Goal: Task Accomplishment & Management: Use online tool/utility

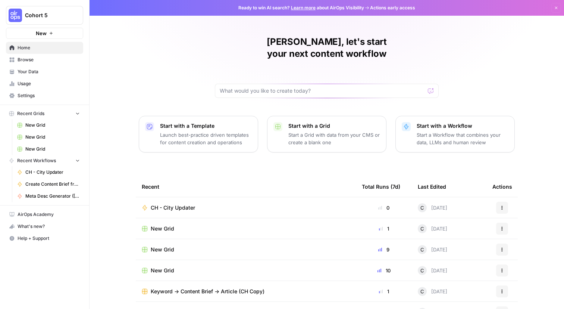
click at [179, 204] on span "CH - City Updater" at bounding box center [173, 207] width 44 height 7
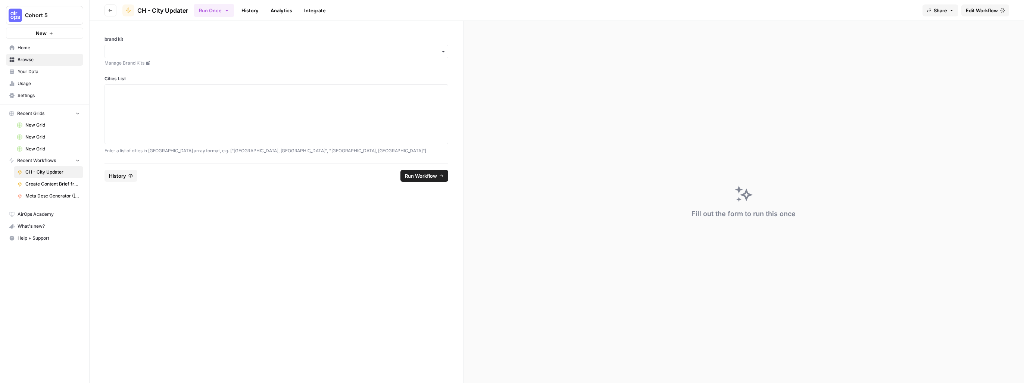
click at [564, 12] on span "Edit Workflow" at bounding box center [982, 10] width 32 height 7
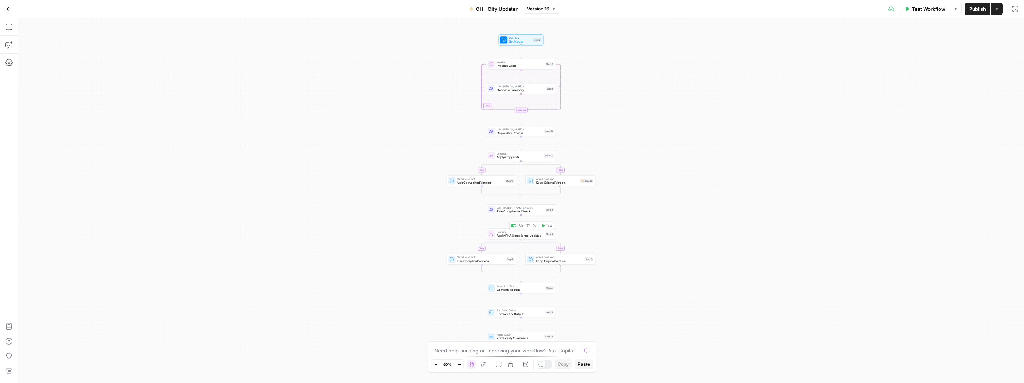
click at [520, 238] on div "Condition Apply FHA Compliance Updates Step 6 Copy step Delete step Add Note Te…" at bounding box center [521, 233] width 70 height 11
click at [509, 132] on span "Copyeditor Review" at bounding box center [520, 133] width 46 height 4
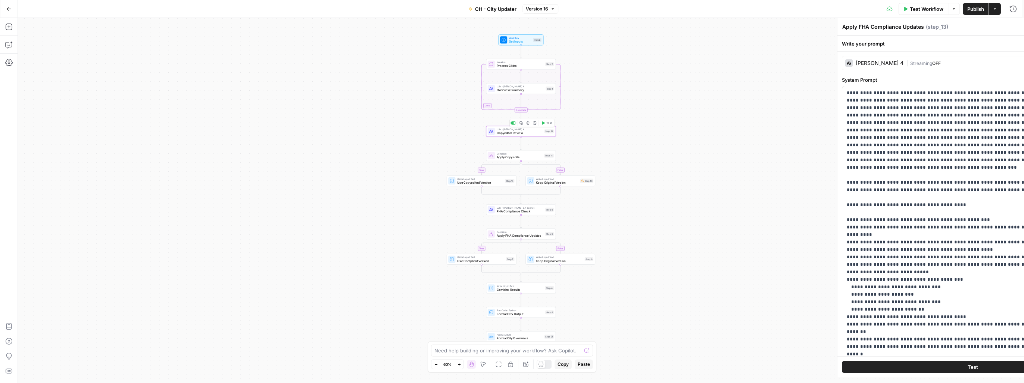
type textarea "Copyeditor Review"
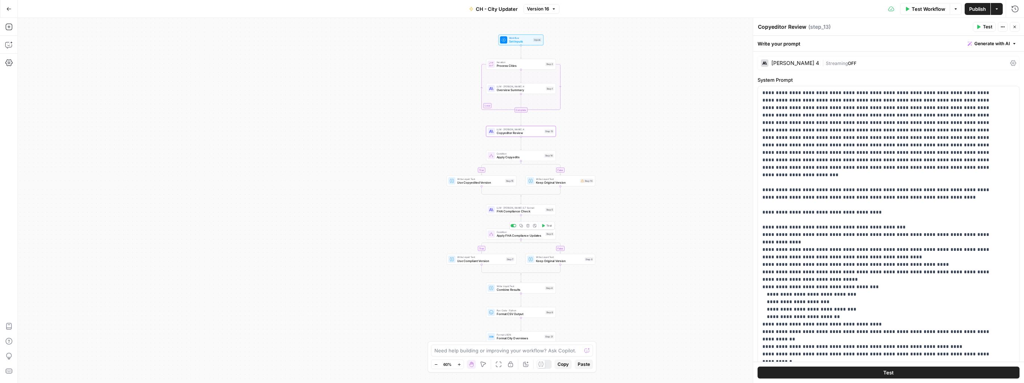
click at [507, 236] on span "Apply FHA Compliance Updates" at bounding box center [520, 235] width 47 height 4
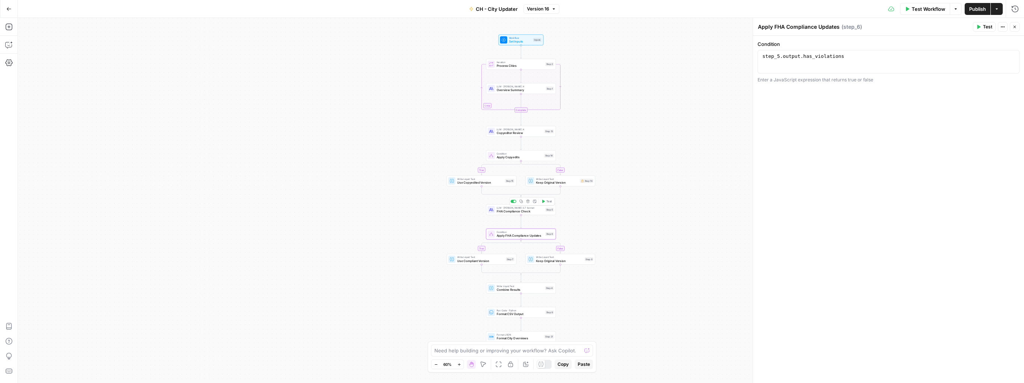
click at [512, 210] on span "FHA Compliance Check" at bounding box center [520, 211] width 47 height 4
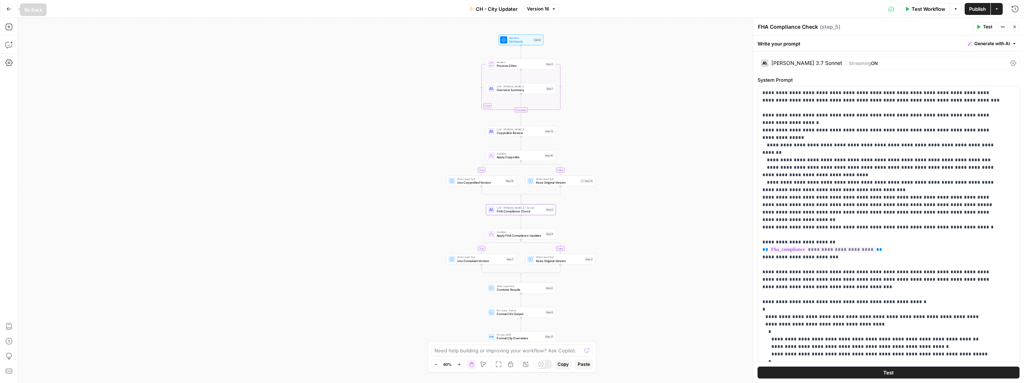
click at [10, 10] on icon "button" at bounding box center [8, 8] width 5 height 5
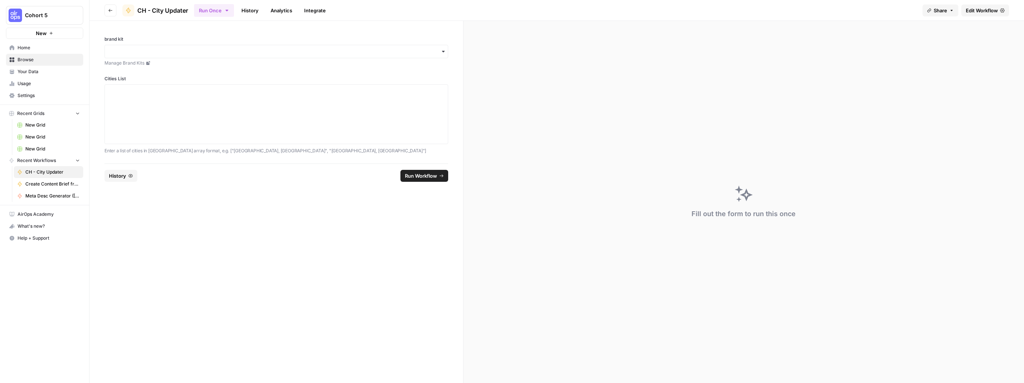
click at [137, 64] on link "Manage Brand Kits" at bounding box center [276, 63] width 344 height 7
click at [564, 10] on span "Edit Workflow" at bounding box center [982, 10] width 32 height 7
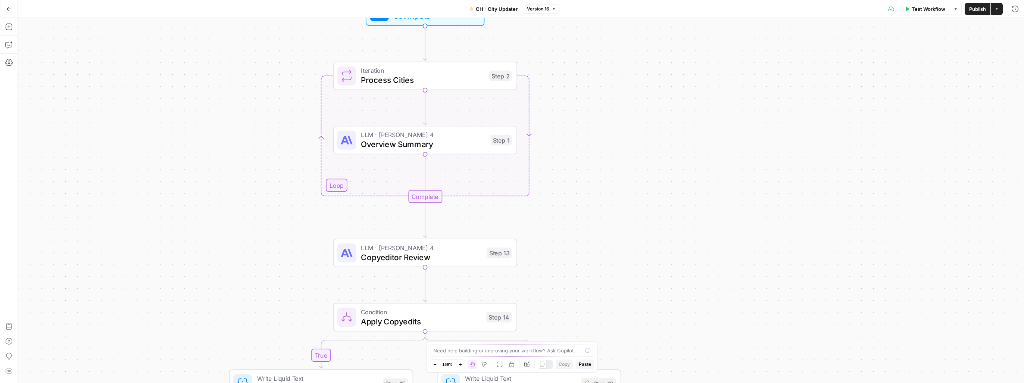
drag, startPoint x: 501, startPoint y: 92, endPoint x: 308, endPoint y: 252, distance: 251.4
click at [308, 252] on div "true false true false Workflow Set Inputs Inputs Loop Iteration Process Cities …" at bounding box center [521, 200] width 1006 height 365
click at [412, 144] on span "Overview Summary" at bounding box center [423, 144] width 125 height 12
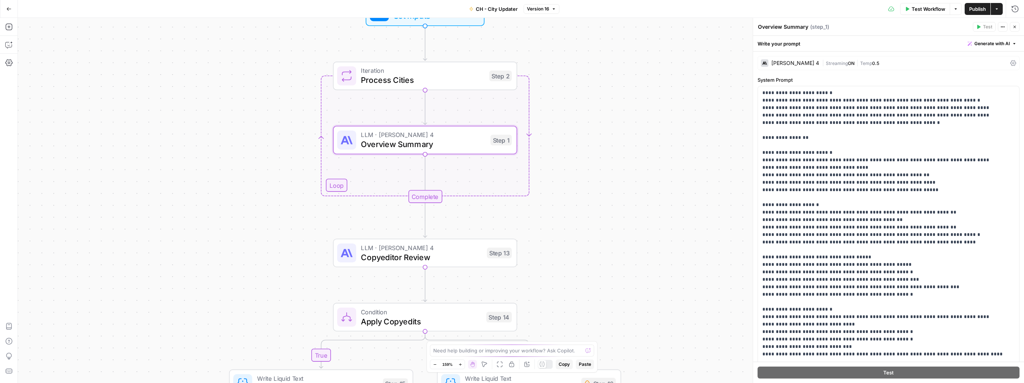
click at [564, 62] on div "Claude Sonnet 4" at bounding box center [795, 62] width 48 height 5
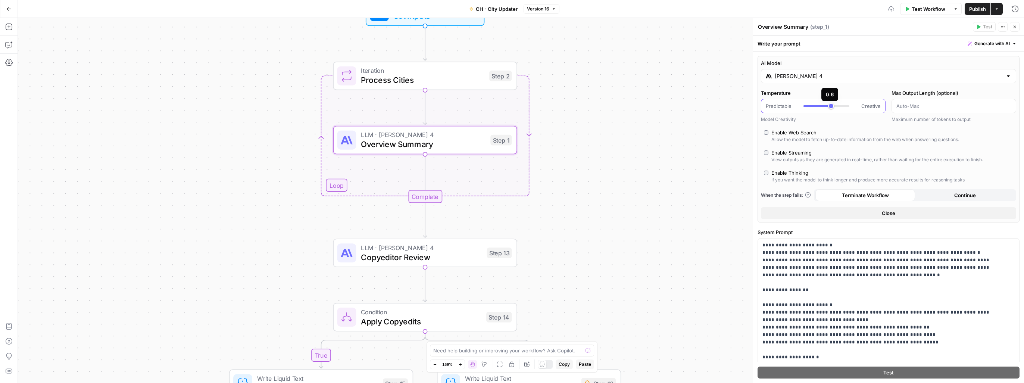
type input "***"
drag, startPoint x: 827, startPoint y: 107, endPoint x: 833, endPoint y: 106, distance: 5.6
click at [564, 106] on div at bounding box center [826, 105] width 46 height 7
click at [564, 135] on div "true false true false Workflow Set Inputs Inputs Loop Iteration Process Cities …" at bounding box center [521, 200] width 1006 height 365
click at [564, 11] on span "Test Workflow" at bounding box center [928, 8] width 34 height 7
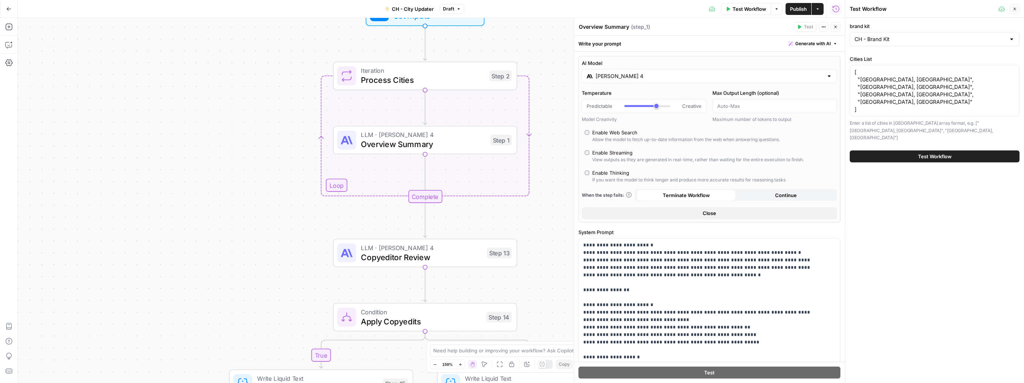
click at [564, 153] on span "Test Workflow" at bounding box center [935, 156] width 34 height 7
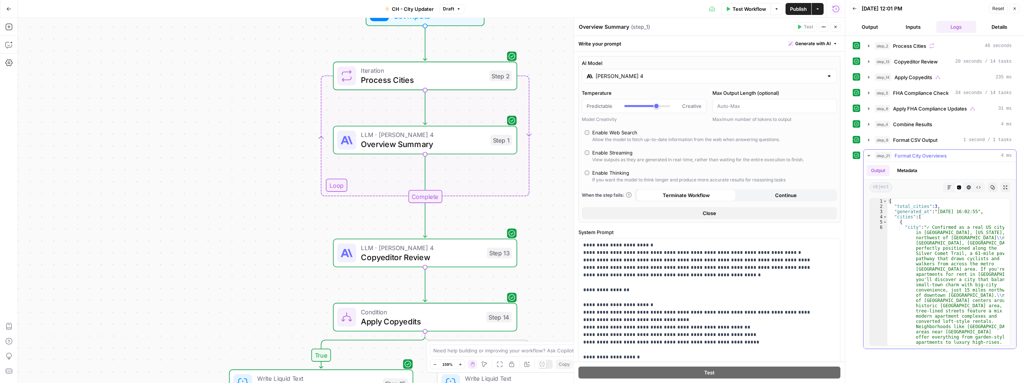
click at [564, 187] on icon "button" at bounding box center [949, 187] width 4 height 4
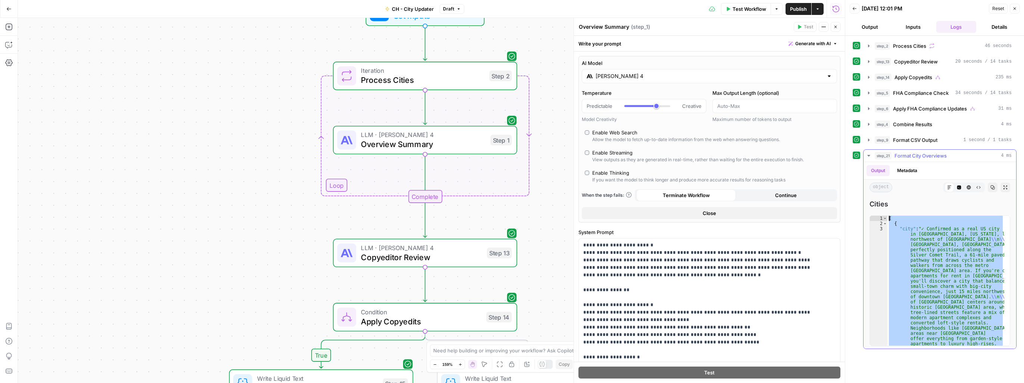
drag, startPoint x: 899, startPoint y: 342, endPoint x: 882, endPoint y: 189, distance: 153.6
click at [564, 189] on div "**********" at bounding box center [939, 255] width 153 height 187
type textarea "* ***"
click at [376, 155] on div "true false true false Workflow Set Inputs Inputs Loop Iteration Process Cities …" at bounding box center [431, 200] width 827 height 365
click at [385, 260] on span "Copyeditor Review" at bounding box center [421, 257] width 121 height 12
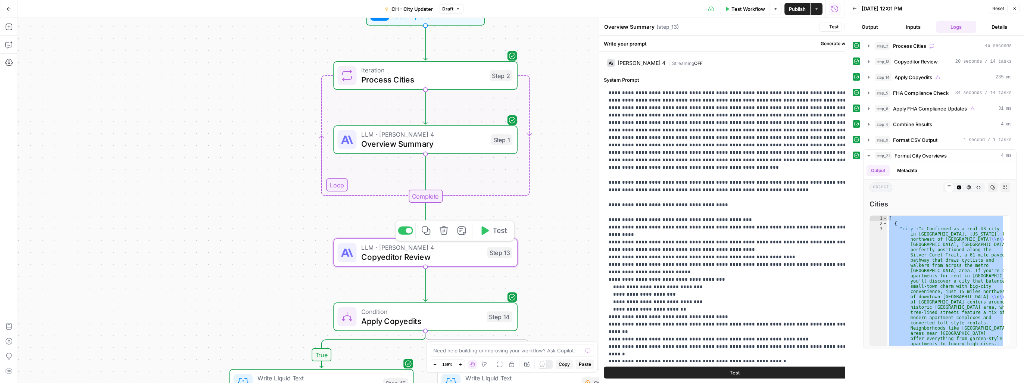
type textarea "Copyeditor Review"
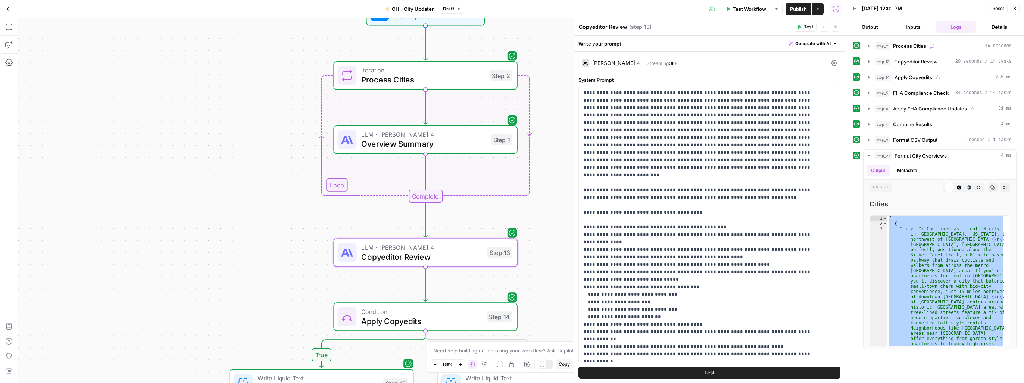
click at [564, 64] on div "Claude Sonnet 4" at bounding box center [616, 62] width 48 height 5
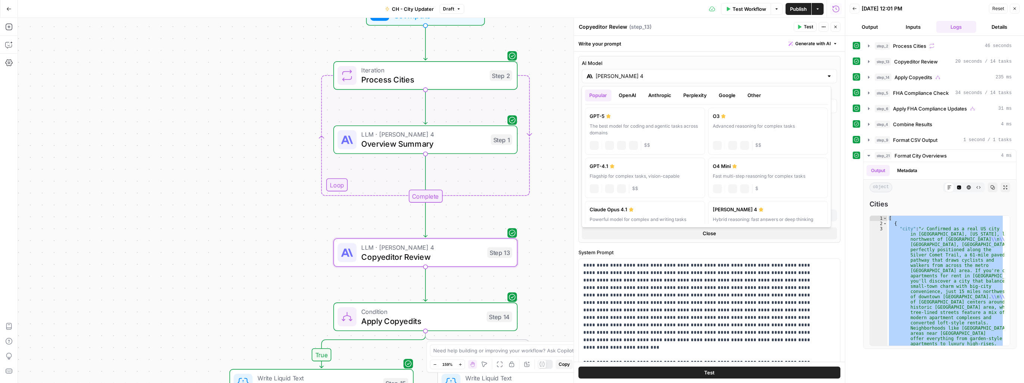
click at [564, 77] on input "Claude Sonnet 4" at bounding box center [709, 75] width 228 height 7
click at [564, 94] on button "OpenAI" at bounding box center [627, 95] width 26 height 12
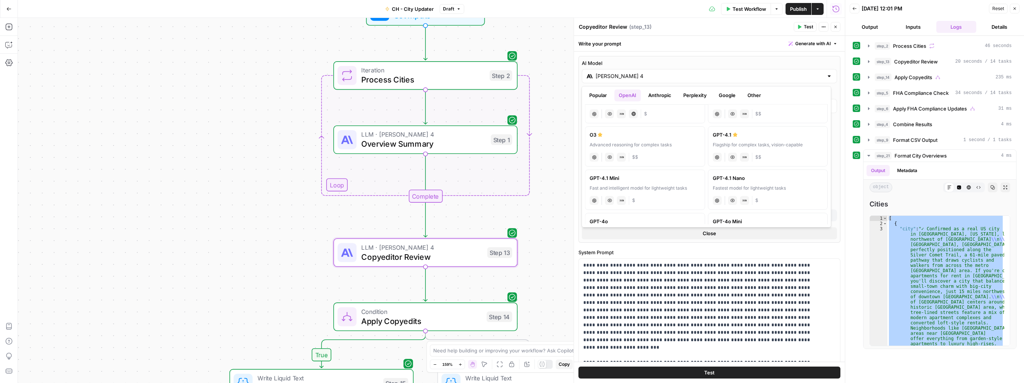
scroll to position [112, 0]
click at [564, 191] on div "Flagship for complex tasks, vision-capable" at bounding box center [644, 194] width 110 height 7
type input "GPT-4o"
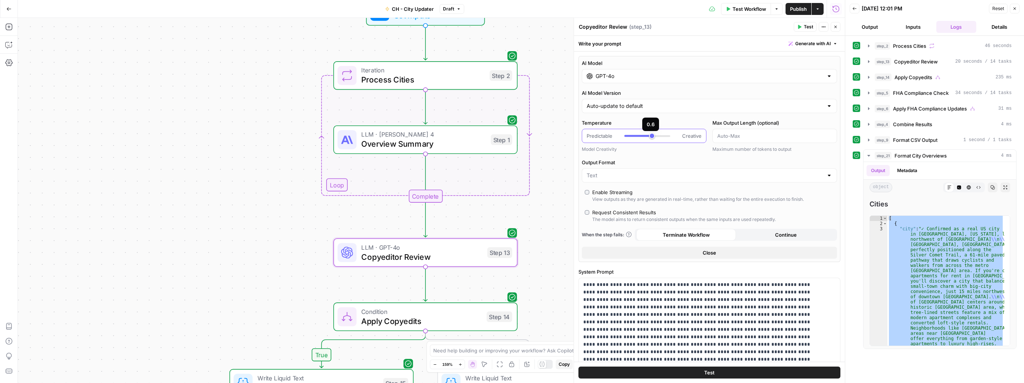
type input "***"
drag, startPoint x: 636, startPoint y: 137, endPoint x: 655, endPoint y: 136, distance: 19.0
click at [564, 136] on div at bounding box center [647, 135] width 46 height 7
click at [564, 308] on button "Test" at bounding box center [709, 372] width 262 height 12
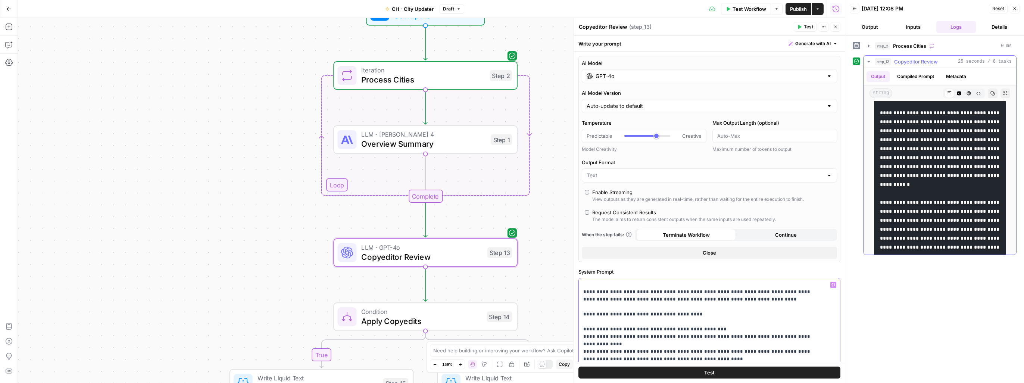
scroll to position [0, 0]
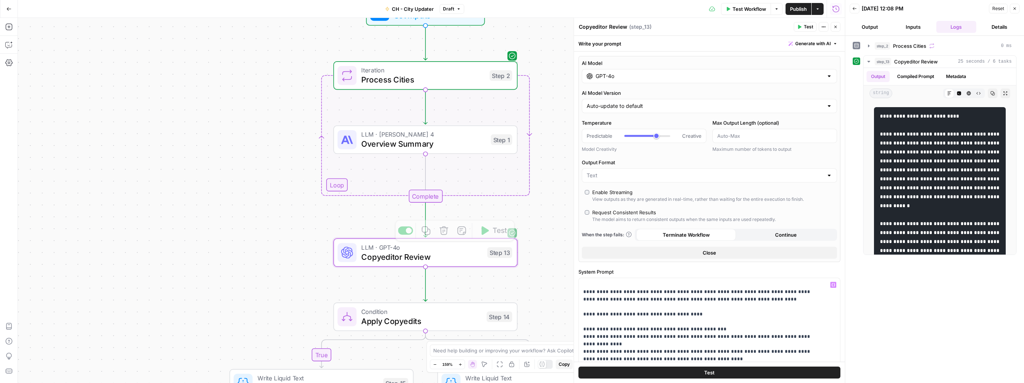
click at [292, 256] on div "true false true false Workflow Set Inputs Inputs Loop Iteration Process Cities …" at bounding box center [431, 200] width 827 height 365
click at [388, 145] on span "Overview Summary" at bounding box center [423, 144] width 125 height 12
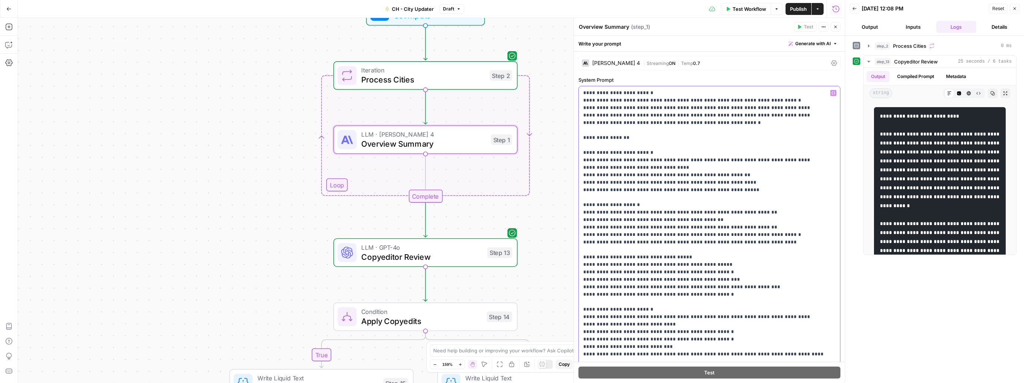
drag, startPoint x: 582, startPoint y: 92, endPoint x: 770, endPoint y: 307, distance: 285.0
click at [564, 308] on div "**********" at bounding box center [709, 238] width 261 height 304
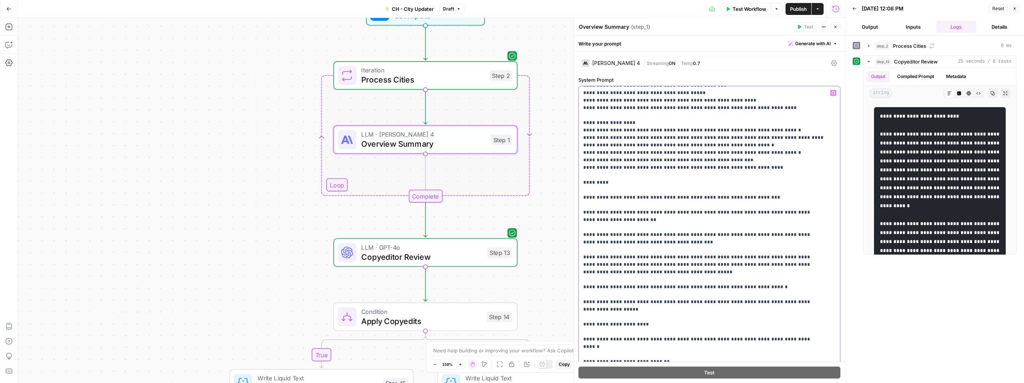
scroll to position [298, 0]
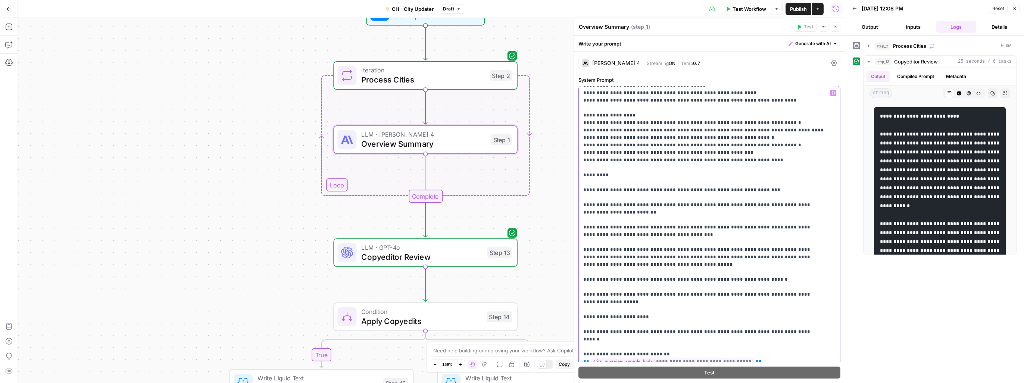
drag, startPoint x: 583, startPoint y: 189, endPoint x: 637, endPoint y: 213, distance: 59.3
click at [564, 212] on p "**********" at bounding box center [703, 279] width 241 height 977
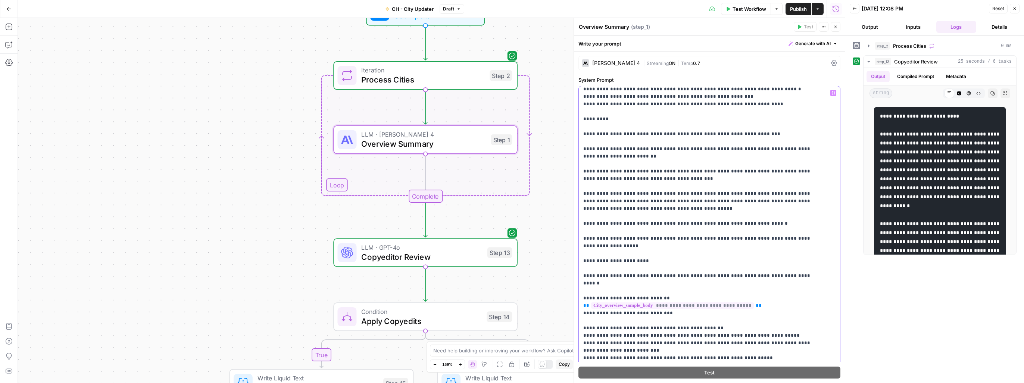
scroll to position [373, 0]
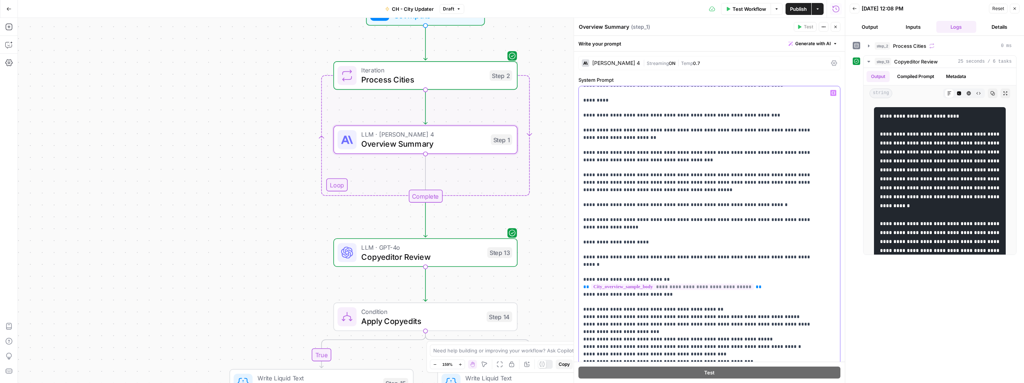
click at [564, 222] on p "**********" at bounding box center [703, 204] width 241 height 977
copy p "**********"
drag, startPoint x: 683, startPoint y: 223, endPoint x: 688, endPoint y: 223, distance: 4.9
click at [564, 223] on p "**********" at bounding box center [703, 204] width 241 height 977
click at [564, 221] on p "**********" at bounding box center [703, 204] width 241 height 977
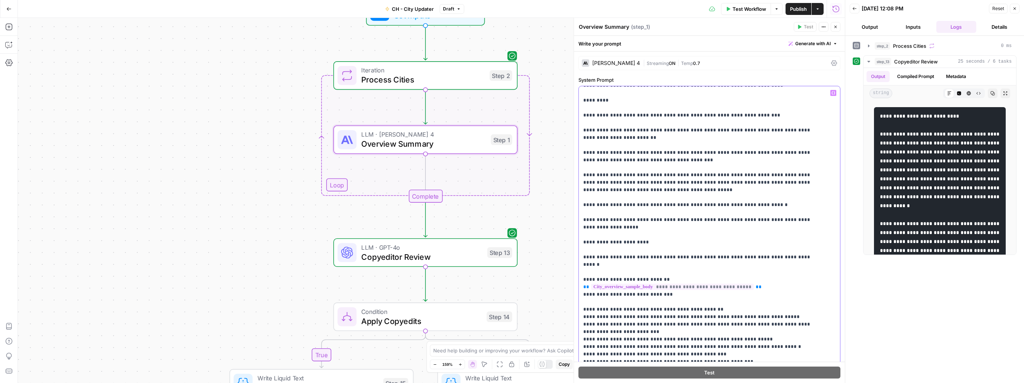
click at [564, 159] on p "**********" at bounding box center [703, 204] width 241 height 977
drag, startPoint x: 580, startPoint y: 101, endPoint x: 814, endPoint y: 222, distance: 263.6
click at [564, 222] on div "**********" at bounding box center [707, 238] width 256 height 304
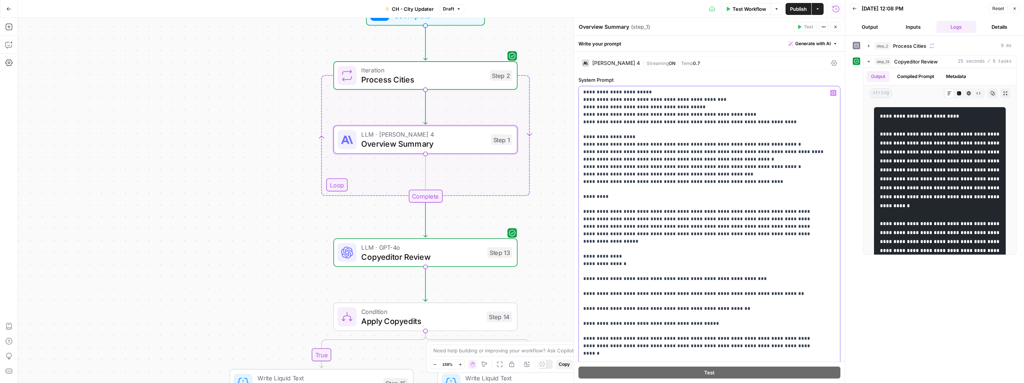
scroll to position [275, 0]
drag, startPoint x: 684, startPoint y: 235, endPoint x: 572, endPoint y: 198, distance: 118.0
click at [564, 198] on div "**********" at bounding box center [708, 200] width 271 height 365
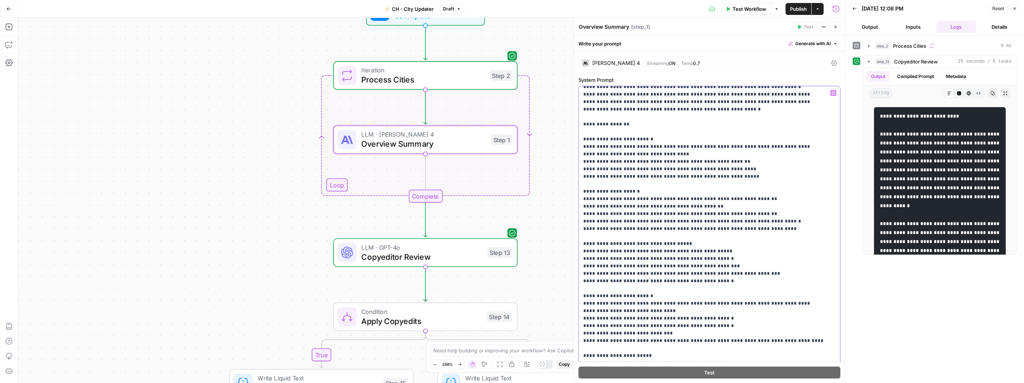
scroll to position [0, 0]
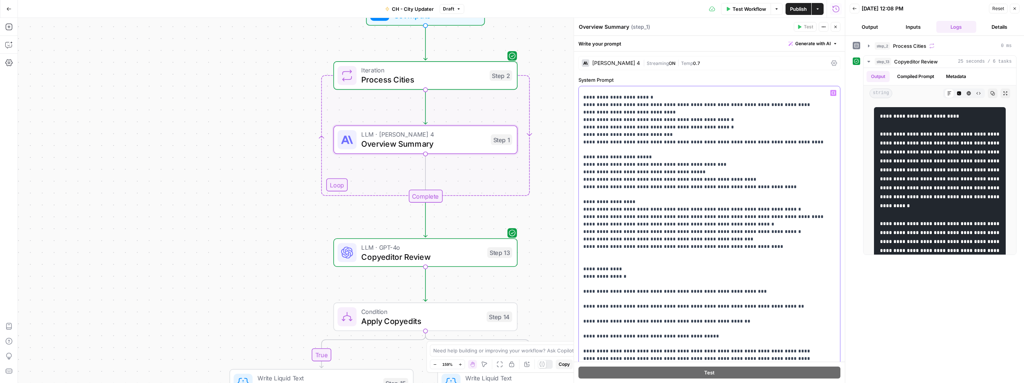
scroll to position [224, 0]
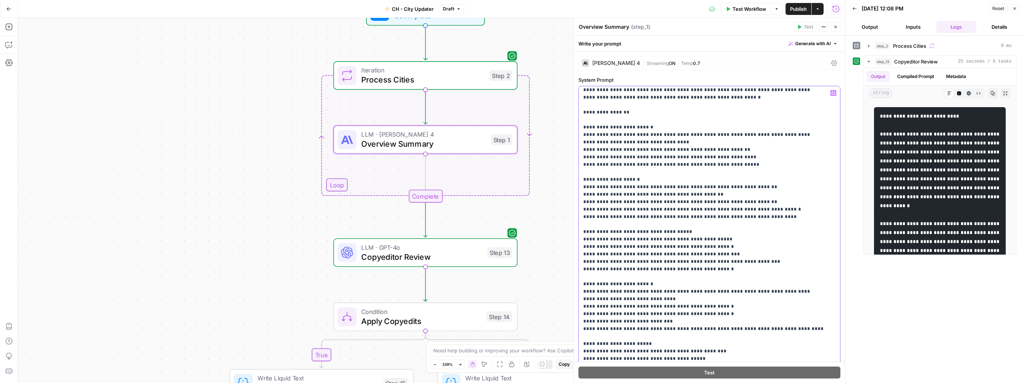
scroll to position [0, 0]
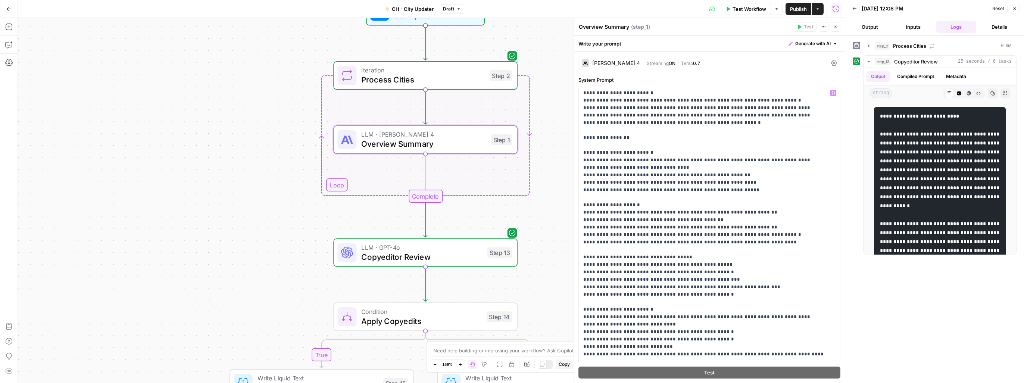
click at [564, 11] on span "Test Workflow" at bounding box center [749, 8] width 34 height 7
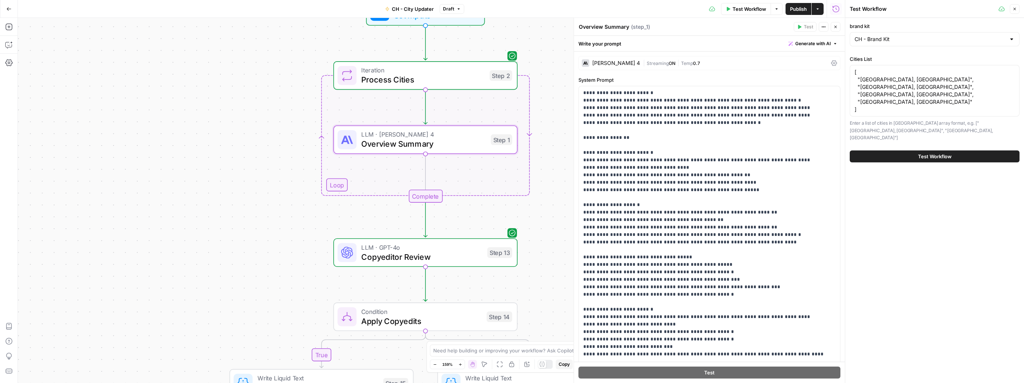
click at [564, 153] on span "Test Workflow" at bounding box center [935, 156] width 34 height 7
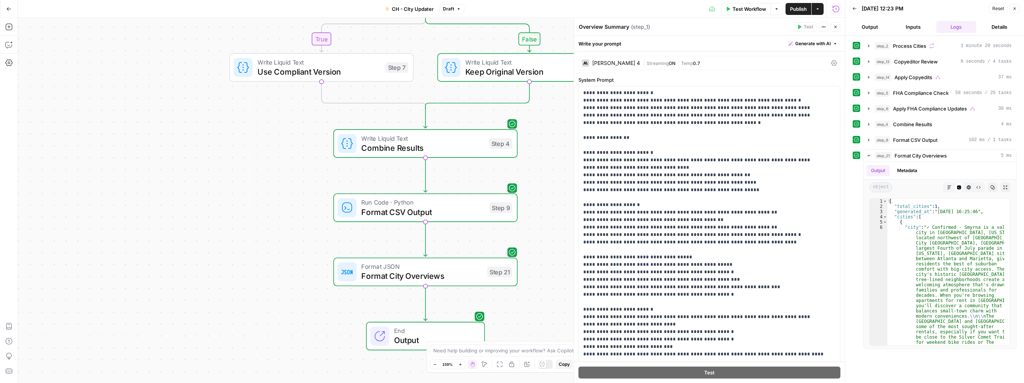
click at [564, 12] on span "Test Workflow" at bounding box center [749, 8] width 34 height 7
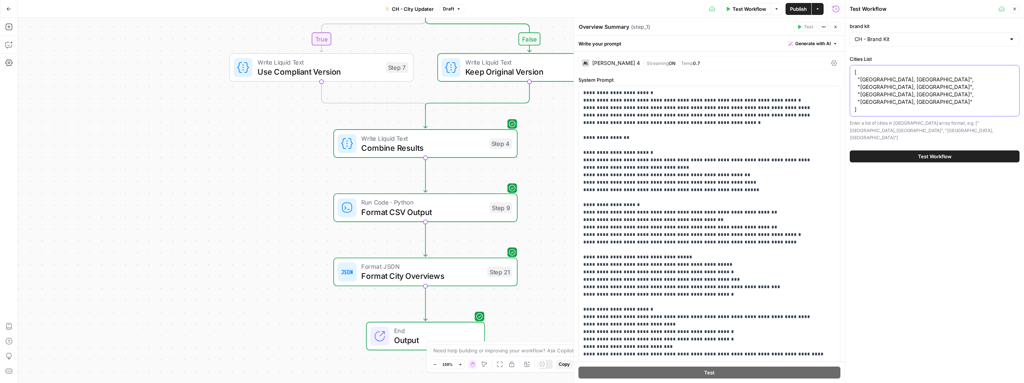
click at [564, 71] on textarea "[ "Georgetown, TX", "Smyrna, GA", "Miramar, FL", "Grand Rapids, MI" ]" at bounding box center [934, 90] width 160 height 45
click at [564, 153] on span "Test Workflow" at bounding box center [935, 156] width 34 height 7
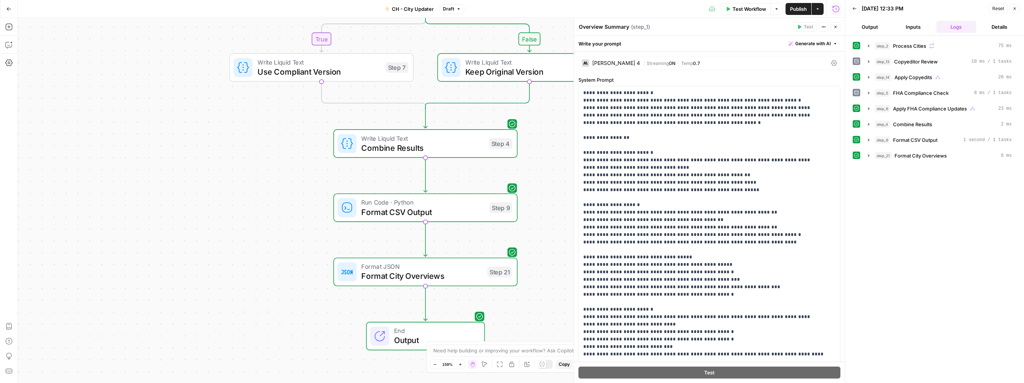
click at [564, 29] on button "Output" at bounding box center [869, 27] width 40 height 12
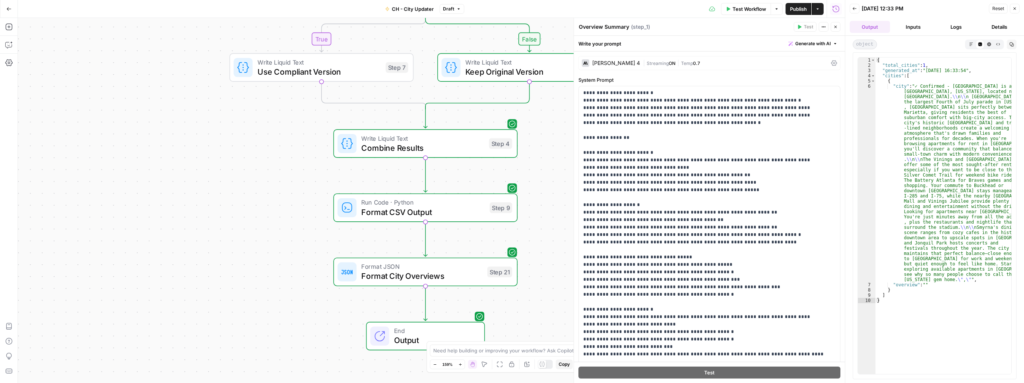
click at [564, 29] on button "Inputs" at bounding box center [913, 27] width 40 height 12
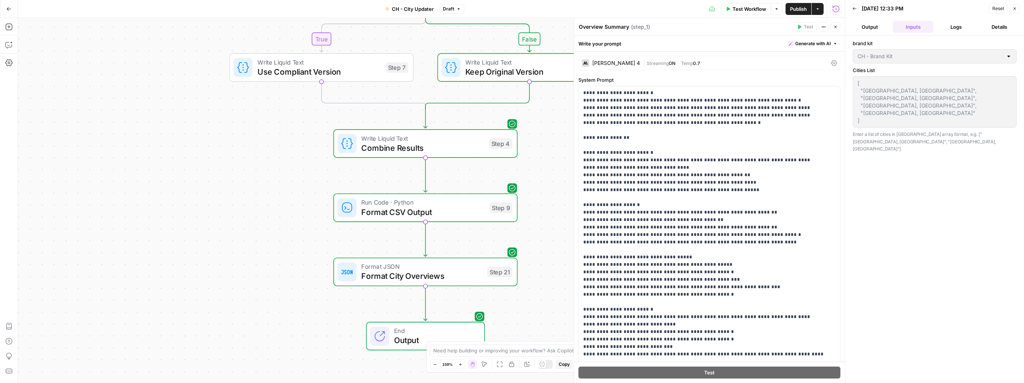
click at [564, 25] on button "Logs" at bounding box center [956, 27] width 40 height 12
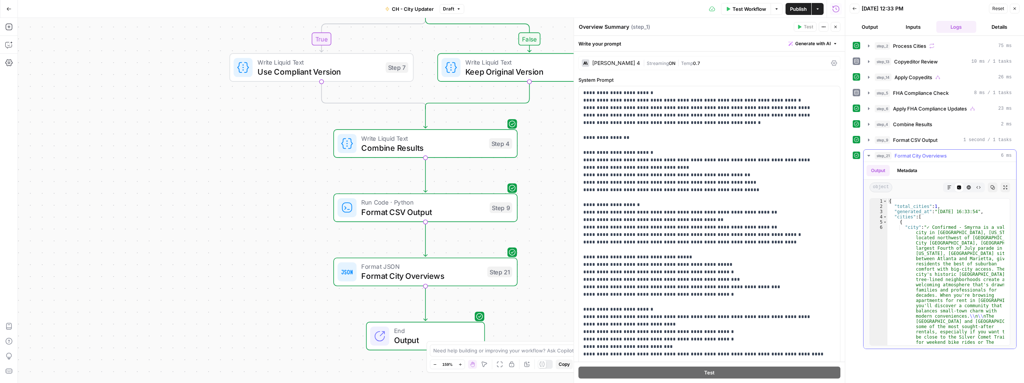
click at [564, 153] on icon "button" at bounding box center [869, 156] width 6 height 6
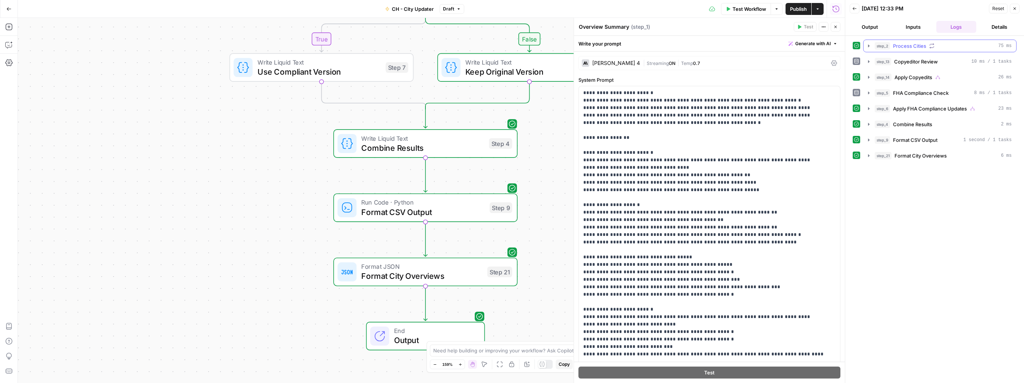
click at [564, 46] on icon "button" at bounding box center [869, 46] width 6 height 6
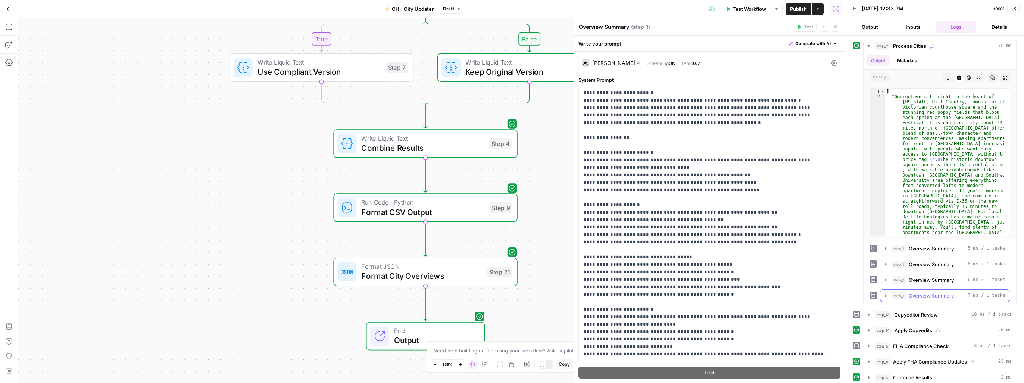
click at [564, 296] on icon "button" at bounding box center [885, 295] width 6 height 6
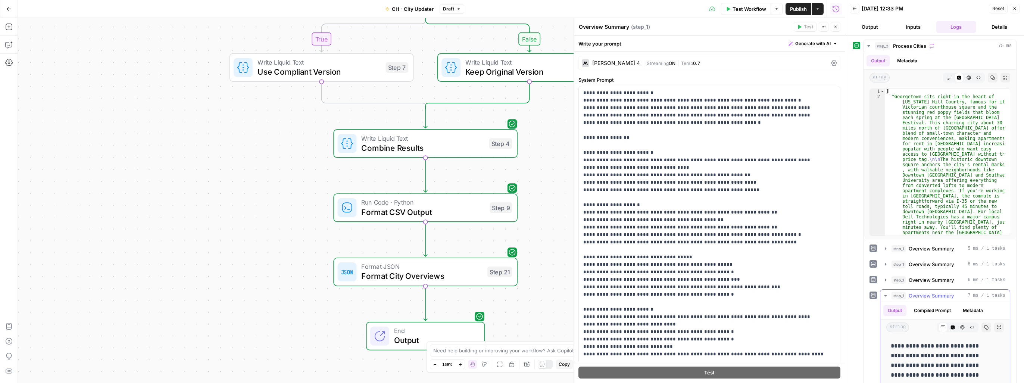
click at [564, 295] on icon "button" at bounding box center [885, 295] width 6 height 6
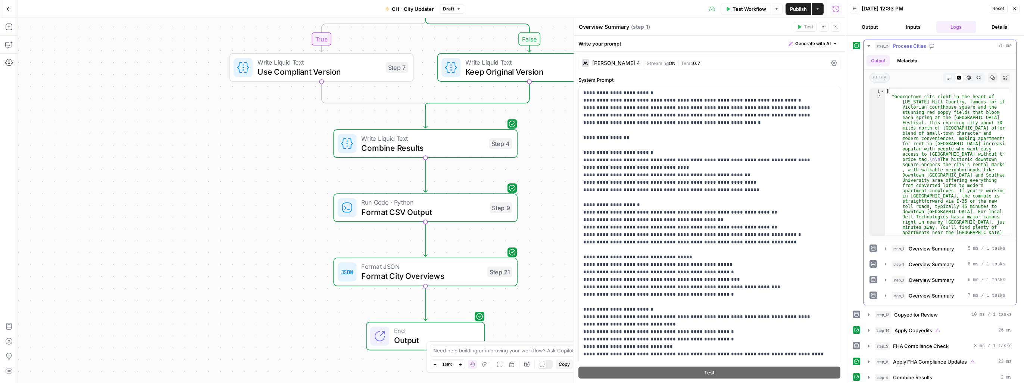
click at [564, 47] on icon "button" at bounding box center [869, 46] width 6 height 6
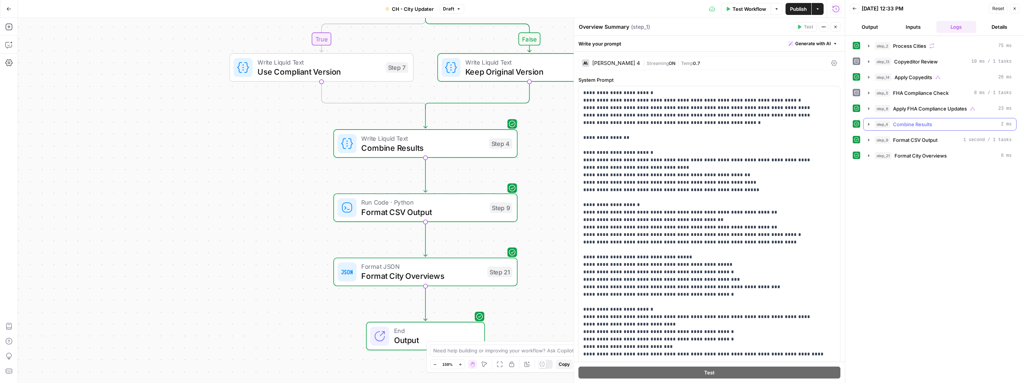
click at [564, 123] on icon "button" at bounding box center [868, 124] width 1 height 3
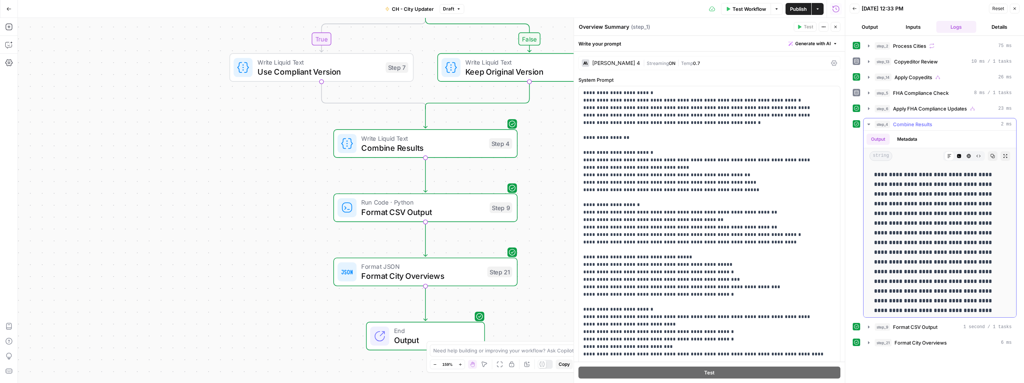
click at [564, 123] on icon "button" at bounding box center [869, 124] width 6 height 6
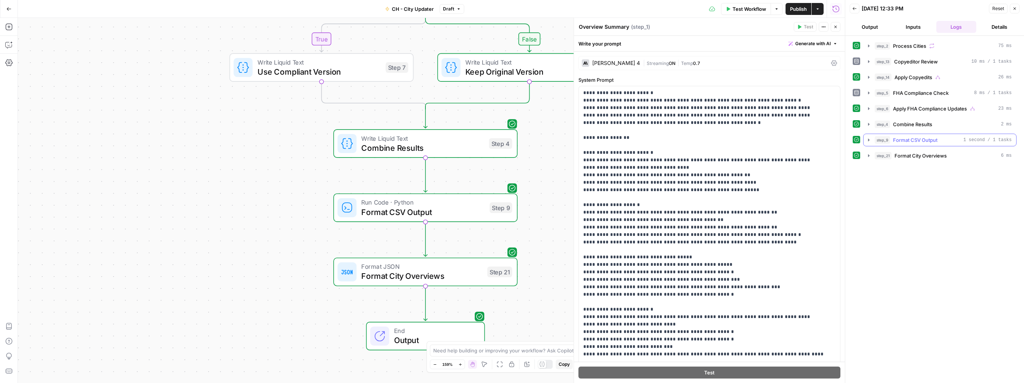
click at [564, 137] on icon "button" at bounding box center [869, 140] width 6 height 6
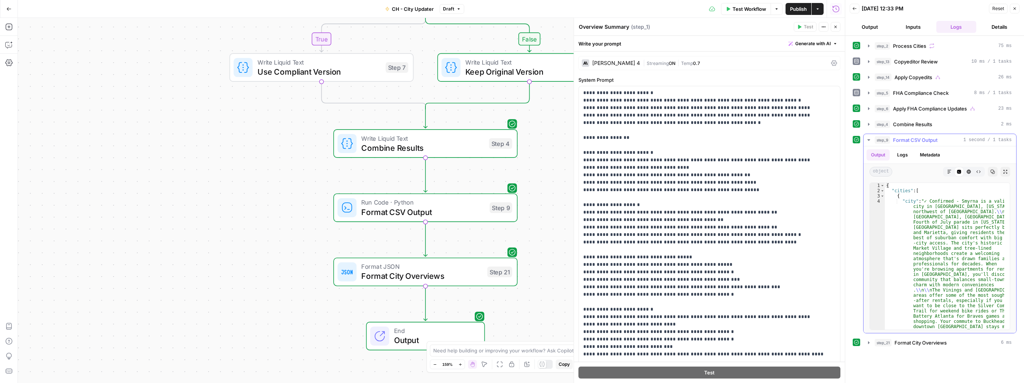
click at [564, 139] on icon "button" at bounding box center [869, 140] width 6 height 6
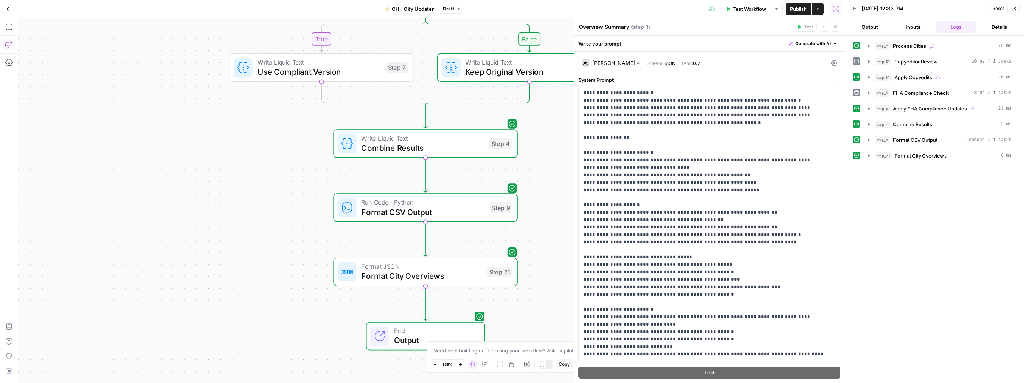
click at [7, 46] on icon "button" at bounding box center [8, 44] width 7 height 7
click at [86, 308] on div "Auto Mode Send" at bounding box center [101, 368] width 144 height 16
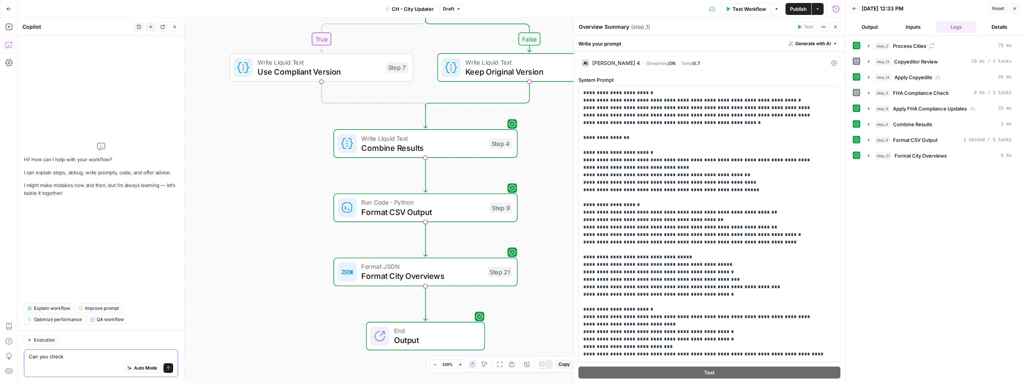
type textarea "Can you check"
click at [564, 13] on button "Publish" at bounding box center [798, 9] width 26 height 12
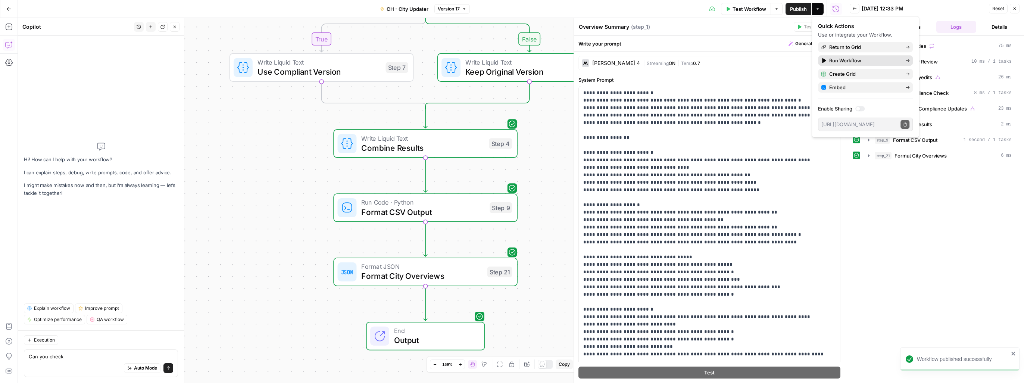
click at [564, 58] on span "Run Workflow" at bounding box center [864, 60] width 70 height 7
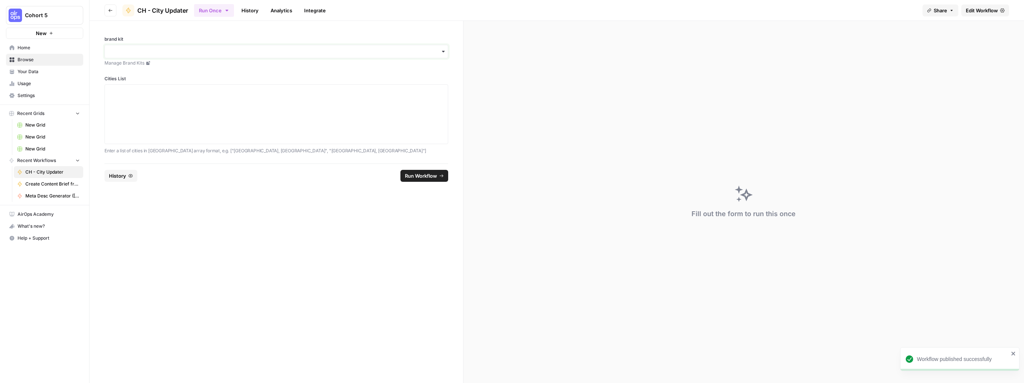
click at [170, 49] on input "brand kit" at bounding box center [276, 51] width 334 height 7
click at [161, 69] on div "CH - Brand Kit" at bounding box center [276, 72] width 343 height 14
click at [129, 105] on textarea "Cities List" at bounding box center [276, 114] width 334 height 53
paste textarea "[ "Topeka KS", "Santa Ana CA", "Downey CA", "Palm Desert CA", "Newark NJ", "Vir…"
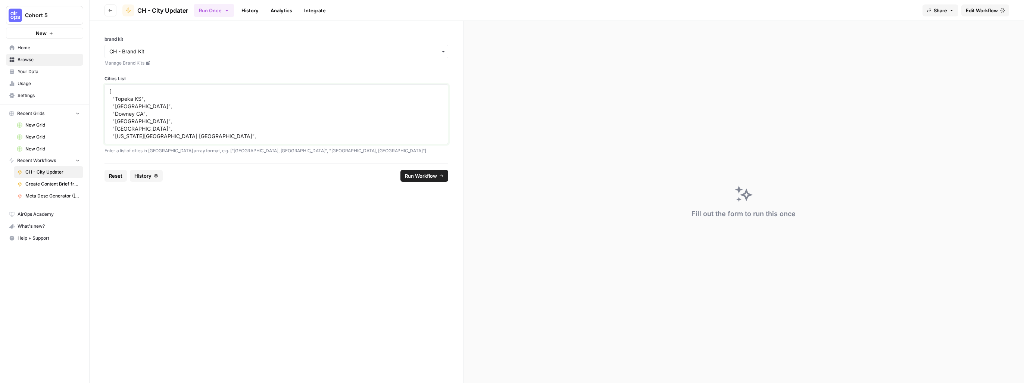
scroll to position [58, 0]
type textarea "[ "Topeka KS", "Santa Ana CA", "Downey CA", "Palm Desert CA", "Newark NJ", "Vir…"
click at [413, 177] on span "Run Workflow" at bounding box center [421, 175] width 32 height 7
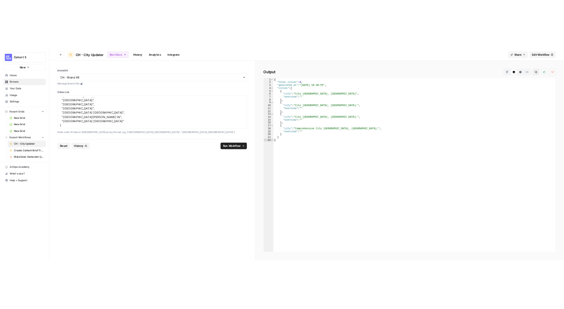
scroll to position [0, 0]
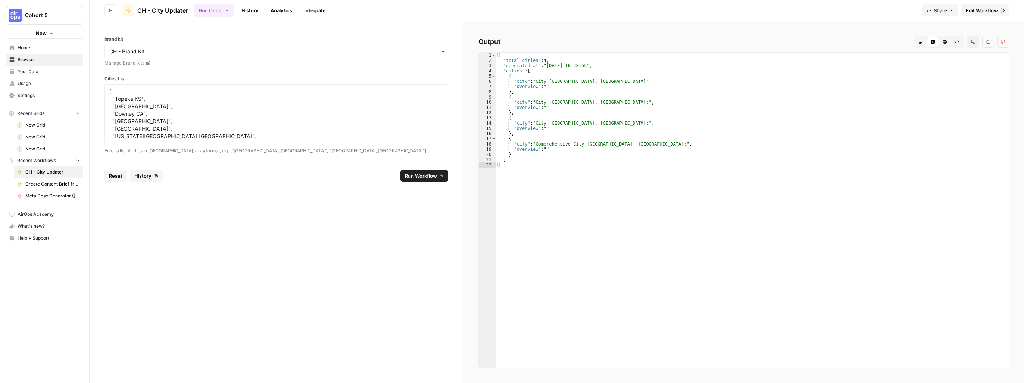
drag, startPoint x: 382, startPoint y: 23, endPoint x: 387, endPoint y: 24, distance: 4.6
click at [382, 23] on div "brand kit Manage Brand Kits Cities List [ "Topeka KS", "Santa Ana CA", "Downey …" at bounding box center [276, 92] width 373 height 143
click at [564, 12] on span "Edit Workflow" at bounding box center [982, 10] width 32 height 7
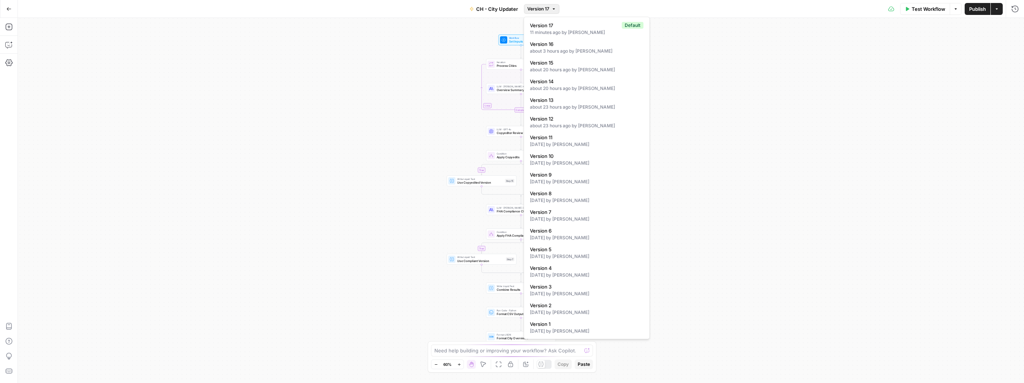
click at [554, 11] on icon "button" at bounding box center [553, 9] width 4 height 4
click at [558, 122] on div "about 23 hours ago by Craig Harkins" at bounding box center [586, 125] width 113 height 7
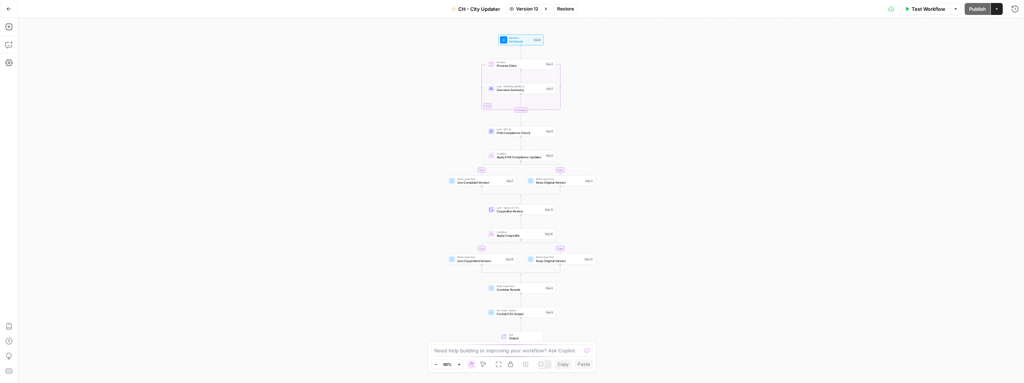
click at [564, 11] on span "Restore" at bounding box center [565, 9] width 17 height 7
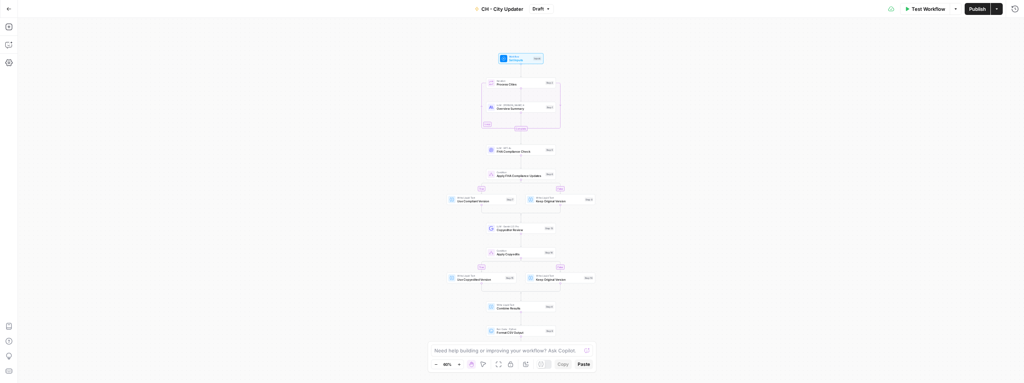
click at [564, 16] on div "Test Workflow Options Publish Actions Run History" at bounding box center [789, 9] width 470 height 18
click at [564, 11] on span "Publish" at bounding box center [977, 8] width 17 height 7
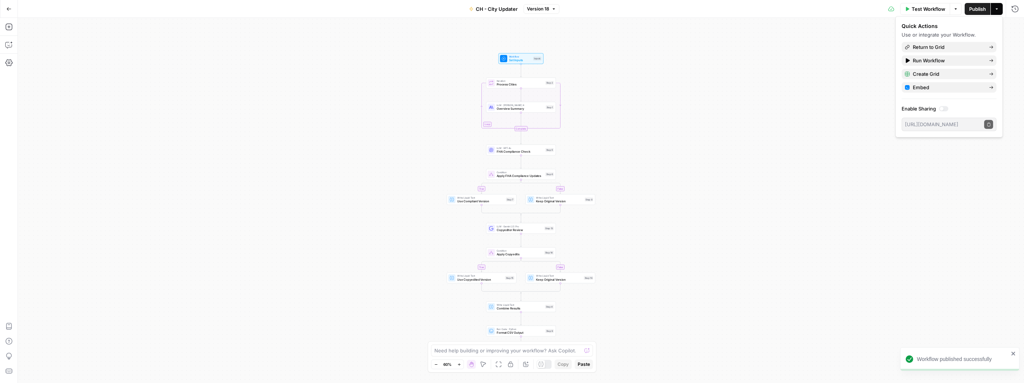
click at [564, 8] on span "Test Workflow" at bounding box center [928, 8] width 34 height 7
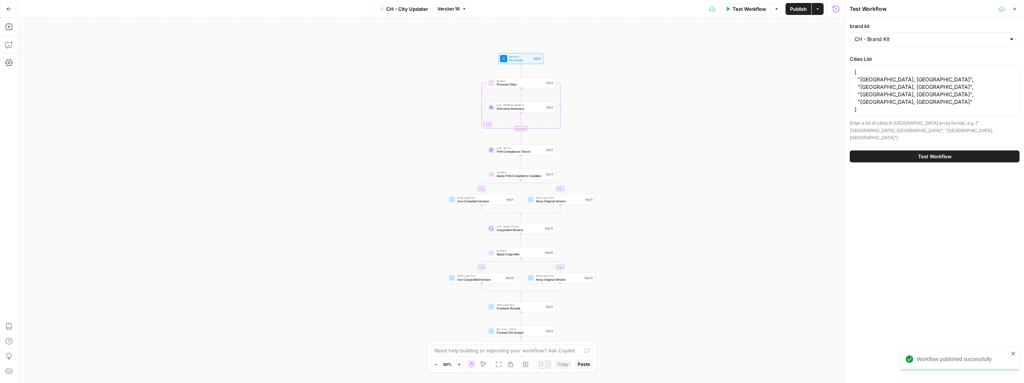
click at [564, 153] on span "Test Workflow" at bounding box center [935, 156] width 34 height 7
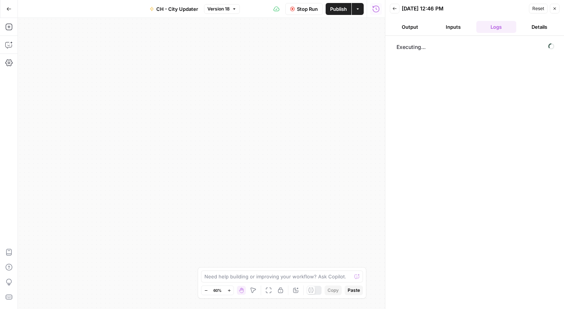
click at [413, 25] on button "Output" at bounding box center [410, 27] width 40 height 12
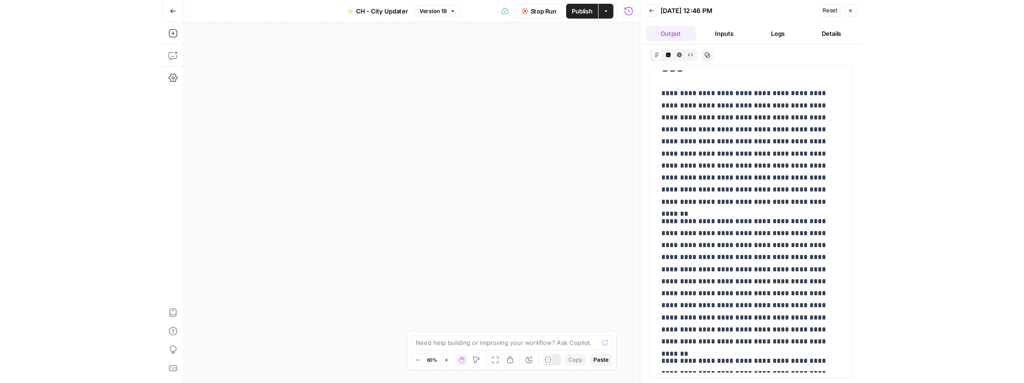
scroll to position [336, 0]
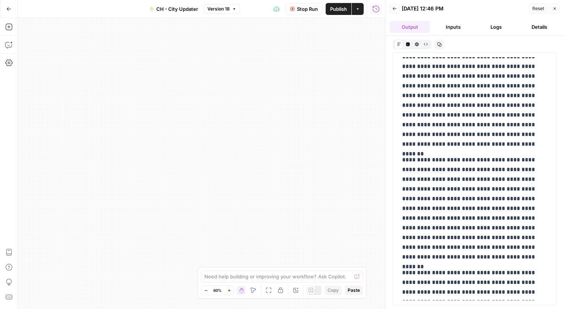
click at [307, 11] on span "Stop Run" at bounding box center [307, 8] width 21 height 7
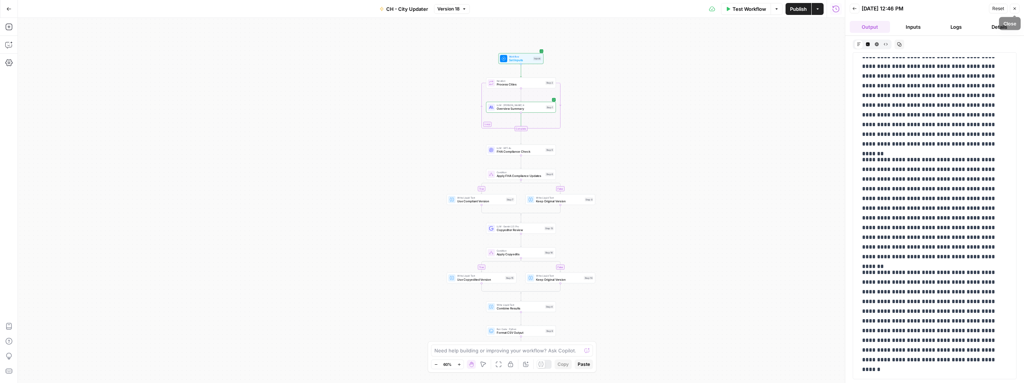
click at [564, 9] on icon "button" at bounding box center [1014, 8] width 4 height 4
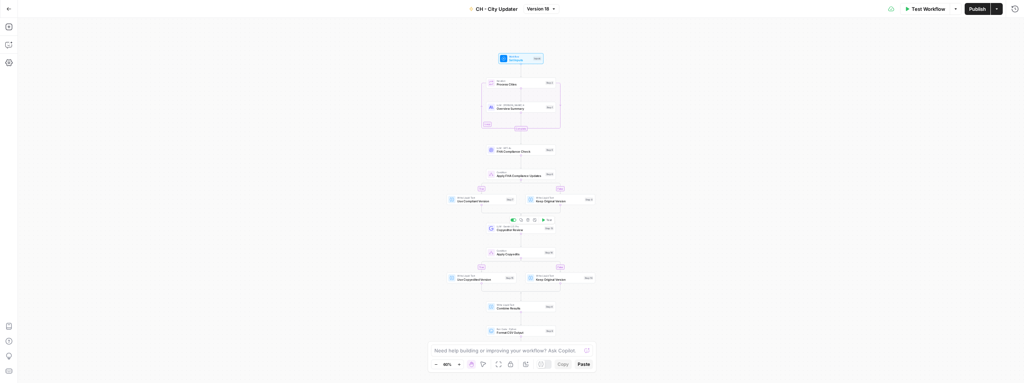
click at [508, 231] on span "Copyeditor Review" at bounding box center [520, 230] width 46 height 4
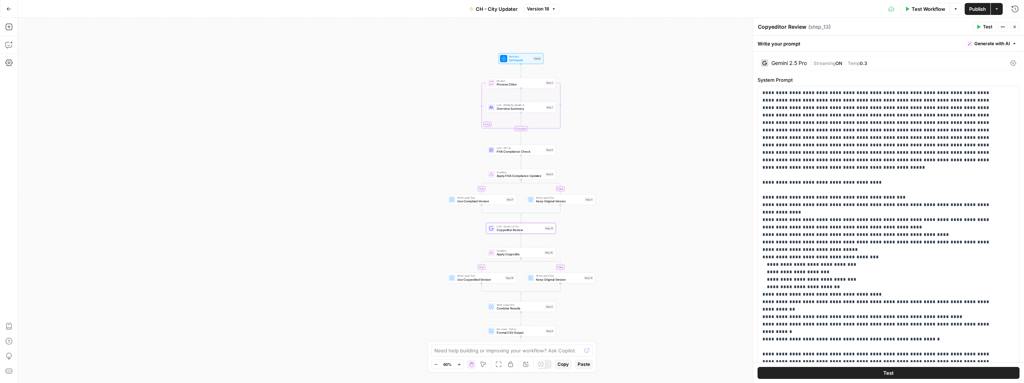
click at [564, 62] on div "Gemini 2.5 Pro" at bounding box center [788, 62] width 35 height 5
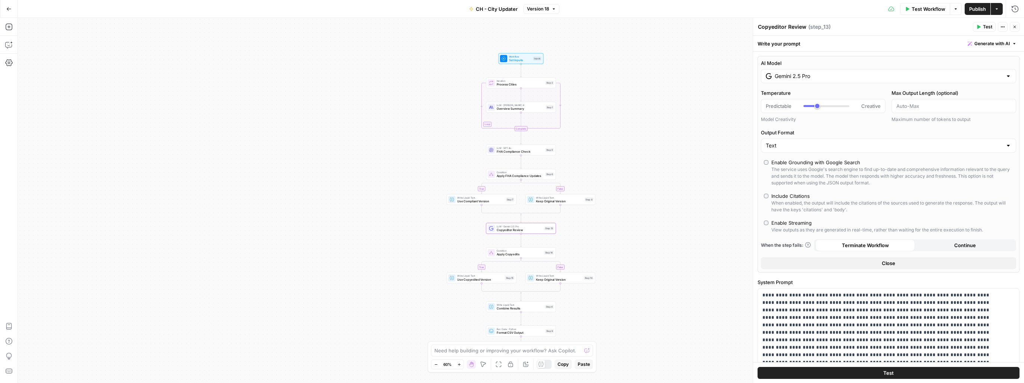
click at [564, 77] on div at bounding box center [1008, 75] width 6 height 7
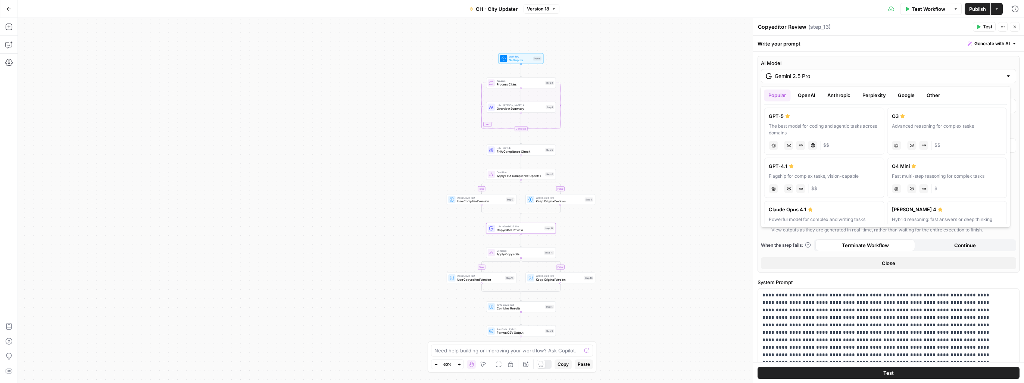
click at [564, 173] on div "Flagship for complex tasks, vision-capable" at bounding box center [824, 176] width 110 height 7
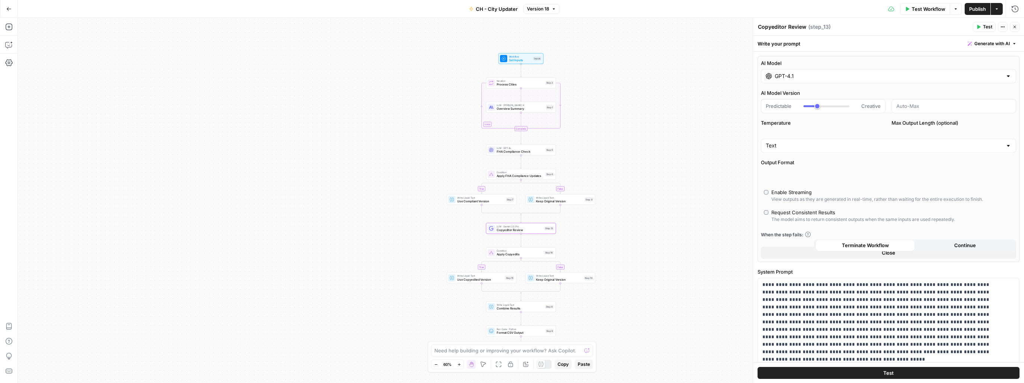
type input "GPT-4.1"
type input "***"
drag, startPoint x: 820, startPoint y: 135, endPoint x: 826, endPoint y: 137, distance: 6.2
click at [564, 136] on div at bounding box center [826, 136] width 46 height 2
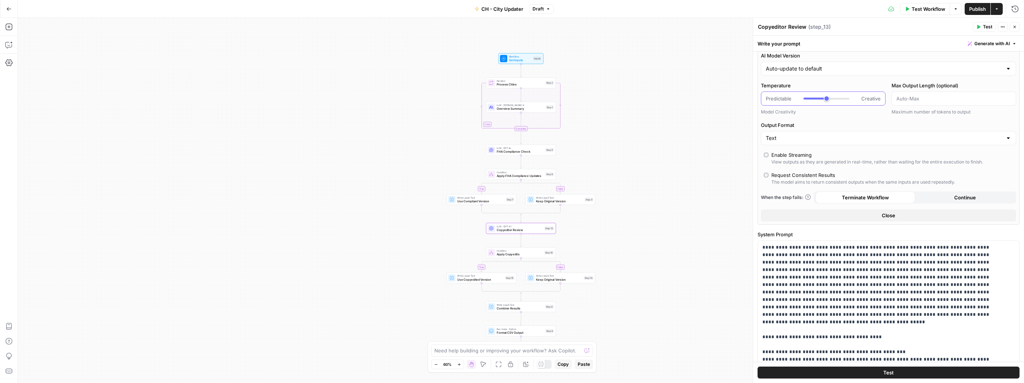
scroll to position [0, 0]
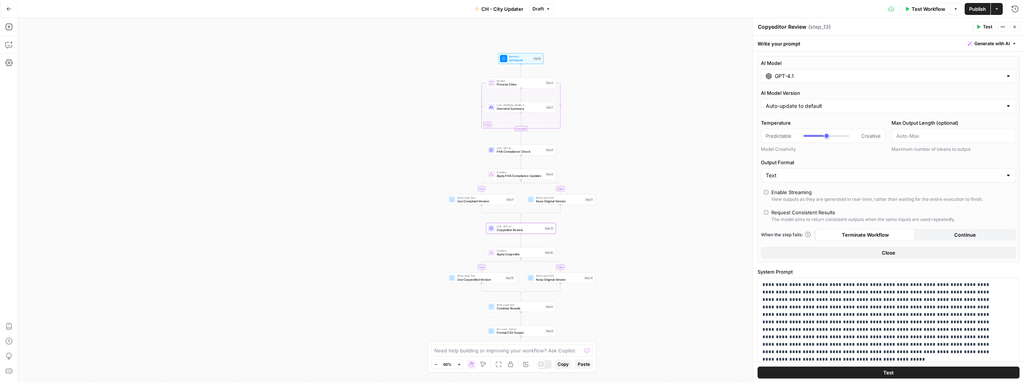
click at [564, 257] on button "Close" at bounding box center [888, 253] width 255 height 12
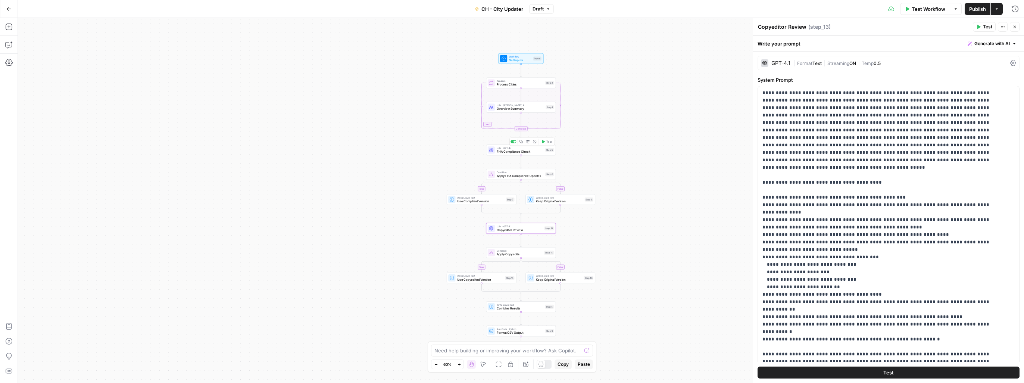
click at [508, 154] on div "LLM · GPT-4o FHA Compliance Check Step 5 Copy step Delete step Add Note Test" at bounding box center [521, 149] width 70 height 11
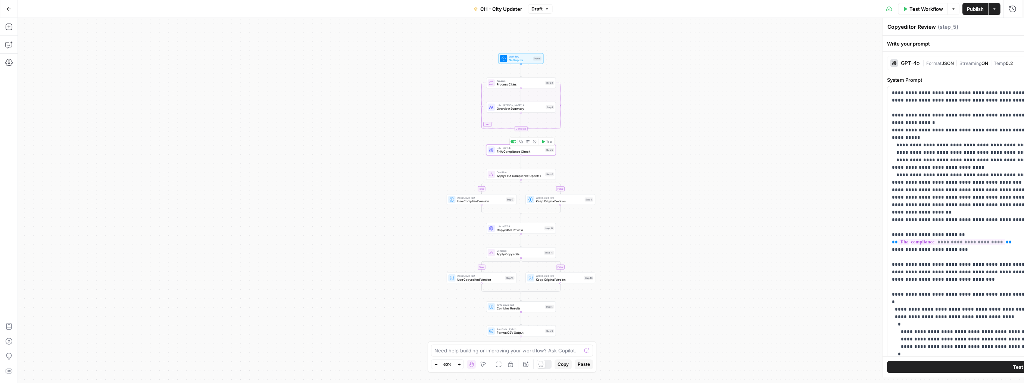
type textarea "FHA Compliance Check"
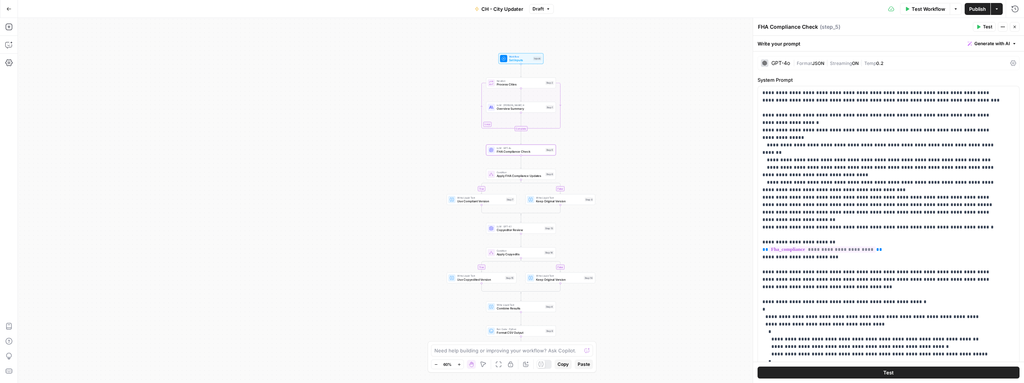
click at [564, 61] on div "GPT-4o" at bounding box center [780, 62] width 19 height 5
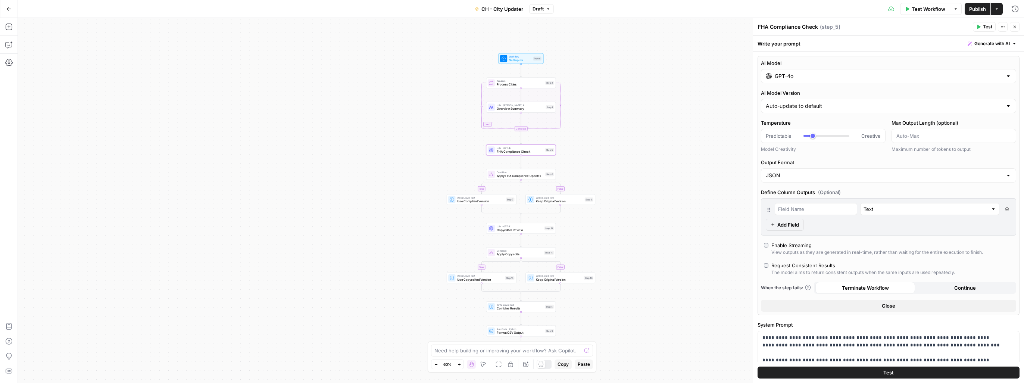
click at [564, 76] on input "GPT-4o" at bounding box center [888, 75] width 228 height 7
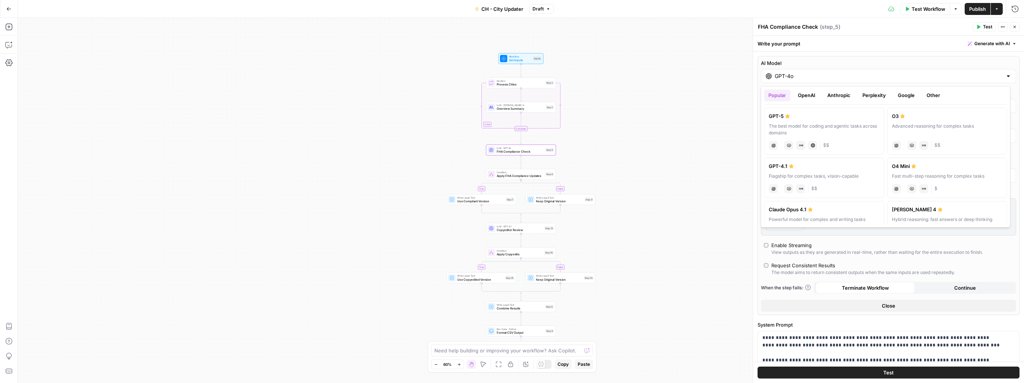
click at [564, 134] on div "The best model for coding and agentic tasks across domains" at bounding box center [824, 129] width 110 height 13
type input "GPT-5"
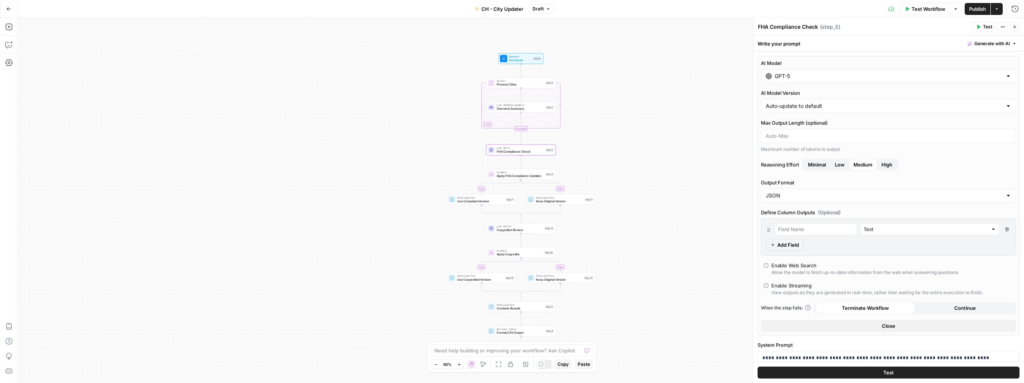
click at [564, 308] on button "Close" at bounding box center [888, 326] width 255 height 12
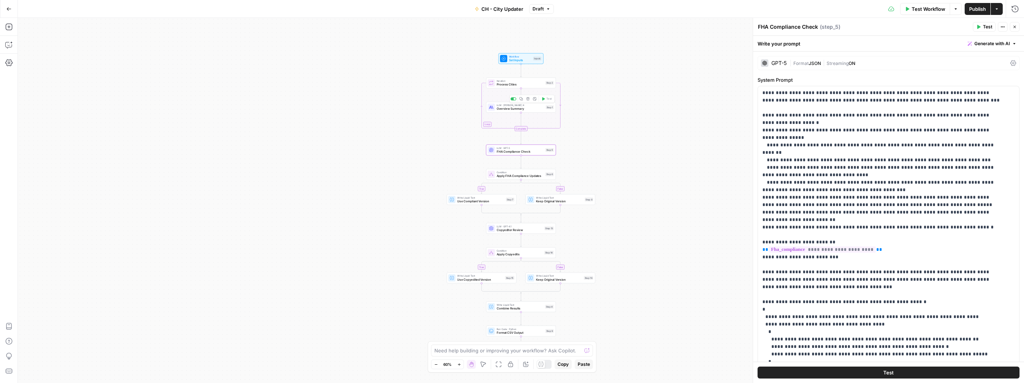
click at [506, 113] on div "true false true false Workflow Set Inputs Inputs Loop Iteration Process Cities …" at bounding box center [521, 200] width 1006 height 365
click at [520, 110] on span "Overview Summary" at bounding box center [520, 108] width 47 height 4
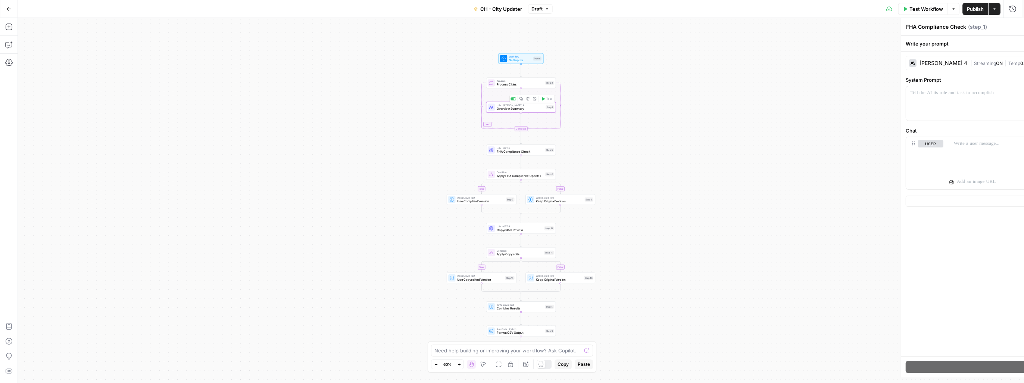
type textarea "Overview Summary"
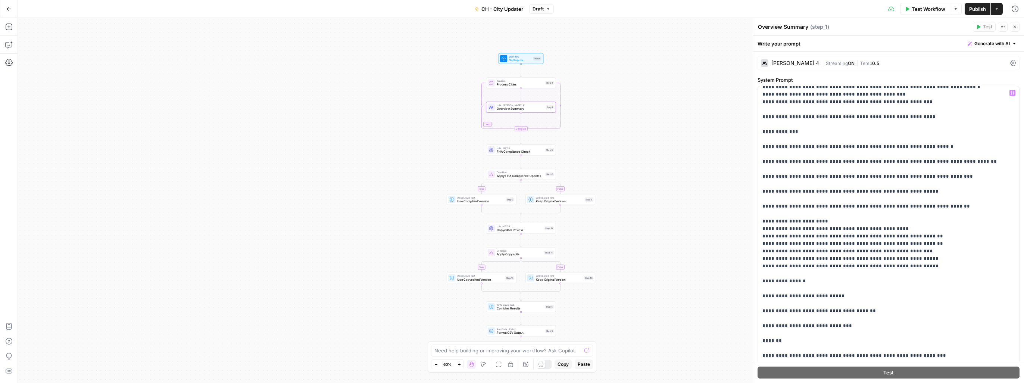
scroll to position [634, 0]
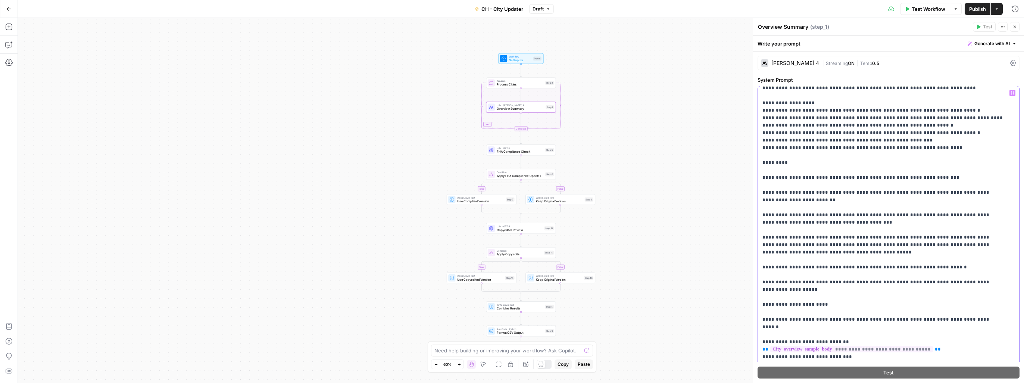
scroll to position [298, 0]
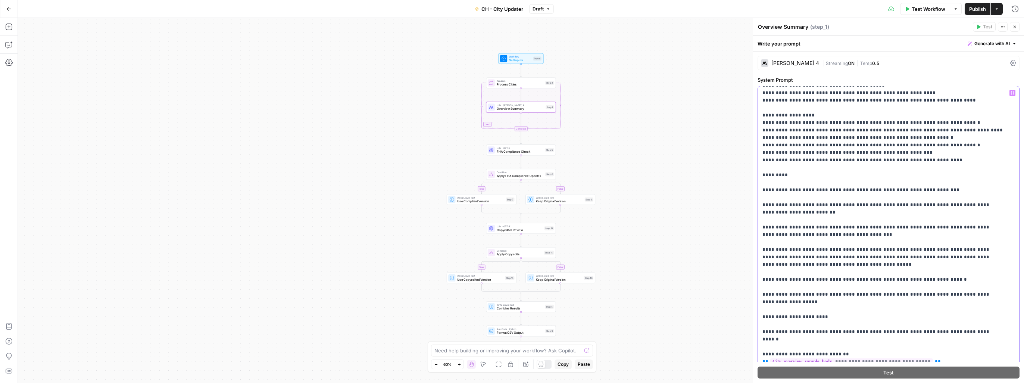
drag, startPoint x: 761, startPoint y: 175, endPoint x: 840, endPoint y: 310, distance: 156.2
click at [564, 308] on div "**********" at bounding box center [886, 238] width 256 height 304
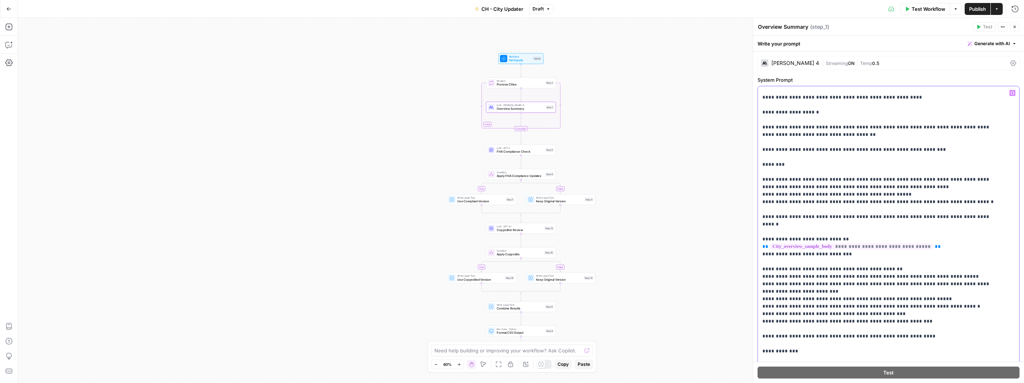
scroll to position [933, 0]
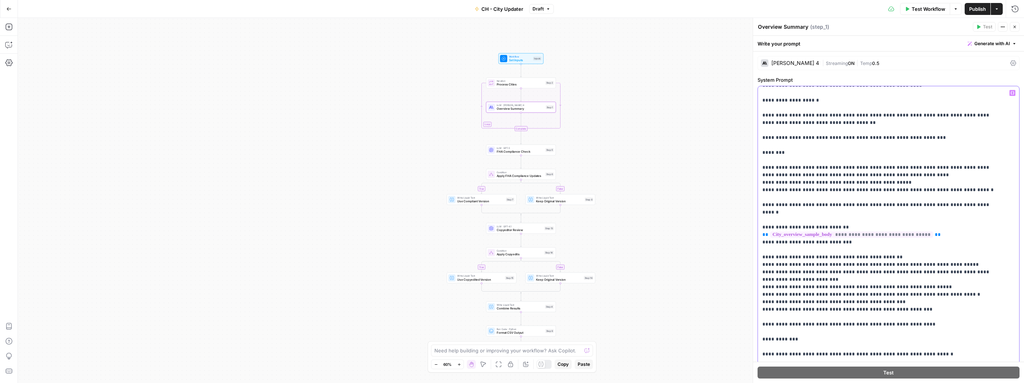
drag, startPoint x: 762, startPoint y: 293, endPoint x: 800, endPoint y: 301, distance: 39.2
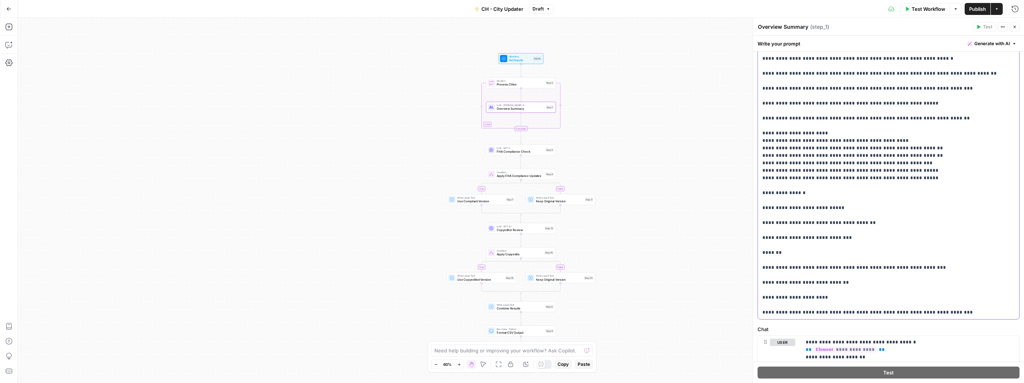
scroll to position [75, 0]
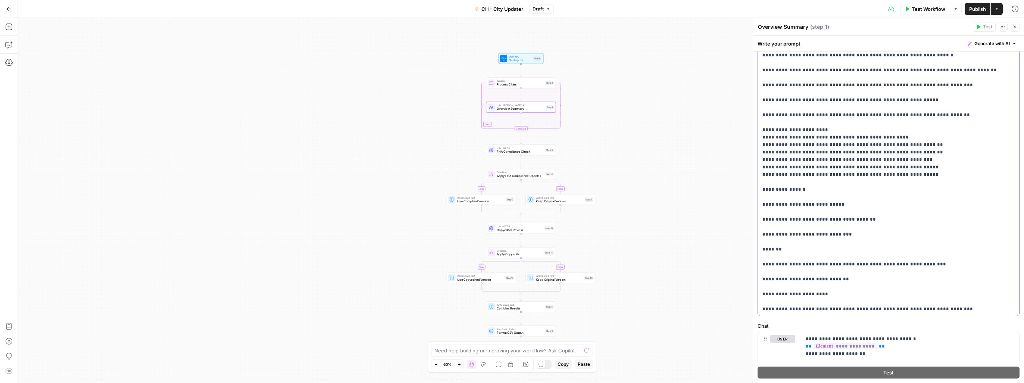
drag, startPoint x: 942, startPoint y: 310, endPoint x: 761, endPoint y: 207, distance: 207.9
click at [564, 207] on div "**********" at bounding box center [886, 164] width 256 height 304
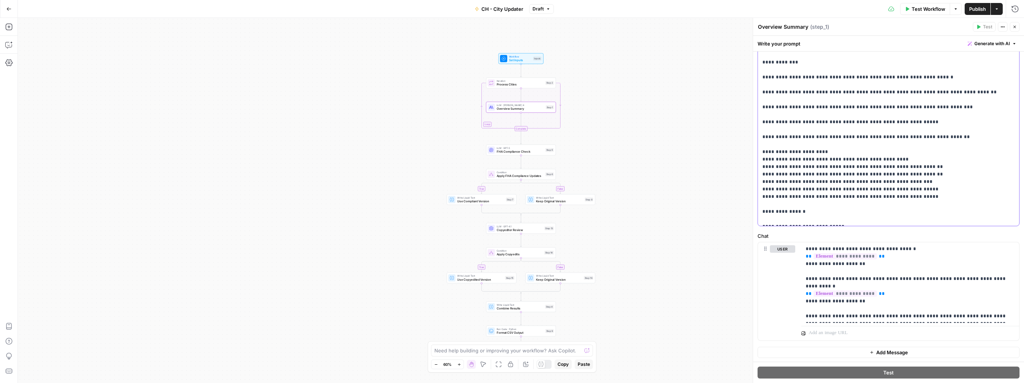
scroll to position [1038, 0]
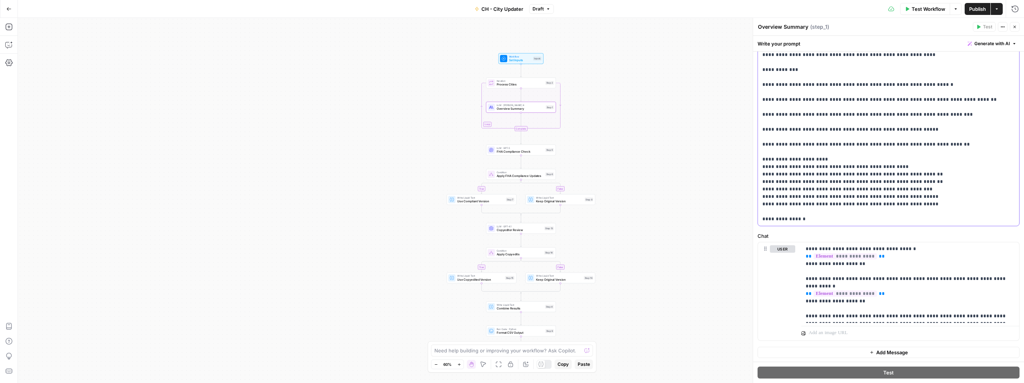
click at [564, 175] on div "**********" at bounding box center [886, 74] width 256 height 304
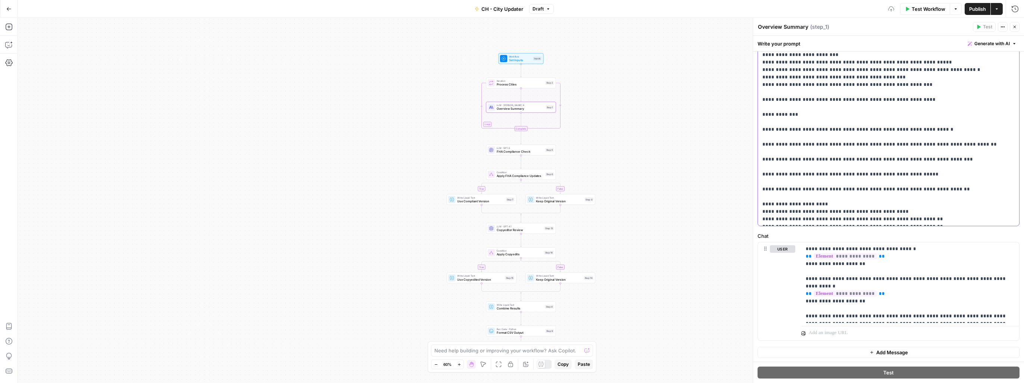
scroll to position [985, 0]
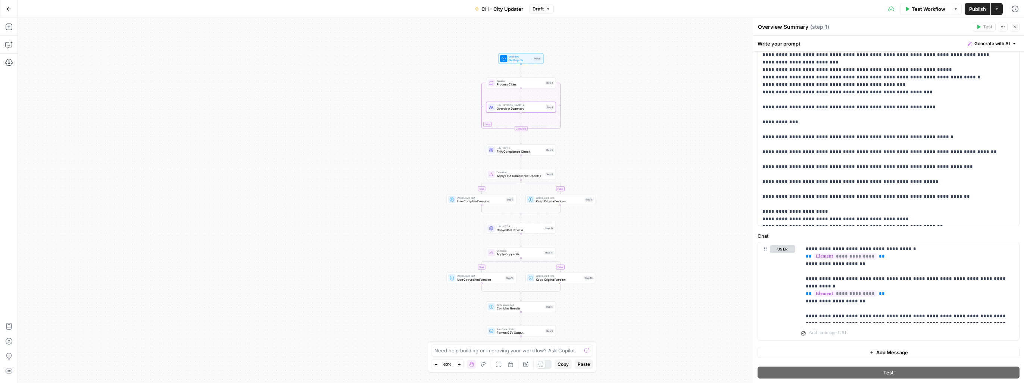
click at [564, 297] on div "true false true false Workflow Set Inputs Inputs Loop Iteration Process Cities …" at bounding box center [521, 200] width 1006 height 365
click at [564, 12] on span "Publish" at bounding box center [977, 8] width 17 height 7
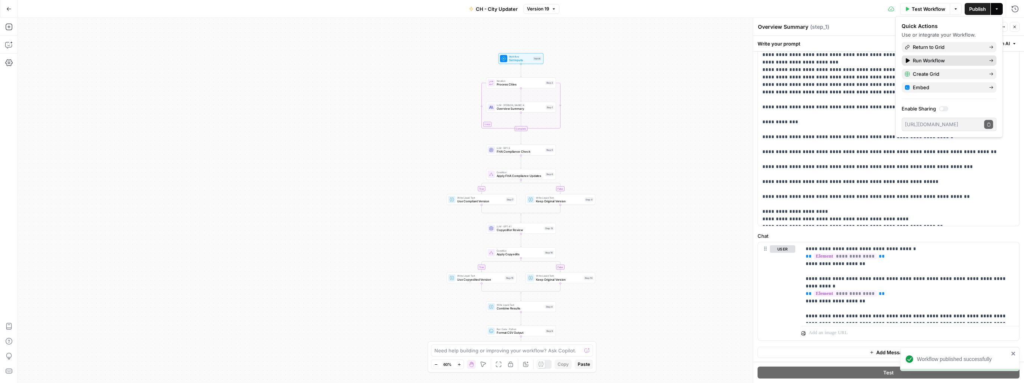
click at [564, 63] on span "Run Workflow" at bounding box center [948, 60] width 70 height 7
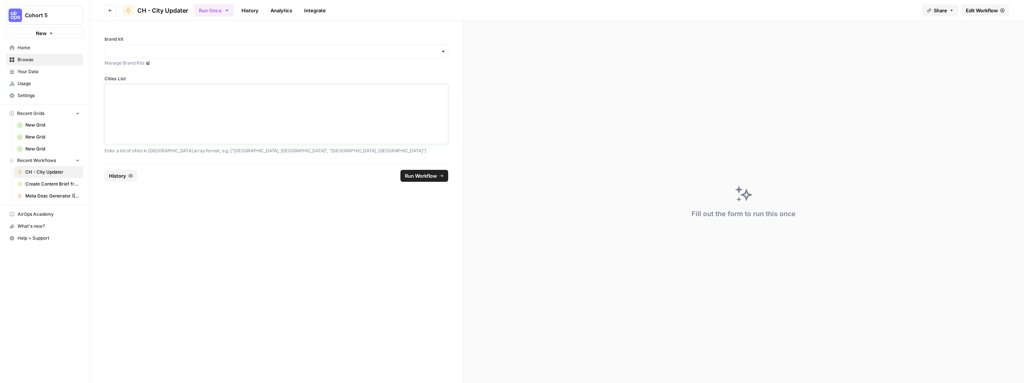
click at [245, 104] on textarea "Cities List" at bounding box center [276, 114] width 334 height 53
paste textarea "##Context You are an expert SEO content writer creating engaging, city-specific…"
type textarea "##Context You are an expert SEO content writer creating engaging, city-specific…"
click at [192, 48] on input "brand kit" at bounding box center [276, 51] width 334 height 7
click at [166, 71] on div "CH - Brand Kit" at bounding box center [276, 72] width 343 height 14
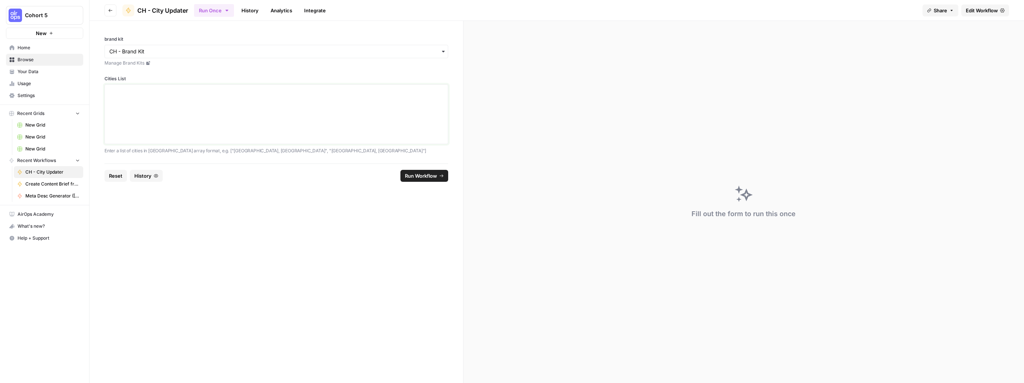
click at [167, 95] on textarea "Cities List" at bounding box center [276, 114] width 334 height 53
type textarea "[ "smyrna, geogria", "savannah, ga", "macon, ga", "Gainsville, Florida" ]"
click at [415, 175] on span "Run Workflow" at bounding box center [421, 175] width 32 height 7
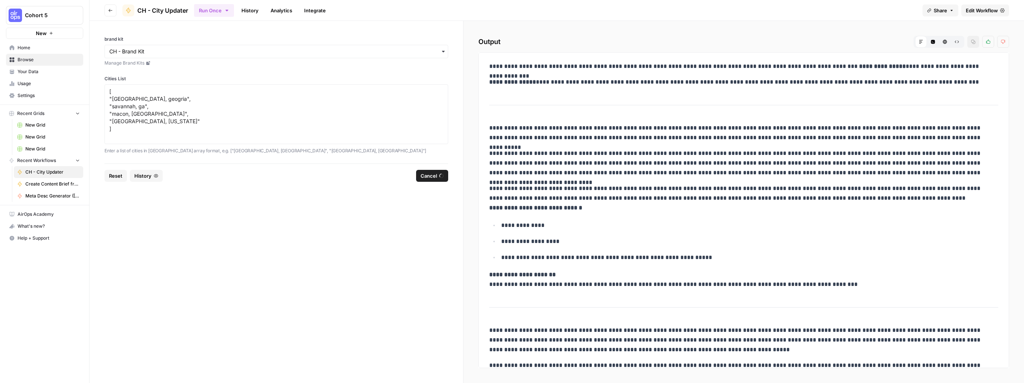
click at [283, 9] on link "Analytics" at bounding box center [281, 10] width 31 height 12
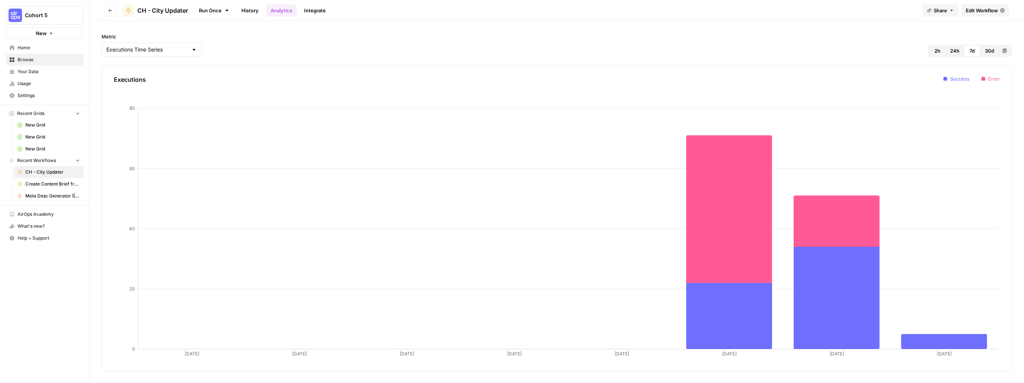
click at [256, 12] on link "History" at bounding box center [250, 10] width 26 height 12
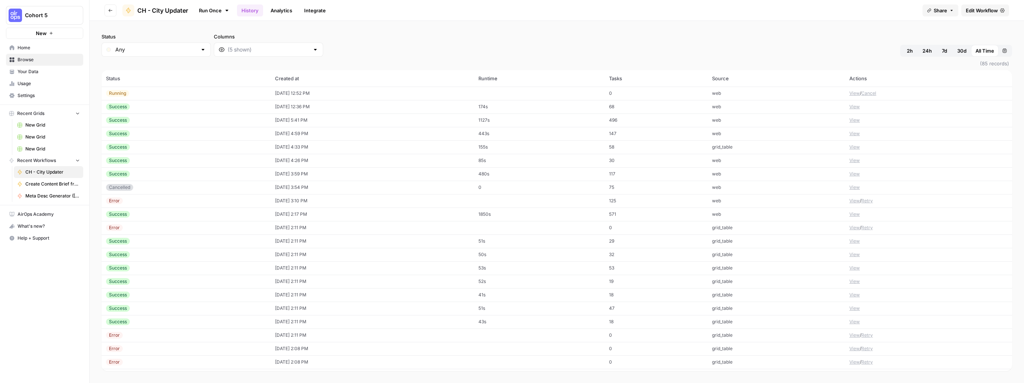
click at [564, 93] on button "View" at bounding box center [854, 93] width 10 height 7
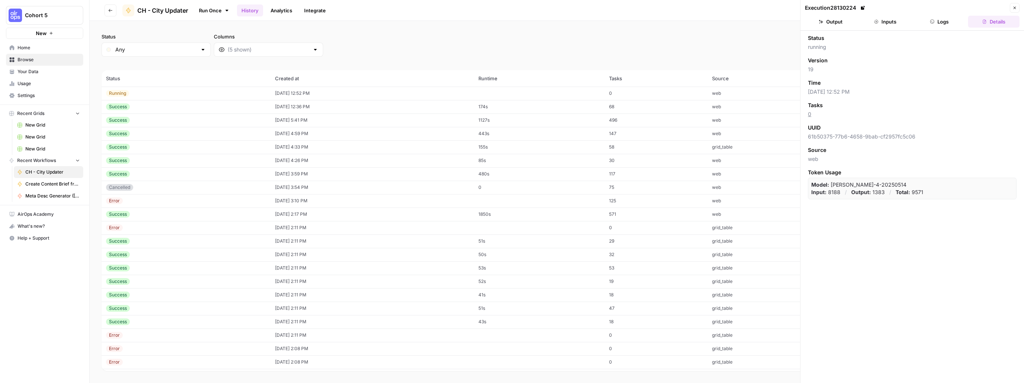
click at [564, 25] on button "Logs" at bounding box center [939, 22] width 51 height 12
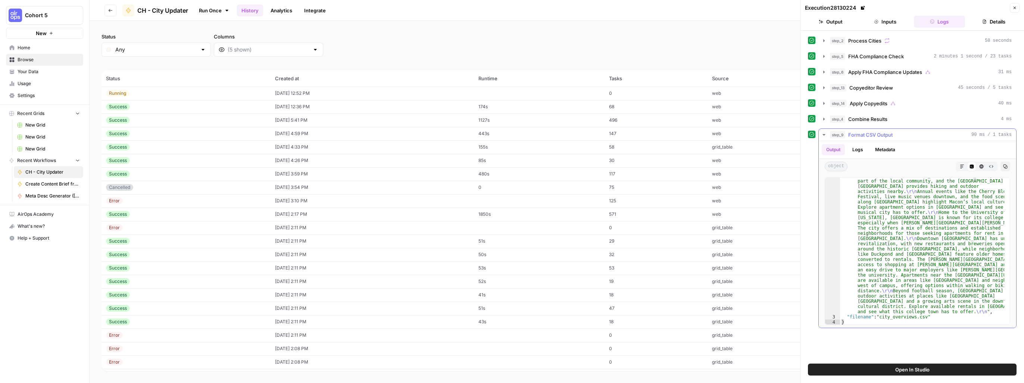
scroll to position [307, 0]
type textarea "**********"
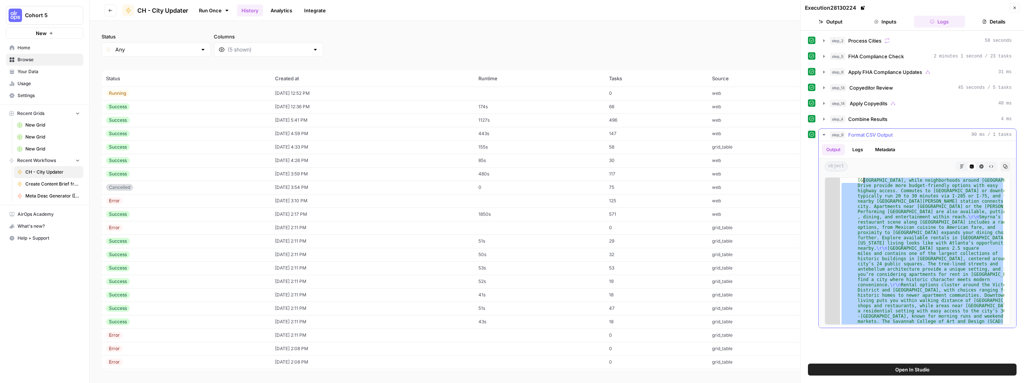
scroll to position [0, 0]
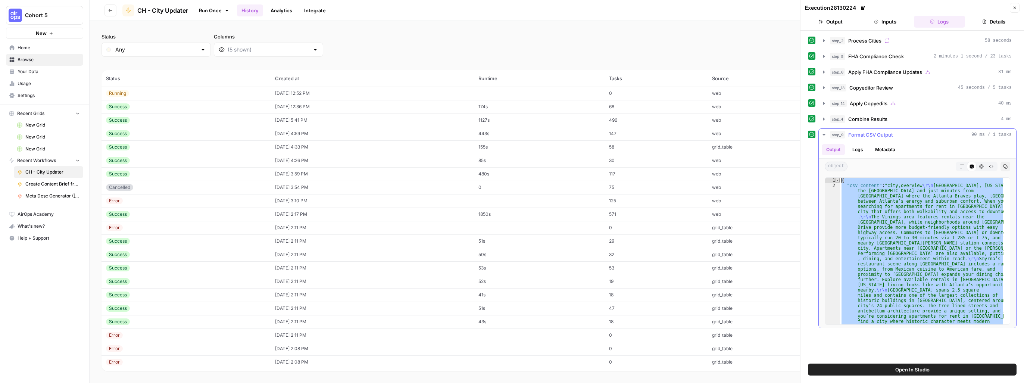
drag, startPoint x: 941, startPoint y: 316, endPoint x: 836, endPoint y: 181, distance: 171.7
click at [564, 181] on div "**********" at bounding box center [916, 250] width 185 height 147
click at [564, 119] on icon "button" at bounding box center [824, 119] width 6 height 6
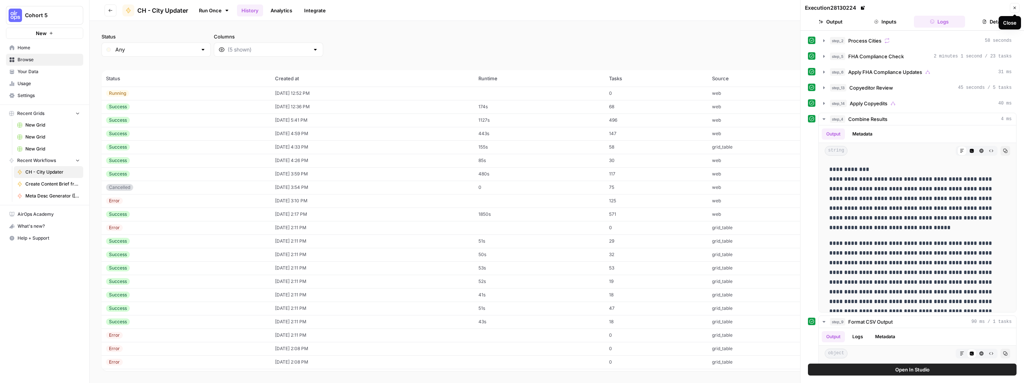
click at [564, 8] on button "Close" at bounding box center [1015, 8] width 10 height 10
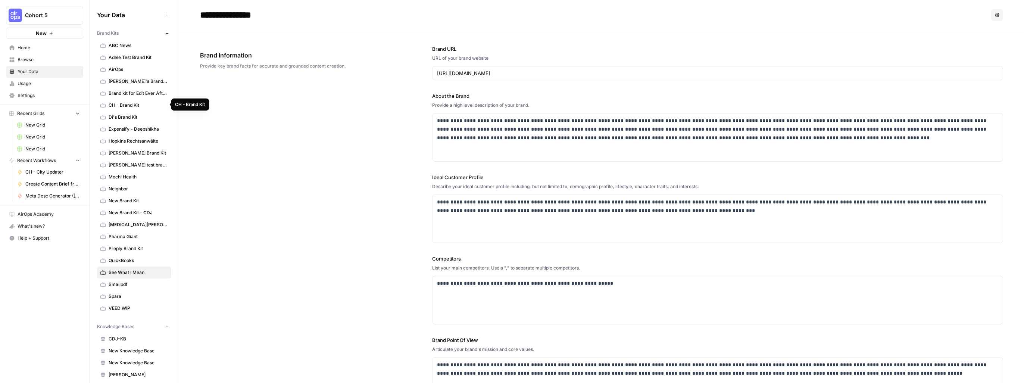
click at [128, 104] on span "CH - Brand Kit" at bounding box center [138, 105] width 59 height 7
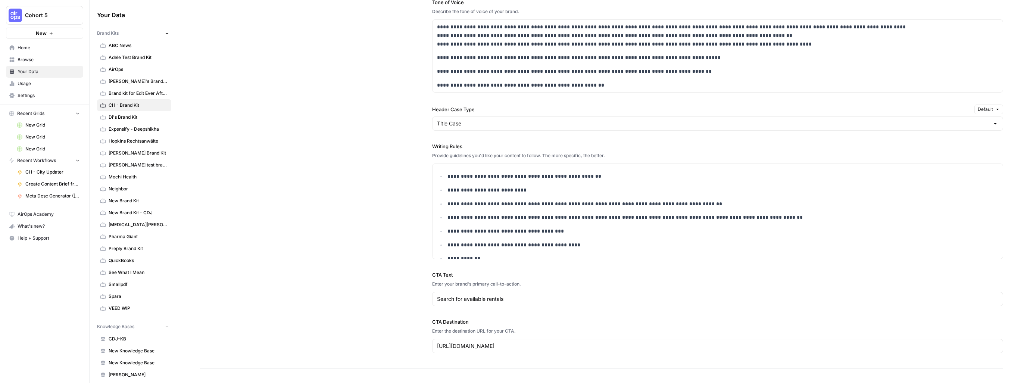
scroll to position [522, 0]
click at [516, 244] on p "**********" at bounding box center [717, 244] width 541 height 9
click at [389, 220] on div "**********" at bounding box center [601, 135] width 803 height 466
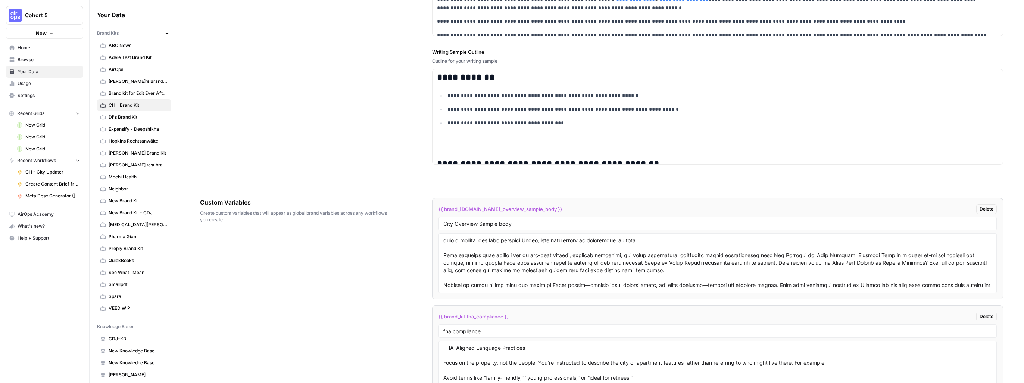
scroll to position [14, 0]
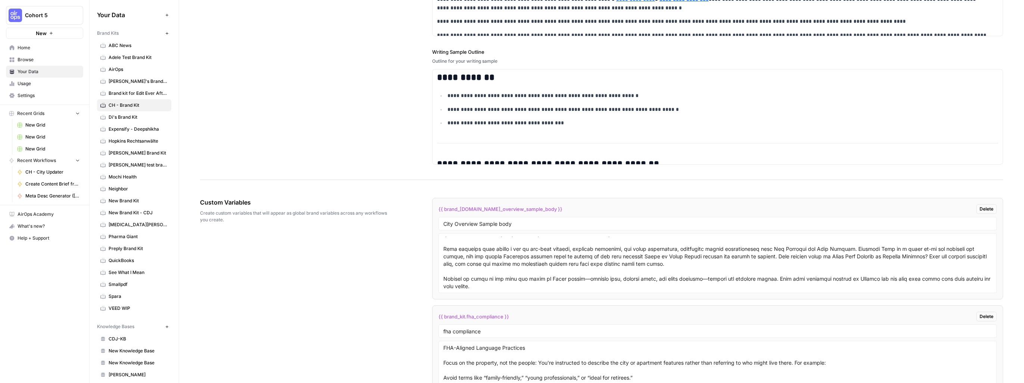
click at [394, 266] on div "Custom Variables Create custom variables that will appear as global brand varia…" at bounding box center [601, 311] width 803 height 257
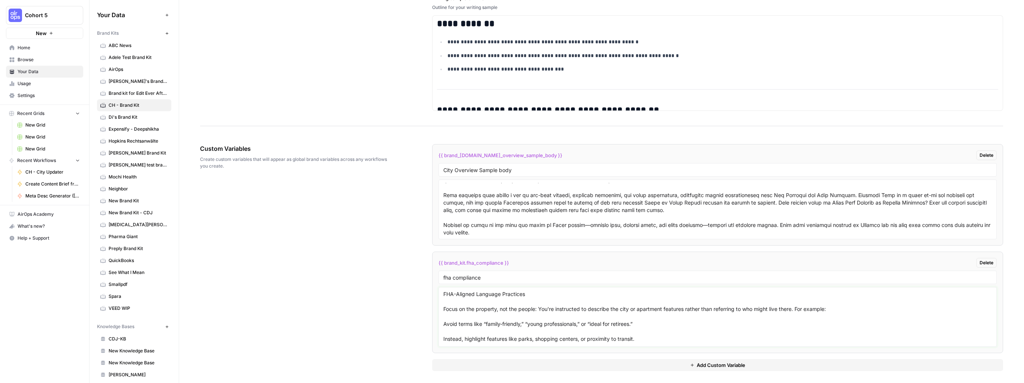
click at [510, 314] on textarea "FHA-Aligned Language Practices Focus on the property, not the people: You're in…" at bounding box center [717, 316] width 548 height 53
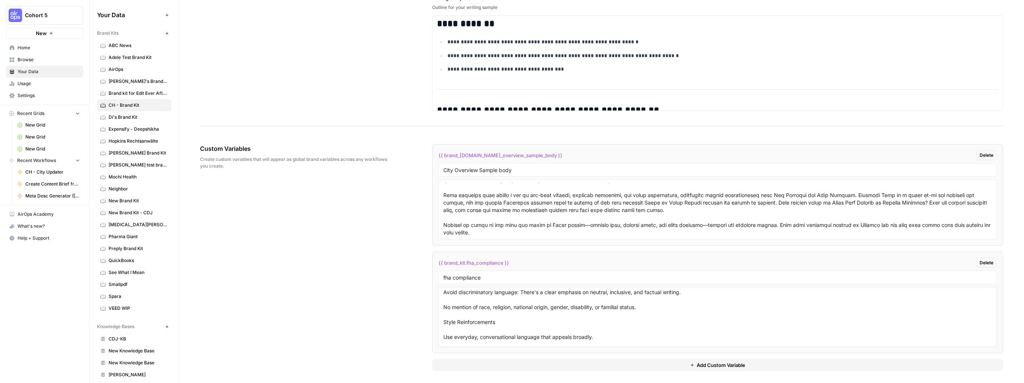
scroll to position [75, 0]
click at [467, 323] on textarea "FHA-Aligned Language Practices Focus on the property, not the people: You're in…" at bounding box center [717, 316] width 548 height 53
drag, startPoint x: 443, startPoint y: 323, endPoint x: 582, endPoint y: 323, distance: 138.8
click at [582, 323] on textarea "FHA-Aligned Language Practices Focus on the property, not the people: You're in…" at bounding box center [717, 316] width 548 height 53
drag, startPoint x: 443, startPoint y: 305, endPoint x: 586, endPoint y: 320, distance: 143.7
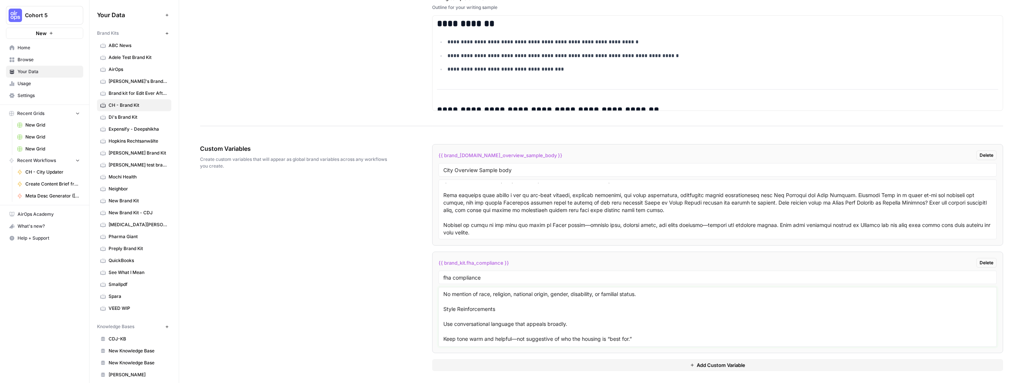
click at [586, 320] on textarea "FHA-Aligned Language Practices Focus on the property, not the people: You're in…" at bounding box center [717, 316] width 548 height 53
type textarea "FHA-Aligned Language Practices Focus on the property, not the people: You're in…"
click at [403, 326] on div "Custom Variables Create custom variables that will appear as global brand varia…" at bounding box center [601, 257] width 803 height 257
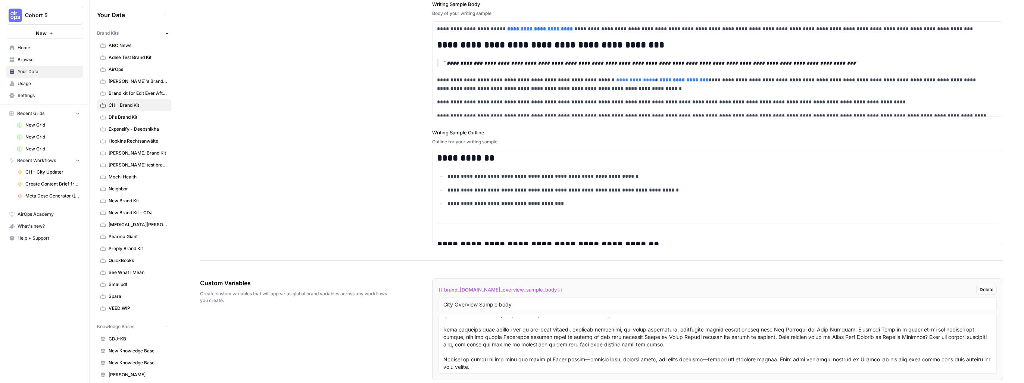
scroll to position [949, 0]
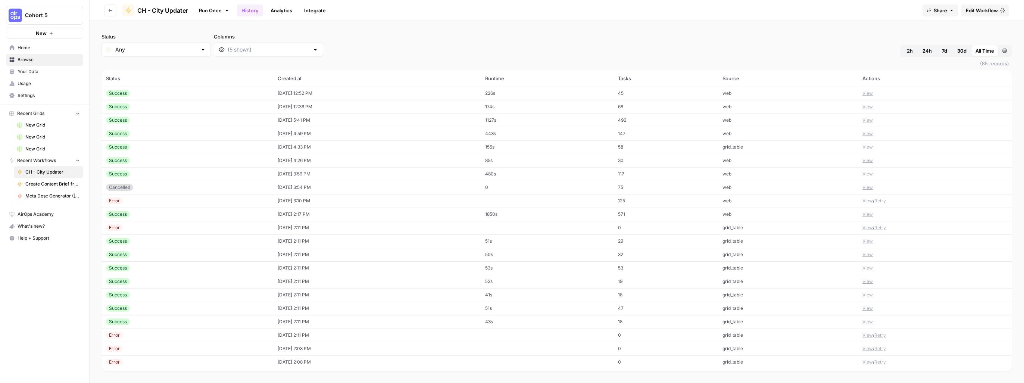
click at [866, 93] on button "View" at bounding box center [867, 93] width 10 height 7
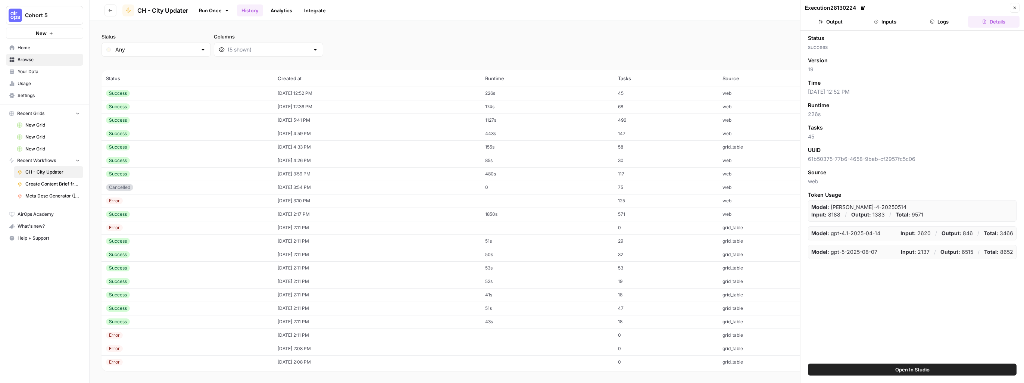
click at [921, 371] on span "Open In Studio" at bounding box center [912, 369] width 34 height 7
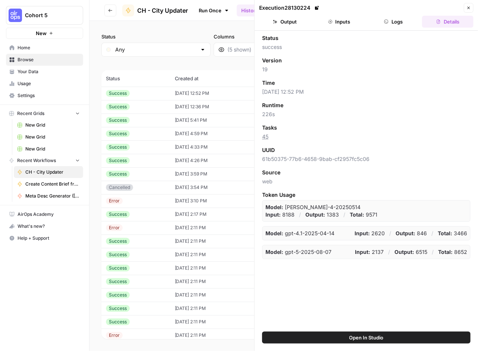
click at [27, 45] on span "Home" at bounding box center [49, 47] width 62 height 7
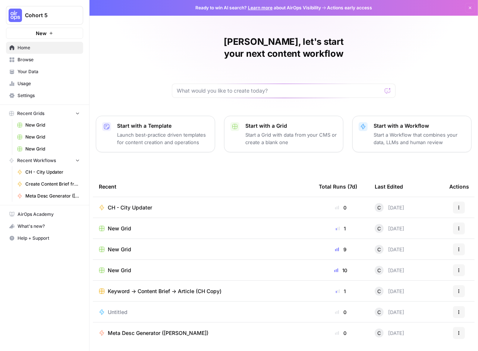
click at [24, 60] on span "Browse" at bounding box center [49, 59] width 62 height 7
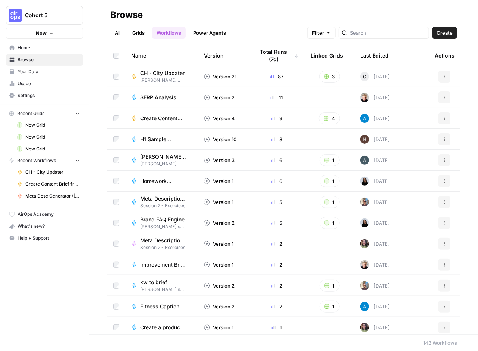
click at [143, 54] on div "Name" at bounding box center [161, 55] width 61 height 21
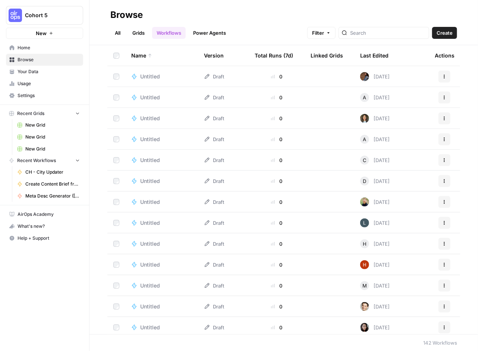
click at [144, 56] on div "Name" at bounding box center [161, 55] width 61 height 21
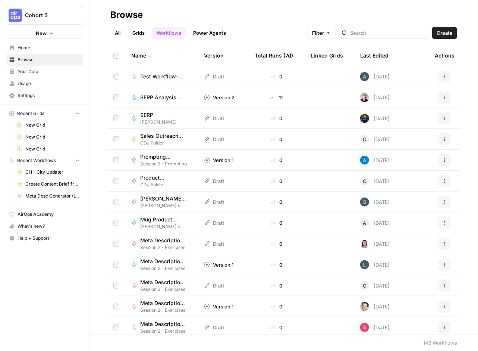
click at [144, 56] on div "Name" at bounding box center [161, 55] width 61 height 21
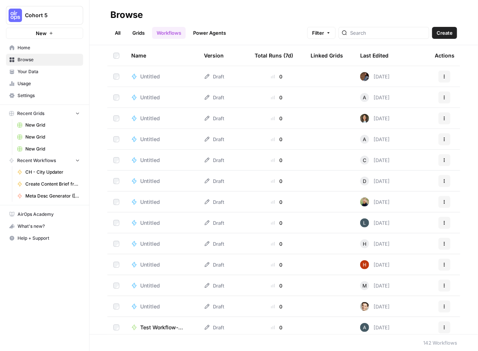
click at [141, 53] on div "Name" at bounding box center [161, 55] width 61 height 21
click at [119, 32] on link "All" at bounding box center [117, 33] width 15 height 12
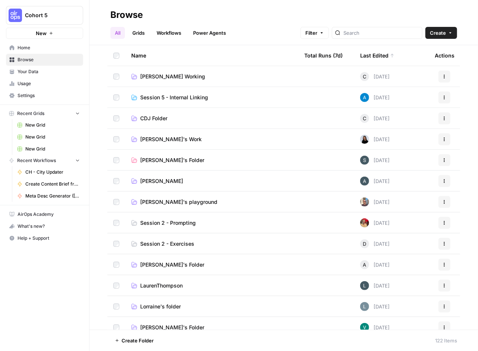
click at [157, 76] on span "Harkins Working" at bounding box center [172, 76] width 65 height 7
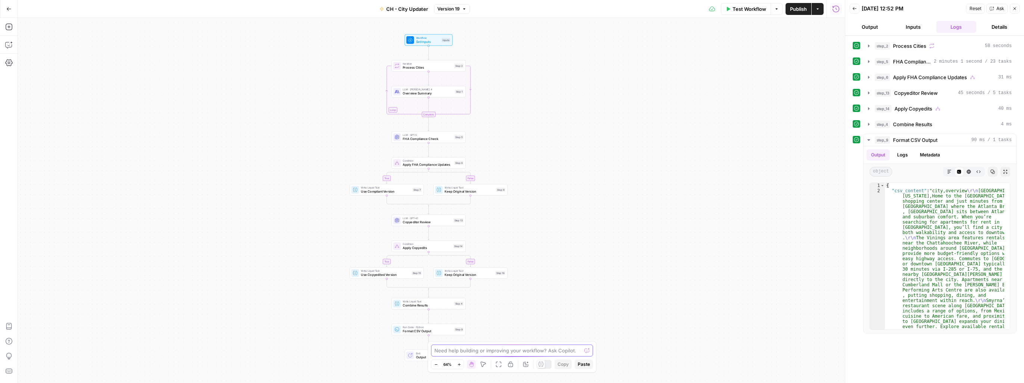
click at [547, 348] on textarea at bounding box center [507, 350] width 147 height 7
type textarea "the output content is jumbled"
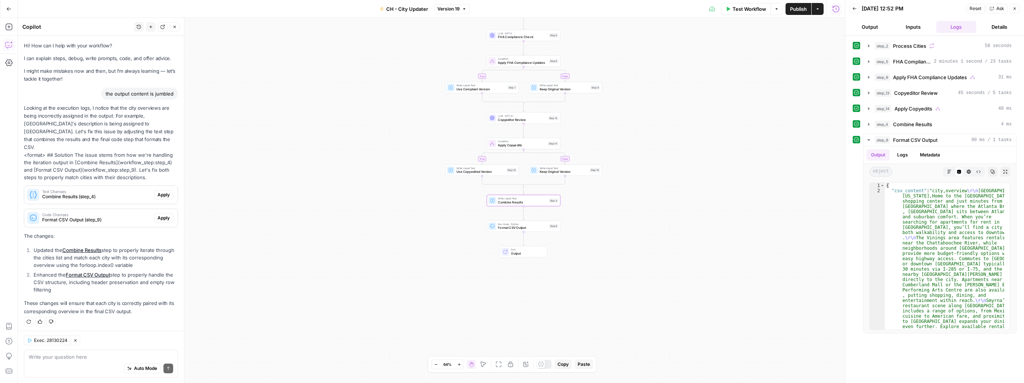
click at [162, 191] on span "Apply" at bounding box center [163, 194] width 12 height 7
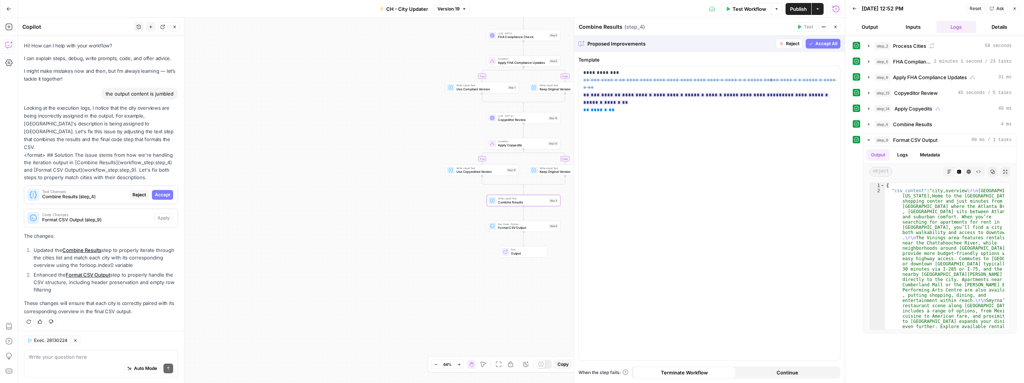
click at [162, 191] on span "Accept" at bounding box center [162, 194] width 15 height 7
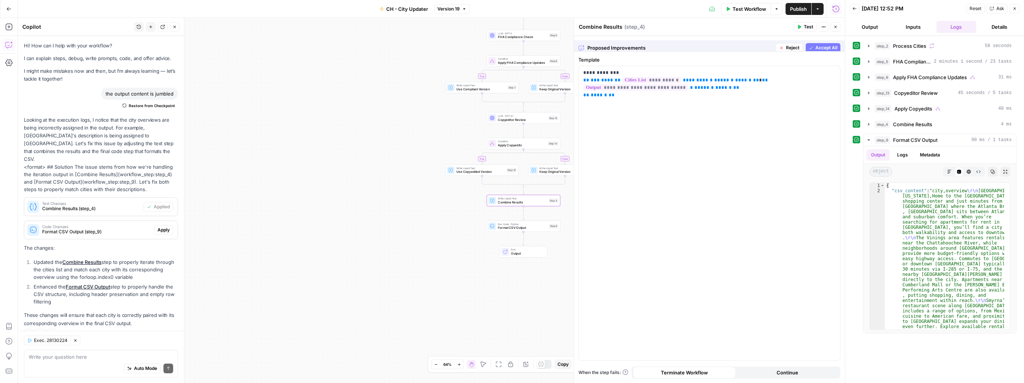
scroll to position [6, 0]
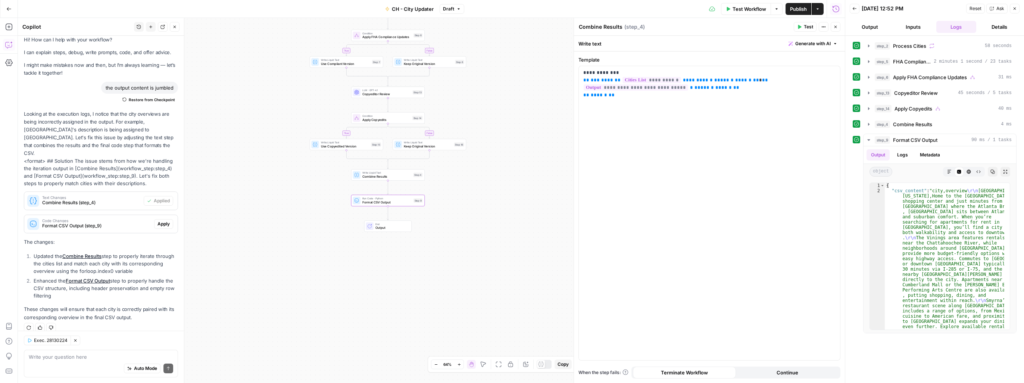
click at [160, 220] on span "Apply" at bounding box center [163, 223] width 12 height 7
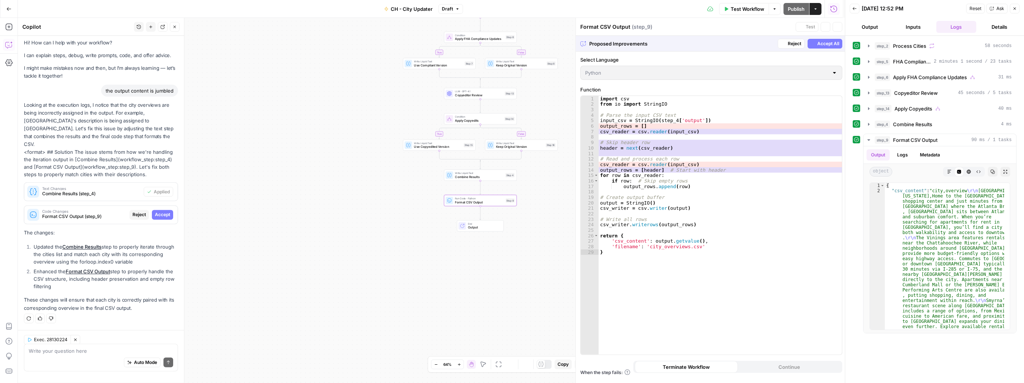
scroll to position [0, 0]
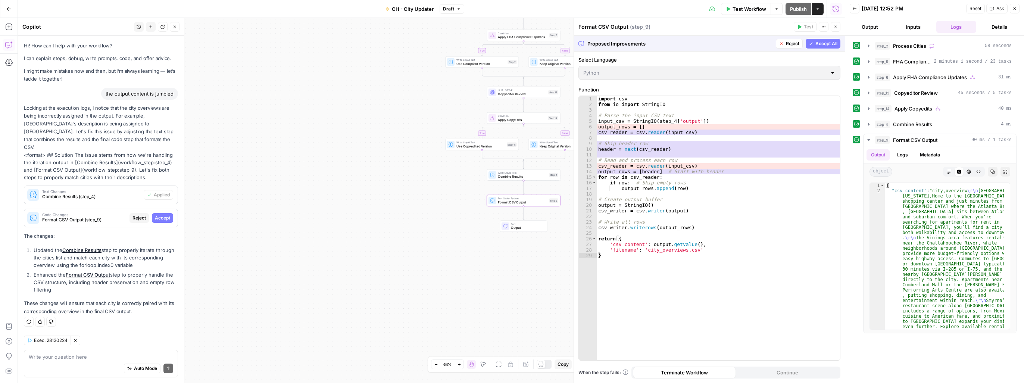
click at [165, 215] on span "Accept" at bounding box center [162, 218] width 15 height 7
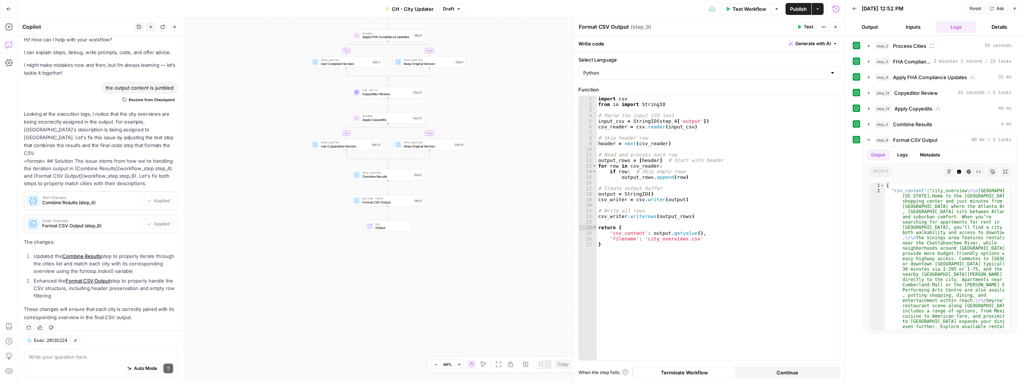
click at [75, 363] on div "Auto Mode Send" at bounding box center [101, 368] width 144 height 16
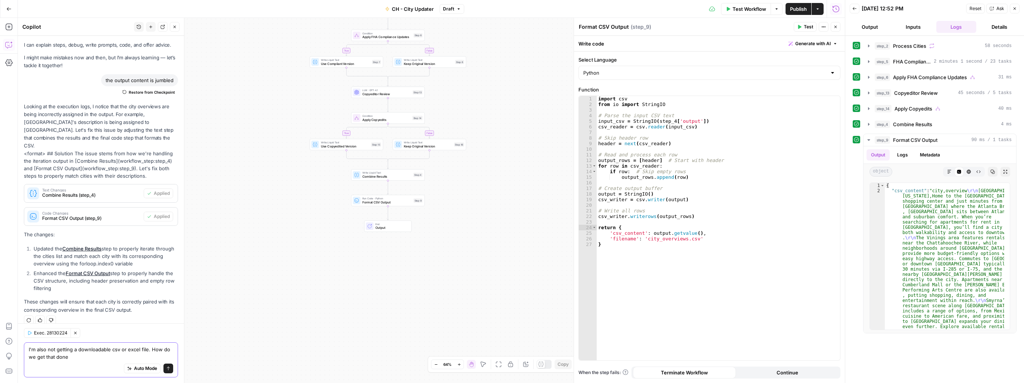
type textarea "I'm also not getting a downloadable csv or excel file. How do we get that done?"
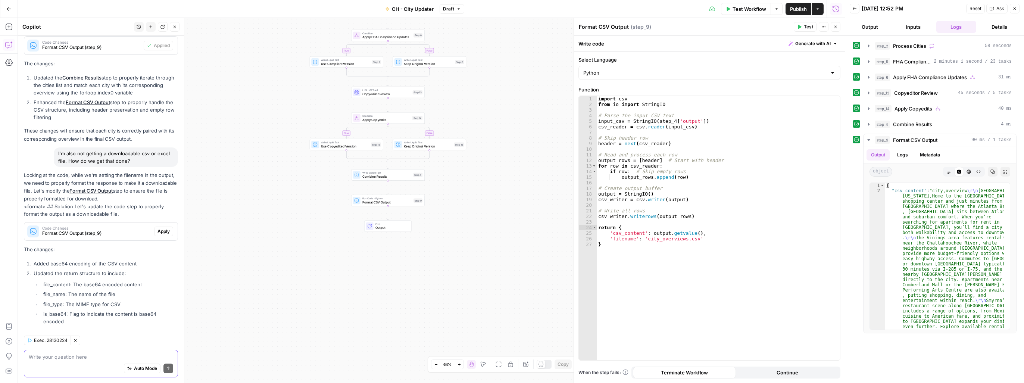
scroll to position [218, 0]
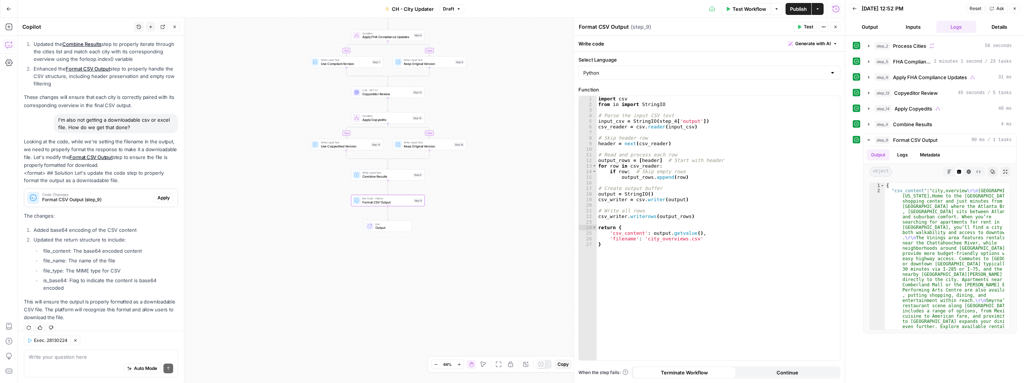
click at [157, 194] on span "Apply" at bounding box center [163, 197] width 12 height 7
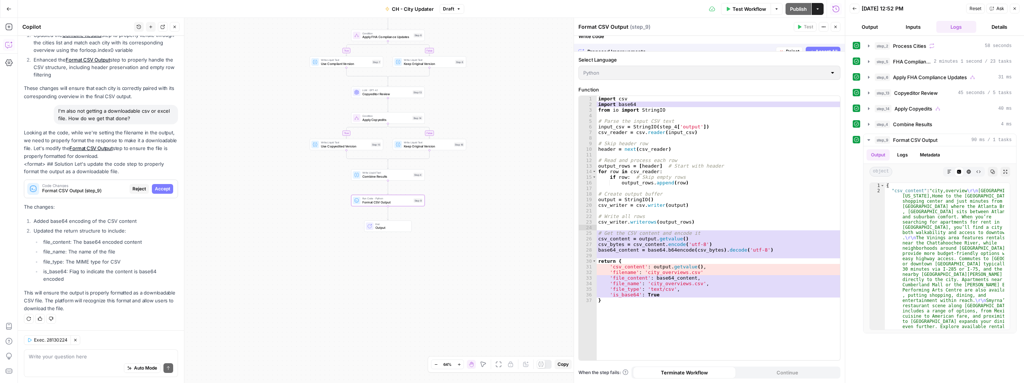
scroll to position [206, 0]
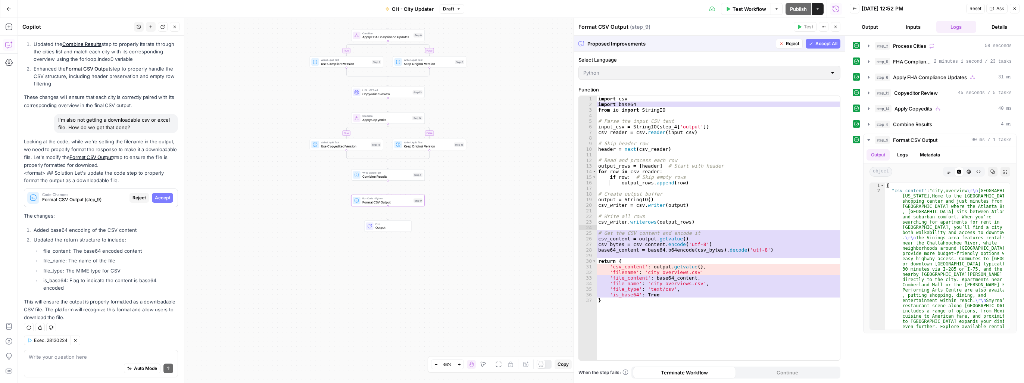
click at [155, 194] on span "Accept" at bounding box center [162, 197] width 15 height 7
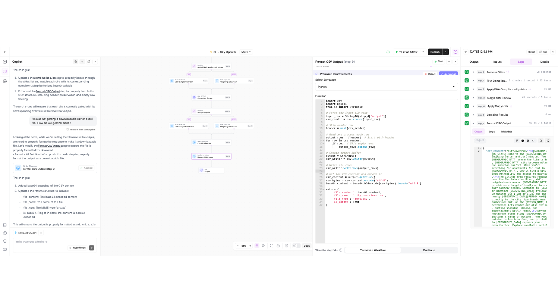
scroll to position [230, 0]
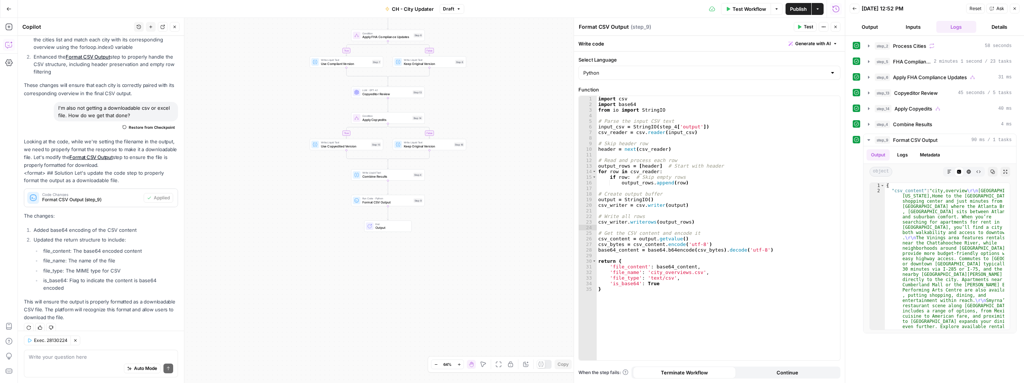
click at [750, 10] on span "Test Workflow" at bounding box center [749, 8] width 34 height 7
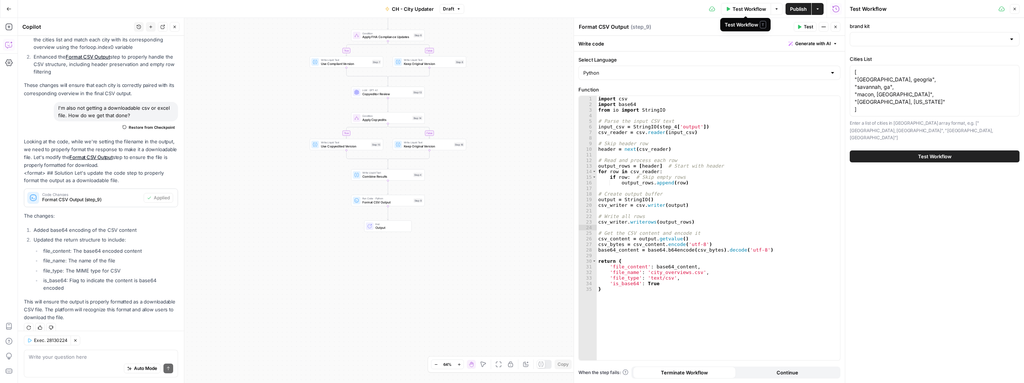
type input "CH - Brand Kit"
click at [937, 153] on span "Test Workflow" at bounding box center [935, 156] width 34 height 7
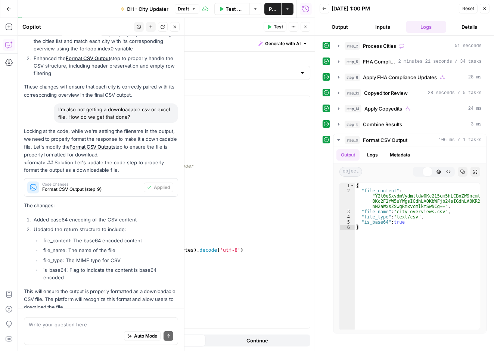
scroll to position [262, 0]
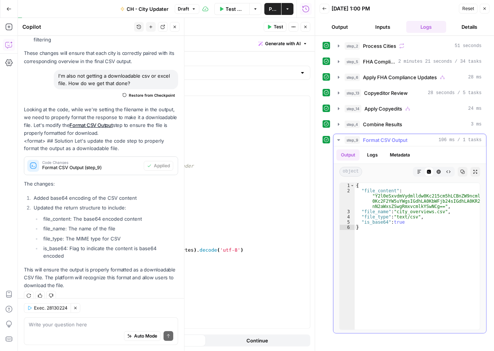
click at [345, 155] on button "Output" at bounding box center [347, 154] width 23 height 11
click at [419, 169] on icon "button" at bounding box center [419, 171] width 4 height 4
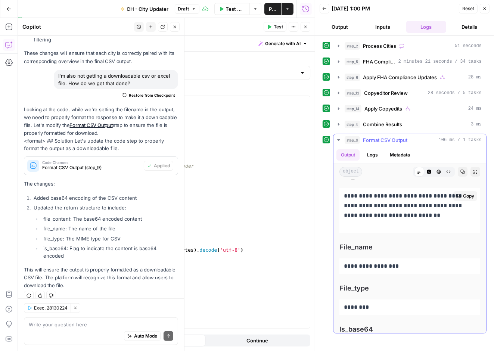
scroll to position [0, 0]
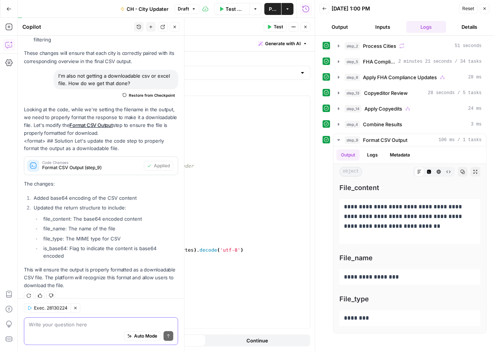
click at [78, 326] on textarea at bounding box center [101, 323] width 144 height 7
type textarea "Should I see the download file from the test workflow"
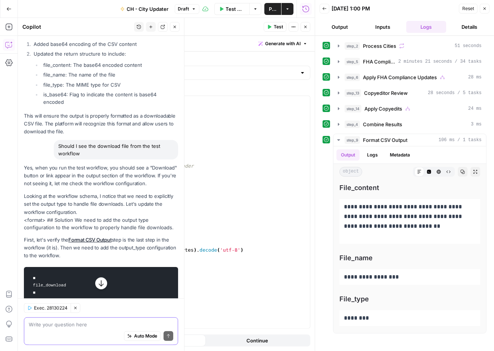
scroll to position [567, 0]
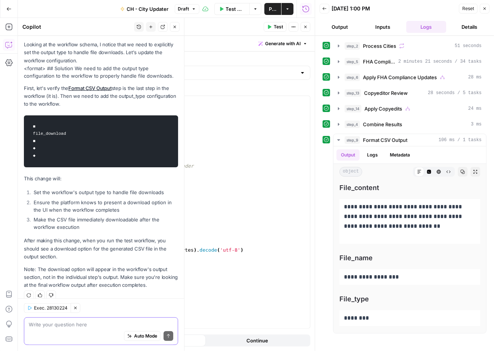
click at [72, 322] on textarea at bounding box center [101, 323] width 144 height 7
click at [338, 26] on button "Output" at bounding box center [339, 27] width 40 height 12
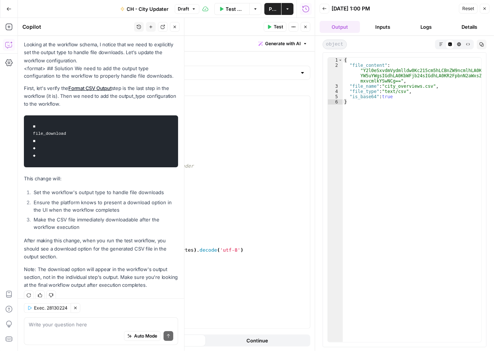
click at [336, 24] on button "Output" at bounding box center [339, 27] width 40 height 12
click at [336, 25] on button "Output" at bounding box center [339, 27] width 40 height 12
click at [438, 44] on span "Markdown" at bounding box center [438, 44] width 0 height 0
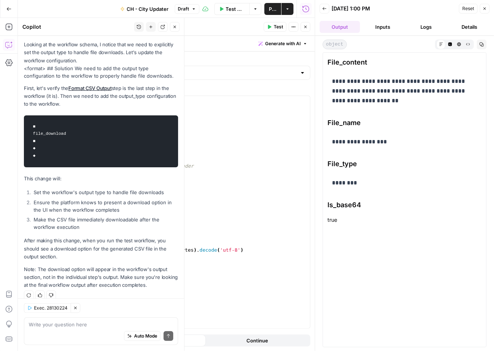
click at [51, 329] on div "Auto Mode Send" at bounding box center [101, 336] width 144 height 16
click at [466, 44] on icon "button" at bounding box center [468, 44] width 4 height 4
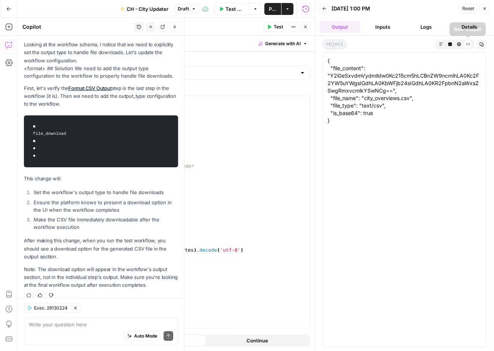
click at [461, 45] on button "HTML Viewer" at bounding box center [458, 44] width 9 height 9
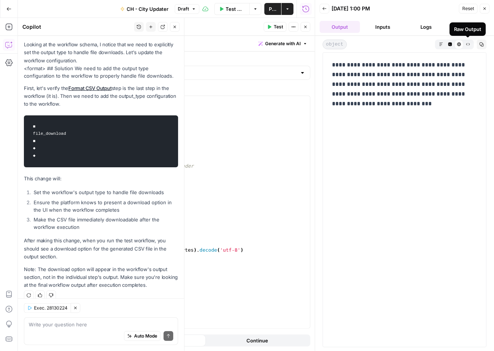
click at [467, 44] on icon "button" at bounding box center [468, 44] width 4 height 2
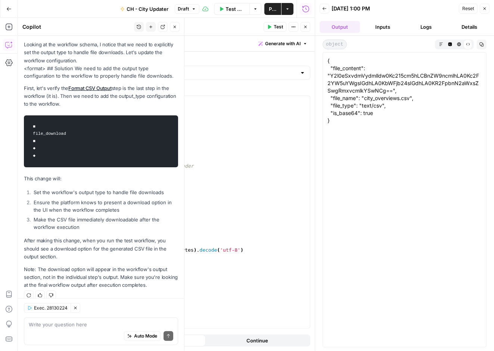
click at [351, 24] on button "Output" at bounding box center [339, 27] width 40 height 12
click at [322, 7] on icon "button" at bounding box center [324, 8] width 4 height 4
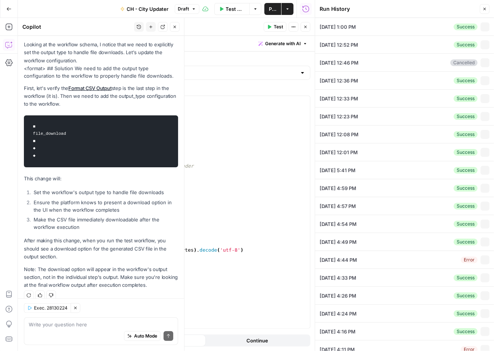
type input "CH - Brand Kit"
type textarea "[ "smyrna, geogria", "savannah, ga", "macon, ga", "Gainsville, Florida" ]"
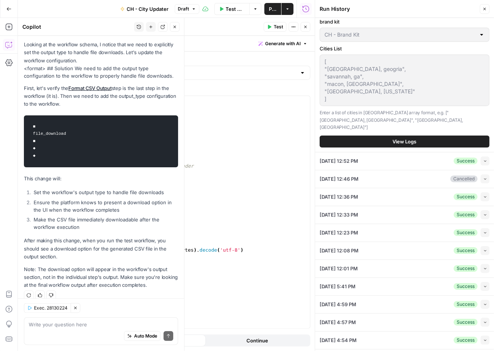
scroll to position [0, 0]
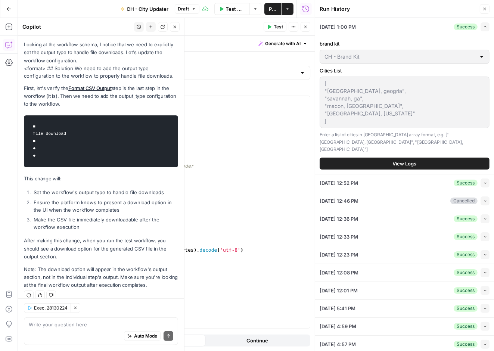
click at [483, 181] on icon "button" at bounding box center [485, 183] width 4 height 4
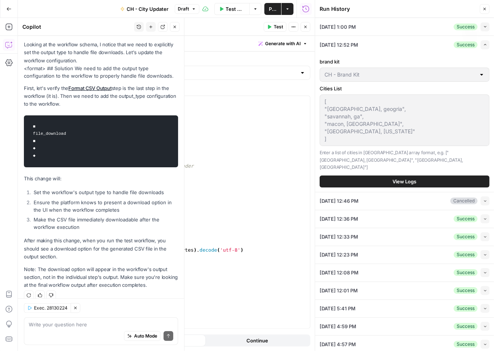
click at [483, 44] on icon "button" at bounding box center [485, 45] width 4 height 4
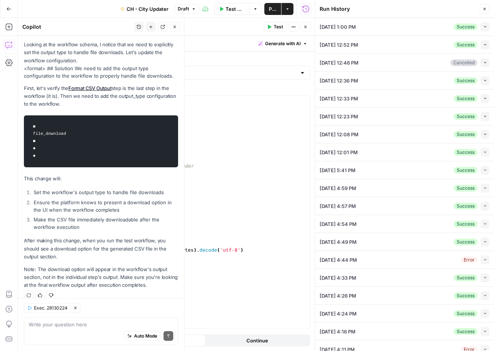
click at [483, 28] on icon "button" at bounding box center [485, 27] width 4 height 4
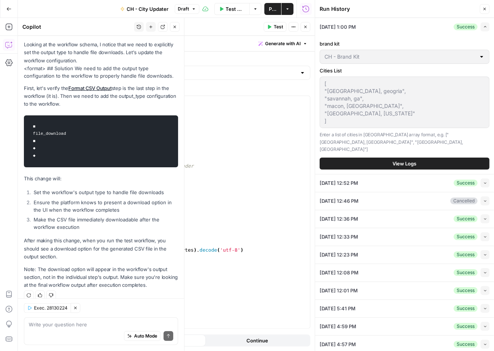
click at [409, 160] on span "View Logs" at bounding box center [404, 163] width 24 height 7
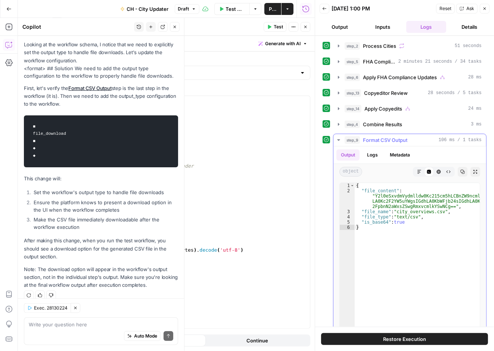
click at [338, 139] on icon "button" at bounding box center [338, 139] width 3 height 1
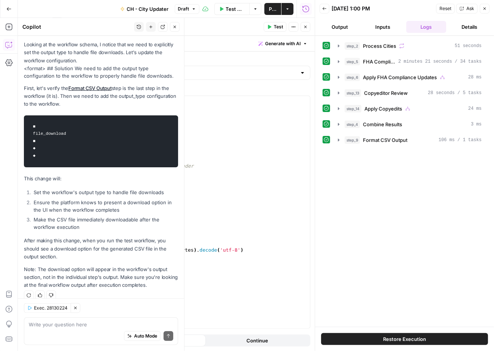
click at [342, 29] on button "Output" at bounding box center [339, 27] width 40 height 12
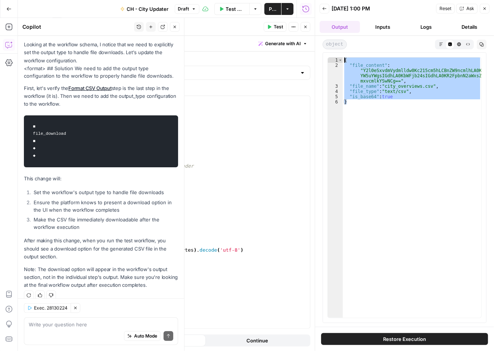
drag, startPoint x: 367, startPoint y: 107, endPoint x: 326, endPoint y: 54, distance: 67.0
click at [326, 54] on div "* 1 2 3 4 5 6 { "file_content" : "Y2l0eSxvdmVydmlldw0Kc215cm5hLCBnZW9ncmlhLA0Kc…" at bounding box center [404, 187] width 164 height 270
type textarea "**********"
click at [81, 330] on div "Auto Mode Send" at bounding box center [101, 336] width 144 height 16
click at [306, 26] on icon "button" at bounding box center [305, 27] width 3 height 3
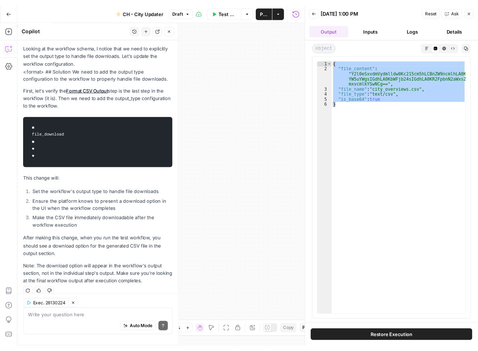
scroll to position [567, 0]
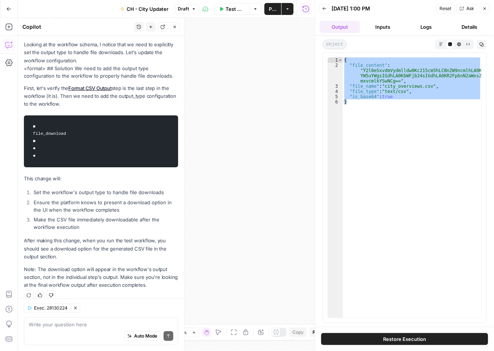
click at [270, 9] on span "Publish" at bounding box center [273, 8] width 8 height 7
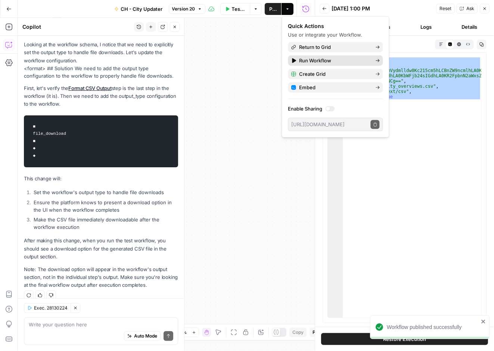
click at [294, 59] on icon at bounding box center [294, 60] width 4 height 5
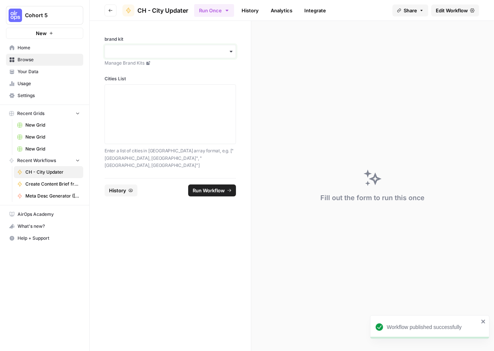
click at [146, 49] on input "brand kit" at bounding box center [170, 51] width 122 height 7
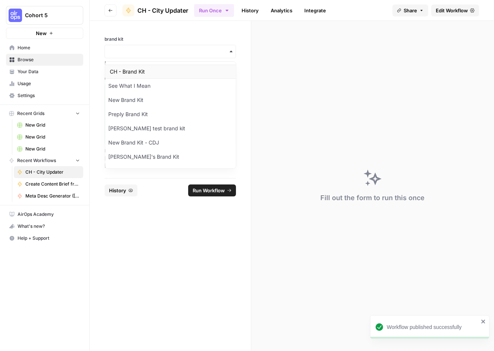
drag, startPoint x: 141, startPoint y: 68, endPoint x: 139, endPoint y: 73, distance: 5.7
click at [141, 68] on div "CH - Brand Kit" at bounding box center [170, 72] width 131 height 14
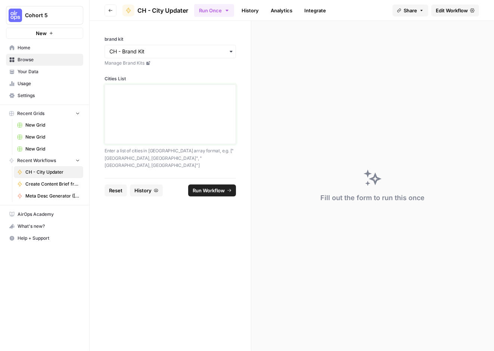
click at [132, 95] on textarea "Cities List" at bounding box center [170, 114] width 122 height 53
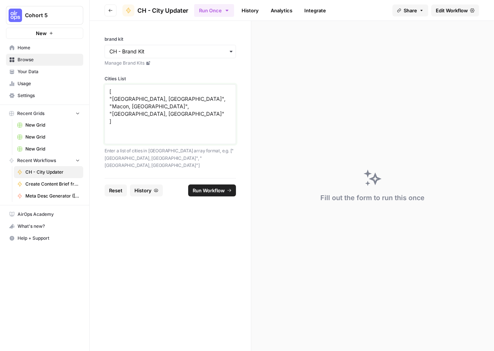
type textarea "[ "Atlanta, GA", "Macon, GA", "Smyrna, GA" ]"
click at [207, 184] on button "Run Workflow" at bounding box center [212, 190] width 48 height 12
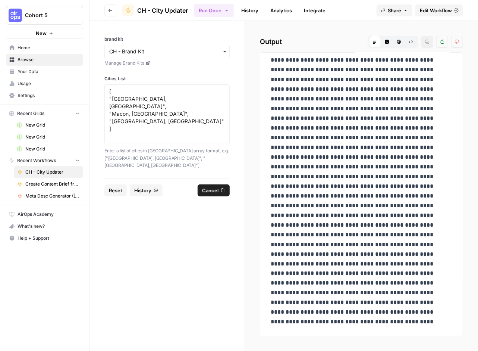
scroll to position [1585, 0]
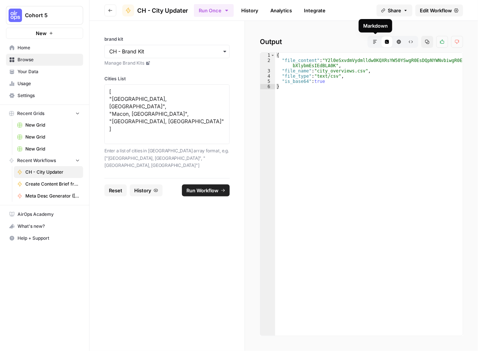
click at [374, 42] on icon "button" at bounding box center [375, 42] width 4 height 4
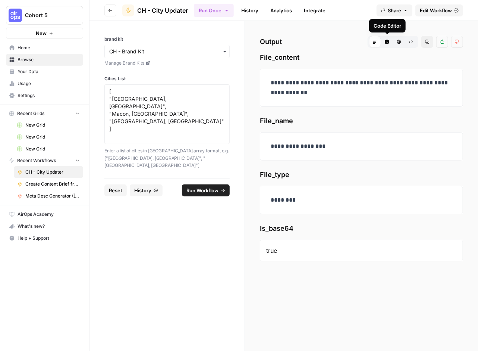
click at [387, 42] on icon "button" at bounding box center [387, 42] width 4 height 4
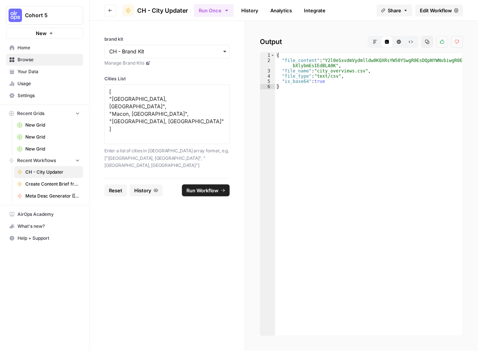
click at [400, 43] on icon "button" at bounding box center [399, 42] width 4 height 4
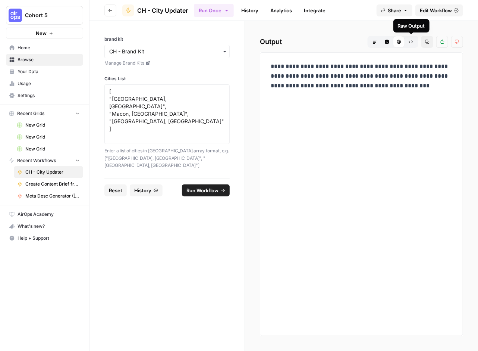
click at [410, 43] on icon "button" at bounding box center [411, 42] width 4 height 4
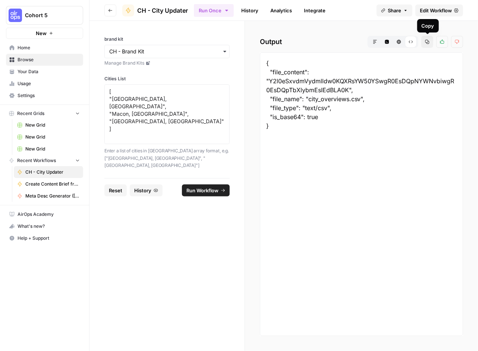
click at [427, 44] on button "Copy" at bounding box center [428, 42] width 12 height 12
click at [427, 44] on button "Copied" at bounding box center [428, 42] width 12 height 12
click at [373, 45] on button "Markdown" at bounding box center [375, 42] width 12 height 12
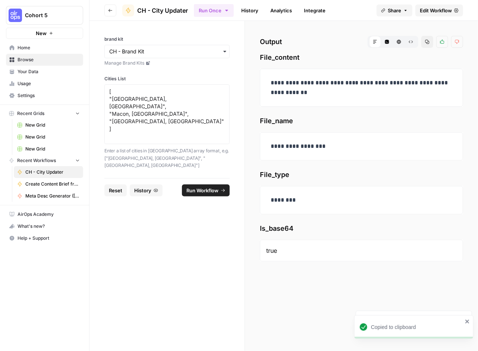
click at [310, 43] on h2 "Output Markdown Code Editor HTML Viewer Raw Output Copy Thumbs up Thumbs down" at bounding box center [361, 42] width 203 height 12
click at [151, 187] on span "History" at bounding box center [142, 190] width 17 height 7
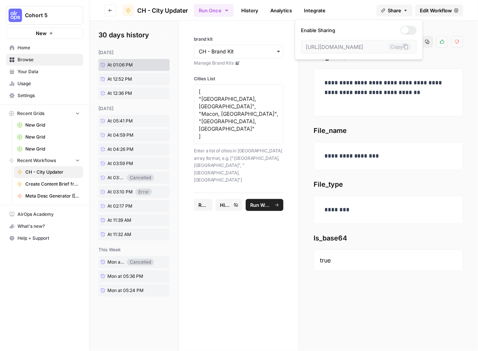
click at [407, 9] on icon "button" at bounding box center [406, 10] width 4 height 4
click at [349, 9] on div "Run Once History Analytics Integrate" at bounding box center [282, 10] width 177 height 15
drag, startPoint x: 251, startPoint y: 10, endPoint x: 263, endPoint y: 9, distance: 11.2
click at [252, 9] on link "History" at bounding box center [250, 10] width 26 height 12
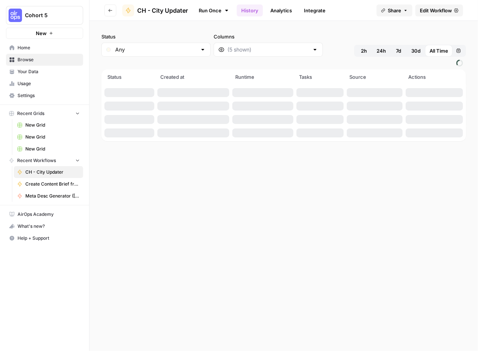
click at [283, 9] on link "Analytics" at bounding box center [281, 10] width 31 height 12
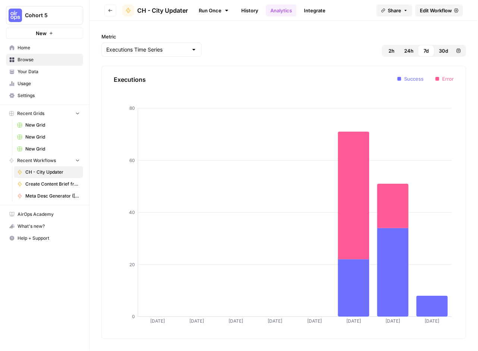
click at [309, 8] on link "Integrate" at bounding box center [315, 10] width 31 height 12
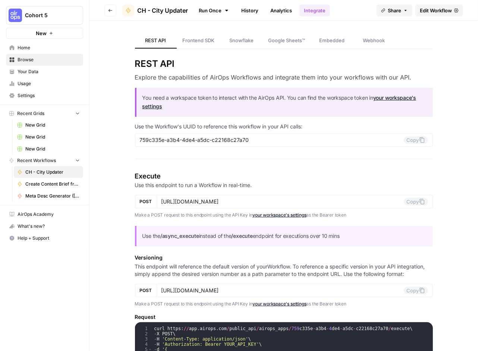
click at [226, 9] on icon at bounding box center [227, 10] width 6 height 6
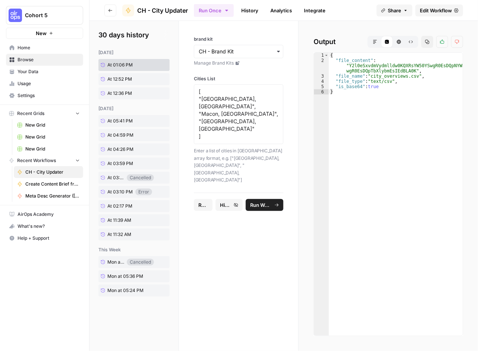
click at [151, 10] on span "CH - City Updater" at bounding box center [162, 10] width 51 height 9
click at [375, 46] on button "Markdown" at bounding box center [375, 42] width 12 height 12
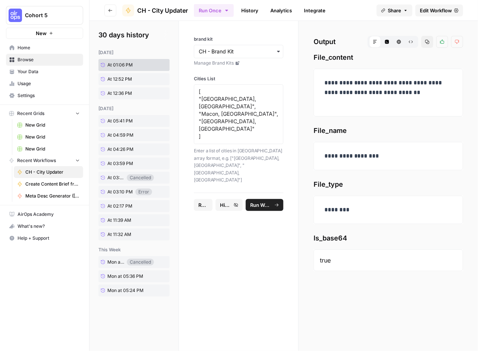
click at [439, 12] on span "Edit Workflow" at bounding box center [436, 10] width 32 height 7
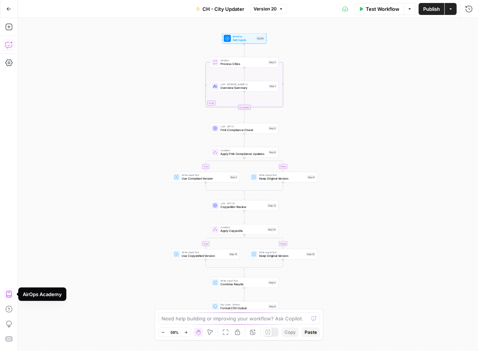
click at [7, 45] on icon "button" at bounding box center [8, 44] width 7 height 7
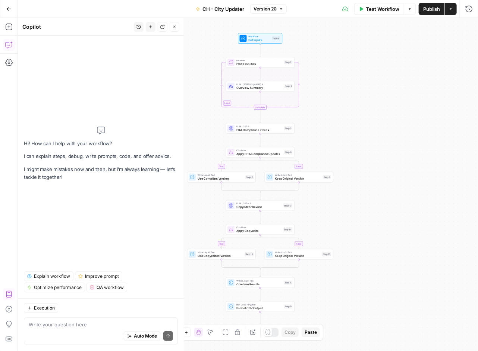
click at [96, 328] on div "Auto Mode Send" at bounding box center [101, 336] width 144 height 16
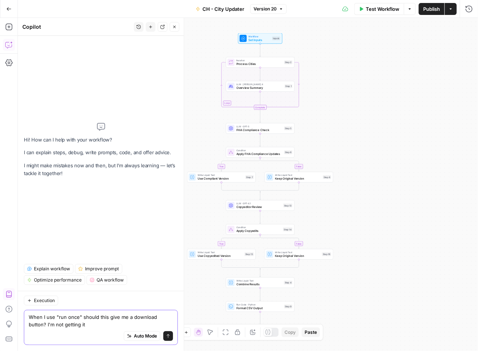
type textarea "When I use "run once" should this give me a download button? I'm not getting it."
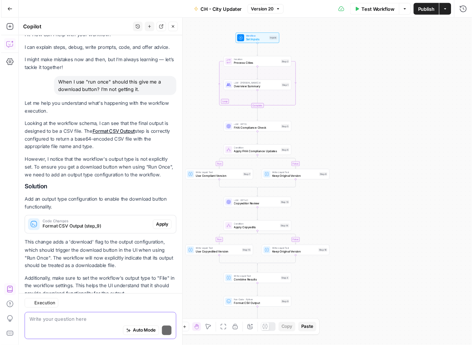
scroll to position [32, 0]
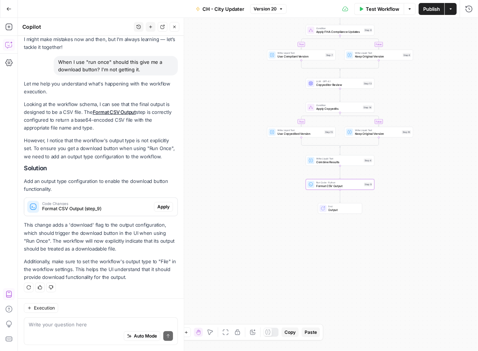
click at [158, 206] on span "Apply" at bounding box center [163, 206] width 12 height 7
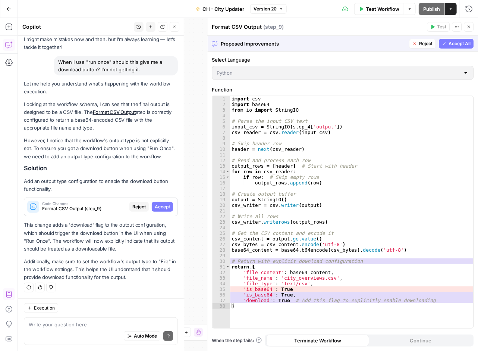
click at [157, 208] on span "Accept" at bounding box center [162, 206] width 15 height 7
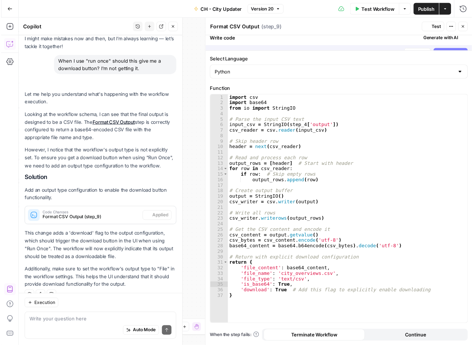
scroll to position [44, 0]
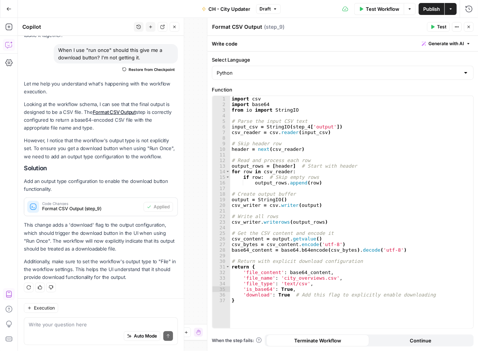
click at [437, 28] on span "Test" at bounding box center [441, 27] width 9 height 7
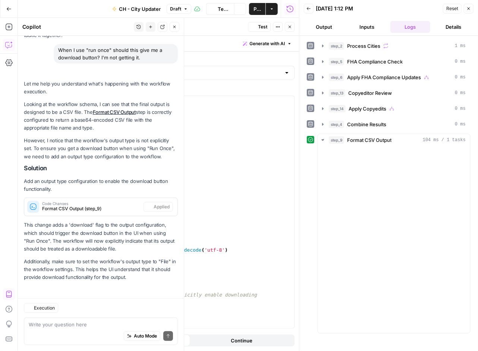
scroll to position [44, 0]
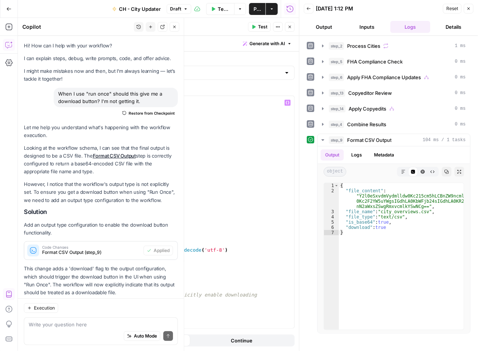
scroll to position [44, 0]
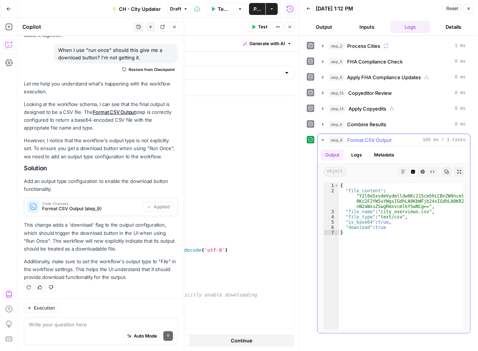
click at [336, 153] on button "Output" at bounding box center [332, 154] width 23 height 11
click at [460, 171] on icon "button" at bounding box center [459, 171] width 4 height 4
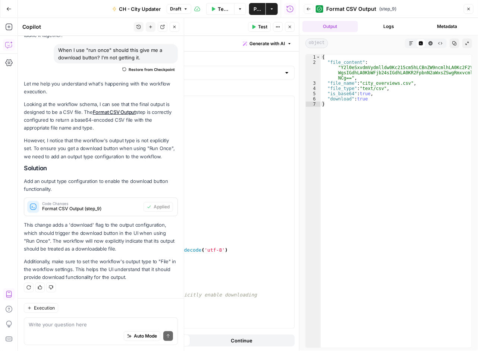
click at [386, 29] on button "Logs" at bounding box center [389, 26] width 56 height 11
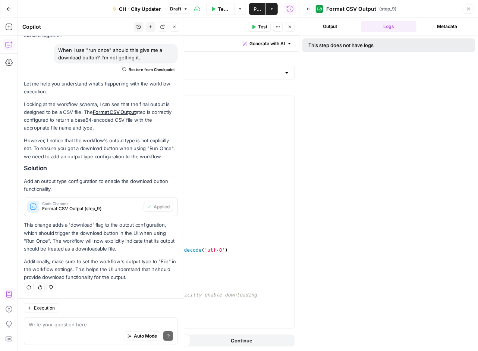
drag, startPoint x: 441, startPoint y: 26, endPoint x: 419, endPoint y: 28, distance: 22.5
click at [442, 26] on button "Metadata" at bounding box center [448, 26] width 56 height 11
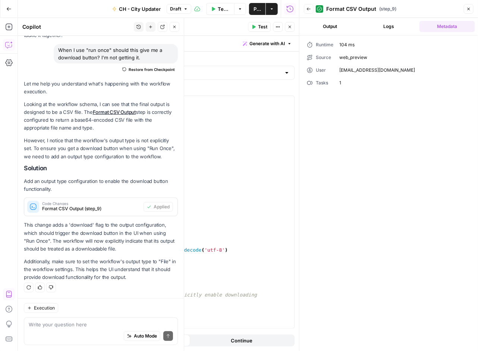
click at [326, 26] on button "Output" at bounding box center [331, 26] width 56 height 11
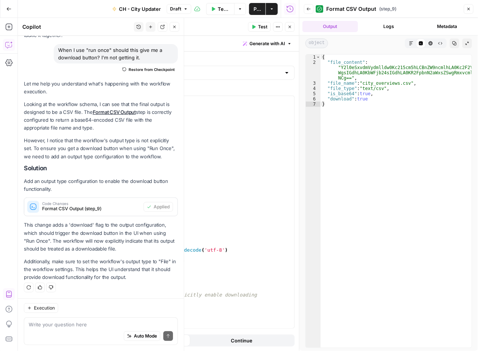
click at [309, 8] on icon "button" at bounding box center [309, 9] width 4 height 4
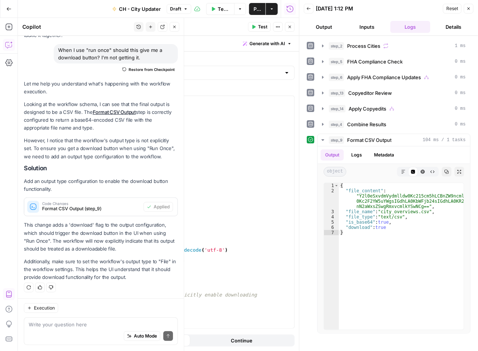
click at [257, 9] on span "Publish" at bounding box center [257, 8] width 7 height 7
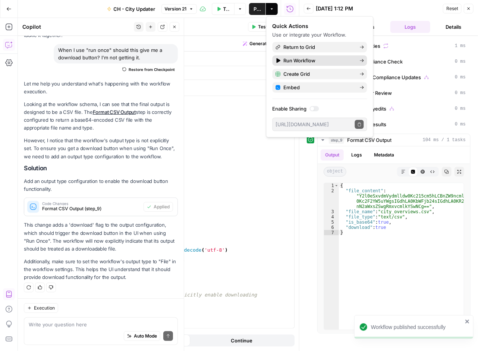
click at [332, 59] on span "Run Workflow" at bounding box center [319, 60] width 70 height 7
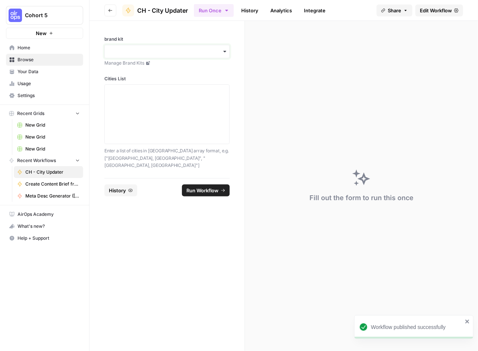
click at [135, 51] on input "brand kit" at bounding box center [167, 51] width 116 height 7
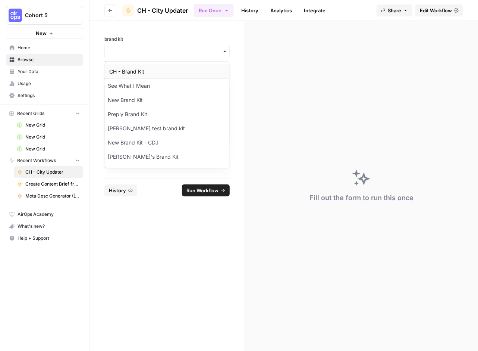
click at [133, 70] on div "CH - Brand Kit" at bounding box center [167, 72] width 125 height 14
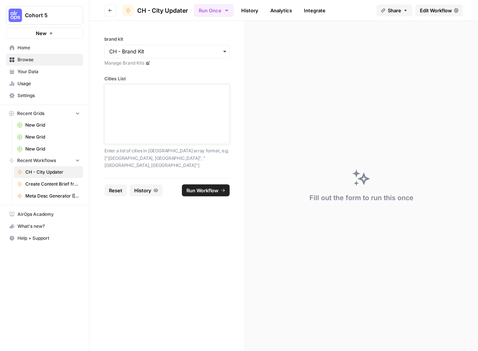
click at [140, 100] on textarea "Cities List" at bounding box center [167, 114] width 116 height 53
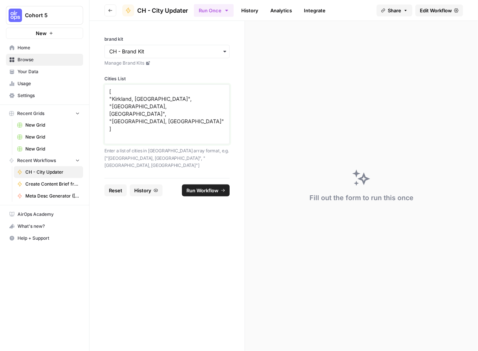
type textarea "[ "Kirkland, WA", "Bellevue, WA", "Tacoma, WA" ]"
click at [205, 187] on span "Run Workflow" at bounding box center [203, 190] width 32 height 7
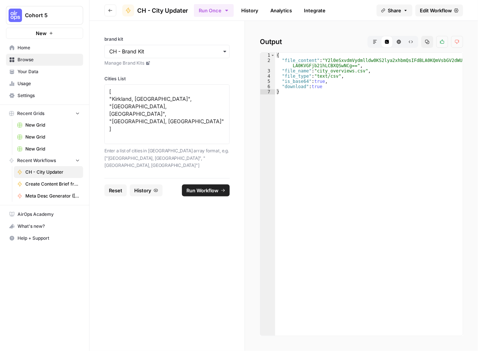
click at [372, 42] on button "Markdown" at bounding box center [375, 42] width 12 height 12
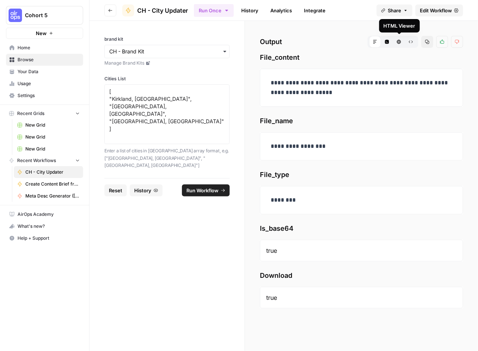
click at [401, 41] on icon "button" at bounding box center [399, 42] width 4 height 4
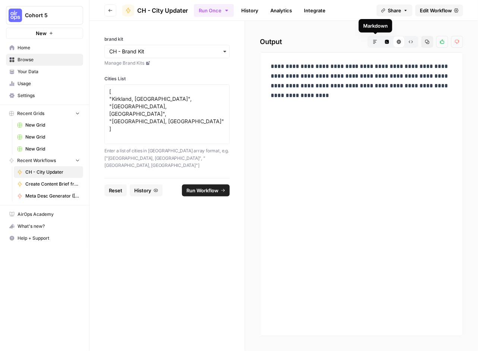
click at [375, 41] on icon "button" at bounding box center [375, 42] width 4 height 4
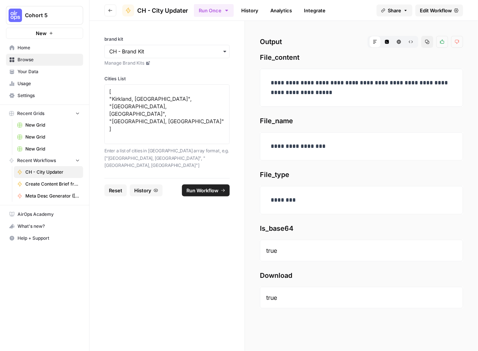
click at [428, 12] on span "Edit Workflow" at bounding box center [436, 10] width 32 height 7
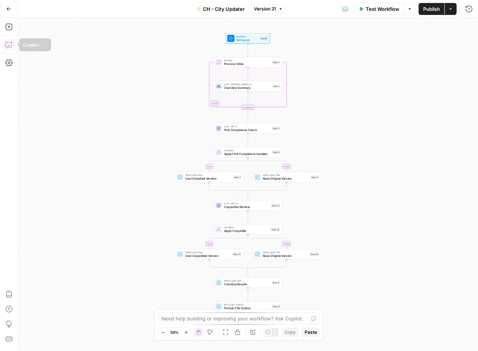
click at [9, 44] on icon "button" at bounding box center [8, 44] width 7 height 7
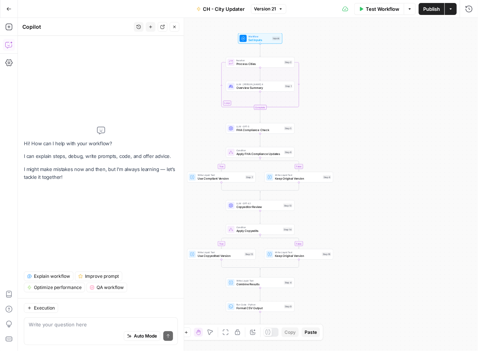
click at [113, 325] on textarea at bounding box center [101, 323] width 144 height 7
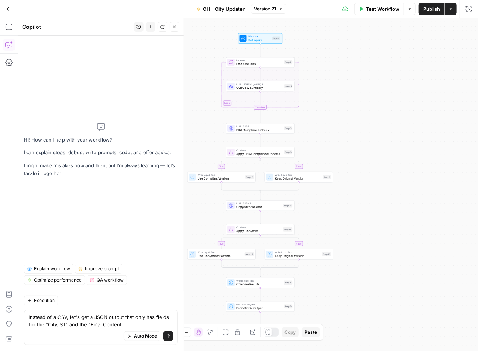
type textarea "Instead of a CSV, let's get a JSON output that only has fields for the "City, S…"
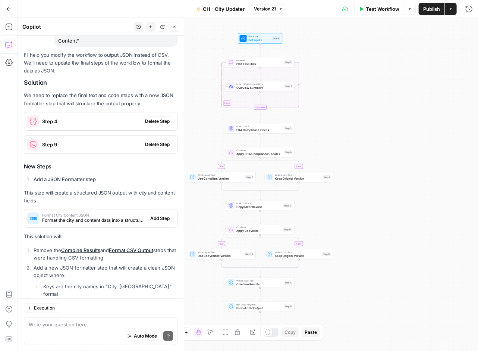
scroll to position [47, 0]
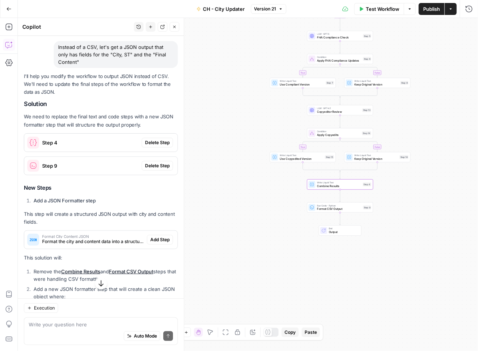
click at [153, 140] on span "Delete Step" at bounding box center [157, 142] width 25 height 7
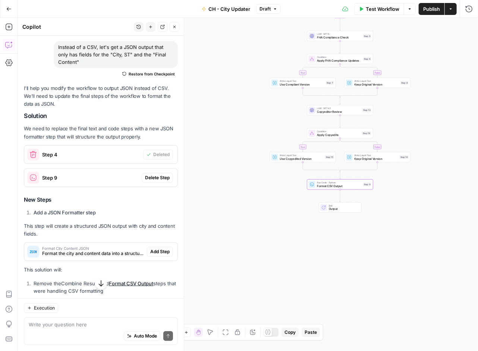
click at [152, 175] on span "Delete Step" at bounding box center [157, 177] width 25 height 7
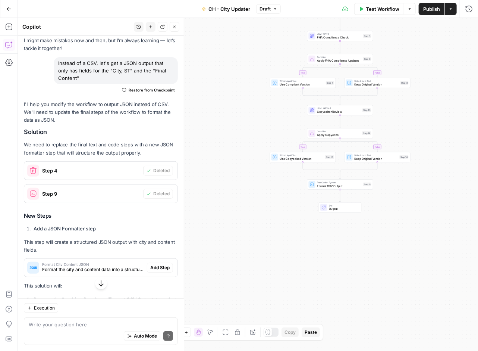
scroll to position [112, 0]
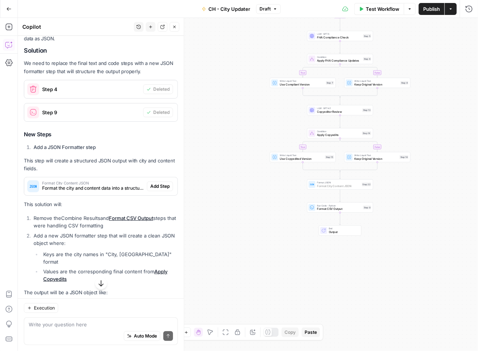
click at [157, 186] on span "Add Step" at bounding box center [159, 186] width 19 height 7
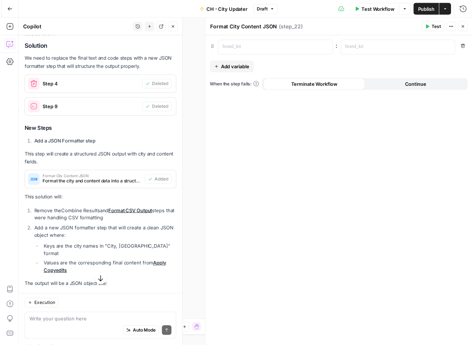
scroll to position [170, 0]
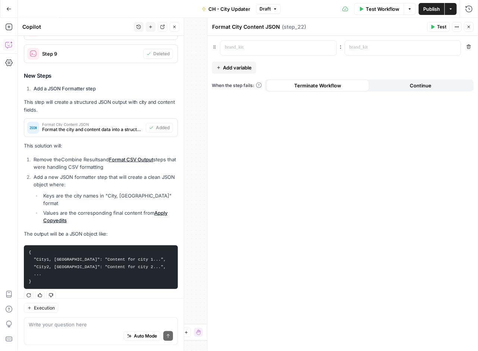
click at [382, 10] on span "Test Workflow" at bounding box center [383, 8] width 34 height 7
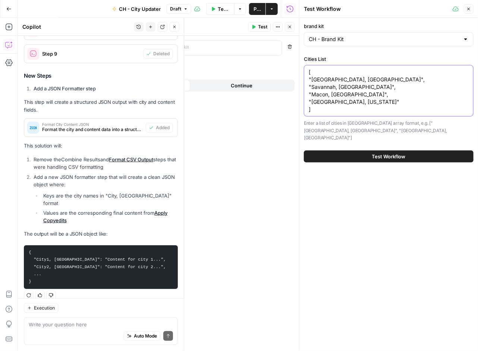
type textarea "[ "[GEOGRAPHIC_DATA], [GEOGRAPHIC_DATA]", "Savannah, [GEOGRAPHIC_DATA]", "Macon…"
click at [405, 150] on button "Test Workflow" at bounding box center [389, 156] width 170 height 12
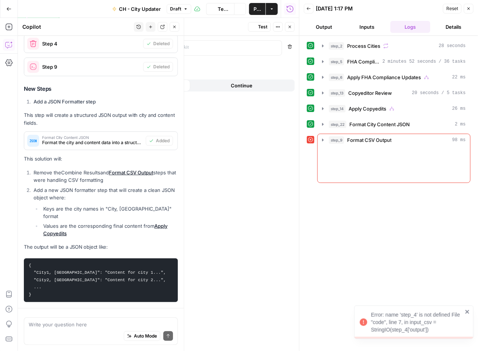
scroll to position [170, 0]
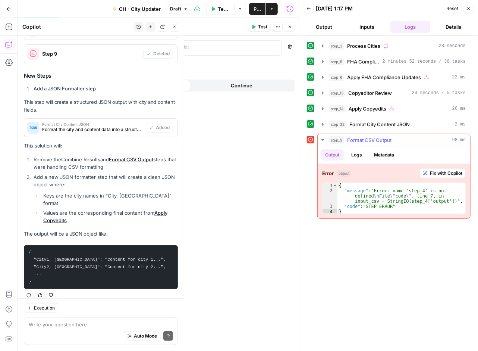
click at [442, 171] on span "Fix with Copilot" at bounding box center [446, 173] width 32 height 7
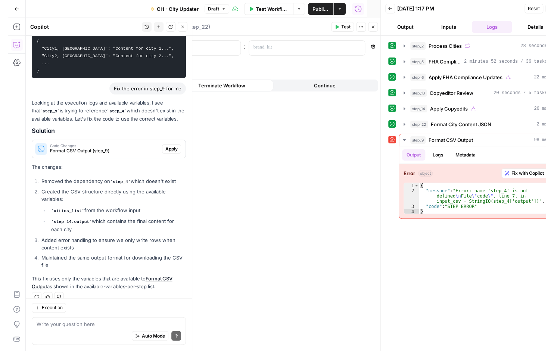
scroll to position [381, 0]
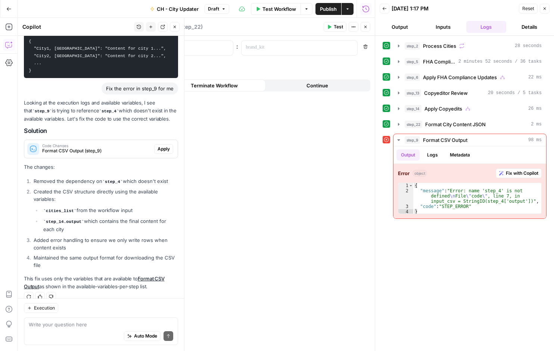
click at [160, 145] on span "Apply" at bounding box center [163, 148] width 12 height 7
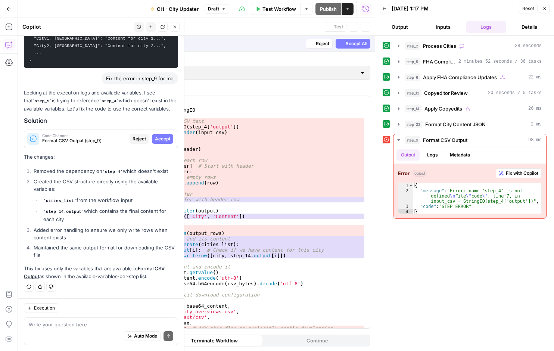
scroll to position [369, 0]
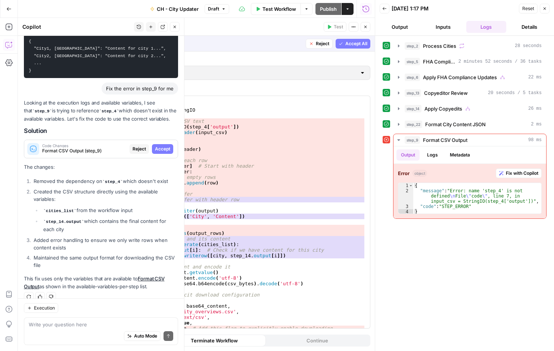
click at [359, 45] on span "Accept All" at bounding box center [356, 43] width 22 height 7
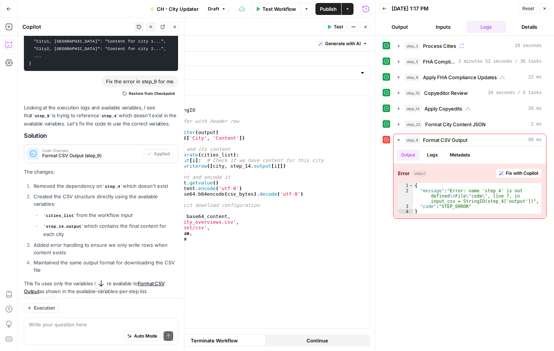
scroll to position [393, 0]
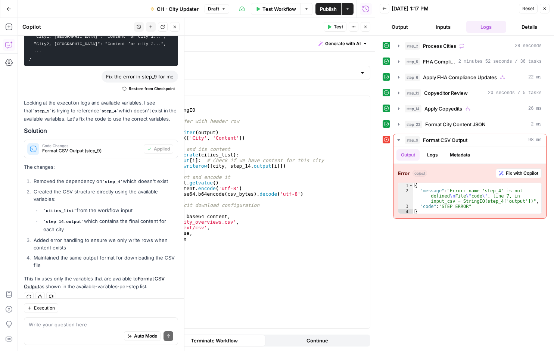
click at [279, 6] on span "Test Workflow" at bounding box center [279, 8] width 34 height 7
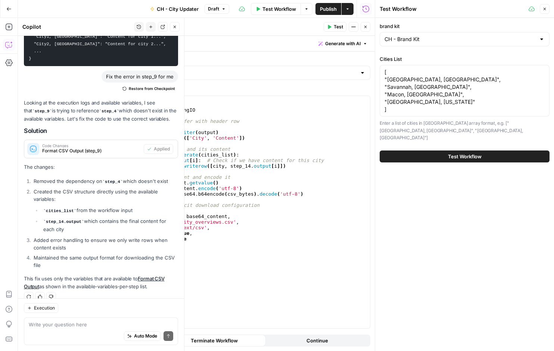
click at [476, 153] on span "Test Workflow" at bounding box center [465, 156] width 34 height 7
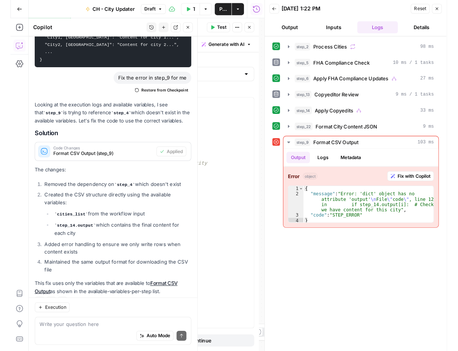
scroll to position [393, 0]
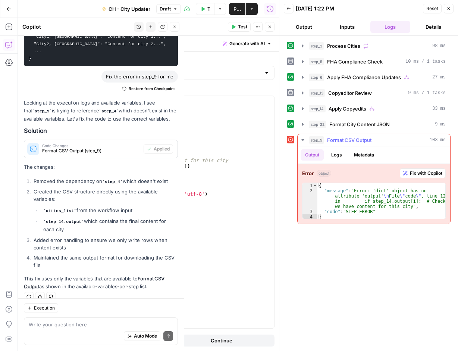
click at [428, 173] on span "Fix with Copilot" at bounding box center [426, 173] width 32 height 7
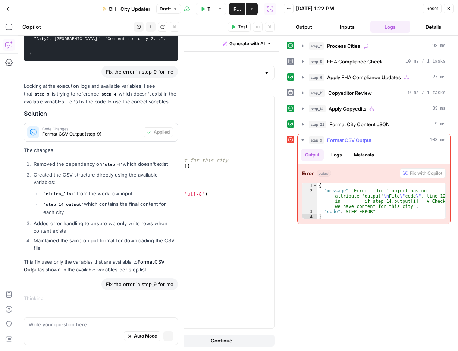
scroll to position [373, 0]
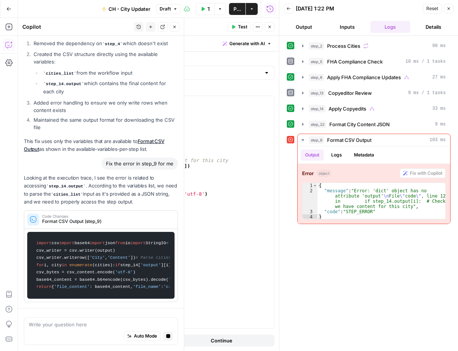
click at [270, 28] on icon "button" at bounding box center [270, 27] width 3 height 3
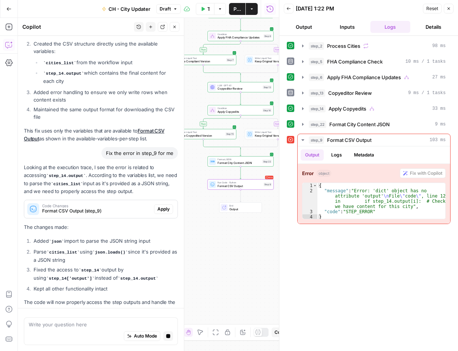
scroll to position [563, 0]
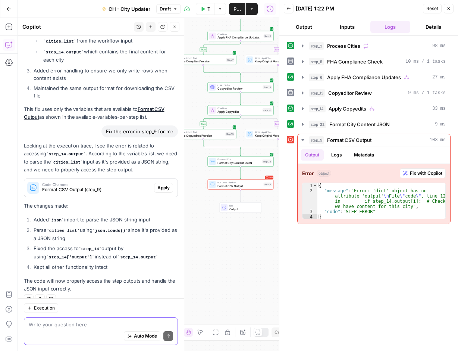
click at [76, 326] on textarea at bounding box center [101, 323] width 144 height 7
type textarea "Do we need this step or does Step 22 handle it?"
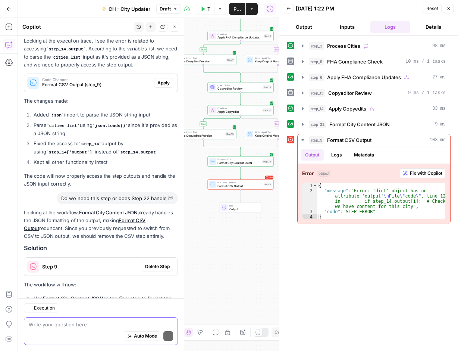
scroll to position [716, 0]
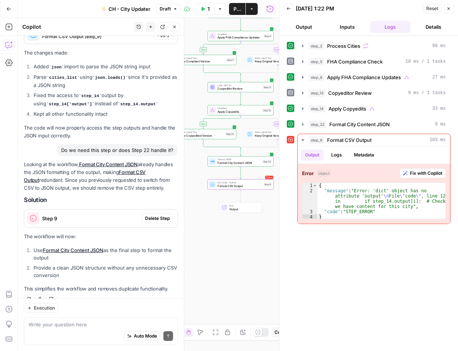
click at [151, 215] on span "Delete Step" at bounding box center [157, 218] width 25 height 7
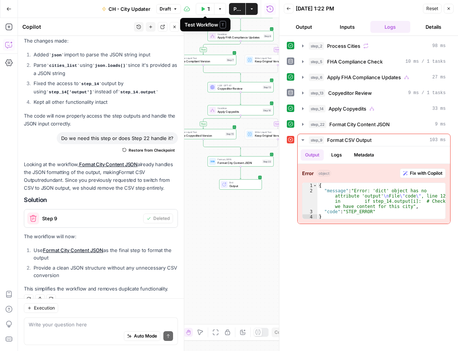
click at [202, 9] on icon "button" at bounding box center [203, 9] width 3 height 4
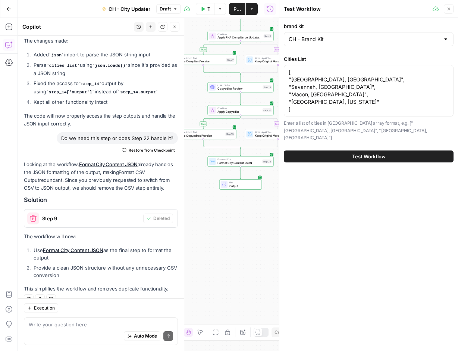
click at [378, 153] on span "Test Workflow" at bounding box center [369, 156] width 34 height 7
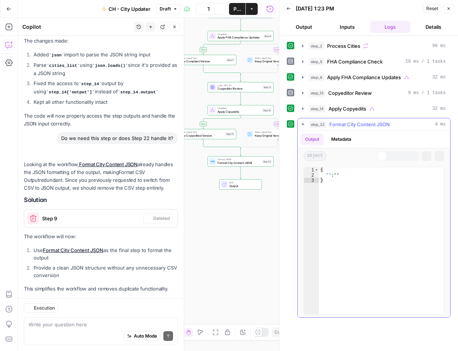
scroll to position [730, 0]
click at [304, 122] on icon "button" at bounding box center [303, 124] width 6 height 6
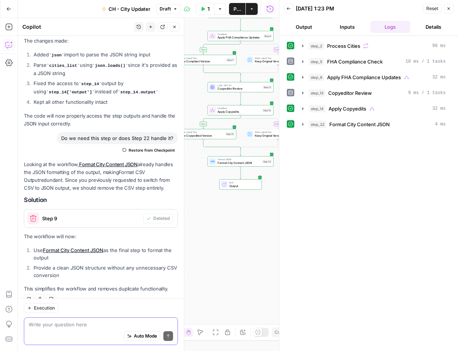
click at [87, 326] on textarea at bounding box center [101, 323] width 144 height 7
click at [237, 163] on span "Format City Content JSON" at bounding box center [239, 163] width 43 height 4
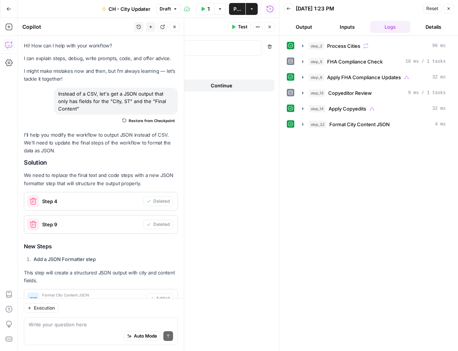
scroll to position [730, 0]
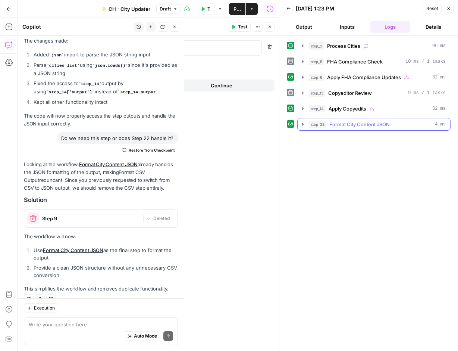
click at [300, 124] on icon "button" at bounding box center [303, 124] width 6 height 6
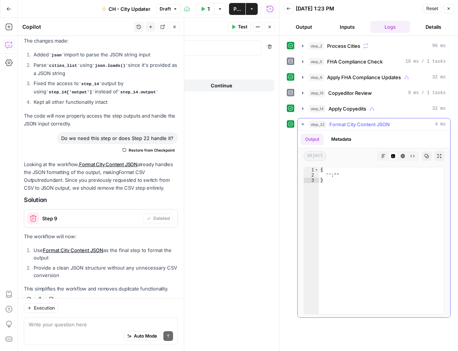
click at [356, 123] on span "Format City Content JSON" at bounding box center [359, 124] width 60 height 7
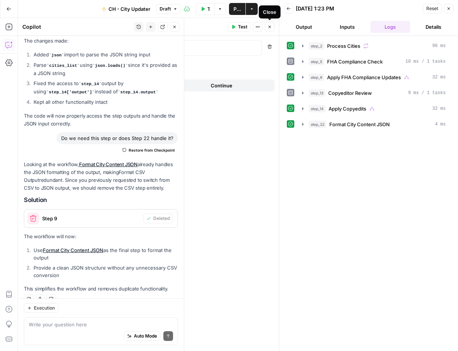
click at [271, 26] on icon "button" at bounding box center [269, 27] width 4 height 4
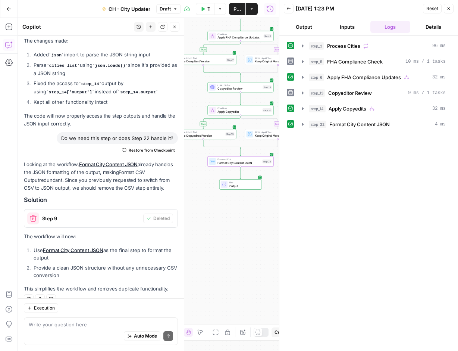
click at [77, 328] on div "Auto Mode Send" at bounding box center [101, 336] width 144 height 16
type textarea "The JSON output is empty"
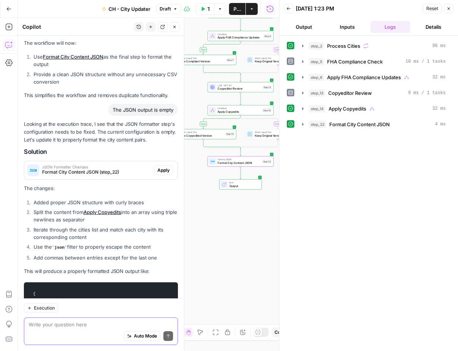
scroll to position [996, 0]
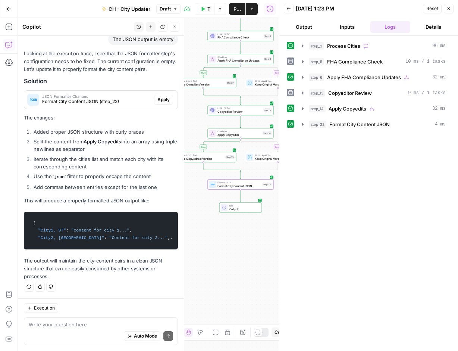
click at [157, 96] on span "Apply" at bounding box center [163, 99] width 12 height 7
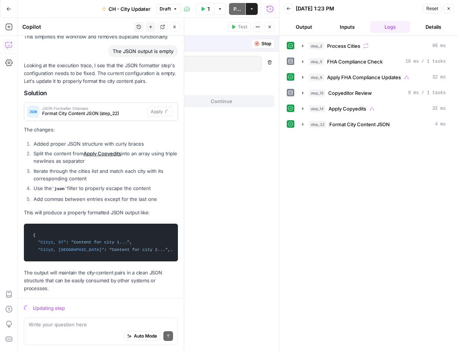
scroll to position [948, 0]
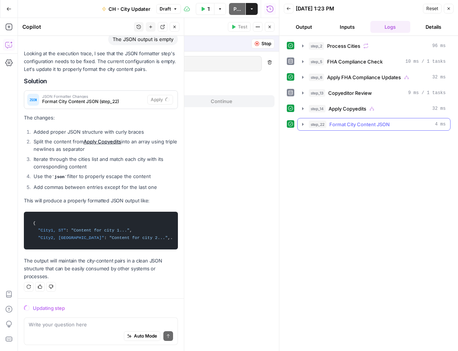
click at [304, 125] on icon "button" at bounding box center [303, 124] width 6 height 6
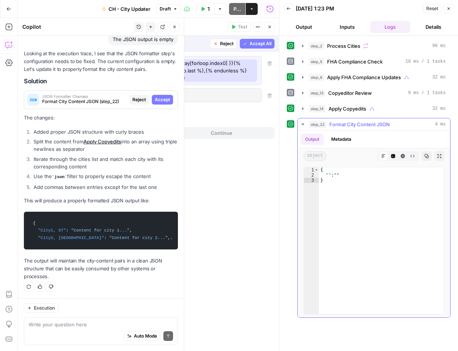
scroll to position [948, 0]
click at [303, 126] on icon "button" at bounding box center [303, 124] width 6 height 6
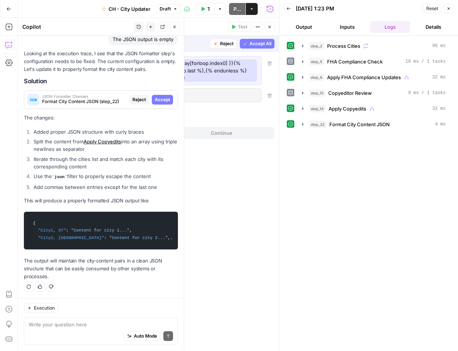
click at [255, 43] on span "Accept All" at bounding box center [261, 43] width 22 height 7
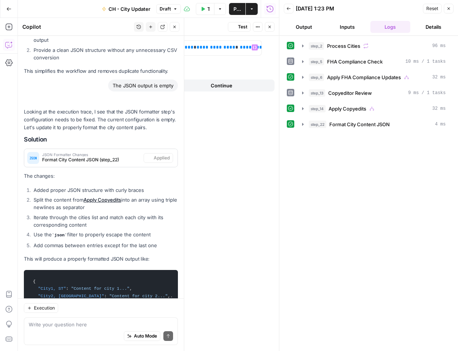
scroll to position [1008, 0]
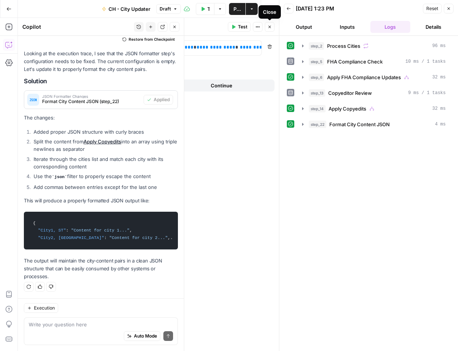
click at [270, 26] on icon "button" at bounding box center [269, 27] width 4 height 4
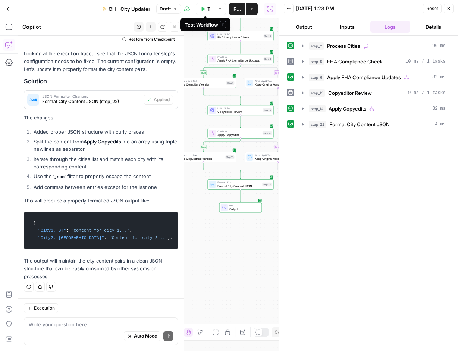
click at [201, 9] on icon "button" at bounding box center [203, 9] width 4 height 4
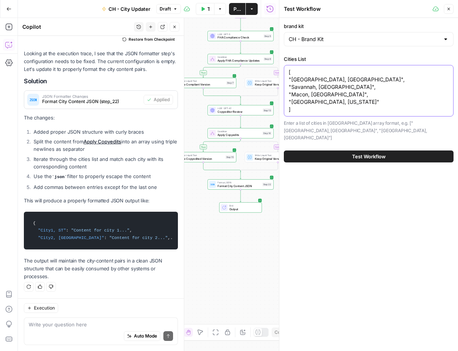
click at [298, 79] on textarea "[ "[GEOGRAPHIC_DATA], [GEOGRAPHIC_DATA]", "Savannah, [GEOGRAPHIC_DATA]", "Macon…" at bounding box center [369, 90] width 160 height 45
type textarea "[ "Phoenix, AZ", "Savannah, [GEOGRAPHIC_DATA]", "Macon, [GEOGRAPHIC_DATA]", "[G…"
click at [355, 153] on span "Test Workflow" at bounding box center [369, 156] width 34 height 7
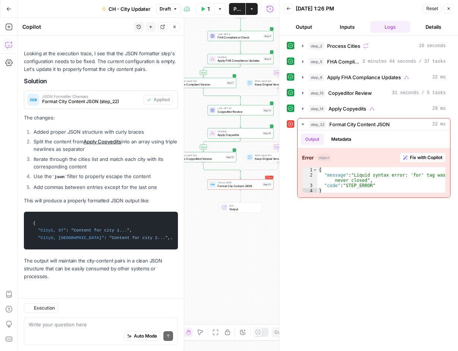
scroll to position [1008, 0]
click at [427, 155] on span "Fix with Copilot" at bounding box center [426, 157] width 32 height 7
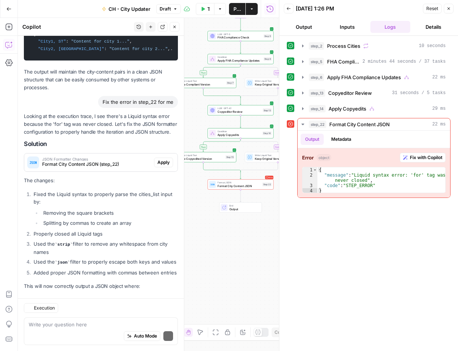
scroll to position [1279, 0]
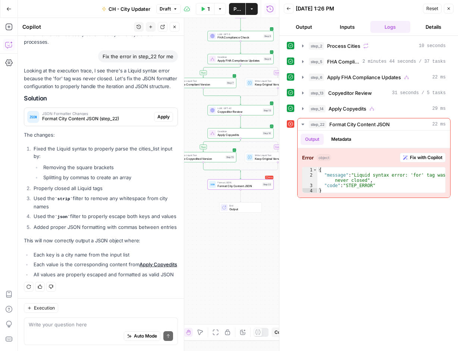
click at [158, 113] on span "Apply" at bounding box center [163, 116] width 12 height 7
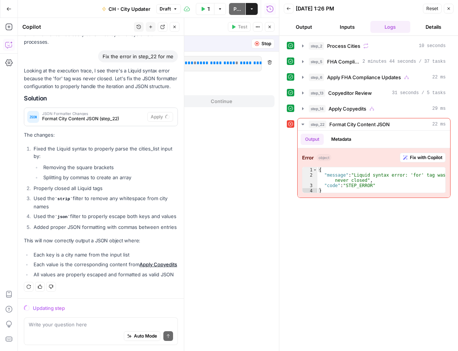
scroll to position [1219, 0]
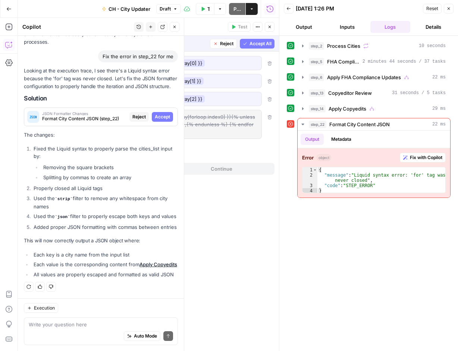
click at [265, 43] on span "Accept All" at bounding box center [261, 43] width 22 height 7
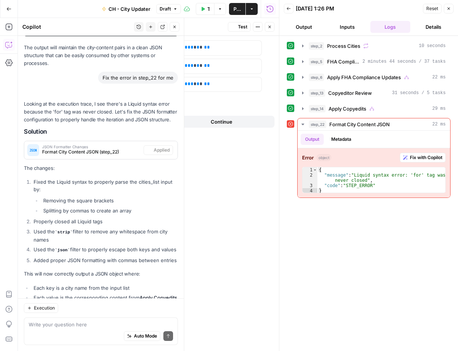
scroll to position [1291, 0]
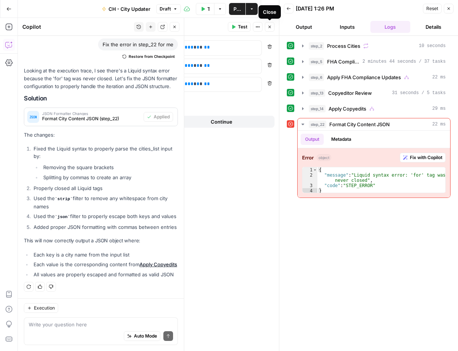
click at [272, 26] on icon "button" at bounding box center [269, 27] width 4 height 4
click at [203, 10] on icon "button" at bounding box center [203, 9] width 4 height 4
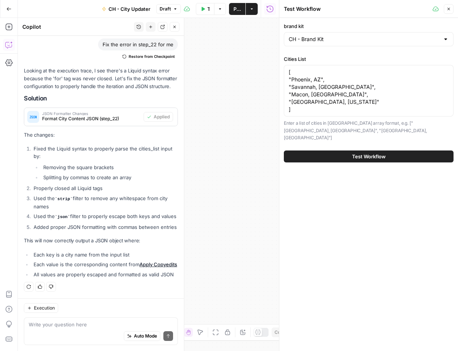
click at [351, 150] on button "Test Workflow" at bounding box center [369, 156] width 170 height 12
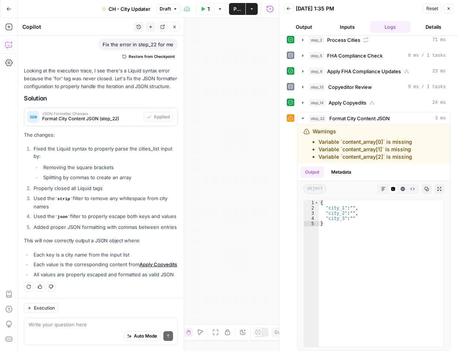
scroll to position [8, 0]
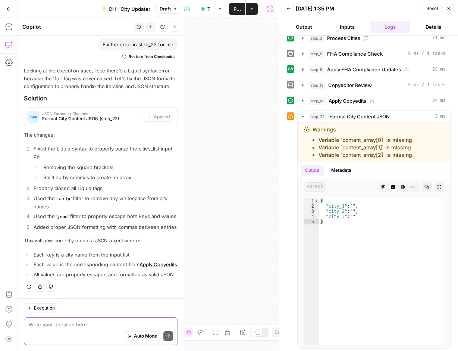
click at [79, 326] on textarea at bounding box center [101, 323] width 144 height 7
type textarea "step_22 is still throwing errors"
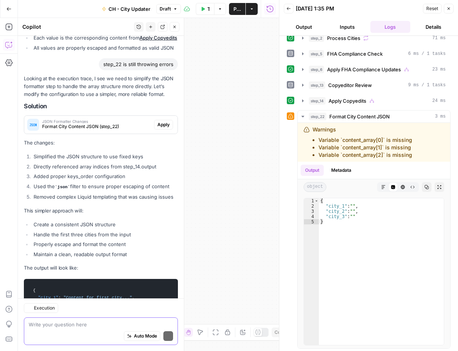
scroll to position [1575, 0]
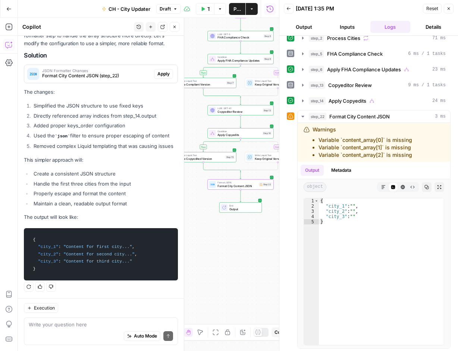
click at [163, 71] on span "Apply" at bounding box center [163, 74] width 12 height 7
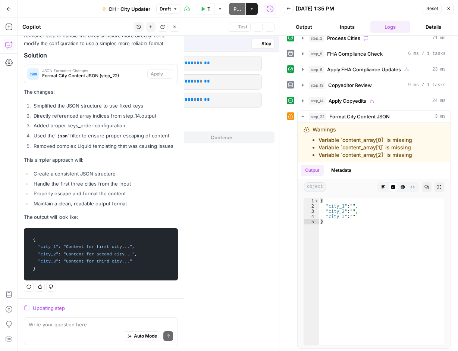
scroll to position [1503, 0]
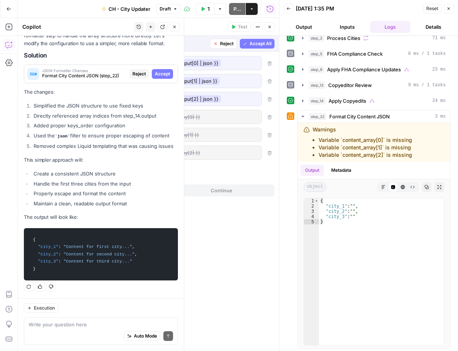
click at [155, 71] on span "Accept" at bounding box center [162, 74] width 15 height 7
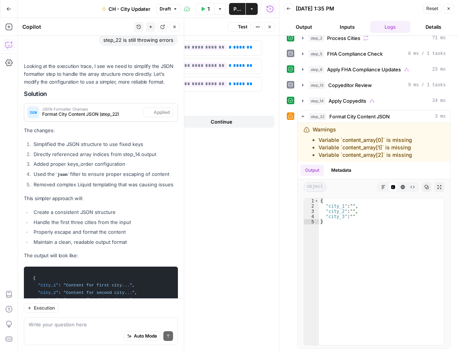
scroll to position [1587, 0]
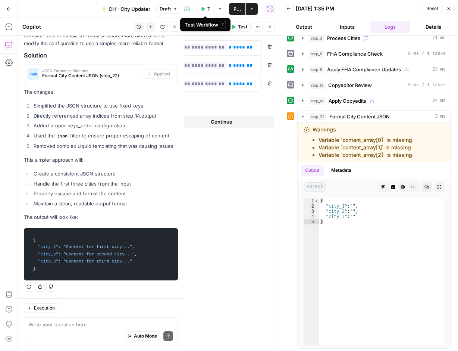
click at [204, 8] on icon "button" at bounding box center [203, 9] width 3 height 4
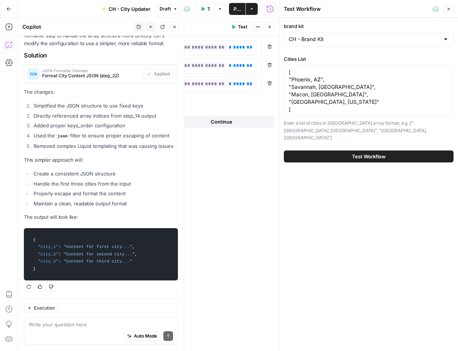
click at [374, 153] on span "Test Workflow" at bounding box center [369, 156] width 34 height 7
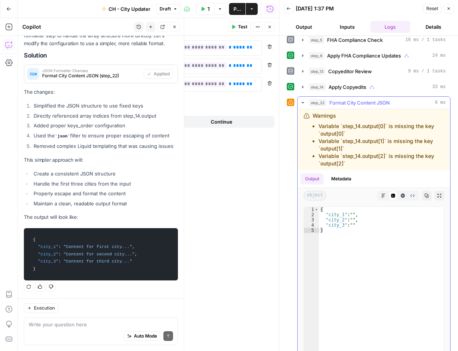
scroll to position [30, 0]
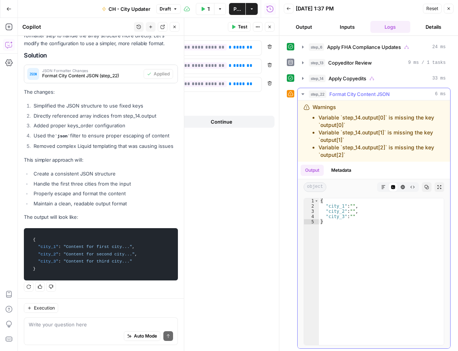
drag, startPoint x: 347, startPoint y: 155, endPoint x: 303, endPoint y: 110, distance: 62.5
click at [303, 110] on div "Warnings Variable `step_14.output[0]` is missing the key `output[0]` Variable `…" at bounding box center [374, 130] width 153 height 61
copy div "Warnings Variable `step_14.output[0]` is missing the key `output[0]` Variable `…"
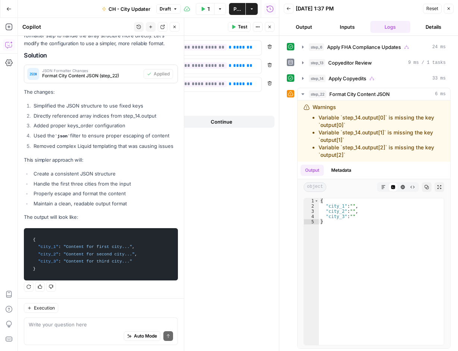
click at [290, 94] on icon at bounding box center [290, 93] width 5 height 5
click at [78, 329] on div "Auto Mode Send" at bounding box center [101, 336] width 144 height 16
paste textarea "Warnings Variable `step_14.output[0]` is missing the key `output[0]` Variable `…"
type textarea "Warnings Variable `step_14.output[0]` is missing the key `output[0]` Variable `…"
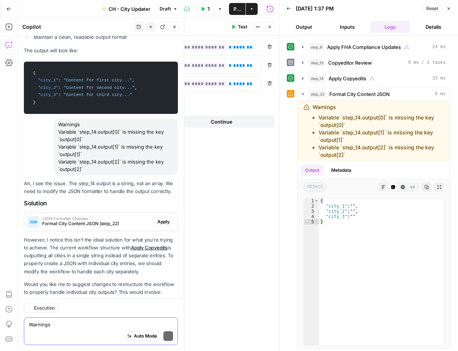
scroll to position [1816, 0]
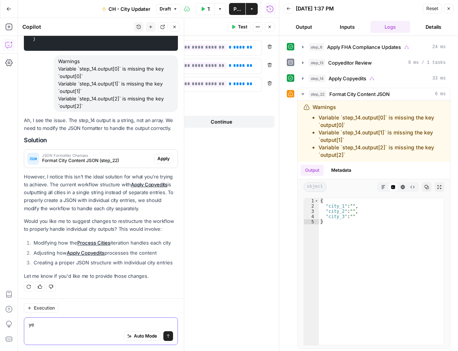
type textarea "yes"
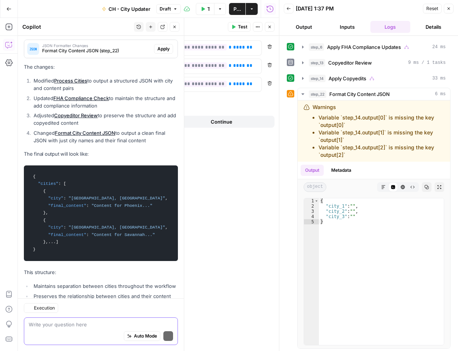
scroll to position [2271, 0]
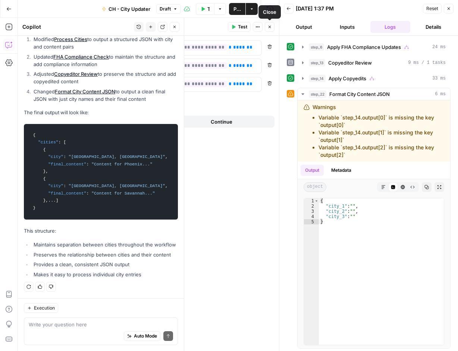
click at [270, 27] on icon "button" at bounding box center [269, 27] width 4 height 4
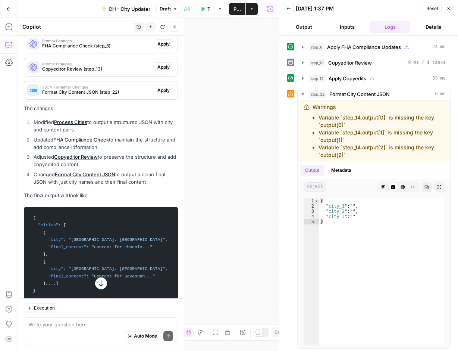
scroll to position [1972, 0]
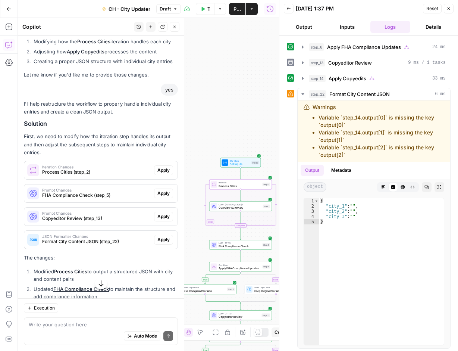
click at [161, 173] on span "Apply" at bounding box center [163, 170] width 12 height 7
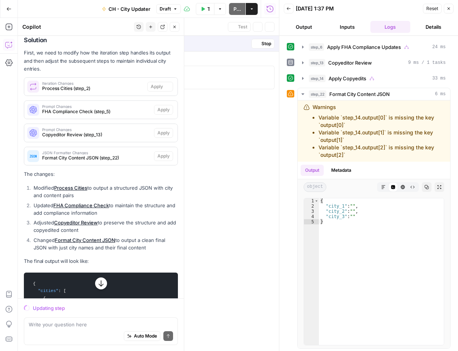
scroll to position [1888, 0]
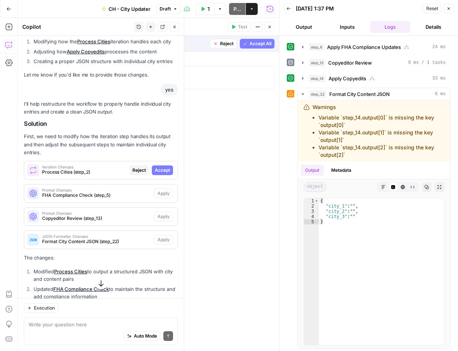
click at [164, 173] on span "Accept" at bounding box center [162, 170] width 15 height 7
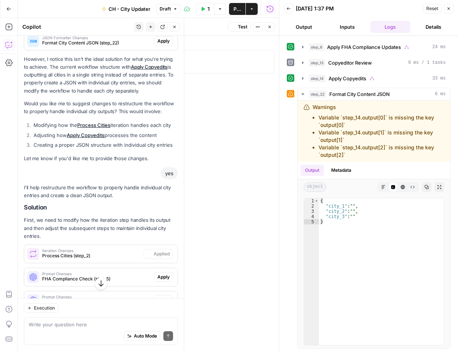
scroll to position [1972, 0]
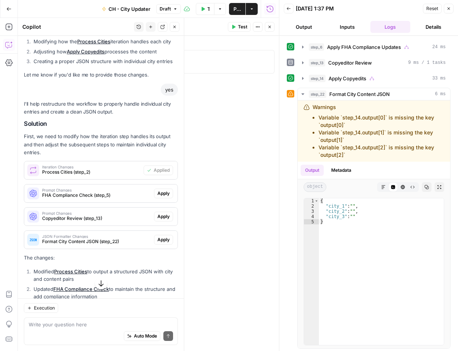
click at [159, 197] on span "Apply" at bounding box center [163, 193] width 12 height 7
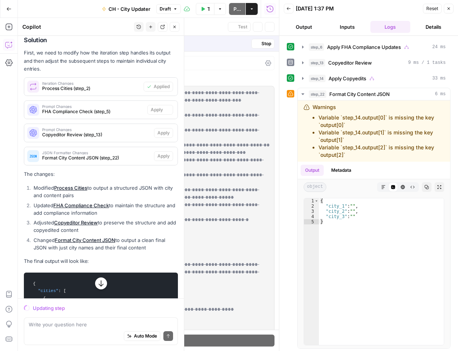
scroll to position [1888, 0]
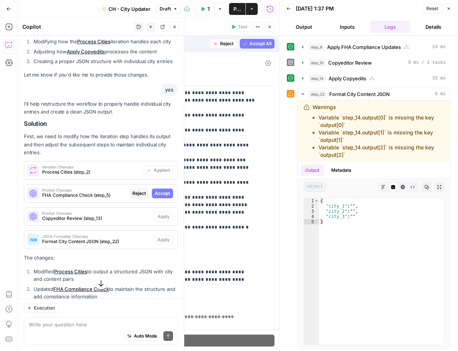
click at [157, 197] on span "Accept" at bounding box center [162, 193] width 15 height 7
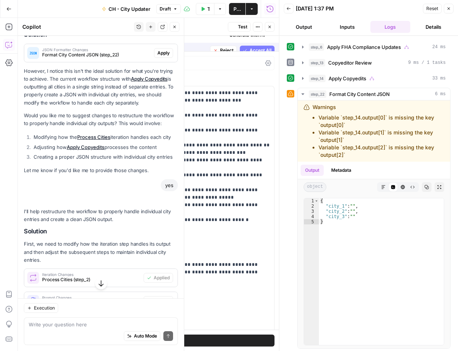
scroll to position [1984, 0]
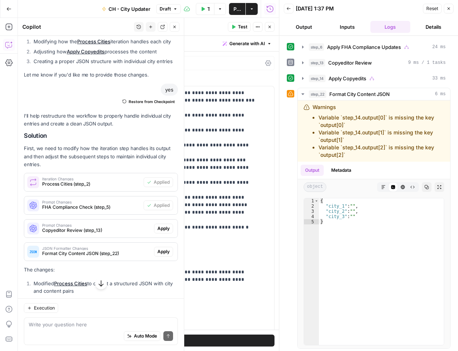
click at [157, 232] on span "Apply" at bounding box center [163, 228] width 12 height 7
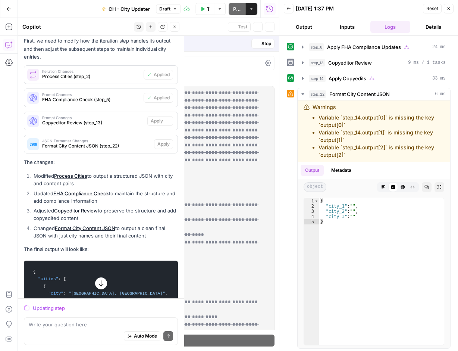
scroll to position [1888, 0]
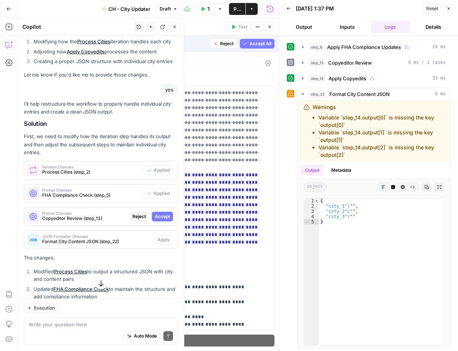
click at [162, 220] on span "Accept" at bounding box center [162, 216] width 15 height 7
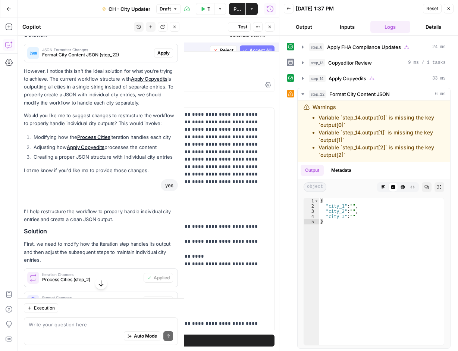
scroll to position [1984, 0]
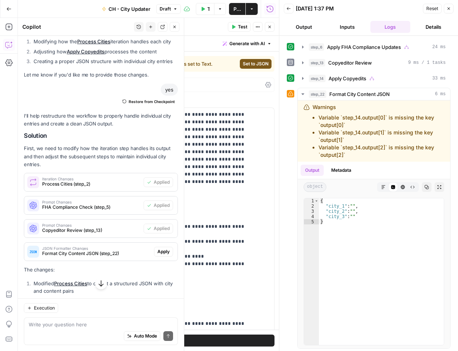
click at [157, 255] on span "Apply" at bounding box center [163, 251] width 12 height 7
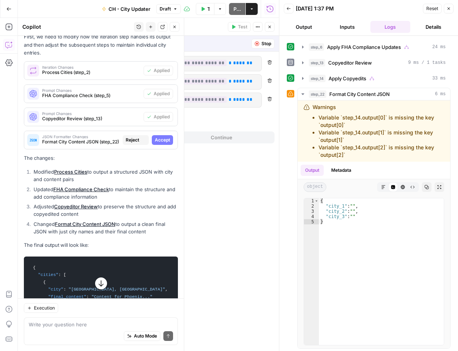
scroll to position [2000, 0]
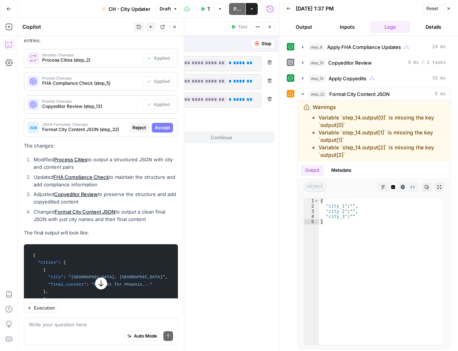
click at [161, 131] on span "Accept" at bounding box center [162, 127] width 15 height 7
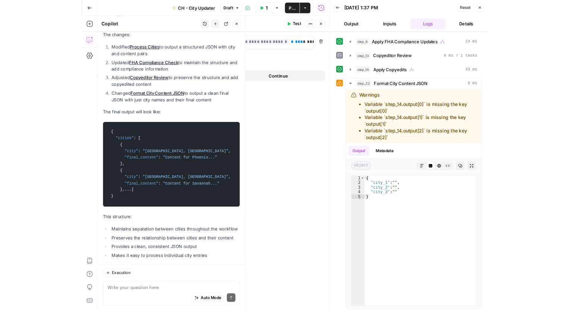
scroll to position [2182, 0]
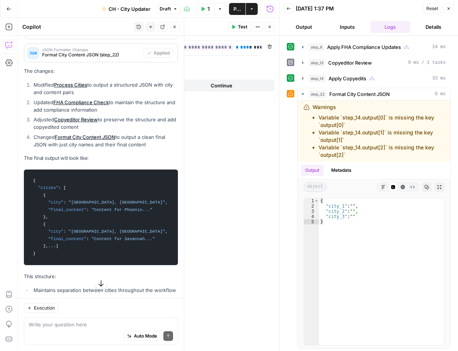
click at [202, 10] on icon "button" at bounding box center [203, 9] width 3 height 4
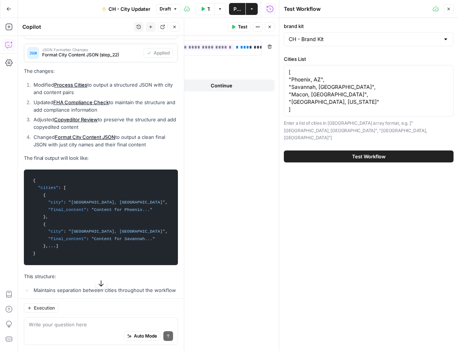
click at [363, 153] on span "Test Workflow" at bounding box center [369, 156] width 34 height 7
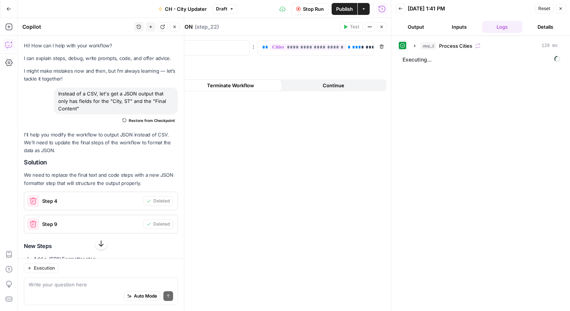
scroll to position [2182, 0]
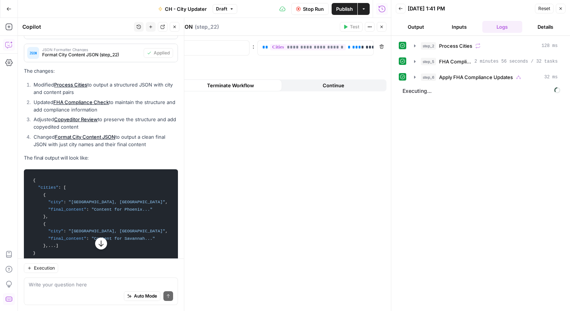
click at [381, 29] on button "Close" at bounding box center [382, 27] width 10 height 10
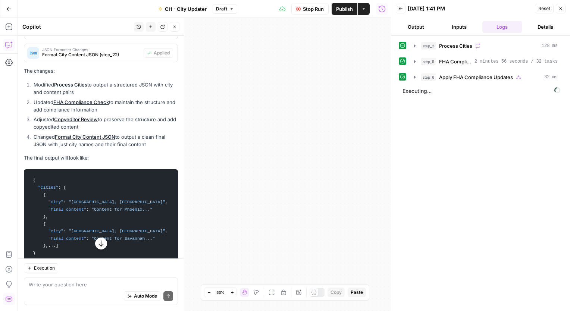
drag, startPoint x: 264, startPoint y: 167, endPoint x: 331, endPoint y: 234, distance: 94.4
click at [331, 234] on div "true false true false Workflow Set Inputs Inputs Loop Iteration Process Cities …" at bounding box center [204, 164] width 373 height 293
click at [209, 293] on icon "button" at bounding box center [209, 293] width 4 height 4
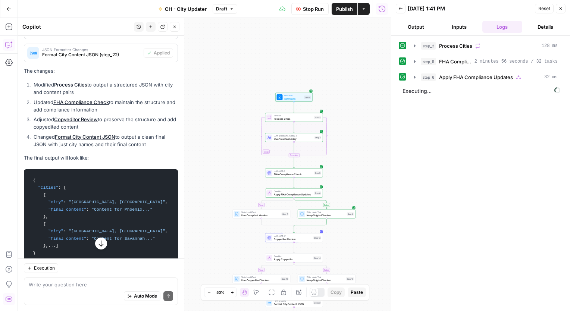
drag, startPoint x: 253, startPoint y: 169, endPoint x: 420, endPoint y: 214, distance: 173.2
click at [423, 216] on body "Cohort 5 New Home Browse Your Data Usage Settings Recent Grids New Grid New Gri…" at bounding box center [285, 155] width 570 height 311
click at [232, 293] on icon "button" at bounding box center [232, 293] width 4 height 4
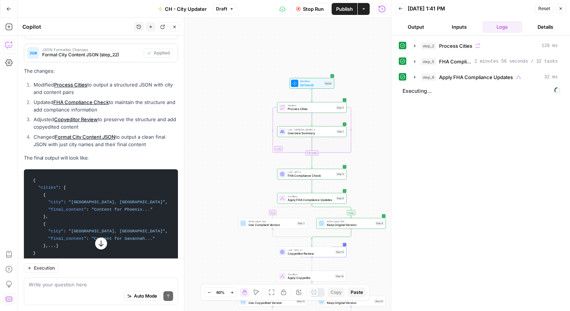
click at [232, 293] on icon "button" at bounding box center [232, 293] width 4 height 4
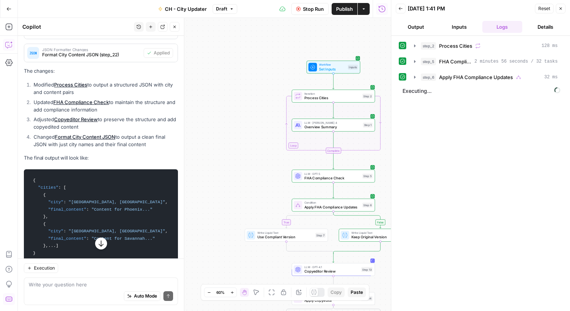
click at [232, 292] on icon "button" at bounding box center [232, 292] width 3 height 3
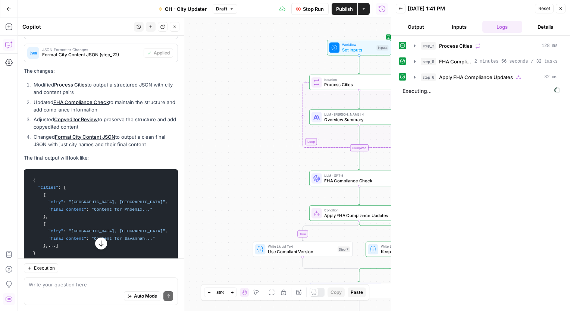
click at [232, 292] on icon "button" at bounding box center [232, 292] width 3 height 3
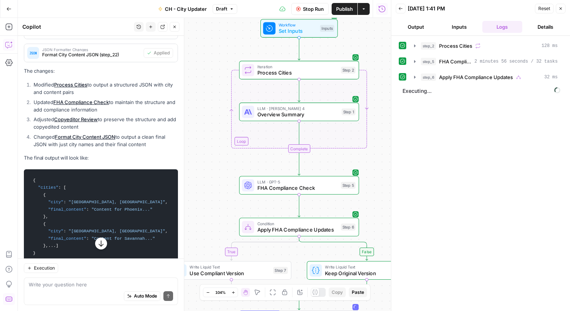
drag, startPoint x: 319, startPoint y: 196, endPoint x: 228, endPoint y: 200, distance: 91.1
click at [228, 200] on div "true false true false Workflow Set Inputs Inputs Loop Iteration Process Cities …" at bounding box center [204, 164] width 373 height 293
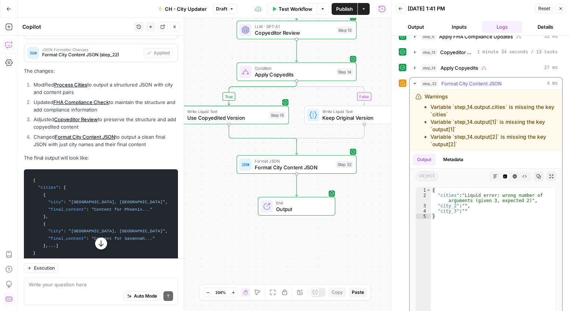
scroll to position [70, 0]
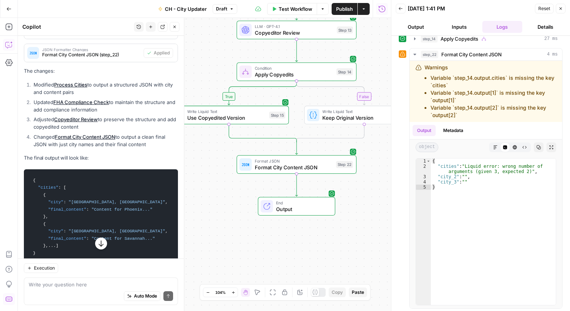
click at [100, 243] on icon "button" at bounding box center [100, 243] width 7 height 7
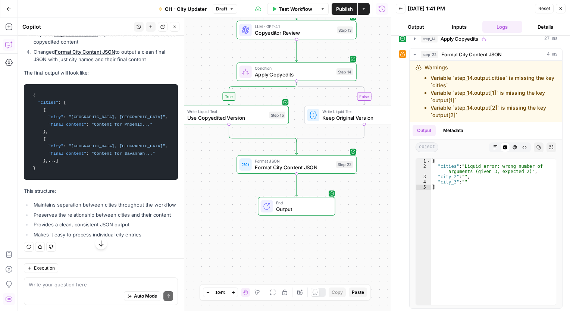
scroll to position [2334, 0]
click at [74, 287] on textarea at bounding box center [101, 284] width 144 height 7
type textarea "Help me fix the error in step_22"
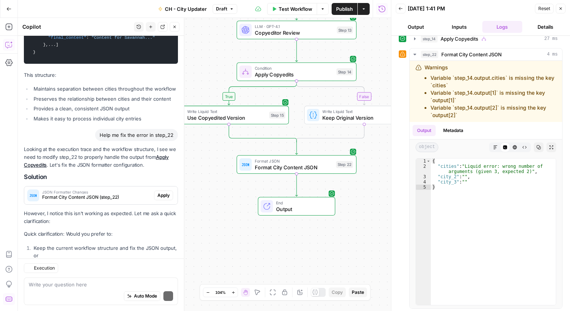
scroll to position [2515, 0]
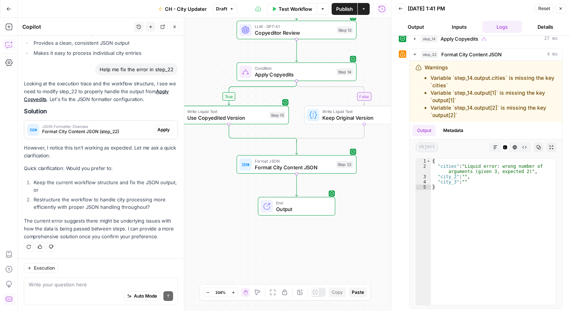
click at [57, 288] on div "Auto Mode Send" at bounding box center [101, 296] width 144 height 16
type textarea "restructure the workflow"
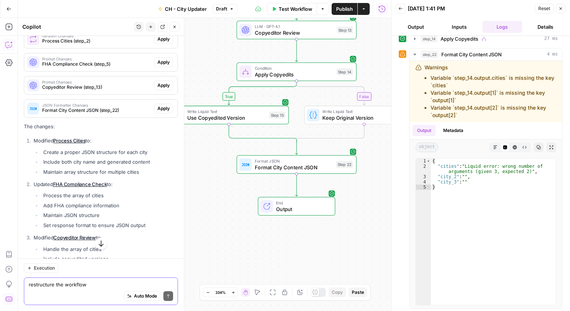
scroll to position [2739, 0]
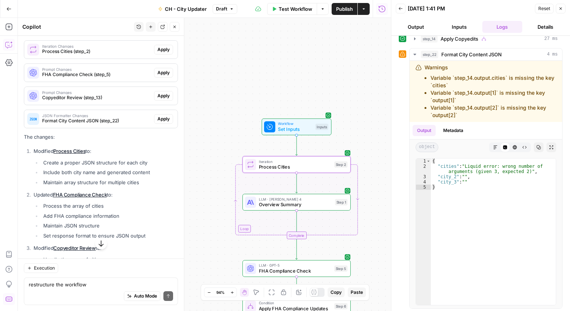
click at [160, 53] on span "Apply" at bounding box center [163, 49] width 12 height 7
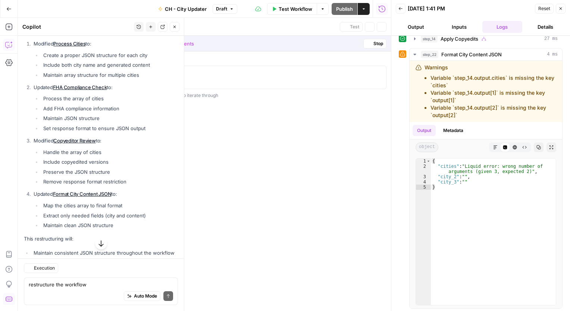
scroll to position [2632, 0]
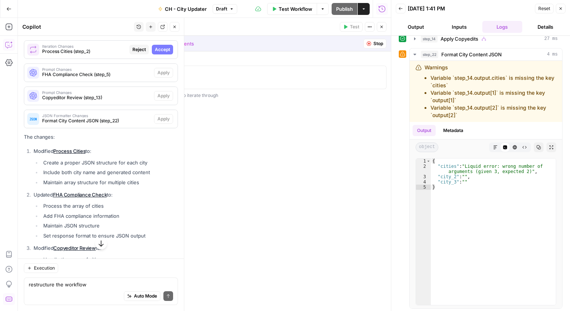
click at [160, 53] on span "Accept" at bounding box center [162, 49] width 15 height 7
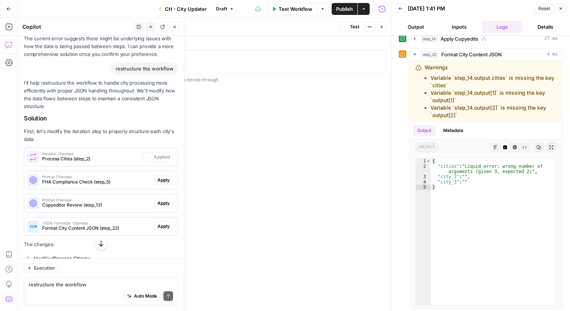
scroll to position [2739, 0]
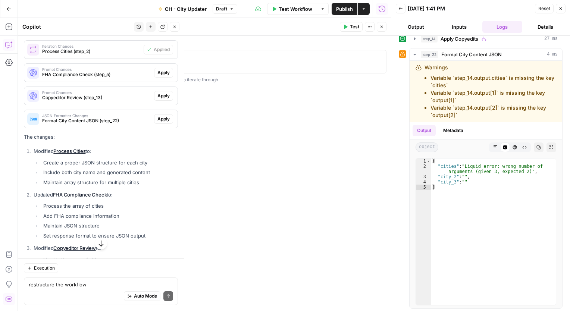
click at [162, 76] on span "Apply" at bounding box center [163, 72] width 12 height 7
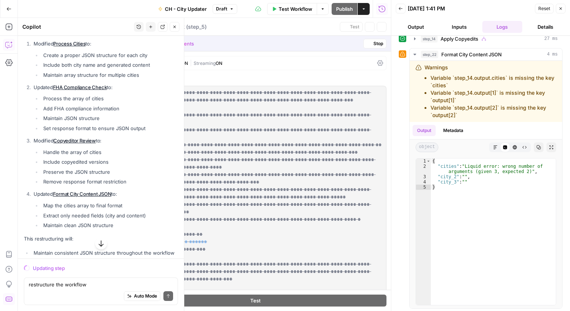
scroll to position [2632, 0]
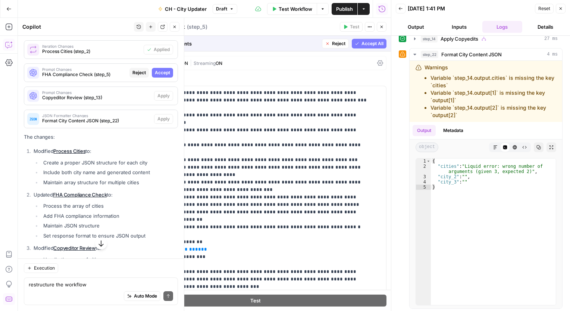
click at [155, 76] on span "Accept" at bounding box center [162, 72] width 15 height 7
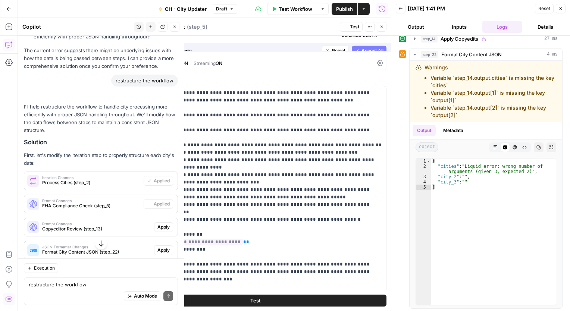
scroll to position [2763, 0]
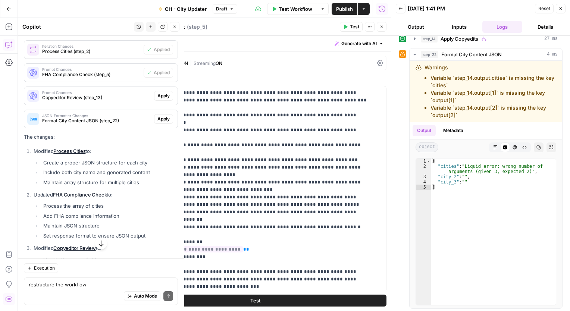
click at [160, 99] on span "Apply" at bounding box center [163, 96] width 12 height 7
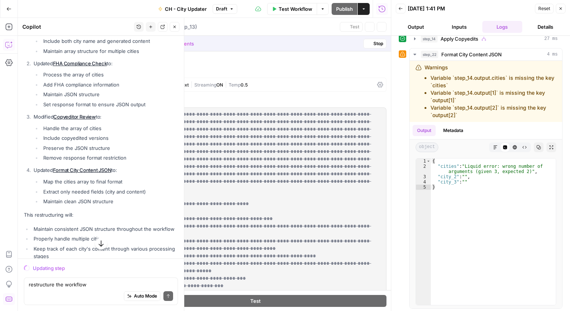
scroll to position [2632, 0]
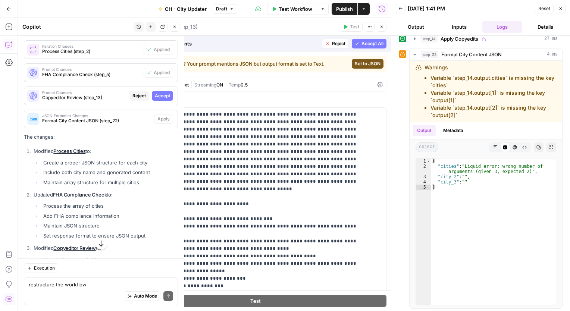
click at [161, 99] on span "Accept" at bounding box center [162, 96] width 15 height 7
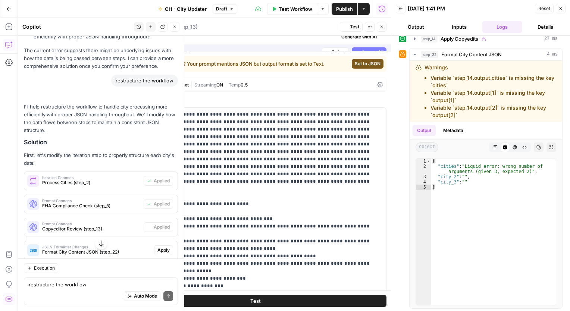
scroll to position [2763, 0]
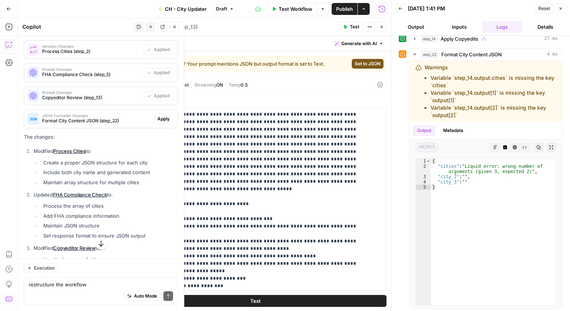
click at [357, 62] on span "Set to JSON" at bounding box center [368, 63] width 26 height 7
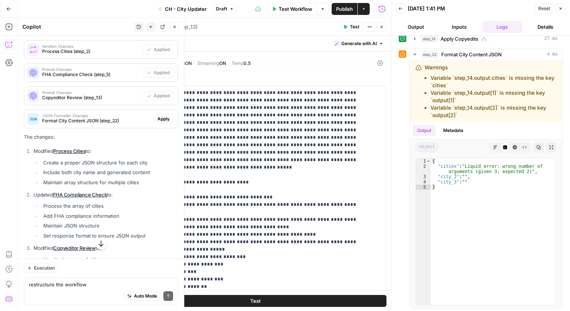
click at [161, 122] on span "Apply" at bounding box center [163, 119] width 12 height 7
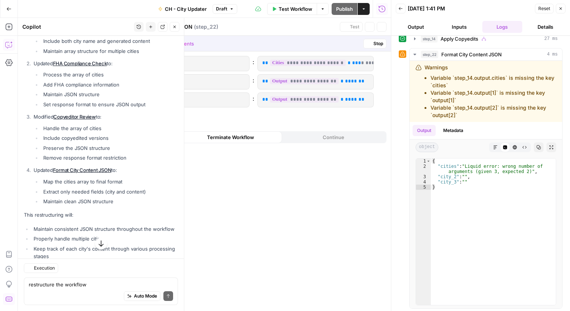
scroll to position [2632, 0]
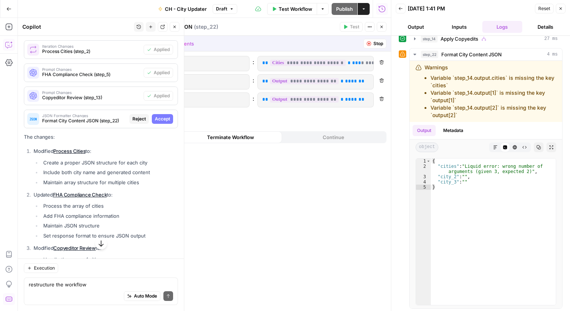
click at [162, 122] on span "Accept" at bounding box center [162, 119] width 15 height 7
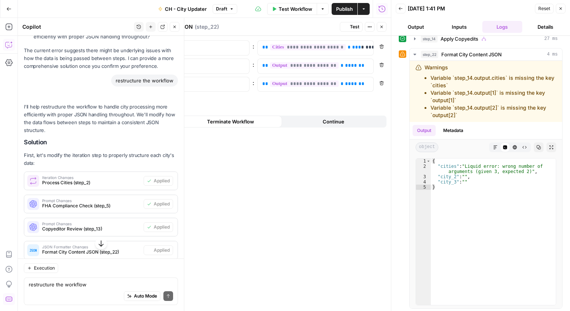
scroll to position [2763, 0]
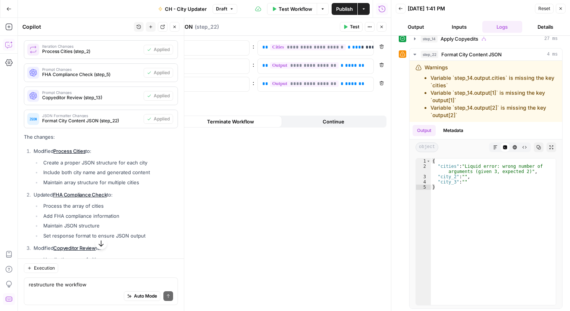
click at [289, 9] on span "Test Workflow" at bounding box center [296, 8] width 34 height 7
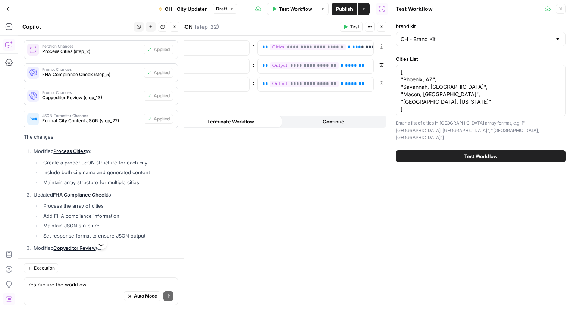
click at [499, 150] on button "Test Workflow" at bounding box center [481, 156] width 170 height 12
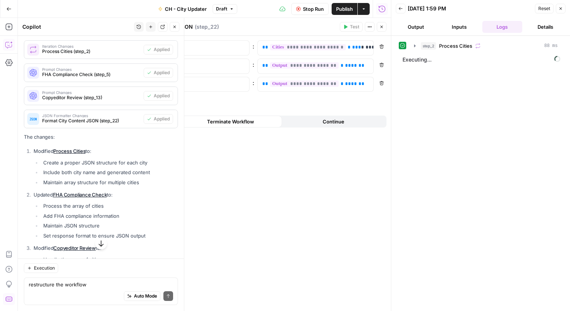
click at [381, 25] on icon "button" at bounding box center [381, 27] width 4 height 4
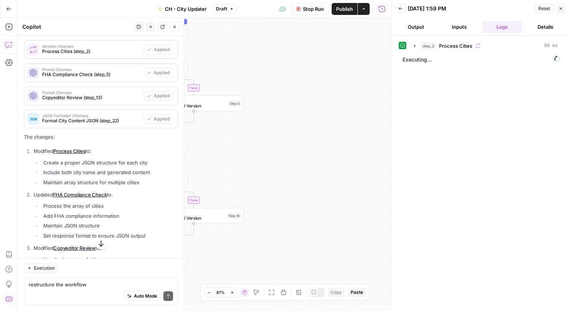
drag, startPoint x: 270, startPoint y: 120, endPoint x: 426, endPoint y: 214, distance: 181.9
click at [426, 214] on body "Cohort 5 New Home Browse Your Data Usage Settings Recent Grids New Grid New Gri…" at bounding box center [285, 155] width 570 height 311
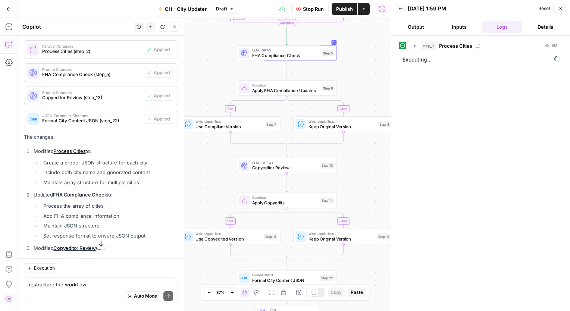
drag, startPoint x: 256, startPoint y: 141, endPoint x: 360, endPoint y: 161, distance: 105.9
click at [360, 161] on div "true false true false Workflow Set Inputs Inputs Loop Iteration Process Cities …" at bounding box center [204, 164] width 373 height 293
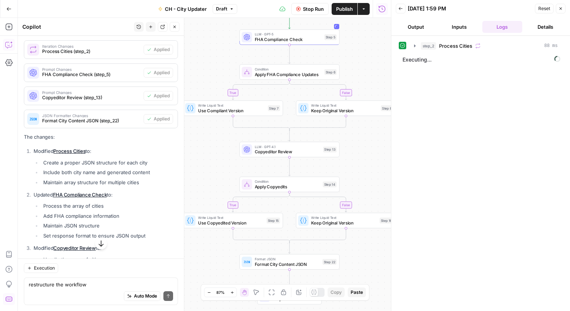
click at [353, 140] on div "true false true false Workflow Set Inputs Inputs Loop Iteration Process Cities …" at bounding box center [204, 164] width 373 height 293
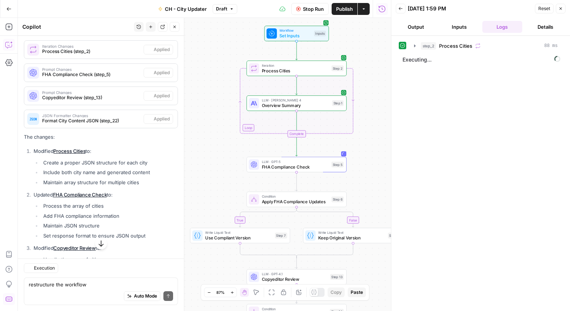
scroll to position [2763, 0]
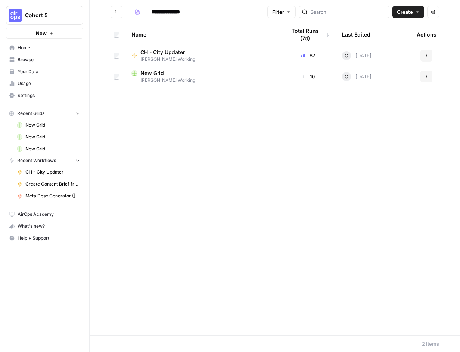
click at [31, 72] on span "Your Data" at bounding box center [49, 71] width 62 height 7
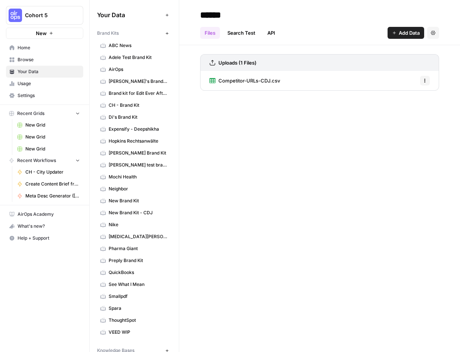
scroll to position [116, 0]
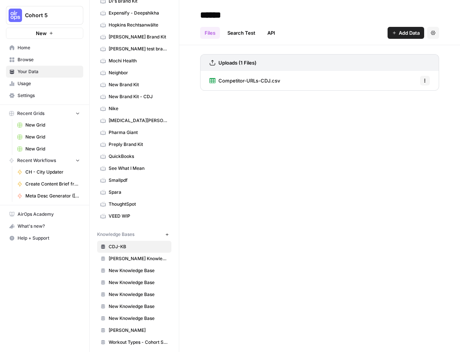
click at [165, 232] on icon "button" at bounding box center [167, 234] width 4 height 4
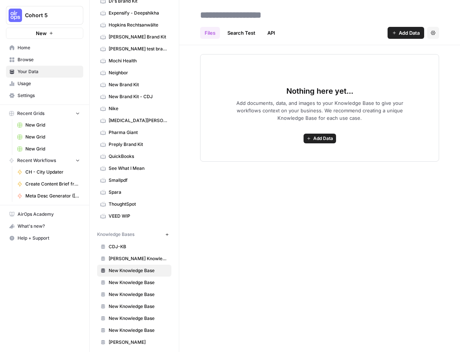
click at [401, 34] on span "Add Data" at bounding box center [408, 32] width 21 height 7
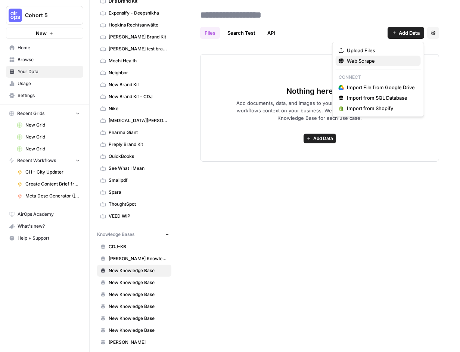
click at [357, 60] on span "Web Scrape" at bounding box center [381, 60] width 68 height 7
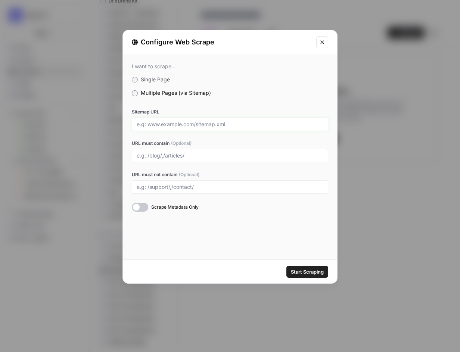
click at [166, 123] on input "Sitemap URL" at bounding box center [230, 124] width 187 height 7
paste input "[URL][DOMAIN_NAME]"
type input "[URL][DOMAIN_NAME]"
click at [146, 207] on div at bounding box center [140, 207] width 16 height 9
click at [157, 155] on input "URL must contain (Optional)" at bounding box center [230, 155] width 187 height 7
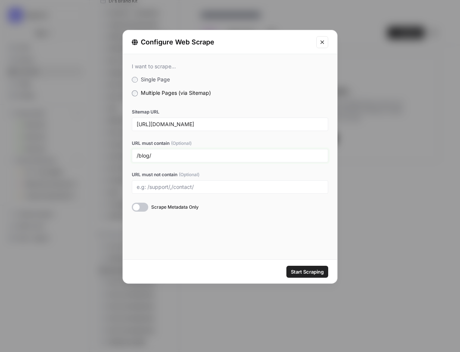
type input "/blog/"
click at [306, 274] on span "Start Scraping" at bounding box center [307, 271] width 33 height 7
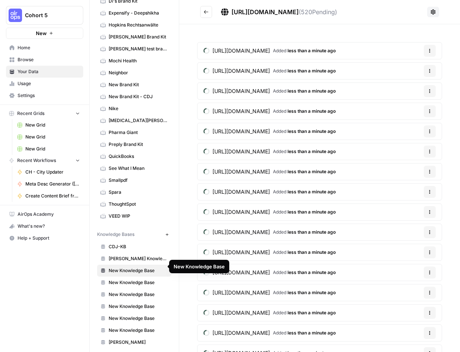
click at [131, 267] on span "New Knowledge Base" at bounding box center [138, 270] width 59 height 7
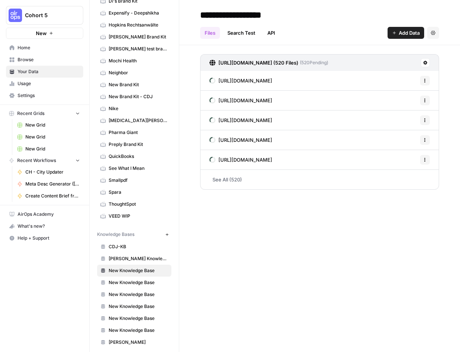
drag, startPoint x: 131, startPoint y: 266, endPoint x: 115, endPoint y: 269, distance: 16.9
click at [115, 269] on span "New Knowledge Base" at bounding box center [138, 270] width 59 height 7
click at [249, 9] on input "**********" at bounding box center [256, 14] width 119 height 15
click at [249, 15] on input "**********" at bounding box center [256, 14] width 119 height 15
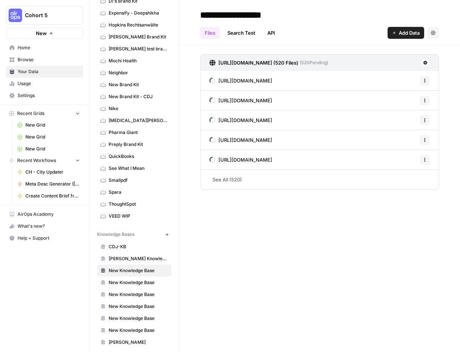
click at [249, 15] on input "**********" at bounding box center [256, 14] width 119 height 15
type input "**********"
click at [316, 36] on div "Files Search Test API Add Data Settings" at bounding box center [319, 30] width 239 height 18
click at [426, 81] on icon "button" at bounding box center [424, 80] width 4 height 4
click at [221, 179] on link "See All (520)" at bounding box center [319, 179] width 239 height 19
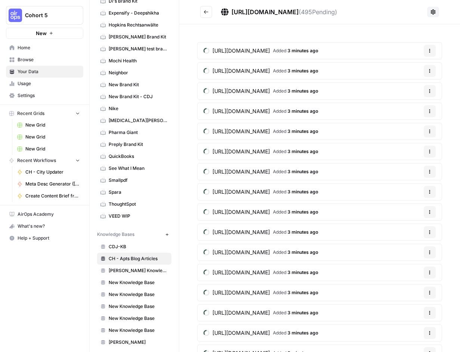
click at [57, 15] on span "Cohort 5" at bounding box center [47, 15] width 45 height 7
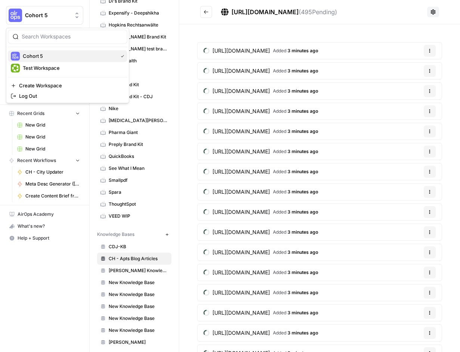
click at [28, 55] on span "Cohort 5" at bounding box center [69, 55] width 92 height 7
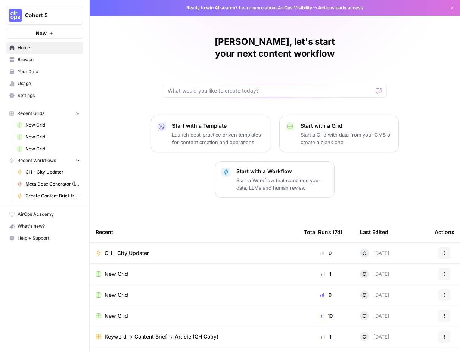
scroll to position [36, 0]
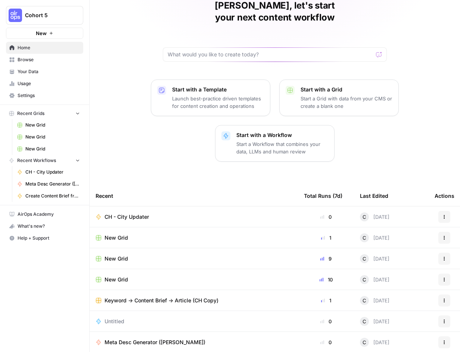
click at [16, 59] on link "Browse" at bounding box center [44, 60] width 77 height 12
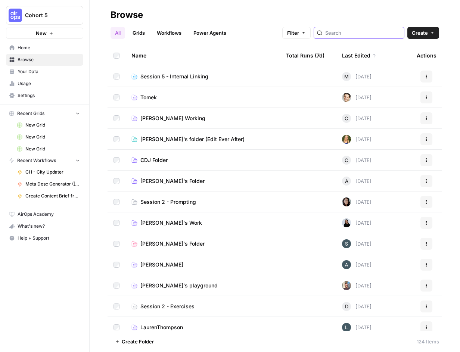
click at [355, 34] on input "search" at bounding box center [363, 32] width 76 height 7
click at [158, 77] on span "Session 5 - Internal Linking" at bounding box center [174, 76] width 68 height 7
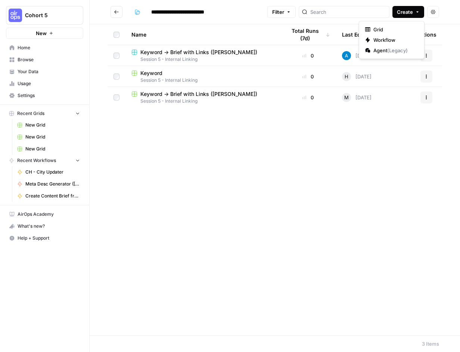
click at [416, 12] on icon "button" at bounding box center [417, 12] width 4 height 4
click at [375, 29] on span "Grid" at bounding box center [394, 29] width 42 height 7
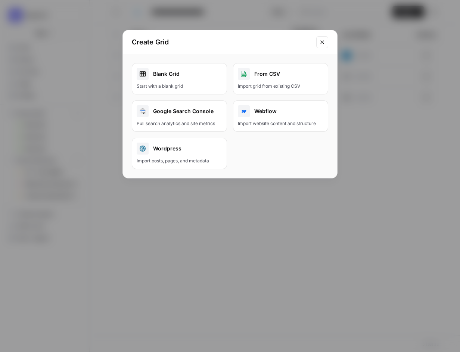
click at [165, 76] on div "Blank Grid" at bounding box center [179, 74] width 85 height 12
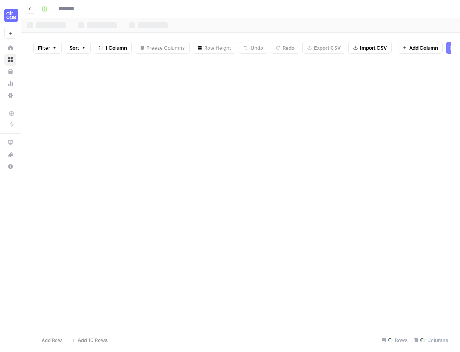
type input "********"
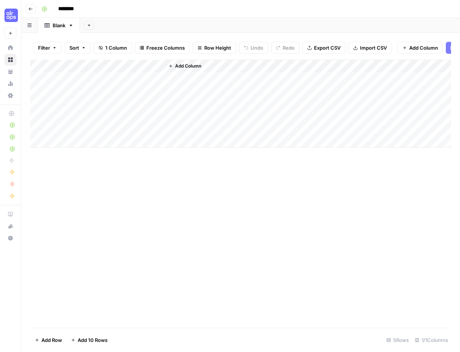
click at [81, 73] on div "Add Column" at bounding box center [240, 104] width 420 height 88
click at [76, 89] on input "Title" at bounding box center [101, 89] width 76 height 7
type input "T"
type input "Keyword"
click at [76, 87] on div "Add Column" at bounding box center [240, 104] width 420 height 88
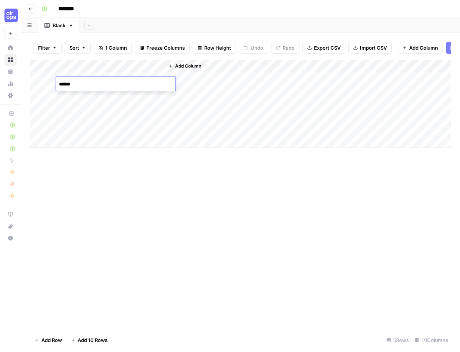
type textarea "*******"
click at [160, 231] on div "Add Column" at bounding box center [240, 194] width 420 height 268
click at [193, 69] on span "Add Column" at bounding box center [188, 66] width 26 height 7
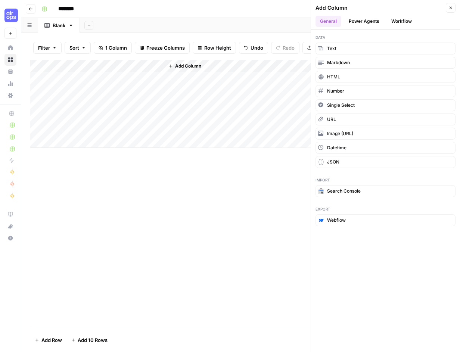
click at [367, 18] on button "Power Agents" at bounding box center [364, 21] width 40 height 11
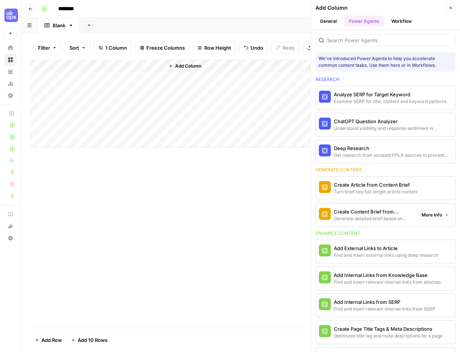
click at [354, 215] on div "Generate detailed brief based on keyword research" at bounding box center [373, 218] width 78 height 7
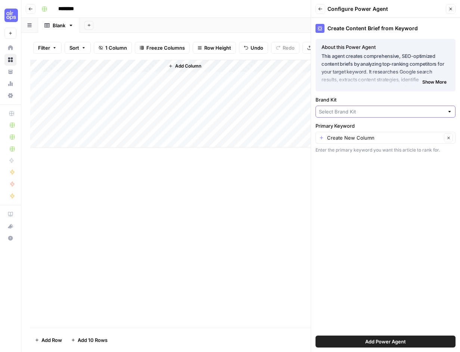
click at [370, 112] on input "Brand Kit" at bounding box center [381, 111] width 125 height 7
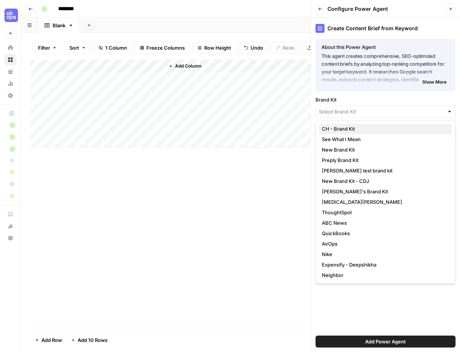
click at [363, 132] on span "CH - Brand Kit" at bounding box center [384, 128] width 124 height 7
type input "CH - Brand Kit"
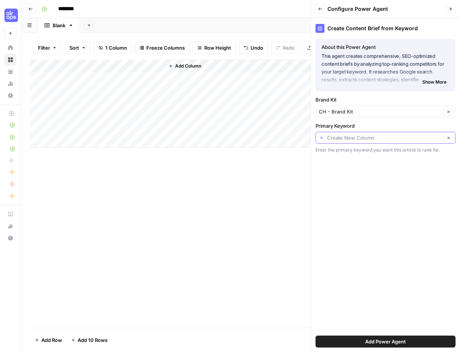
click at [361, 138] on input "Primary Keyword" at bounding box center [384, 137] width 115 height 7
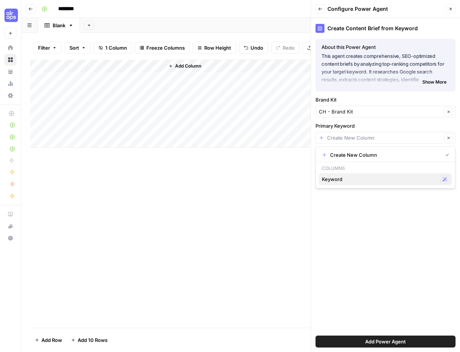
click at [343, 182] on span "Keyword" at bounding box center [379, 178] width 115 height 7
type input "Keyword"
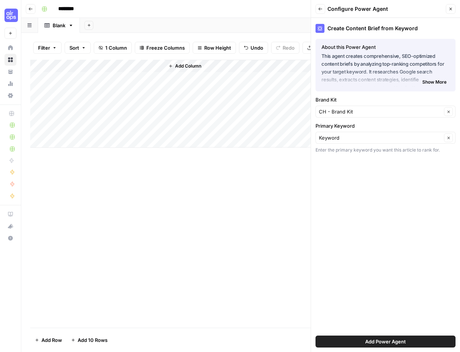
click at [87, 85] on div "Add Column" at bounding box center [240, 104] width 420 height 88
type textarea "**********"
click at [279, 218] on div "Add Column" at bounding box center [240, 194] width 420 height 268
click at [382, 343] on span "Add Power Agent" at bounding box center [385, 341] width 41 height 7
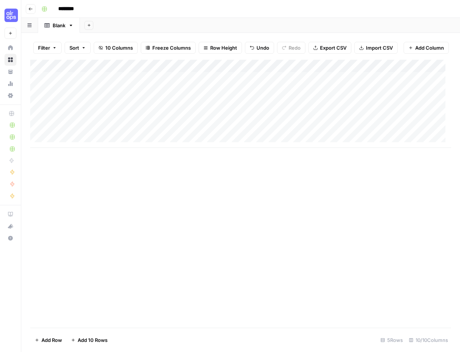
click at [265, 71] on div "Add Column" at bounding box center [240, 104] width 420 height 88
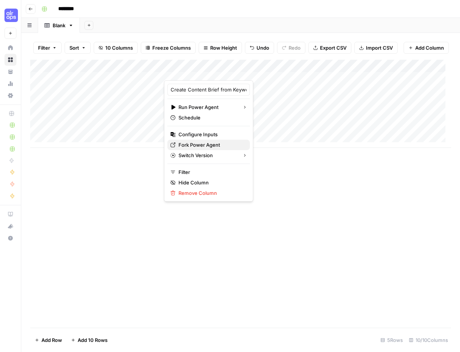
click at [201, 144] on span "Fork Power Agent" at bounding box center [210, 144] width 65 height 7
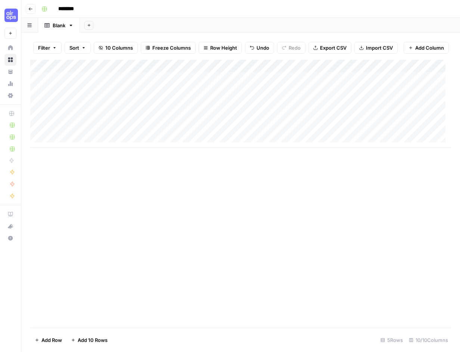
click at [252, 71] on div "Add Column" at bounding box center [240, 104] width 420 height 88
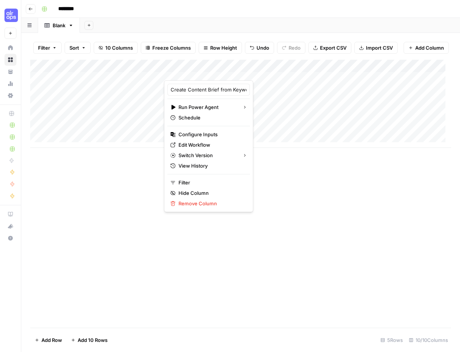
click at [279, 72] on div at bounding box center [230, 72] width 132 height 15
click at [304, 242] on div "Add Column" at bounding box center [240, 194] width 420 height 268
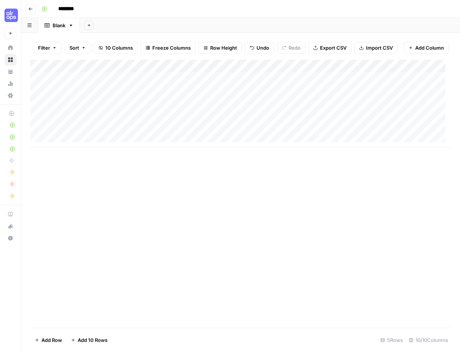
click at [279, 73] on div "Add Column" at bounding box center [240, 104] width 420 height 88
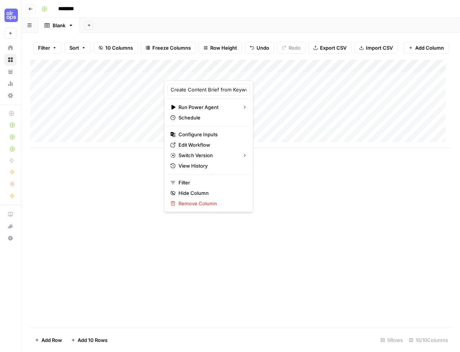
click at [276, 169] on div "Add Column" at bounding box center [240, 194] width 420 height 268
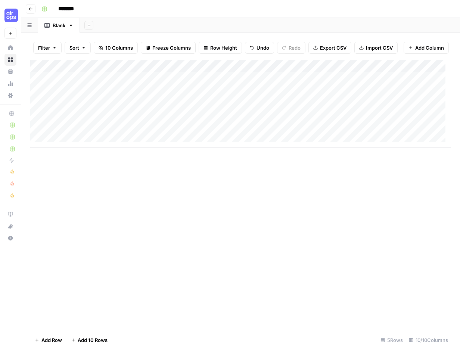
click at [253, 75] on div "Add Column" at bounding box center [240, 104] width 420 height 88
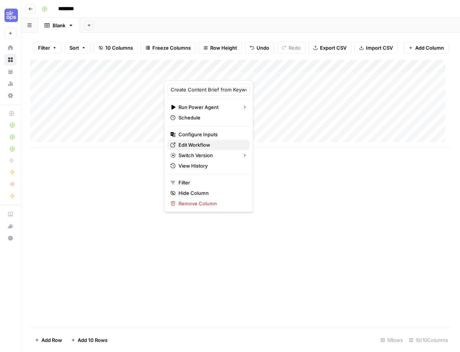
click at [184, 144] on span "Edit Workflow" at bounding box center [210, 144] width 65 height 7
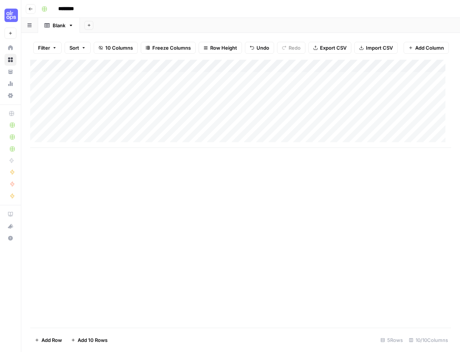
click at [230, 83] on div "Add Column" at bounding box center [240, 104] width 420 height 88
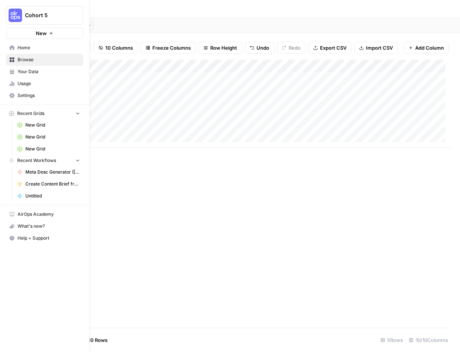
click at [24, 47] on span "Home" at bounding box center [49, 47] width 62 height 7
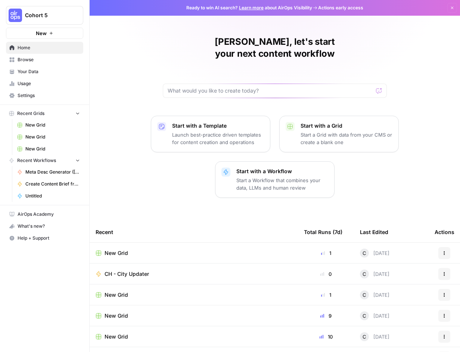
click at [34, 159] on span "Recent Workflows" at bounding box center [36, 160] width 39 height 7
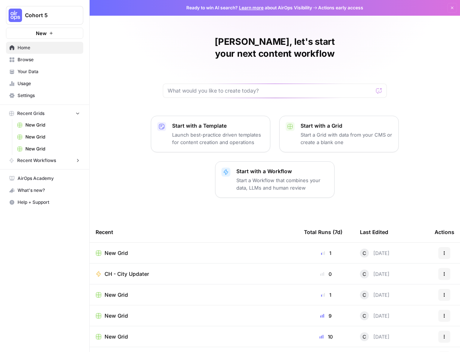
click at [34, 159] on span "Recent Workflows" at bounding box center [36, 160] width 39 height 7
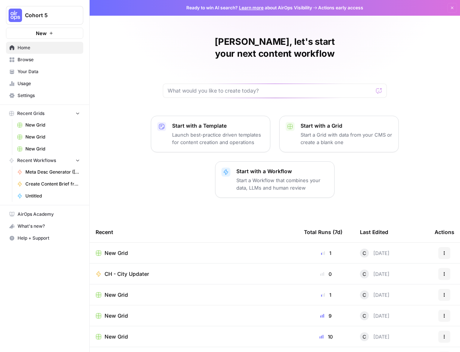
click at [123, 270] on span "CH - City Updater" at bounding box center [126, 273] width 44 height 7
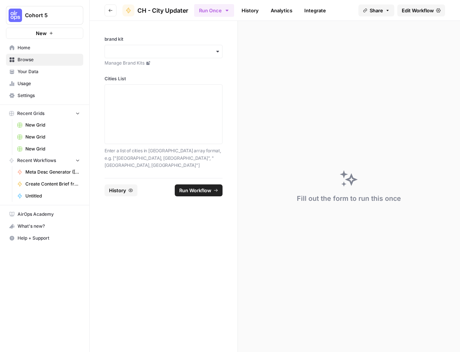
click at [418, 9] on span "Edit Workflow" at bounding box center [417, 10] width 32 height 7
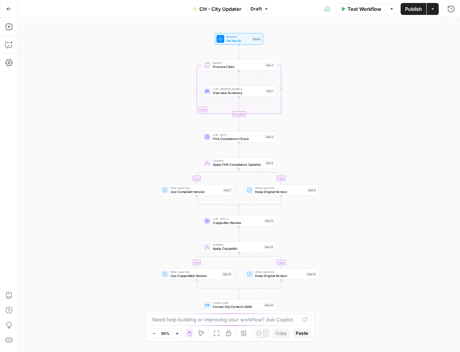
click at [364, 11] on span "Test Workflow" at bounding box center [364, 8] width 34 height 7
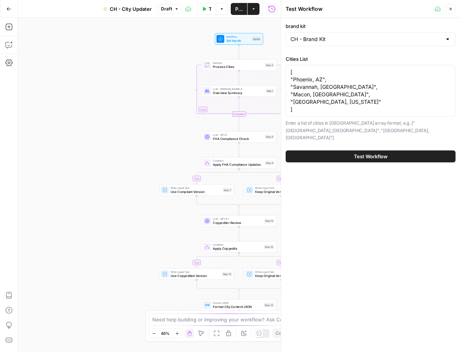
click at [372, 153] on span "Test Workflow" at bounding box center [371, 156] width 34 height 7
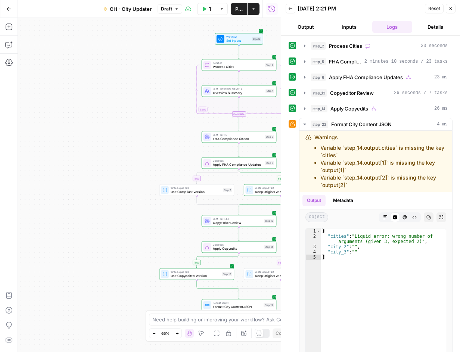
click at [119, 218] on div "true false true false Workflow Set Inputs Inputs Loop Iteration Process Cities …" at bounding box center [149, 185] width 263 height 334
click at [7, 42] on icon "button" at bounding box center [8, 44] width 7 height 7
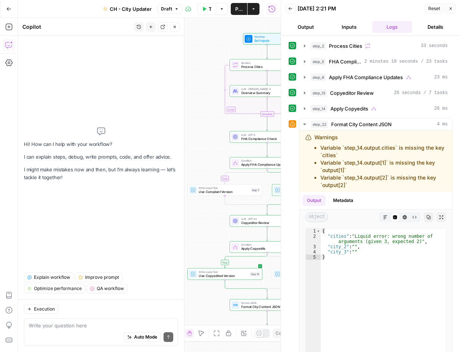
click at [76, 328] on textarea at bounding box center [101, 325] width 144 height 7
type textarea "why are we getting the error for step_22"
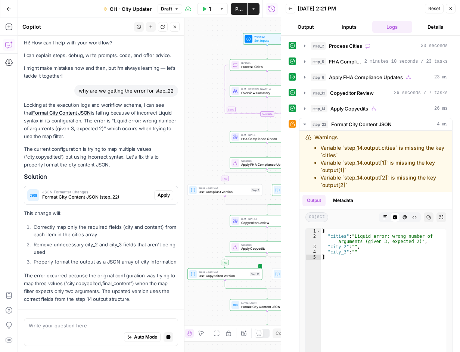
scroll to position [31, 0]
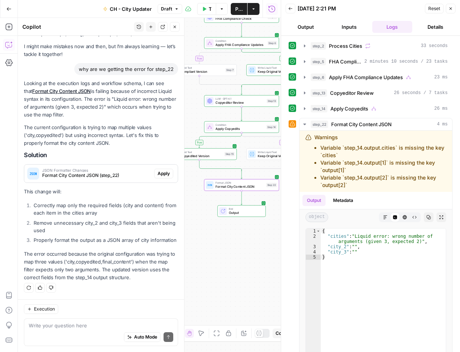
click at [160, 170] on span "Apply" at bounding box center [163, 173] width 12 height 7
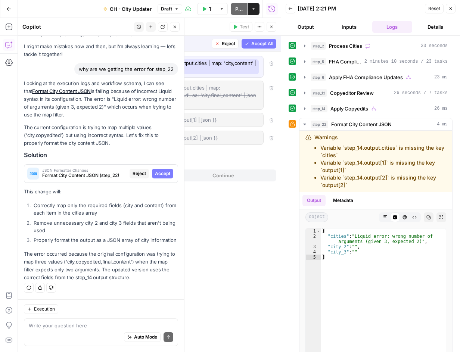
click at [160, 170] on span "Accept" at bounding box center [162, 173] width 15 height 7
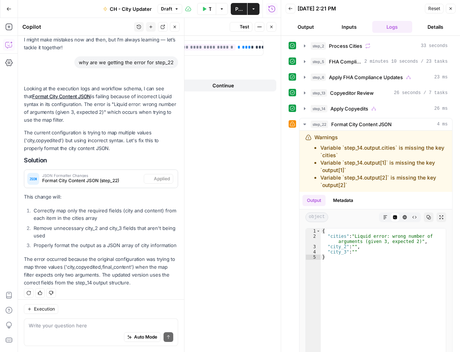
scroll to position [43, 0]
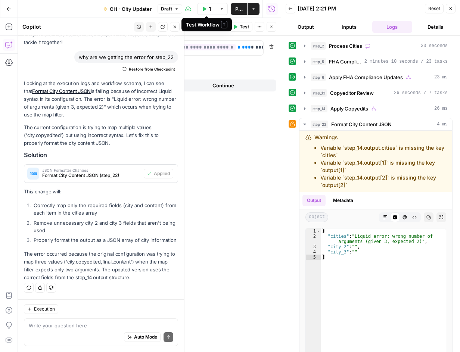
click at [203, 12] on button "Test Workflow" at bounding box center [206, 9] width 19 height 12
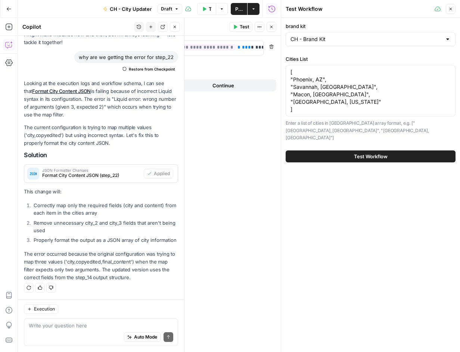
click at [388, 150] on button "Test Workflow" at bounding box center [370, 156] width 170 height 12
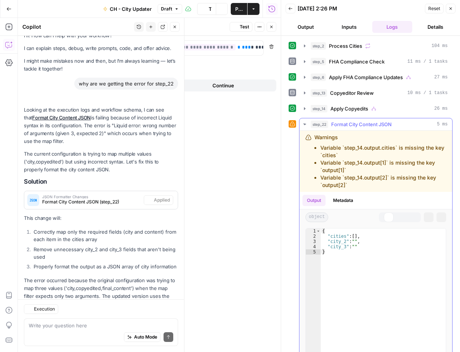
scroll to position [43, 0]
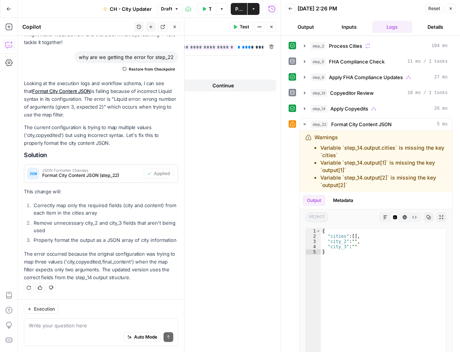
click at [303, 26] on button "Output" at bounding box center [305, 27] width 40 height 12
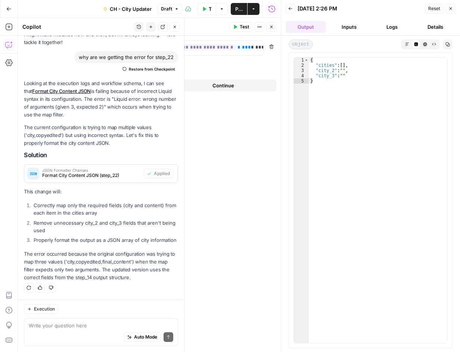
click at [65, 172] on span "Format City Content JSON (step_22)" at bounding box center [91, 175] width 98 height 7
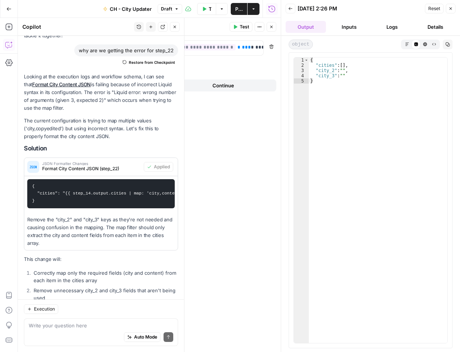
scroll to position [123, 0]
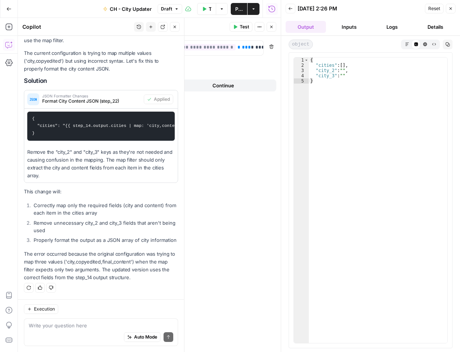
click at [273, 28] on icon "button" at bounding box center [271, 27] width 4 height 4
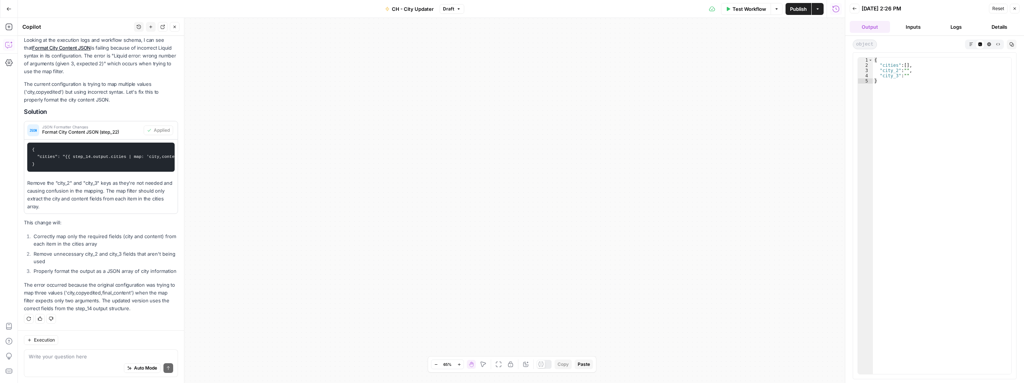
scroll to position [92, 0]
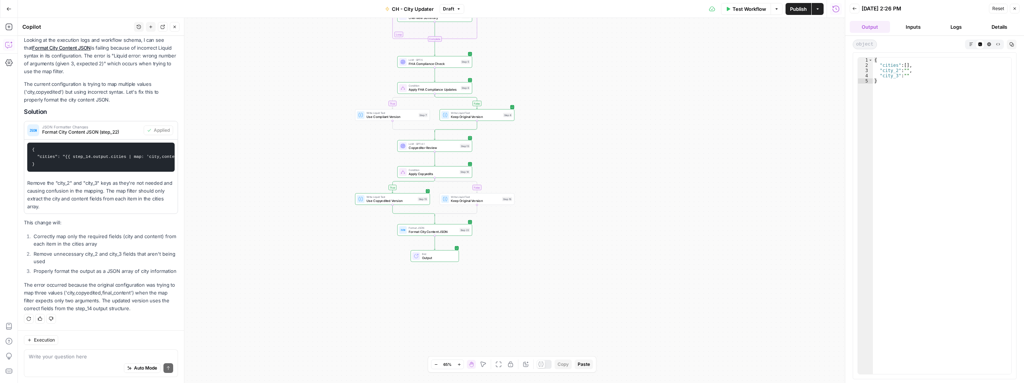
drag, startPoint x: 362, startPoint y: 164, endPoint x: 775, endPoint y: 367, distance: 460.7
click at [459, 351] on div "true false true false Workflow Set Inputs Inputs Loop Iteration Process Cities …" at bounding box center [431, 200] width 827 height 365
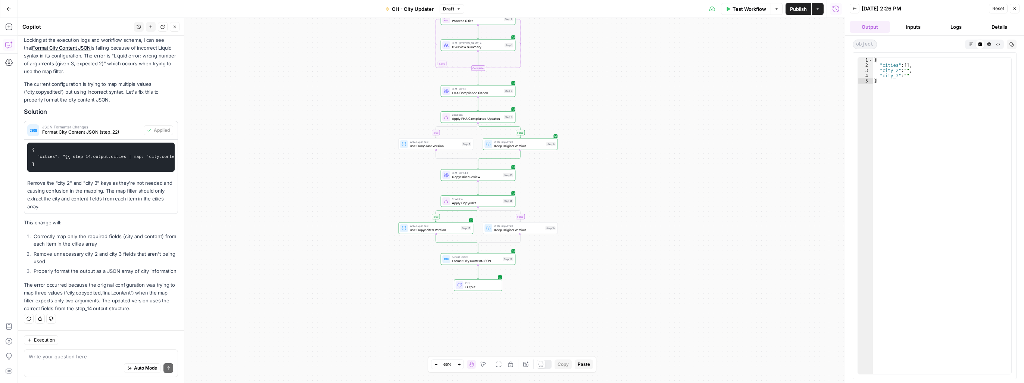
drag, startPoint x: 562, startPoint y: 160, endPoint x: 603, endPoint y: 194, distance: 53.3
click at [459, 189] on div "true false true false Workflow Set Inputs Inputs Loop Iteration Process Cities …" at bounding box center [431, 200] width 827 height 365
click at [459, 259] on span "Format City Content JSON" at bounding box center [476, 258] width 49 height 5
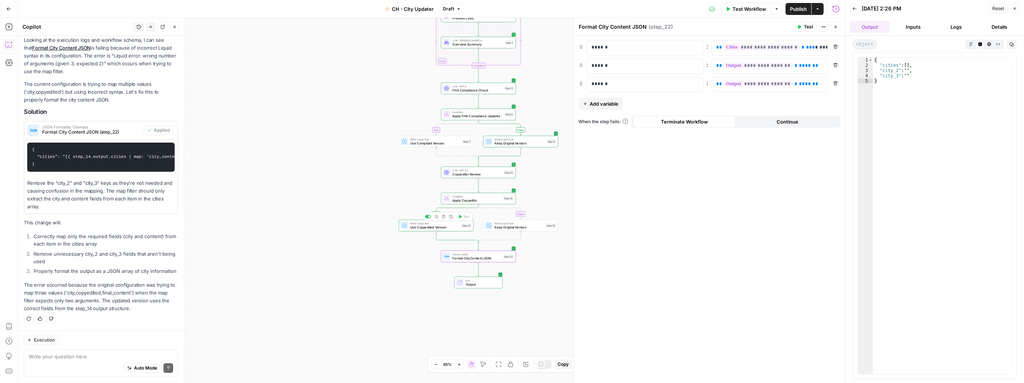
click at [431, 229] on span "Use Copyedited Version" at bounding box center [434, 227] width 49 height 5
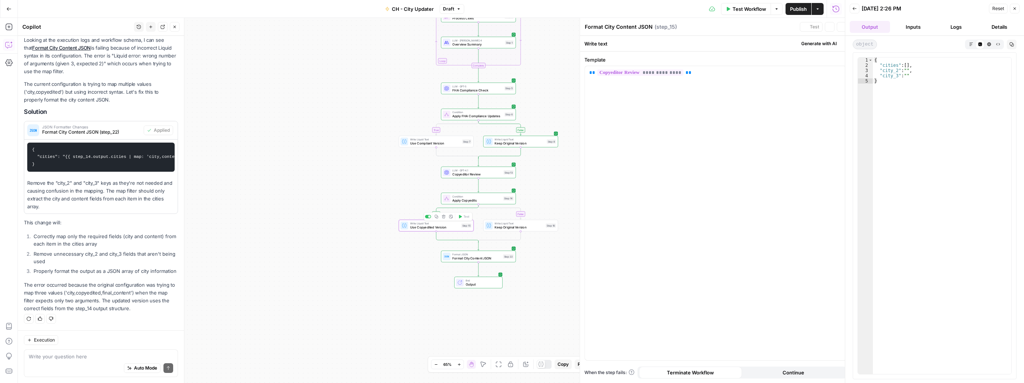
type textarea "Use Copyedited Version"
click at [459, 198] on span "Apply Copyedits" at bounding box center [476, 200] width 49 height 5
click at [95, 351] on div "Auto Mode Send" at bounding box center [101, 368] width 144 height 16
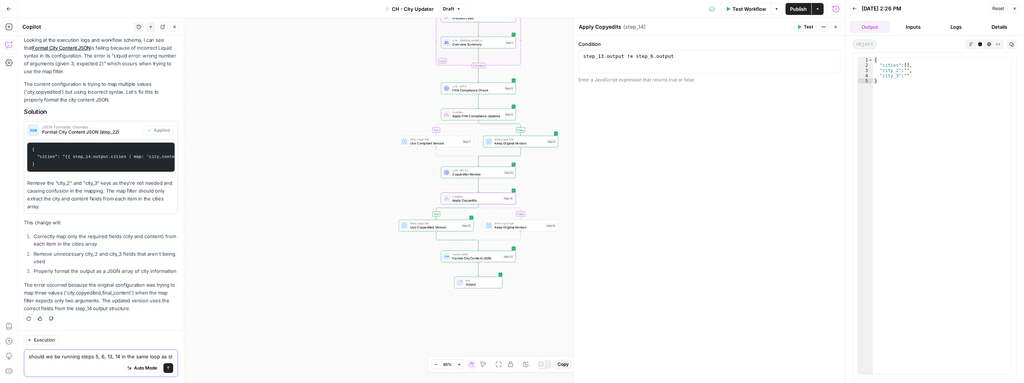
scroll to position [100, 0]
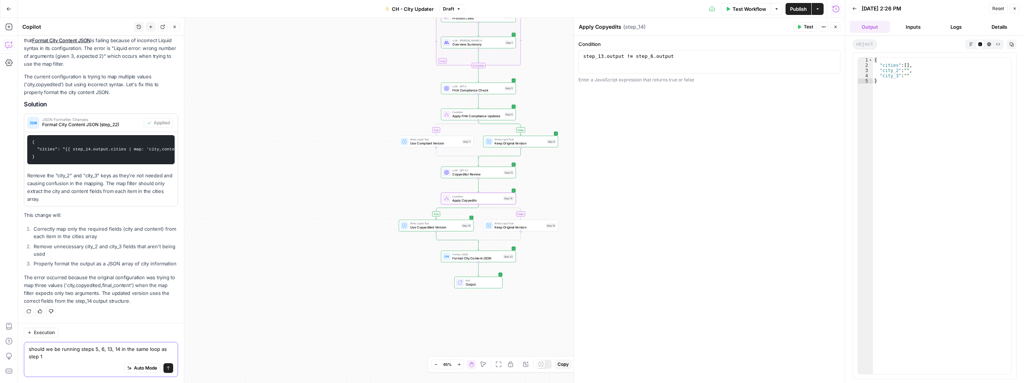
type textarea "should we be running steps 5, 6, 13, 14 in the same loop as step 1?"
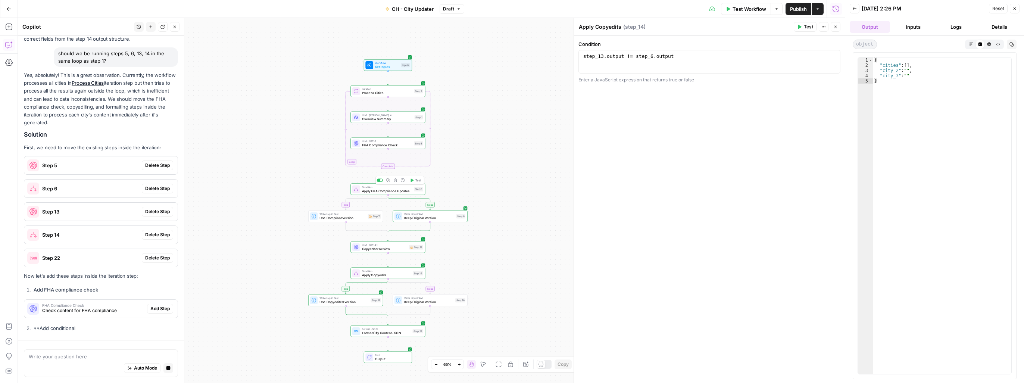
scroll to position [349, 0]
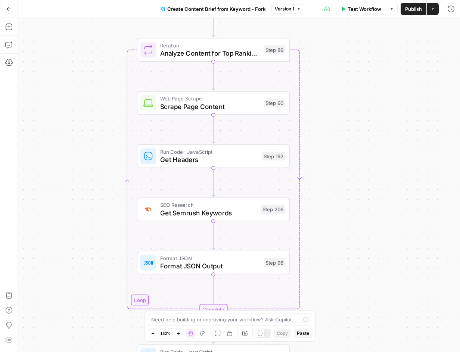
drag, startPoint x: 252, startPoint y: 100, endPoint x: 70, endPoint y: 291, distance: 264.1
click at [70, 291] on div "Workflow Set Inputs Inputs Google Search Perform Google Search Step 51 Loop Ite…" at bounding box center [239, 185] width 442 height 334
click at [9, 25] on icon "button" at bounding box center [8, 26] width 7 height 7
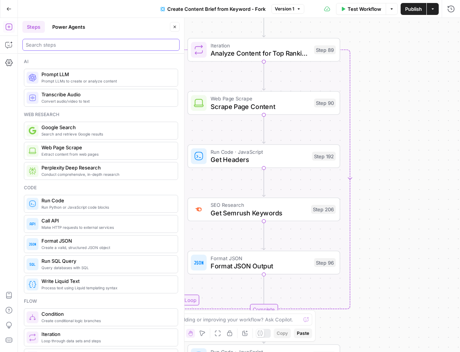
click at [80, 45] on input "search" at bounding box center [101, 44] width 150 height 7
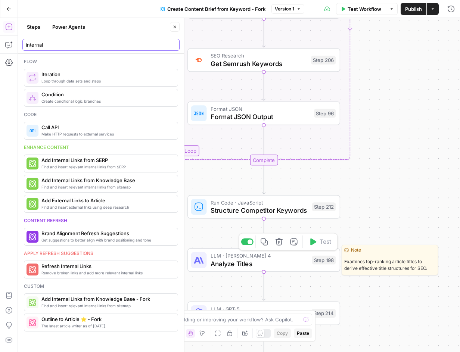
type input "internal"
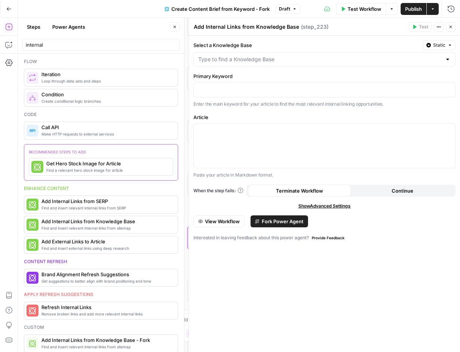
click at [257, 55] on div at bounding box center [324, 59] width 262 height 14
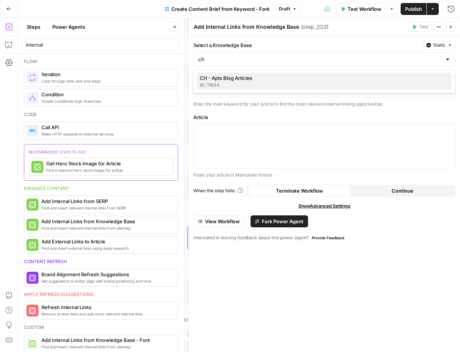
click at [232, 79] on span "CH - Apts Blog Articles" at bounding box center [323, 77] width 246 height 7
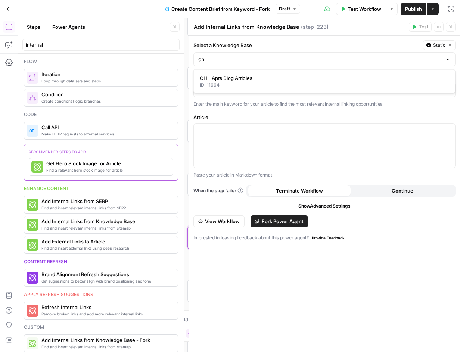
type input "CH - Apts Blog Articles"
click at [222, 91] on p at bounding box center [324, 88] width 252 height 7
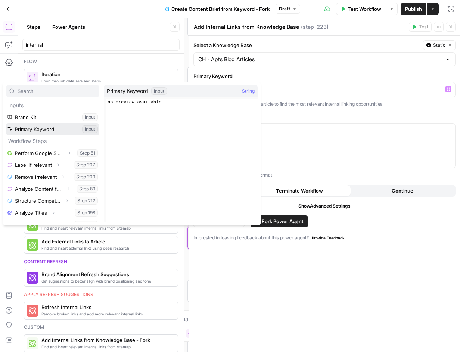
click at [49, 128] on button "Select variable Primary Keyword" at bounding box center [52, 129] width 93 height 12
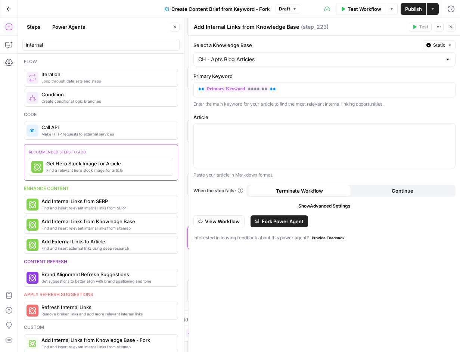
click at [281, 223] on span "Fork Power Agent" at bounding box center [283, 221] width 42 height 7
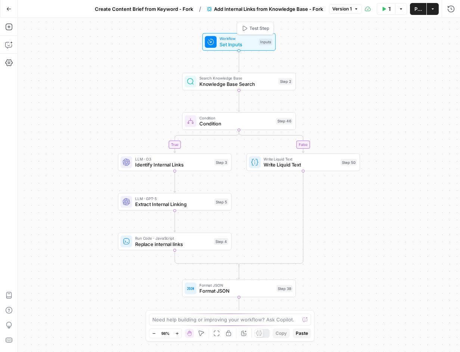
click at [247, 41] on span "Set Inputs" at bounding box center [237, 44] width 36 height 7
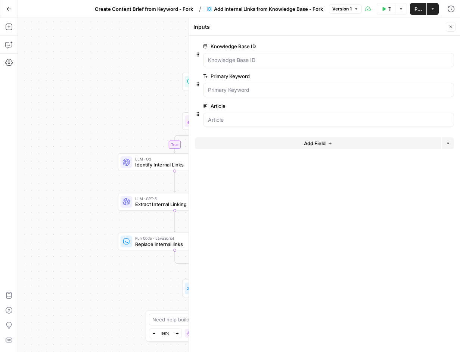
click at [450, 106] on icon "button" at bounding box center [449, 106] width 4 height 4
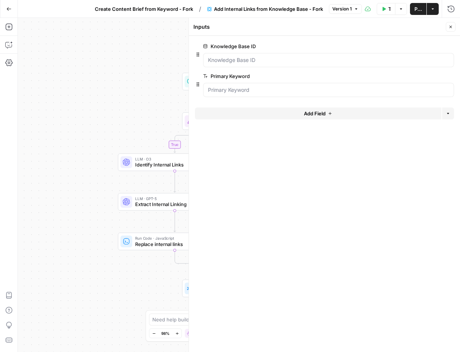
click at [448, 29] on button "Close" at bounding box center [450, 27] width 10 height 10
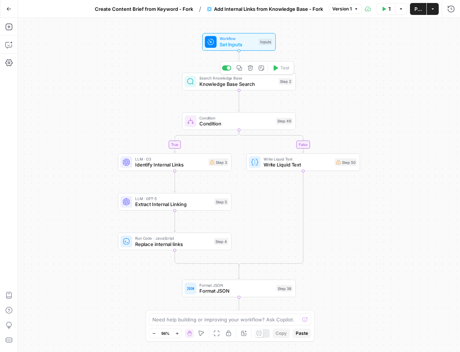
click at [252, 84] on span "Knowledge Base Search" at bounding box center [237, 83] width 76 height 7
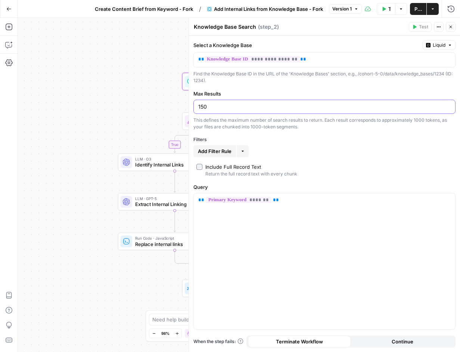
drag, startPoint x: 218, startPoint y: 107, endPoint x: 179, endPoint y: 111, distance: 39.3
click at [181, 110] on body "Cohort 5 New Home Browse Your Data Usage Settings Recent Grids New Grid New Gri…" at bounding box center [230, 176] width 460 height 352
type input "15"
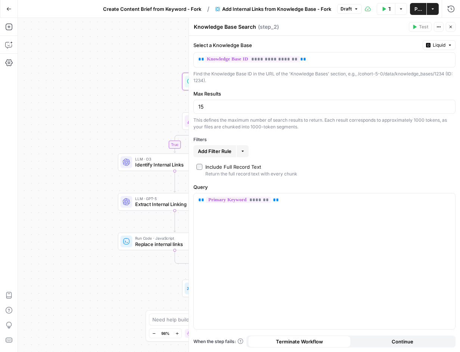
click at [146, 118] on div "true false Workflow Set Inputs Inputs Search Knowledge Base Knowledge Base Sear…" at bounding box center [239, 185] width 442 height 334
click at [452, 28] on icon "button" at bounding box center [450, 27] width 4 height 4
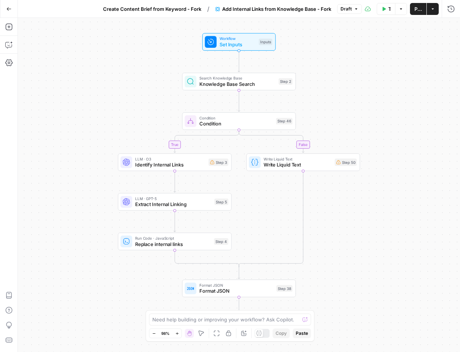
click at [237, 125] on span "Condition" at bounding box center [236, 123] width 74 height 7
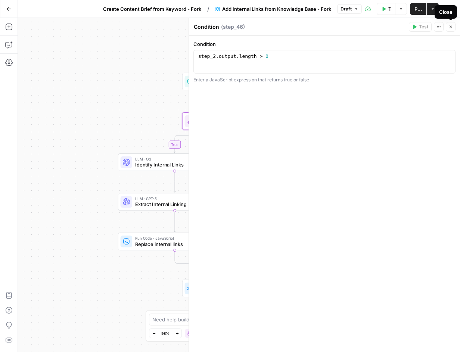
click at [451, 28] on icon "button" at bounding box center [450, 27] width 4 height 4
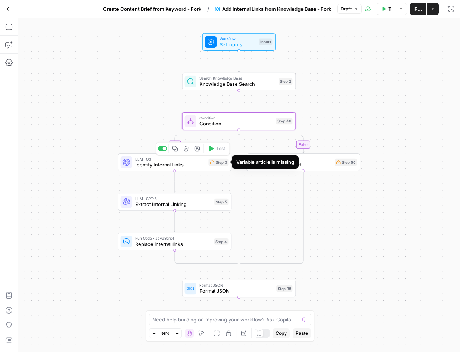
click at [217, 165] on div "Step 3" at bounding box center [218, 162] width 20 height 7
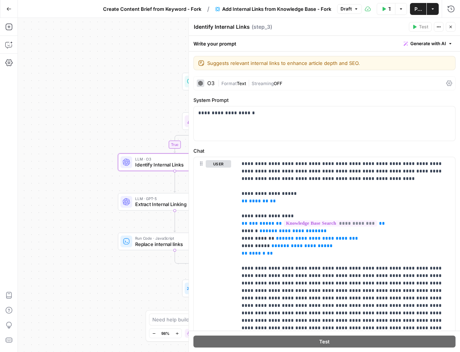
click at [452, 28] on icon "button" at bounding box center [450, 27] width 4 height 4
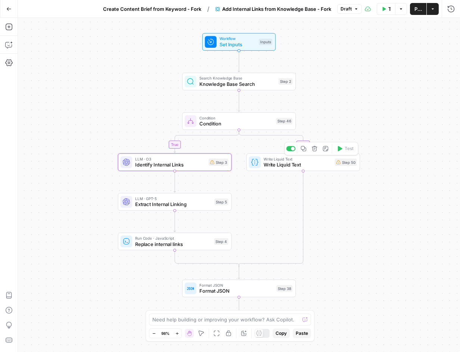
click at [344, 167] on div "Write Liquid Text Write Liquid Text Step 50 Copy step Delete step Add Note Test" at bounding box center [303, 162] width 108 height 12
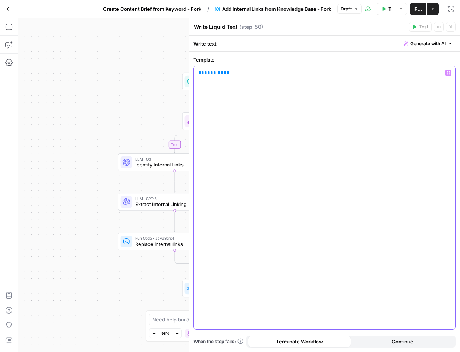
drag, startPoint x: 240, startPoint y: 73, endPoint x: 191, endPoint y: 72, distance: 49.3
click at [194, 70] on div "** ******* **" at bounding box center [324, 197] width 261 height 263
click at [317, 141] on div "**********" at bounding box center [324, 197] width 261 height 263
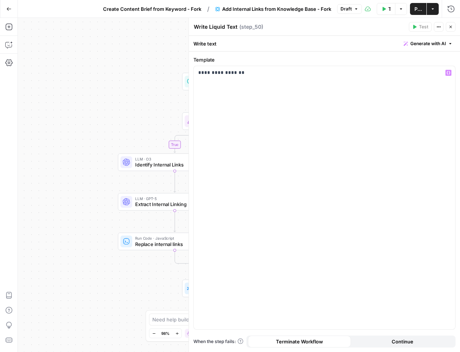
click at [452, 24] on button "Close" at bounding box center [450, 27] width 10 height 10
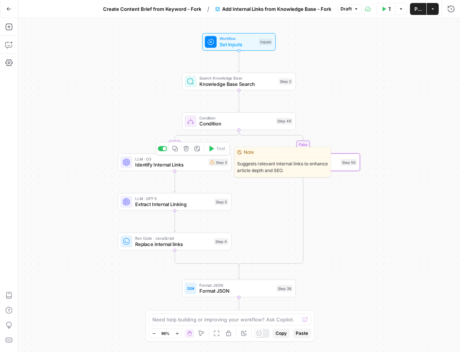
click at [217, 167] on div "LLM · O3 Identify Internal Links Step 3 Copy step Delete step Edit Note Test" at bounding box center [175, 162] width 108 height 12
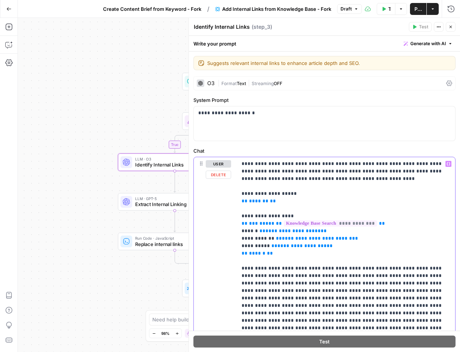
click at [311, 163] on p "**********" at bounding box center [342, 298] width 203 height 276
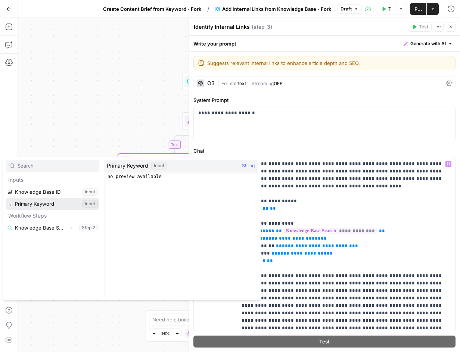
click at [34, 205] on button "Select variable Primary Keyword" at bounding box center [52, 204] width 93 height 12
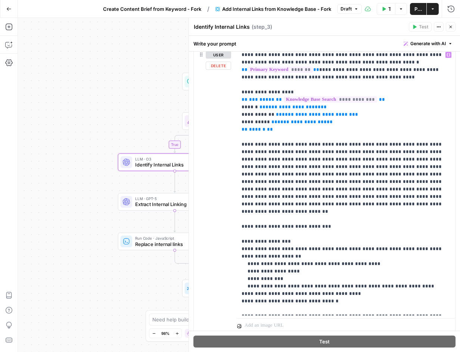
scroll to position [133, 0]
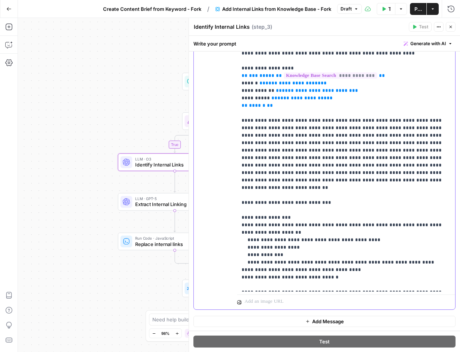
drag, startPoint x: 364, startPoint y: 223, endPoint x: 240, endPoint y: 207, distance: 125.3
click at [240, 207] on div "**********" at bounding box center [346, 157] width 218 height 267
click at [253, 207] on p "**********" at bounding box center [342, 157] width 203 height 261
drag, startPoint x: 249, startPoint y: 210, endPoint x: 289, endPoint y: 211, distance: 39.6
click at [289, 211] on p "**********" at bounding box center [342, 157] width 203 height 261
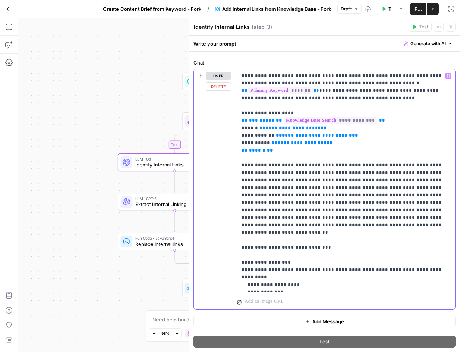
scroll to position [81, 0]
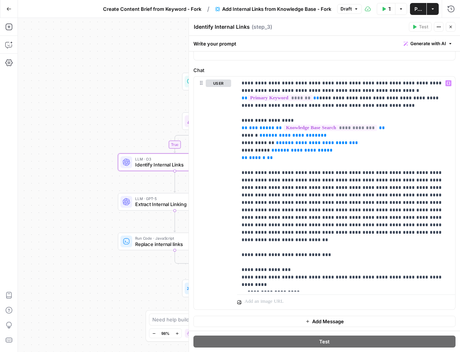
click at [451, 27] on button "Close" at bounding box center [450, 27] width 10 height 10
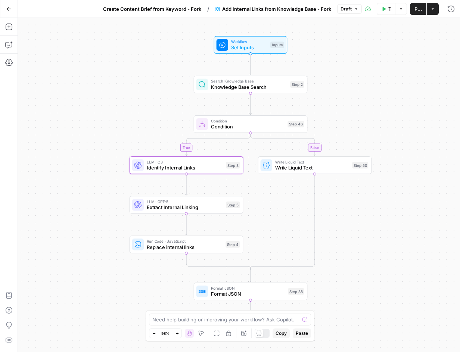
drag, startPoint x: 90, startPoint y: 118, endPoint x: 101, endPoint y: 121, distance: 11.9
click at [101, 121] on div "true false Workflow Set Inputs Inputs Search Knowledge Base Knowledge Base Sear…" at bounding box center [239, 185] width 442 height 334
click at [10, 11] on icon "button" at bounding box center [8, 8] width 5 height 5
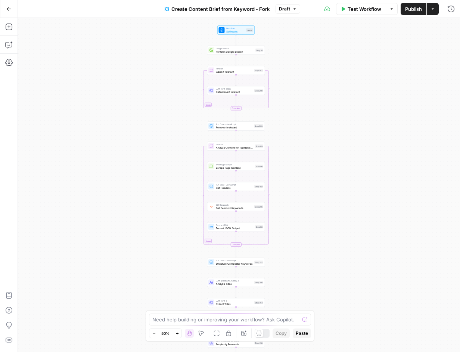
drag, startPoint x: 163, startPoint y: 106, endPoint x: 155, endPoint y: 180, distance: 74.7
click at [161, 186] on div "Workflow Set Inputs Inputs Google Search Perform Google Search Step 51 Loop Ite…" at bounding box center [239, 185] width 442 height 334
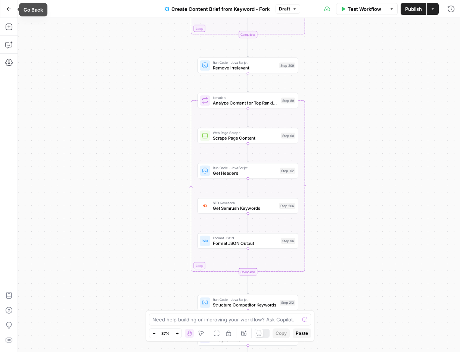
click at [10, 12] on button "Go Back" at bounding box center [8, 8] width 13 height 13
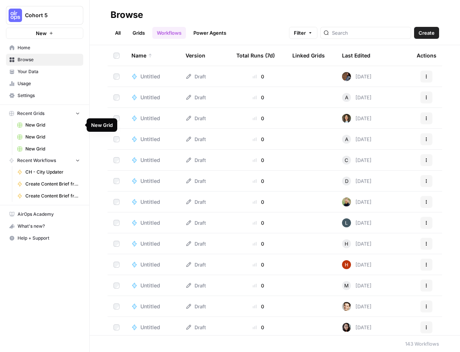
click at [40, 126] on span "New Grid" at bounding box center [52, 125] width 54 height 7
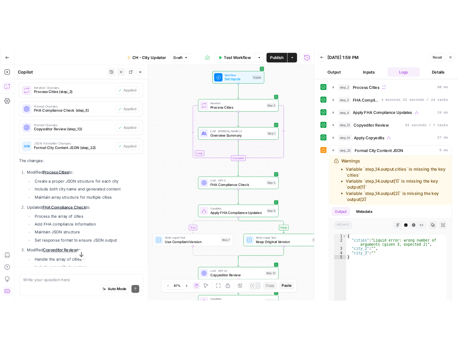
scroll to position [2763, 0]
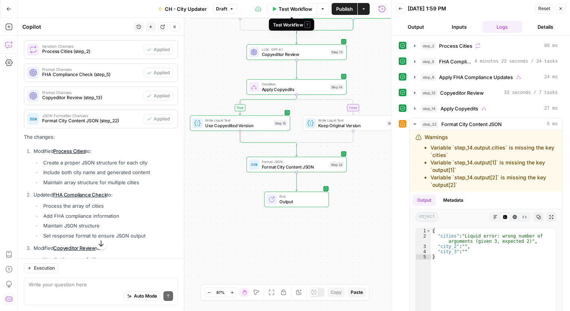
click at [300, 8] on span "Test Workflow" at bounding box center [296, 8] width 34 height 7
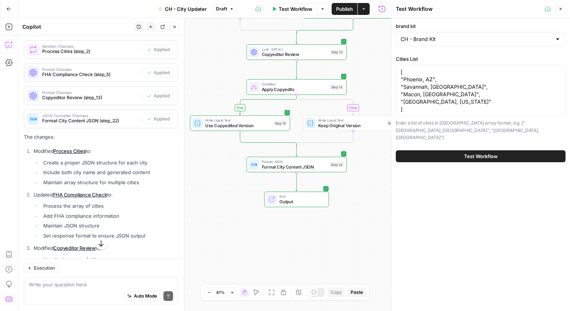
click at [472, 153] on span "Test Workflow" at bounding box center [481, 156] width 34 height 7
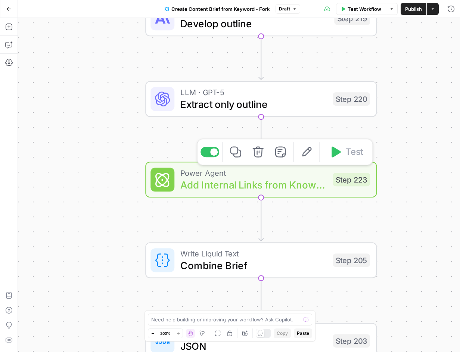
click at [283, 186] on span "Add Internal Links from Knowledge Base - Fork" at bounding box center [253, 184] width 146 height 15
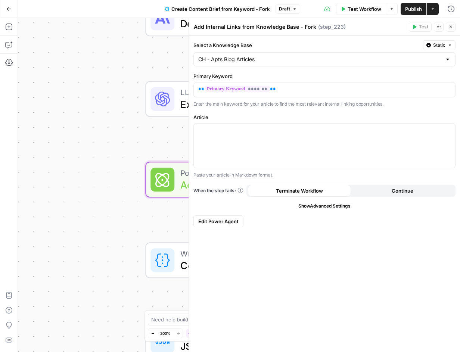
drag, startPoint x: 450, startPoint y: 28, endPoint x: 384, endPoint y: 72, distance: 78.5
click at [450, 28] on icon "button" at bounding box center [450, 27] width 4 height 4
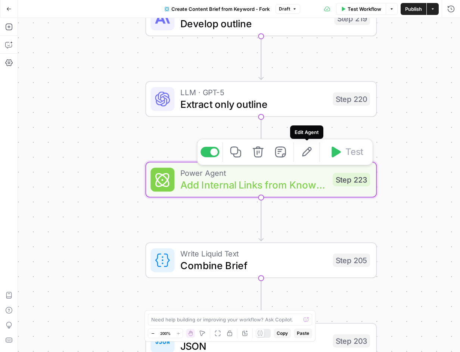
click at [309, 154] on icon "button" at bounding box center [306, 152] width 12 height 12
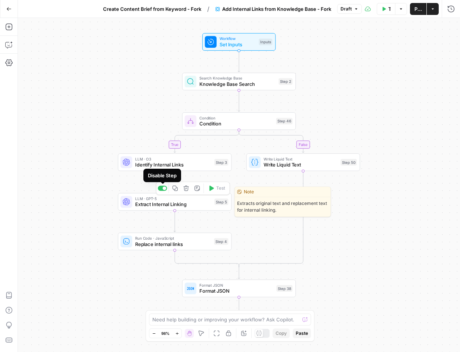
click at [161, 190] on div at bounding box center [162, 187] width 9 height 5
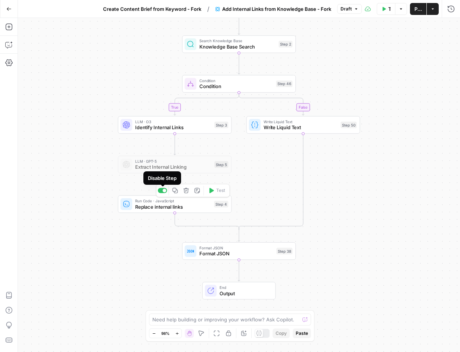
click at [160, 190] on div at bounding box center [162, 190] width 9 height 5
click at [221, 252] on span "Format JSON" at bounding box center [236, 253] width 74 height 7
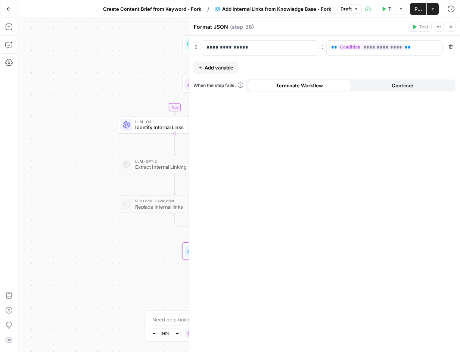
click at [451, 28] on icon "button" at bounding box center [450, 27] width 4 height 4
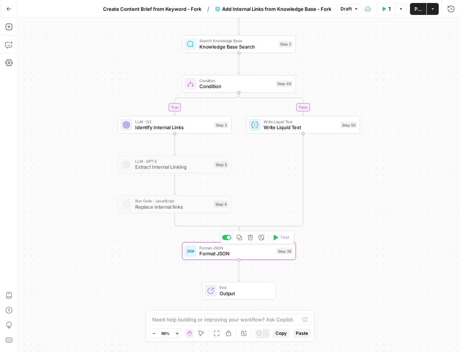
click at [223, 254] on span "Format JSON" at bounding box center [236, 253] width 74 height 7
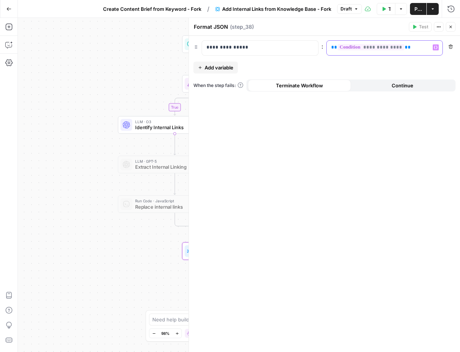
click at [411, 47] on p "**********" at bounding box center [378, 47] width 95 height 7
drag, startPoint x: 411, startPoint y: 47, endPoint x: 345, endPoint y: 47, distance: 65.3
click at [345, 47] on p "**********" at bounding box center [378, 47] width 95 height 7
drag, startPoint x: 253, startPoint y: 49, endPoint x: 257, endPoint y: 49, distance: 4.1
click at [253, 49] on p "**********" at bounding box center [253, 47] width 95 height 7
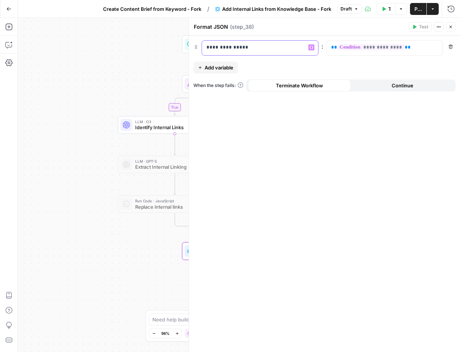
drag, startPoint x: 265, startPoint y: 47, endPoint x: 197, endPoint y: 46, distance: 67.9
click at [197, 46] on div "**********" at bounding box center [324, 47] width 262 height 15
click at [117, 248] on div "true false Workflow Set Inputs Inputs Search Knowledge Base Knowledge Base Sear…" at bounding box center [239, 185] width 442 height 334
click at [414, 8] on span "Publish" at bounding box center [417, 8] width 7 height 7
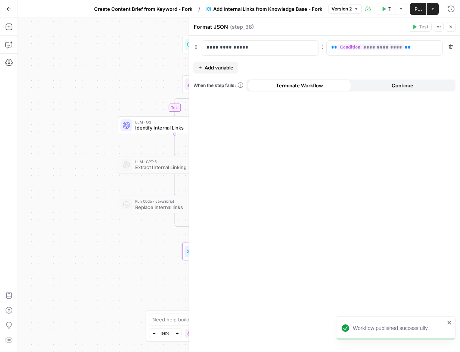
click at [116, 266] on div "true false Workflow Set Inputs Inputs Search Knowledge Base Knowledge Base Sear…" at bounding box center [239, 185] width 442 height 334
drag, startPoint x: 450, startPoint y: 28, endPoint x: 441, endPoint y: 35, distance: 11.9
click at [451, 28] on icon "button" at bounding box center [450, 27] width 4 height 4
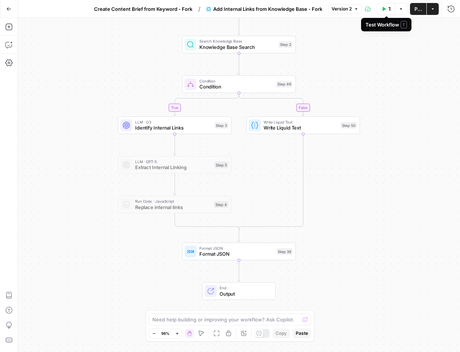
click at [385, 9] on icon "button" at bounding box center [383, 9] width 3 height 4
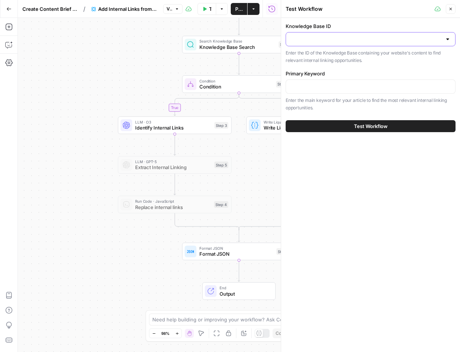
click at [335, 40] on input "Knowledge Base ID" at bounding box center [365, 38] width 151 height 7
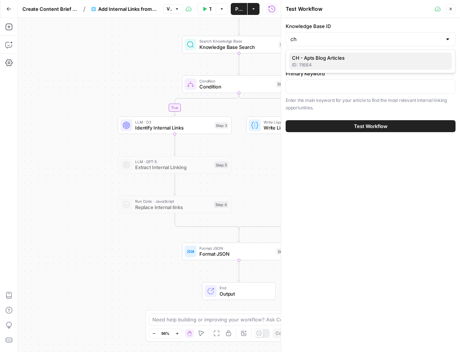
click at [324, 59] on span "CH - Apts Blog Articles" at bounding box center [369, 57] width 154 height 7
type input "CH - Apts Blog Articles"
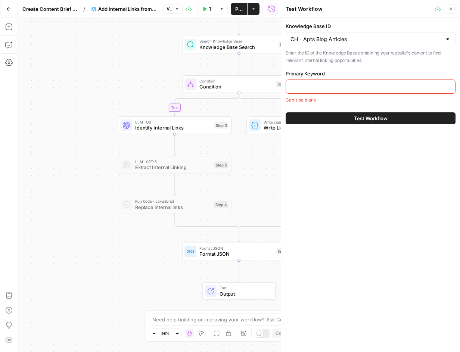
click at [321, 86] on input "Primary Keyword" at bounding box center [370, 86] width 160 height 7
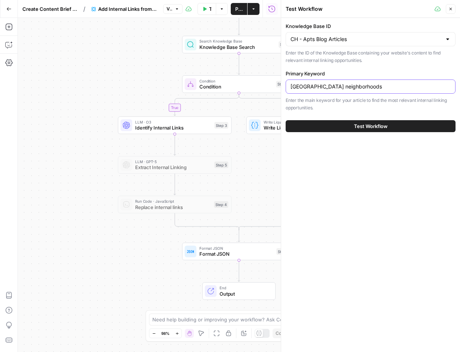
type input "seattle neighborhoods"
click at [373, 130] on button "Test Workflow" at bounding box center [370, 126] width 170 height 12
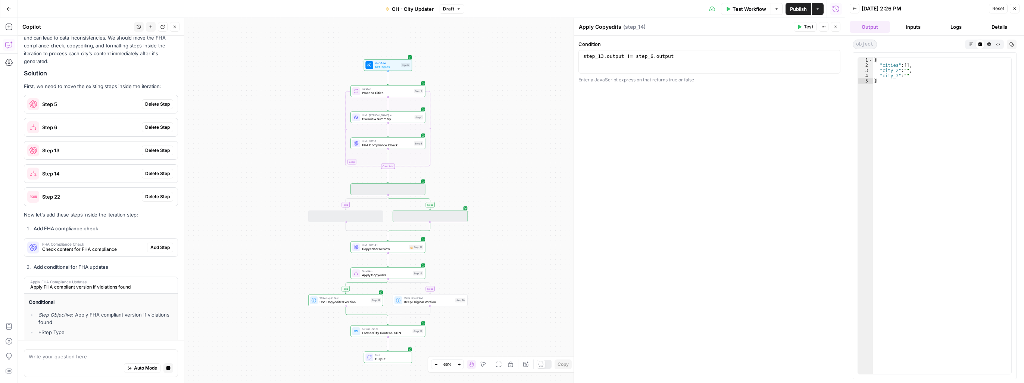
scroll to position [430, 0]
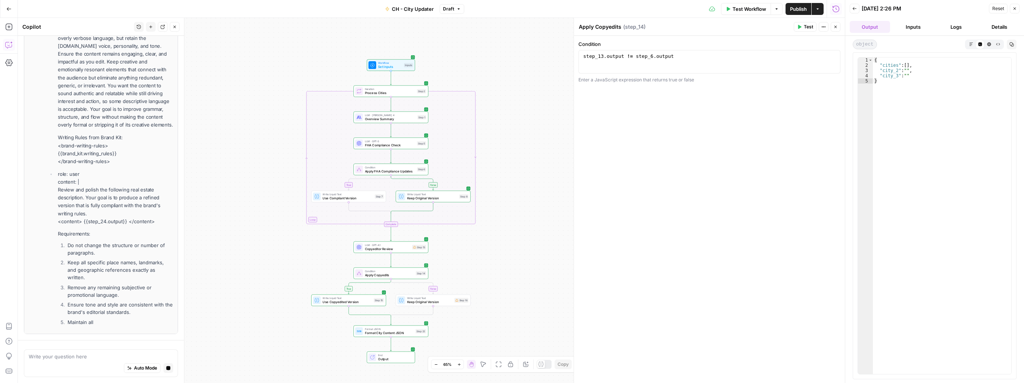
drag, startPoint x: 387, startPoint y: 225, endPoint x: 388, endPoint y: 240, distance: 14.9
click at [390, 226] on div "Complete" at bounding box center [391, 224] width 14 height 5
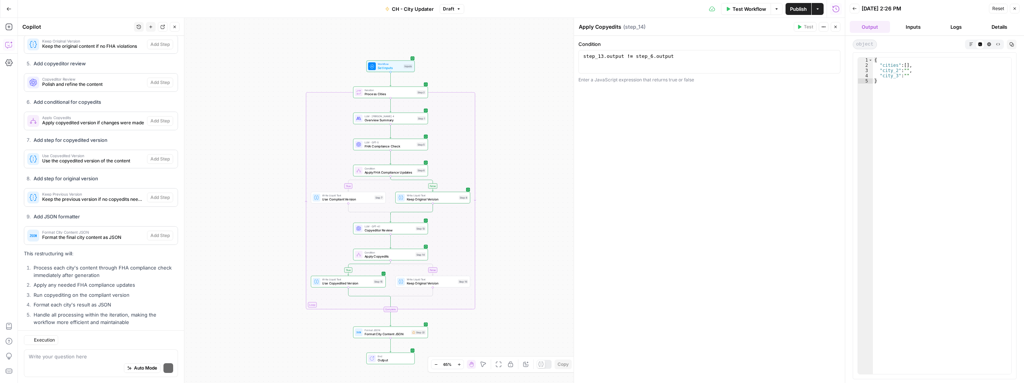
scroll to position [785, 0]
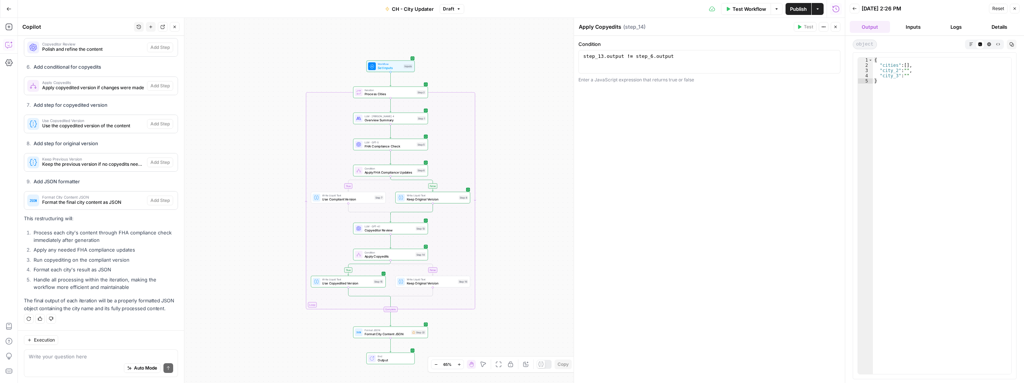
click at [745, 10] on span "Test Workflow" at bounding box center [749, 8] width 34 height 7
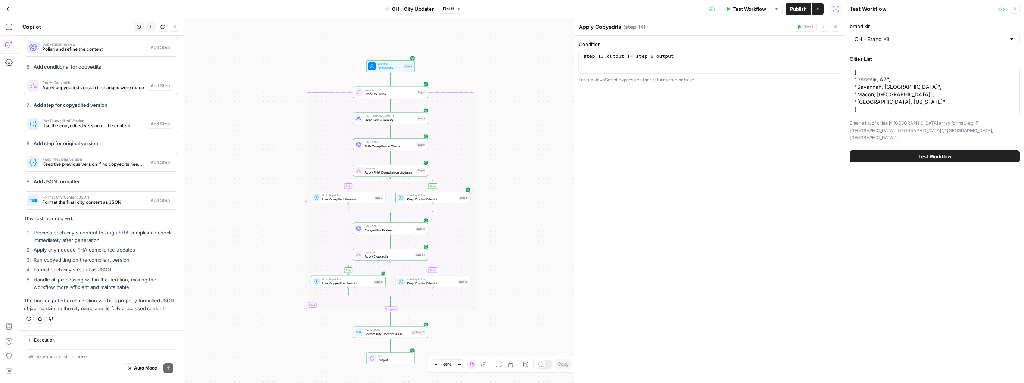
click at [920, 153] on span "Test Workflow" at bounding box center [935, 156] width 34 height 7
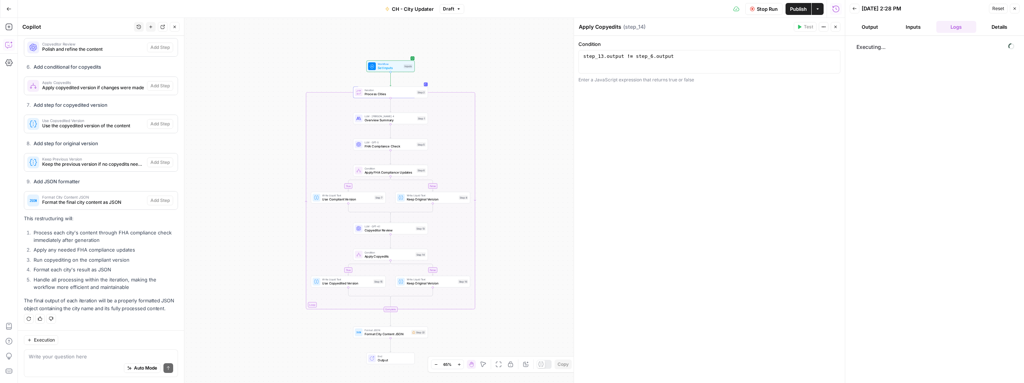
click at [758, 9] on span "Stop Run" at bounding box center [767, 8] width 21 height 7
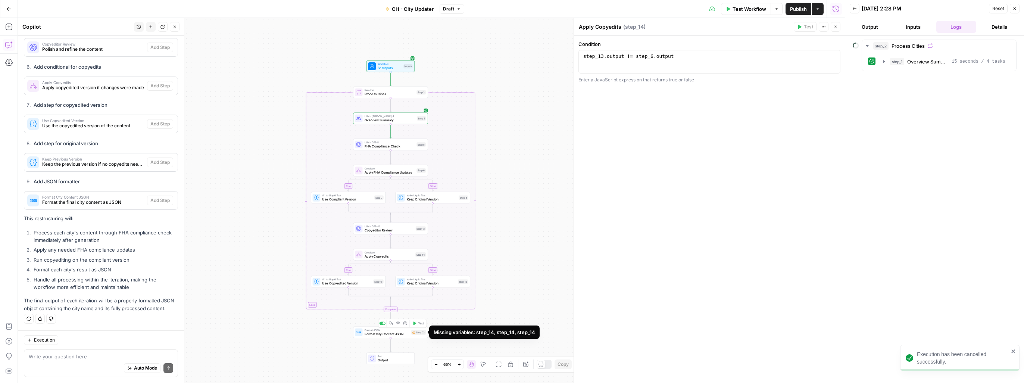
click at [419, 333] on div "Step 22" at bounding box center [418, 332] width 15 height 5
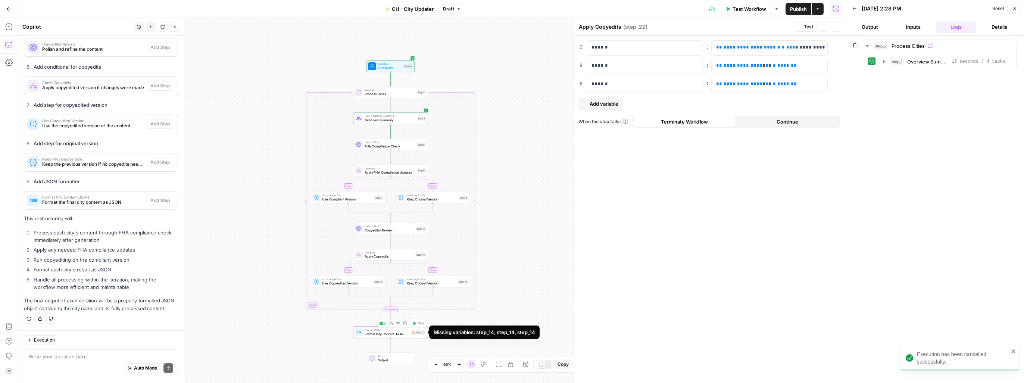
type textarea "Format City Content JSON"
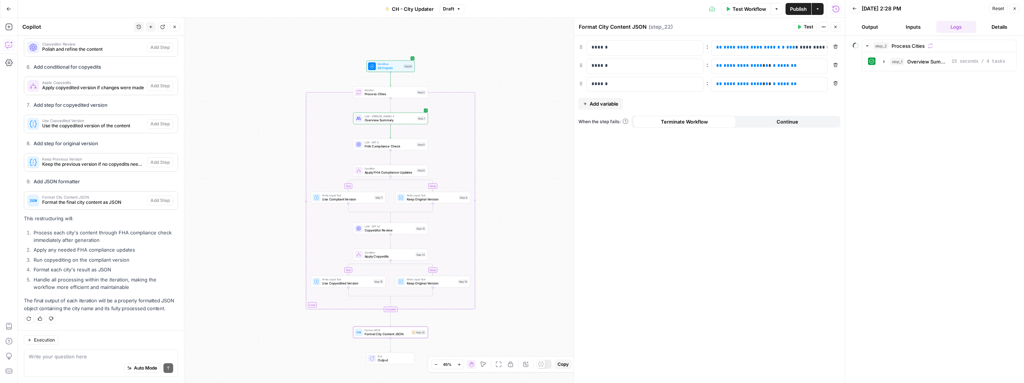
click at [70, 363] on div "Auto Mode Send" at bounding box center [101, 368] width 144 height 16
type textarea "How to modify step 22 to receive a json output"
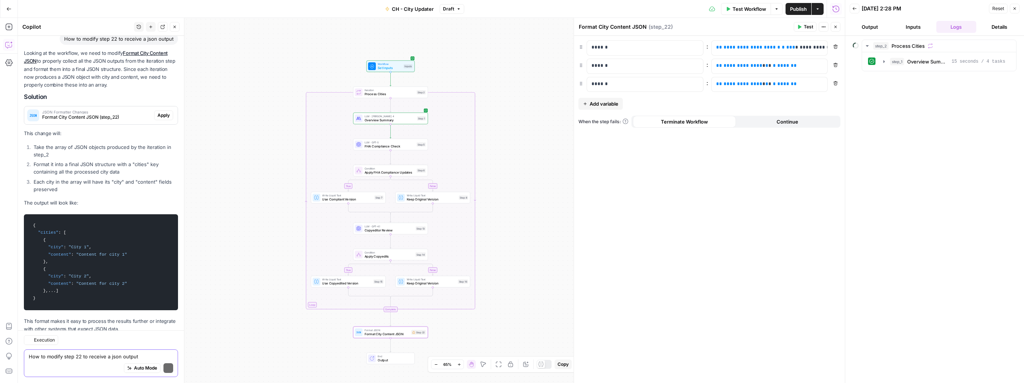
scroll to position [1104, 0]
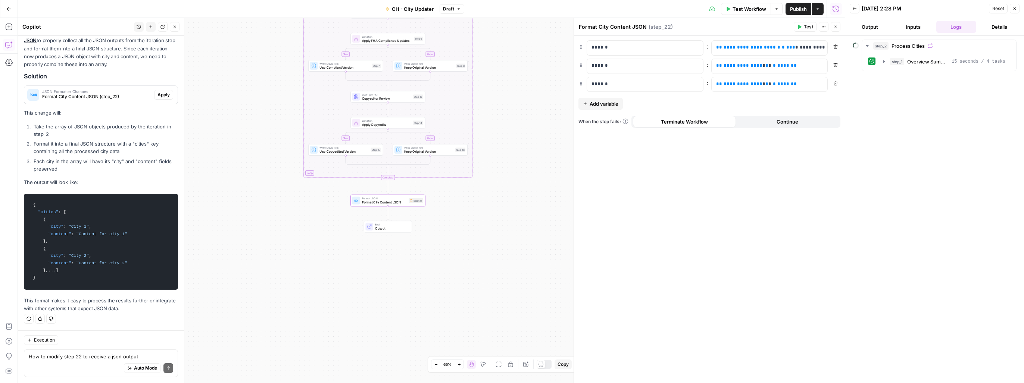
click at [157, 91] on span "Apply" at bounding box center [163, 94] width 12 height 7
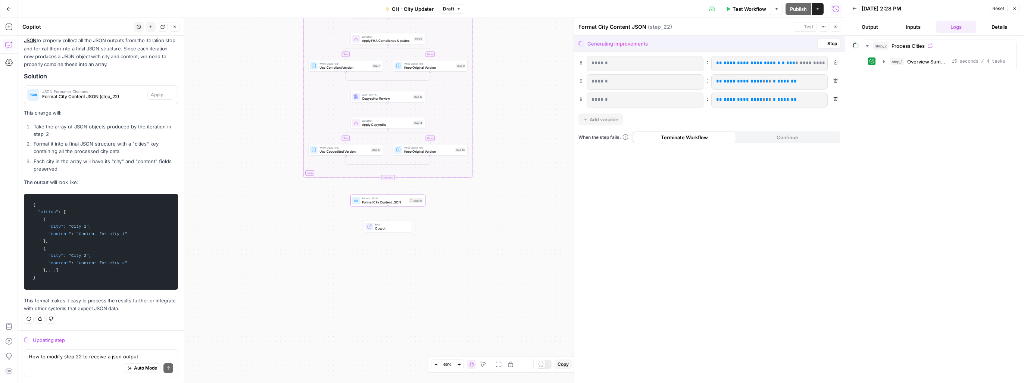
scroll to position [1080, 0]
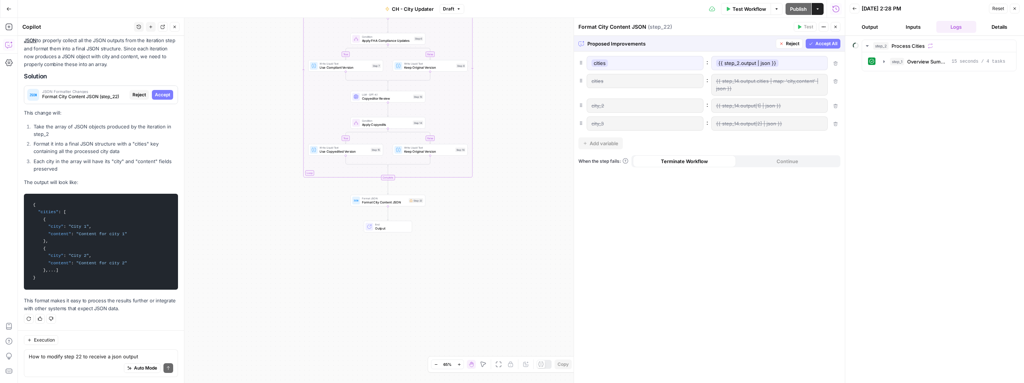
click at [820, 44] on span "Accept All" at bounding box center [826, 43] width 22 height 7
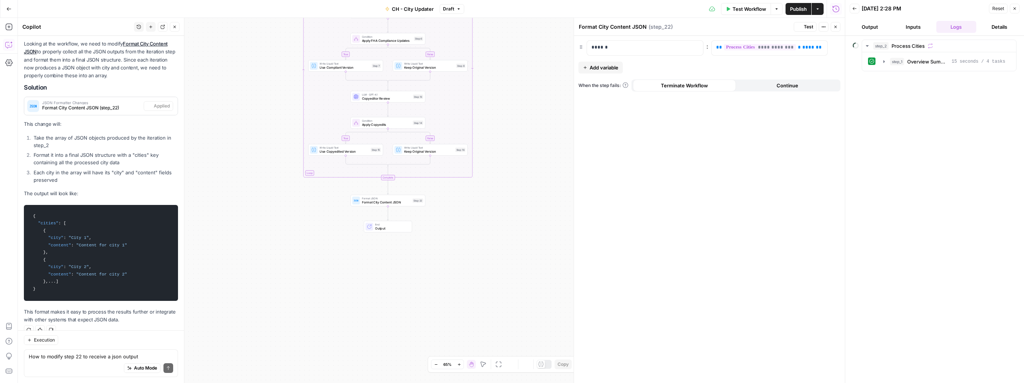
scroll to position [1116, 0]
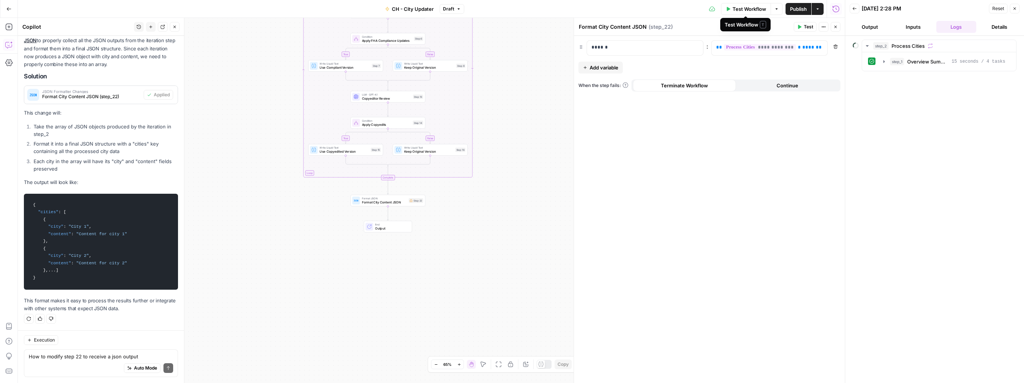
click at [745, 9] on span "Test Workflow" at bounding box center [749, 8] width 34 height 7
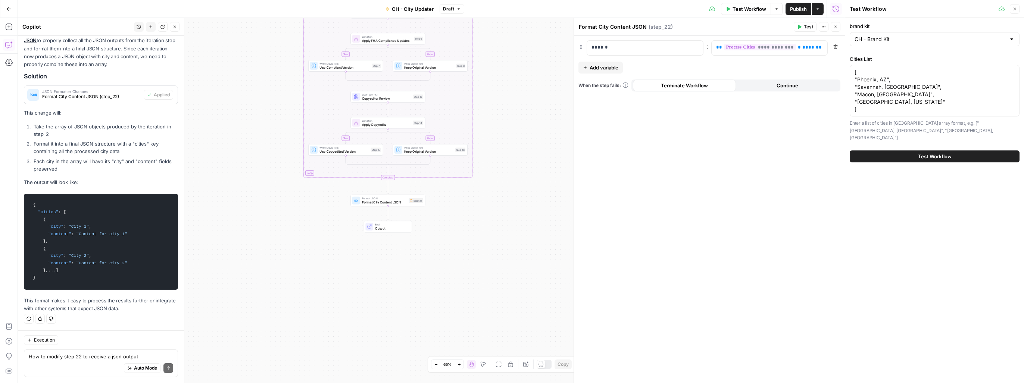
click at [923, 153] on span "Test Workflow" at bounding box center [935, 156] width 34 height 7
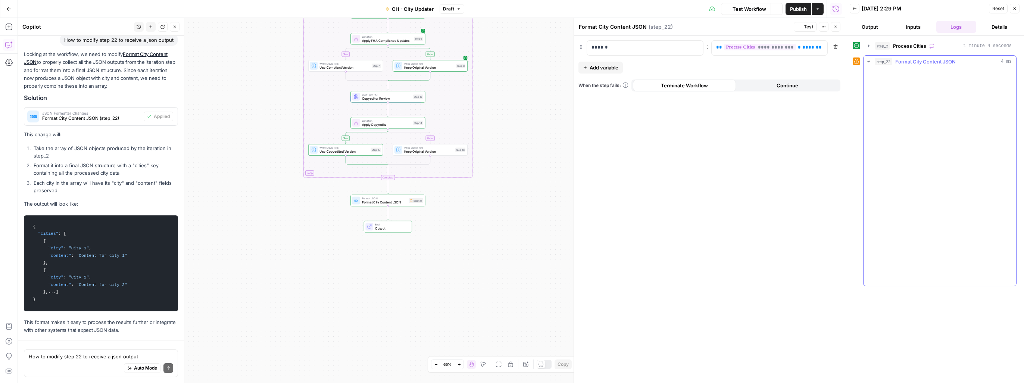
scroll to position [1036, 0]
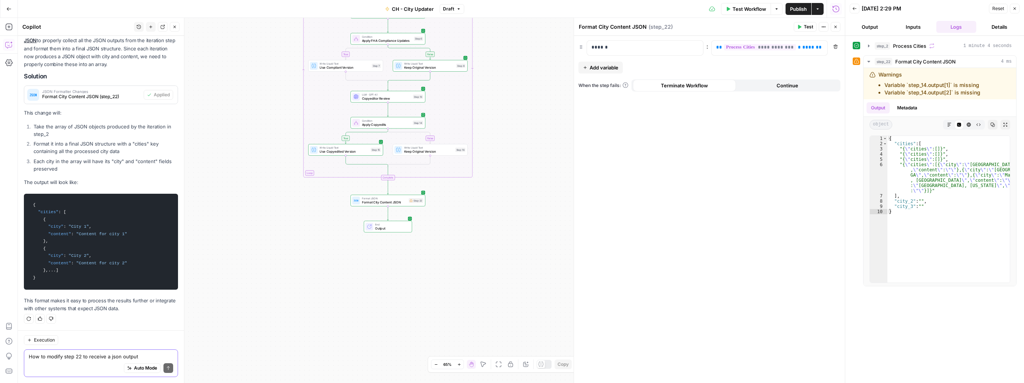
click at [44, 359] on textarea "How to modify step 22 to receive a json output" at bounding box center [101, 356] width 144 height 7
click at [419, 202] on div "Step 22" at bounding box center [416, 200] width 15 height 5
click at [414, 202] on div "Step 22" at bounding box center [416, 200] width 15 height 5
click at [415, 202] on div "Step 22" at bounding box center [416, 200] width 15 height 5
click at [415, 203] on div "Format JSON Format City Content JSON Step 22 Copy step Delete step Add Note Test" at bounding box center [387, 200] width 71 height 8
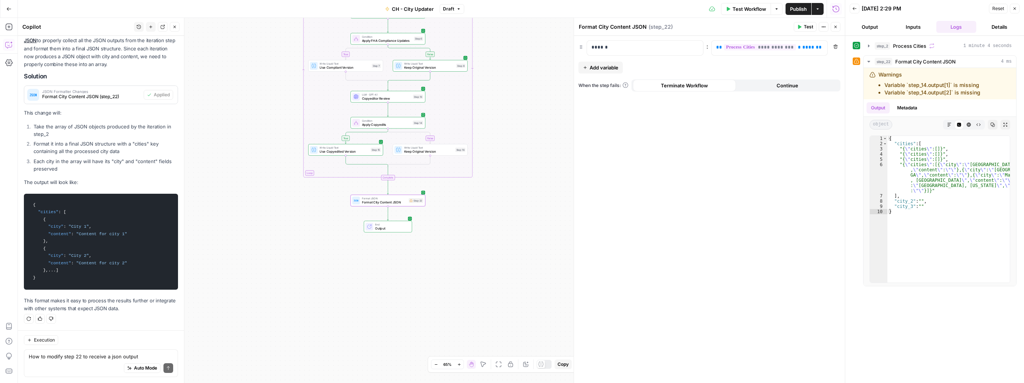
click at [607, 68] on span "Add variable" at bounding box center [603, 67] width 29 height 7
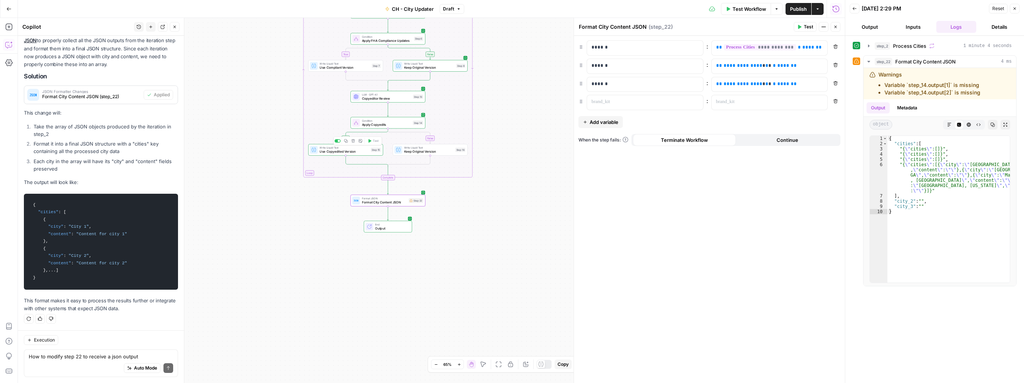
click at [335, 151] on span "Use Copyedited Version" at bounding box center [343, 151] width 49 height 5
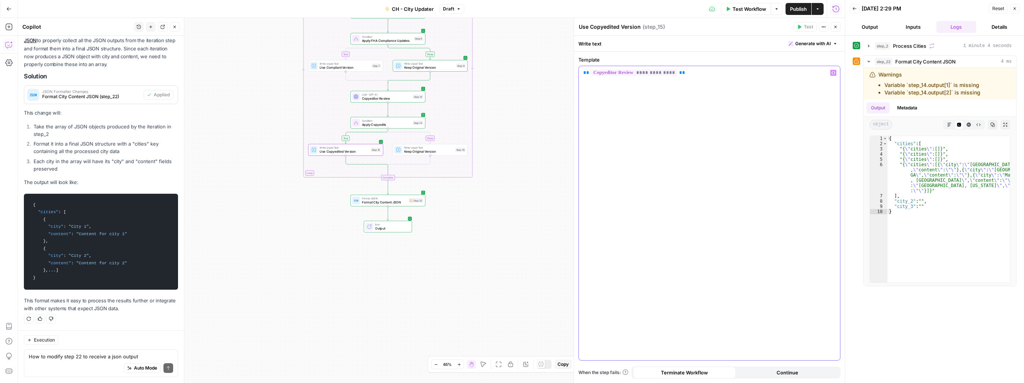
drag, startPoint x: 671, startPoint y: 75, endPoint x: 575, endPoint y: 78, distance: 96.3
click at [575, 78] on div "**********" at bounding box center [708, 200] width 271 height 365
copy p "**********"
click at [387, 206] on div "Format JSON Format City Content JSON Step 22 Copy step Delete step Add Note Test" at bounding box center [387, 201] width 75 height 12
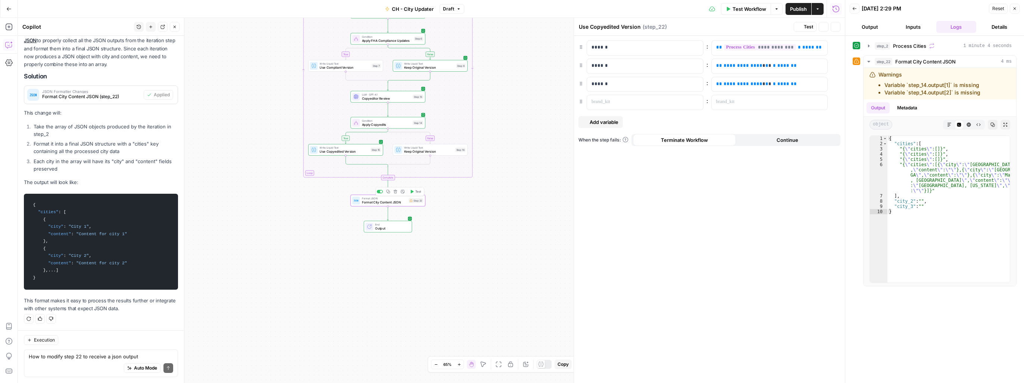
type textarea "Format City Content JSON"
drag, startPoint x: 786, startPoint y: 65, endPoint x: 700, endPoint y: 66, distance: 86.9
click at [700, 66] on div "**********" at bounding box center [709, 66] width 262 height 15
click at [802, 27] on button "Test" at bounding box center [805, 27] width 23 height 10
click at [87, 364] on div "Auto Mode Send" at bounding box center [101, 368] width 144 height 16
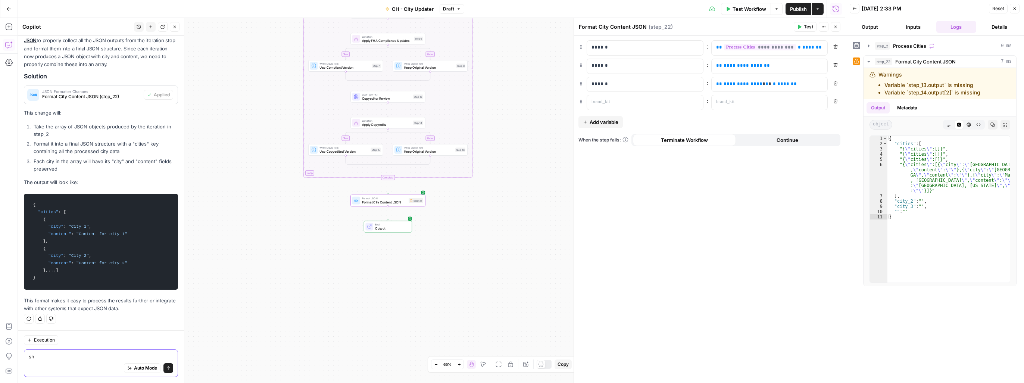
type textarea "s"
type textarea "Is the edited content returned by Step 15?"
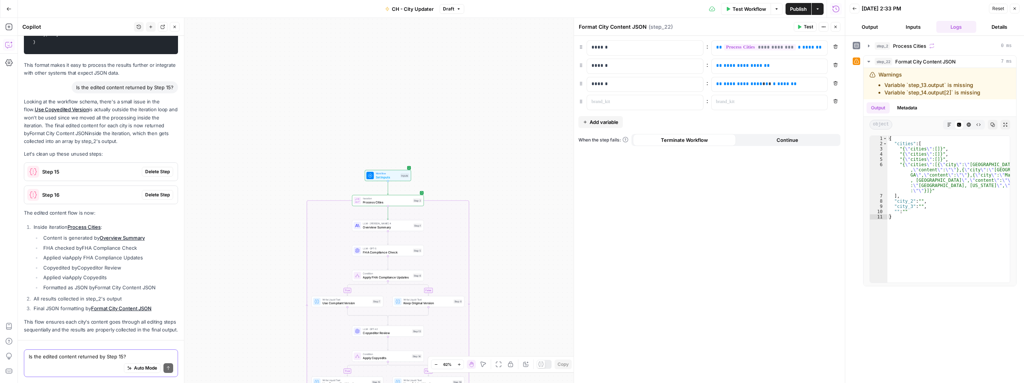
scroll to position [1301, 0]
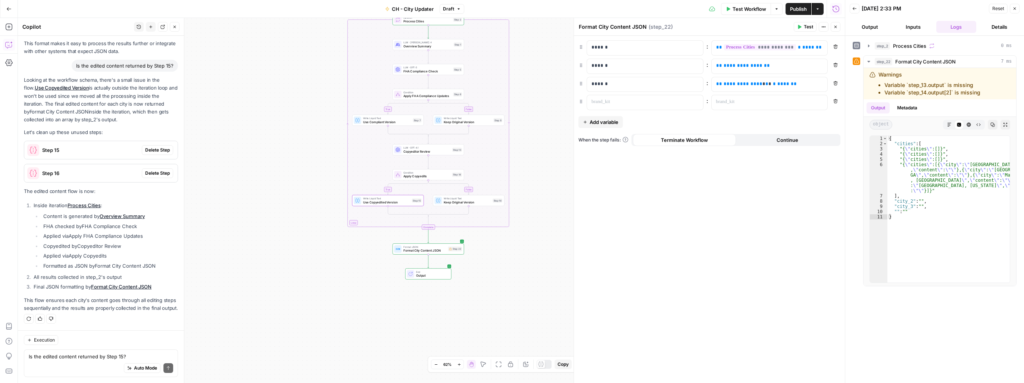
click at [149, 147] on span "Delete Step" at bounding box center [157, 150] width 25 height 7
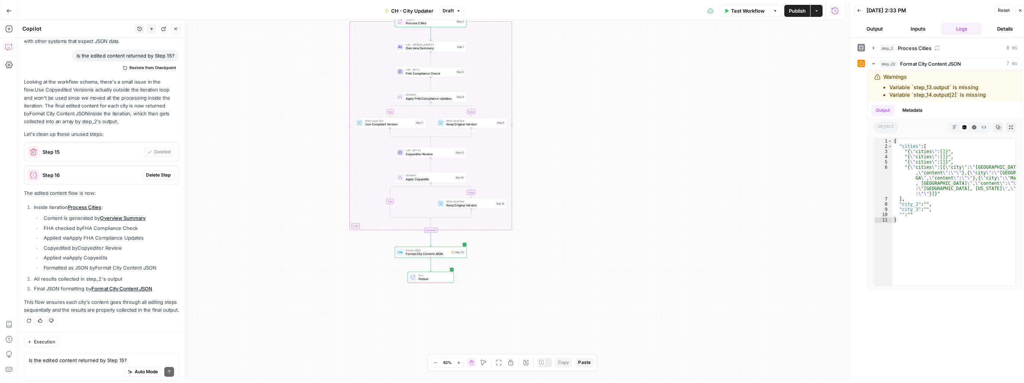
scroll to position [1313, 0]
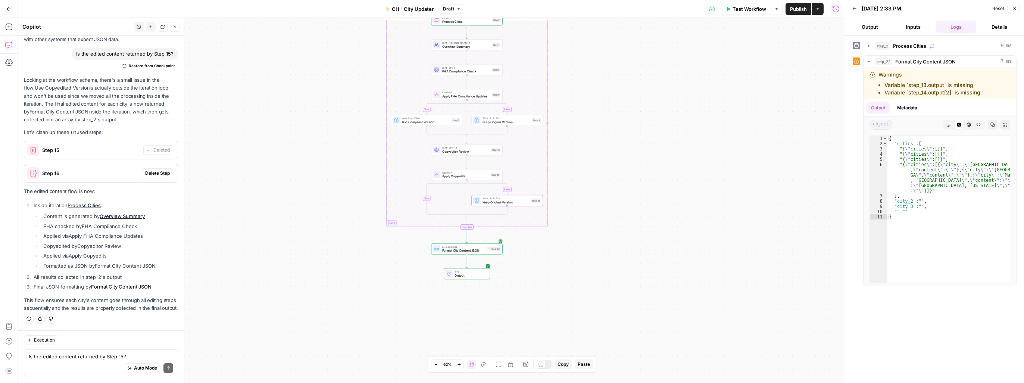
click at [150, 170] on span "Delete Step" at bounding box center [157, 173] width 25 height 7
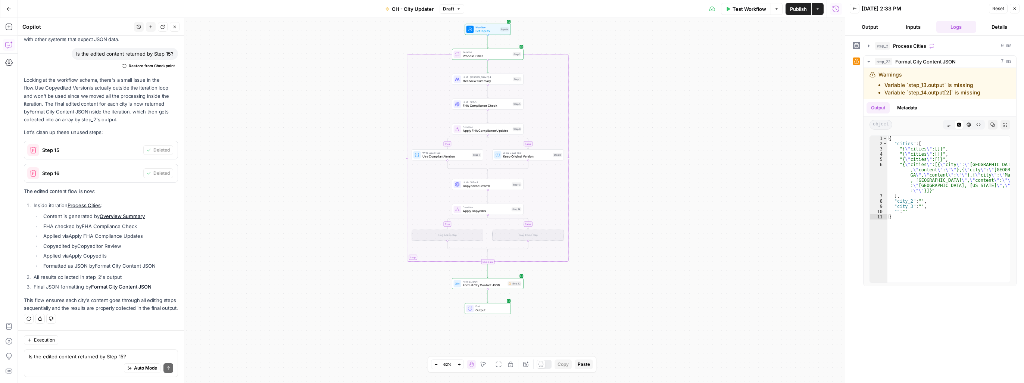
drag, startPoint x: 673, startPoint y: 257, endPoint x: 640, endPoint y: 139, distance: 122.5
click at [640, 139] on div "true false true false Workflow Set Inputs Inputs Loop Iteration Process Cities …" at bounding box center [431, 200] width 827 height 365
click at [513, 285] on div "Step 22" at bounding box center [514, 283] width 14 height 4
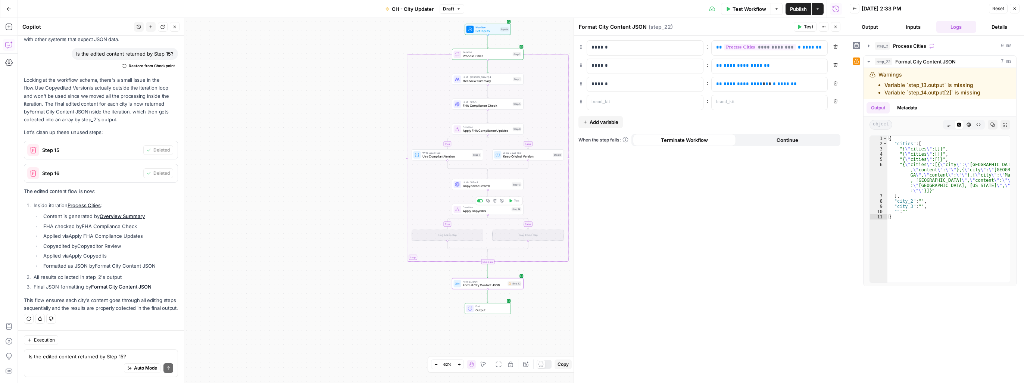
click at [493, 212] on span "Apply Copyedits" at bounding box center [486, 211] width 47 height 4
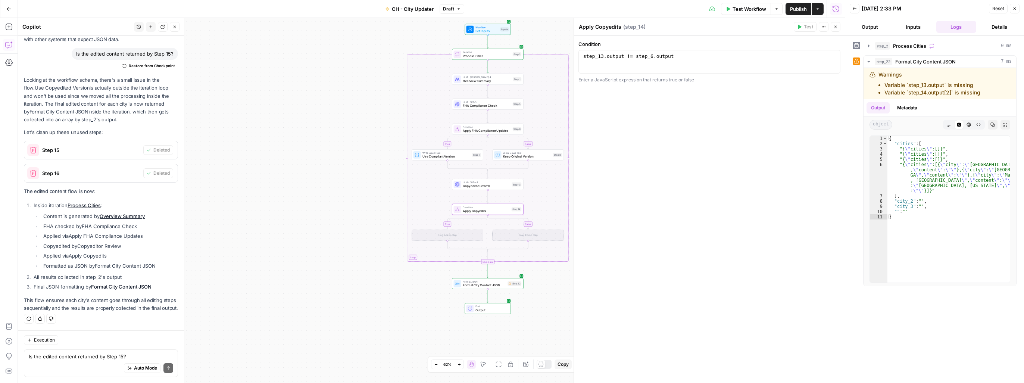
click at [522, 234] on div "Drag & Drop Step" at bounding box center [528, 234] width 72 height 11
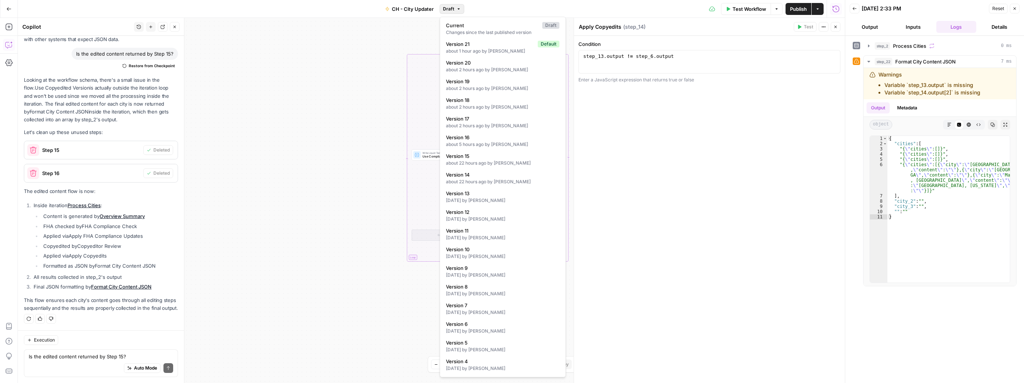
click at [458, 10] on icon "button" at bounding box center [458, 9] width 4 height 4
click at [474, 30] on div "Changes since the last published version" at bounding box center [502, 32] width 113 height 7
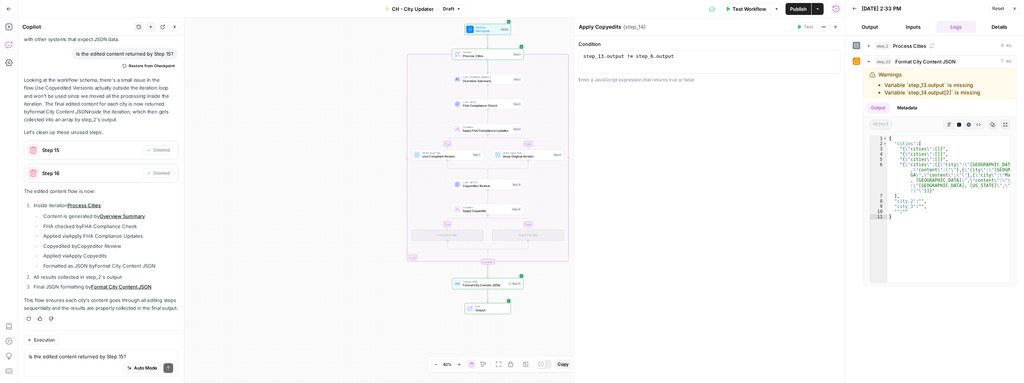
click at [91, 146] on span "Step 15" at bounding box center [91, 149] width 98 height 7
drag, startPoint x: 91, startPoint y: 142, endPoint x: 421, endPoint y: 240, distance: 343.9
click at [421, 240] on body "Cohort 5 New Home Browse Your Data Usage Settings Recent Grids New Grid New Gri…" at bounding box center [512, 191] width 1024 height 383
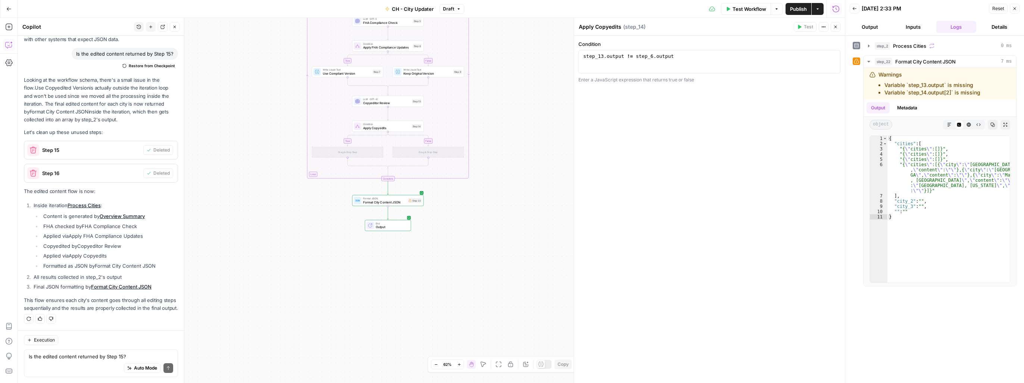
click at [86, 360] on div "Auto Mode Send" at bounding box center [101, 368] width 144 height 16
type textarea "fix the format city content json step"
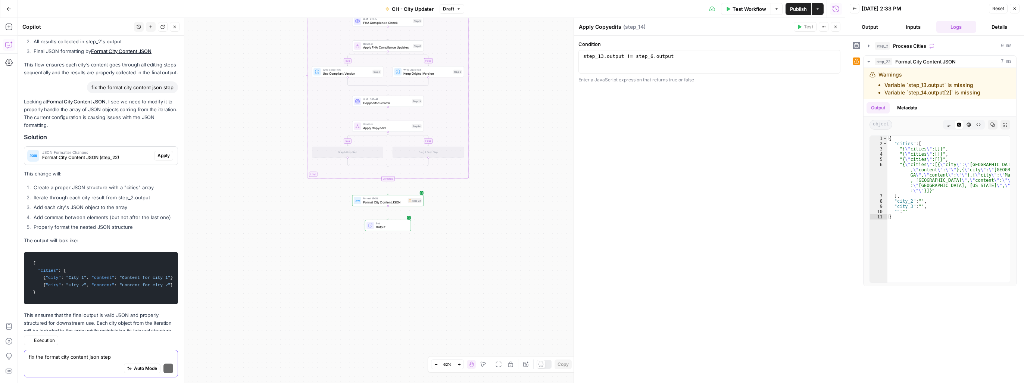
scroll to position [1591, 0]
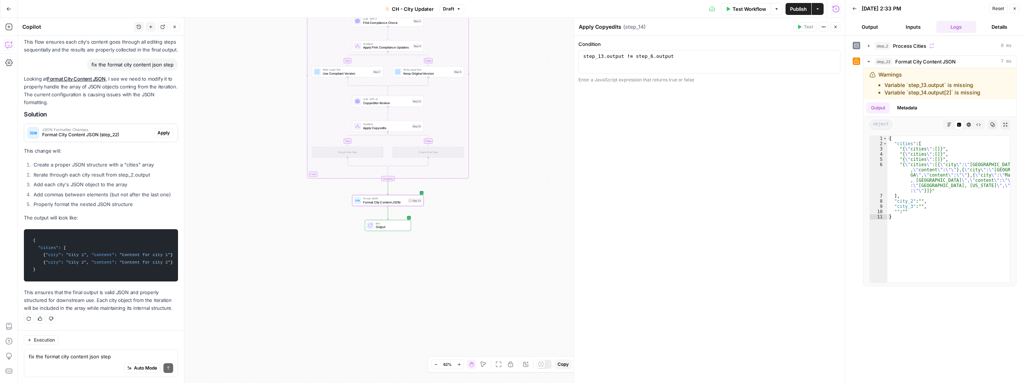
click at [158, 129] on span "Apply" at bounding box center [163, 132] width 12 height 7
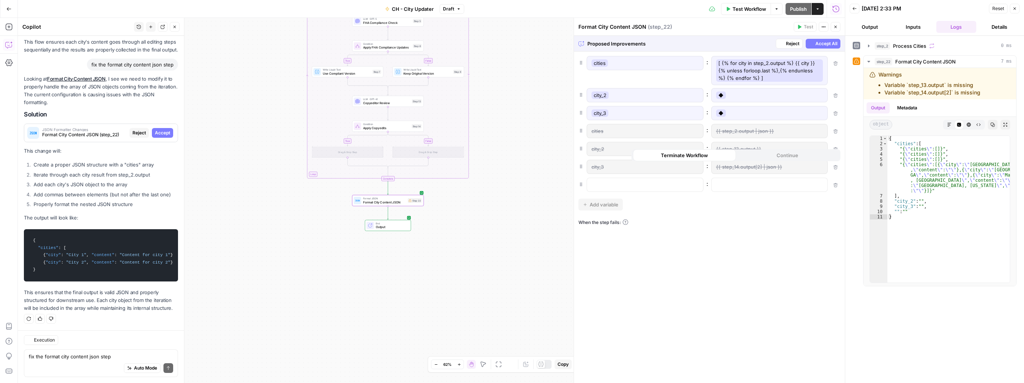
scroll to position [1543, 0]
click at [823, 44] on span "Accept All" at bounding box center [826, 43] width 22 height 7
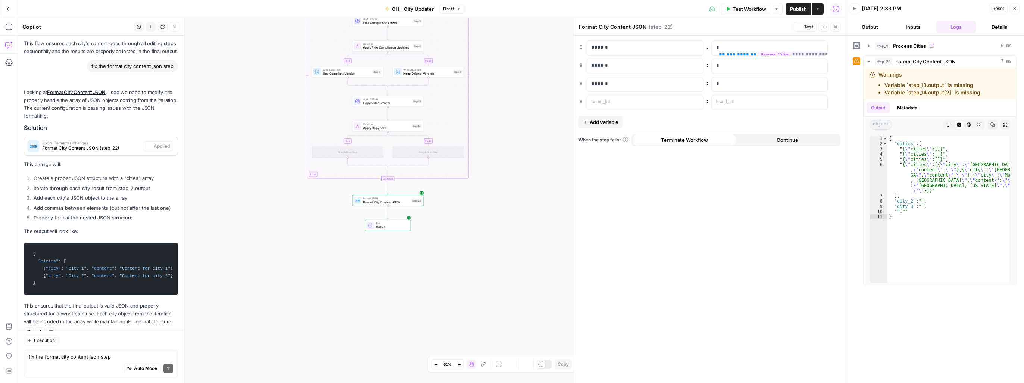
scroll to position [1603, 0]
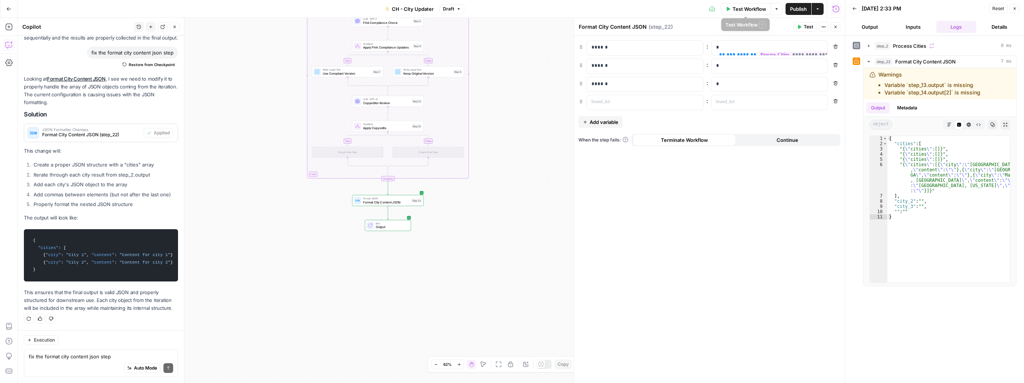
click at [751, 10] on span "Test Workflow" at bounding box center [749, 8] width 34 height 7
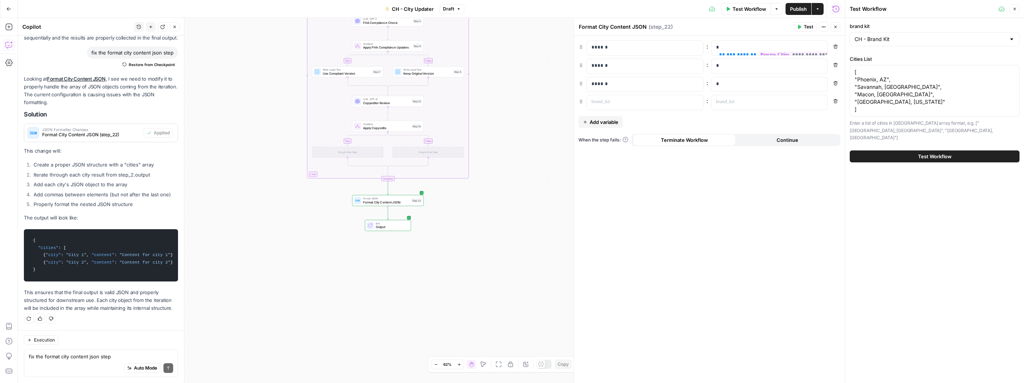
click at [946, 153] on span "Test Workflow" at bounding box center [935, 156] width 34 height 7
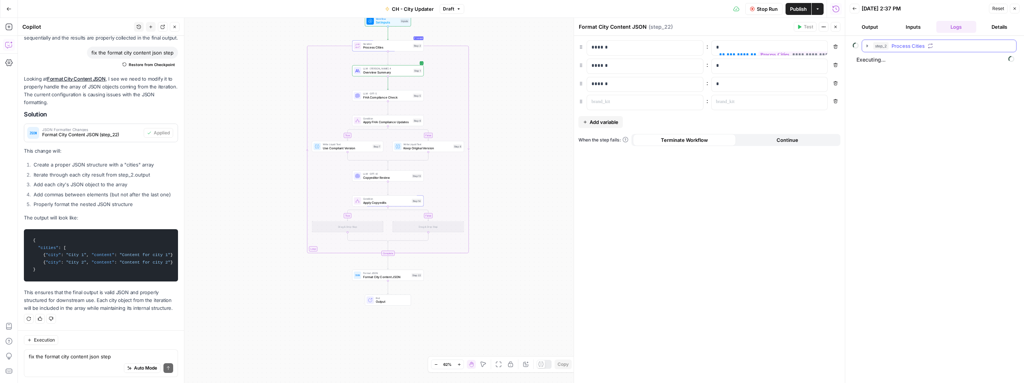
click at [868, 44] on icon "button" at bounding box center [867, 46] width 6 height 6
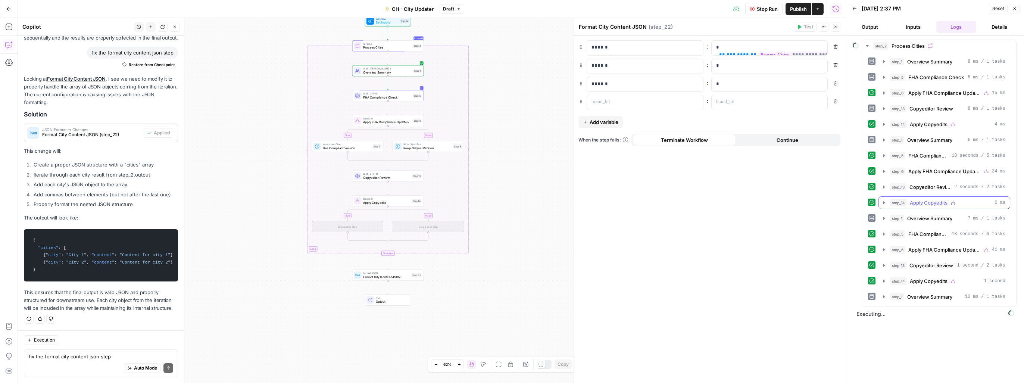
click at [883, 202] on icon "button" at bounding box center [884, 203] width 6 height 6
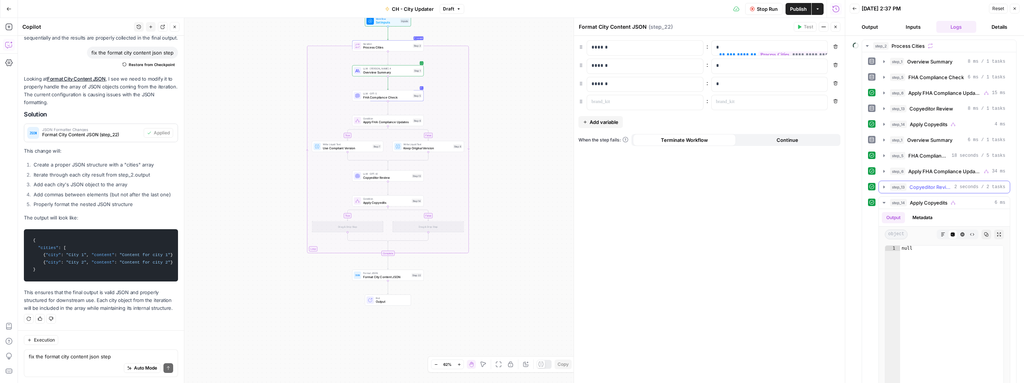
click at [882, 185] on icon "button" at bounding box center [884, 187] width 6 height 6
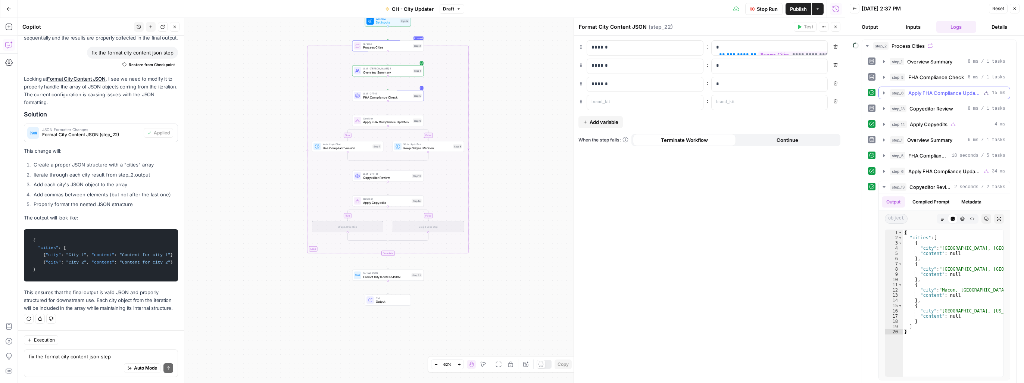
click at [885, 94] on icon "button" at bounding box center [884, 93] width 6 height 6
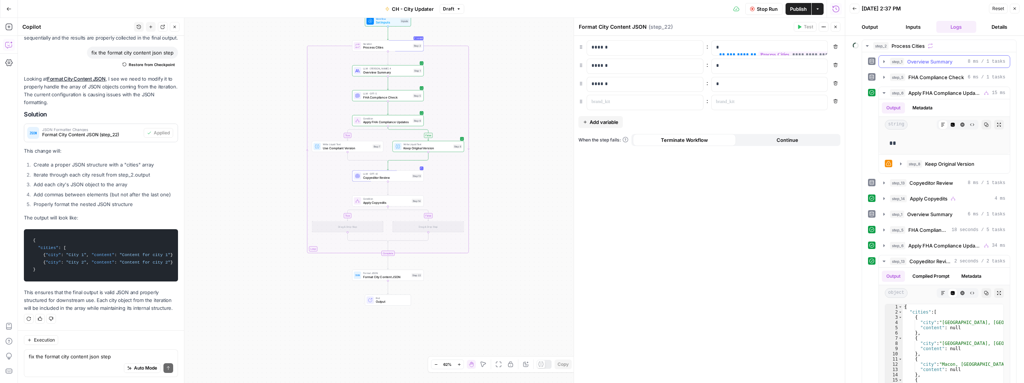
click at [883, 63] on icon "button" at bounding box center [884, 62] width 6 height 6
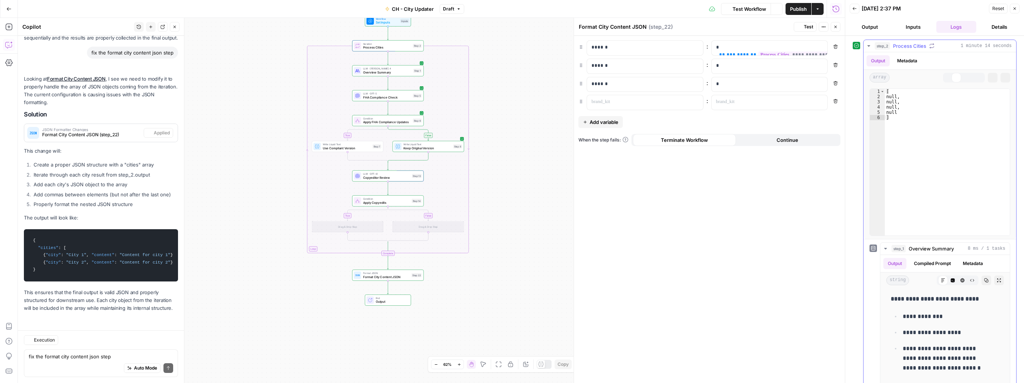
scroll to position [1603, 0]
click at [871, 27] on button "Output" at bounding box center [869, 27] width 40 height 12
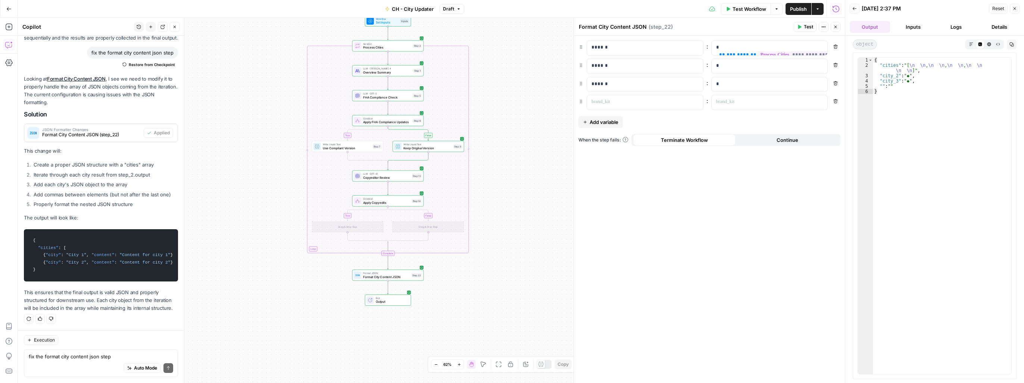
click at [910, 26] on button "Inputs" at bounding box center [913, 27] width 40 height 12
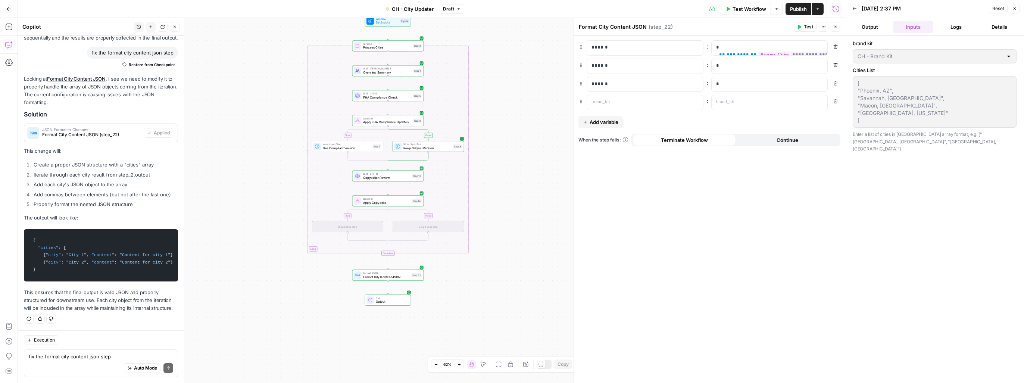
click at [456, 11] on icon "button" at bounding box center [458, 9] width 4 height 4
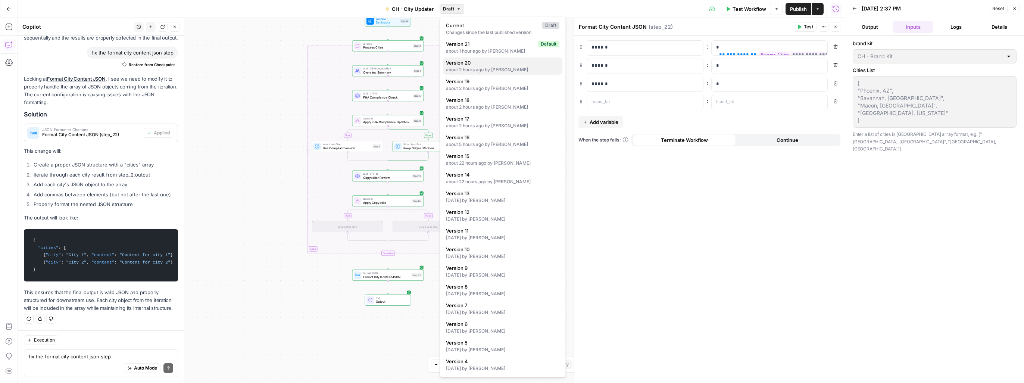
click at [476, 66] on span "Version 20" at bounding box center [501, 62] width 110 height 7
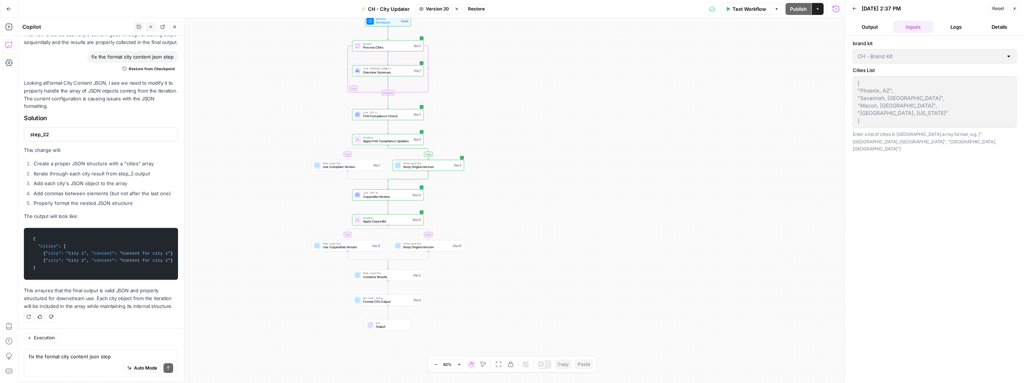
scroll to position [1589, 0]
click at [390, 275] on span "Combine Results" at bounding box center [387, 276] width 48 height 4
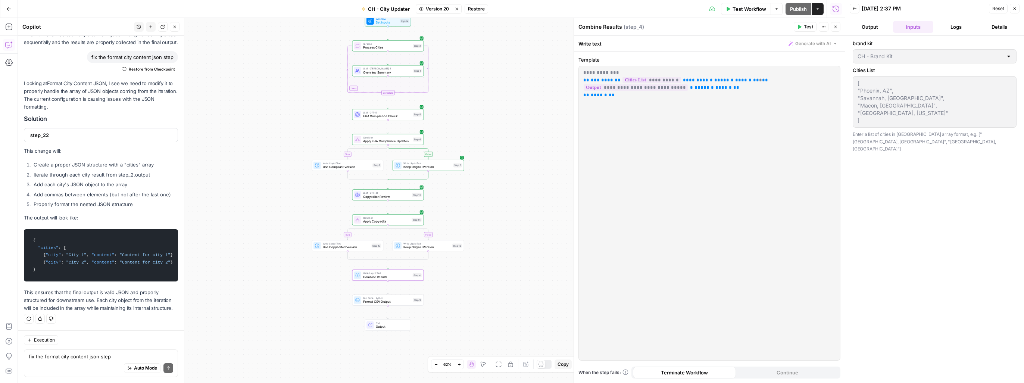
click at [370, 304] on div "Run Code · Python Format CSV Output Step 9" at bounding box center [388, 299] width 72 height 11
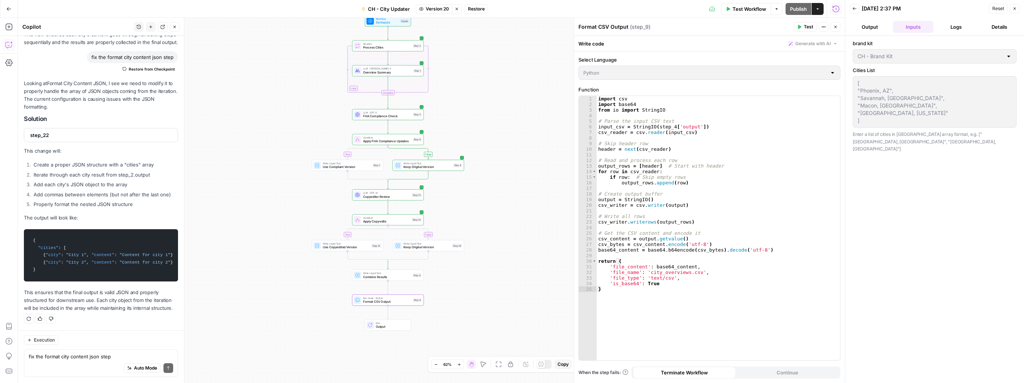
click at [346, 245] on span "Use Copyedited Version" at bounding box center [346, 247] width 47 height 4
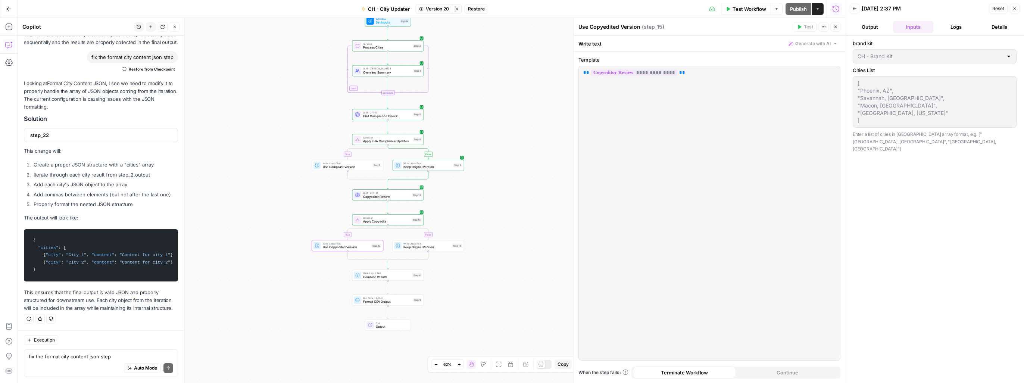
click at [411, 245] on span "Keep Original Version" at bounding box center [426, 247] width 47 height 4
click at [69, 357] on textarea "fix the format city content json step" at bounding box center [101, 356] width 144 height 7
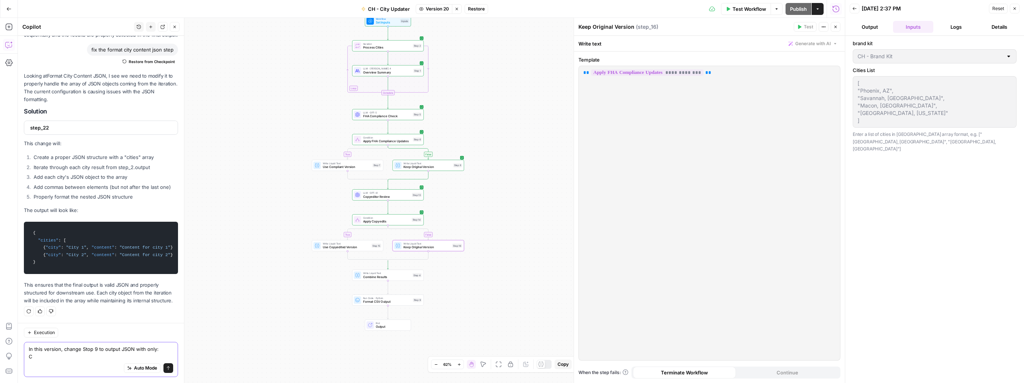
scroll to position [1597, 0]
type textarea "In this version, change Stop 9 to output JSON with only: City and Content for C…"
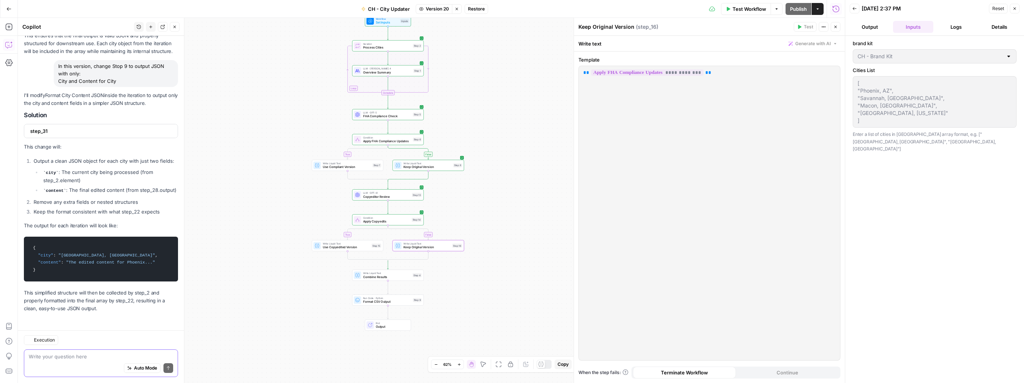
scroll to position [1861, 0]
click at [38, 320] on icon "button" at bounding box center [40, 318] width 4 height 4
click at [61, 127] on span "step_31" at bounding box center [100, 130] width 140 height 7
click at [76, 360] on div "Auto Mode Send" at bounding box center [101, 368] width 144 height 16
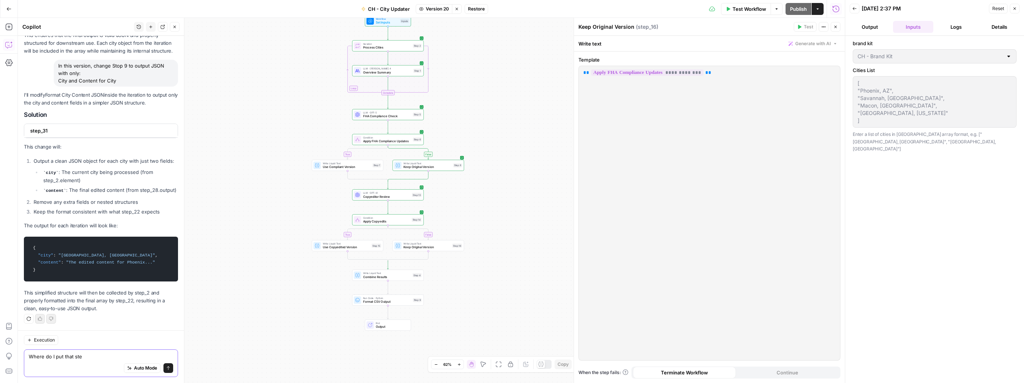
type textarea "Where do I put that step"
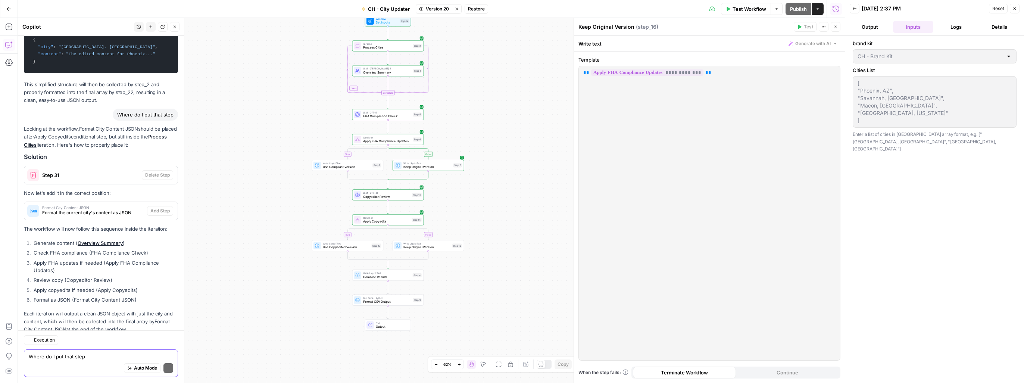
scroll to position [2089, 0]
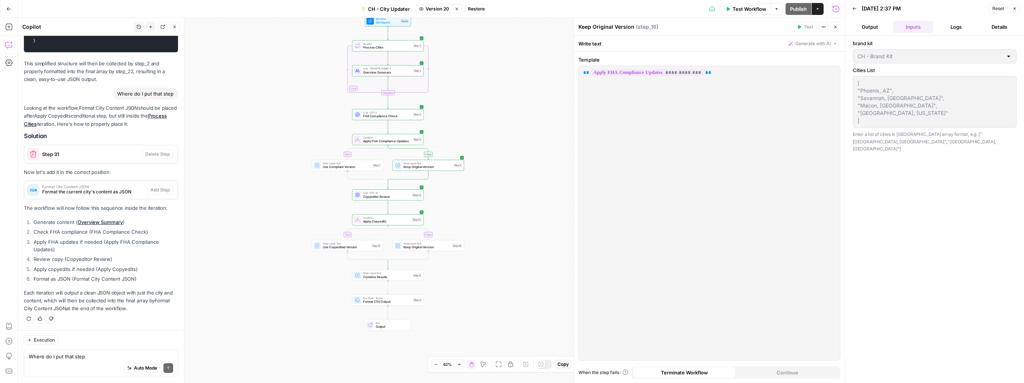
click at [54, 156] on span "Step 31" at bounding box center [90, 153] width 97 height 7
click at [78, 192] on span "Format the current city's content as JSON" at bounding box center [93, 191] width 102 height 7
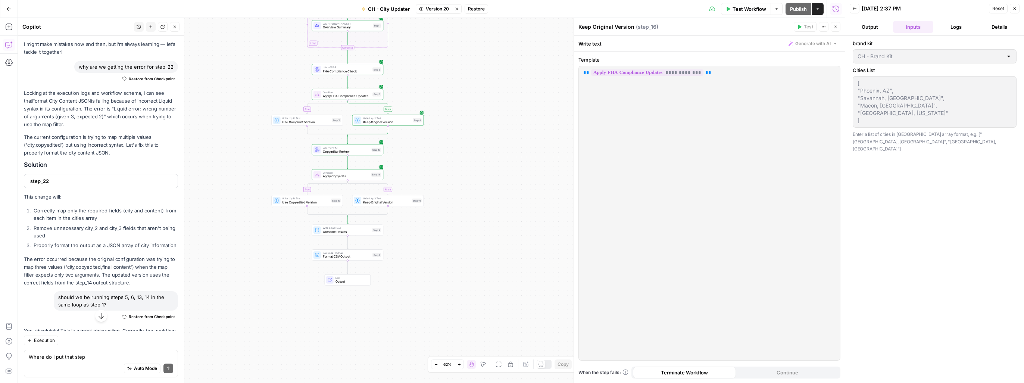
scroll to position [0, 0]
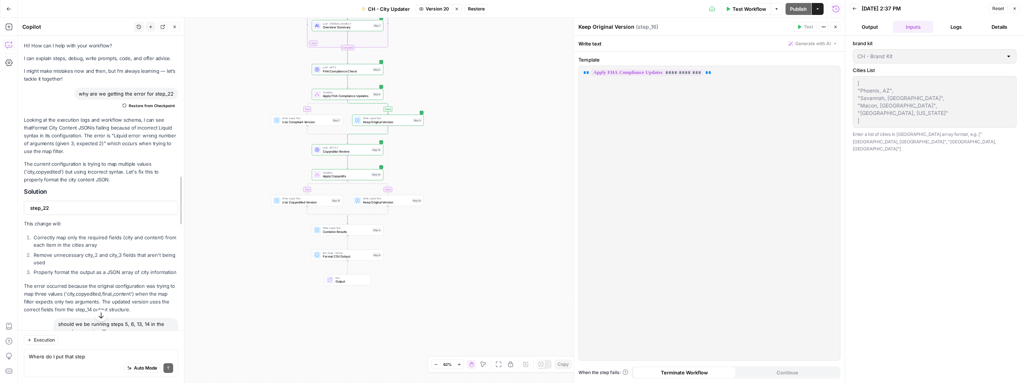
drag, startPoint x: 182, startPoint y: 71, endPoint x: 182, endPoint y: 65, distance: 5.6
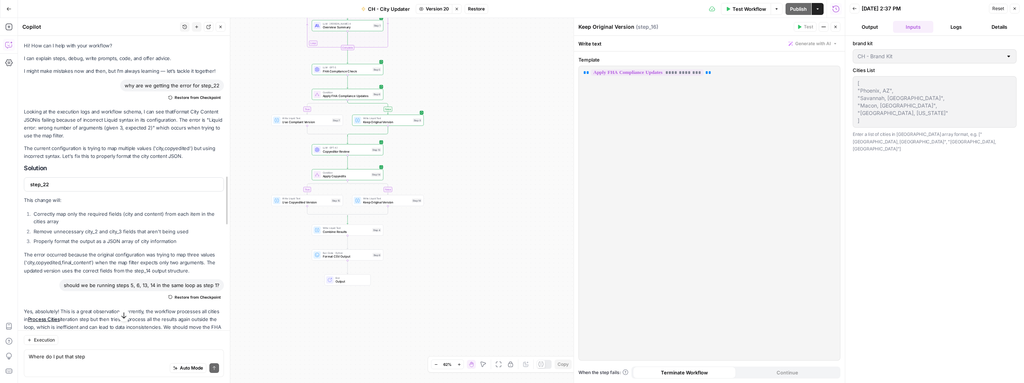
drag, startPoint x: 180, startPoint y: 67, endPoint x: 226, endPoint y: 240, distance: 179.2
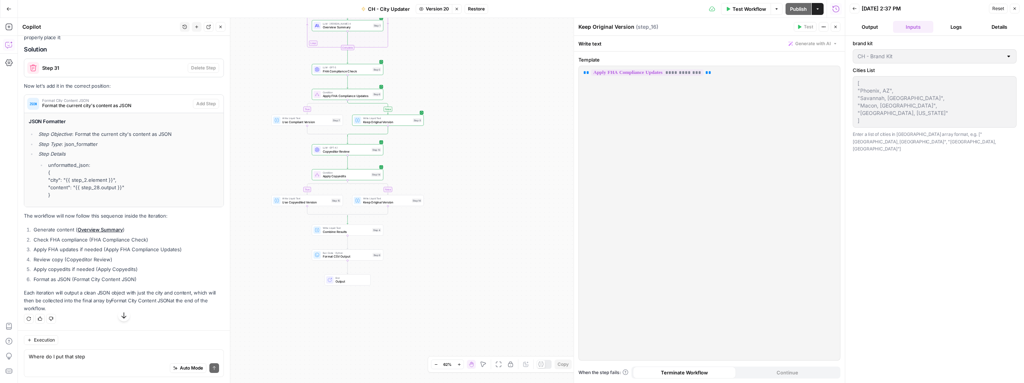
scroll to position [2016, 0]
drag, startPoint x: 62, startPoint y: 196, endPoint x: 26, endPoint y: 123, distance: 81.4
click at [26, 123] on div "JSON Formatter Step Objective : Format the current city's content as JSON Step …" at bounding box center [123, 160] width 199 height 94
copy div "JSON Formatter Step Objective : Format the current city's content as JSON Step …"
drag, startPoint x: 103, startPoint y: 105, endPoint x: 321, endPoint y: 248, distance: 261.4
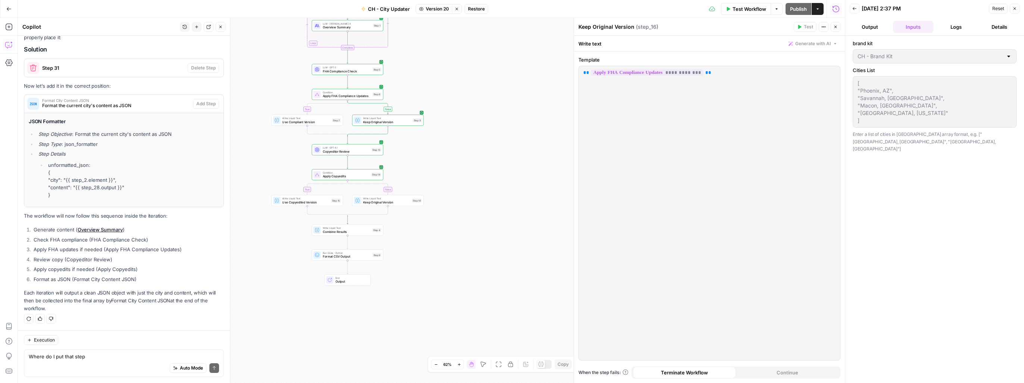
click at [321, 248] on body "Cohort 5 New Home Browse Your Data Usage Settings Recent Grids New Grid New Gri…" at bounding box center [512, 191] width 1024 height 383
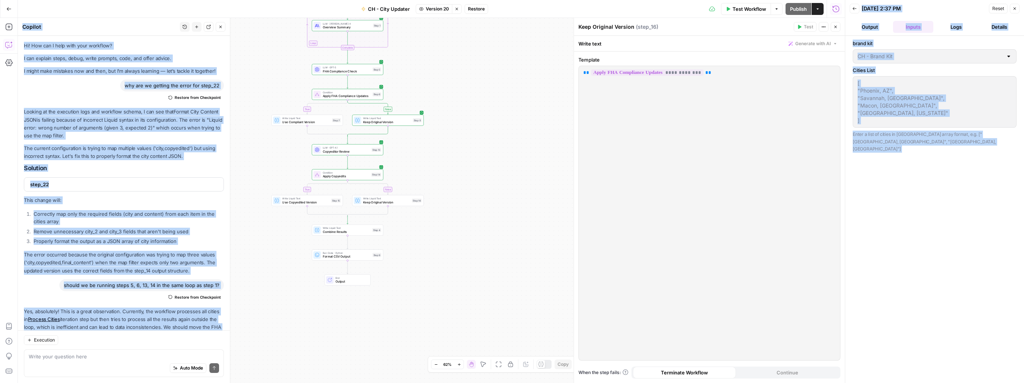
scroll to position [2016, 0]
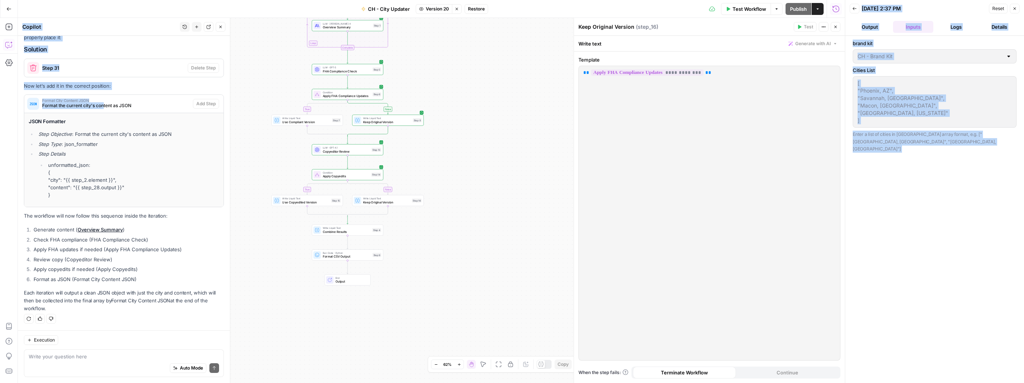
click at [837, 28] on icon "button" at bounding box center [835, 27] width 4 height 4
click at [1013, 7] on icon "button" at bounding box center [1014, 8] width 4 height 4
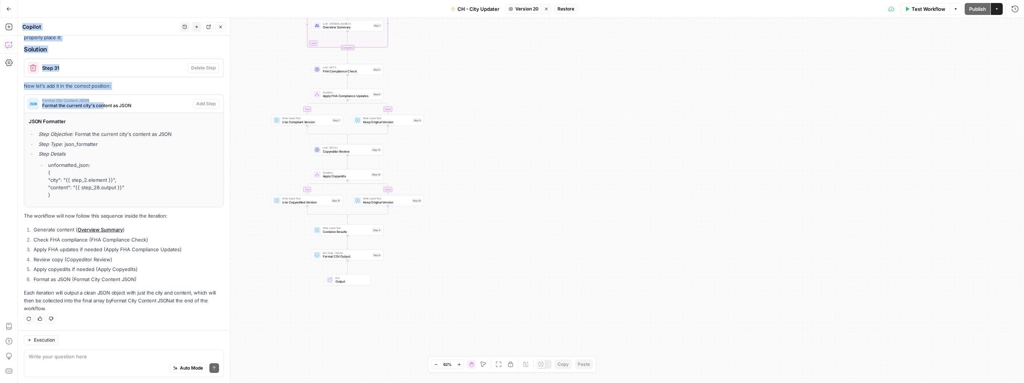
click at [350, 257] on span "Format CSV Output" at bounding box center [347, 256] width 48 height 4
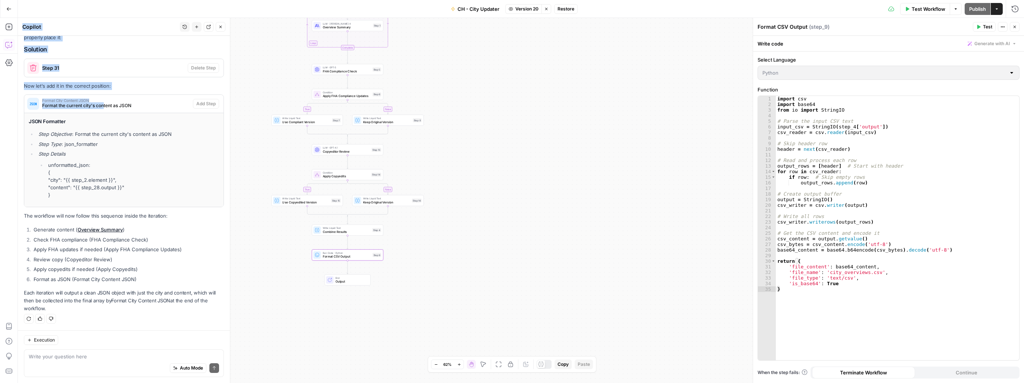
click at [337, 228] on span "Write Liquid Text" at bounding box center [347, 228] width 48 height 4
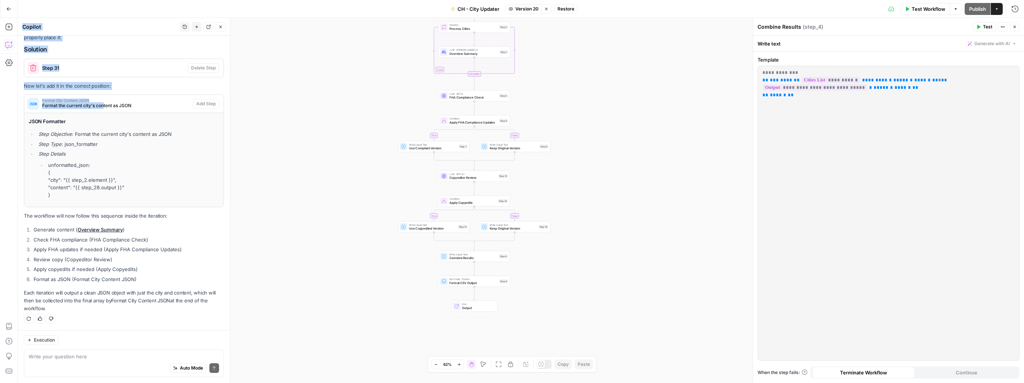
drag, startPoint x: 412, startPoint y: 304, endPoint x: 386, endPoint y: 165, distance: 141.6
click at [386, 165] on div "true false true false Workflow Set Inputs Inputs Loop Iteration Process Cities …" at bounding box center [521, 200] width 1006 height 365
click at [474, 281] on span "Format CSV Output" at bounding box center [473, 283] width 48 height 4
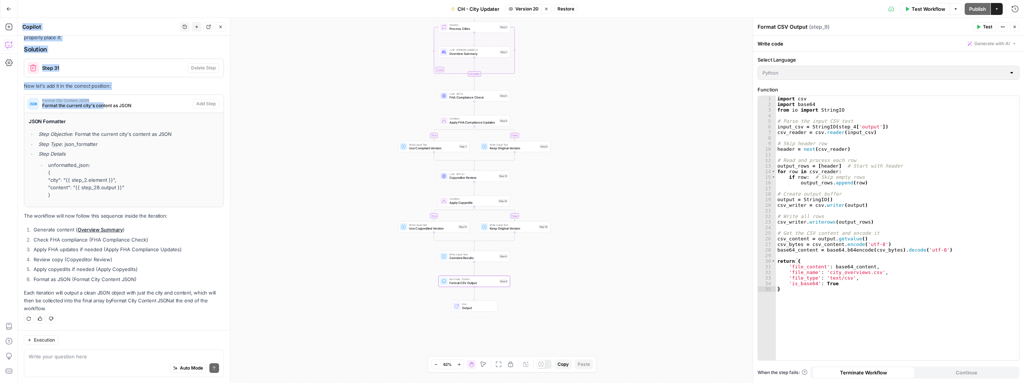
click at [1013, 72] on div at bounding box center [1011, 72] width 6 height 7
click at [490, 281] on span "Format CSV Output" at bounding box center [474, 283] width 48 height 4
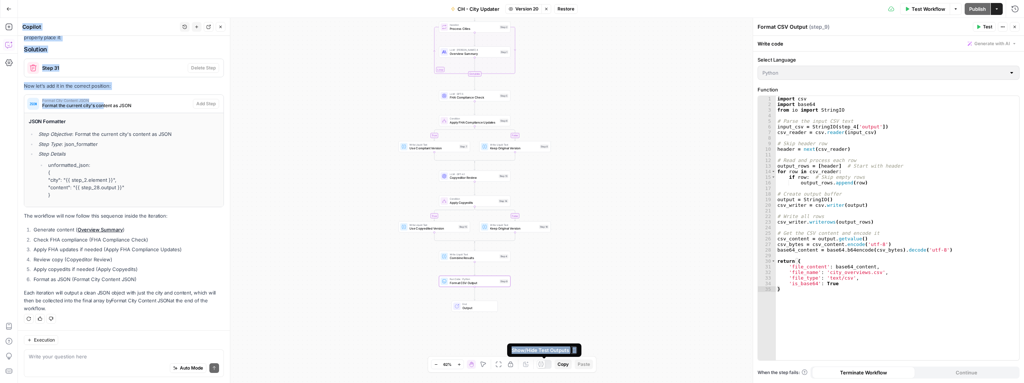
click at [545, 364] on div at bounding box center [543, 364] width 15 height 9
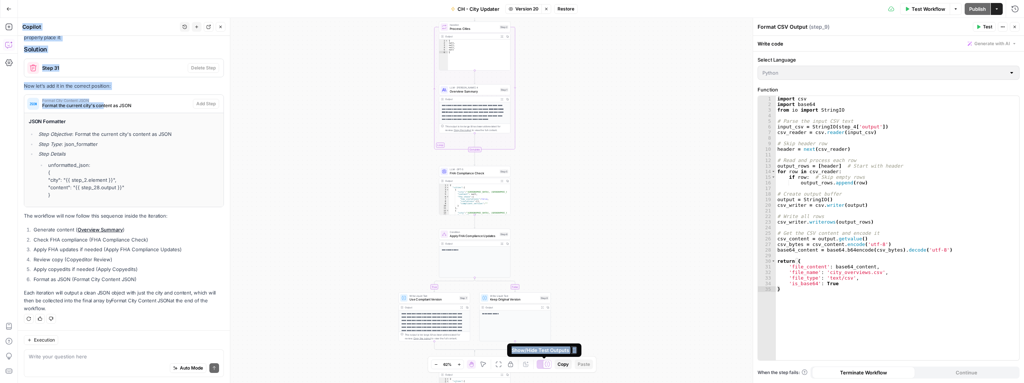
click at [539, 365] on div at bounding box center [543, 364] width 15 height 9
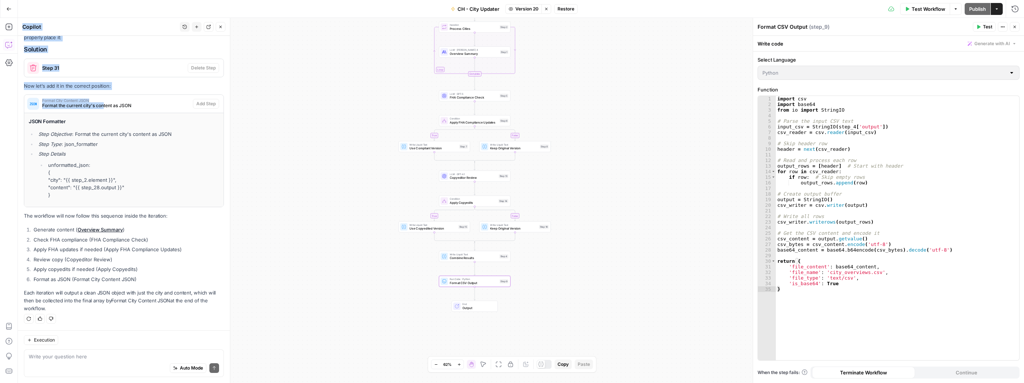
click at [565, 10] on span "Restore" at bounding box center [565, 9] width 17 height 7
click at [490, 87] on span "Restore" at bounding box center [487, 85] width 20 height 7
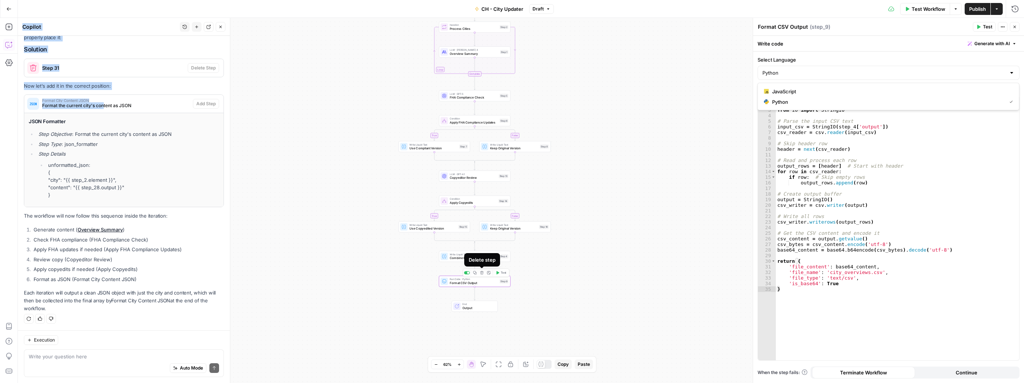
click at [482, 273] on icon "button" at bounding box center [482, 273] width 4 height 4
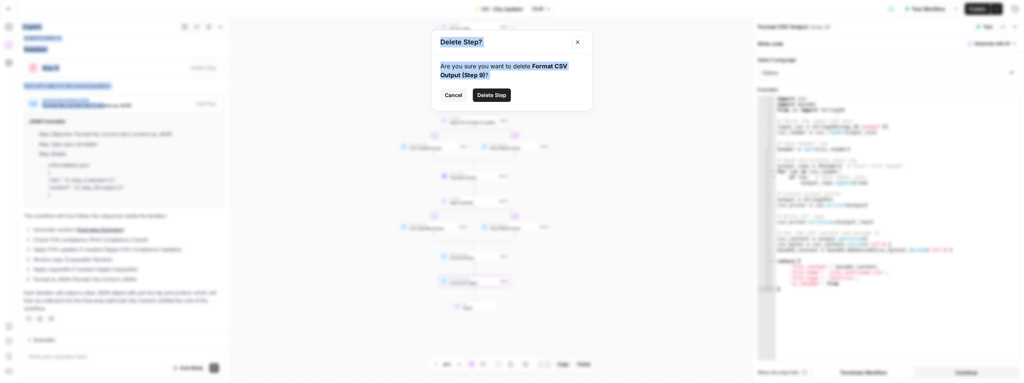
drag, startPoint x: 499, startPoint y: 96, endPoint x: 624, endPoint y: 284, distance: 226.4
click at [500, 97] on span "Delete Step" at bounding box center [491, 94] width 29 height 7
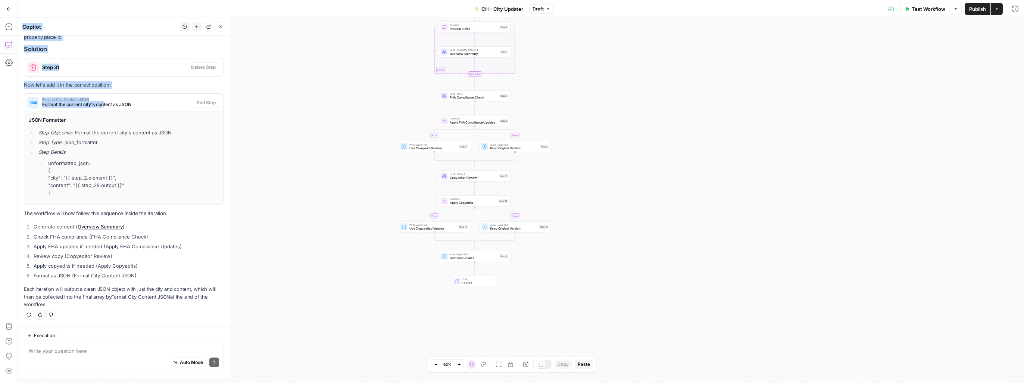
scroll to position [2040, 0]
click at [475, 266] on icon "Edge from step_4 to end" at bounding box center [474, 268] width 1 height 13
click at [472, 284] on span "Overview Summary" at bounding box center [471, 283] width 43 height 4
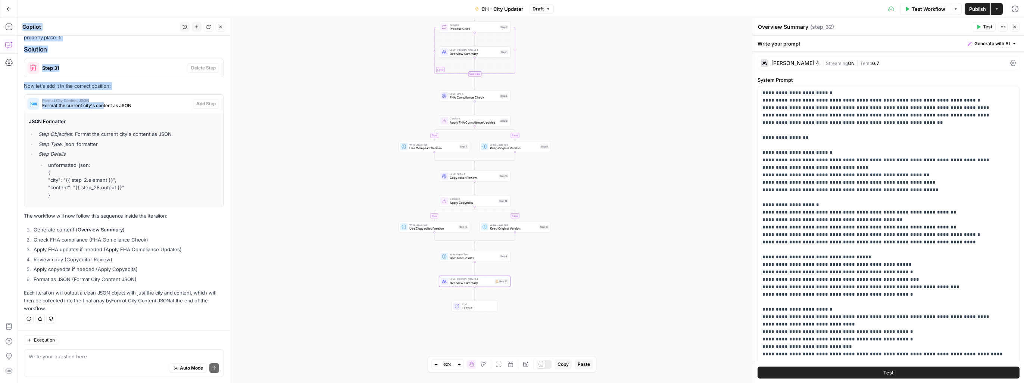
click at [795, 28] on textarea "Overview Summary" at bounding box center [783, 26] width 50 height 7
drag, startPoint x: 849, startPoint y: 27, endPoint x: 839, endPoint y: 28, distance: 10.8
click at [849, 27] on div "Overview Summary Overview Summary ( step_32 )" at bounding box center [863, 27] width 213 height 8
click at [798, 27] on textarea "Overview Summary" at bounding box center [783, 26] width 50 height 7
click at [463, 282] on span "Overview Summary" at bounding box center [471, 283] width 43 height 4
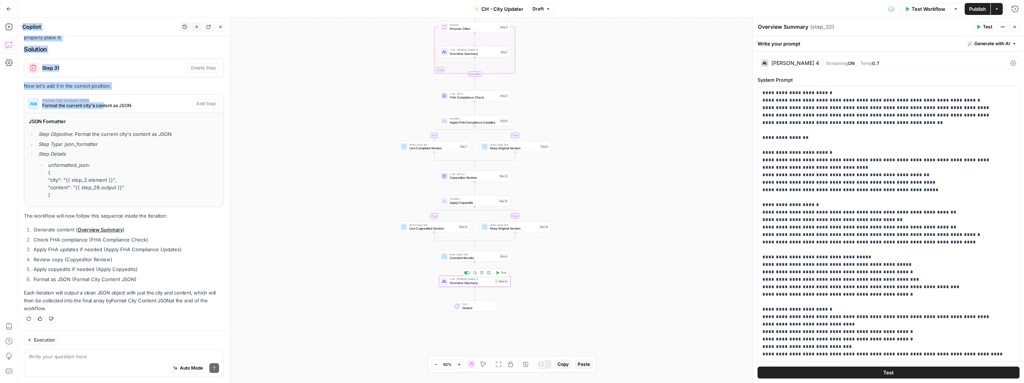
drag, startPoint x: 463, startPoint y: 284, endPoint x: 457, endPoint y: 284, distance: 6.0
click at [457, 284] on span "Overview Summary" at bounding box center [471, 283] width 43 height 4
click at [461, 285] on div "LLM · Claude Sonnet 4 Overview Summary Step 32 Copy step Delete step Add Note T…" at bounding box center [475, 281] width 72 height 11
click at [788, 43] on div "Write your prompt Generate with AI" at bounding box center [888, 43] width 271 height 15
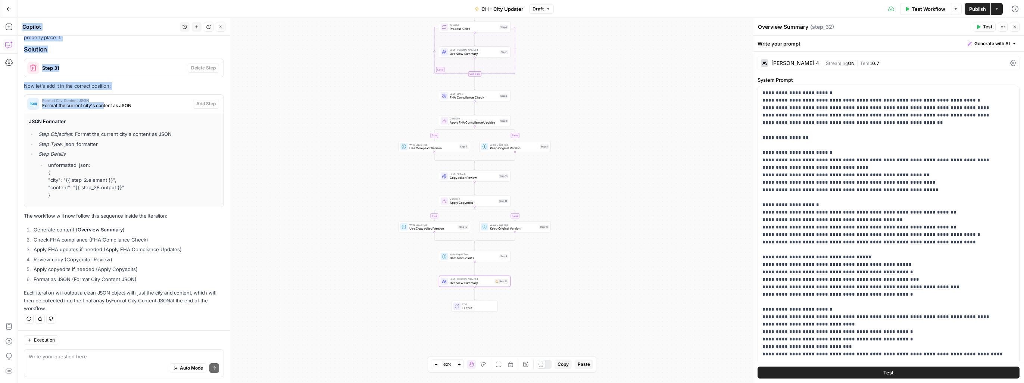
click at [782, 26] on textarea "Overview Summary" at bounding box center [783, 26] width 50 height 7
click at [482, 276] on div "Copy step Delete step Add Note Test" at bounding box center [486, 273] width 46 height 8
click at [542, 304] on div "true false true false Workflow Set Inputs Inputs Loop Iteration Process Cities …" at bounding box center [521, 200] width 1006 height 365
click at [483, 272] on icon "button" at bounding box center [482, 273] width 4 height 4
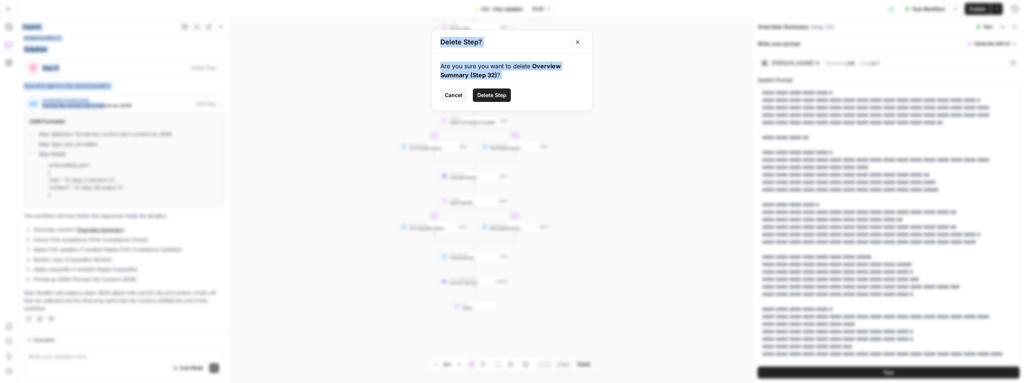
drag, startPoint x: 499, startPoint y: 95, endPoint x: 598, endPoint y: 220, distance: 160.1
click at [500, 96] on span "Delete Step" at bounding box center [491, 94] width 29 height 7
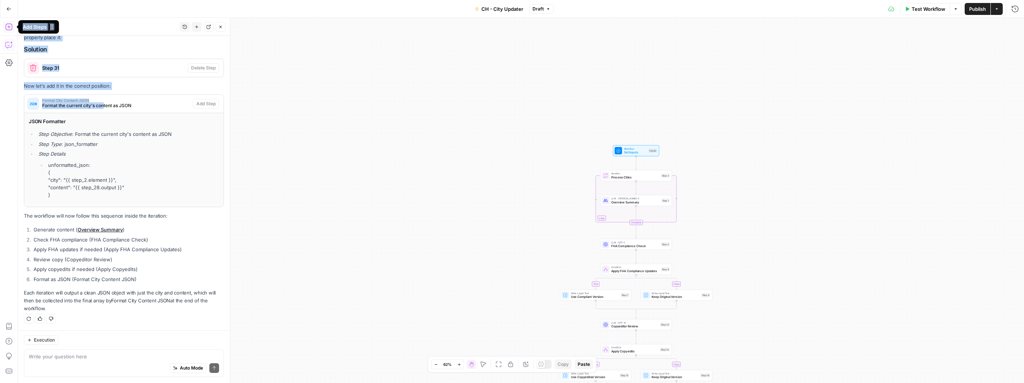
click at [10, 26] on icon "button" at bounding box center [8, 26] width 7 height 7
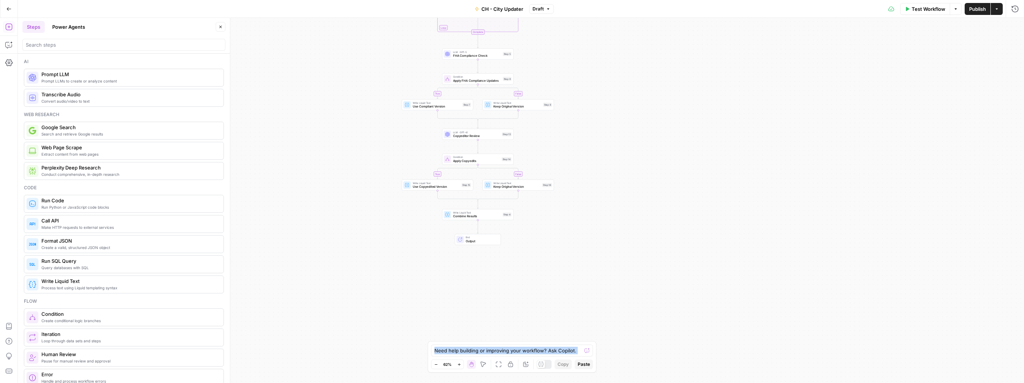
drag, startPoint x: 566, startPoint y: 270, endPoint x: 316, endPoint y: 110, distance: 296.2
click at [407, 80] on div "true false true false Workflow Set Inputs Inputs Loop Iteration Process Cities …" at bounding box center [521, 200] width 1006 height 365
click at [10, 43] on icon "button" at bounding box center [8, 44] width 7 height 7
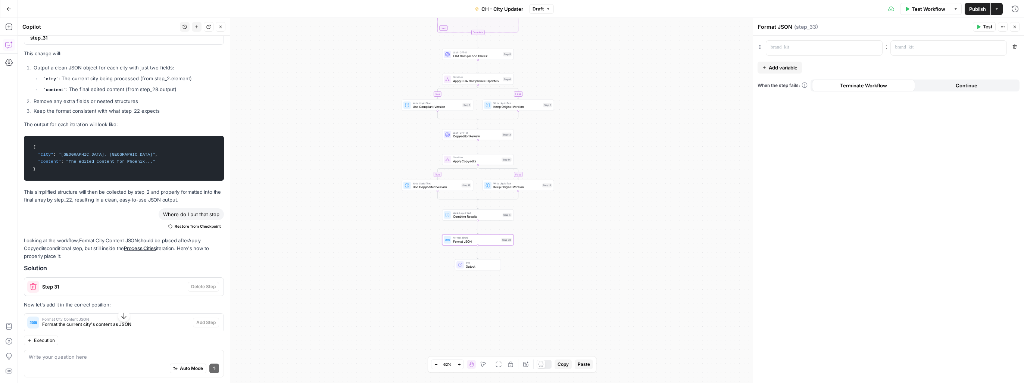
scroll to position [1946, 0]
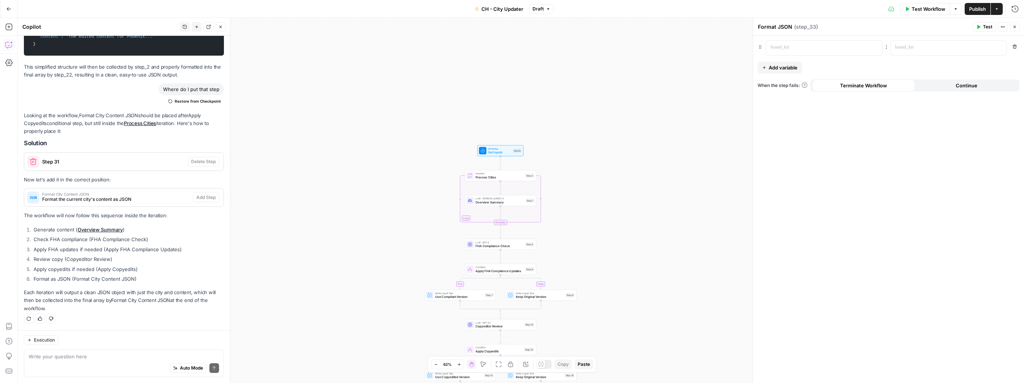
click at [89, 199] on span "Format the current city's content as JSON" at bounding box center [116, 199] width 148 height 7
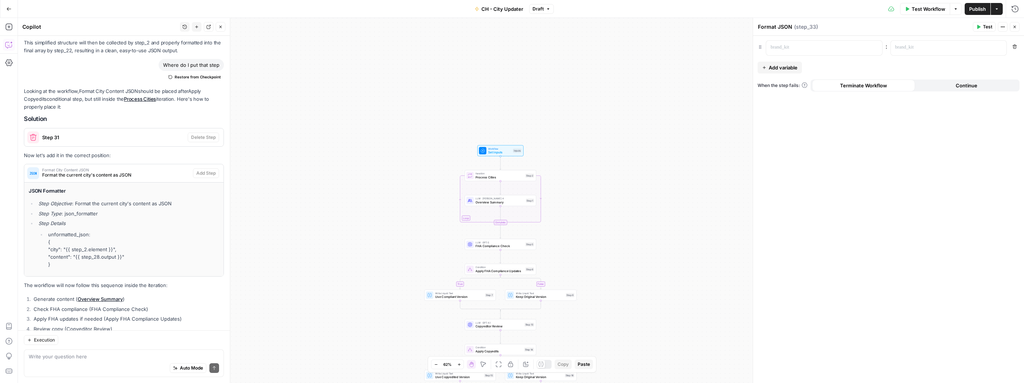
drag, startPoint x: 64, startPoint y: 294, endPoint x: 29, endPoint y: 218, distance: 83.1
click at [29, 218] on div "JSON Formatter Step Objective : Format the current city's content as JSON Step …" at bounding box center [123, 229] width 199 height 94
copy div "JSON Formatter Step Objective : Format the current city's content as JSON Step …"
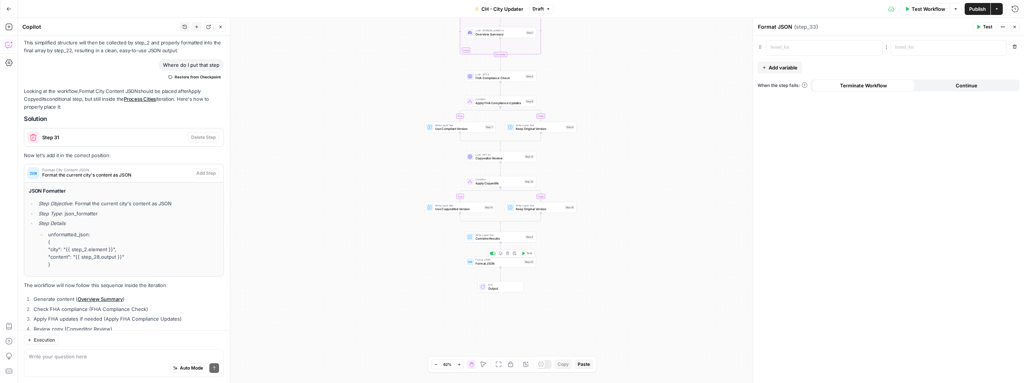
click at [494, 265] on span "Format JSON" at bounding box center [498, 263] width 47 height 4
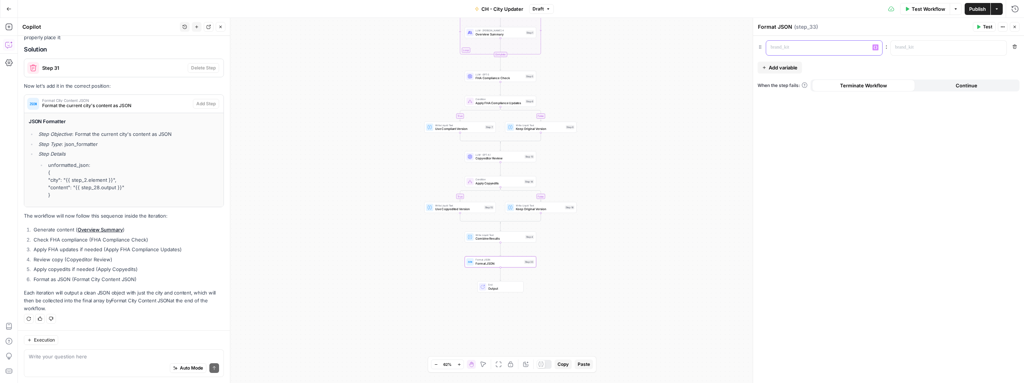
click at [809, 45] on p at bounding box center [817, 47] width 95 height 7
click at [908, 44] on p at bounding box center [942, 47] width 95 height 7
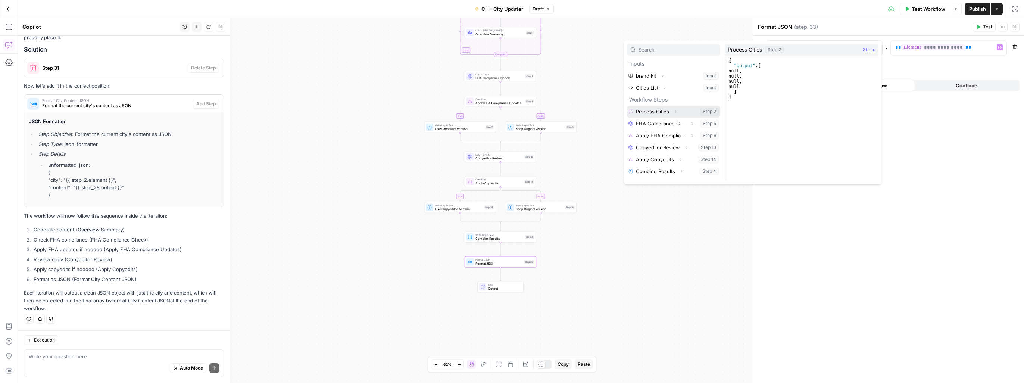
click at [663, 111] on button "Select variable Process Cities" at bounding box center [673, 112] width 93 height 12
click at [651, 89] on button "Select variable Cities List" at bounding box center [673, 88] width 93 height 12
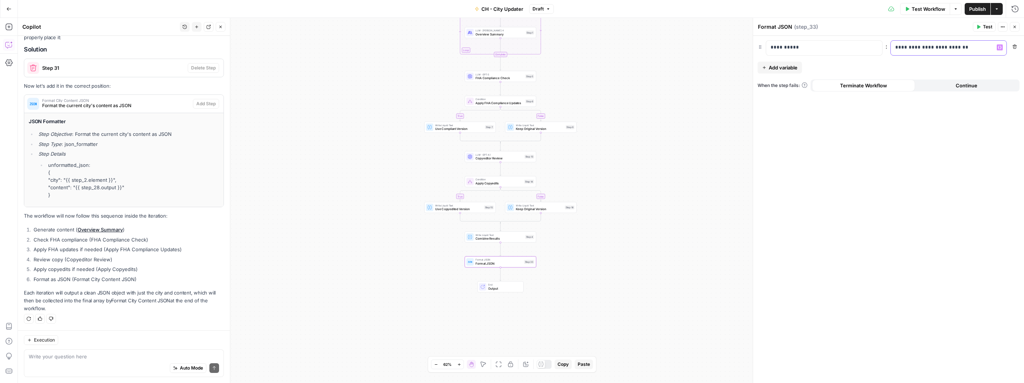
click at [999, 48] on icon "button" at bounding box center [1000, 48] width 4 height 4
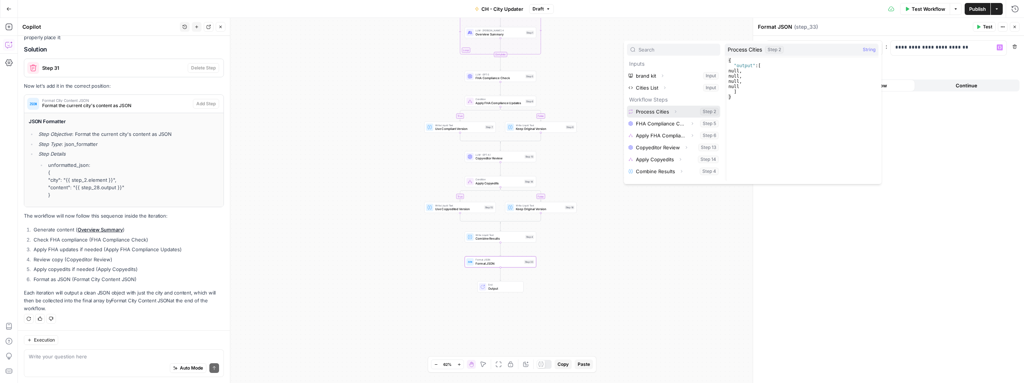
click at [640, 111] on button "Select variable Process Cities" at bounding box center [673, 112] width 93 height 12
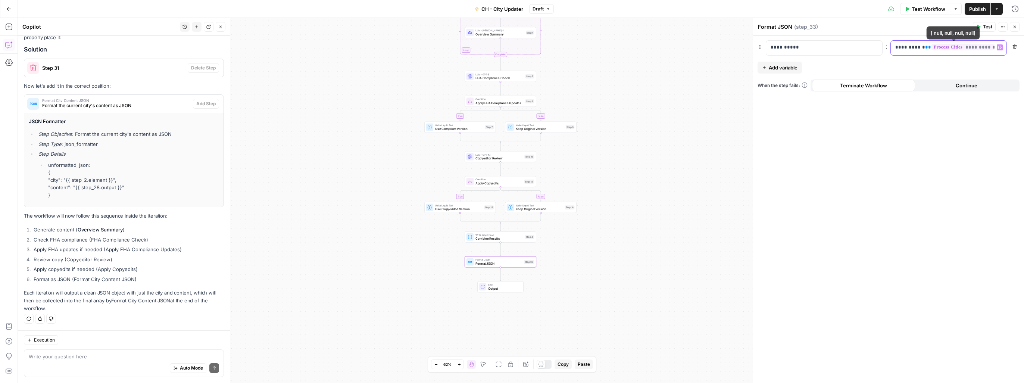
scroll to position [0, 36]
drag, startPoint x: 894, startPoint y: 50, endPoint x: 1071, endPoint y: 46, distance: 177.6
click at [1023, 46] on html "Cohort 5 New Home Browse Your Data Usage Settings Recent Grids New Grid New Gri…" at bounding box center [512, 191] width 1024 height 383
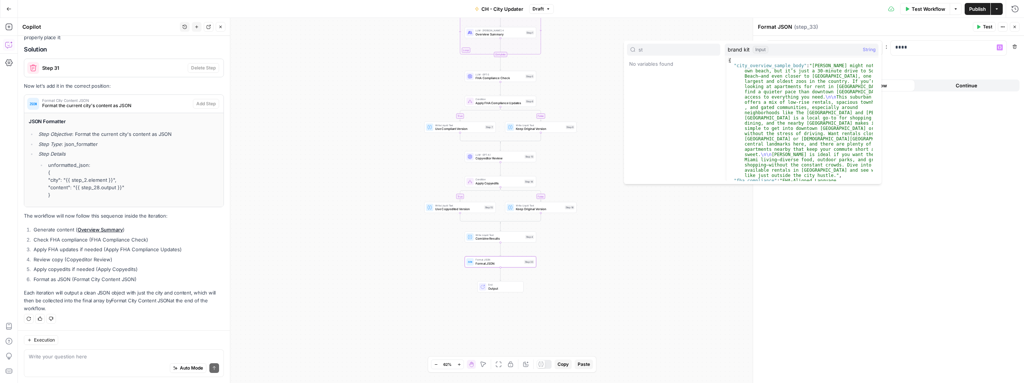
type input "s"
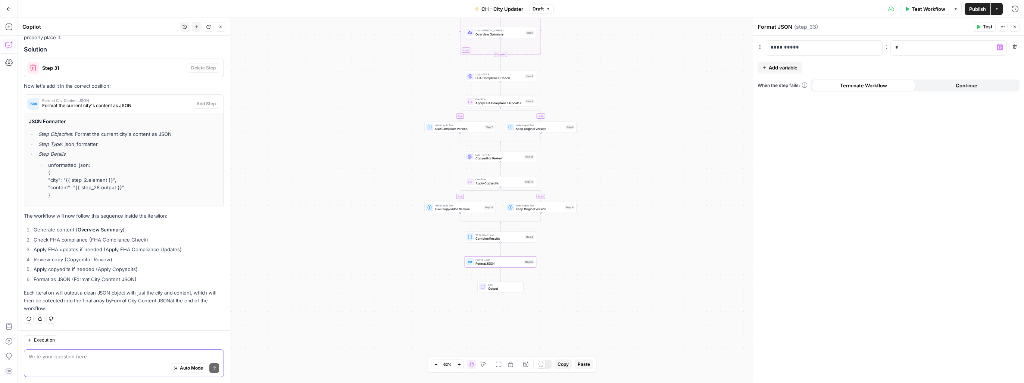
click at [108, 357] on textarea at bounding box center [124, 356] width 190 height 7
type textarea "Help me with step 33"
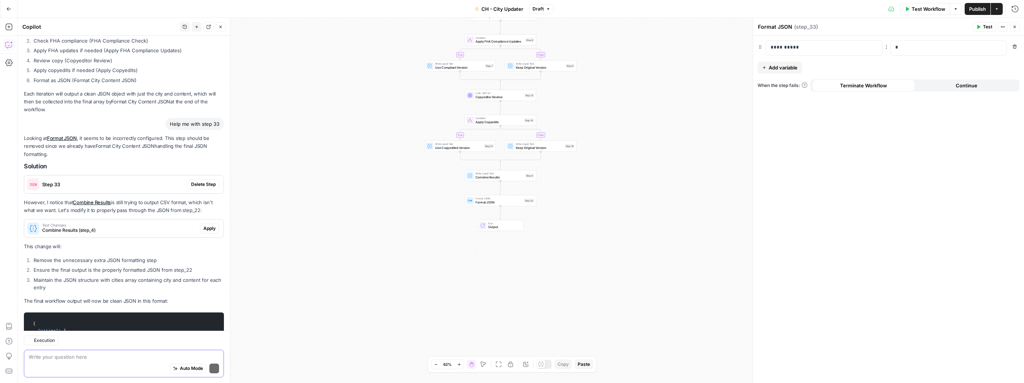
scroll to position [2319, 0]
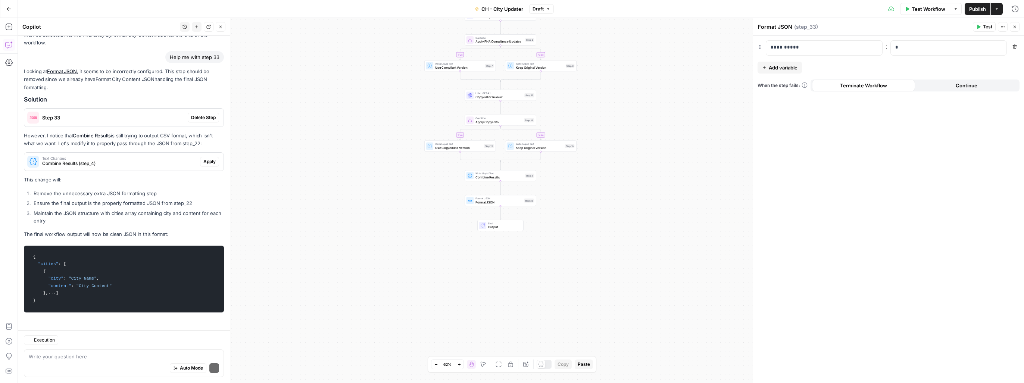
click at [197, 132] on p "However, I notice that Combine Results is still trying to output CSV format, wh…" at bounding box center [124, 140] width 200 height 16
click at [191, 114] on span "Delete Step" at bounding box center [203, 117] width 25 height 7
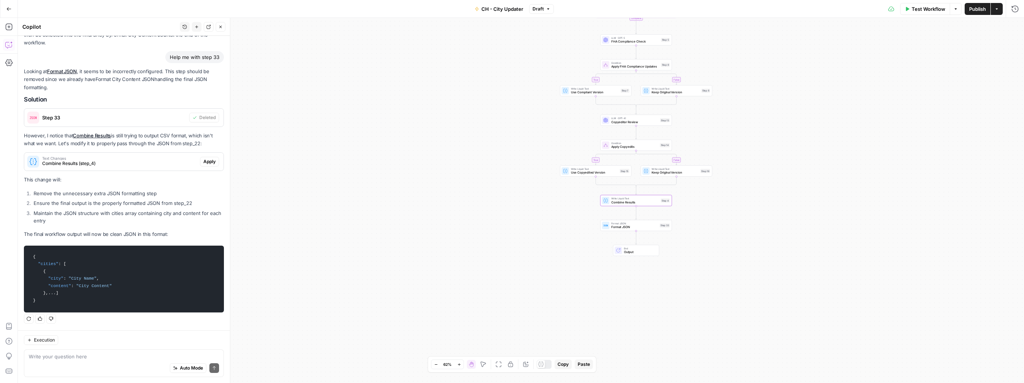
click at [206, 158] on span "Apply" at bounding box center [209, 161] width 12 height 7
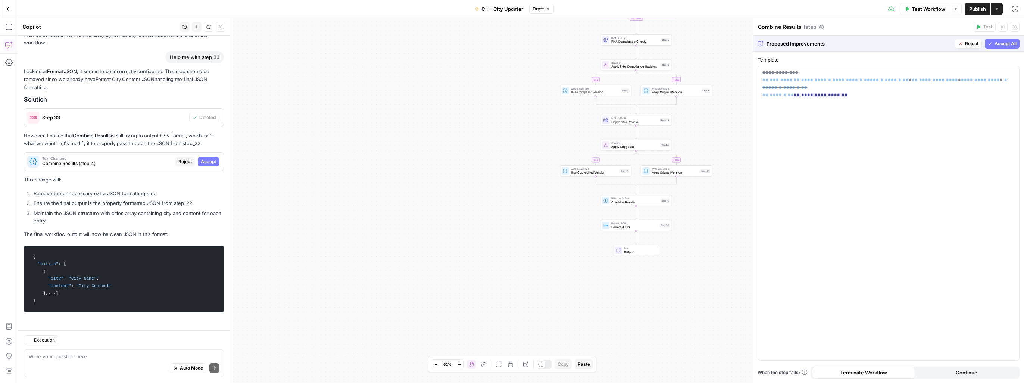
scroll to position [2235, 0]
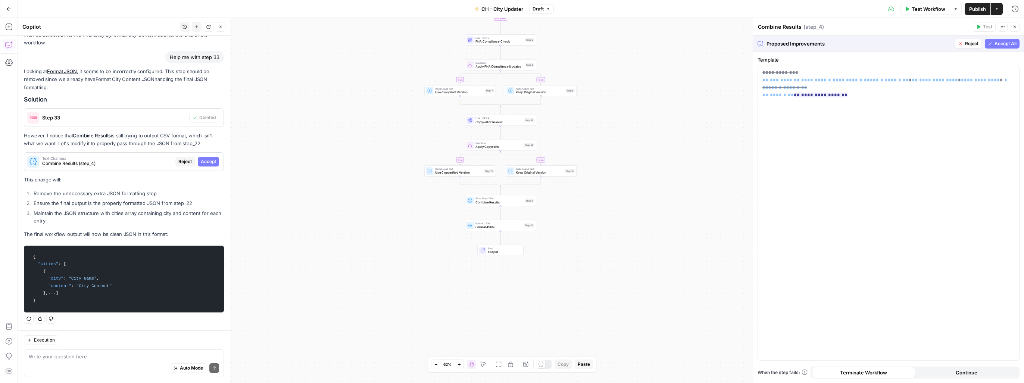
click at [1007, 45] on span "Accept All" at bounding box center [1005, 43] width 22 height 7
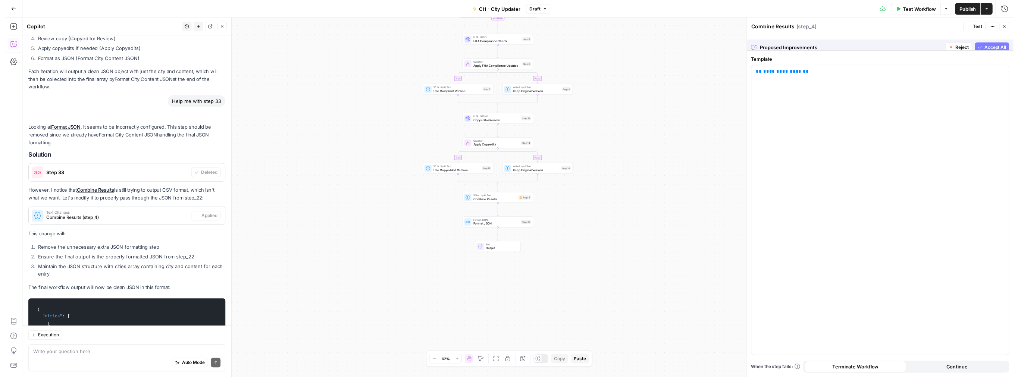
scroll to position [2331, 0]
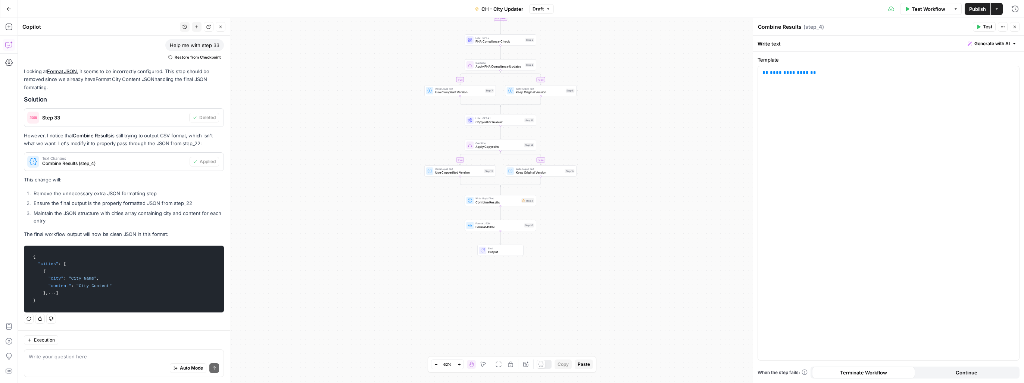
click at [984, 28] on span "Test" at bounding box center [987, 27] width 9 height 7
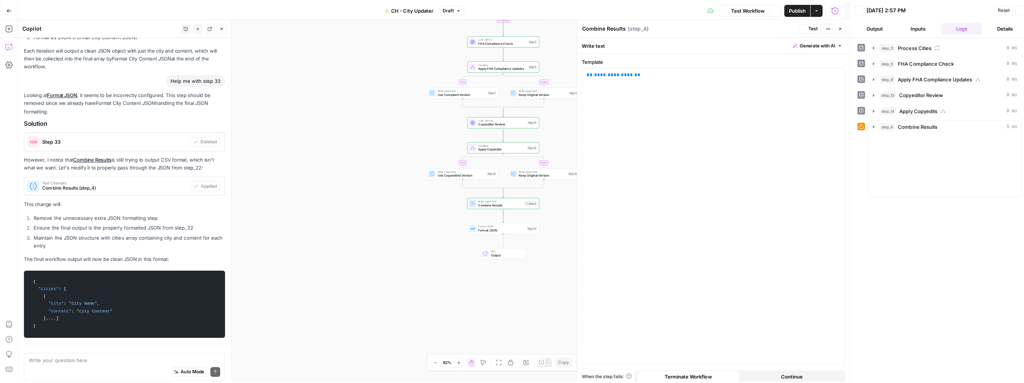
scroll to position [2237, 0]
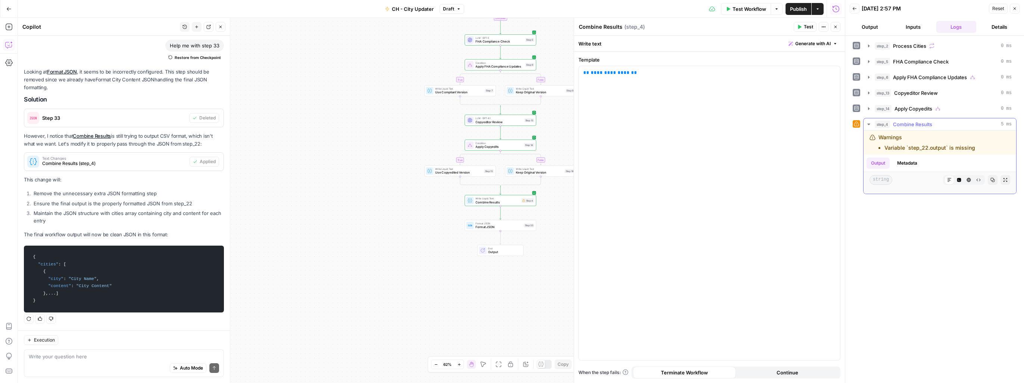
click at [927, 144] on li "Variable `step_22.output` is missing" at bounding box center [929, 147] width 91 height 7
click at [636, 71] on p "**********" at bounding box center [709, 72] width 253 height 7
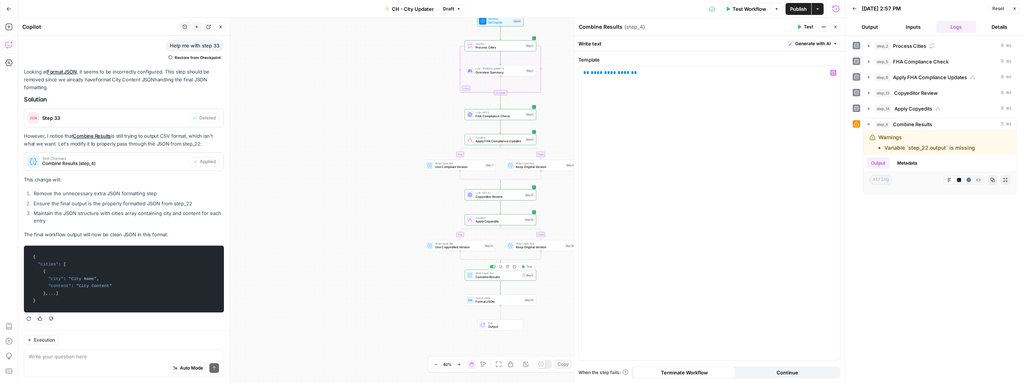
click at [529, 278] on div "Write Liquid Text Combine Results Step 4 Copy step Delete step Add Note Test" at bounding box center [500, 275] width 68 height 8
click at [506, 278] on span "Combine Results" at bounding box center [497, 276] width 44 height 4
click at [910, 124] on span "Combine Results" at bounding box center [912, 124] width 39 height 7
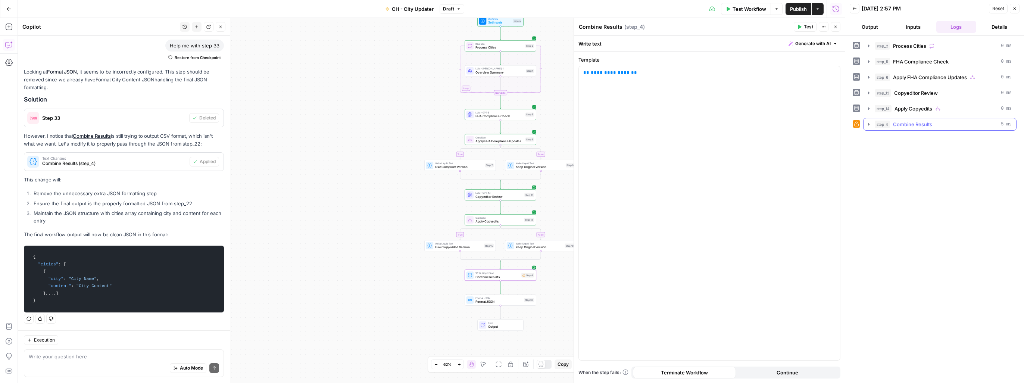
click at [869, 125] on icon "button" at bounding box center [869, 124] width 6 height 6
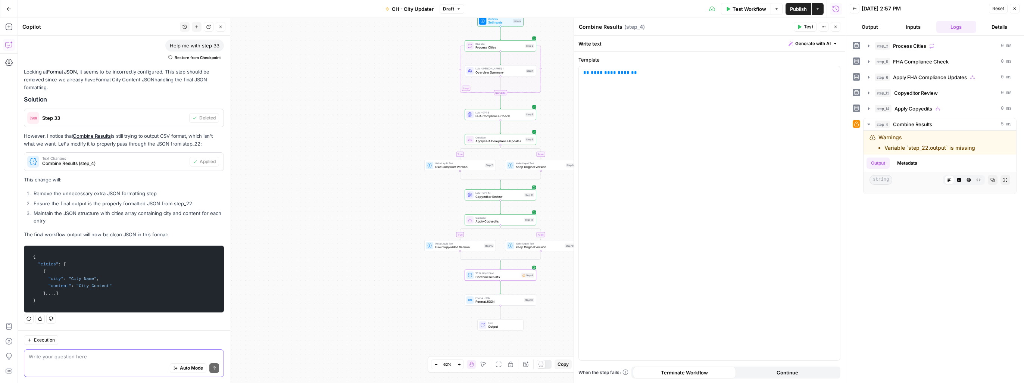
click at [95, 356] on textarea at bounding box center [124, 356] width 190 height 7
type textarea "help with the error in step 4"
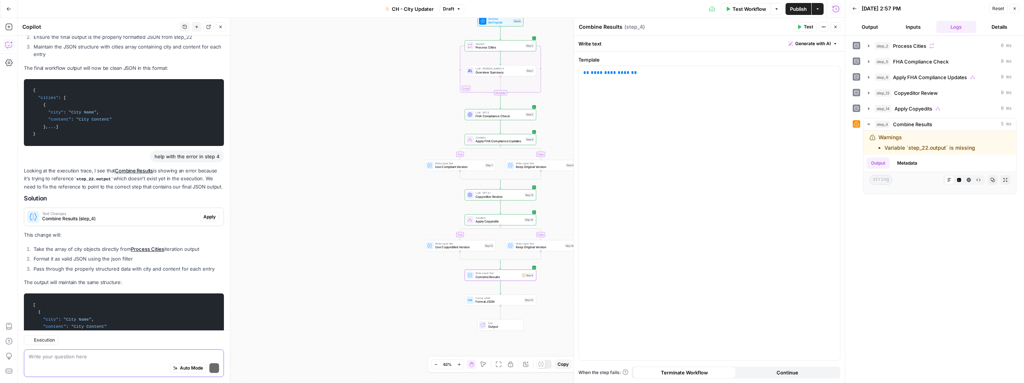
scroll to position [2482, 0]
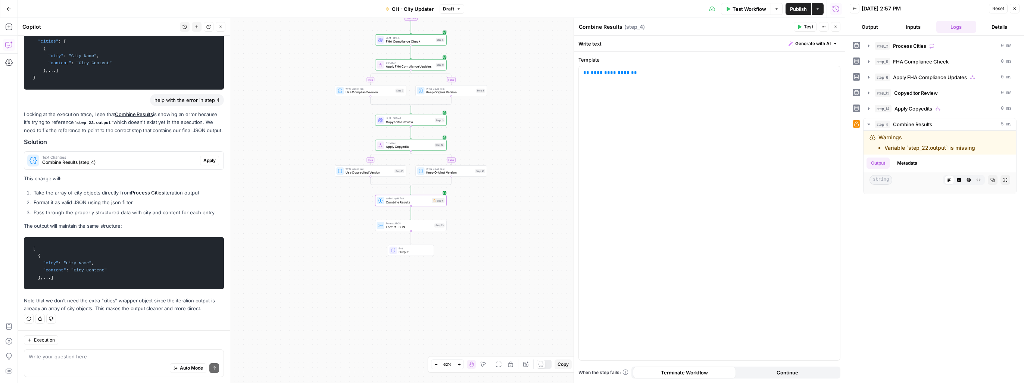
click at [204, 157] on span "Apply" at bounding box center [209, 160] width 12 height 7
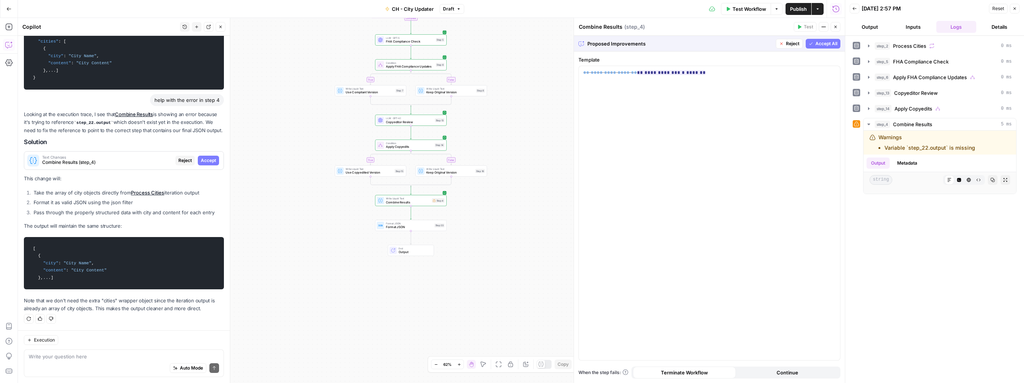
click at [823, 44] on span "Accept All" at bounding box center [826, 43] width 22 height 7
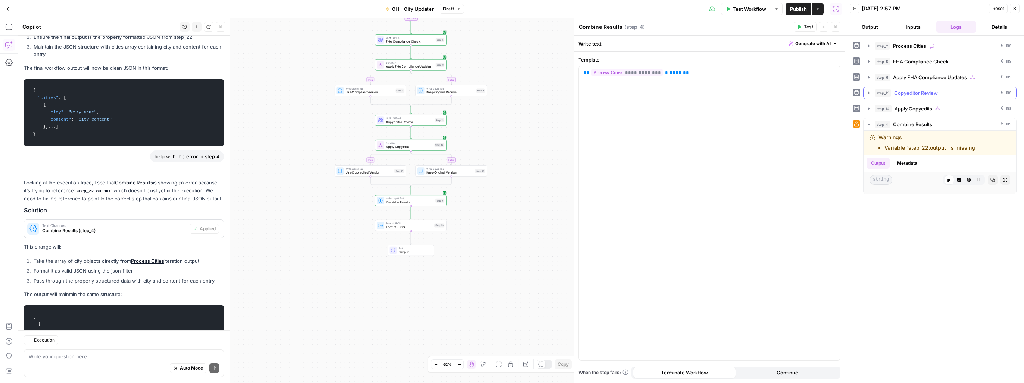
scroll to position [2494, 0]
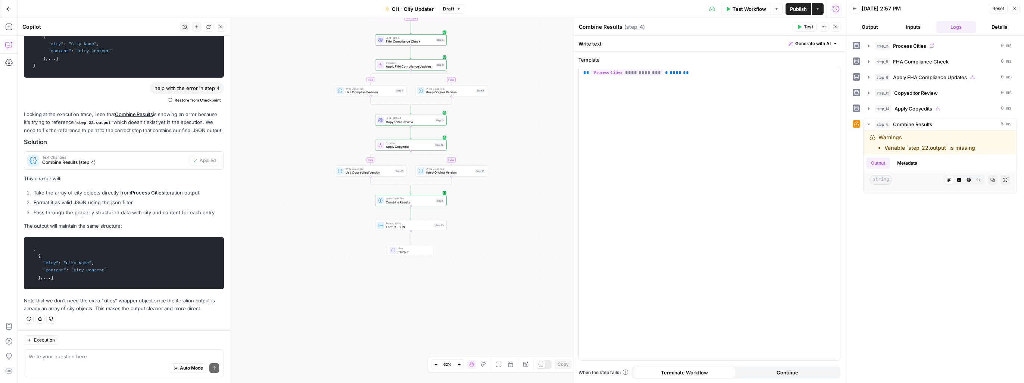
click at [801, 29] on button "Test" at bounding box center [805, 27] width 23 height 10
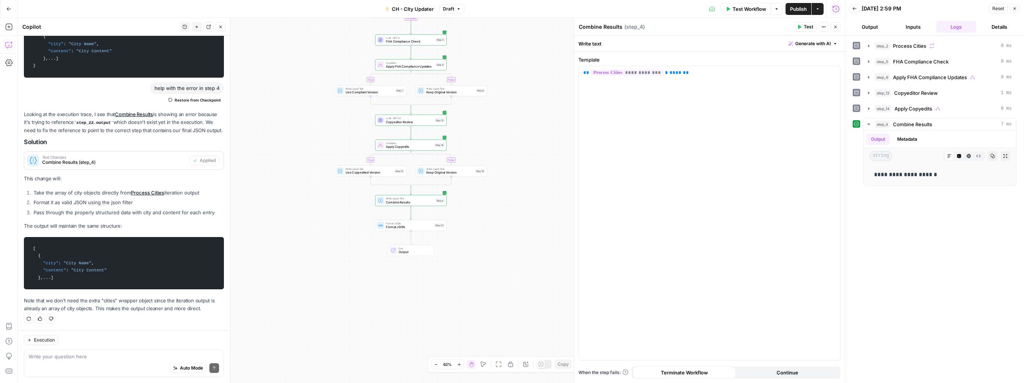
click at [749, 9] on span "Test Workflow" at bounding box center [749, 8] width 34 height 7
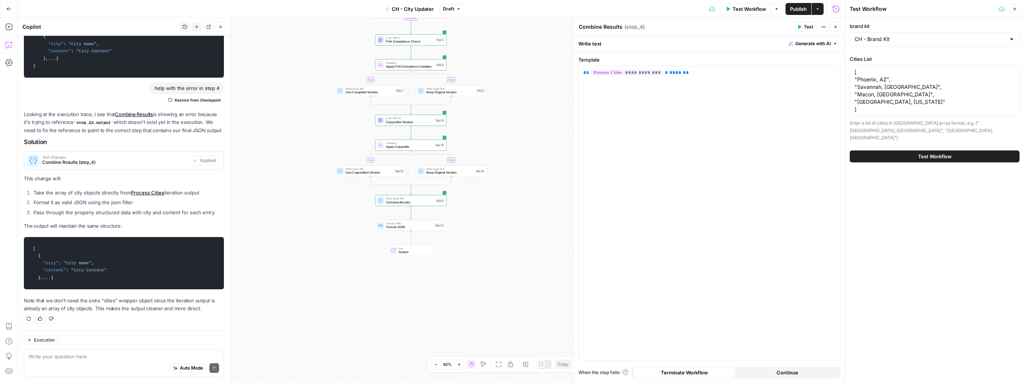
click at [915, 150] on button "Test Workflow" at bounding box center [934, 156] width 170 height 12
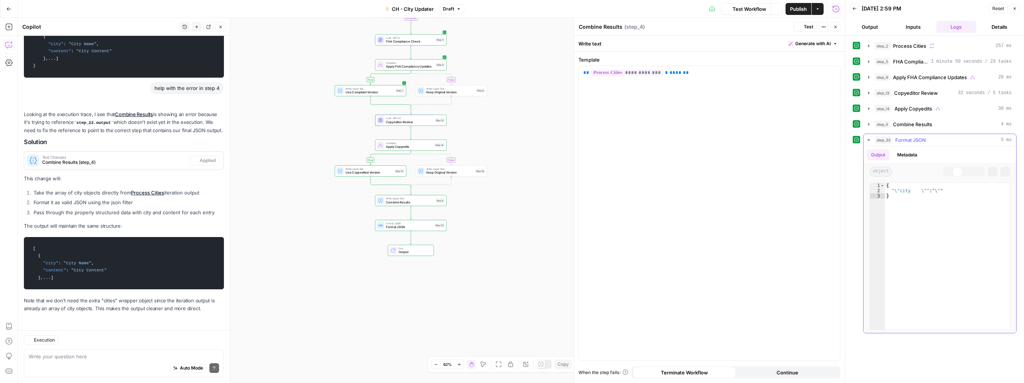
scroll to position [2494, 0]
click at [459, 10] on icon "button" at bounding box center [458, 9] width 4 height 4
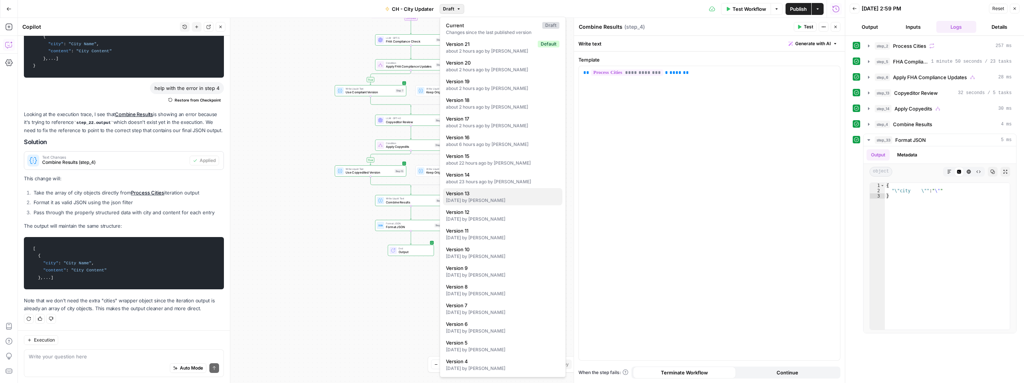
click at [481, 198] on div "1 day ago by Craig Harkins" at bounding box center [502, 200] width 113 height 7
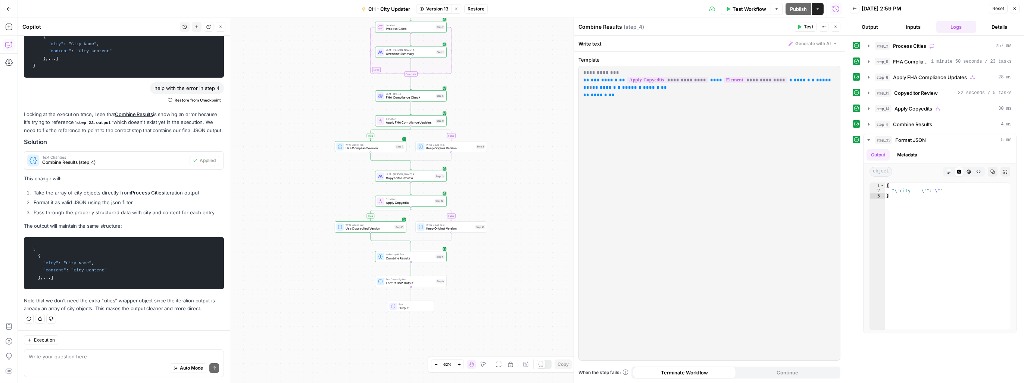
click at [481, 11] on span "Restore" at bounding box center [475, 9] width 17 height 7
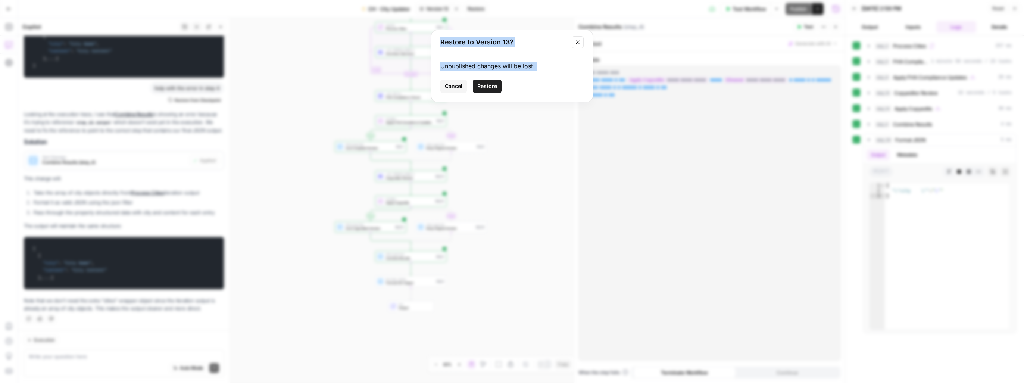
click at [491, 88] on span "Restore" at bounding box center [487, 85] width 20 height 7
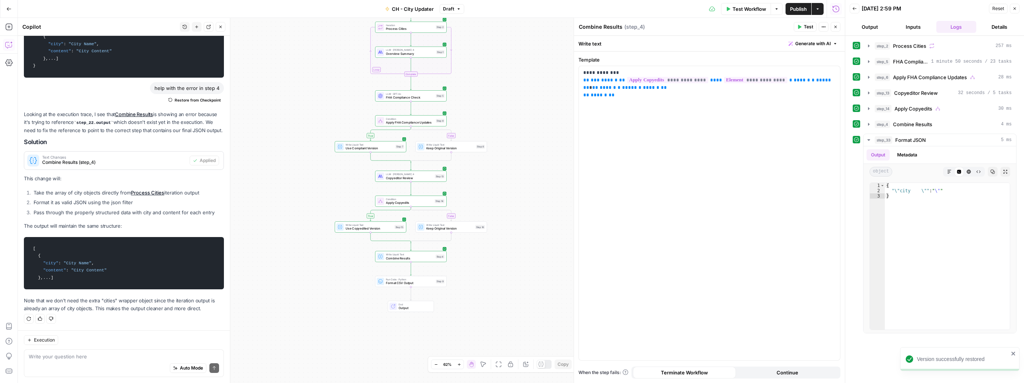
click at [401, 284] on span "Format CSV Output" at bounding box center [410, 283] width 48 height 4
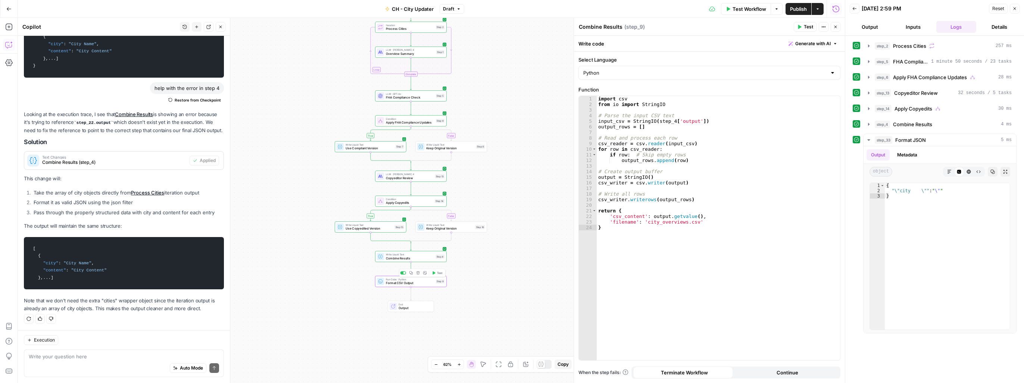
type textarea "Format CSV Output"
click at [390, 260] on span "Combine Results" at bounding box center [410, 258] width 48 height 4
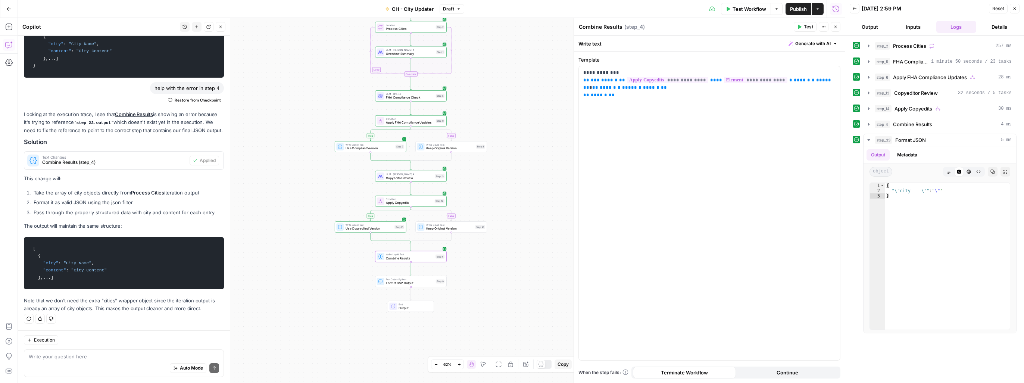
click at [122, 362] on div "Auto Mode Send" at bounding box center [124, 368] width 190 height 16
click at [791, 11] on span "Publish" at bounding box center [798, 8] width 17 height 7
click at [747, 9] on span "Test Workflow" at bounding box center [749, 8] width 34 height 7
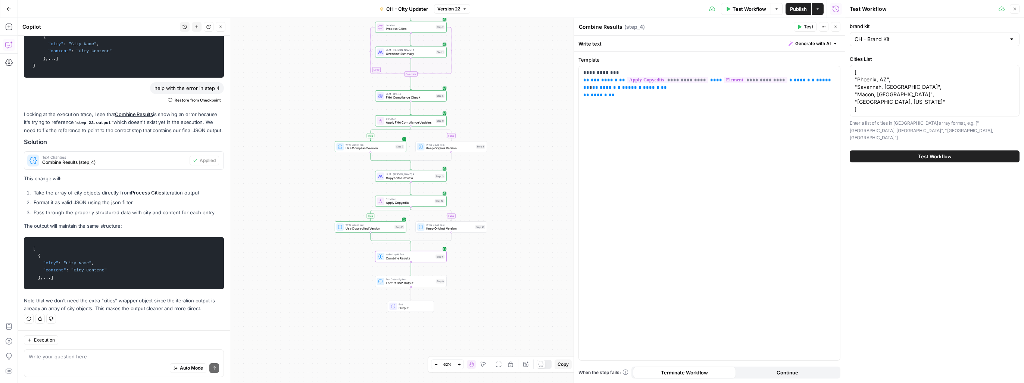
click at [942, 153] on span "Test Workflow" at bounding box center [935, 156] width 34 height 7
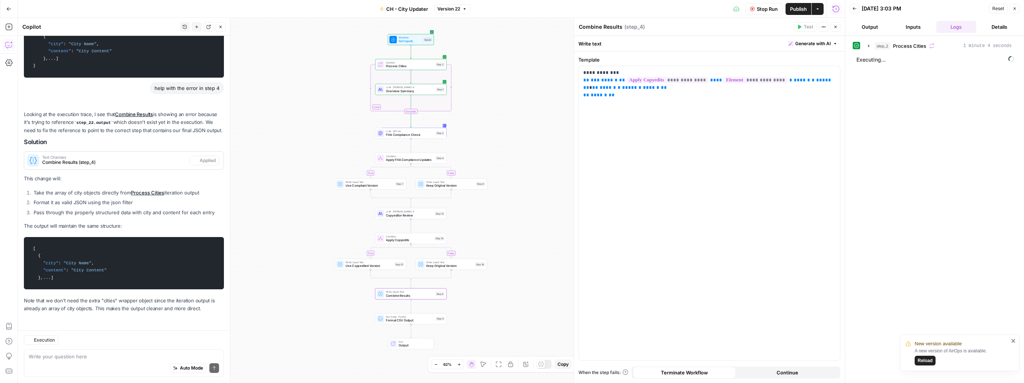
scroll to position [2494, 0]
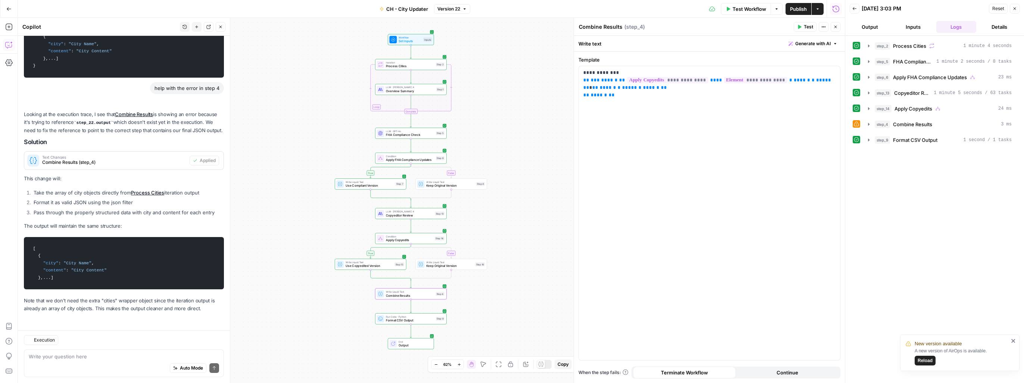
scroll to position [2494, 0]
click at [549, 188] on div "true false true false Workflow Set Inputs Inputs Loop Iteration Process Cities …" at bounding box center [431, 200] width 827 height 365
click at [401, 92] on span "Overview Summary" at bounding box center [410, 91] width 48 height 4
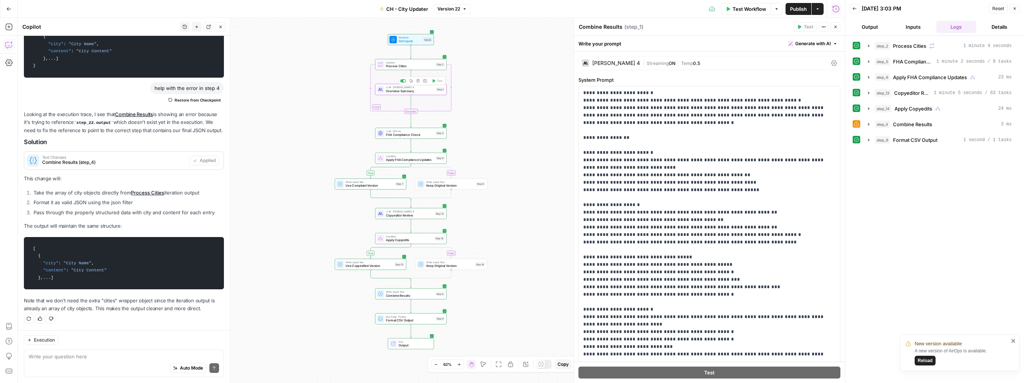
type textarea "Overview Summary"
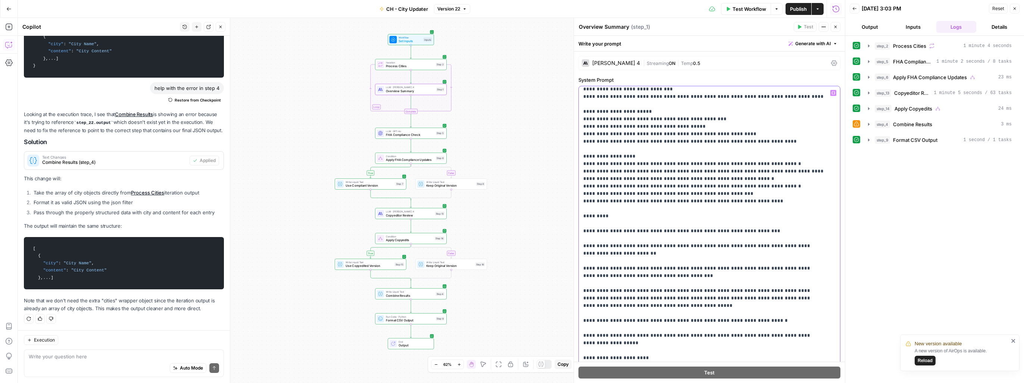
scroll to position [336, 0]
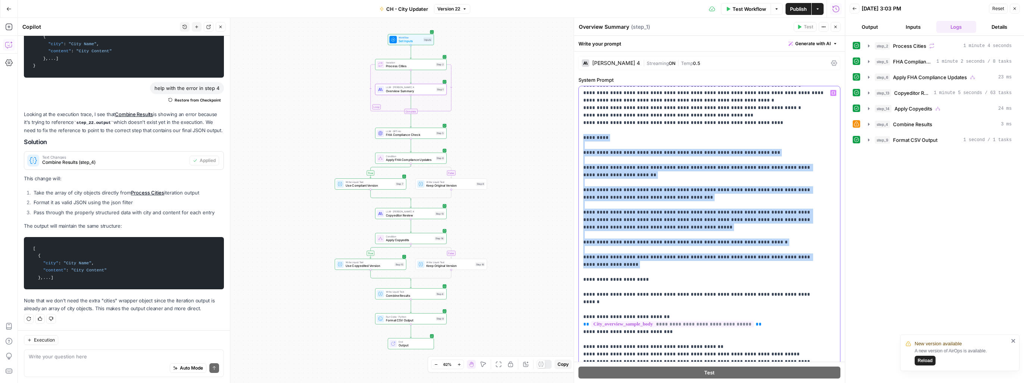
drag, startPoint x: 582, startPoint y: 138, endPoint x: 835, endPoint y: 261, distance: 281.5
click at [835, 261] on div "**********" at bounding box center [709, 288] width 271 height 475
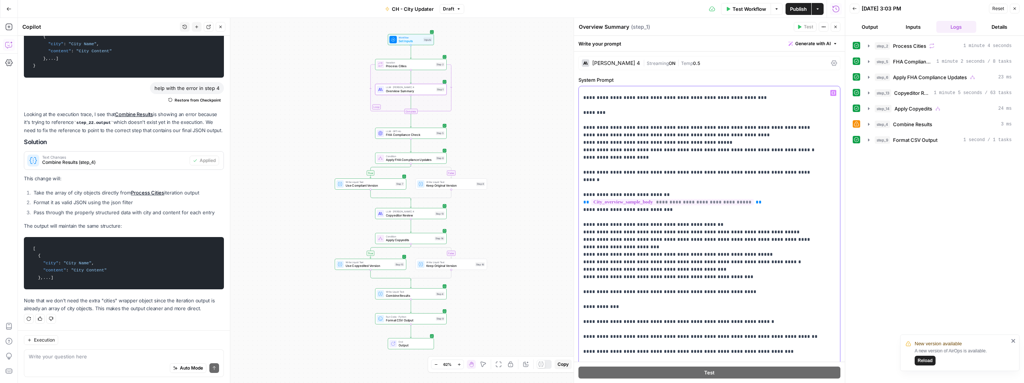
scroll to position [1045, 0]
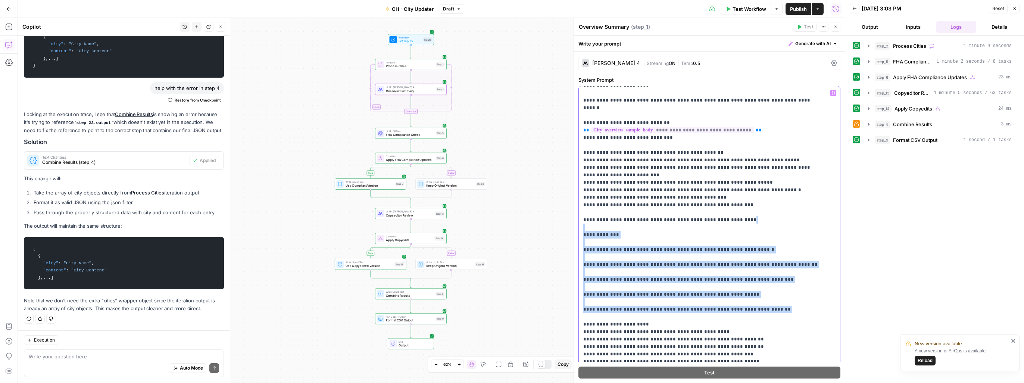
drag, startPoint x: 583, startPoint y: 181, endPoint x: 757, endPoint y: 268, distance: 195.2
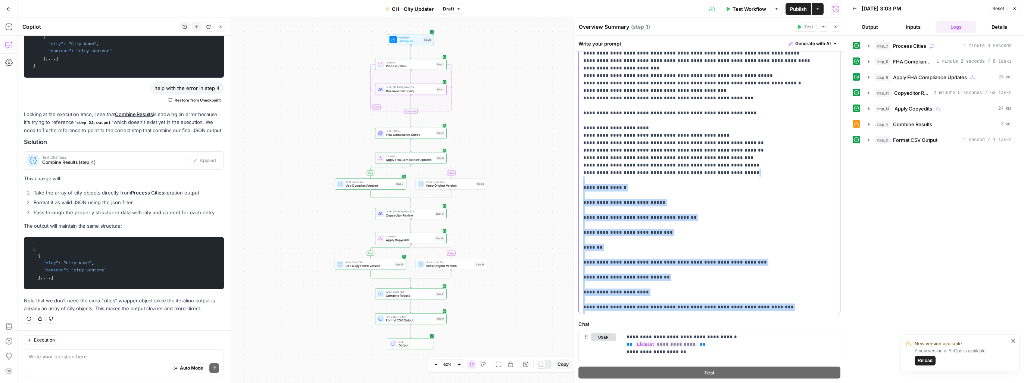
scroll to position [165, 0]
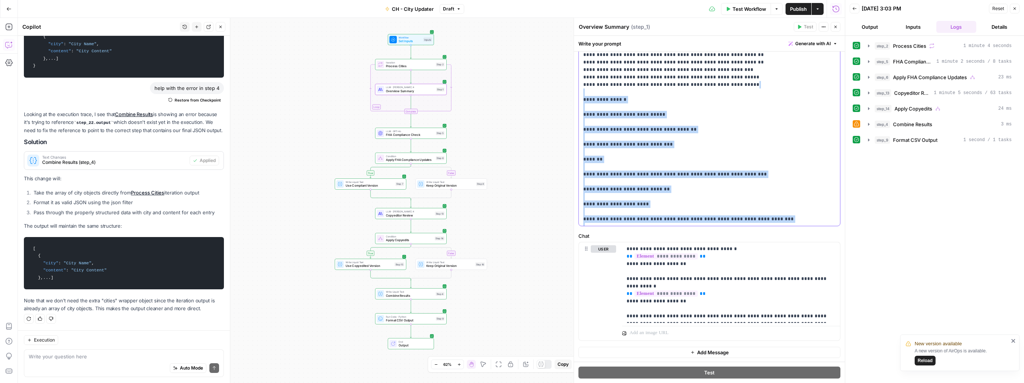
drag, startPoint x: 585, startPoint y: 242, endPoint x: 804, endPoint y: 237, distance: 218.7
click at [0, 0] on form "**********" at bounding box center [0, 0] width 0 height 0
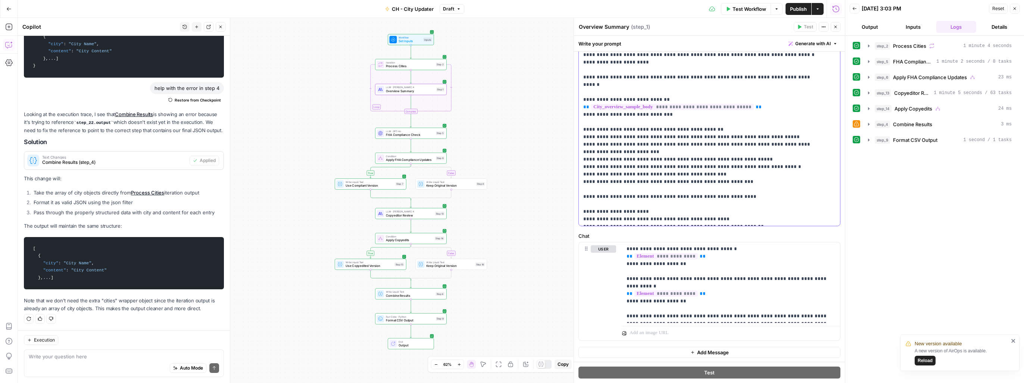
scroll to position [896, 0]
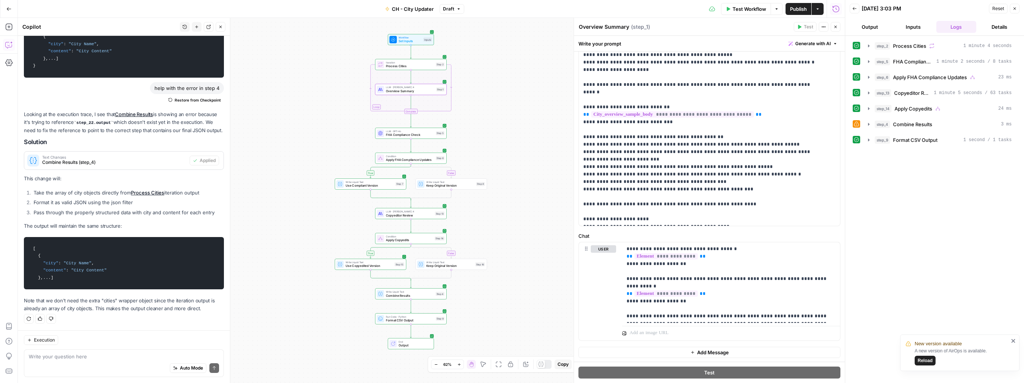
click at [795, 11] on span "Publish" at bounding box center [798, 8] width 17 height 7
click at [749, 11] on span "Test Workflow" at bounding box center [749, 8] width 34 height 7
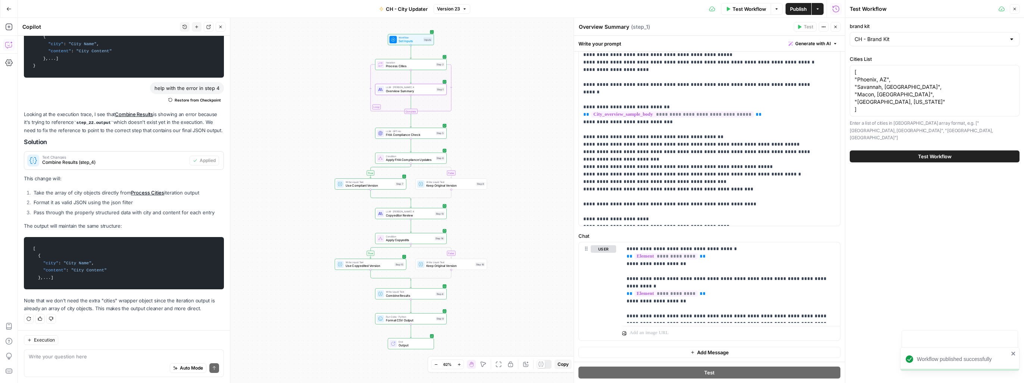
click at [949, 153] on span "Test Workflow" at bounding box center [935, 156] width 34 height 7
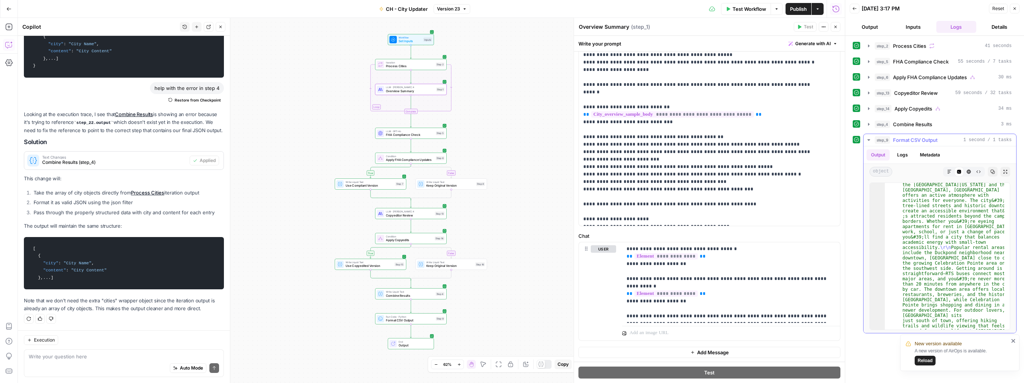
scroll to position [830, 0]
click at [405, 94] on div "LLM · Claude Sonnet 4 Overview Summary Step 1 Copy step Delete step Add Note Te…" at bounding box center [411, 89] width 72 height 11
click at [410, 91] on span "Overview Summary" at bounding box center [410, 91] width 48 height 4
click at [516, 105] on div "true false true false Workflow Set Inputs Inputs Loop Iteration Process Cities …" at bounding box center [431, 200] width 827 height 365
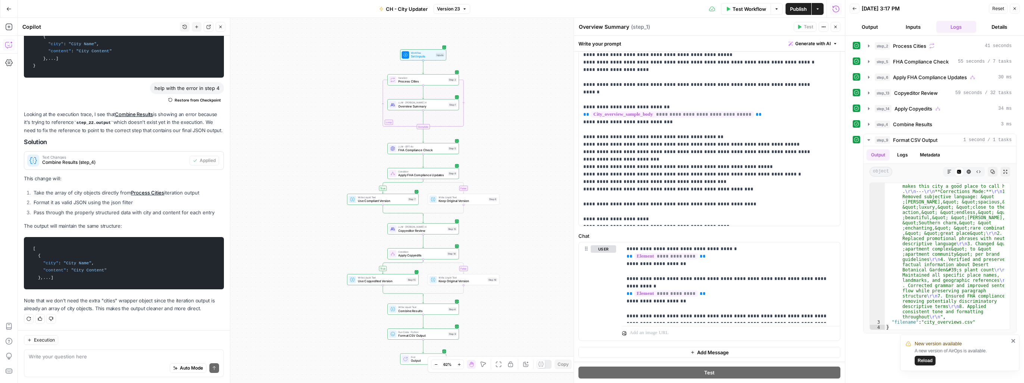
drag, startPoint x: 506, startPoint y: 106, endPoint x: 519, endPoint y: 119, distance: 17.9
click at [519, 119] on div "true false true false Workflow Set Inputs Inputs Loop Iteration Process Cities …" at bounding box center [431, 200] width 827 height 365
click at [406, 103] on span "Overview Summary" at bounding box center [422, 103] width 48 height 4
click at [355, 129] on div "true false true false Workflow Set Inputs Inputs Loop Iteration Process Cities …" at bounding box center [431, 200] width 827 height 365
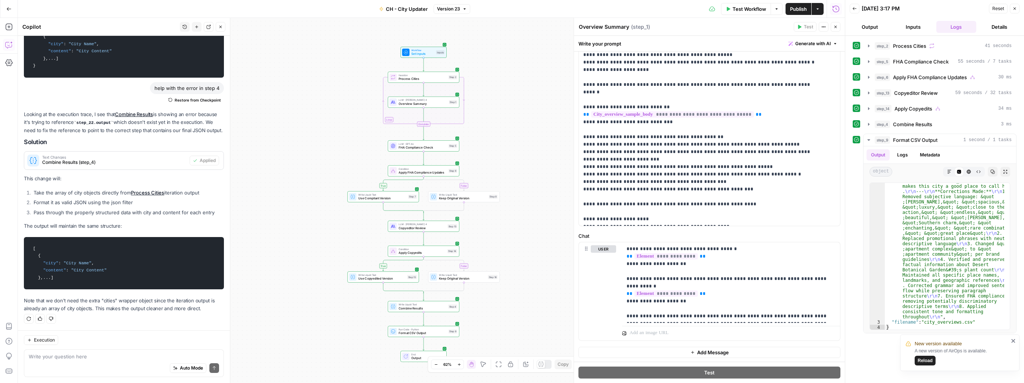
click at [482, 361] on button "Move" at bounding box center [483, 364] width 9 height 9
click at [418, 104] on span "Overview Summary" at bounding box center [422, 103] width 48 height 4
click at [410, 104] on span "Overview Summary" at bounding box center [422, 103] width 48 height 4
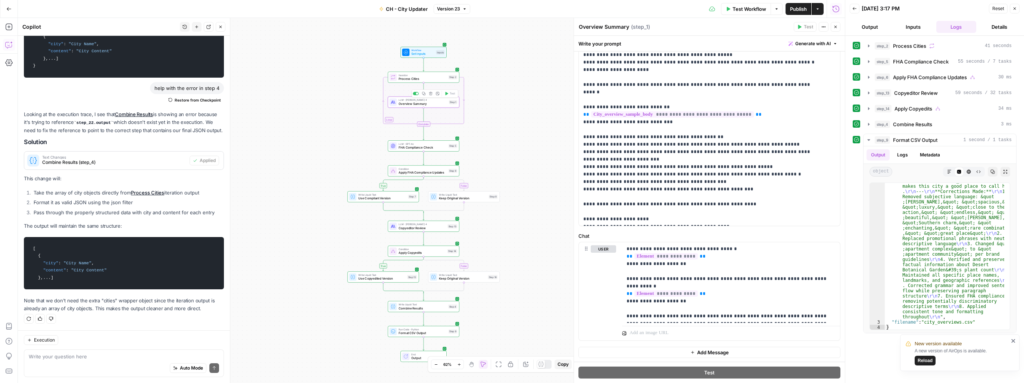
click at [410, 104] on span "Overview Summary" at bounding box center [422, 103] width 48 height 4
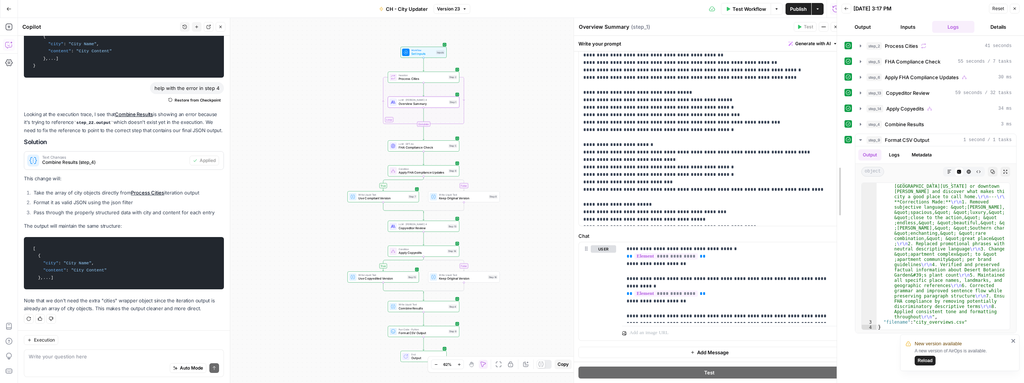
scroll to position [757, 0]
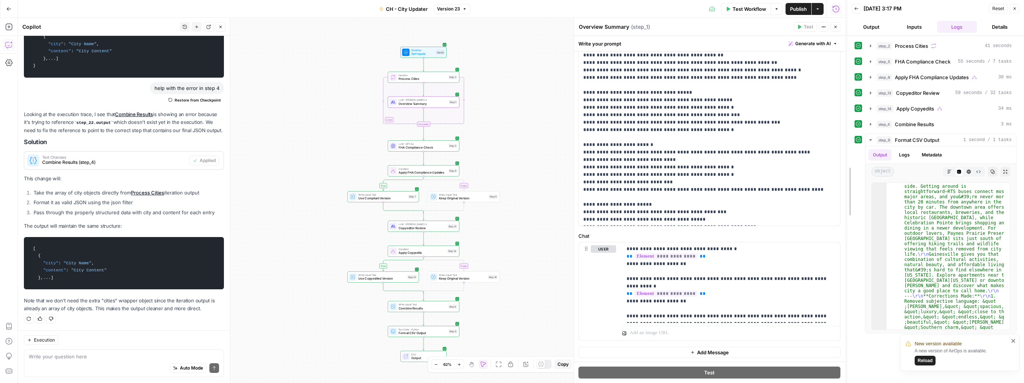
drag, startPoint x: 841, startPoint y: 191, endPoint x: 844, endPoint y: 157, distance: 33.7
click at [843, 143] on div at bounding box center [846, 191] width 7 height 383
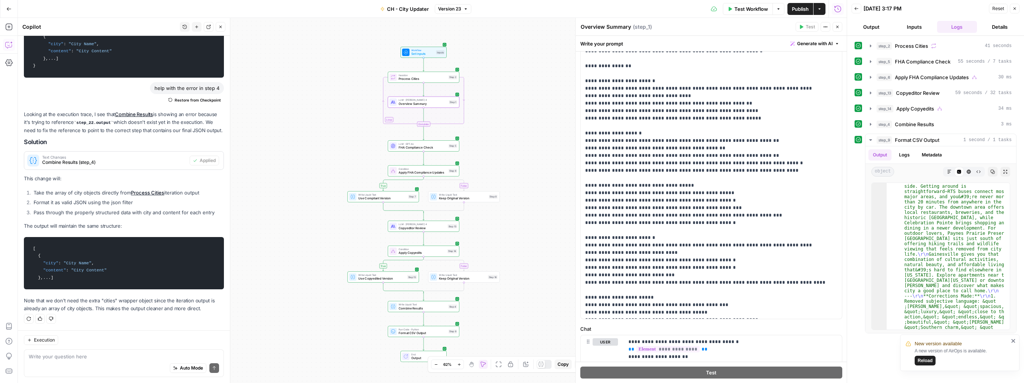
scroll to position [0, 0]
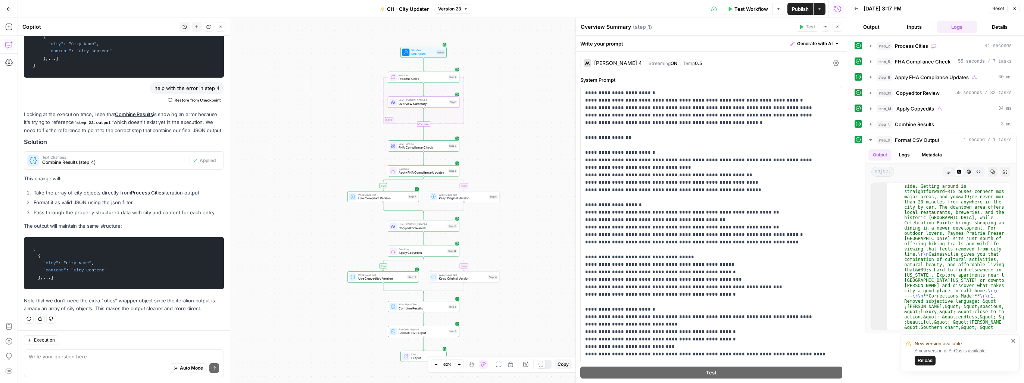
click at [625, 62] on div "[PERSON_NAME] 4" at bounding box center [618, 62] width 48 height 5
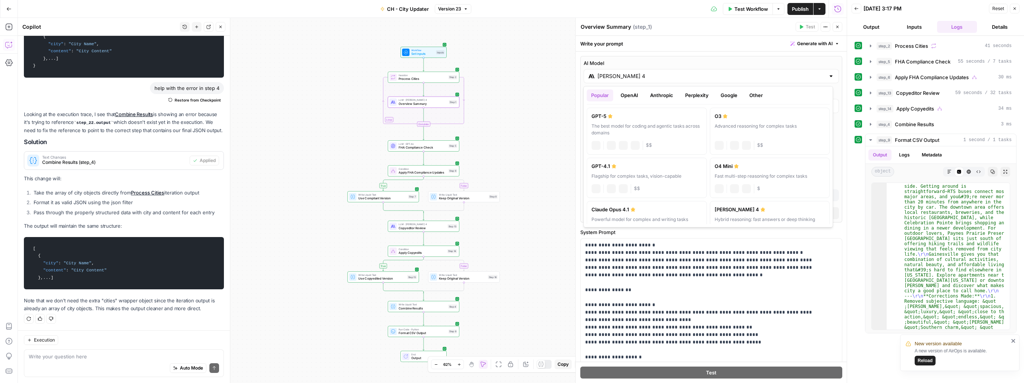
click at [635, 79] on input "[PERSON_NAME] 4" at bounding box center [711, 75] width 228 height 7
click at [631, 96] on button "OpenAI" at bounding box center [629, 95] width 26 height 12
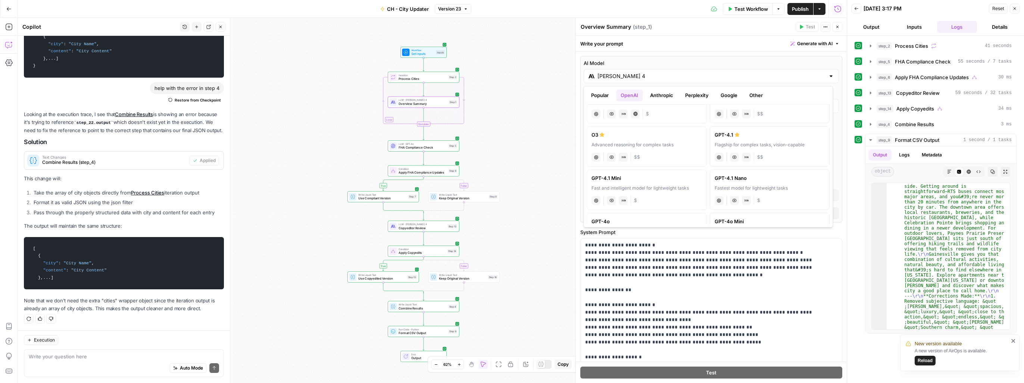
click at [641, 216] on label "GPT-4o Flagship for complex tasks, vision-capable chat Vision Capabilities JSON…" at bounding box center [646, 233] width 120 height 40
type input "GPT-4o"
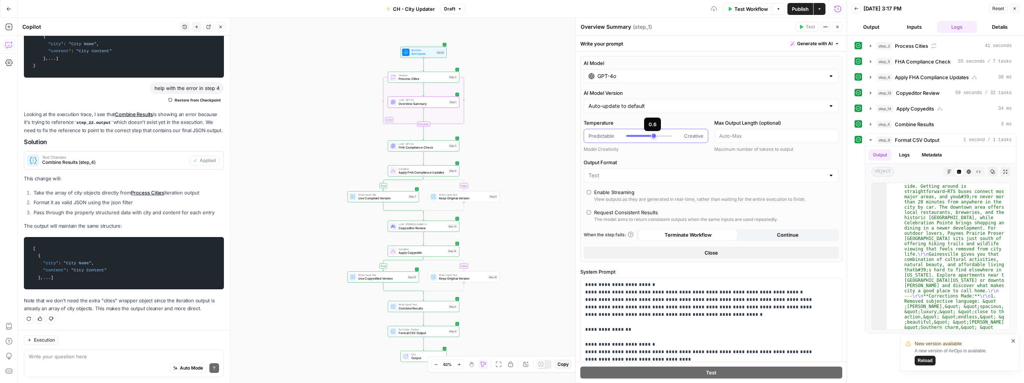
type input "***"
drag, startPoint x: 649, startPoint y: 137, endPoint x: 653, endPoint y: 138, distance: 4.0
click at [655, 136] on div at bounding box center [649, 135] width 46 height 7
click at [652, 73] on input "GPT-4o" at bounding box center [711, 75] width 228 height 7
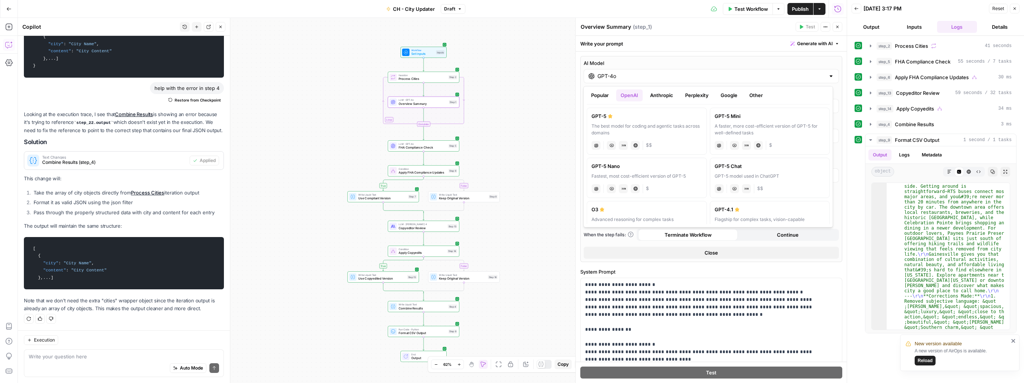
click at [654, 93] on button "Anthropic" at bounding box center [661, 95] width 32 height 12
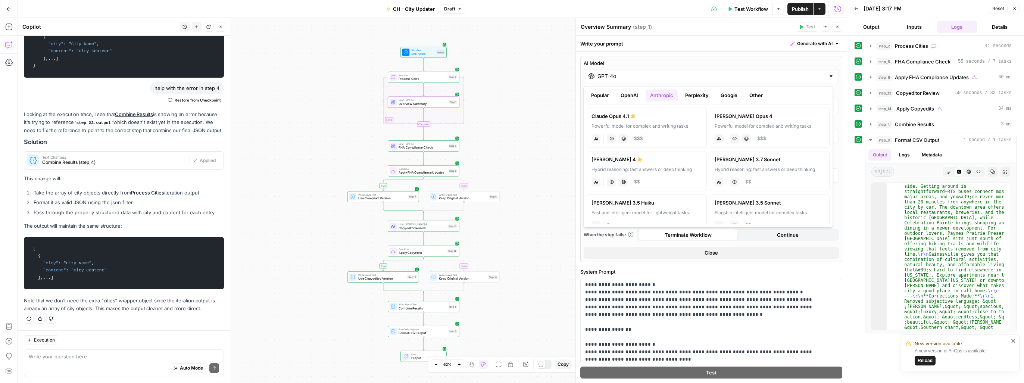
click at [664, 178] on div "anthropic Vision Capabilities Live Web Research $$" at bounding box center [646, 181] width 110 height 10
type input "[PERSON_NAME] 4"
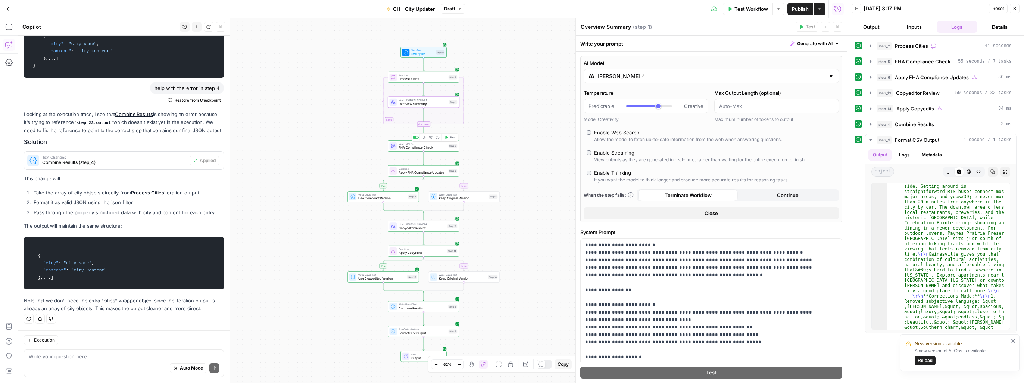
click at [403, 148] on span "FHA Compliance Check" at bounding box center [422, 147] width 48 height 4
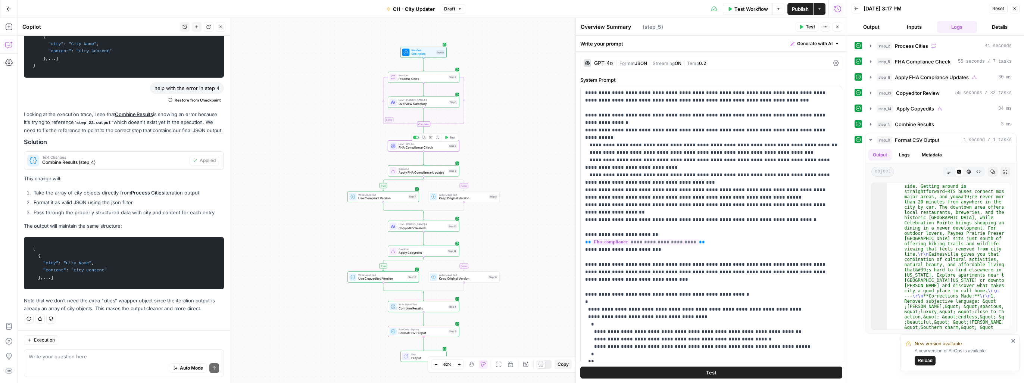
type textarea "FHA Compliance Check"
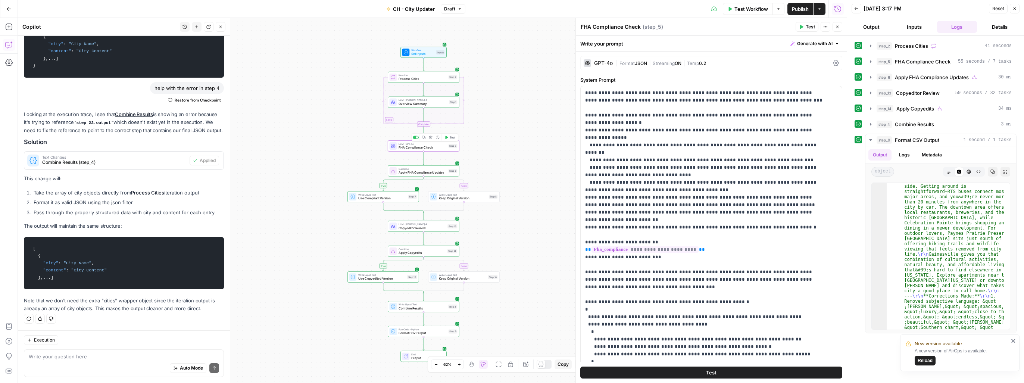
scroll to position [2494, 0]
click at [609, 64] on div "GPT-4o" at bounding box center [603, 62] width 19 height 5
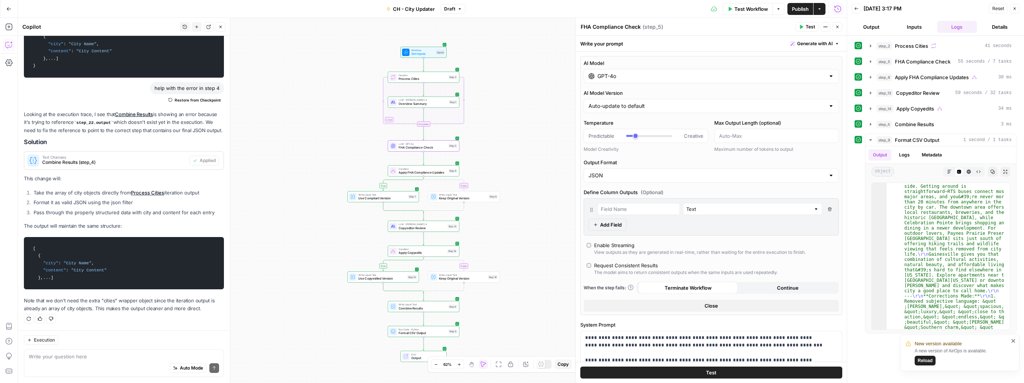
click at [638, 77] on input "GPT-4o" at bounding box center [711, 75] width 228 height 7
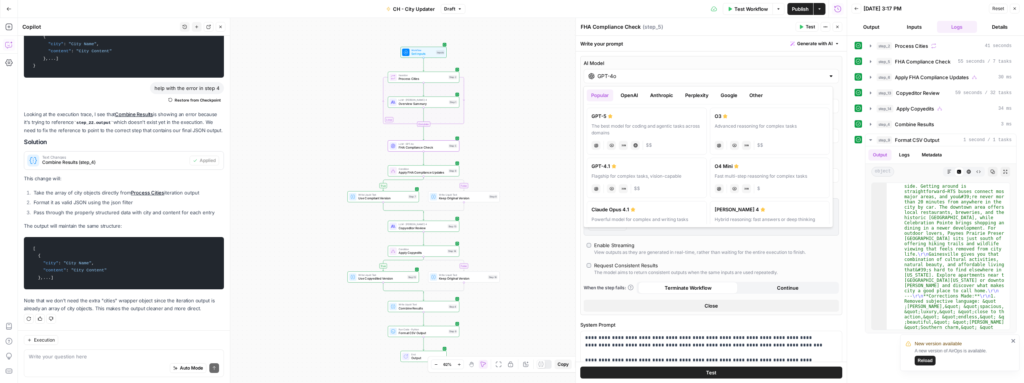
click at [648, 178] on div "Flagship for complex tasks, vision-capable" at bounding box center [646, 176] width 110 height 7
type input "GPT-4.1"
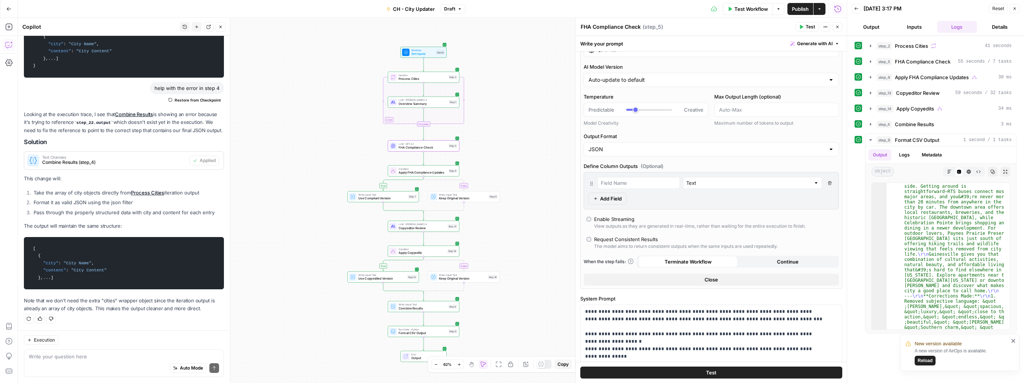
scroll to position [37, 0]
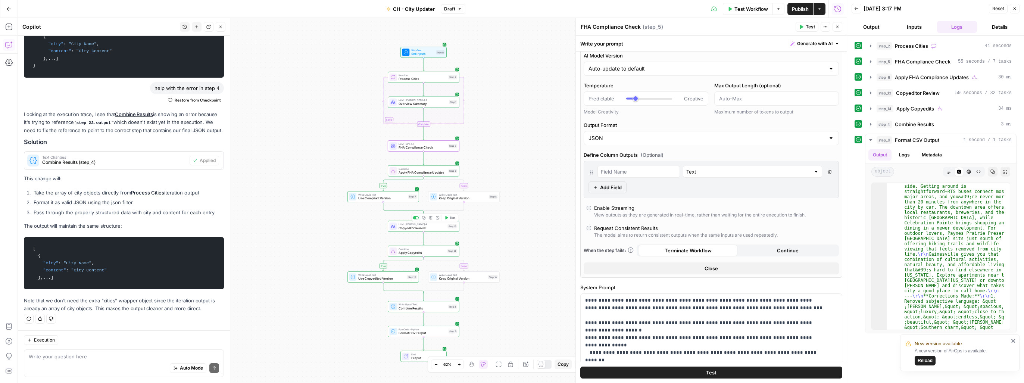
click at [419, 228] on span "Copyeditor Review" at bounding box center [421, 227] width 47 height 4
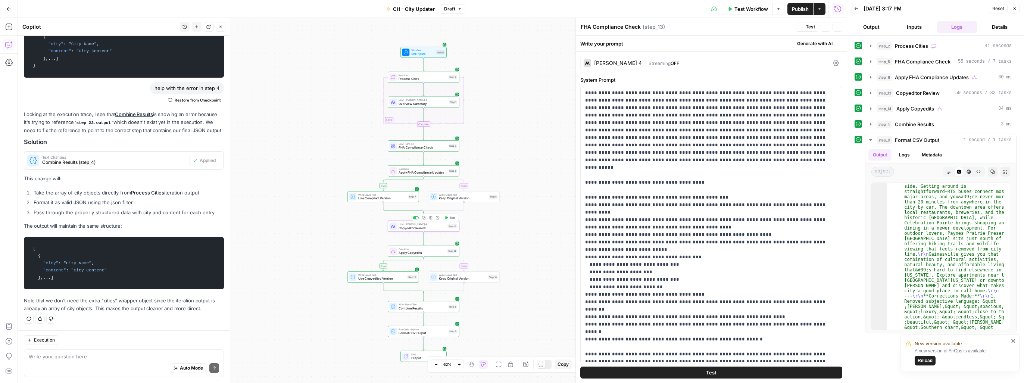
type textarea "Copyeditor Review"
click at [622, 64] on div "[PERSON_NAME] 4" at bounding box center [618, 62] width 48 height 5
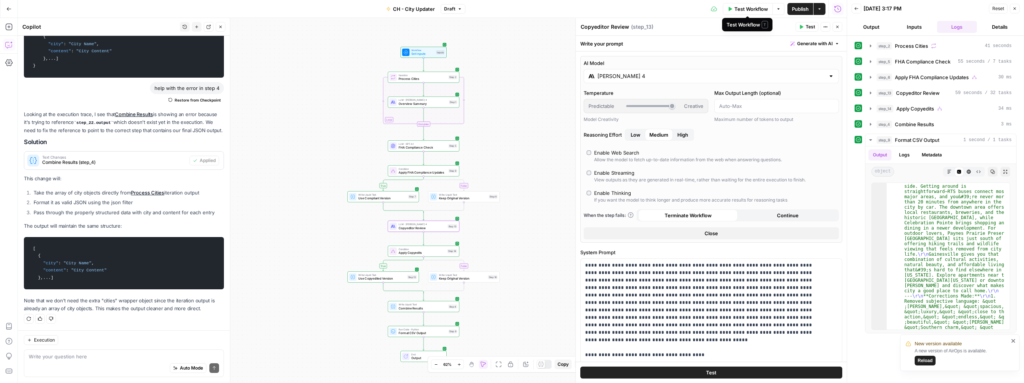
click at [746, 11] on span "Test Workflow" at bounding box center [751, 8] width 34 height 7
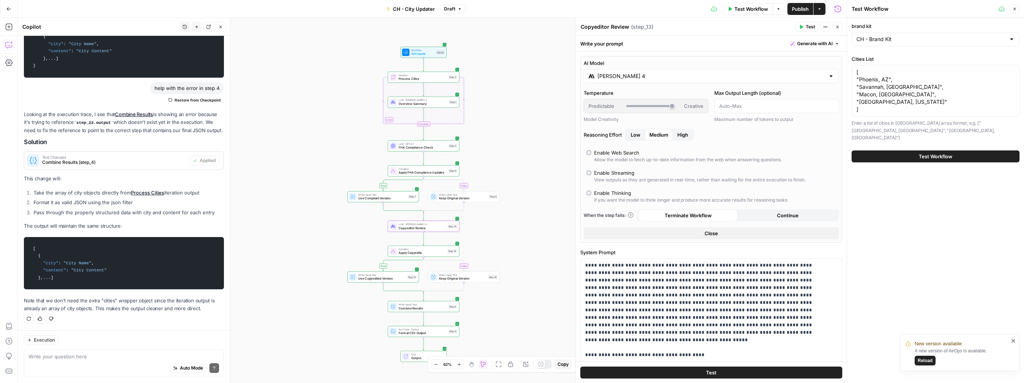
click at [927, 153] on span "Test Workflow" at bounding box center [936, 156] width 34 height 7
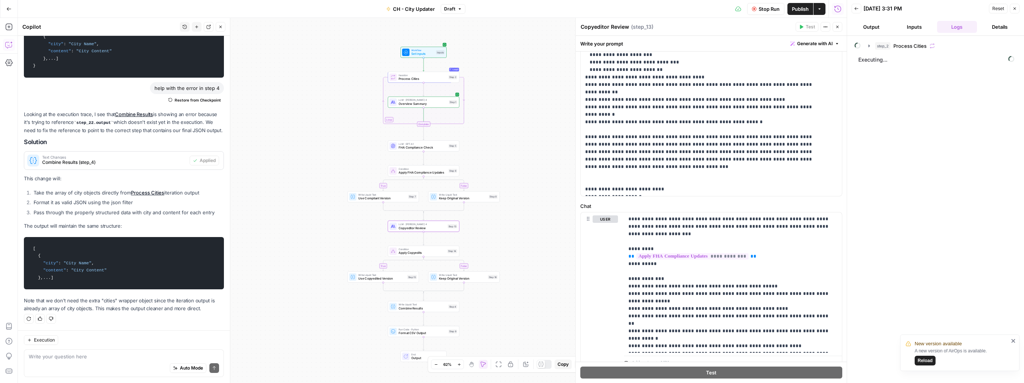
scroll to position [396, 0]
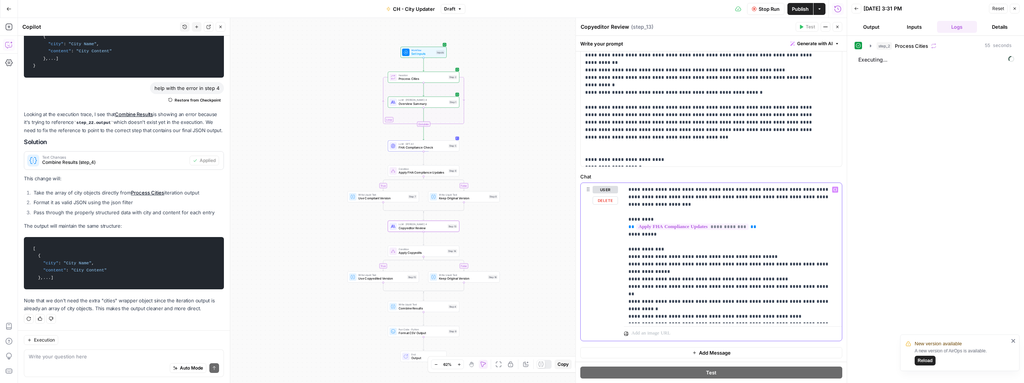
drag, startPoint x: 701, startPoint y: 188, endPoint x: 725, endPoint y: 188, distance: 24.6
click at [725, 188] on p "**********" at bounding box center [729, 253] width 203 height 134
click at [537, 160] on div "true false true false Workflow Set Inputs Inputs Loop Iteration Process Cities …" at bounding box center [432, 200] width 829 height 365
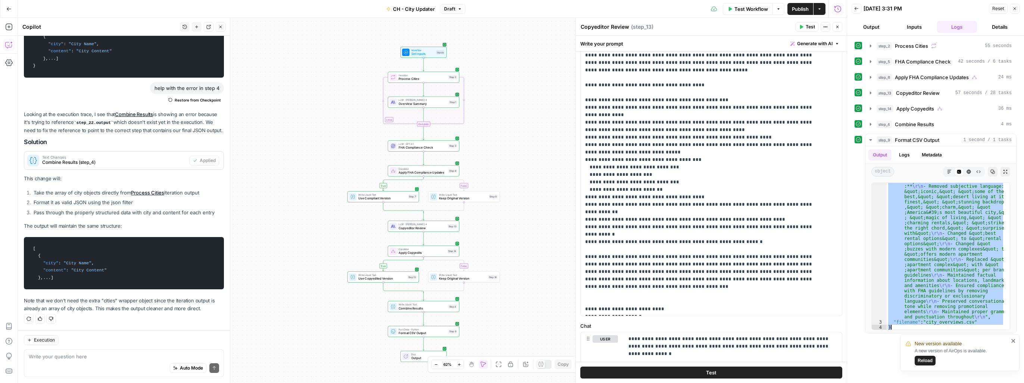
scroll to position [855, 0]
drag, startPoint x: 886, startPoint y: 186, endPoint x: 989, endPoint y: 365, distance: 206.5
click at [989, 365] on body "New version available A new version of AirOps is available. Reload Cohort 5 New…" at bounding box center [512, 191] width 1024 height 383
type textarea "**********"
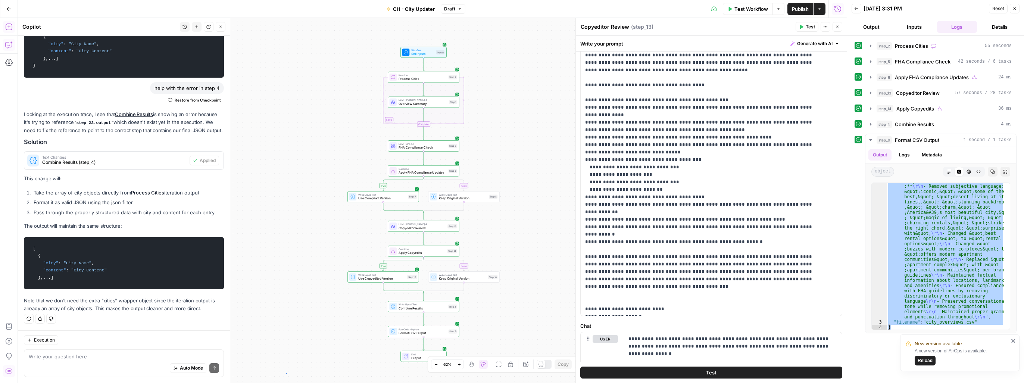
click at [285, 372] on div "true false true false Workflow Set Inputs Inputs Loop Iteration Process Cities …" at bounding box center [432, 200] width 829 height 365
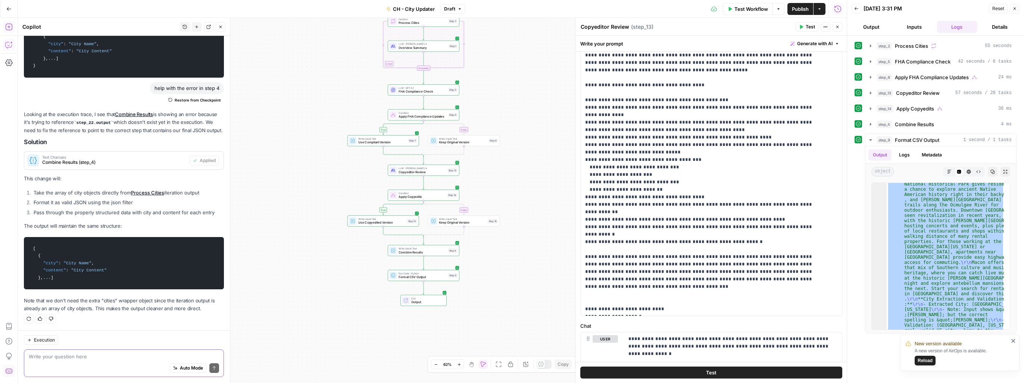
click at [91, 358] on textarea at bounding box center [124, 356] width 190 height 7
type textarea "In the final output I want only the city name and the final content in a JSON"
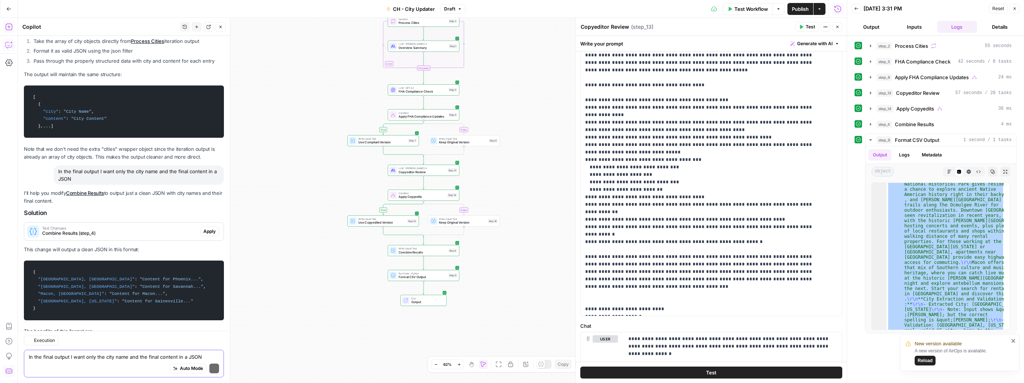
scroll to position [2714, 0]
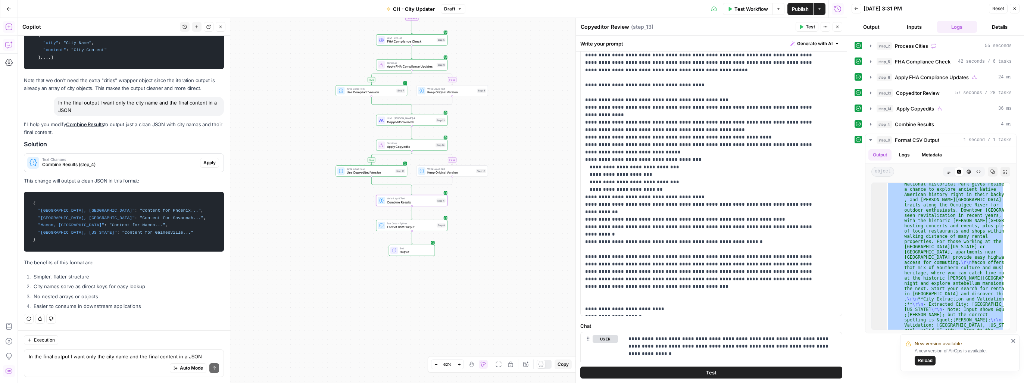
click at [203, 165] on span "Apply" at bounding box center [209, 162] width 12 height 7
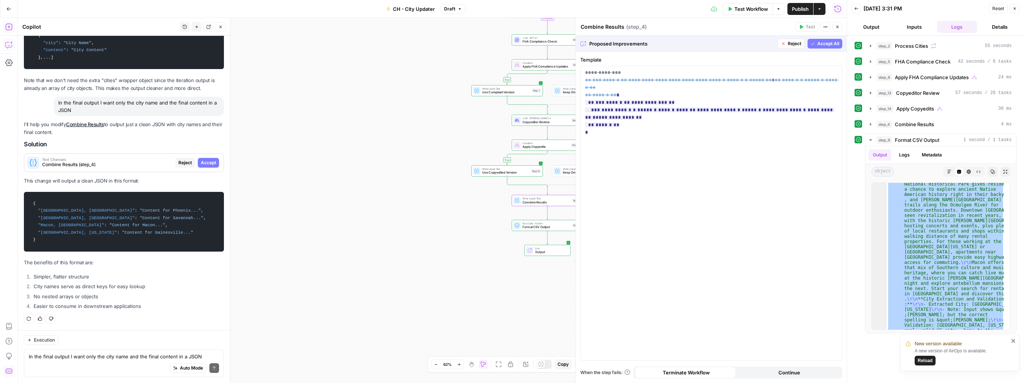
scroll to position [2607, 0]
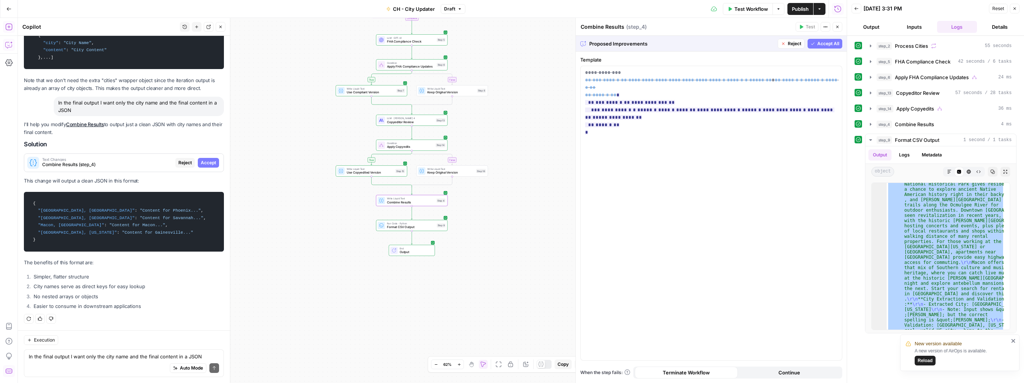
click at [203, 165] on span "Accept" at bounding box center [208, 162] width 15 height 7
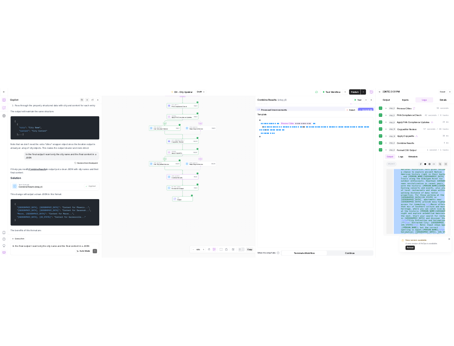
scroll to position [2726, 0]
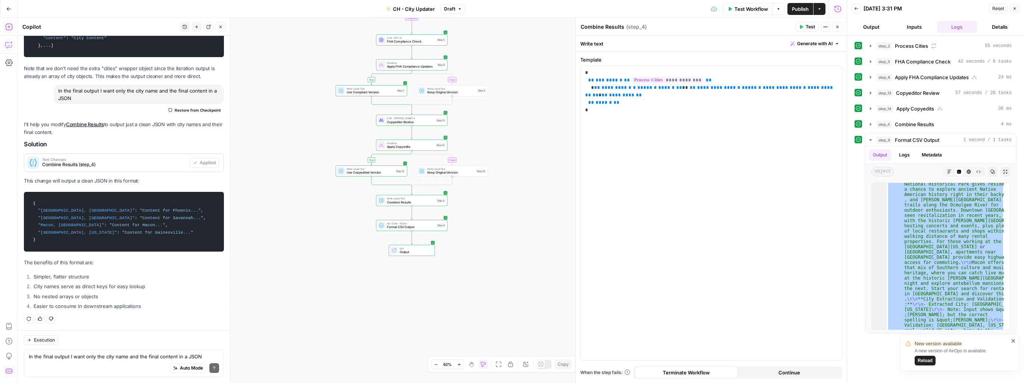
click at [757, 10] on span "Test Workflow" at bounding box center [751, 8] width 34 height 7
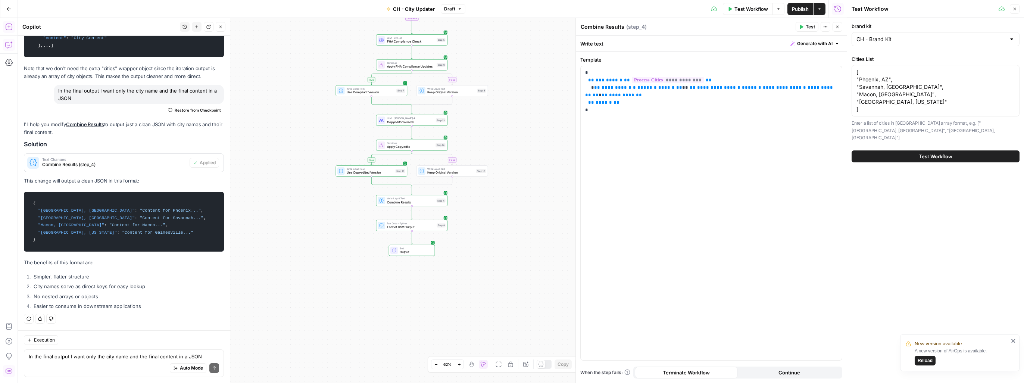
click at [938, 150] on button "Test Workflow" at bounding box center [935, 156] width 168 height 12
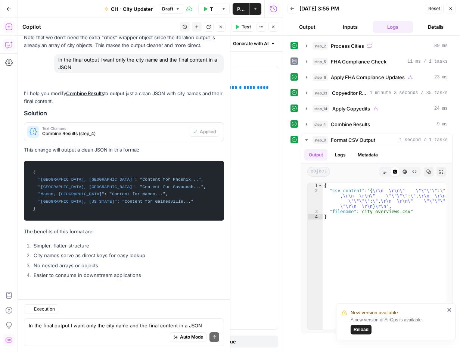
scroll to position [2757, 0]
click at [364, 331] on span "Reload" at bounding box center [360, 329] width 15 height 7
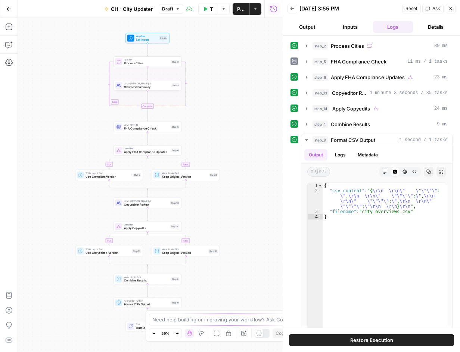
click at [369, 339] on span "Restore Execution" at bounding box center [371, 339] width 43 height 7
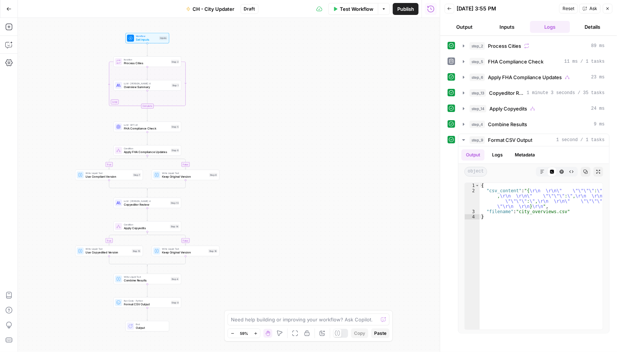
click at [364, 215] on div "true false true false Workflow Set Inputs Inputs Loop Iteration Process Cities …" at bounding box center [229, 185] width 422 height 334
click at [7, 43] on icon "button" at bounding box center [8, 44] width 7 height 7
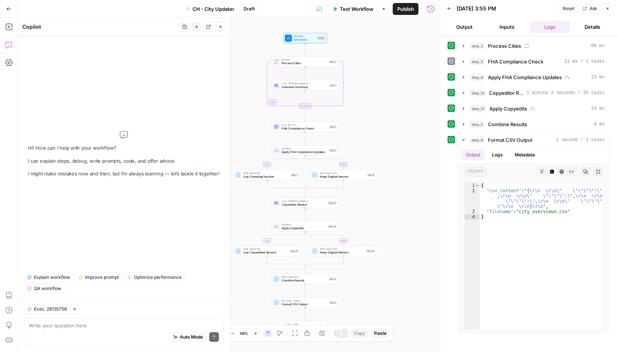
click at [109, 323] on textarea at bounding box center [124, 325] width 190 height 7
type textarea "Should we create this as a single lane workflow and use a grid to batch it?"
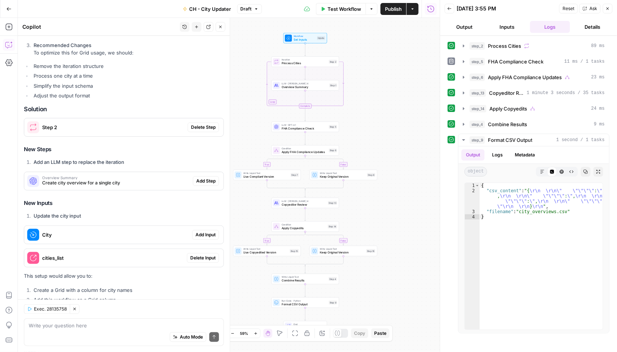
scroll to position [153, 0]
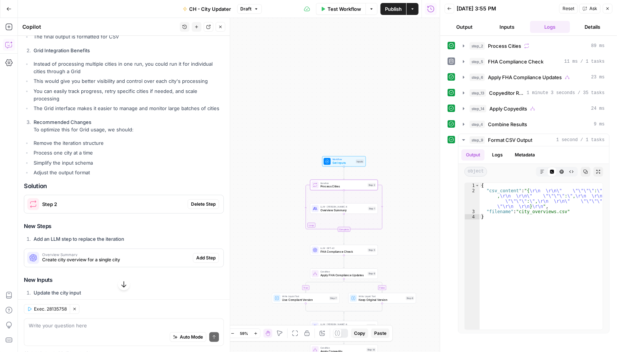
click at [191, 202] on span "Delete Step" at bounding box center [203, 204] width 25 height 7
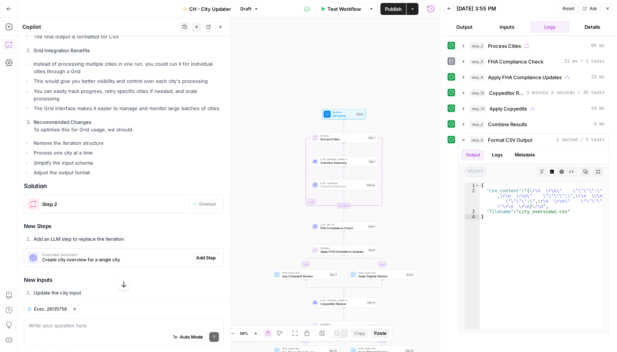
click at [197, 256] on span "Add Step" at bounding box center [205, 257] width 19 height 7
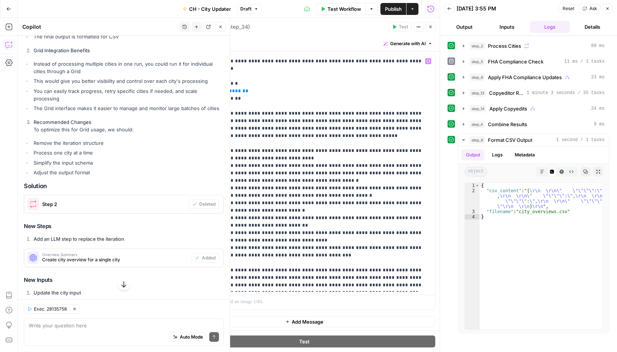
scroll to position [0, 0]
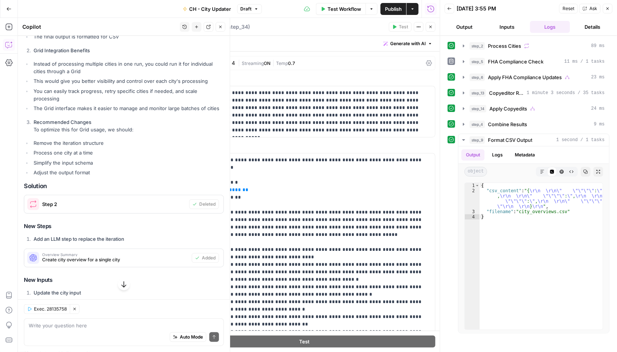
click at [216, 64] on div "[PERSON_NAME] 4" at bounding box center [211, 62] width 48 height 5
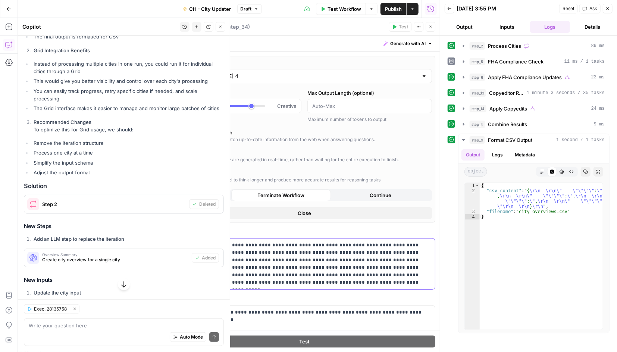
click at [294, 268] on p "**********" at bounding box center [301, 263] width 247 height 45
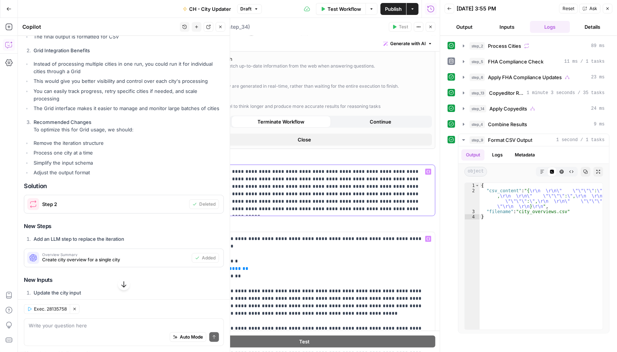
scroll to position [75, 0]
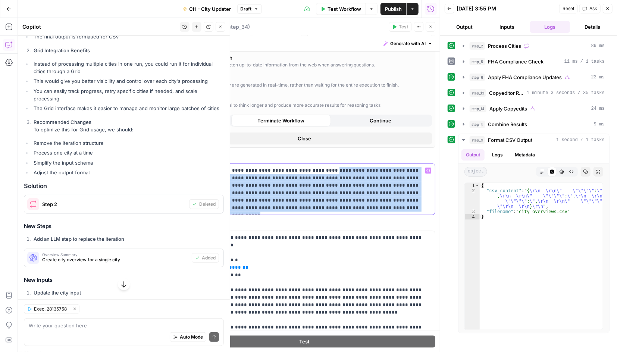
drag, startPoint x: 280, startPoint y: 210, endPoint x: 164, endPoint y: 164, distance: 124.8
click at [164, 164] on body "Cohort 5 New Home Browse Your Data Usage Settings Recent Grids New Grid New Gri…" at bounding box center [308, 176] width 617 height 352
click at [330, 206] on p "**********" at bounding box center [301, 189] width 247 height 45
drag, startPoint x: 284, startPoint y: 207, endPoint x: 178, endPoint y: 168, distance: 112.1
click at [178, 168] on p "**********" at bounding box center [301, 189] width 247 height 45
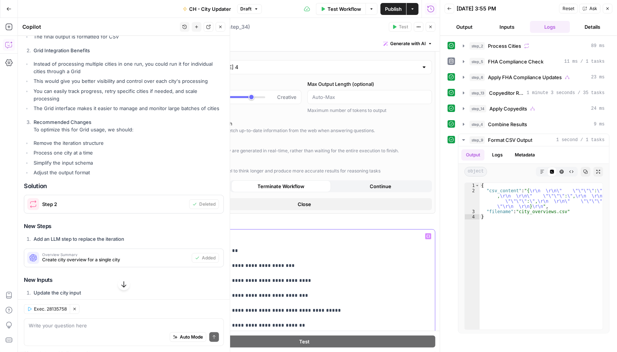
scroll to position [0, 0]
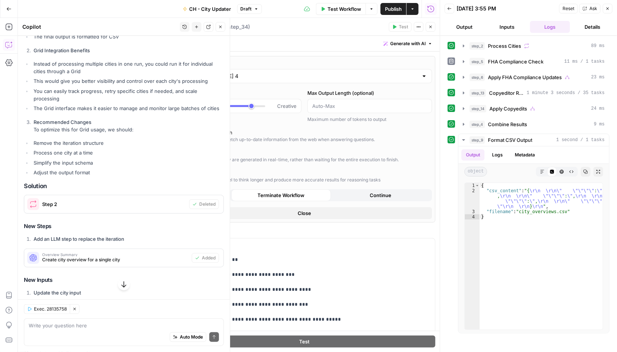
click at [298, 213] on span "Close" at bounding box center [304, 212] width 13 height 7
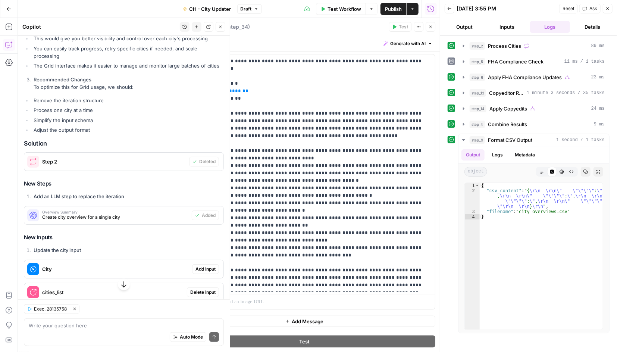
scroll to position [240, 0]
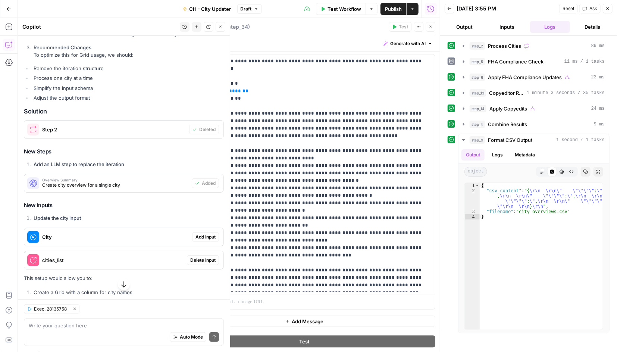
click at [199, 236] on span "Add Input" at bounding box center [205, 237] width 20 height 7
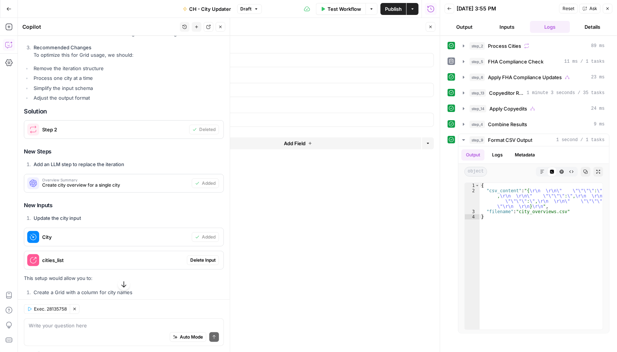
click at [192, 261] on span "Delete Input" at bounding box center [202, 260] width 25 height 7
click at [220, 58] on kit "brand kit" at bounding box center [308, 59] width 241 height 7
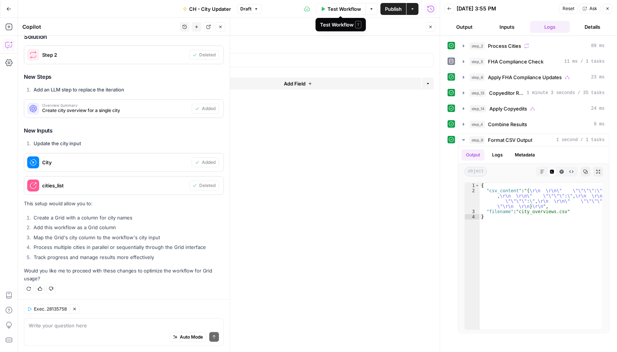
click at [331, 11] on span "Test Workflow" at bounding box center [345, 8] width 34 height 7
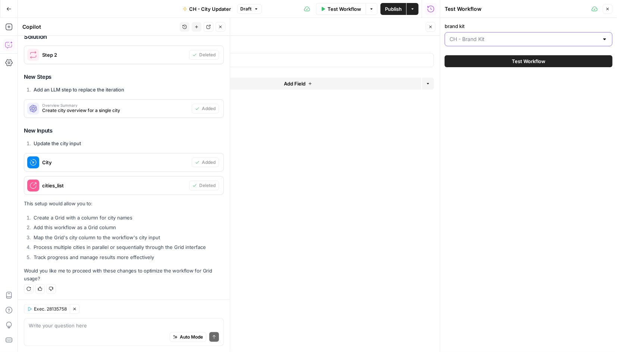
click at [454, 39] on input "brand kit" at bounding box center [524, 38] width 149 height 7
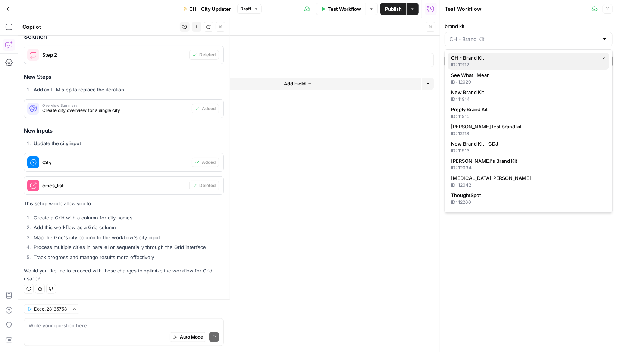
click at [454, 56] on span "CH - Brand Kit" at bounding box center [523, 57] width 145 height 7
type input "CH - Brand Kit"
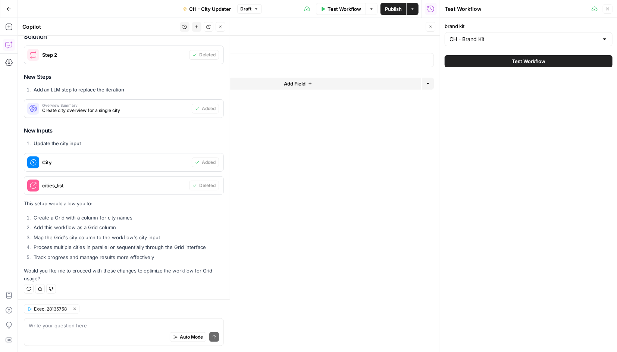
click at [454, 64] on span "Test Workflow" at bounding box center [529, 60] width 34 height 7
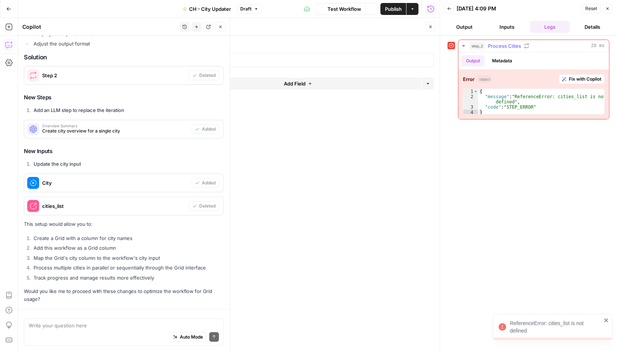
scroll to position [314, 0]
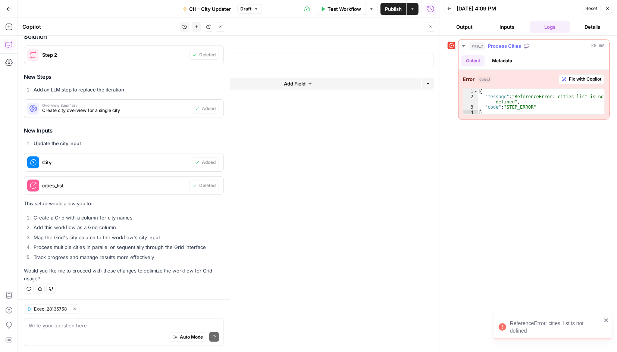
type textarea "**********"
click at [454, 105] on div "{ "message" : "ReferenceError: cities_list is not defined" , "code" : "STEP_ERR…" at bounding box center [541, 107] width 126 height 37
click at [429, 28] on icon "button" at bounding box center [430, 27] width 4 height 4
drag, startPoint x: 311, startPoint y: 144, endPoint x: 442, endPoint y: 202, distance: 142.8
click at [442, 202] on body "Cohort 5 New Home Browse Your Data Usage Settings Recent Grids New Grid New Gri…" at bounding box center [308, 176] width 617 height 352
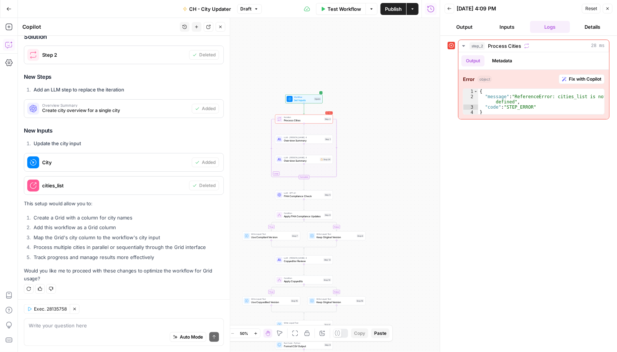
drag, startPoint x: 298, startPoint y: 196, endPoint x: 415, endPoint y: 153, distance: 124.1
click at [414, 153] on div "true false true false Workflow Set Inputs Inputs Loop Error Iteration Process C…" at bounding box center [229, 185] width 422 height 334
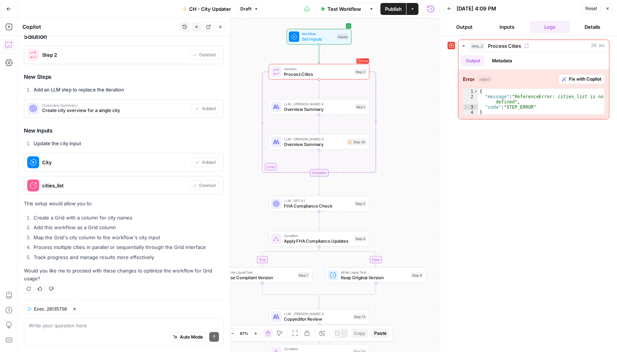
drag, startPoint x: 352, startPoint y: 182, endPoint x: 375, endPoint y: 191, distance: 24.0
click at [375, 191] on div "true false true false Workflow Set Inputs Inputs Loop Error Iteration Process C…" at bounding box center [229, 185] width 422 height 334
click at [430, 10] on icon "button" at bounding box center [430, 8] width 7 height 7
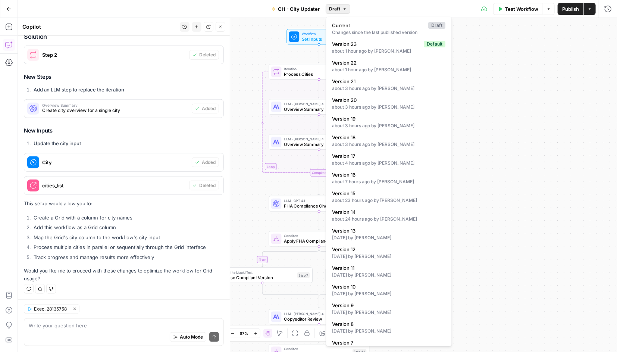
click at [345, 9] on icon "button" at bounding box center [344, 9] width 4 height 4
click at [362, 48] on div "about 1 hour ago by Craig Harkins" at bounding box center [388, 51] width 113 height 7
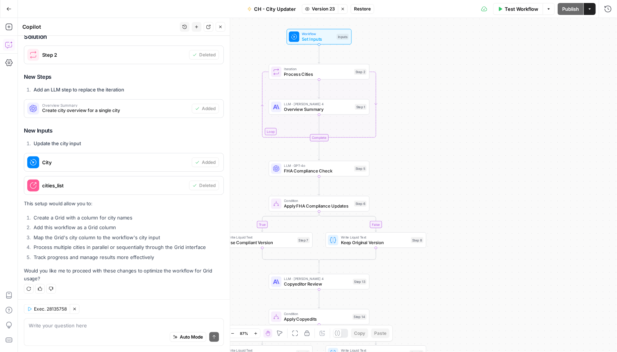
click at [454, 109] on div "true false true false Workflow Set Inputs Inputs Loop Iteration Process Cities …" at bounding box center [317, 185] width 599 height 334
click at [454, 10] on button "Actions" at bounding box center [590, 9] width 12 height 12
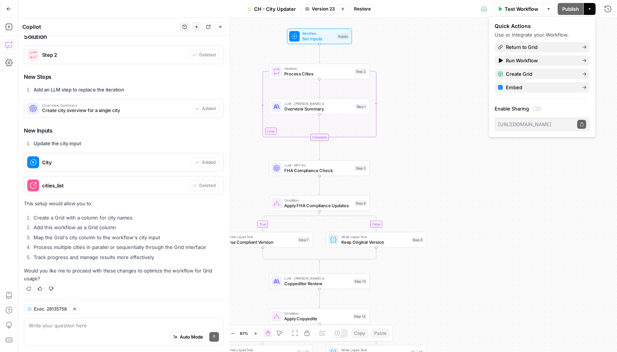
drag, startPoint x: 508, startPoint y: 181, endPoint x: 503, endPoint y: 180, distance: 5.6
click at [454, 181] on div "true false true false Workflow Set Inputs Inputs Loop Iteration Process Cities …" at bounding box center [317, 185] width 599 height 334
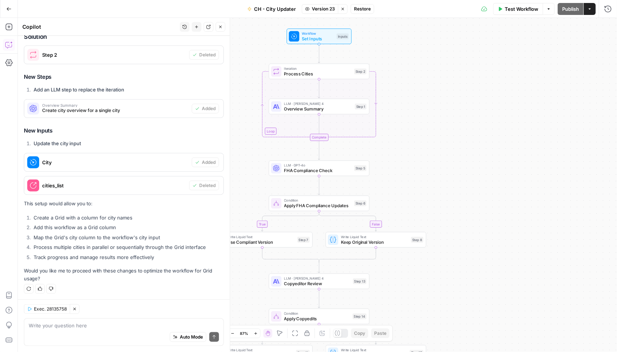
click at [363, 8] on span "Restore" at bounding box center [362, 9] width 17 height 7
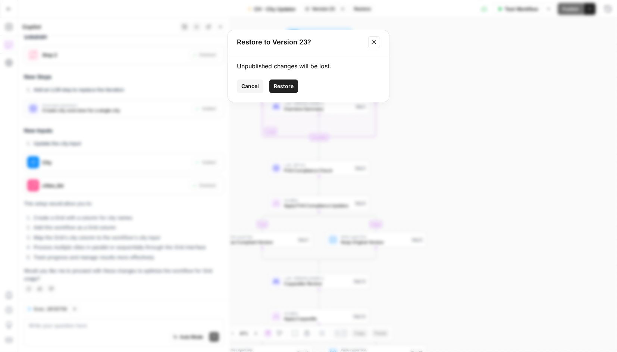
click at [290, 90] on button "Restore" at bounding box center [283, 85] width 29 height 13
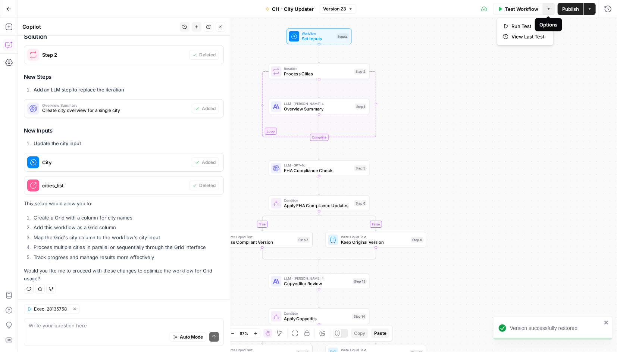
click at [454, 8] on icon "button" at bounding box center [549, 9] width 4 height 4
click at [454, 7] on icon "button" at bounding box center [590, 9] width 4 height 4
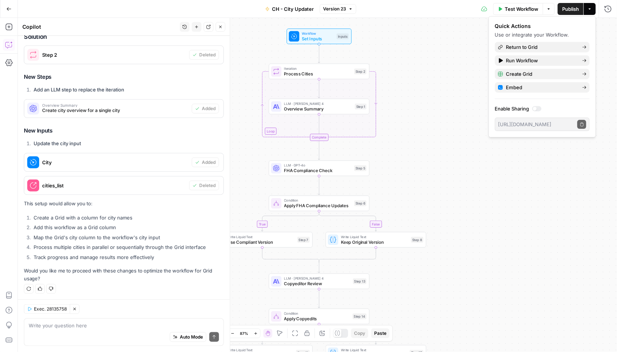
click at [454, 70] on div "true false true false Workflow Set Inputs Inputs Loop Iteration Process Cities …" at bounding box center [317, 185] width 599 height 334
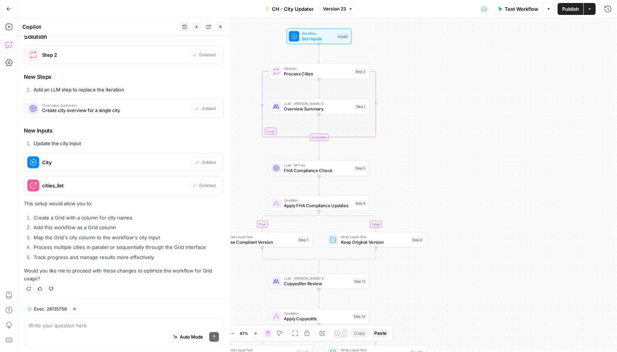
click at [294, 9] on span "CH - City Updater" at bounding box center [293, 8] width 42 height 7
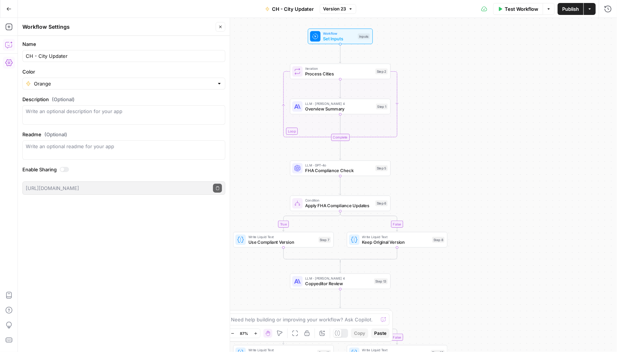
click at [9, 44] on icon "button" at bounding box center [8, 44] width 7 height 7
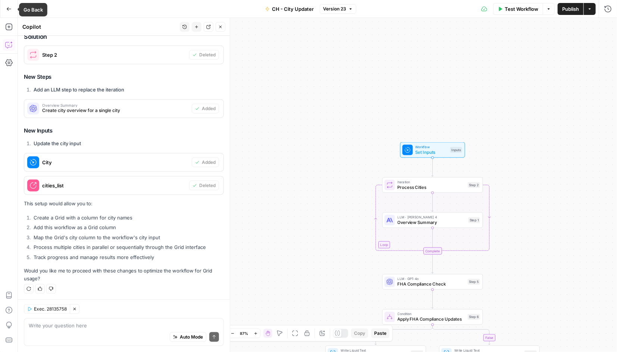
click at [10, 6] on icon "button" at bounding box center [8, 8] width 5 height 5
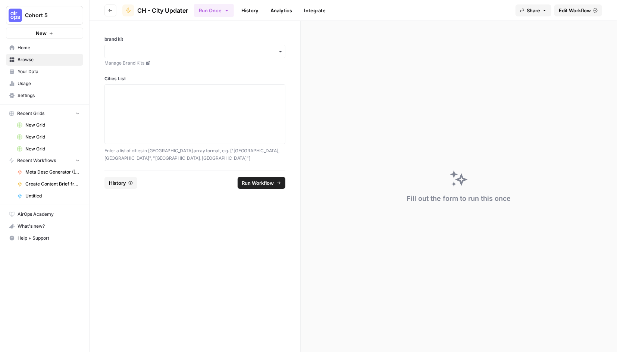
click at [23, 46] on span "Home" at bounding box center [49, 47] width 62 height 7
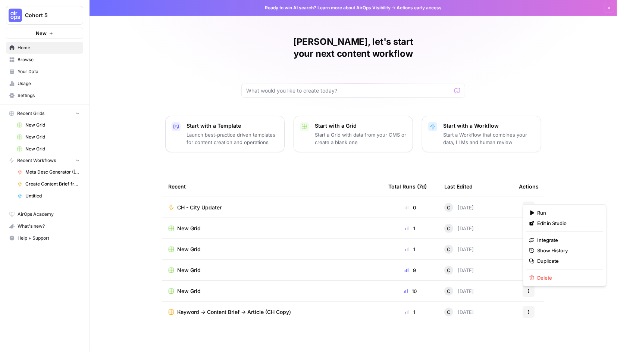
click at [454, 205] on icon "button" at bounding box center [528, 207] width 4 height 4
click at [454, 259] on span "Duplicate" at bounding box center [568, 260] width 60 height 7
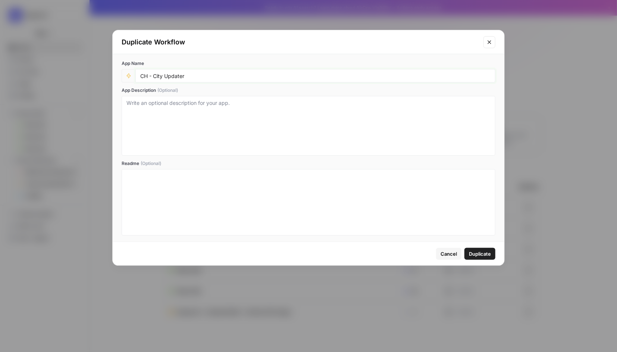
click at [198, 73] on input "CH - City Updater" at bounding box center [315, 75] width 350 height 7
drag, startPoint x: 198, startPoint y: 73, endPoint x: 132, endPoint y: 73, distance: 66.4
click at [133, 73] on div "CH - City Updater" at bounding box center [309, 75] width 374 height 13
type input "CH - One City Update"
type textarea "Single City Update Flow"
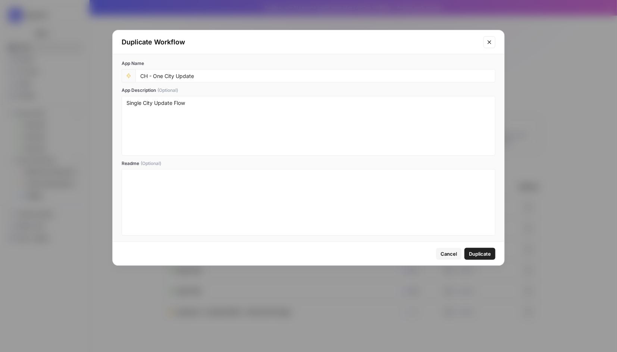
click at [454, 254] on span "Duplicate" at bounding box center [480, 253] width 22 height 7
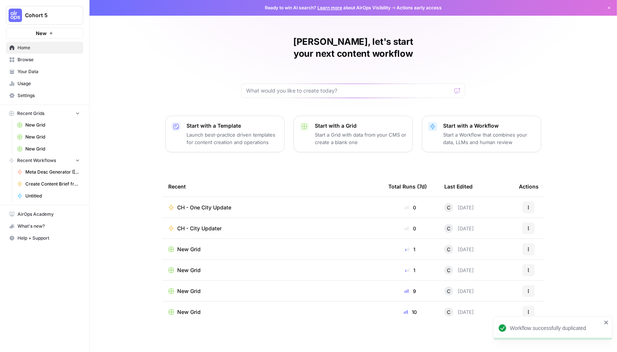
click at [206, 204] on span "CH - One City Update" at bounding box center [204, 207] width 54 height 7
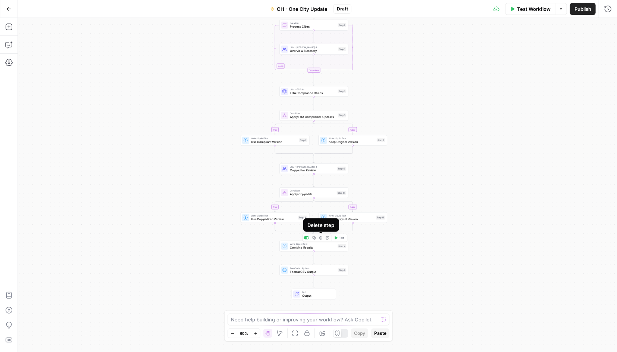
click at [321, 239] on icon "button" at bounding box center [321, 238] width 4 height 4
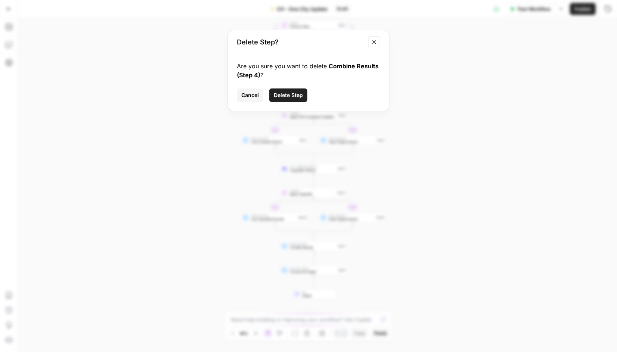
drag, startPoint x: 251, startPoint y: 95, endPoint x: 253, endPoint y: 106, distance: 10.9
click at [251, 95] on span "Cancel" at bounding box center [250, 94] width 18 height 7
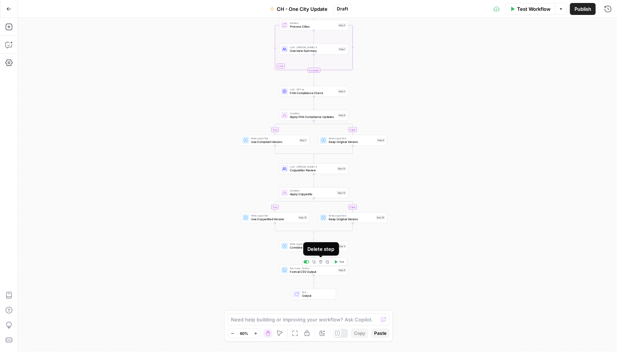
click at [320, 263] on icon "button" at bounding box center [321, 262] width 4 height 4
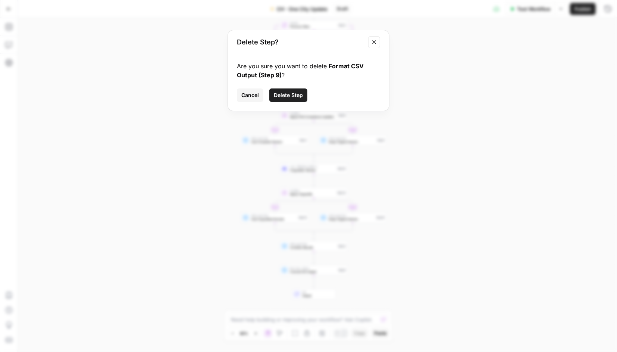
click at [282, 96] on span "Delete Step" at bounding box center [288, 94] width 29 height 7
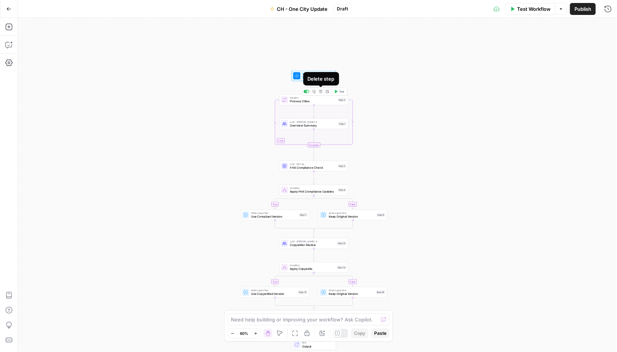
click at [321, 92] on icon "button" at bounding box center [320, 91] width 3 height 3
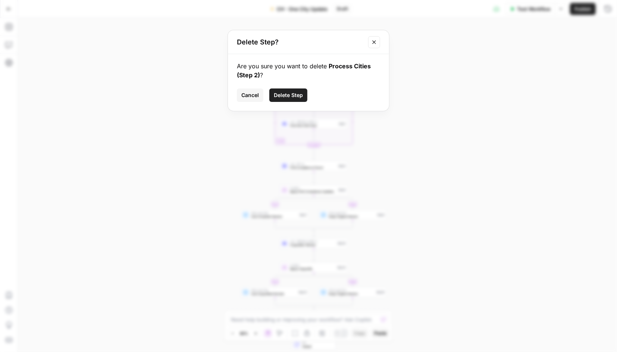
click at [288, 97] on span "Delete Step" at bounding box center [288, 94] width 29 height 7
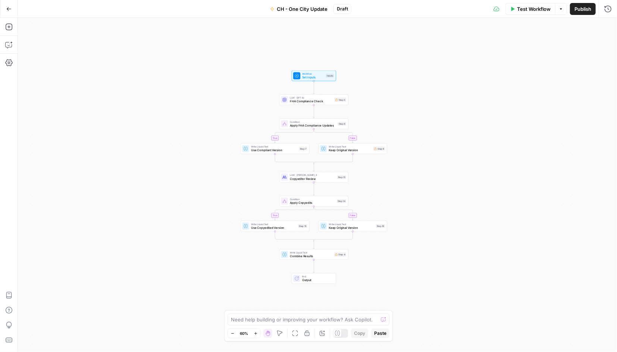
click at [345, 10] on span "Draft" at bounding box center [342, 9] width 11 height 7
click at [341, 10] on span "Draft" at bounding box center [342, 9] width 11 height 7
click at [11, 26] on icon "button" at bounding box center [8, 26] width 7 height 7
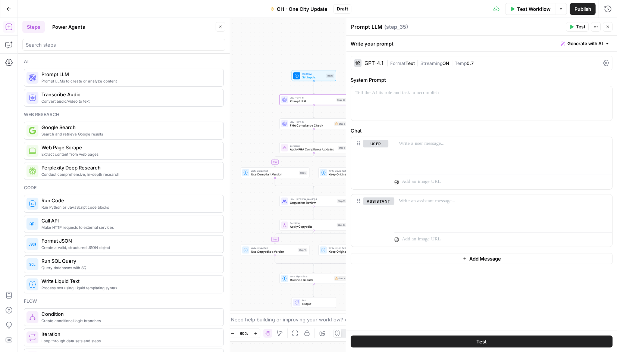
click at [378, 61] on div "GPT-4.1" at bounding box center [373, 62] width 19 height 5
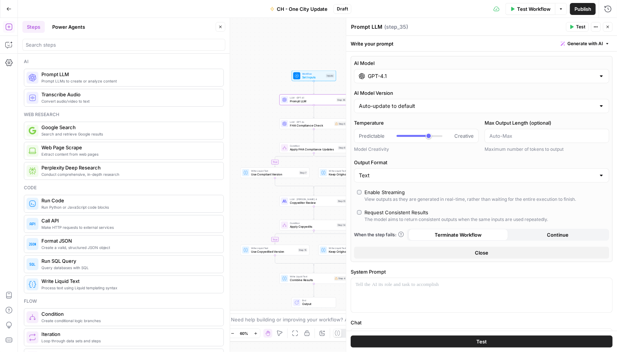
click at [399, 76] on input "GPT-4.1" at bounding box center [482, 75] width 228 height 7
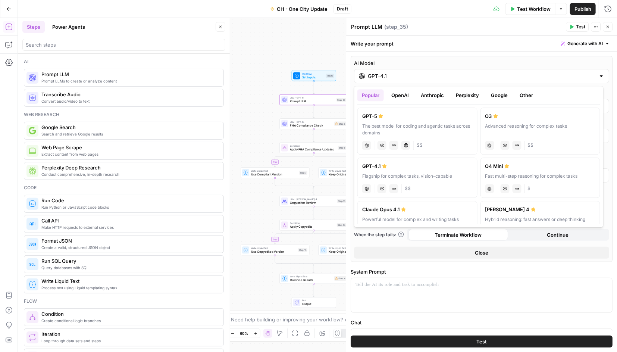
click at [400, 90] on button "OpenAI" at bounding box center [400, 95] width 26 height 12
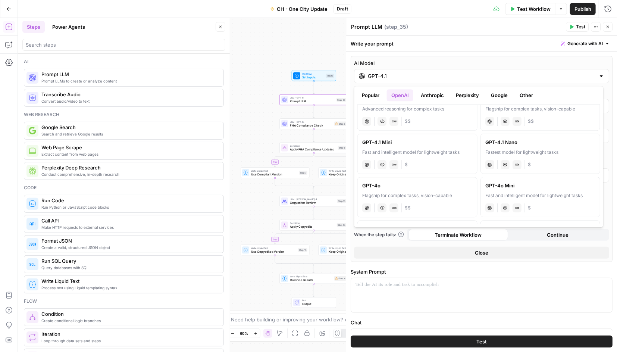
scroll to position [112, 0]
click at [406, 194] on div "Flagship for complex tasks, vision-capable" at bounding box center [417, 194] width 110 height 7
type input "GPT-4o"
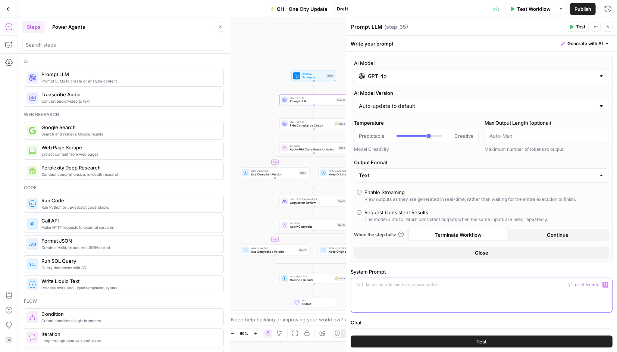
click at [411, 291] on div at bounding box center [481, 295] width 261 height 34
click at [409, 294] on div at bounding box center [481, 295] width 261 height 34
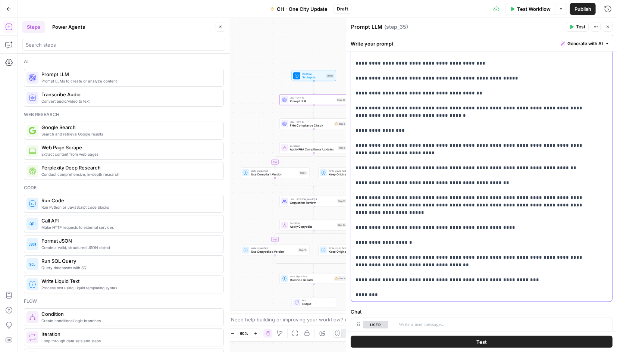
scroll to position [398, 0]
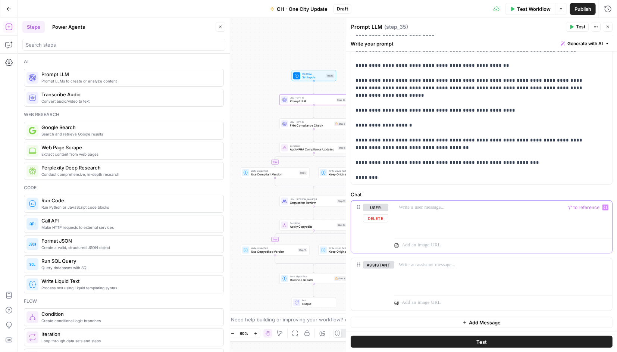
click at [439, 210] on div at bounding box center [503, 218] width 218 height 34
drag, startPoint x: 356, startPoint y: 140, endPoint x: 585, endPoint y: 200, distance: 237.3
click at [0, 0] on form "**********" at bounding box center [0, 0] width 0 height 0
click at [428, 215] on div at bounding box center [503, 218] width 218 height 34
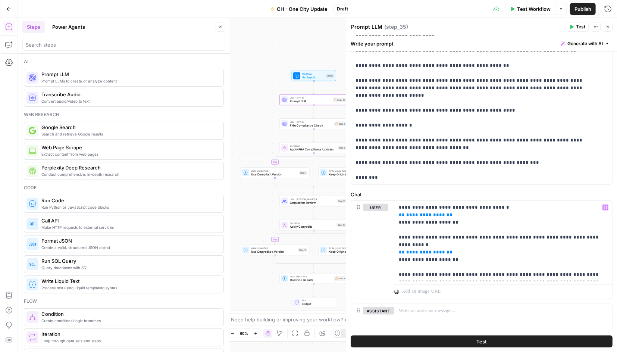
click at [454, 342] on span "Test" at bounding box center [481, 341] width 10 height 7
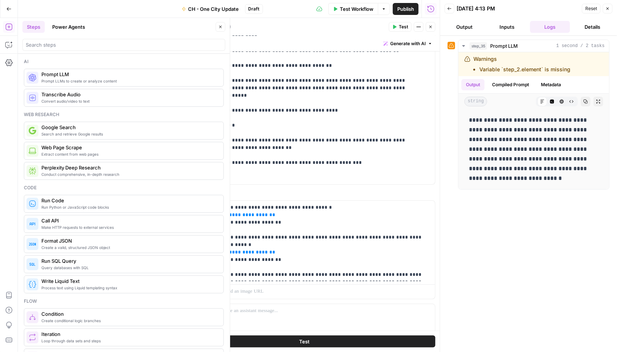
drag, startPoint x: 429, startPoint y: 27, endPoint x: 424, endPoint y: 35, distance: 9.7
click at [429, 27] on icon "button" at bounding box center [430, 27] width 4 height 4
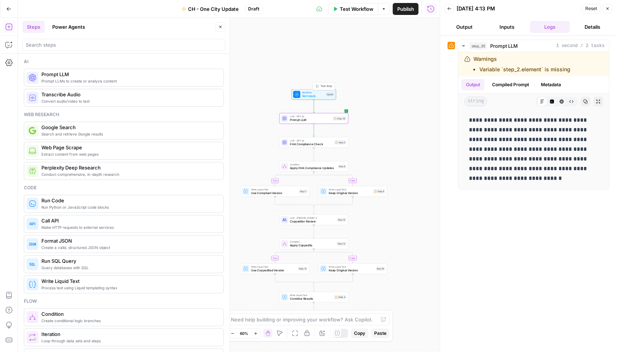
click at [310, 95] on span "Set Inputs" at bounding box center [313, 96] width 22 height 4
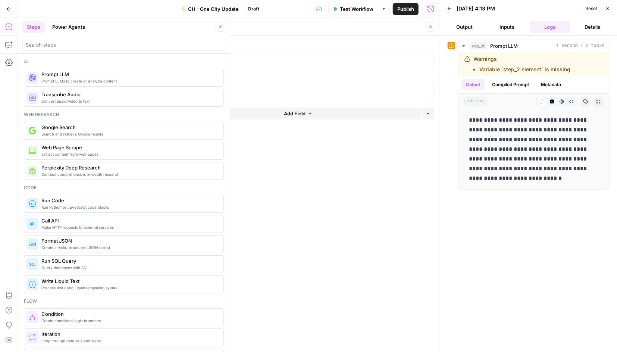
click at [431, 75] on icon "button" at bounding box center [430, 76] width 4 height 4
click at [294, 85] on span "Add Field" at bounding box center [295, 83] width 22 height 7
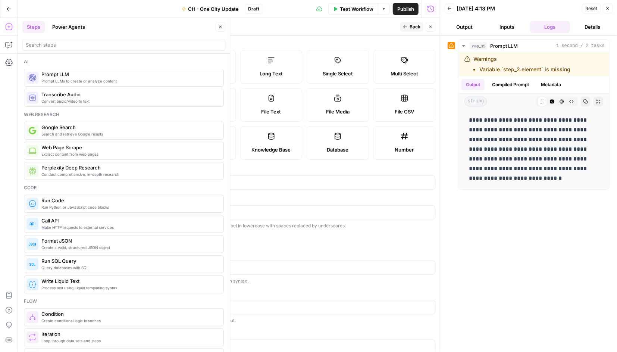
click at [206, 68] on label "Short Text" at bounding box center [204, 67] width 62 height 34
click at [210, 181] on input "Label" at bounding box center [304, 182] width 252 height 7
type input "City"
click at [207, 238] on div at bounding box center [203, 238] width 13 height 7
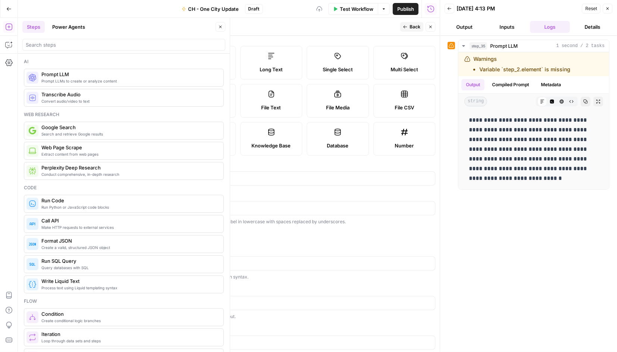
scroll to position [15, 0]
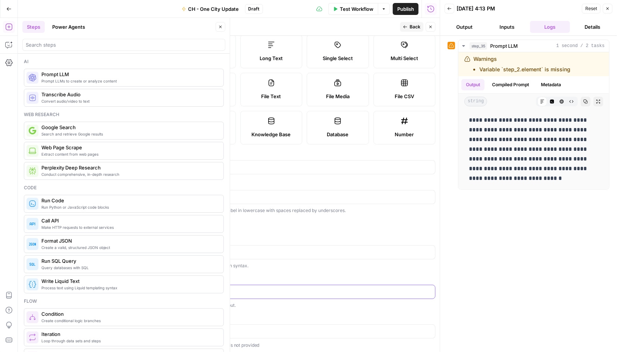
click at [240, 293] on input "Placeholder" at bounding box center [304, 291] width 252 height 7
type input "Atlanta, GA"
drag, startPoint x: 334, startPoint y: 269, endPoint x: 335, endPoint y: 264, distance: 4.9
click at [335, 269] on form "Input type Short Text Long Text Single Select Multi Select JSON File Text File …" at bounding box center [304, 194] width 271 height 316
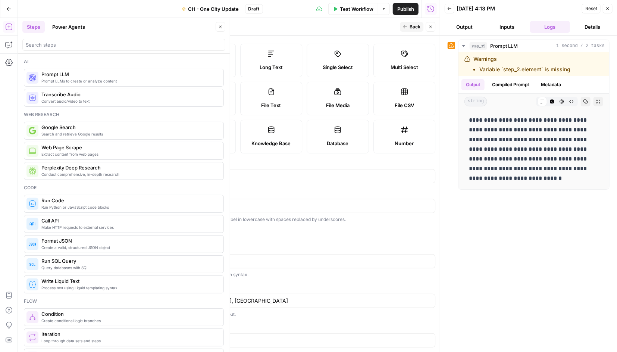
scroll to position [0, 0]
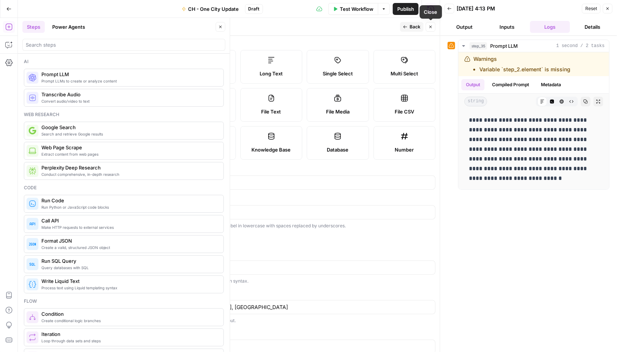
click at [431, 29] on button "Close" at bounding box center [431, 27] width 10 height 10
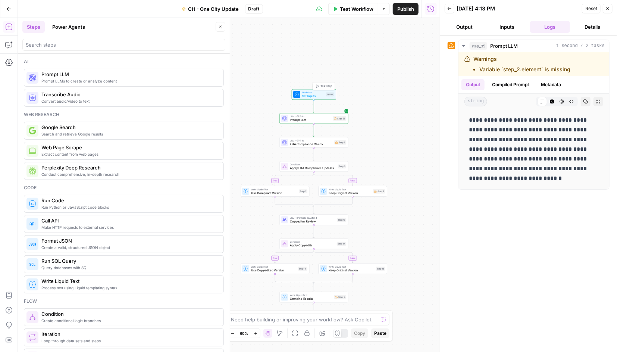
click at [305, 95] on span "Set Inputs" at bounding box center [313, 96] width 22 height 4
click at [314, 94] on span "Set Inputs" at bounding box center [314, 96] width 22 height 4
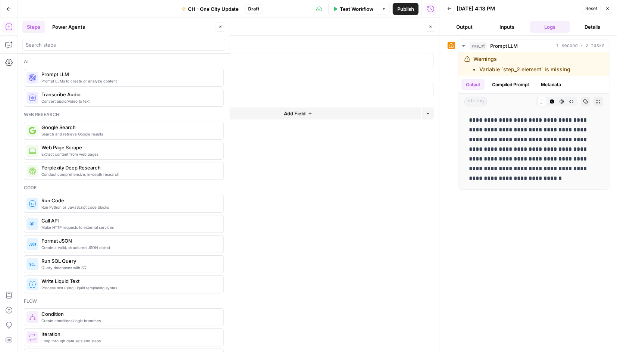
click at [429, 28] on icon "button" at bounding box center [430, 27] width 4 height 4
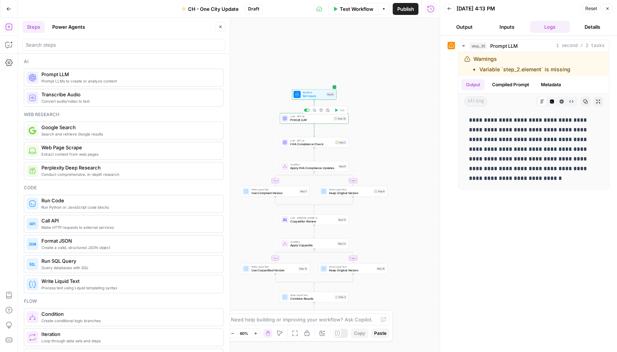
click at [307, 122] on span "Prompt LLM" at bounding box center [310, 120] width 41 height 4
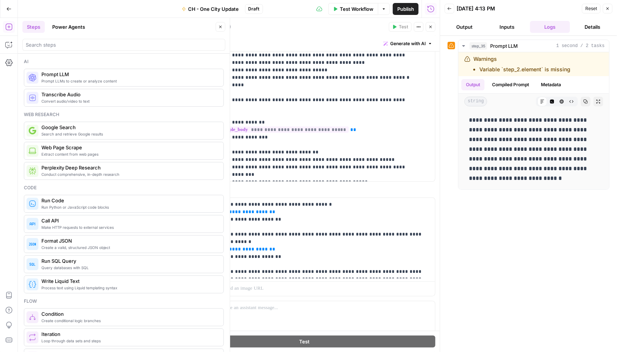
scroll to position [253, 0]
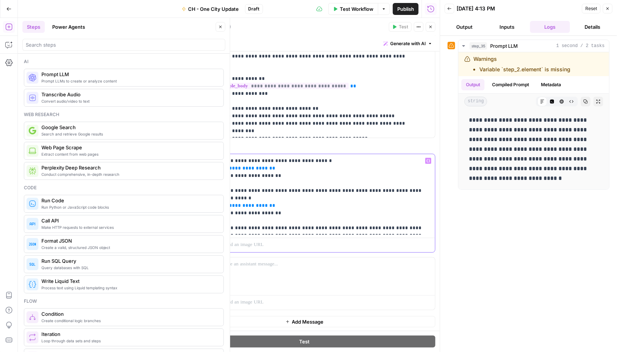
click at [288, 168] on p "**********" at bounding box center [323, 194] width 203 height 75
drag, startPoint x: 270, startPoint y: 160, endPoint x: 279, endPoint y: 173, distance: 16.9
click at [279, 173] on p "**********" at bounding box center [323, 194] width 203 height 75
click at [280, 170] on p "**********" at bounding box center [323, 194] width 203 height 75
drag, startPoint x: 275, startPoint y: 169, endPoint x: 221, endPoint y: 169, distance: 54.1
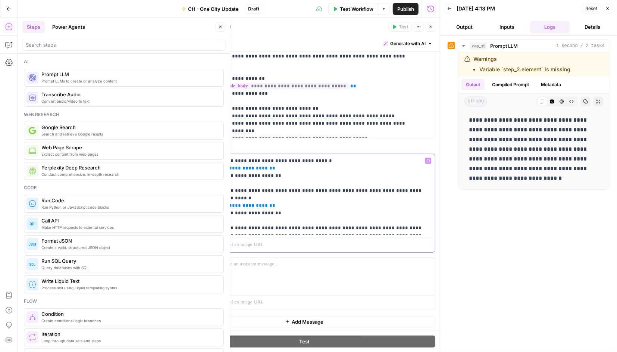
click at [221, 169] on div "**********" at bounding box center [326, 194] width 218 height 81
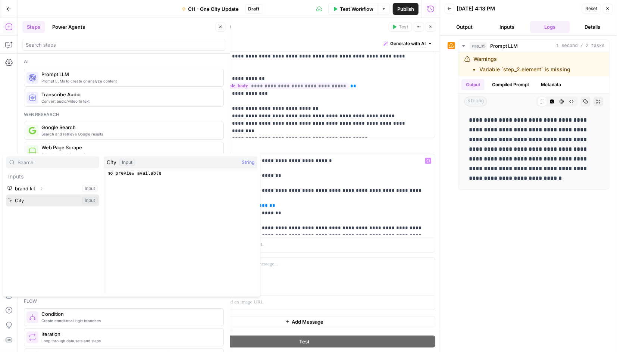
click at [57, 201] on button "Select variable City" at bounding box center [52, 200] width 93 height 12
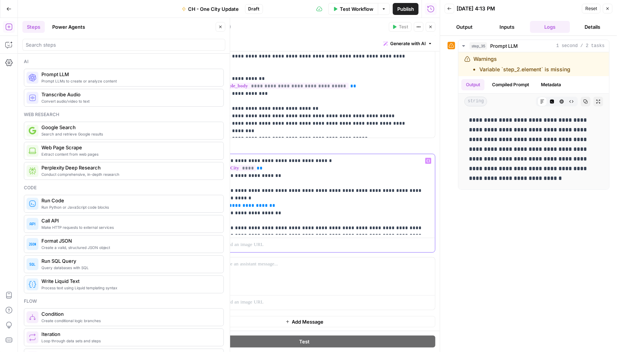
drag, startPoint x: 275, startPoint y: 197, endPoint x: 222, endPoint y: 195, distance: 53.0
click at [222, 195] on p "**********" at bounding box center [323, 194] width 203 height 75
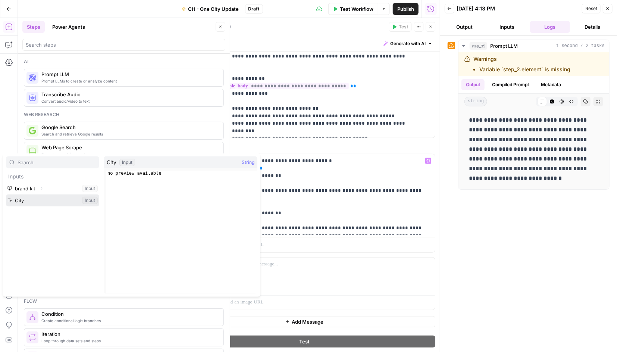
click at [51, 201] on button "Select variable City" at bounding box center [52, 200] width 93 height 12
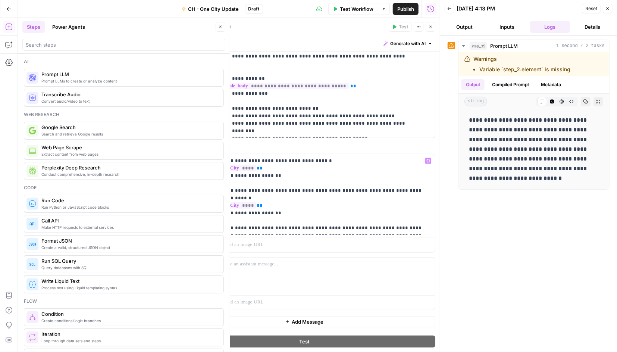
click at [454, 274] on div "**********" at bounding box center [529, 194] width 162 height 309
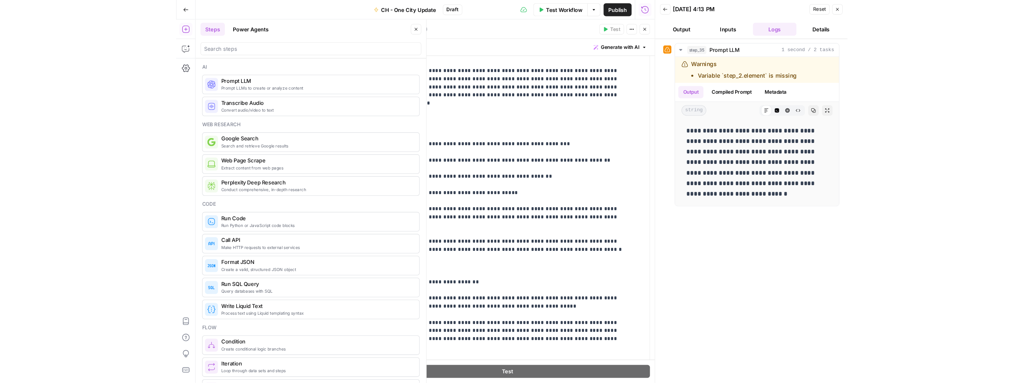
scroll to position [0, 0]
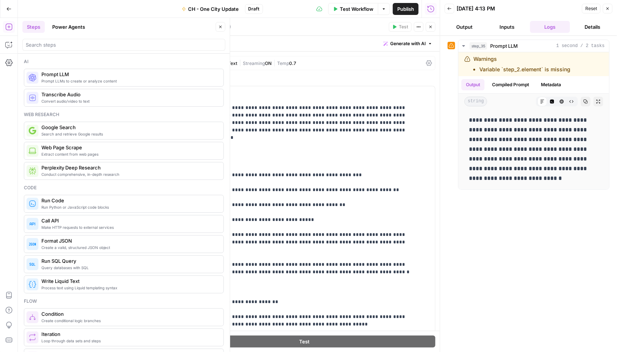
click at [355, 11] on span "Test Workflow" at bounding box center [357, 8] width 34 height 7
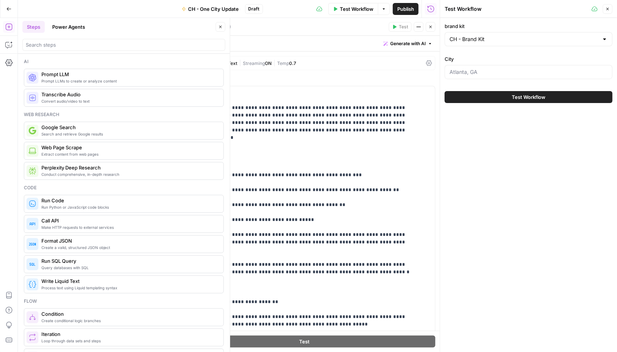
click at [454, 98] on span "Test Workflow" at bounding box center [529, 96] width 34 height 7
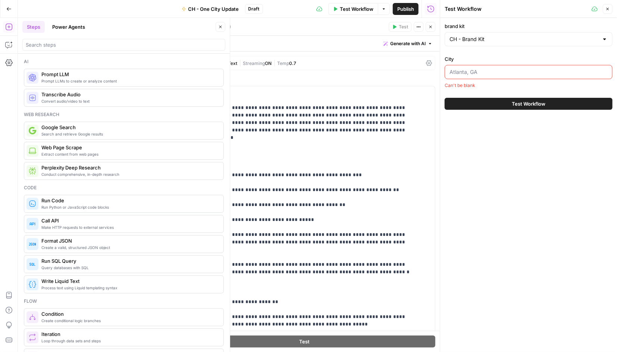
click at [454, 72] on input "City" at bounding box center [529, 71] width 158 height 7
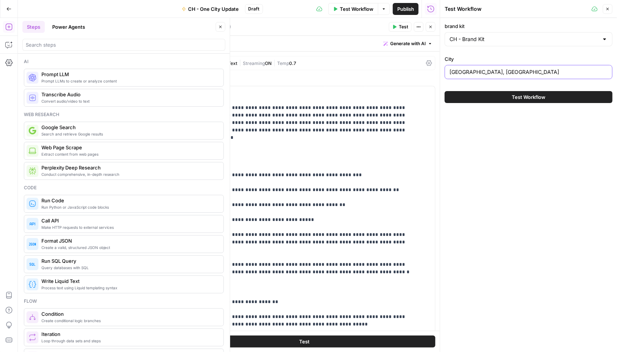
type input "Atlanta, GA"
click at [454, 99] on button "Test Workflow" at bounding box center [529, 97] width 168 height 12
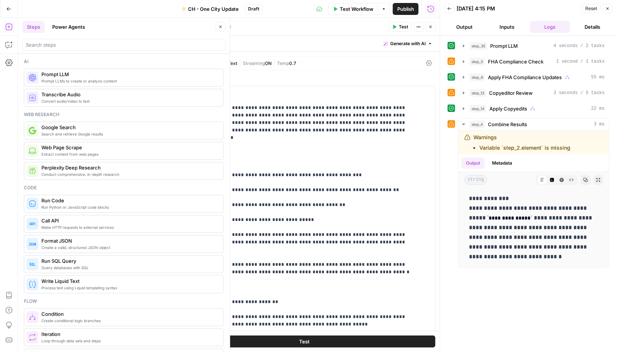
click at [429, 26] on icon "button" at bounding box center [430, 27] width 4 height 4
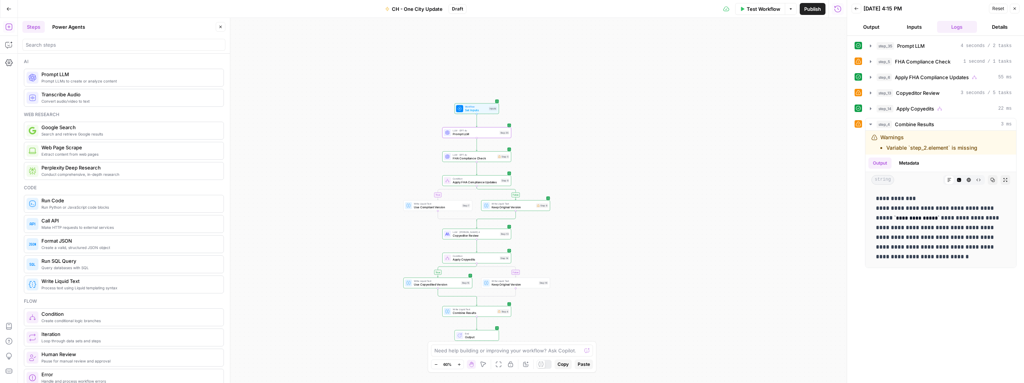
drag, startPoint x: 436, startPoint y: 200, endPoint x: 598, endPoint y: 214, distance: 162.9
click at [454, 214] on div "true false true false Workflow Set Inputs Inputs LLM · GPT-4o Prompt LLM Step 3…" at bounding box center [432, 200] width 829 height 365
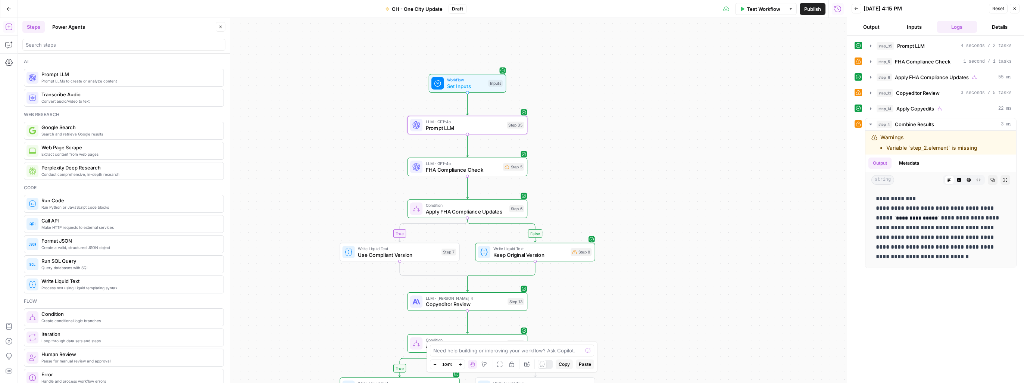
drag, startPoint x: 535, startPoint y: 131, endPoint x: 555, endPoint y: 181, distance: 53.9
click at [454, 180] on div "true false true false Workflow Set Inputs Inputs LLM · GPT-4o Prompt LLM Step 3…" at bounding box center [432, 200] width 829 height 365
click at [454, 172] on div "LLM · GPT-4o FHA Compliance Check Step 5 Copy step Delete step Add Note Test" at bounding box center [468, 167] width 114 height 13
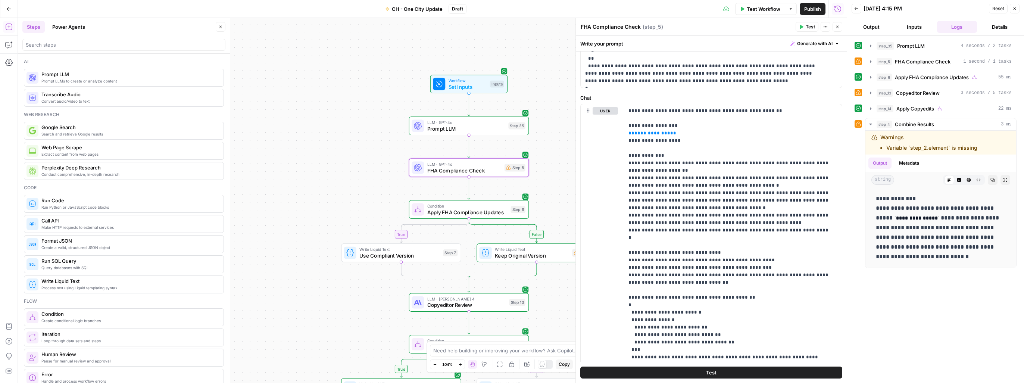
scroll to position [301, 0]
click at [454, 132] on p "**********" at bounding box center [729, 246] width 203 height 276
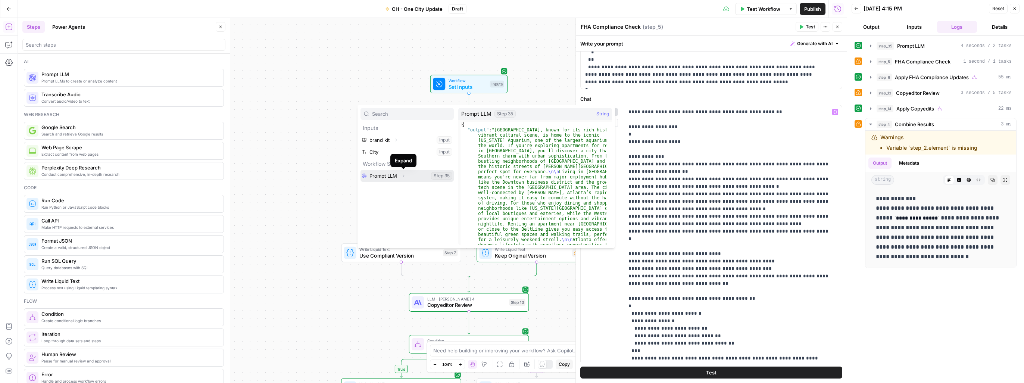
click at [399, 177] on button "Expand" at bounding box center [403, 176] width 10 height 10
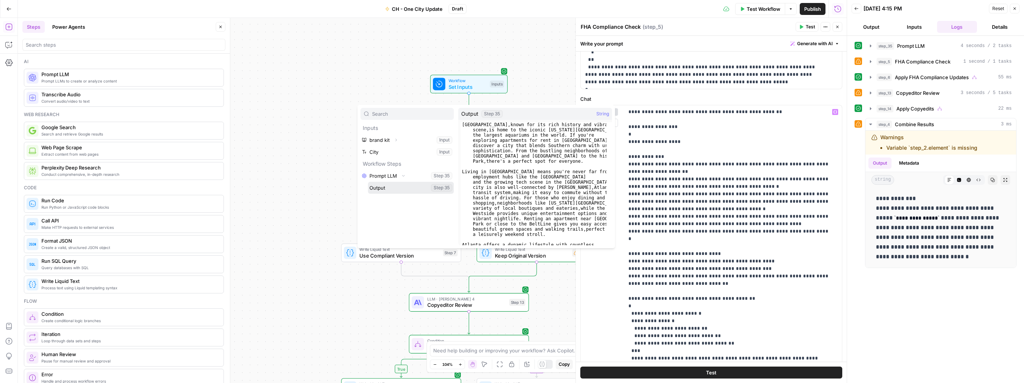
click at [400, 189] on button "Select variable Output" at bounding box center [411, 188] width 86 height 12
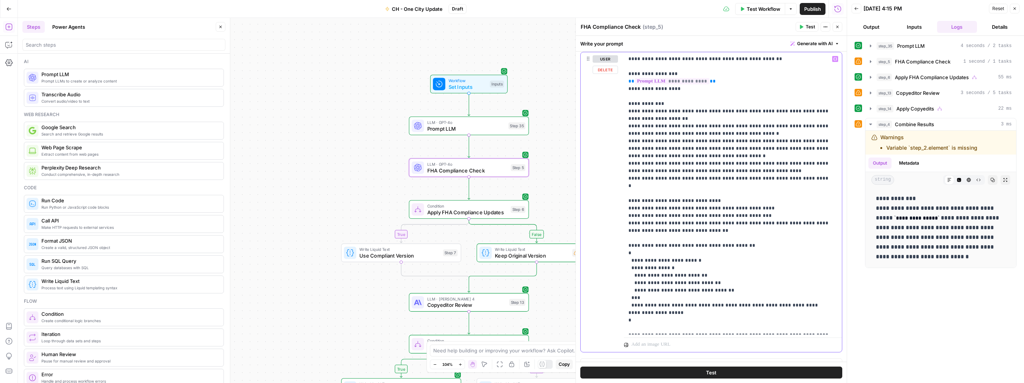
scroll to position [366, 0]
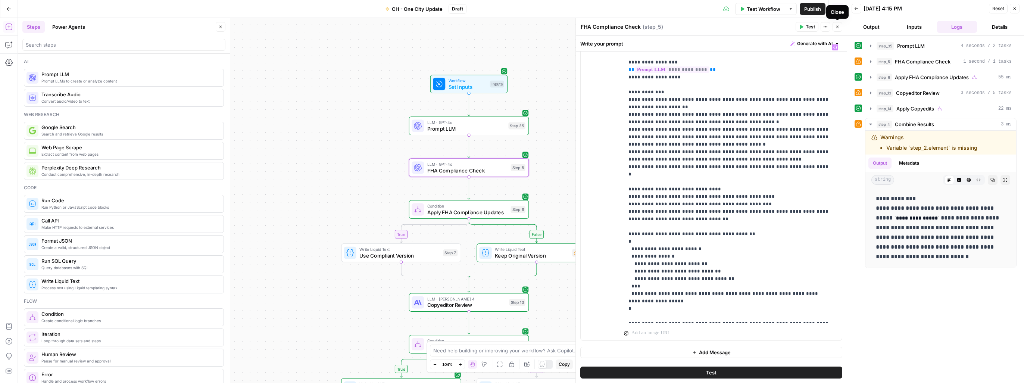
drag, startPoint x: 837, startPoint y: 26, endPoint x: 664, endPoint y: 134, distance: 203.5
click at [454, 26] on icon "button" at bounding box center [837, 27] width 4 height 4
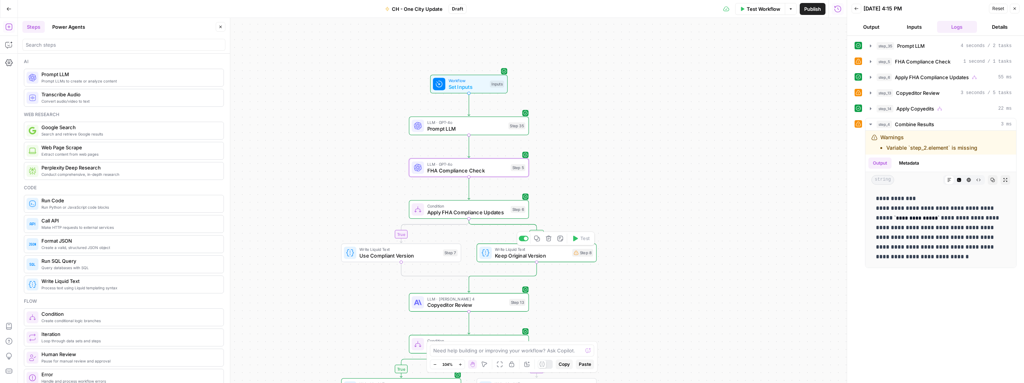
click at [454, 257] on div "Write Liquid Text Keep Original Version Step 8 Copy step Delete step Add Note T…" at bounding box center [536, 252] width 114 height 13
click at [454, 73] on p "**********" at bounding box center [711, 72] width 253 height 7
drag, startPoint x: 638, startPoint y: 73, endPoint x: 562, endPoint y: 75, distance: 75.4
click at [454, 74] on body "Cohort 5 New Home Browse Your Data Usage Settings Recent Grids New Grid New Gri…" at bounding box center [512, 191] width 1024 height 383
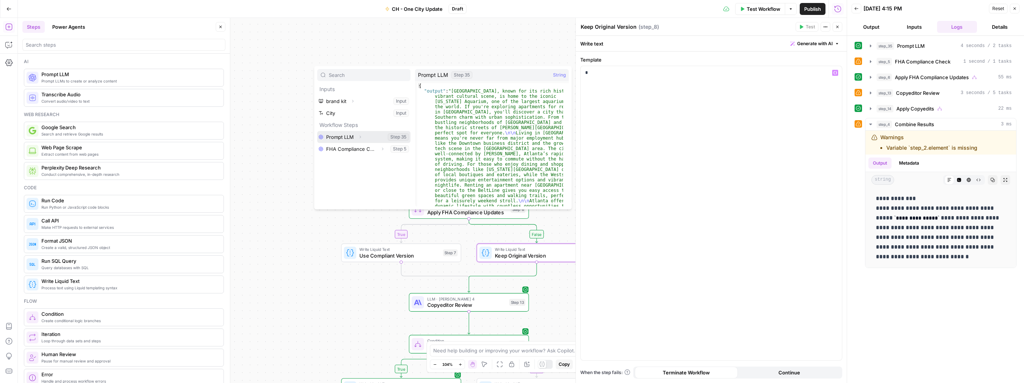
click at [389, 138] on button "Select variable Prompt LLM" at bounding box center [363, 137] width 93 height 12
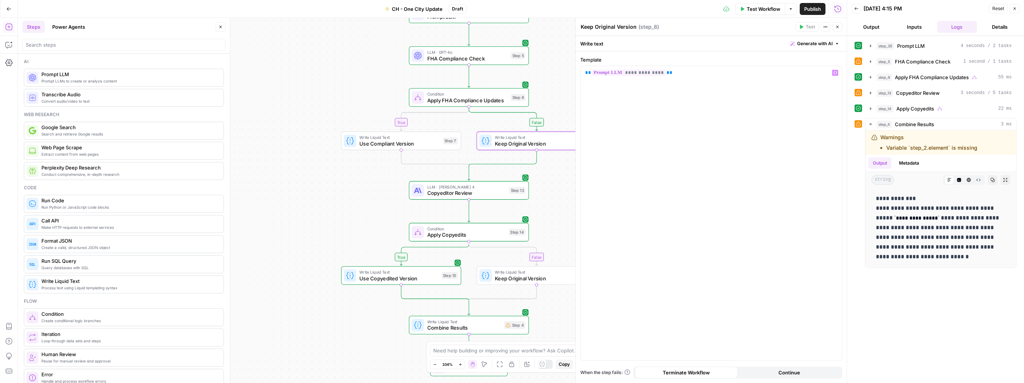
drag, startPoint x: 836, startPoint y: 26, endPoint x: 820, endPoint y: 40, distance: 21.2
click at [454, 26] on icon "button" at bounding box center [837, 27] width 4 height 4
click at [454, 329] on div "Write Liquid Text Combine Results Step 4 Copy step Delete step Add Note Test" at bounding box center [468, 324] width 114 height 13
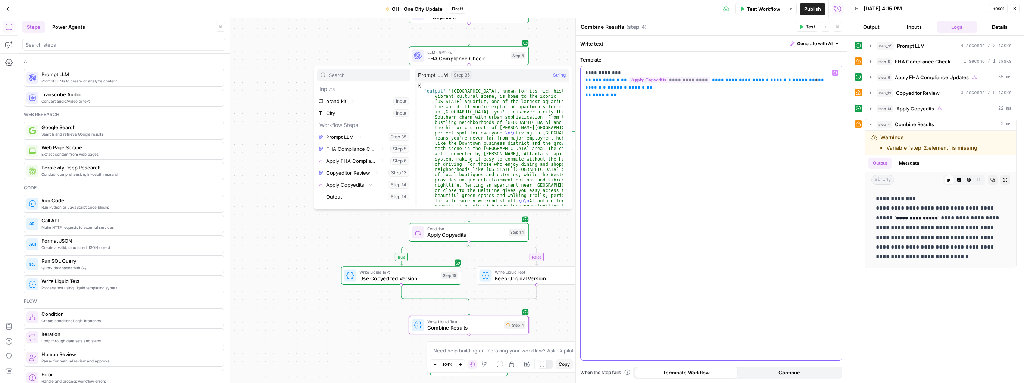
click at [454, 193] on div "**********" at bounding box center [710, 213] width 261 height 294
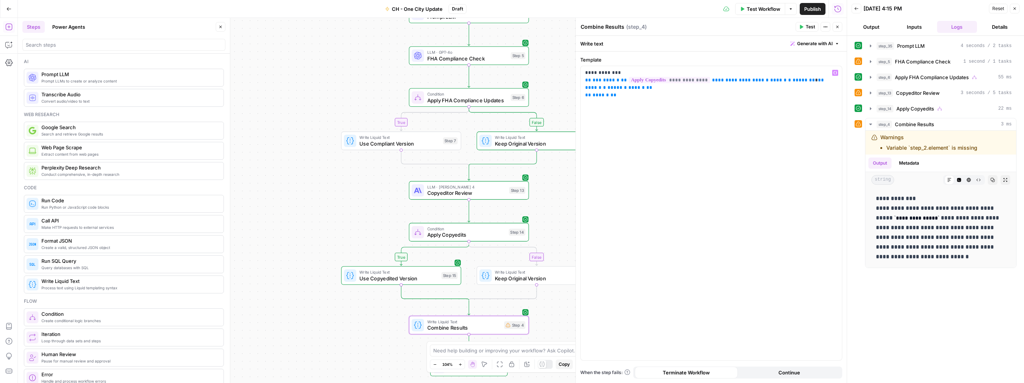
click at [454, 7] on span "Test Workflow" at bounding box center [764, 8] width 34 height 7
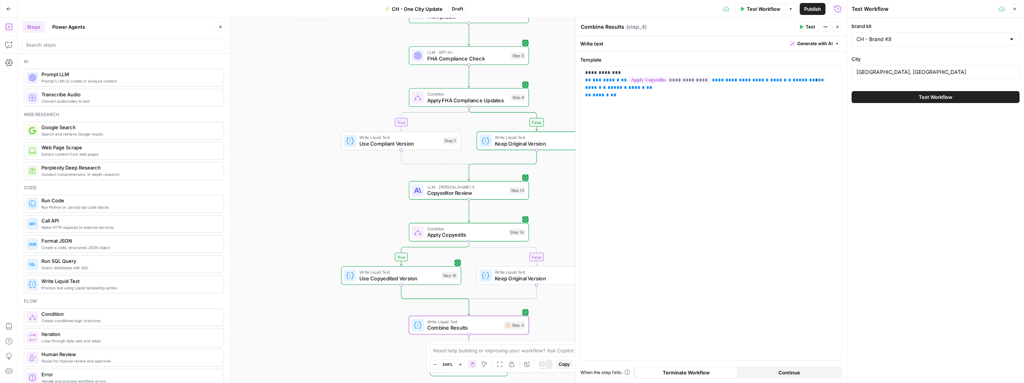
click at [454, 100] on span "Test Workflow" at bounding box center [936, 96] width 34 height 7
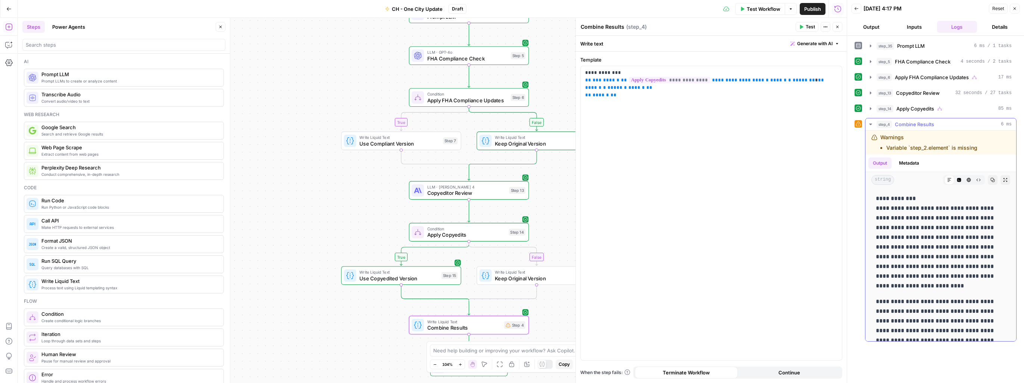
click at [454, 252] on p "**********" at bounding box center [938, 242] width 124 height 97
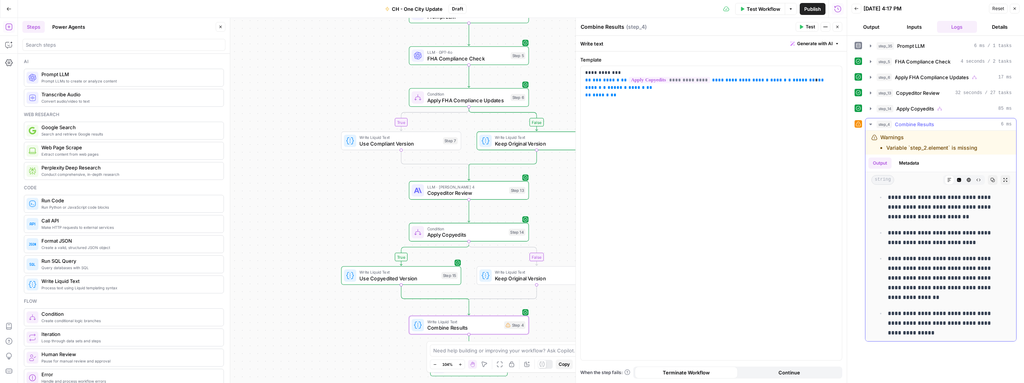
scroll to position [149, 0]
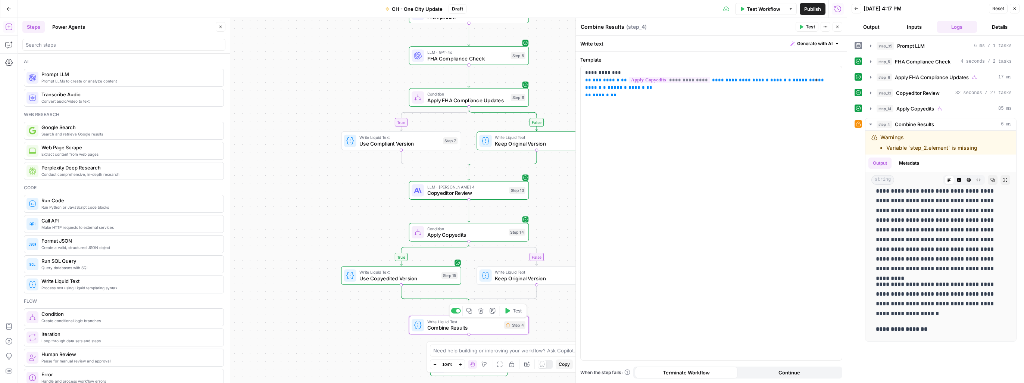
click at [454, 329] on div "Write Liquid Text Combine Results Step 4 Copy step Delete step Add Note Test" at bounding box center [468, 324] width 114 height 13
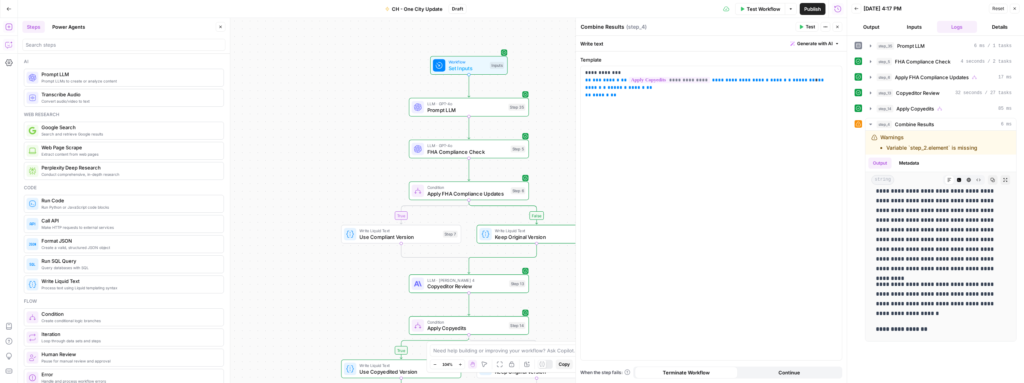
click at [7, 44] on icon "button" at bounding box center [8, 44] width 7 height 7
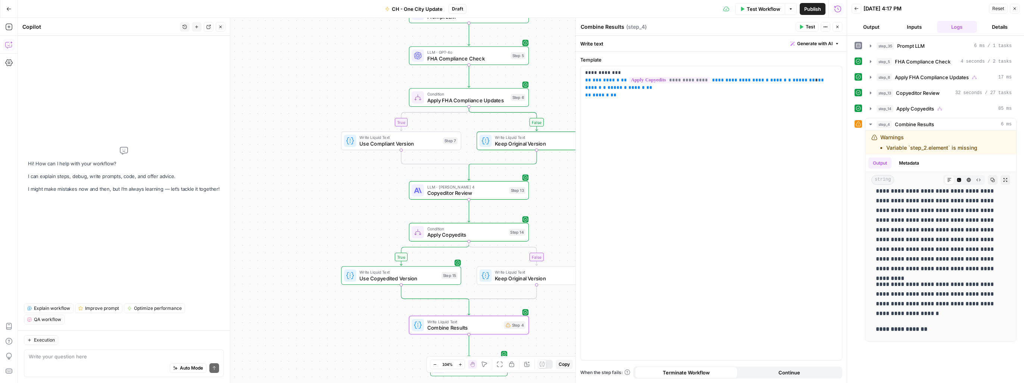
click at [94, 346] on textarea at bounding box center [124, 356] width 190 height 7
type textarea "help me with the error in step 4"
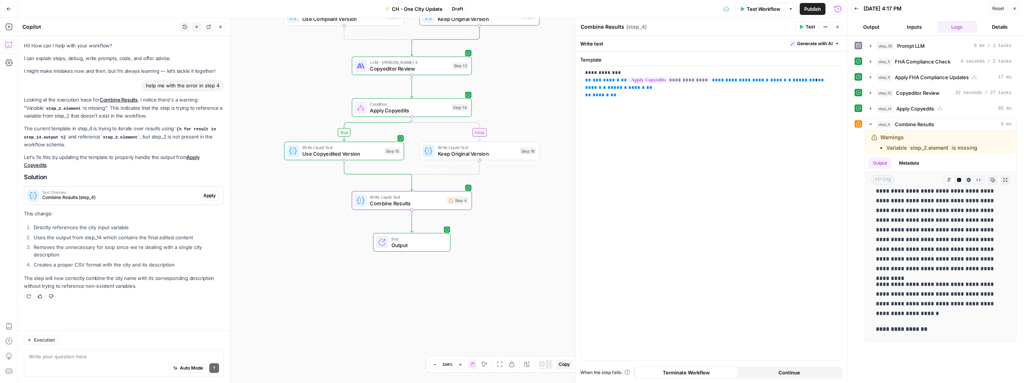
click at [208, 192] on span "Apply" at bounding box center [209, 195] width 12 height 7
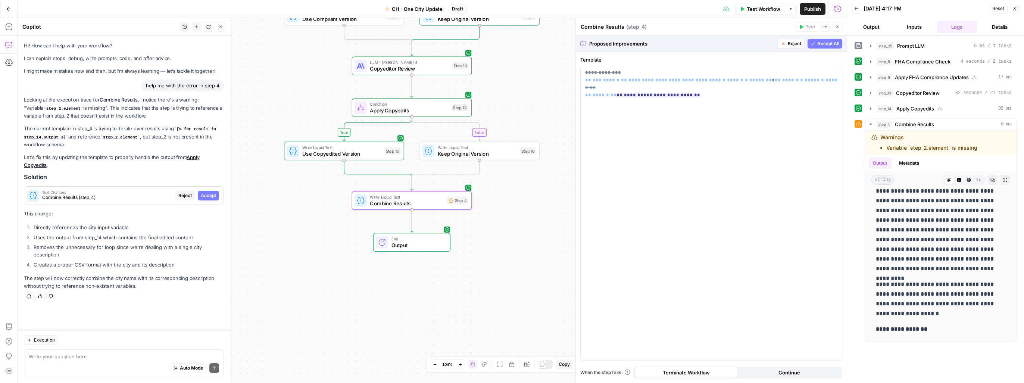
click at [212, 192] on span "Accept" at bounding box center [208, 195] width 15 height 7
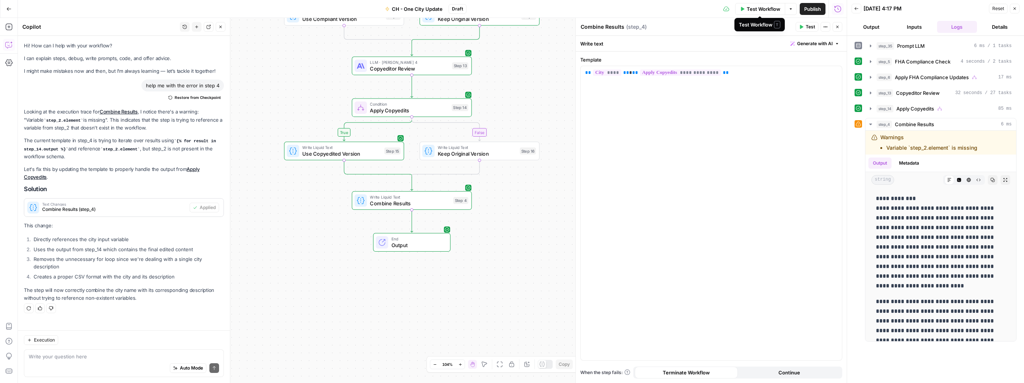
click at [454, 9] on span "Test Workflow" at bounding box center [764, 8] width 34 height 7
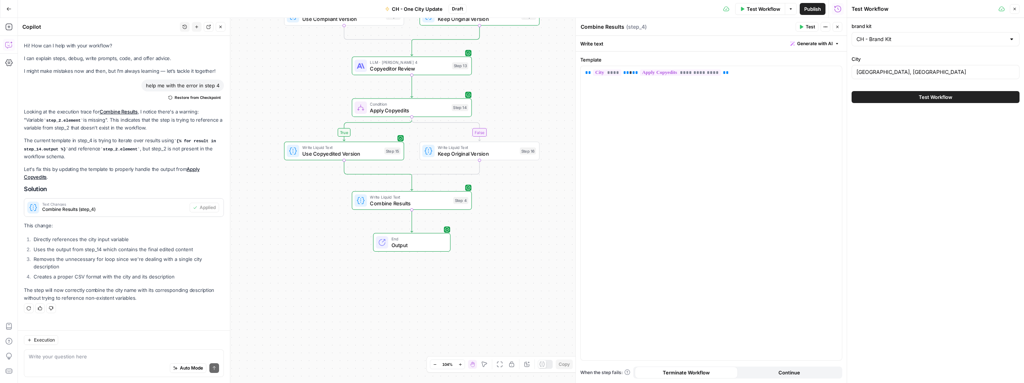
click at [454, 98] on span "Test Workflow" at bounding box center [936, 96] width 34 height 7
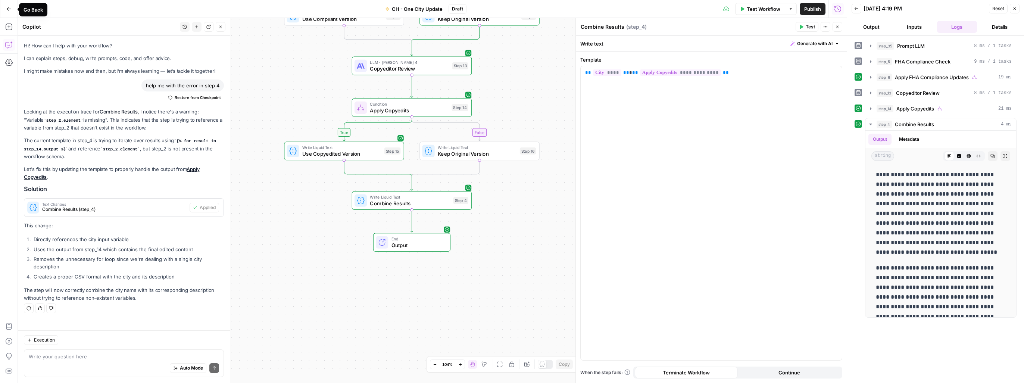
click at [9, 10] on icon "button" at bounding box center [8, 8] width 5 height 5
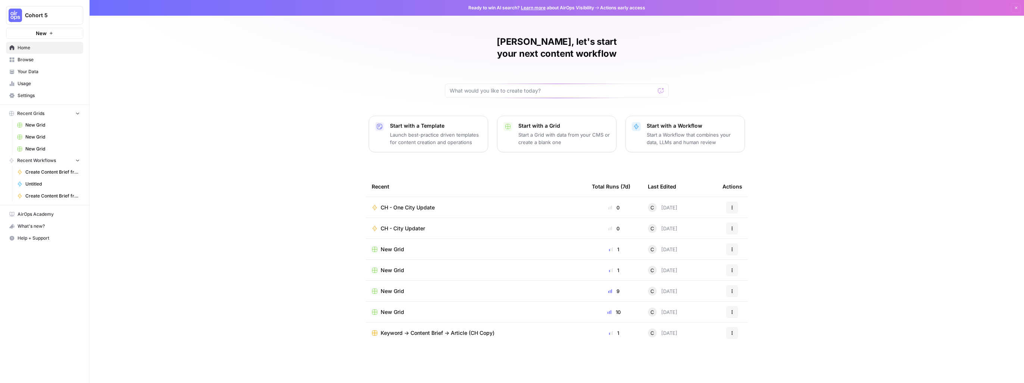
click at [454, 131] on p "Start a Grid with data from your CMS or create a blank one" at bounding box center [564, 138] width 92 height 15
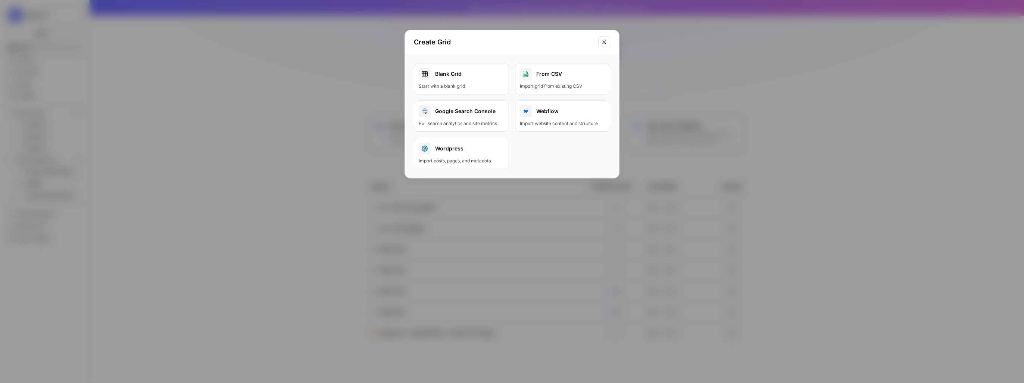
click at [448, 78] on div "Blank Grid" at bounding box center [461, 74] width 85 height 12
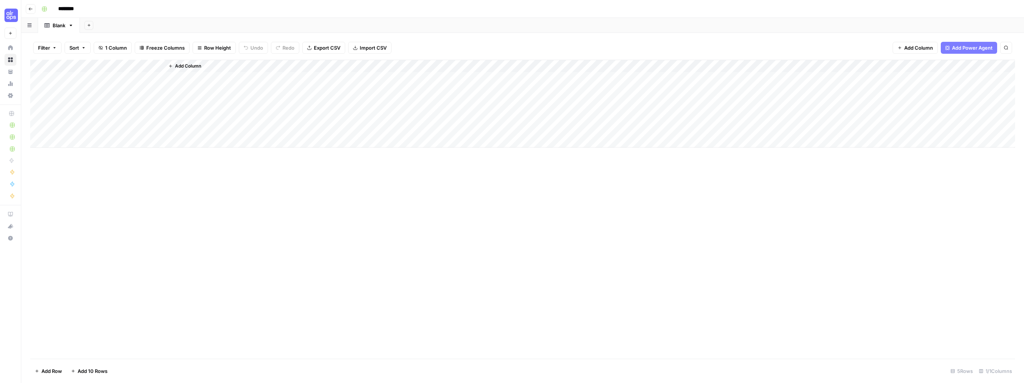
click at [72, 8] on input "********" at bounding box center [76, 9] width 42 height 12
type input "*"
type input "**********"
click at [104, 63] on div "Add Column" at bounding box center [522, 104] width 985 height 88
click at [91, 80] on input "Title" at bounding box center [101, 83] width 76 height 7
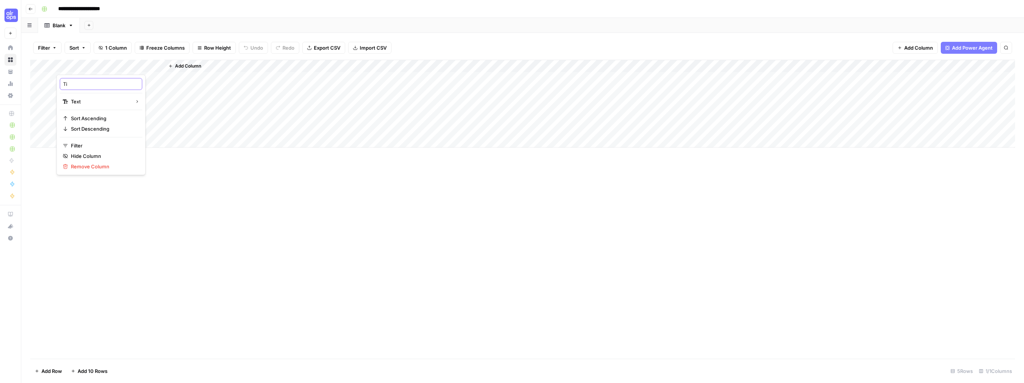
type input "T"
type input "City"
click at [176, 65] on span "Add Column" at bounding box center [188, 66] width 26 height 7
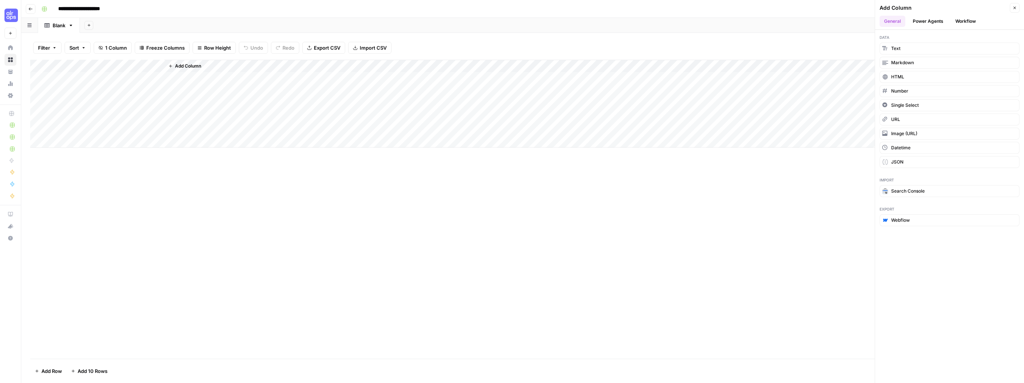
click at [454, 21] on button "Workflow" at bounding box center [965, 21] width 29 height 11
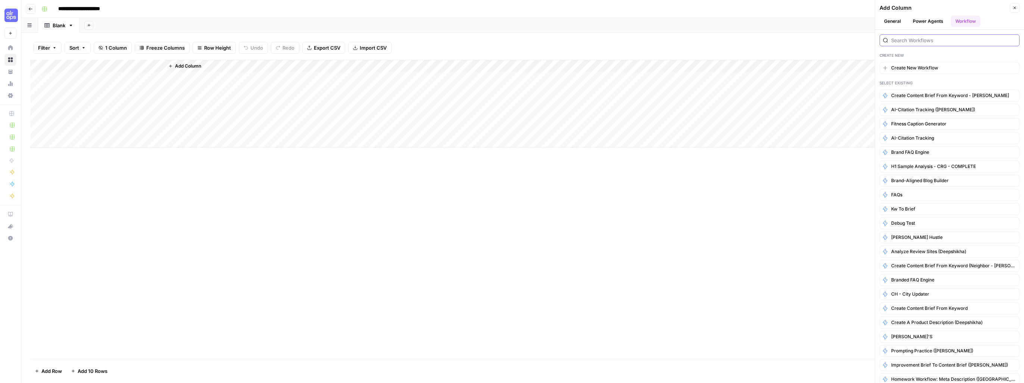
click at [454, 41] on input "search" at bounding box center [953, 40] width 125 height 7
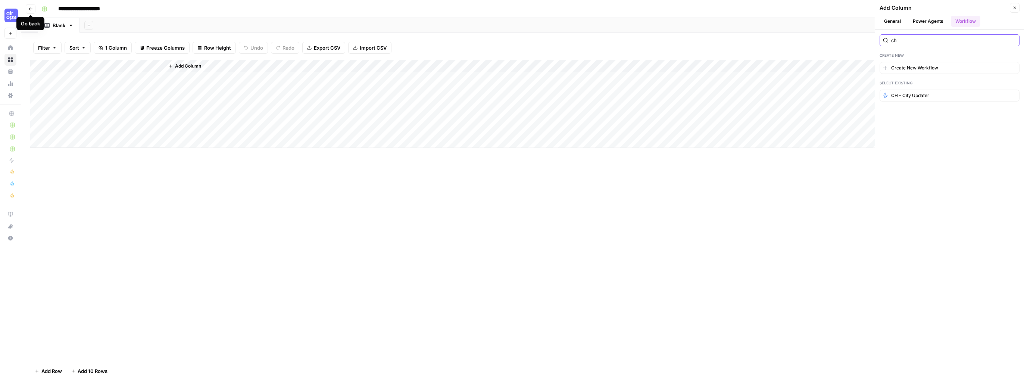
type input "ch"
click at [31, 9] on icon "button" at bounding box center [30, 9] width 4 height 4
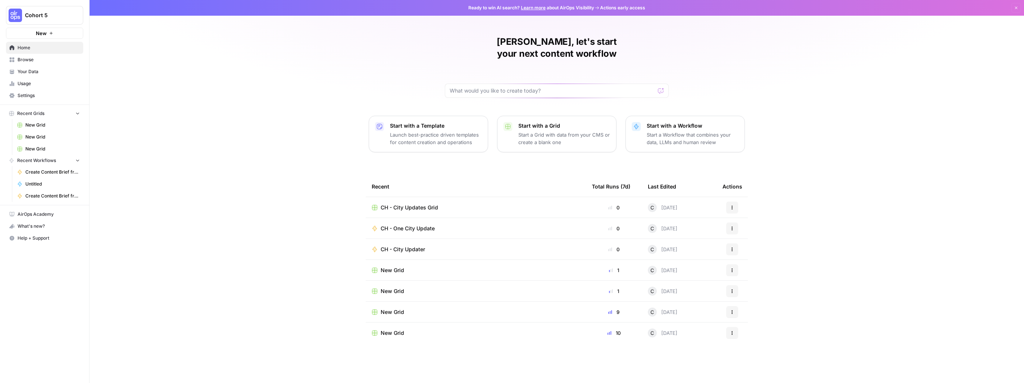
click at [413, 225] on span "CH - One City Update" at bounding box center [408, 228] width 54 height 7
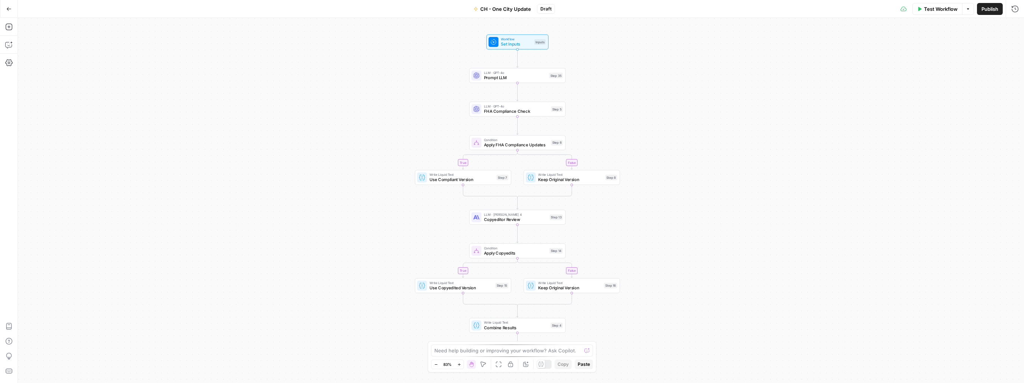
click at [454, 12] on span "Publish" at bounding box center [989, 8] width 17 height 7
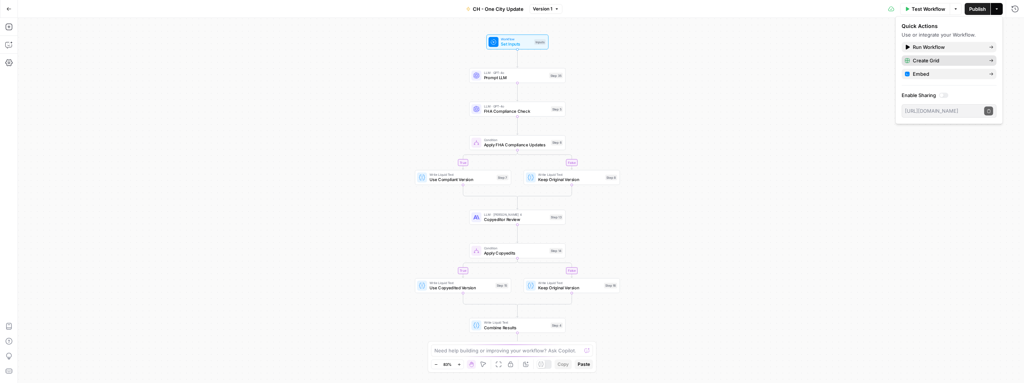
click at [454, 59] on span "Create Grid" at bounding box center [948, 60] width 70 height 7
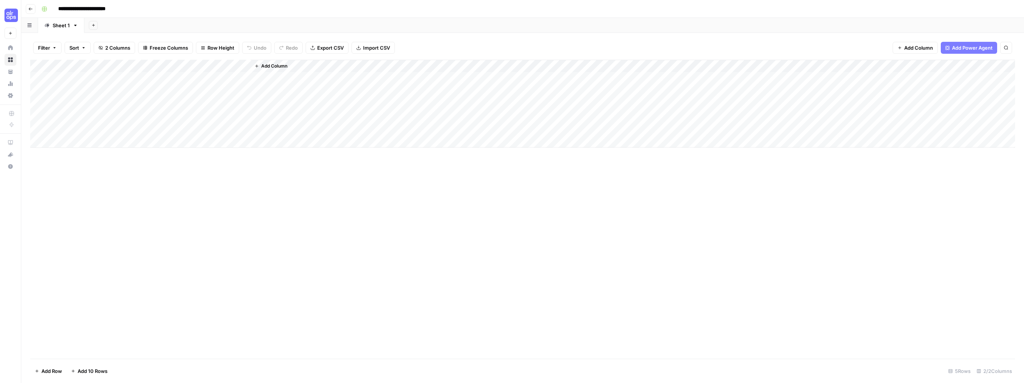
click at [117, 65] on div "Add Column" at bounding box center [522, 104] width 985 height 88
click at [91, 86] on input "City" at bounding box center [101, 83] width 76 height 7
click at [175, 197] on div "Add Column" at bounding box center [522, 209] width 985 height 299
click at [87, 79] on div "Add Column" at bounding box center [522, 104] width 985 height 88
click at [367, 47] on span "Import CSV" at bounding box center [376, 47] width 27 height 7
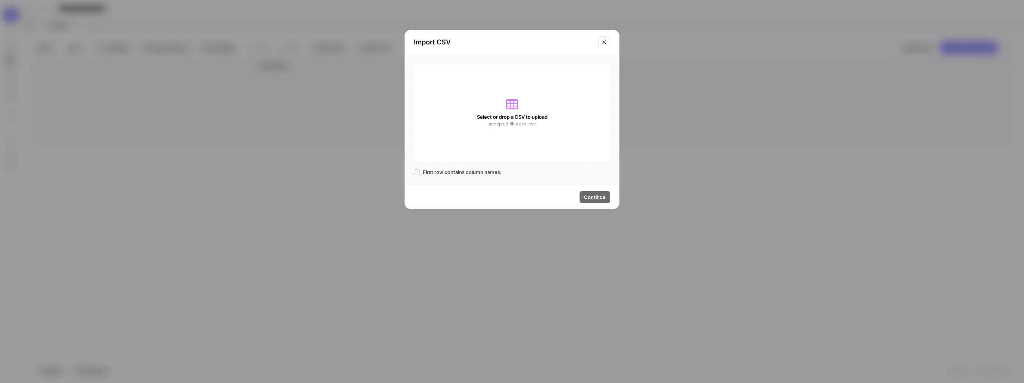
click at [454, 41] on icon "Close modal" at bounding box center [604, 42] width 6 height 6
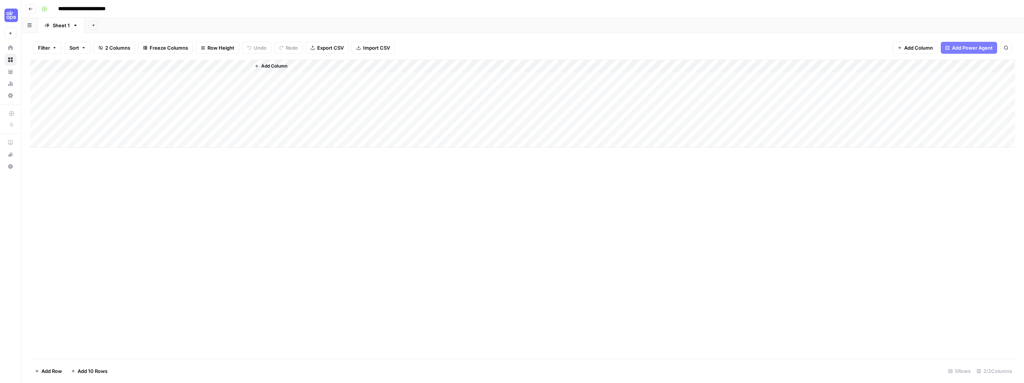
click at [98, 76] on div "Add Column" at bounding box center [522, 104] width 985 height 88
type textarea "**********"
click at [159, 66] on div "Add Column" at bounding box center [522, 104] width 985 height 88
click at [198, 202] on div "Add Column" at bounding box center [522, 209] width 985 height 299
click at [372, 50] on span "Import CSV" at bounding box center [376, 47] width 27 height 7
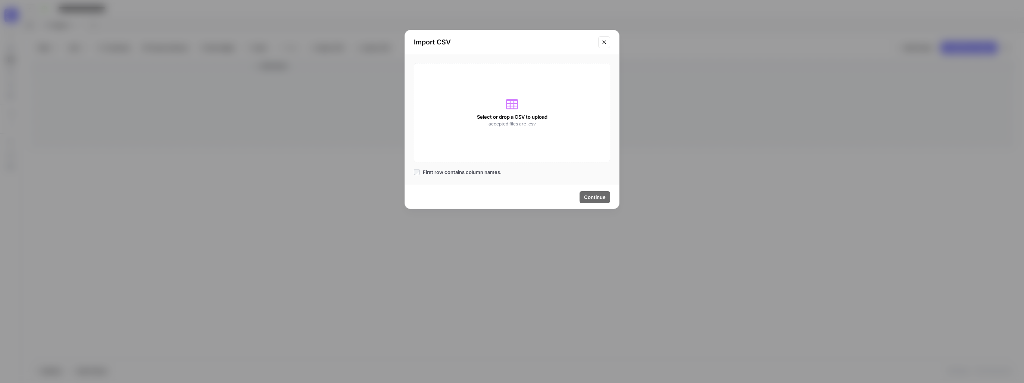
click at [454, 108] on icon at bounding box center [512, 104] width 12 height 10
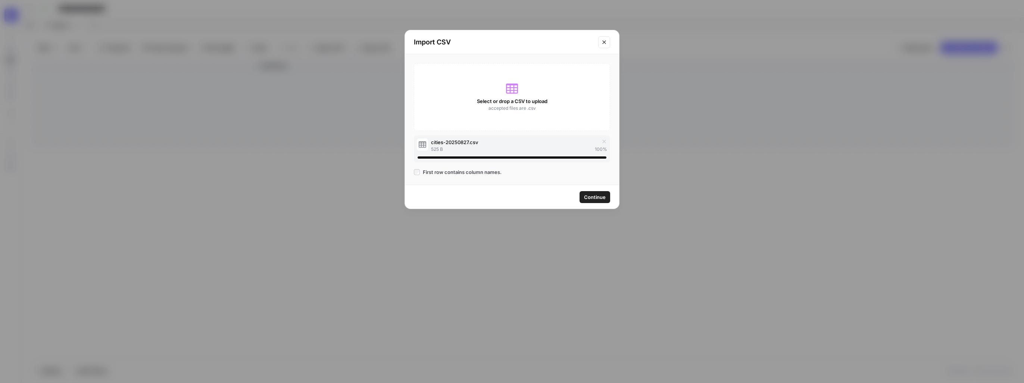
click at [454, 200] on button "Continue" at bounding box center [594, 197] width 31 height 12
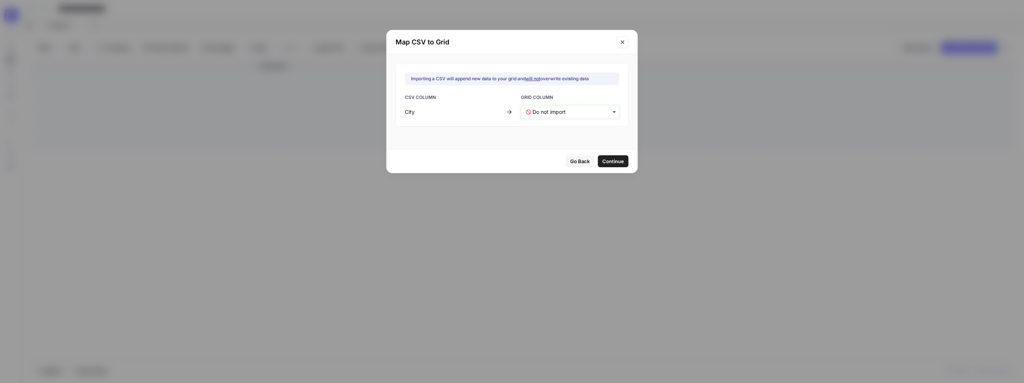
click at [454, 113] on input "text" at bounding box center [573, 111] width 82 height 7
click at [454, 132] on div "City" at bounding box center [565, 131] width 88 height 13
click at [454, 163] on span "Continue" at bounding box center [613, 160] width 22 height 7
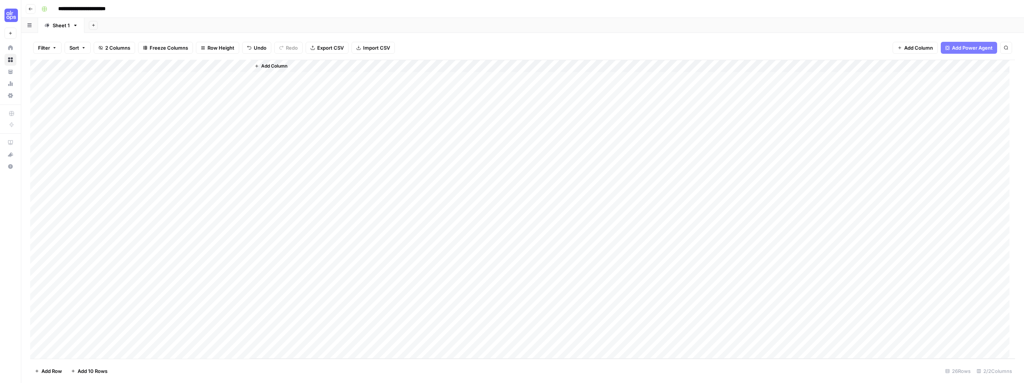
click at [38, 77] on div "Add Column" at bounding box center [522, 209] width 985 height 299
click at [38, 90] on div "Add Column" at bounding box center [522, 209] width 985 height 299
click at [38, 102] on div "Add Column" at bounding box center [522, 209] width 985 height 299
click at [36, 116] on div "Add Column" at bounding box center [522, 209] width 985 height 299
click at [36, 129] on div "Add Column" at bounding box center [522, 209] width 985 height 299
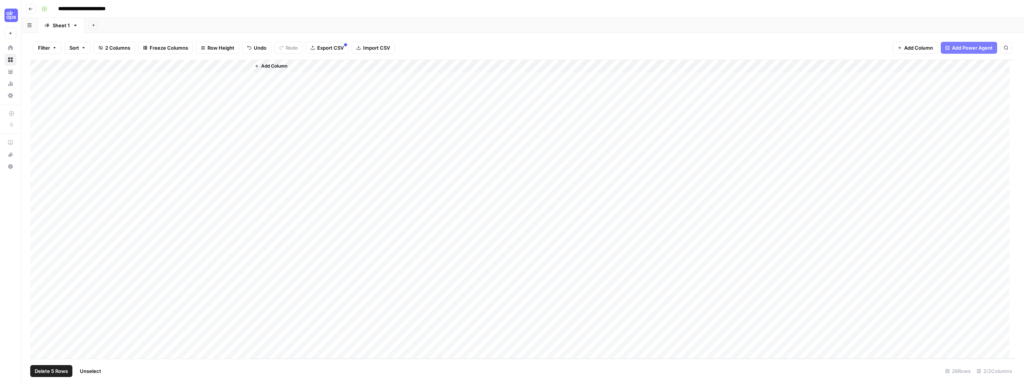
click at [52, 346] on span "Delete 5 Rows" at bounding box center [51, 370] width 33 height 7
click at [454, 82] on span "Delete" at bounding box center [485, 85] width 16 height 7
click at [244, 66] on div "Add Column" at bounding box center [522, 205] width 985 height 291
click at [269, 80] on span "All Rows" at bounding box center [270, 82] width 47 height 7
click at [185, 81] on div "Add Column" at bounding box center [522, 205] width 985 height 291
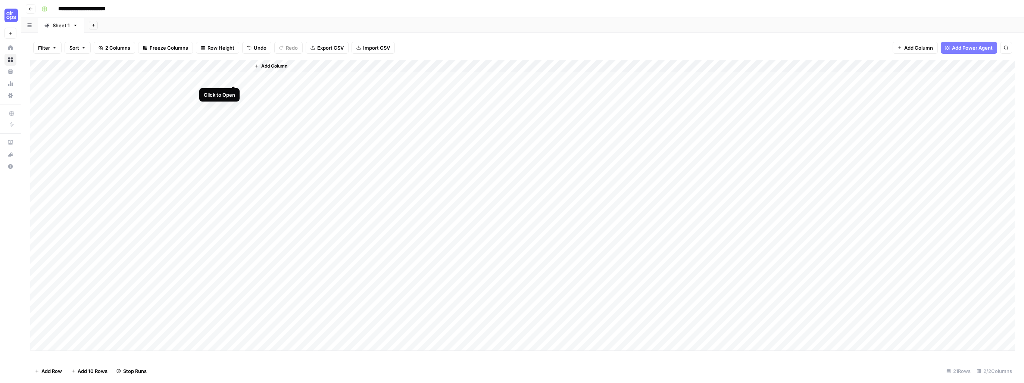
click at [233, 78] on div "Add Column" at bounding box center [522, 205] width 985 height 291
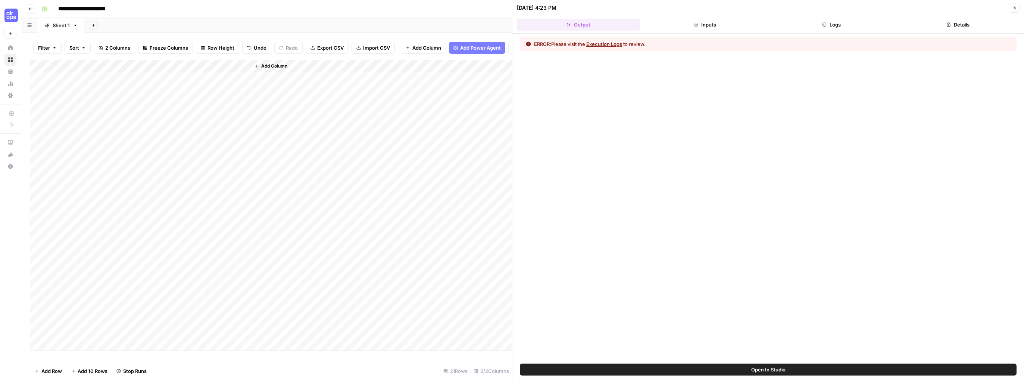
click at [454, 27] on button "Logs" at bounding box center [831, 25] width 123 height 12
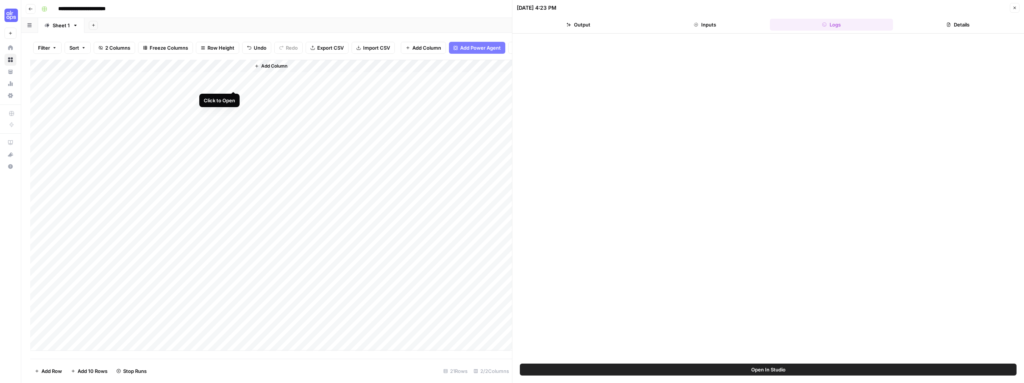
click at [232, 84] on div "Add Column" at bounding box center [271, 205] width 482 height 291
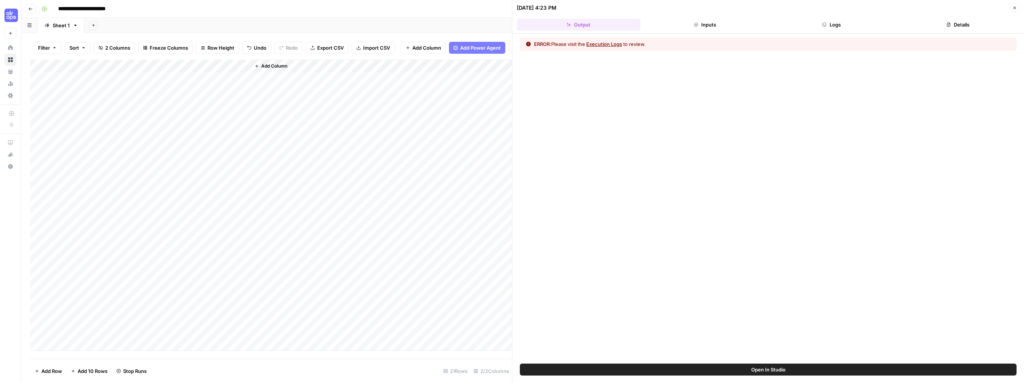
click at [454, 44] on button "Execution Logs" at bounding box center [604, 43] width 36 height 7
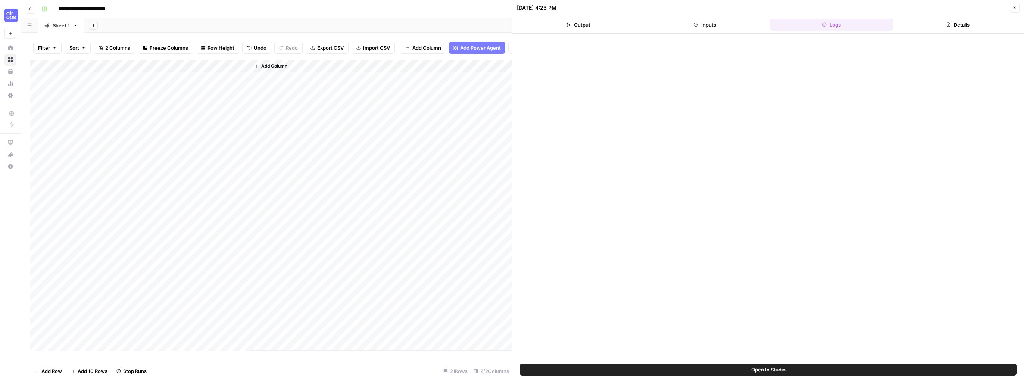
click at [454, 23] on button "Logs" at bounding box center [831, 25] width 123 height 12
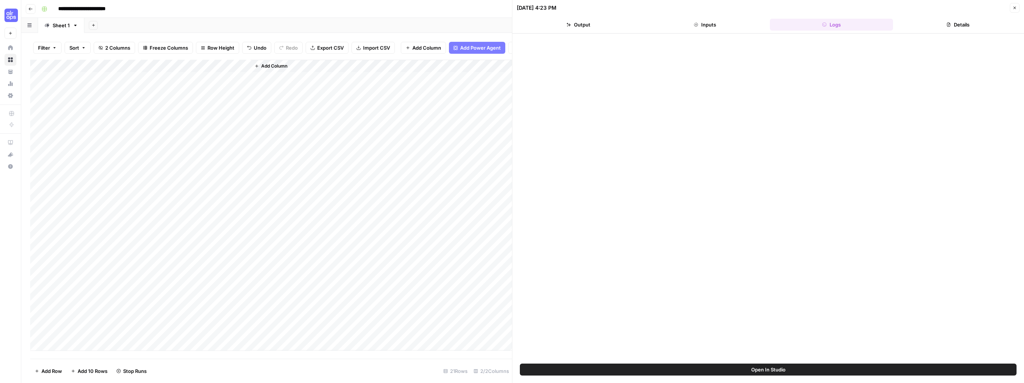
click at [454, 32] on header "08/27/25 at 4:23 PM Close Output Inputs Logs Details" at bounding box center [767, 17] width 511 height 34
click at [454, 26] on button "Inputs" at bounding box center [704, 25] width 123 height 12
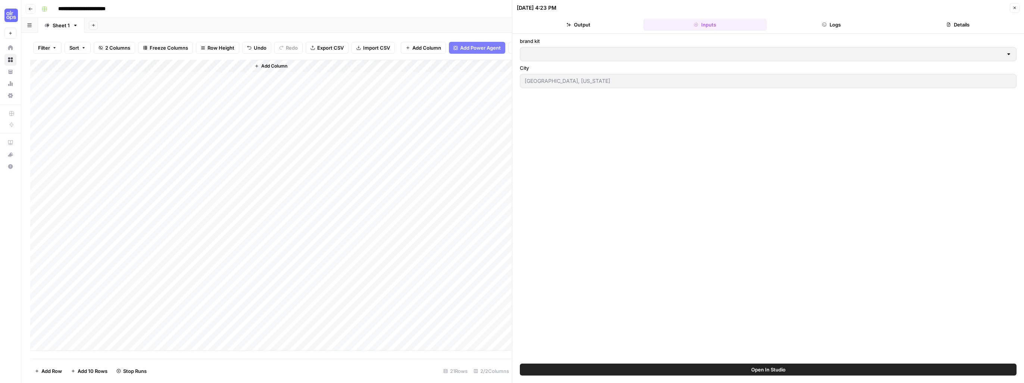
click at [454, 21] on button "Output" at bounding box center [578, 25] width 123 height 12
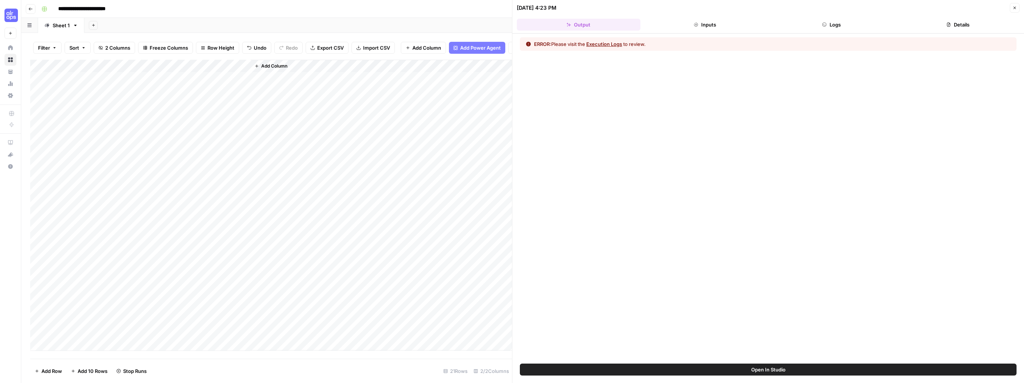
click at [201, 73] on div "Add Column" at bounding box center [271, 205] width 482 height 291
click at [187, 134] on span "Configure Inputs" at bounding box center [210, 134] width 65 height 7
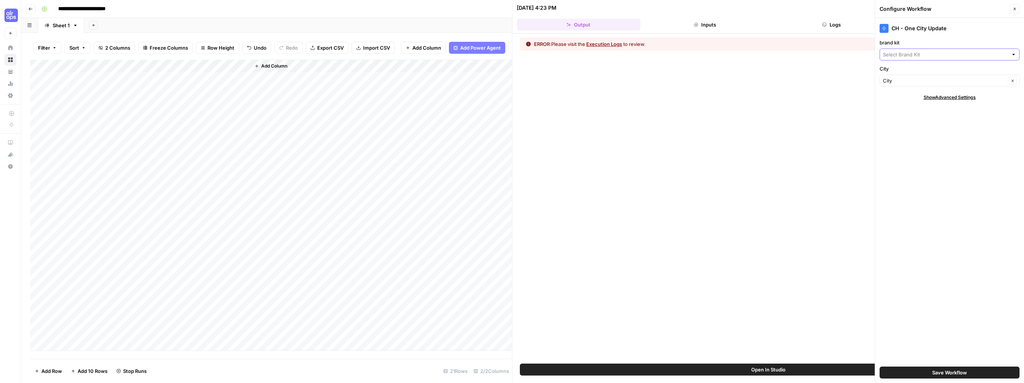
click at [454, 56] on input "brand kit" at bounding box center [945, 54] width 125 height 7
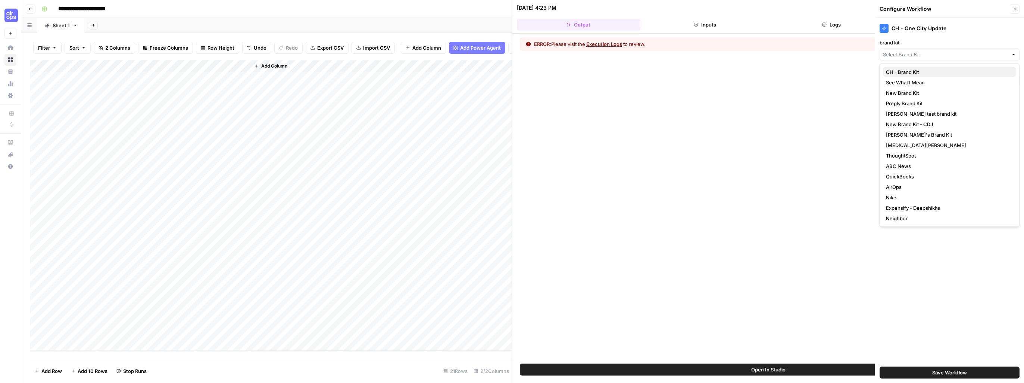
click at [454, 71] on span "CH - Brand Kit" at bounding box center [948, 71] width 124 height 7
type input "CH - Brand Kit"
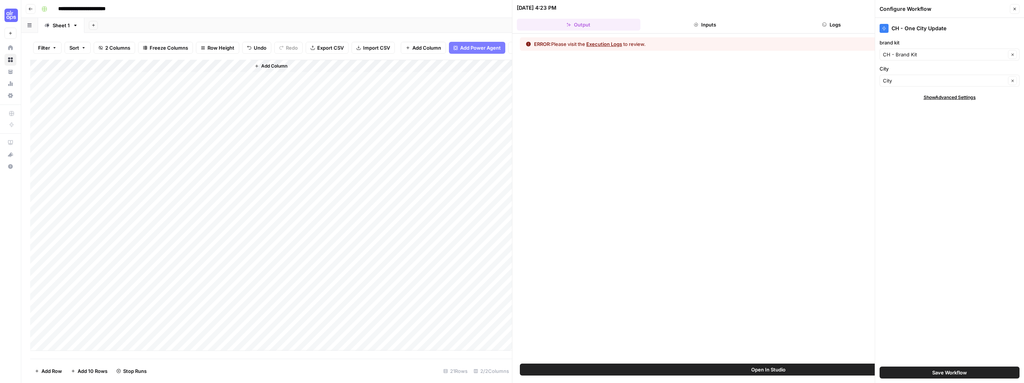
click at [454, 346] on span "Save Workflow" at bounding box center [949, 372] width 35 height 7
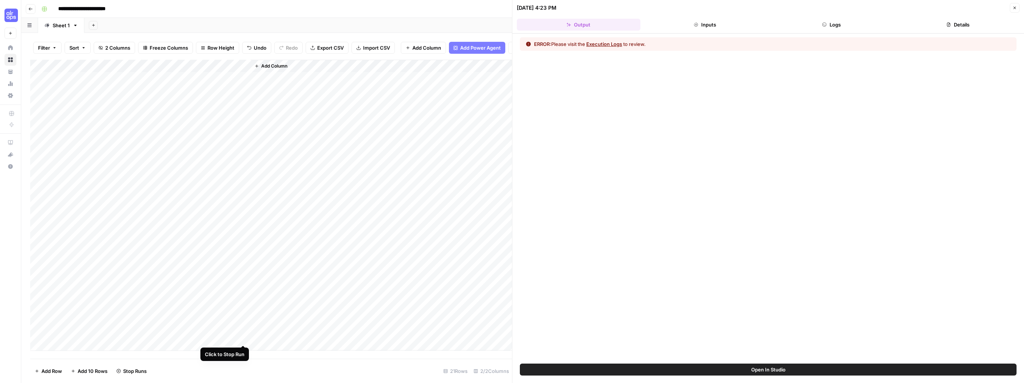
click at [245, 338] on div "Add Column" at bounding box center [271, 205] width 482 height 291
click at [244, 338] on div "Add Column" at bounding box center [271, 205] width 482 height 291
click at [244, 71] on div "Add Column" at bounding box center [271, 205] width 482 height 291
click at [254, 127] on span "First 10 Rows" at bounding box center [270, 125] width 47 height 7
click at [454, 26] on button "Logs" at bounding box center [831, 25] width 123 height 12
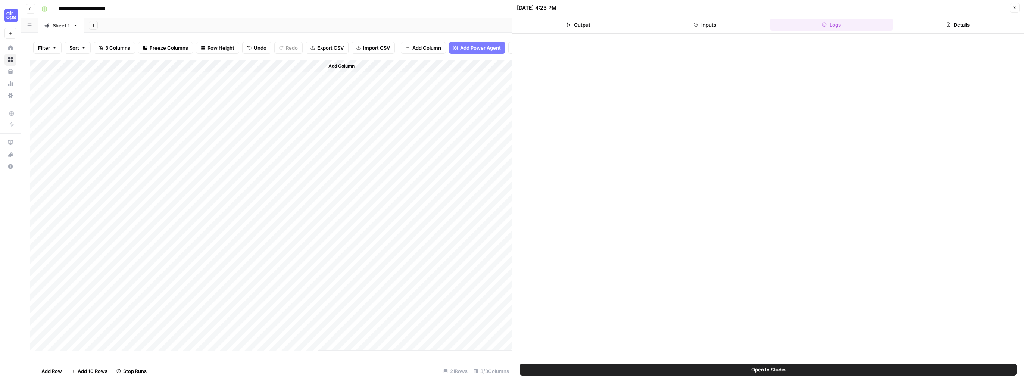
click at [292, 84] on div "Add Column" at bounding box center [271, 205] width 482 height 291
click at [454, 24] on button "Output" at bounding box center [578, 25] width 123 height 12
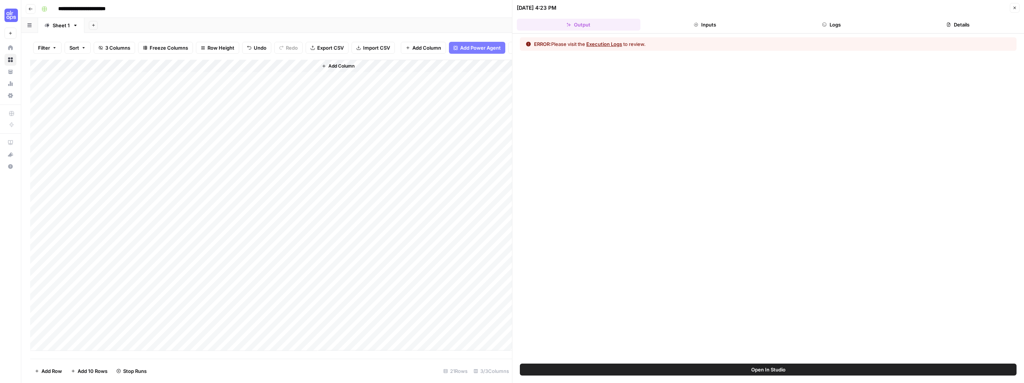
click at [285, 99] on div "Add Column" at bounding box center [271, 205] width 482 height 291
click at [284, 83] on div "Add Column" at bounding box center [271, 205] width 482 height 291
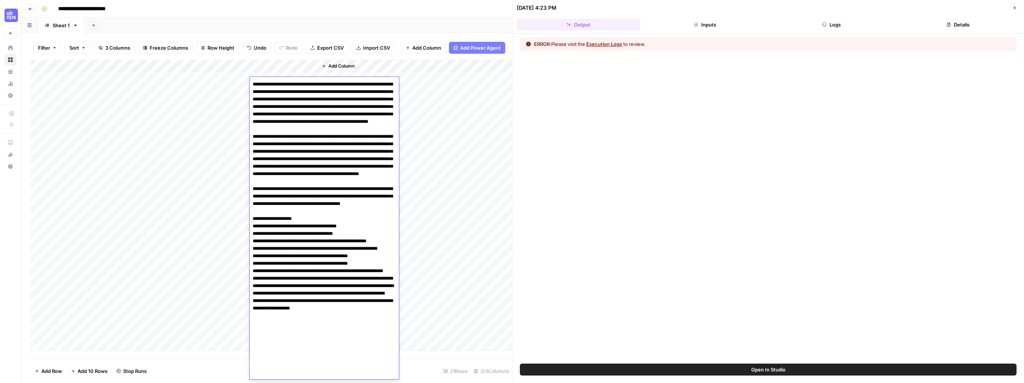
click at [284, 83] on textarea at bounding box center [324, 229] width 149 height 301
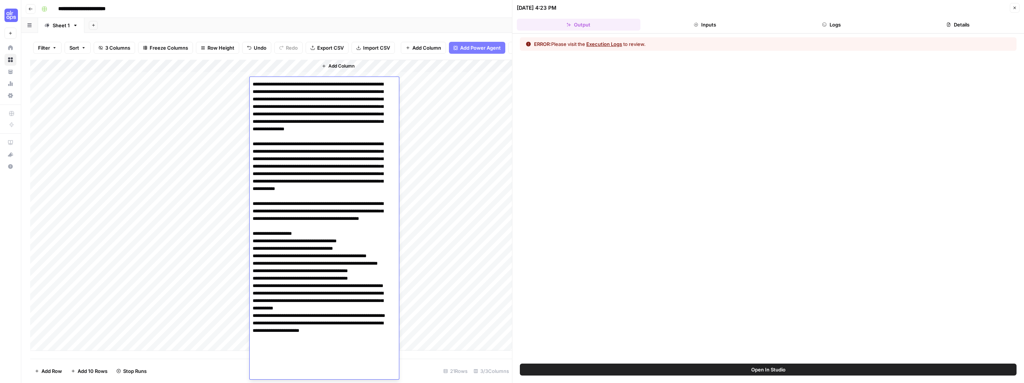
scroll to position [9, 0]
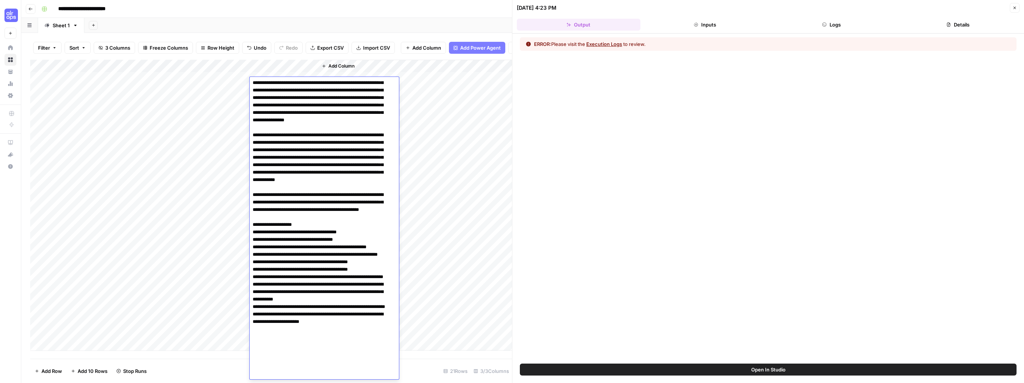
click at [337, 132] on textarea at bounding box center [322, 224] width 144 height 309
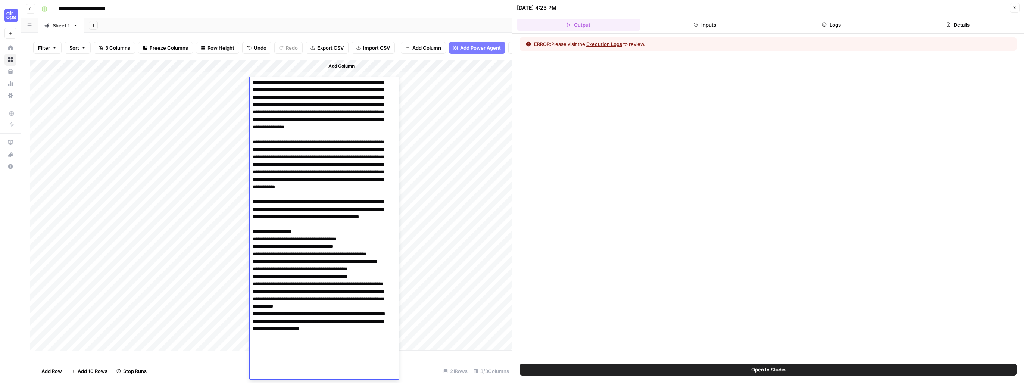
scroll to position [0, 0]
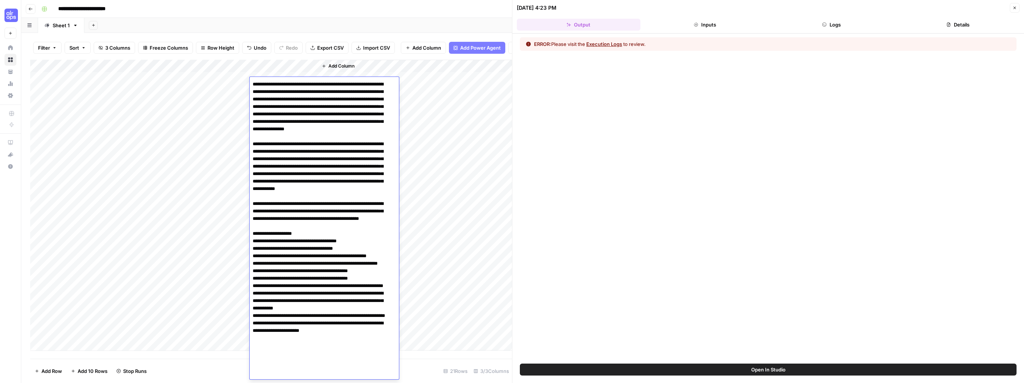
click at [180, 84] on div "Add Column" at bounding box center [271, 205] width 482 height 291
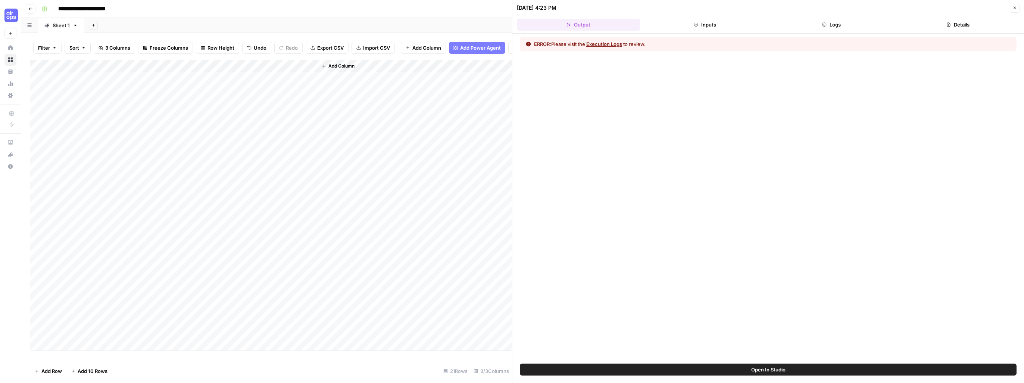
click at [265, 82] on div "Add Column" at bounding box center [271, 205] width 482 height 291
click at [272, 83] on div "Add Column" at bounding box center [271, 205] width 482 height 291
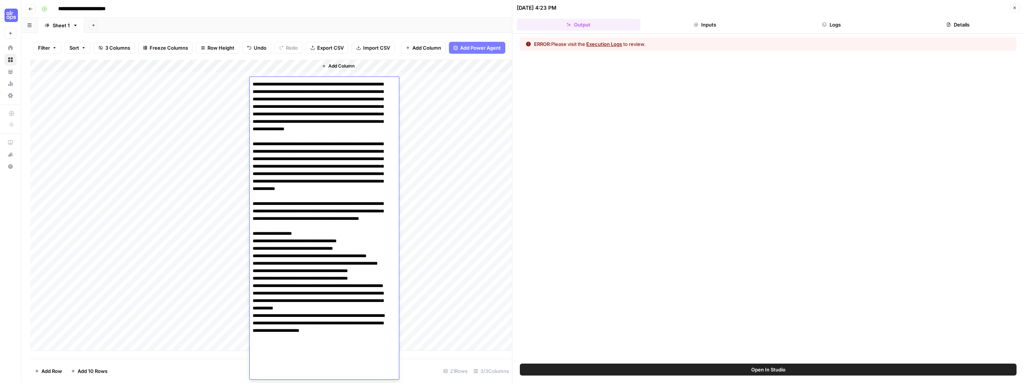
scroll to position [9, 0]
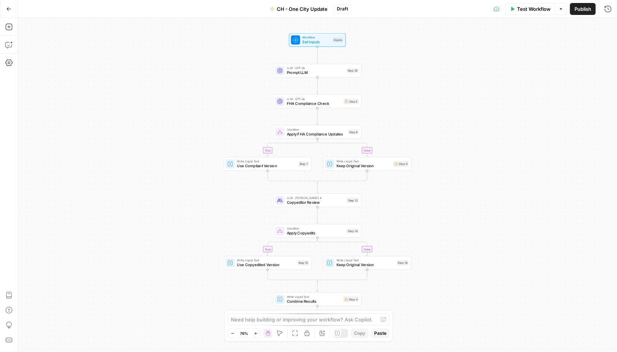
click at [6, 9] on icon "button" at bounding box center [8, 8] width 5 height 5
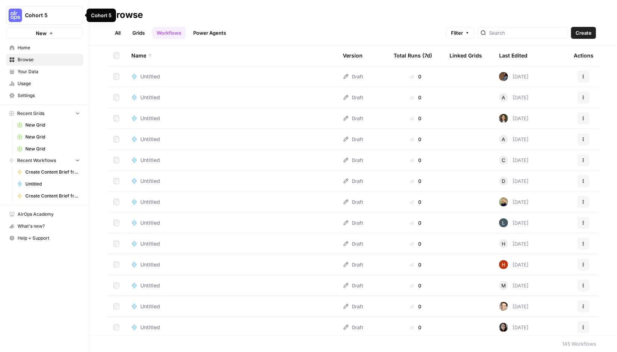
click at [29, 46] on span "Home" at bounding box center [49, 47] width 62 height 7
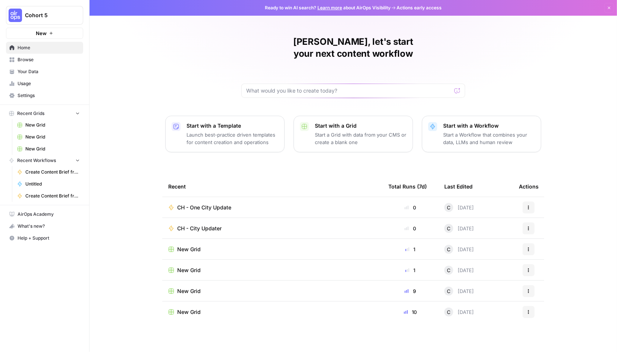
click at [204, 225] on span "CH - City Updater" at bounding box center [199, 228] width 44 height 7
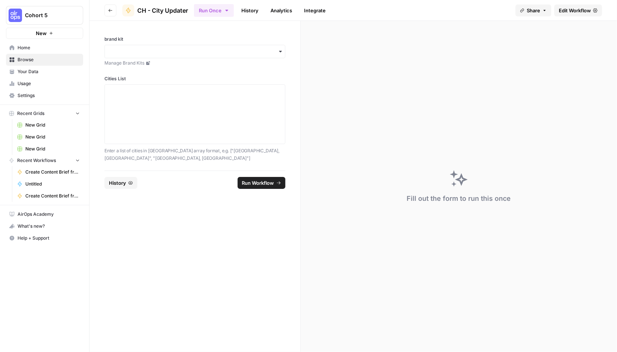
click at [570, 11] on span "Edit Workflow" at bounding box center [575, 10] width 32 height 7
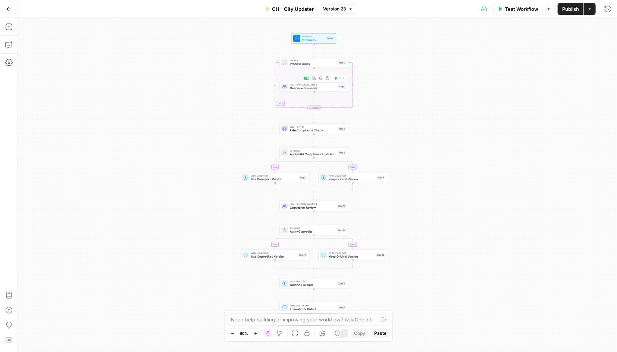
click at [302, 88] on span "Overview Summary" at bounding box center [313, 88] width 47 height 4
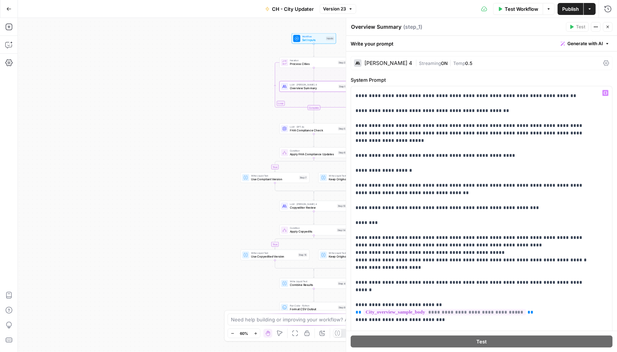
scroll to position [896, 0]
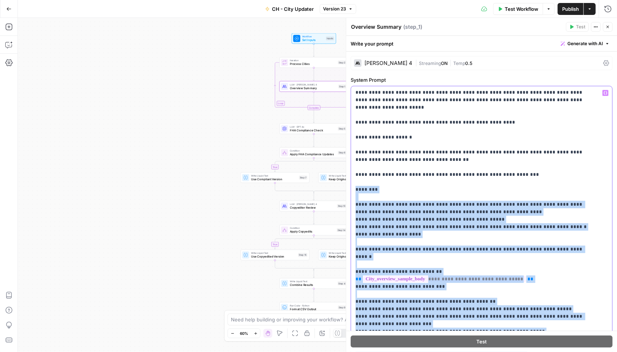
drag, startPoint x: 512, startPoint y: 326, endPoint x: 355, endPoint y: 151, distance: 235.7
copy p "**********"
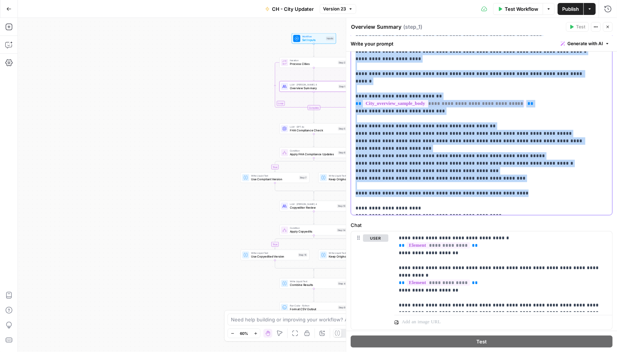
scroll to position [195, 0]
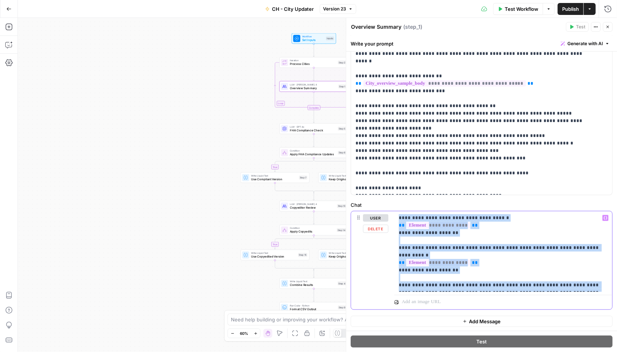
drag, startPoint x: 570, startPoint y: 286, endPoint x: 388, endPoint y: 217, distance: 195.2
click at [388, 217] on div "**********" at bounding box center [481, 260] width 261 height 98
copy p "**********"
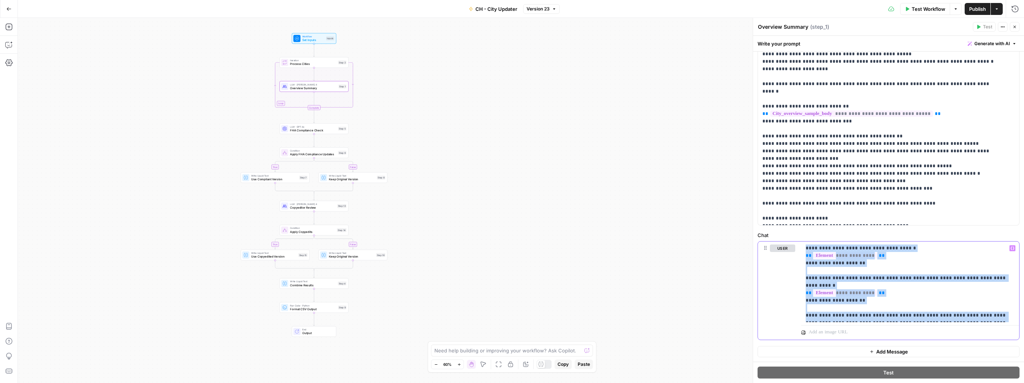
scroll to position [165, 0]
click at [7, 9] on icon "button" at bounding box center [9, 8] width 4 height 3
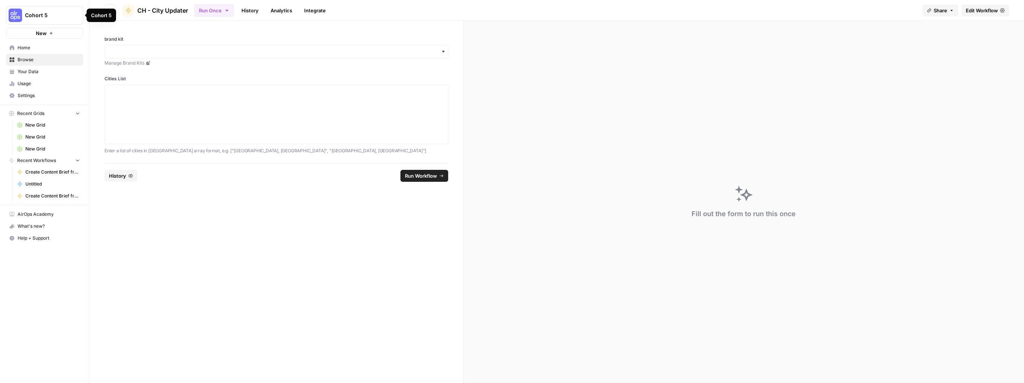
click at [17, 47] on link "Home" at bounding box center [44, 48] width 77 height 12
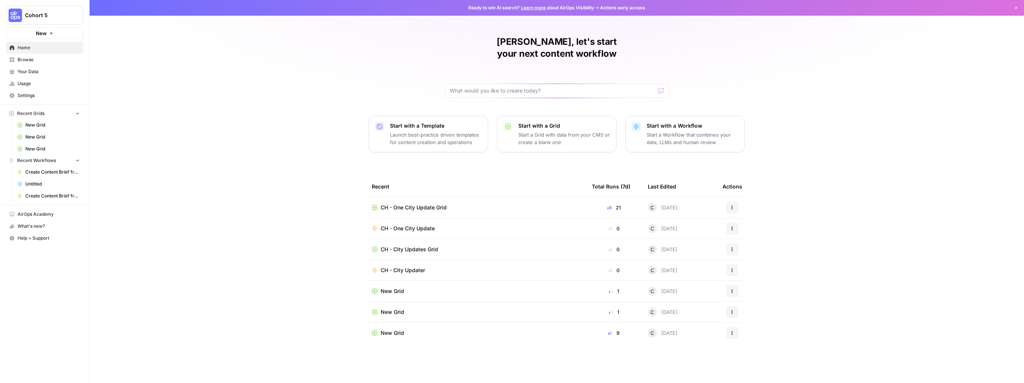
click at [409, 225] on span "CH - One City Update" at bounding box center [408, 228] width 54 height 7
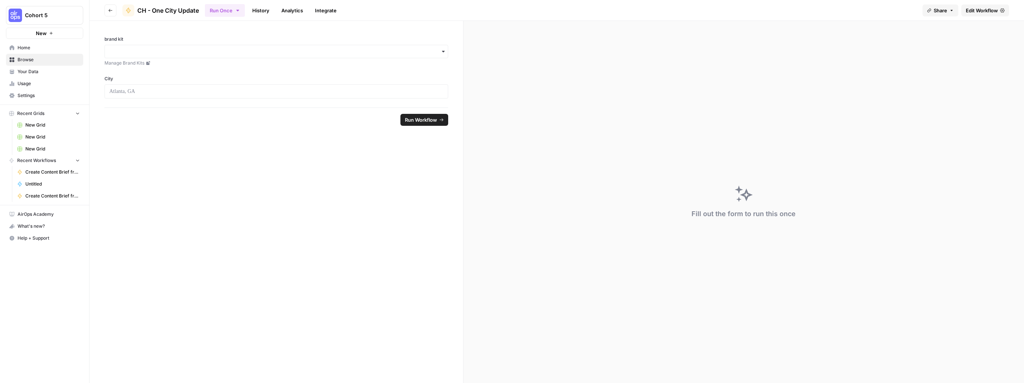
click at [617, 8] on span "Edit Workflow" at bounding box center [982, 10] width 32 height 7
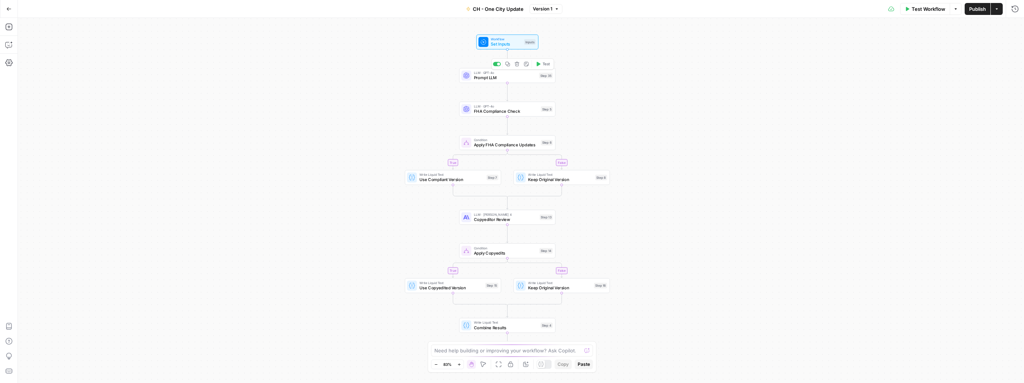
click at [486, 77] on span "Prompt LLM" at bounding box center [505, 78] width 63 height 6
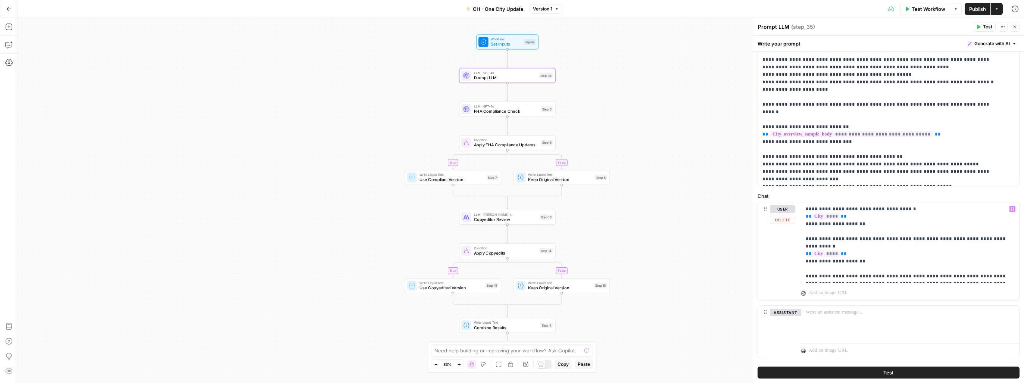
scroll to position [222, 0]
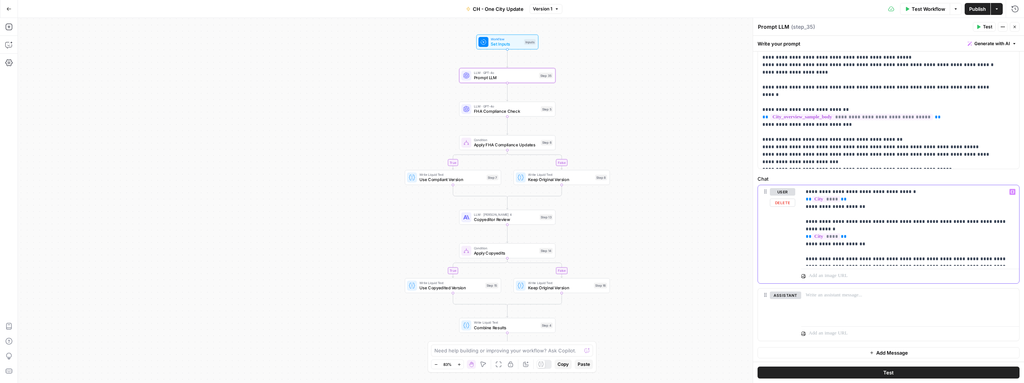
click at [617, 221] on p "**********" at bounding box center [906, 225] width 203 height 75
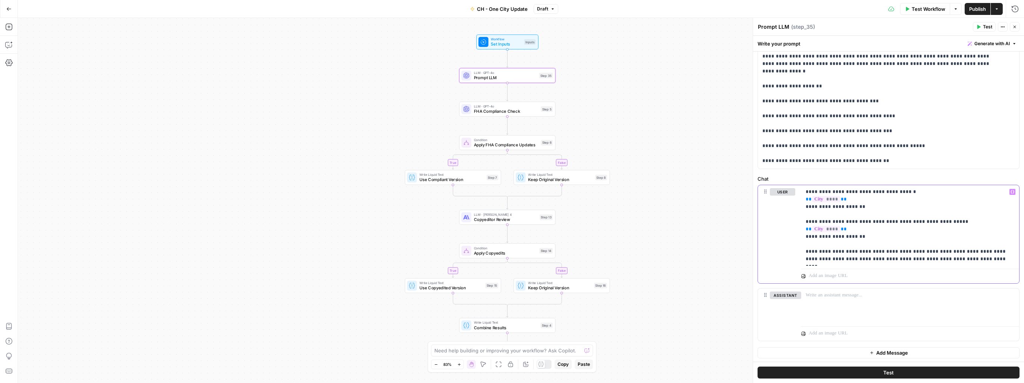
scroll to position [120, 0]
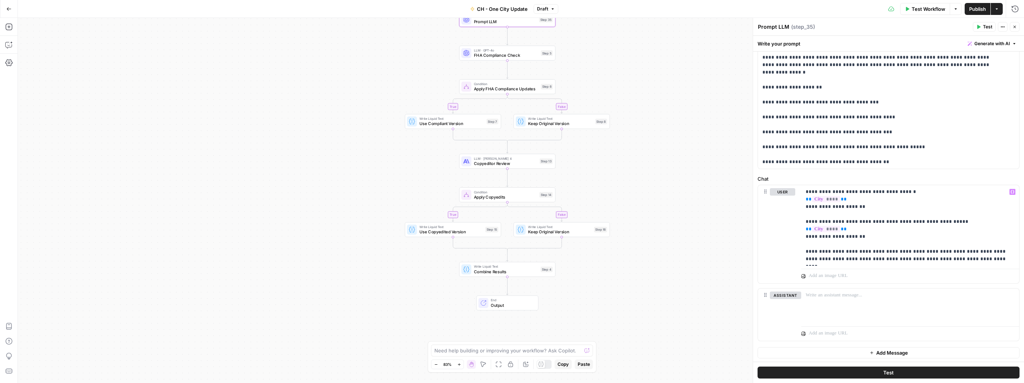
click at [501, 303] on span "Output" at bounding box center [512, 305] width 42 height 6
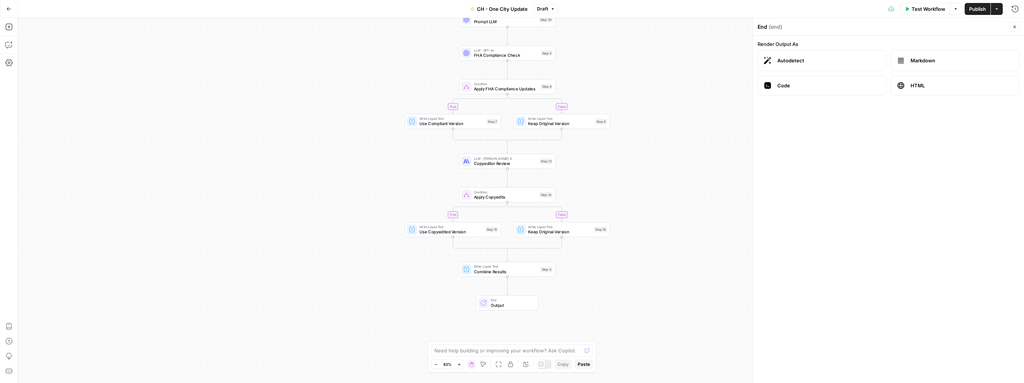
click at [617, 61] on icon at bounding box center [901, 61] width 6 height 1
click at [617, 63] on span "Autodetect" at bounding box center [828, 60] width 103 height 7
click at [492, 273] on span "Combine Results" at bounding box center [506, 271] width 64 height 6
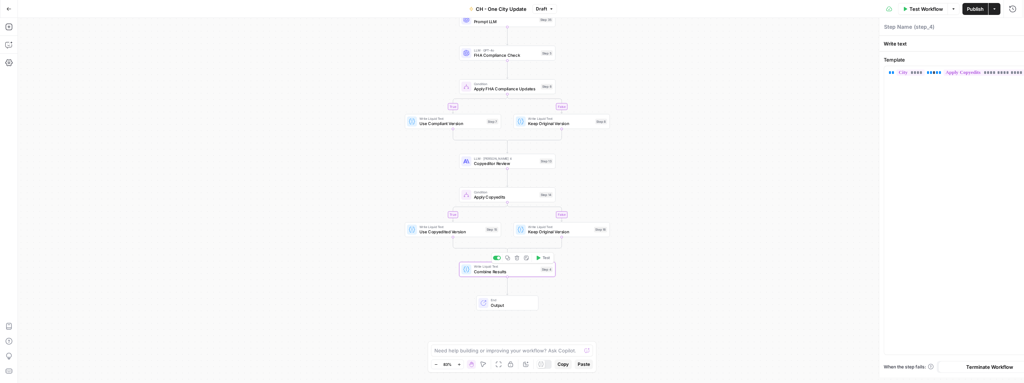
type textarea "Combine Results"
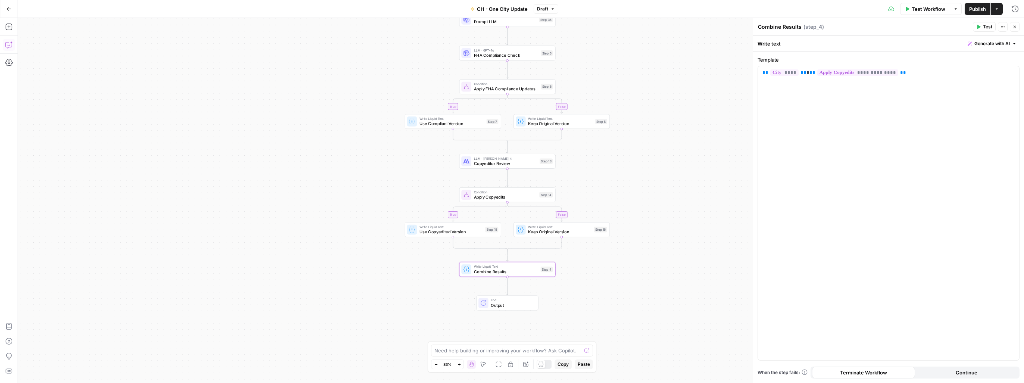
click at [9, 43] on icon "button" at bounding box center [8, 44] width 7 height 7
click at [97, 351] on textarea at bounding box center [124, 356] width 190 height 7
paste textarea "Fremont, California,Fremont, California, is home to Mission Peak Regional Prese…"
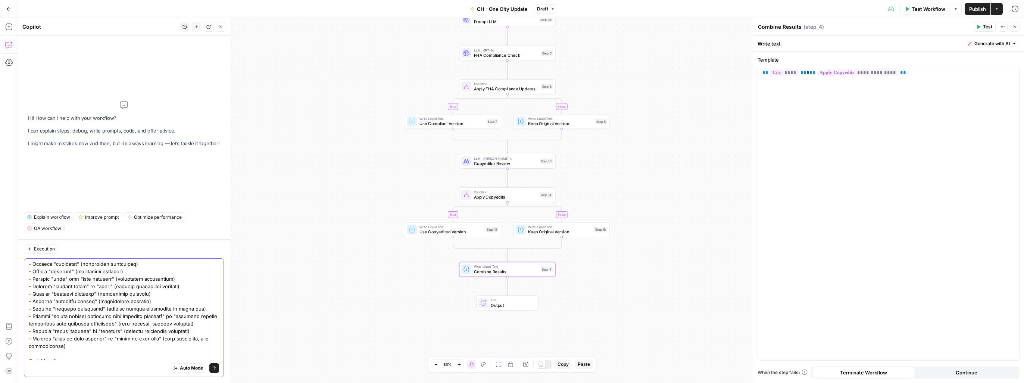
scroll to position [162, 0]
click at [46, 351] on div "Auto Mode Send" at bounding box center [124, 368] width 190 height 16
click at [67, 351] on textarea at bounding box center [124, 229] width 190 height 261
paste textarea "Fremont, California,Fremont, California, is home to Mission Peak Regional Prese…"
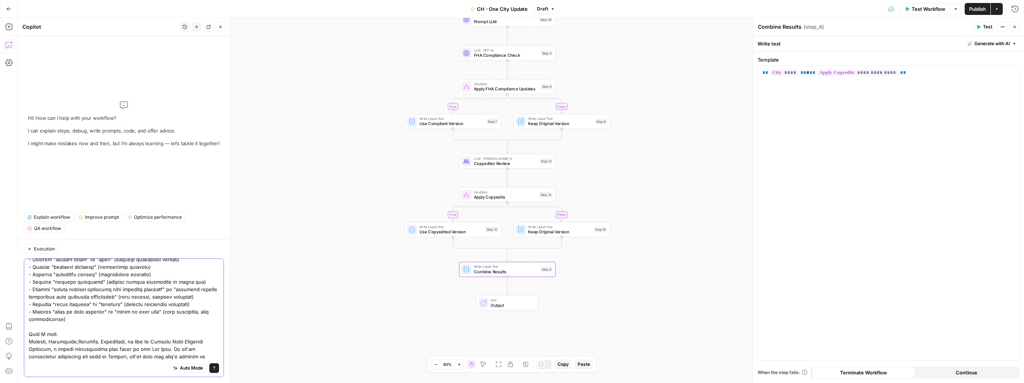
scroll to position [191, 0]
drag, startPoint x: 73, startPoint y: 335, endPoint x: 28, endPoint y: 335, distance: 44.8
click at [28, 335] on div "Auto Mode Send" at bounding box center [124, 317] width 200 height 119
click at [60, 328] on textarea at bounding box center [124, 317] width 190 height 492
type textarea "In the grid, here is the output I get: Fremont, California,Fremont, California,…"
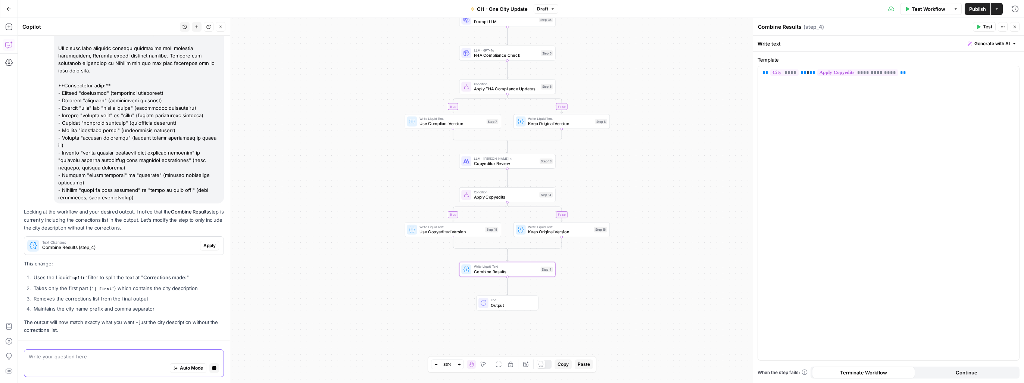
scroll to position [482, 0]
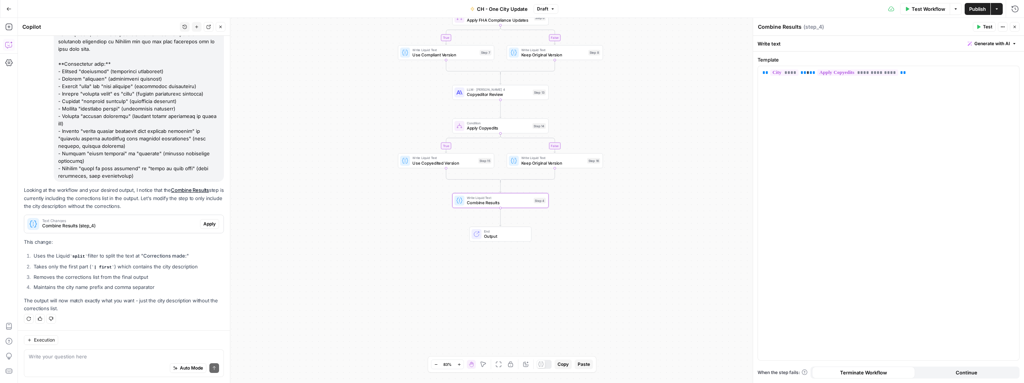
click at [204, 224] on span "Apply" at bounding box center [209, 223] width 12 height 7
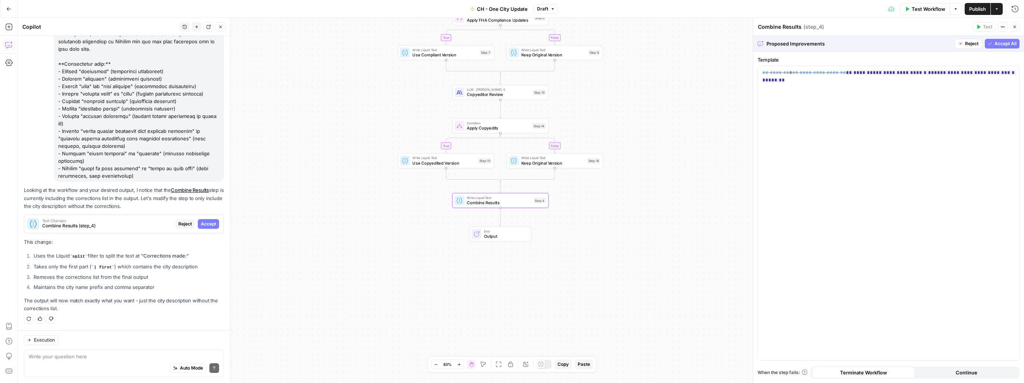
click at [208, 227] on span "Accept" at bounding box center [208, 223] width 15 height 7
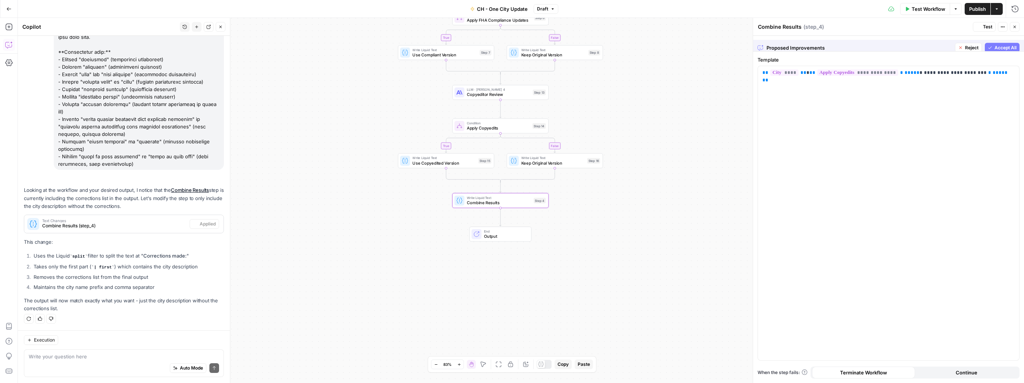
scroll to position [494, 0]
click at [104, 351] on textarea at bounding box center [124, 356] width 190 height 7
type textarea "I also don't want to have the City, State prior to the actual description output"
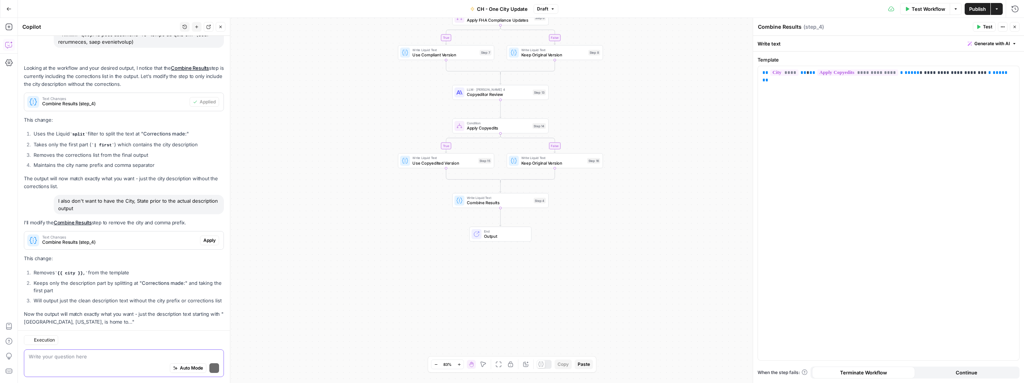
scroll to position [637, 0]
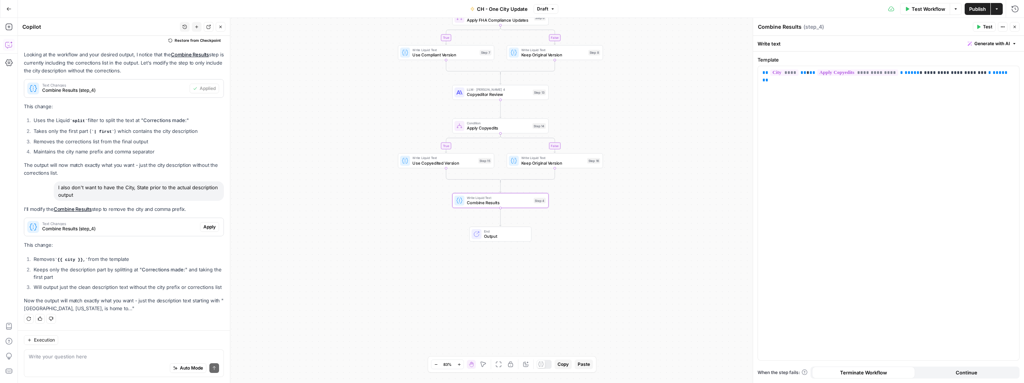
click at [206, 223] on span "Apply" at bounding box center [209, 226] width 12 height 7
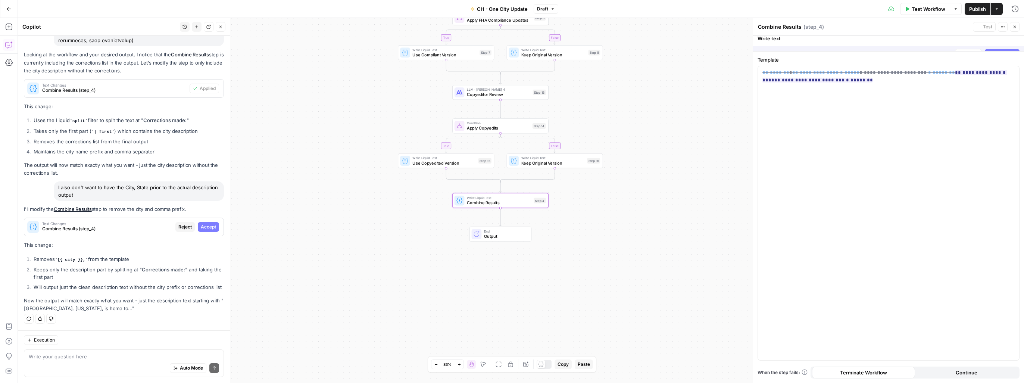
scroll to position [625, 0]
click at [617, 43] on span "Accept All" at bounding box center [1005, 43] width 22 height 7
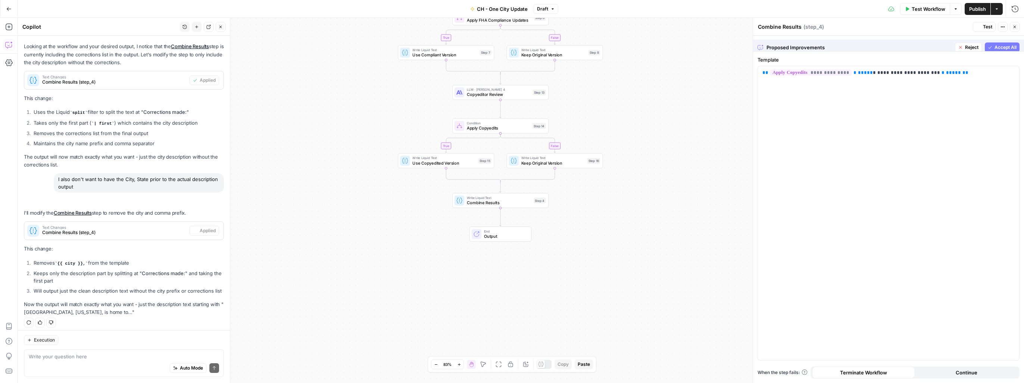
scroll to position [649, 0]
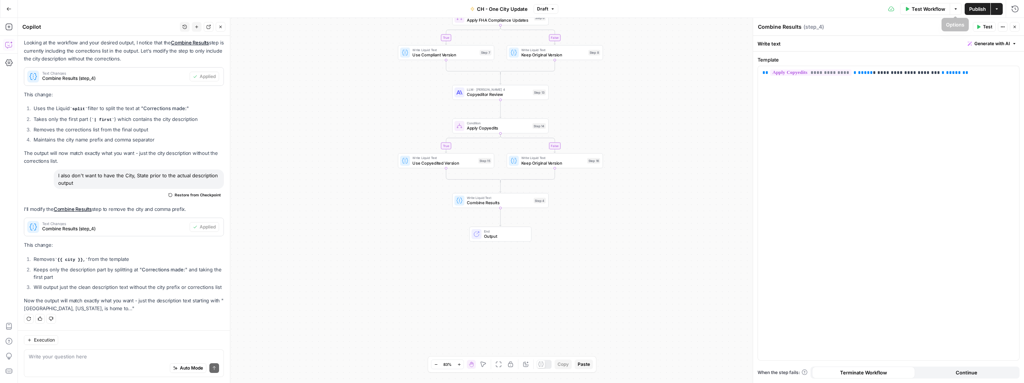
click at [617, 10] on span "Publish" at bounding box center [977, 8] width 17 height 7
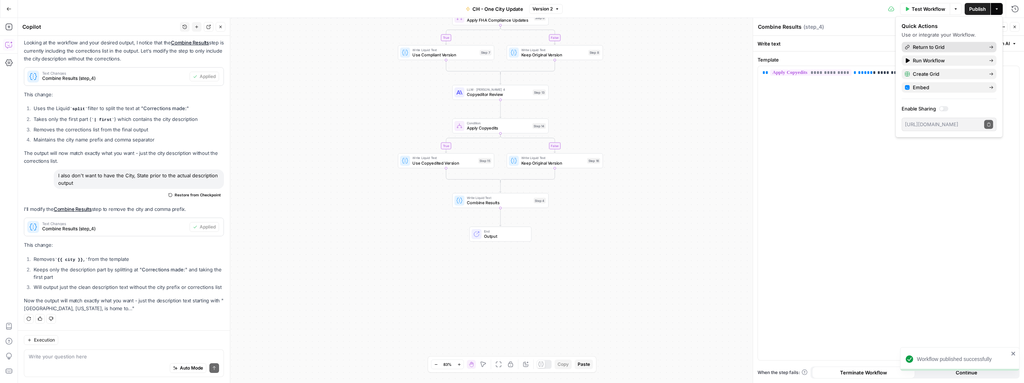
click at [617, 46] on span "Return to Grid" at bounding box center [948, 46] width 70 height 7
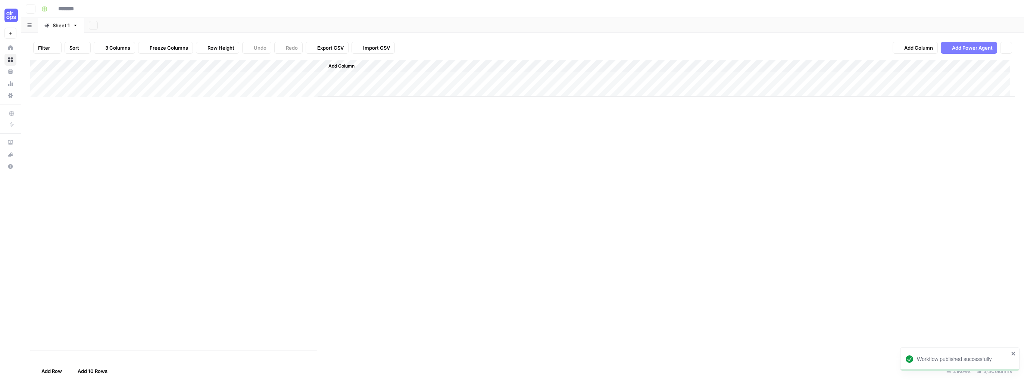
type input "**********"
click at [242, 67] on div "Add Column" at bounding box center [522, 205] width 985 height 291
click at [255, 122] on span "First 10 Rows" at bounding box center [270, 119] width 47 height 7
click at [450, 48] on div "Filter Sort 3 Columns Freeze Columns Row Height Undo Redo Export CSV Import CSV…" at bounding box center [522, 48] width 985 height 24
click at [273, 76] on div "Add Column" at bounding box center [522, 205] width 985 height 291
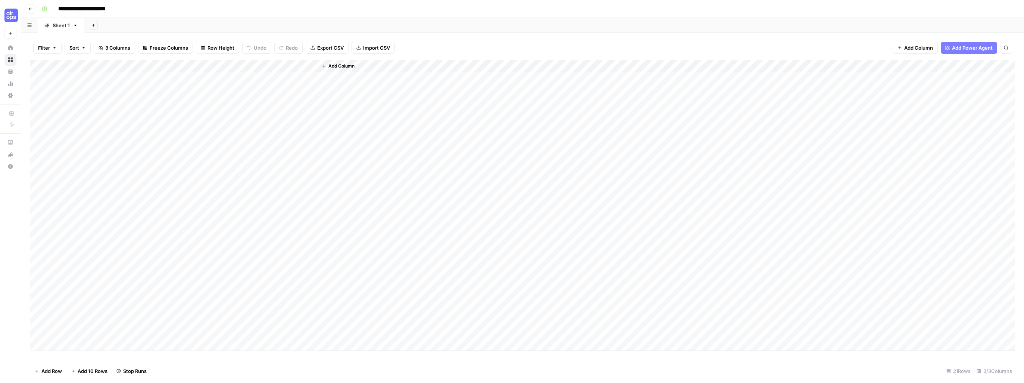
click at [274, 76] on div "Add Column" at bounding box center [522, 205] width 985 height 291
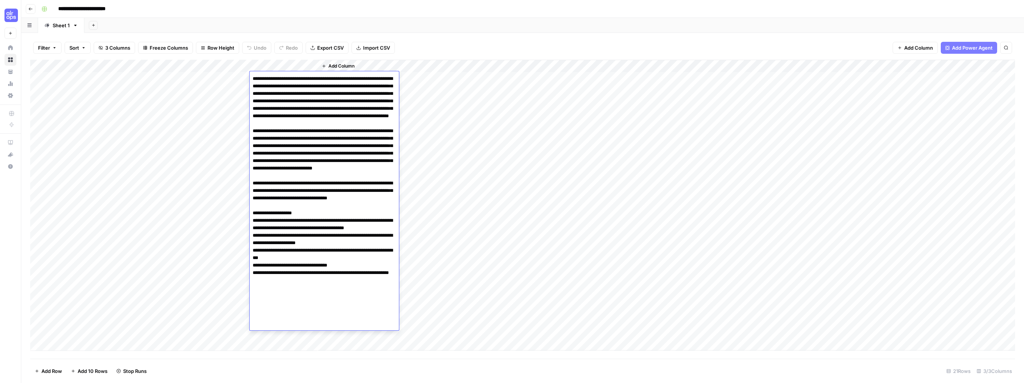
drag, startPoint x: 252, startPoint y: 80, endPoint x: 357, endPoint y: 317, distance: 259.4
click at [357, 317] on textarea at bounding box center [324, 197] width 149 height 249
click at [431, 41] on div "Filter Sort 3 Columns Freeze Columns Row Height Undo Redo Export CSV Import CSV…" at bounding box center [522, 48] width 985 height 24
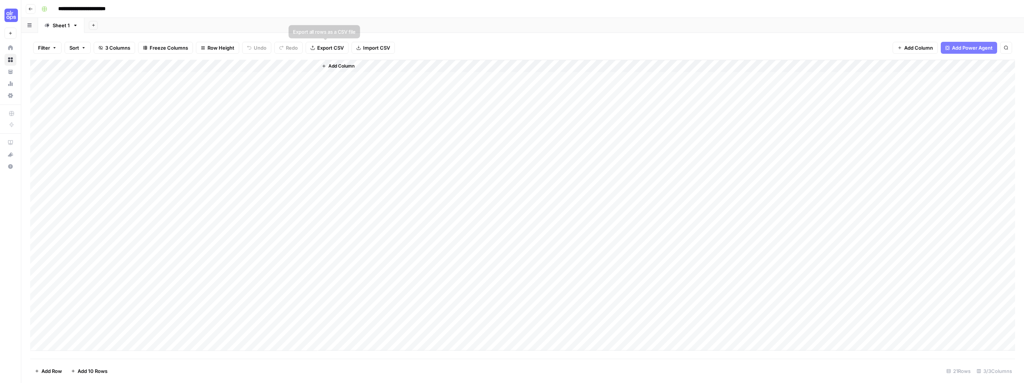
click at [327, 51] on span "Export CSV" at bounding box center [330, 47] width 26 height 7
click at [302, 36] on div "Filter Sort 3 Columns Freeze Columns Row Height Undo Redo Export CSV Import CSV…" at bounding box center [522, 48] width 985 height 24
click at [344, 65] on span "Add Column" at bounding box center [341, 66] width 26 height 7
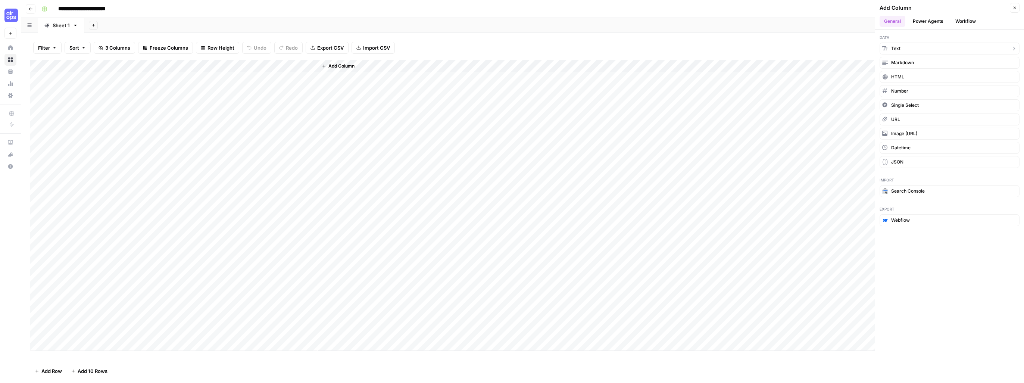
click at [617, 48] on span "Text" at bounding box center [895, 48] width 9 height 7
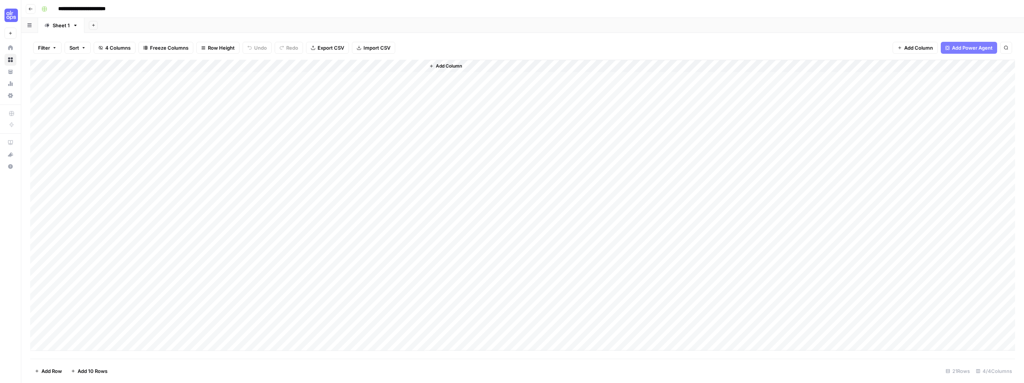
click at [353, 67] on div "Add Column" at bounding box center [522, 205] width 985 height 291
drag, startPoint x: 360, startPoint y: 84, endPoint x: 310, endPoint y: 83, distance: 49.3
click at [311, 83] on body "**********" at bounding box center [512, 191] width 1024 height 383
type input "N"
type input "Corrections"
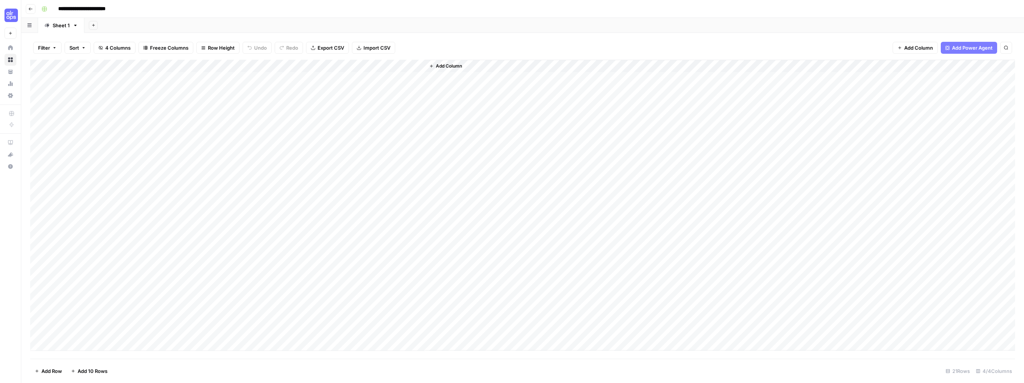
click at [339, 80] on div "Add Column" at bounding box center [522, 205] width 985 height 291
click at [300, 81] on div "Add Column" at bounding box center [522, 205] width 985 height 291
click at [289, 63] on div "Add Column" at bounding box center [522, 205] width 985 height 291
click at [310, 66] on div at bounding box center [284, 67] width 68 height 15
click at [346, 63] on div "Add Column" at bounding box center [522, 205] width 985 height 291
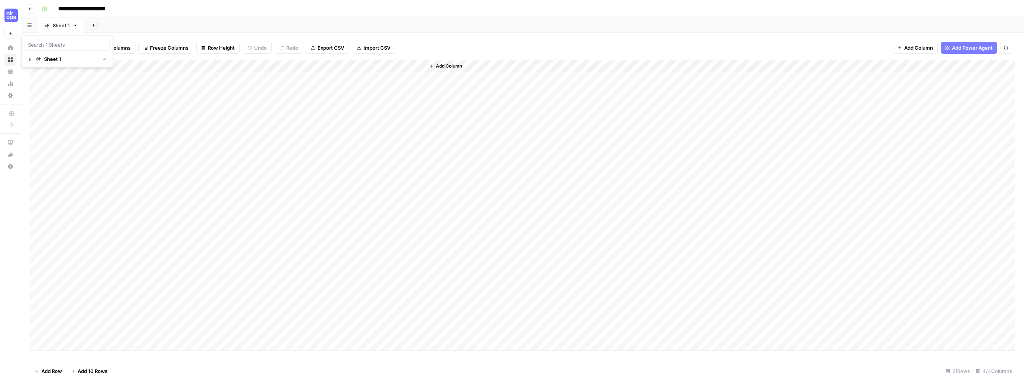
click at [28, 25] on icon "button" at bounding box center [29, 26] width 4 height 4
click at [133, 26] on div "Add Sheet" at bounding box center [553, 25] width 939 height 15
click at [207, 65] on div "Add Column" at bounding box center [522, 205] width 985 height 291
click at [202, 140] on span "Edit Workflow" at bounding box center [210, 138] width 65 height 7
click at [397, 67] on div "Add Column" at bounding box center [522, 205] width 985 height 291
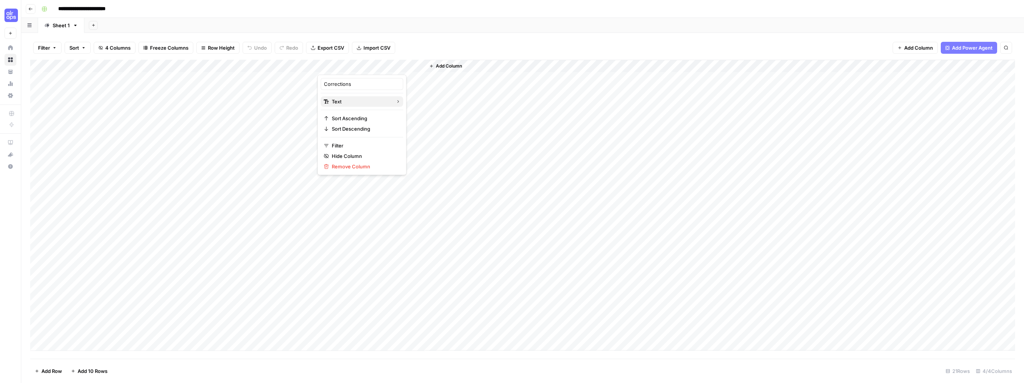
click at [369, 100] on span "Text" at bounding box center [361, 101] width 58 height 7
click at [419, 68] on div at bounding box center [371, 67] width 108 height 15
click at [287, 64] on div "Add Column" at bounding box center [522, 205] width 985 height 291
drag, startPoint x: 291, startPoint y: 104, endPoint x: 312, endPoint y: 100, distance: 21.3
click at [312, 100] on div "Text" at bounding box center [294, 101] width 76 height 7
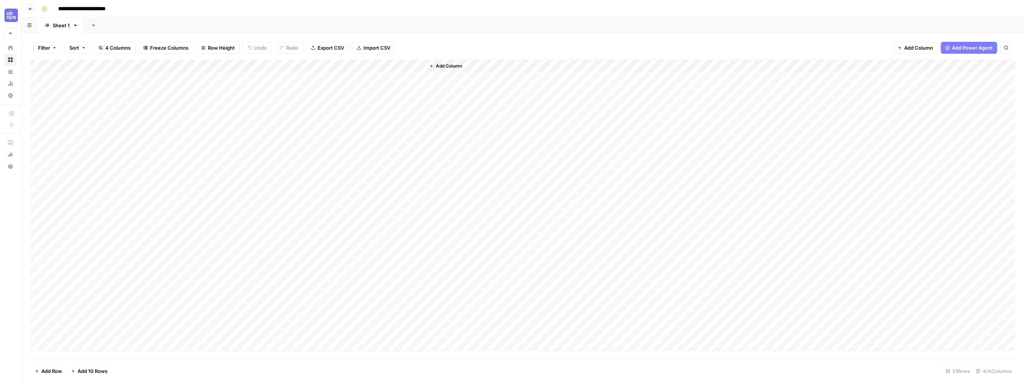
click at [343, 64] on div "Add Column" at bounding box center [522, 205] width 985 height 291
click at [339, 100] on span "Text" at bounding box center [361, 101] width 58 height 7
click at [243, 78] on div "Add Column" at bounding box center [522, 205] width 985 height 291
click at [266, 101] on div "Add Column" at bounding box center [522, 205] width 985 height 291
click at [287, 102] on div "Add Column" at bounding box center [522, 205] width 985 height 291
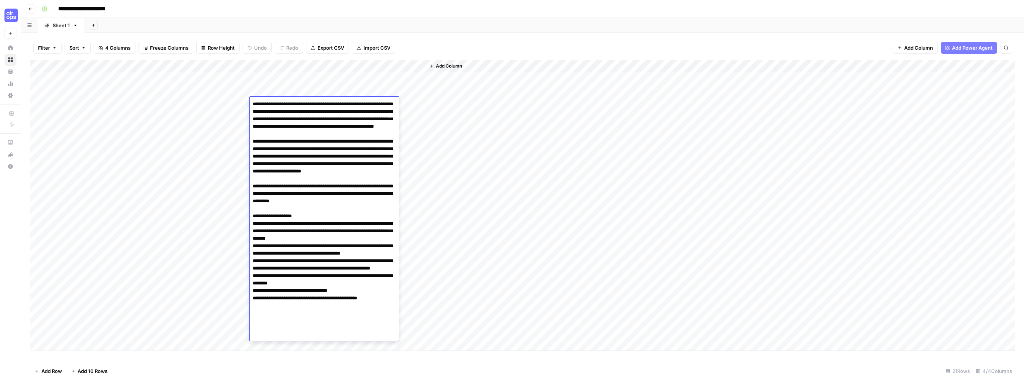
click at [488, 125] on div "Add Column" at bounding box center [720, 205] width 590 height 291
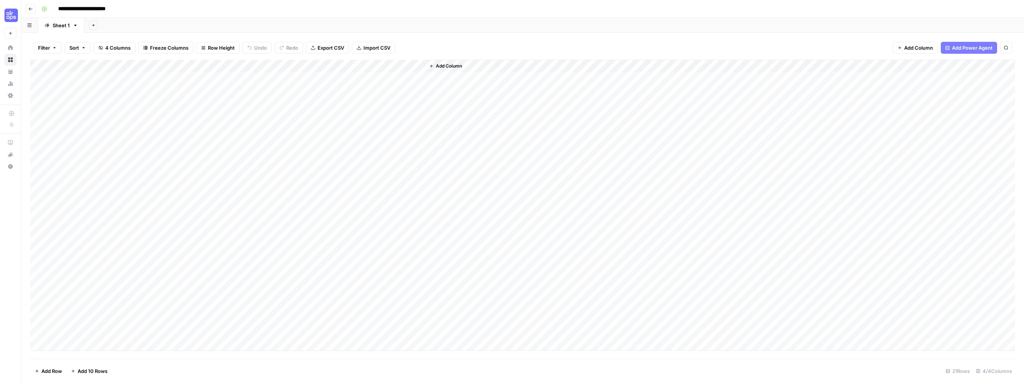
click at [279, 77] on div "Add Column" at bounding box center [522, 205] width 985 height 291
click at [243, 205] on div "Add Column" at bounding box center [522, 205] width 985 height 291
click at [263, 78] on div "Add Column" at bounding box center [522, 205] width 985 height 291
click at [276, 78] on div "Add Column" at bounding box center [522, 205] width 985 height 291
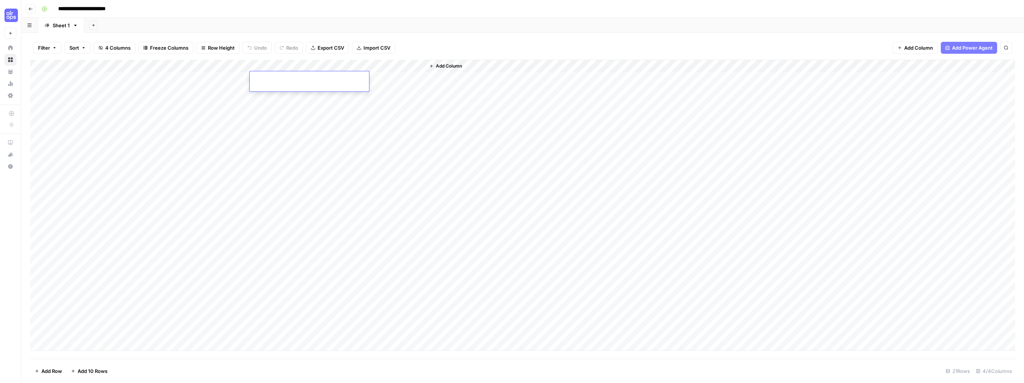
click at [276, 78] on textarea at bounding box center [309, 82] width 119 height 18
click at [351, 146] on div "Add Column" at bounding box center [522, 205] width 985 height 291
click at [244, 91] on div "Add Column" at bounding box center [522, 205] width 985 height 291
click at [268, 88] on div "Add Column" at bounding box center [522, 205] width 985 height 291
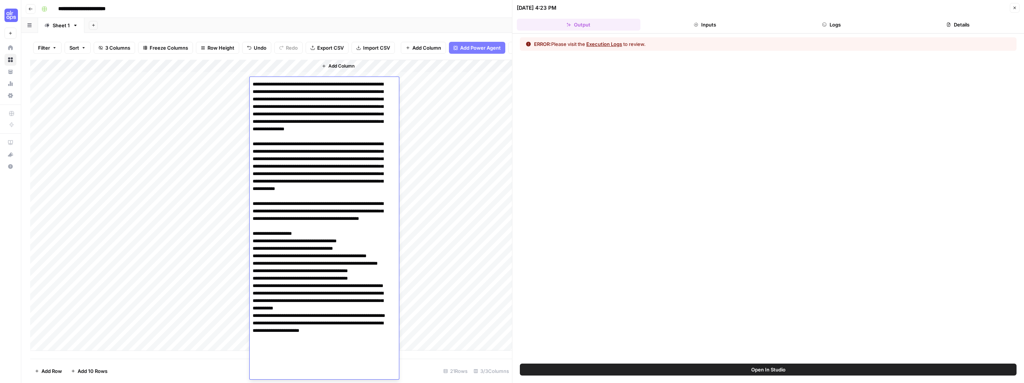
drag, startPoint x: 360, startPoint y: 376, endPoint x: 244, endPoint y: 59, distance: 337.7
click at [244, 59] on body "**********" at bounding box center [512, 191] width 1024 height 383
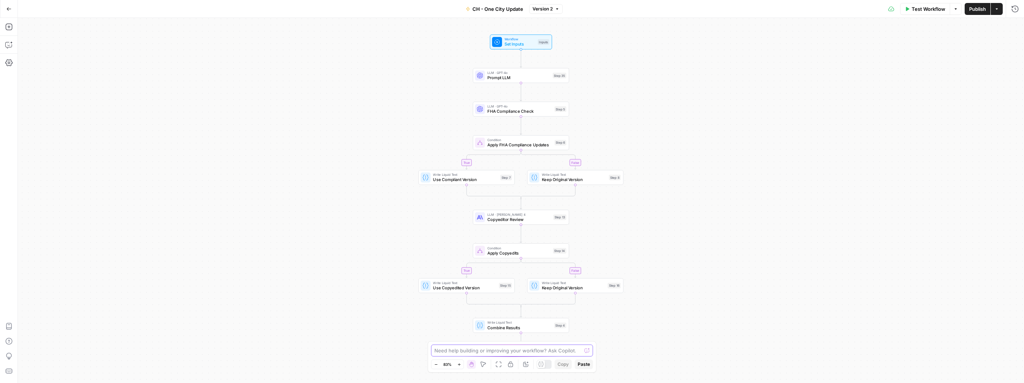
click at [460, 351] on textarea at bounding box center [507, 350] width 147 height 7
type textarea "For running in a grid, how can I get the section starting from **Corrections** …"
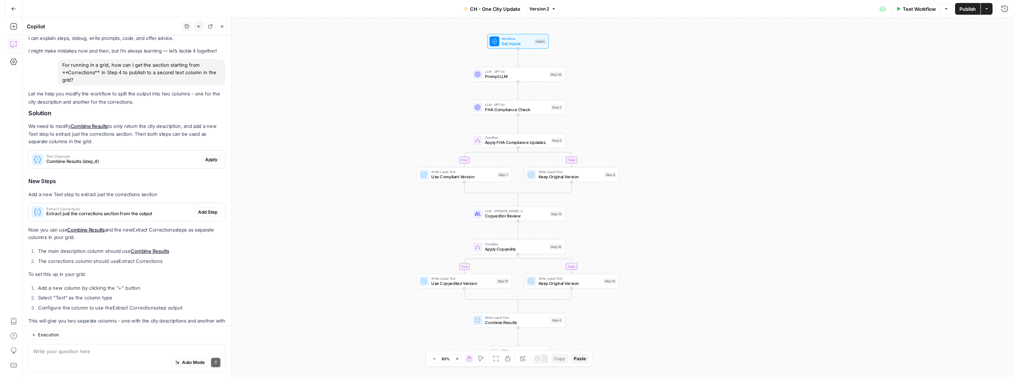
scroll to position [44, 0]
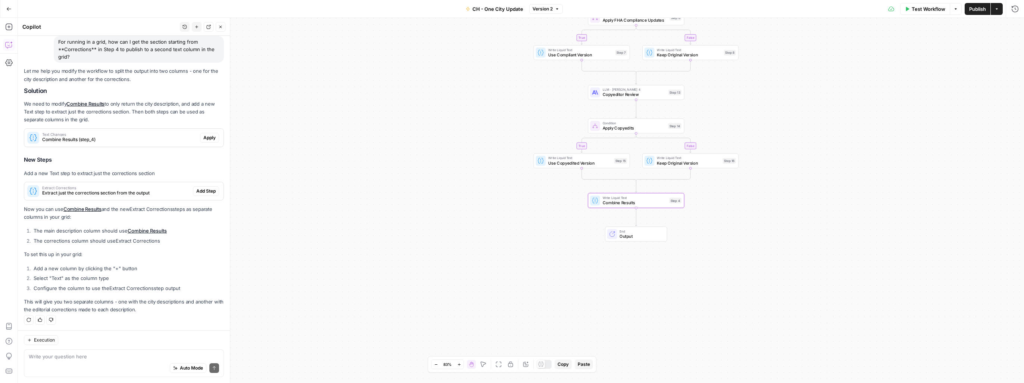
click at [206, 140] on span "Apply" at bounding box center [209, 137] width 12 height 7
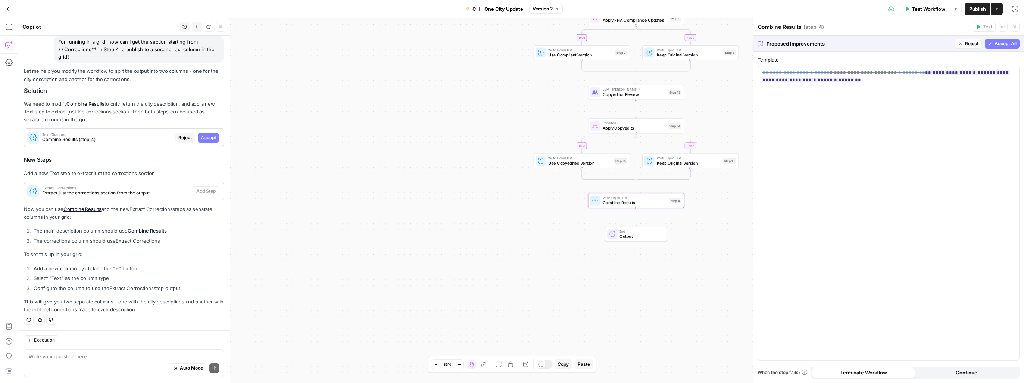
click at [206, 138] on span "Accept" at bounding box center [208, 137] width 15 height 7
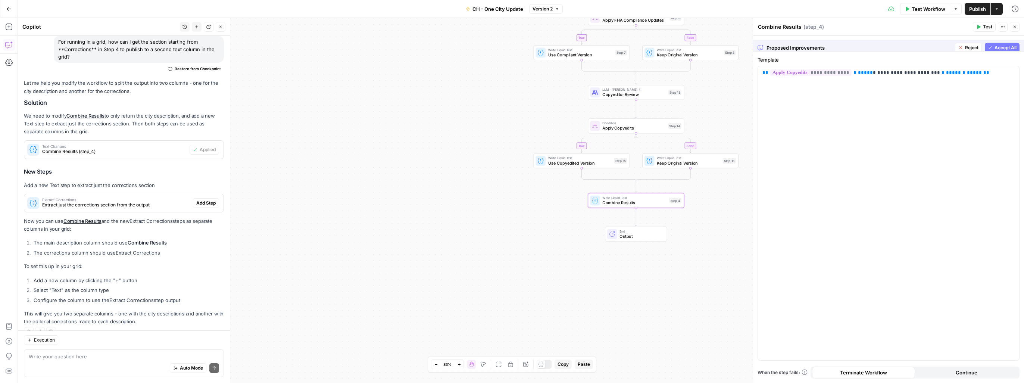
scroll to position [56, 0]
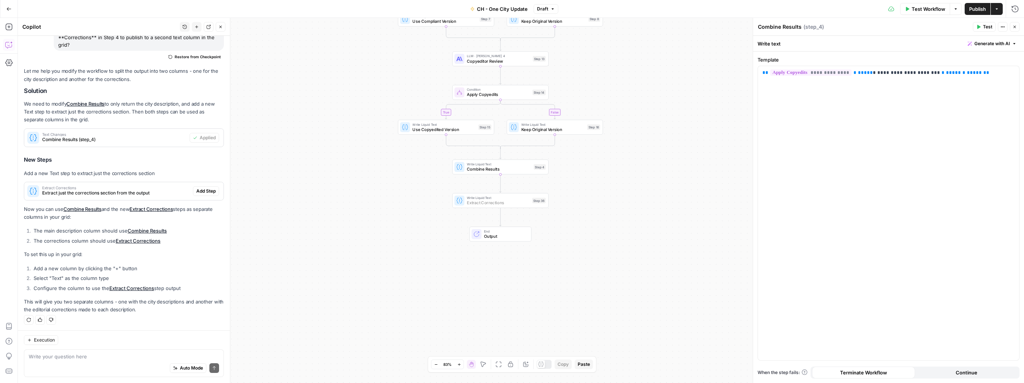
click at [198, 192] on span "Add Step" at bounding box center [205, 191] width 19 height 7
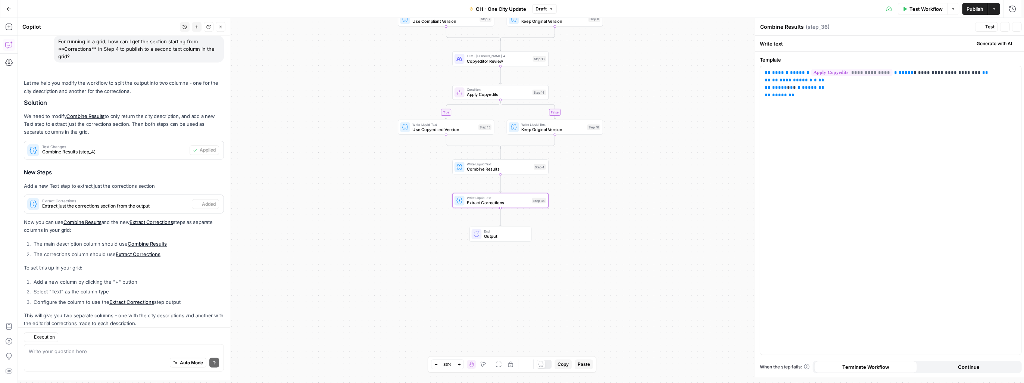
type textarea "Extract Corrections"
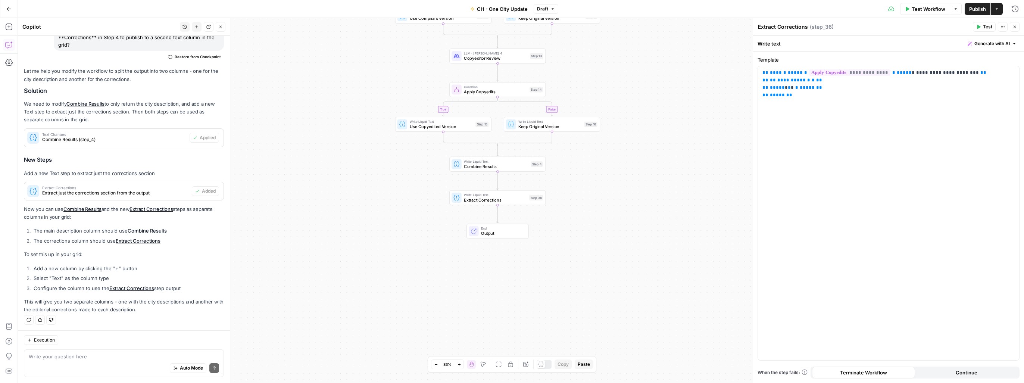
click at [976, 11] on span "Publish" at bounding box center [977, 8] width 17 height 7
click at [546, 10] on span "Version 3" at bounding box center [542, 9] width 21 height 7
click at [561, 49] on div "8 minutes ago by Craig Harkins" at bounding box center [591, 51] width 113 height 7
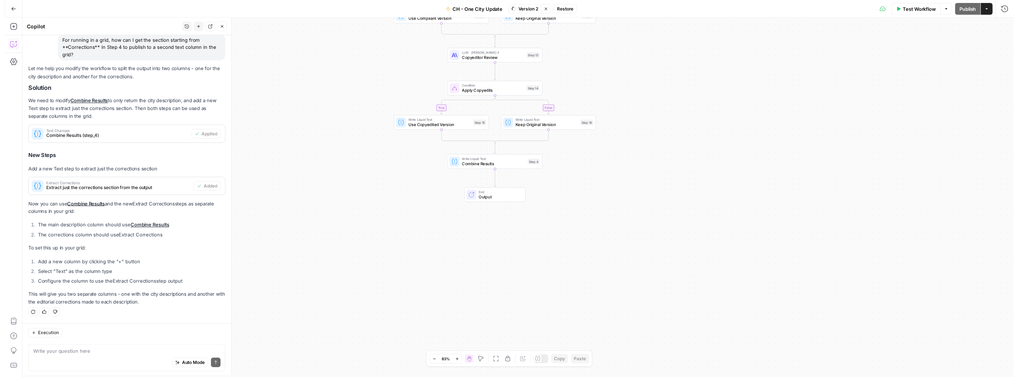
scroll to position [44, 0]
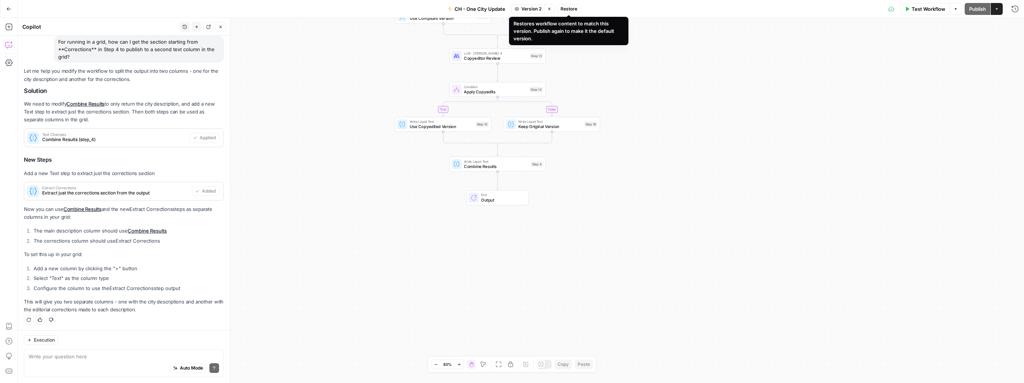
click at [572, 9] on span "Restore" at bounding box center [568, 9] width 17 height 7
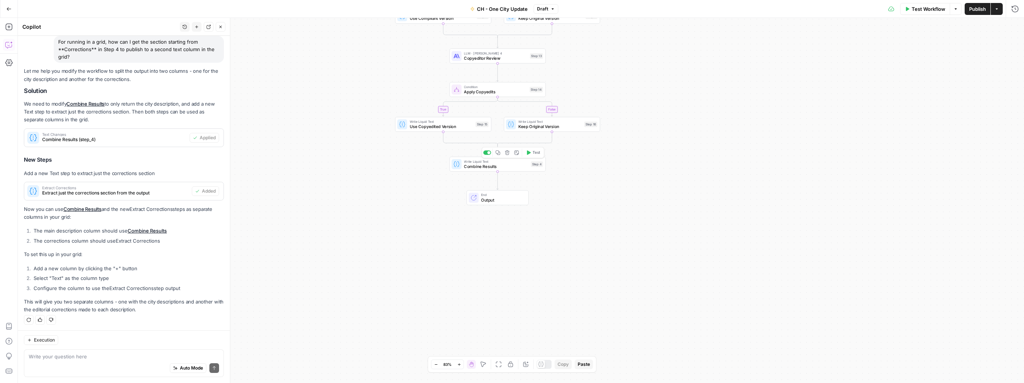
click at [498, 169] on span "Combine Results" at bounding box center [496, 166] width 64 height 6
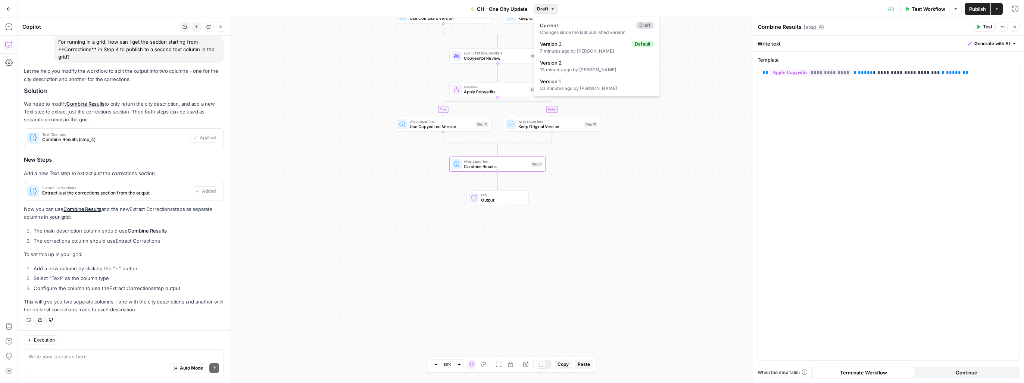
click at [550, 11] on button "Draft" at bounding box center [545, 9] width 25 height 10
click at [560, 49] on div "7 minutes ago by Craig Harkins" at bounding box center [596, 51] width 113 height 7
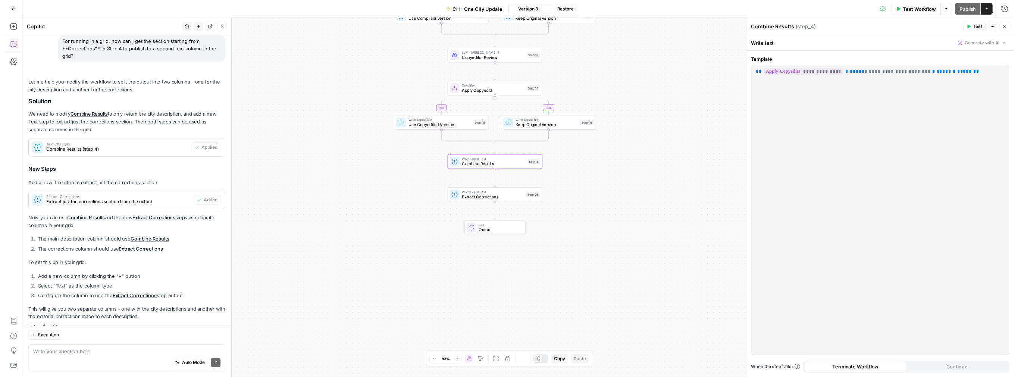
scroll to position [56, 0]
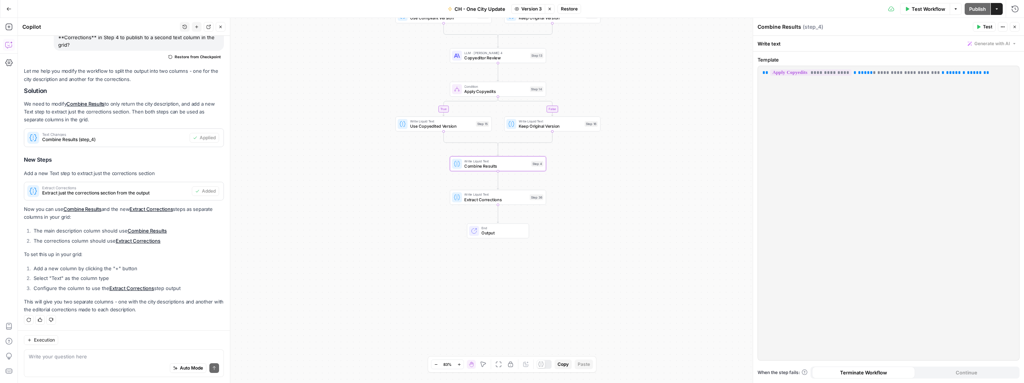
click at [512, 201] on span "Extract Corrections" at bounding box center [495, 199] width 63 height 6
click at [511, 197] on span "Extract Corrections" at bounding box center [495, 199] width 63 height 6
click at [567, 10] on span "Restore" at bounding box center [569, 9] width 17 height 7
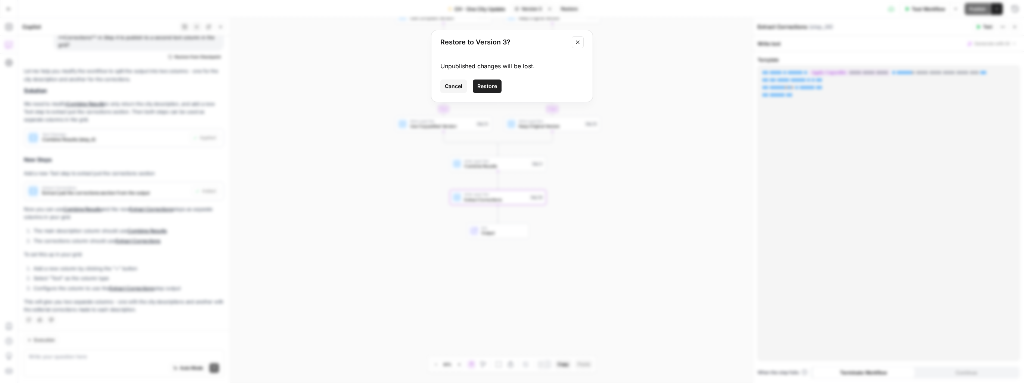
click at [492, 86] on span "Restore" at bounding box center [487, 85] width 20 height 7
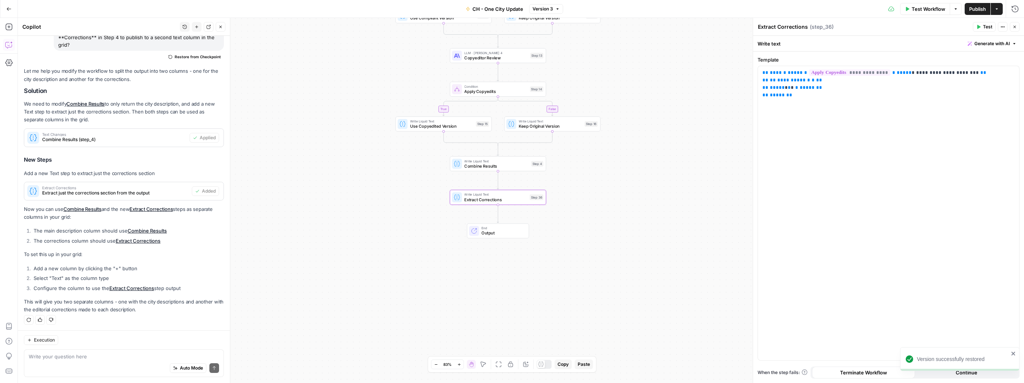
click at [971, 8] on span "Publish" at bounding box center [977, 8] width 17 height 7
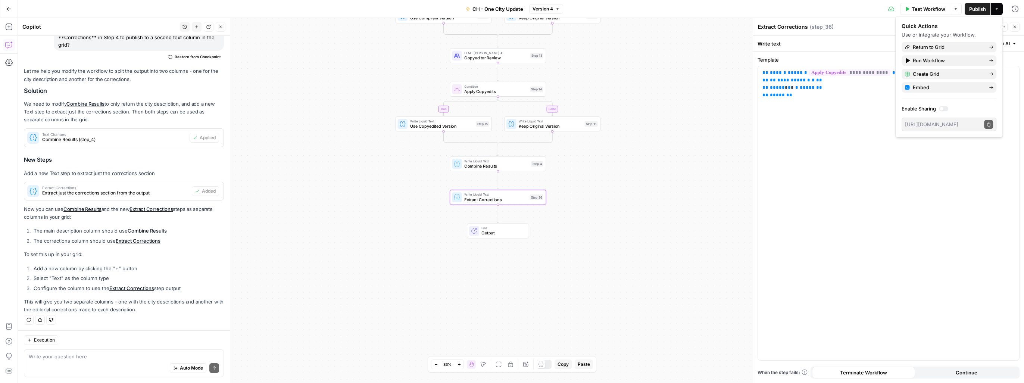
click at [557, 13] on button "Version 4" at bounding box center [546, 9] width 34 height 10
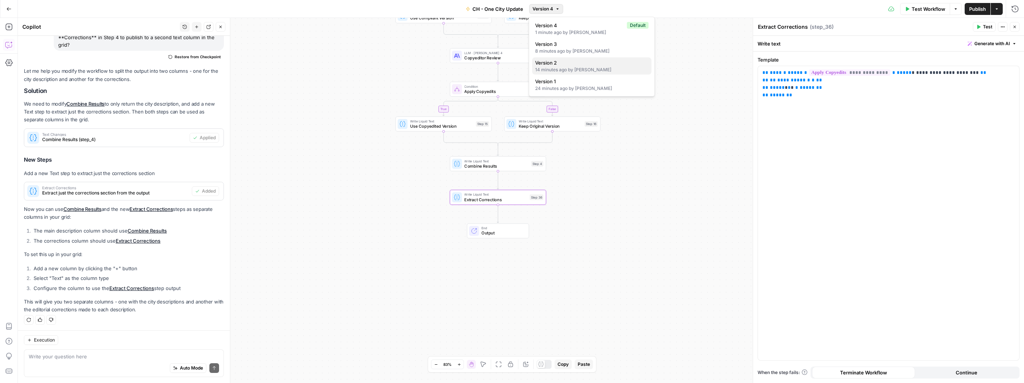
click at [564, 68] on div "14 minutes ago by Craig Harkins" at bounding box center [591, 69] width 113 height 7
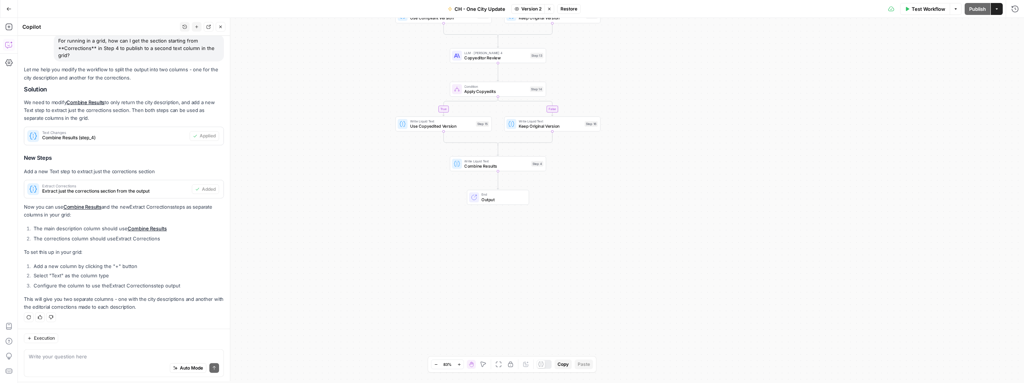
scroll to position [44, 0]
click at [567, 13] on button "Restore" at bounding box center [569, 9] width 24 height 10
click at [976, 14] on button "Publish" at bounding box center [977, 9] width 26 height 12
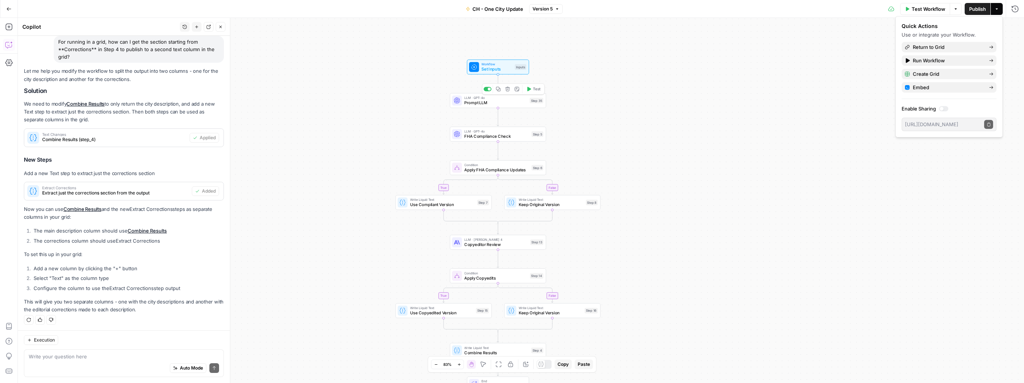
click at [491, 104] on span "Prompt LLM" at bounding box center [495, 103] width 63 height 6
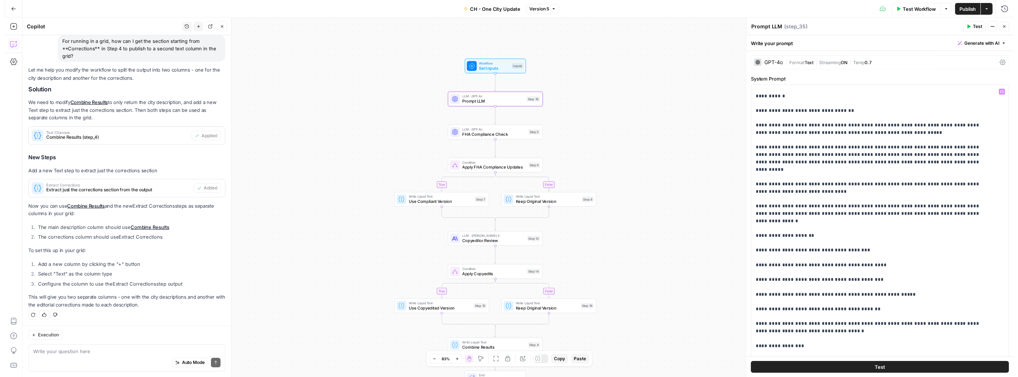
scroll to position [224, 0]
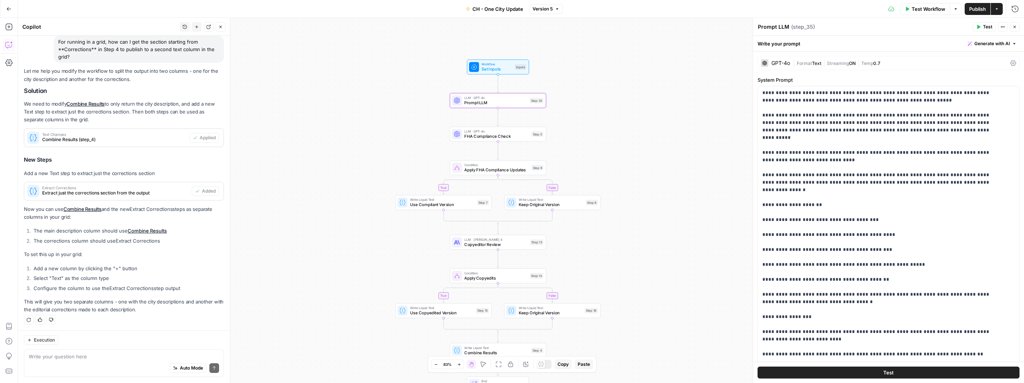
click at [489, 137] on span "FHA Compliance Check" at bounding box center [496, 136] width 65 height 6
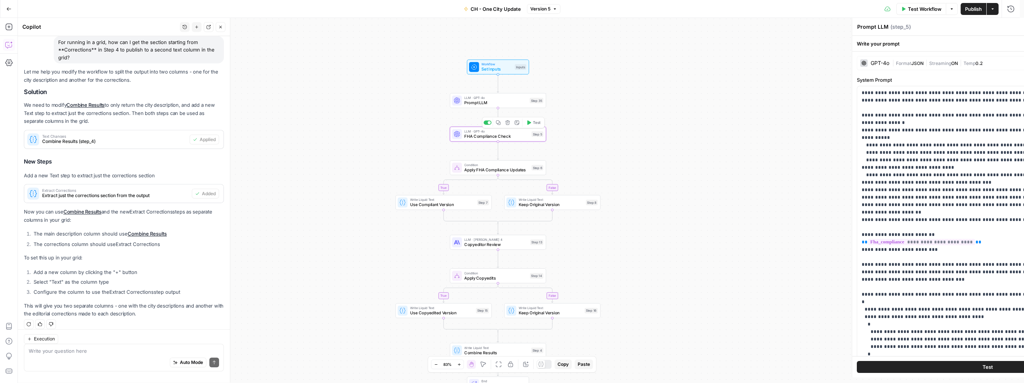
type textarea "FHA Compliance Check"
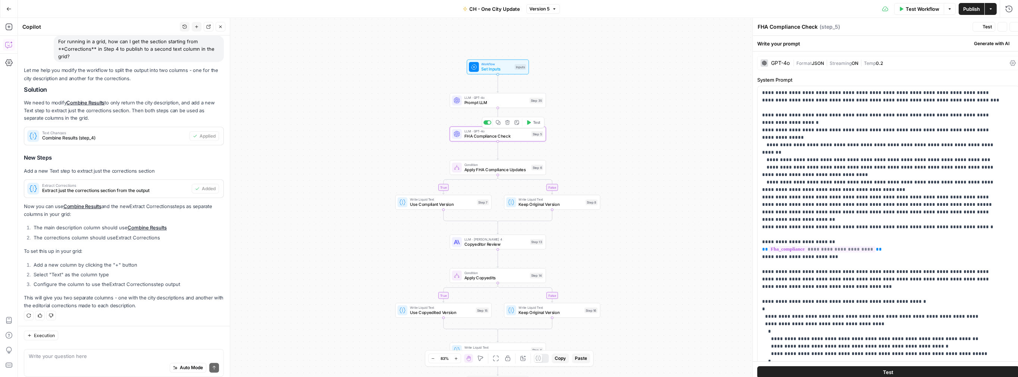
scroll to position [44, 0]
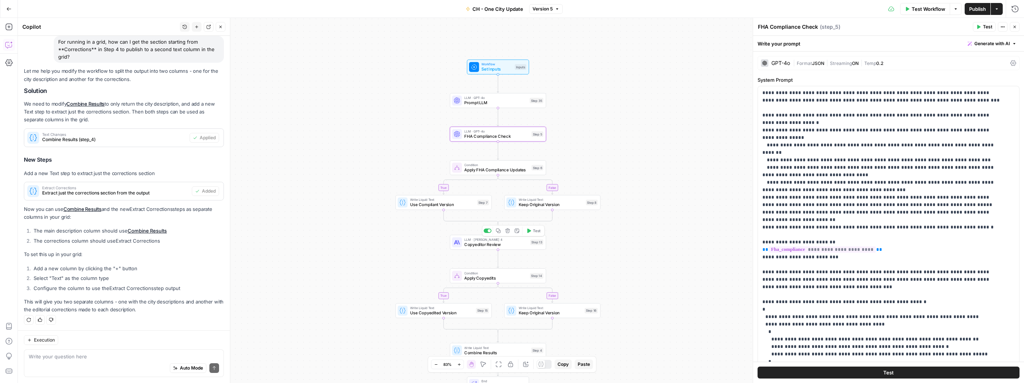
click at [485, 244] on span "Copyeditor Review" at bounding box center [495, 244] width 63 height 6
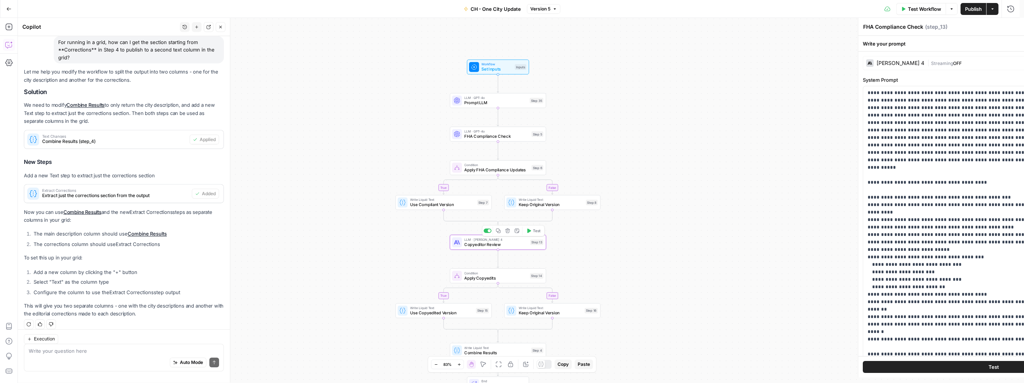
type textarea "Copyeditor Review"
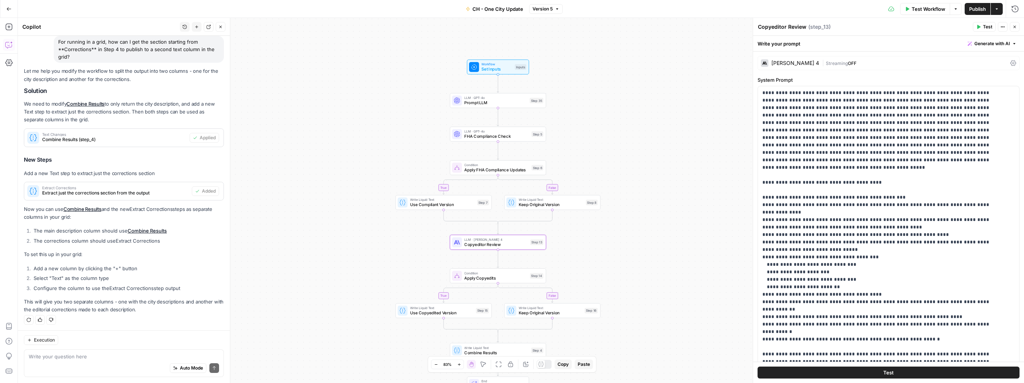
click at [802, 65] on div "Claude Sonnet 4" at bounding box center [795, 62] width 48 height 5
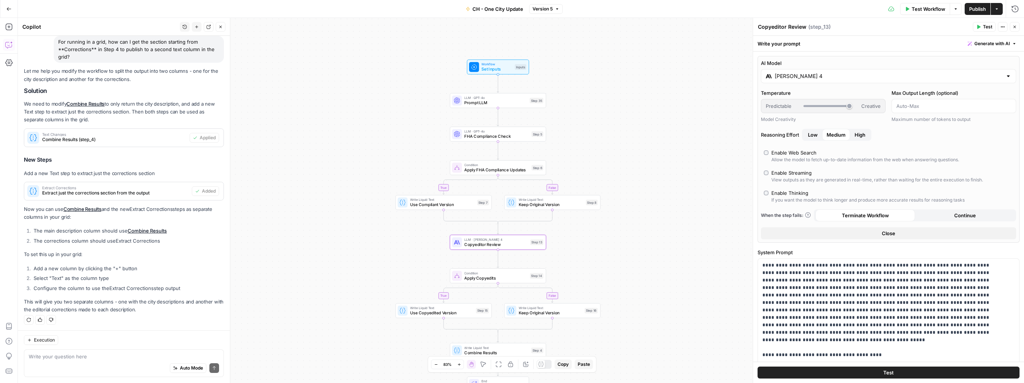
click at [730, 224] on div "true false true false Workflow Set Inputs Inputs LLM · GPT-4o Prompt LLM Step 3…" at bounding box center [521, 200] width 1006 height 365
click at [885, 235] on span "Close" at bounding box center [888, 232] width 13 height 7
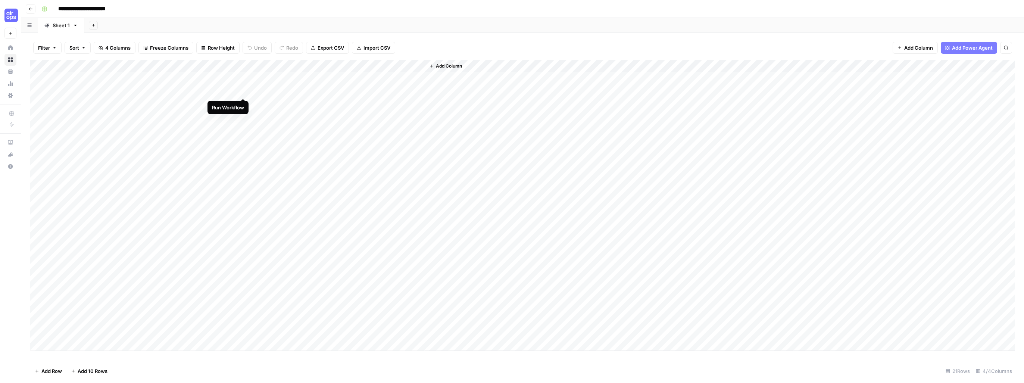
click at [243, 92] on div "Add Column" at bounding box center [522, 205] width 985 height 291
click at [242, 77] on div "Add Column" at bounding box center [522, 205] width 985 height 291
click at [284, 79] on div "Add Column" at bounding box center [522, 205] width 985 height 291
drag, startPoint x: 282, startPoint y: 78, endPoint x: 284, endPoint y: 82, distance: 4.2
click at [282, 79] on div "Add Column" at bounding box center [522, 205] width 985 height 291
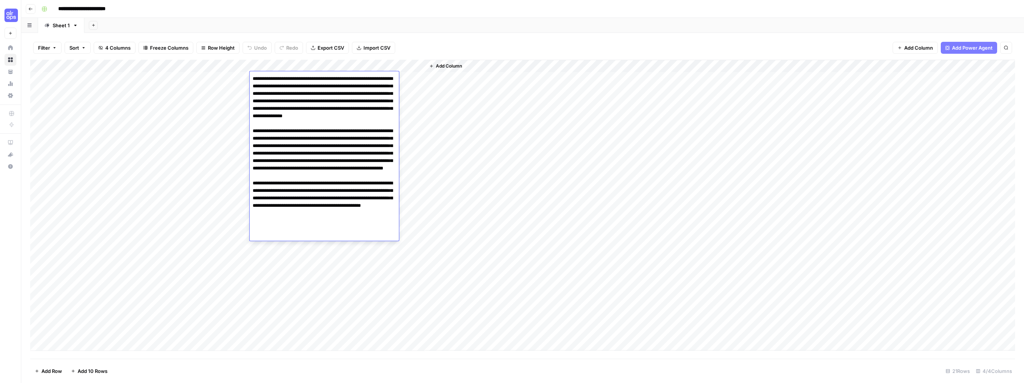
click at [481, 169] on div "Add Column" at bounding box center [720, 205] width 590 height 291
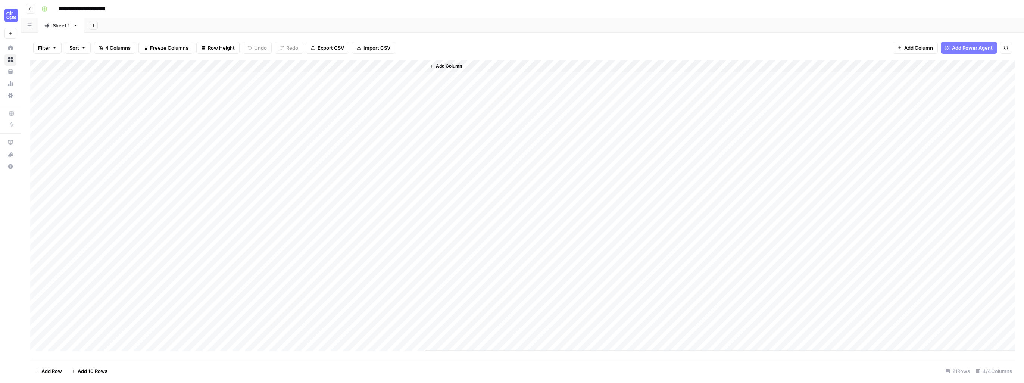
click at [225, 22] on div "Add Sheet" at bounding box center [553, 25] width 939 height 15
click at [376, 46] on span "Import CSV" at bounding box center [376, 47] width 27 height 7
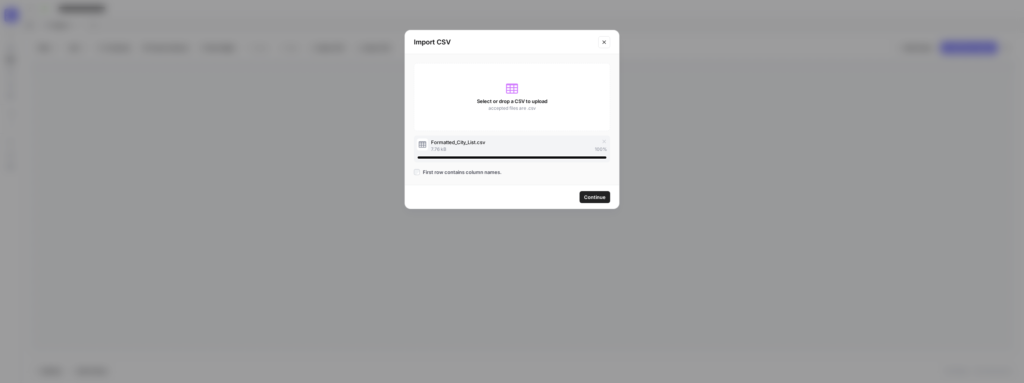
click at [597, 198] on span "Continue" at bounding box center [595, 196] width 22 height 7
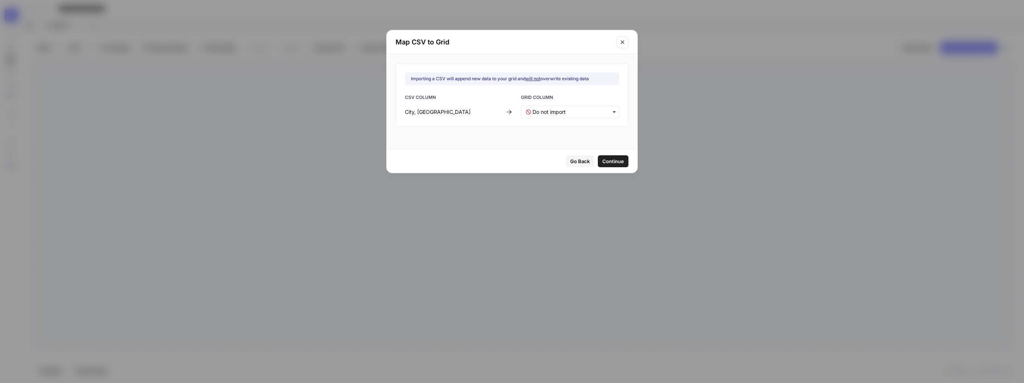
click at [611, 110] on icon "button" at bounding box center [614, 112] width 6 height 6
click at [558, 128] on div "City" at bounding box center [565, 131] width 88 height 13
click at [603, 163] on span "Continue" at bounding box center [613, 160] width 22 height 7
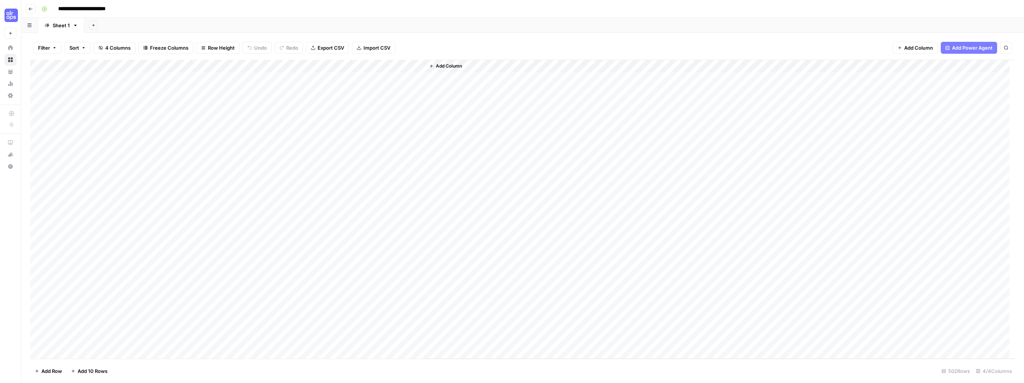
click at [40, 331] on div "Add Column" at bounding box center [522, 209] width 985 height 299
click at [39, 322] on div "Add Column" at bounding box center [522, 209] width 985 height 299
click at [39, 306] on div "Add Column" at bounding box center [522, 209] width 985 height 299
click at [39, 292] on div "Add Column" at bounding box center [522, 209] width 985 height 299
click at [38, 279] on div "Add Column" at bounding box center [522, 209] width 985 height 299
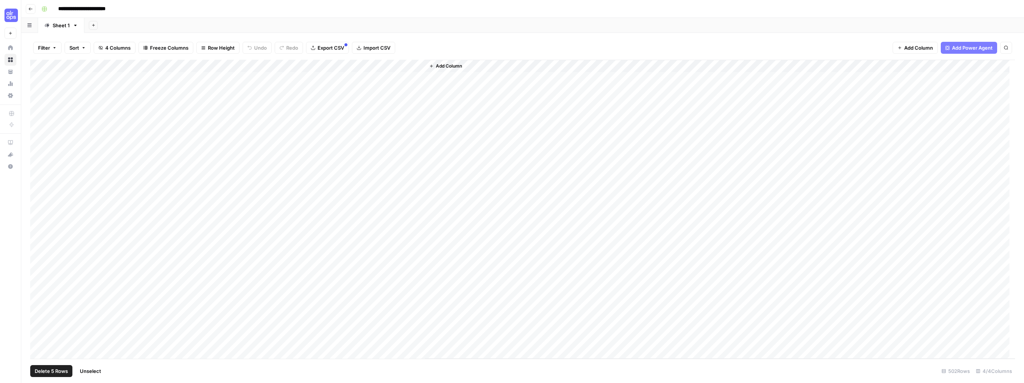
click at [39, 268] on div "Add Column" at bounding box center [522, 209] width 985 height 299
click at [38, 255] on div "Add Column" at bounding box center [522, 209] width 985 height 299
click at [38, 241] on div "Add Column" at bounding box center [522, 209] width 985 height 299
click at [38, 231] on div "Add Column" at bounding box center [522, 209] width 985 height 299
click at [37, 218] on div "Add Column" at bounding box center [522, 209] width 985 height 299
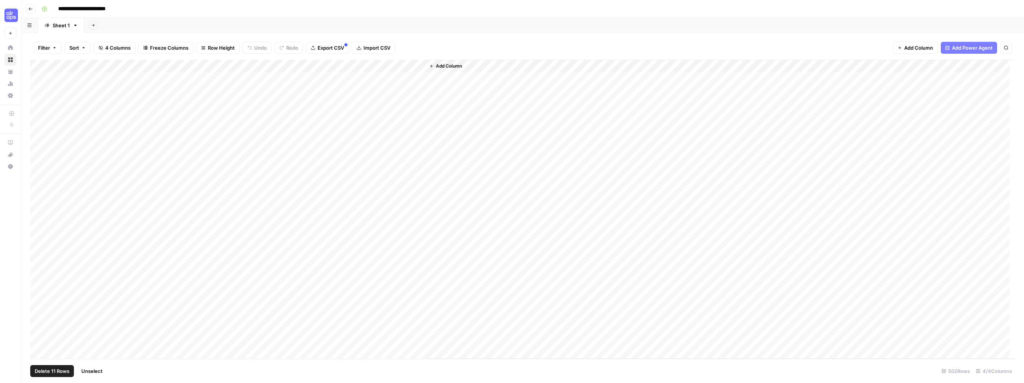
click at [38, 205] on div "Add Column" at bounding box center [522, 209] width 985 height 299
click at [37, 193] on div "Add Column" at bounding box center [522, 209] width 985 height 299
click at [36, 179] on div "Add Column" at bounding box center [522, 209] width 985 height 299
click at [36, 165] on div "Add Column" at bounding box center [522, 209] width 985 height 299
click at [37, 155] on div "Add Column" at bounding box center [522, 209] width 985 height 299
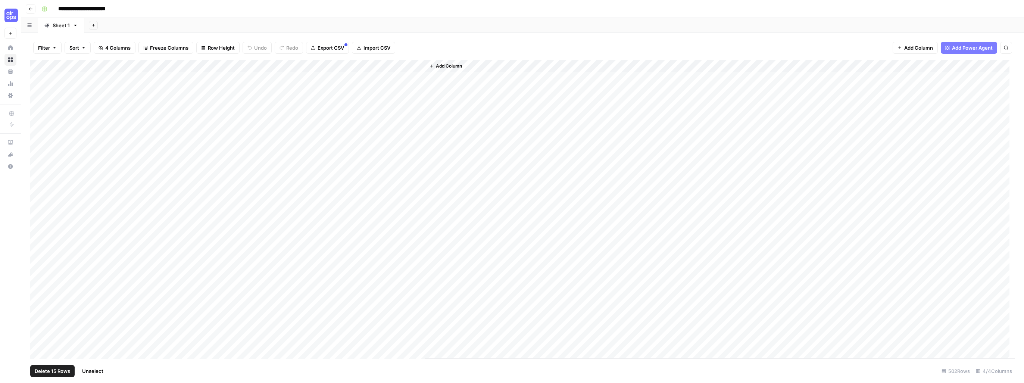
click at [37, 141] on div "Add Column" at bounding box center [522, 209] width 985 height 299
click at [38, 129] on div "Add Column" at bounding box center [522, 209] width 985 height 299
click at [38, 113] on div "Add Column" at bounding box center [522, 209] width 985 height 299
click at [38, 102] on div "Add Column" at bounding box center [522, 209] width 985 height 299
click at [38, 91] on div "Add Column" at bounding box center [522, 209] width 985 height 299
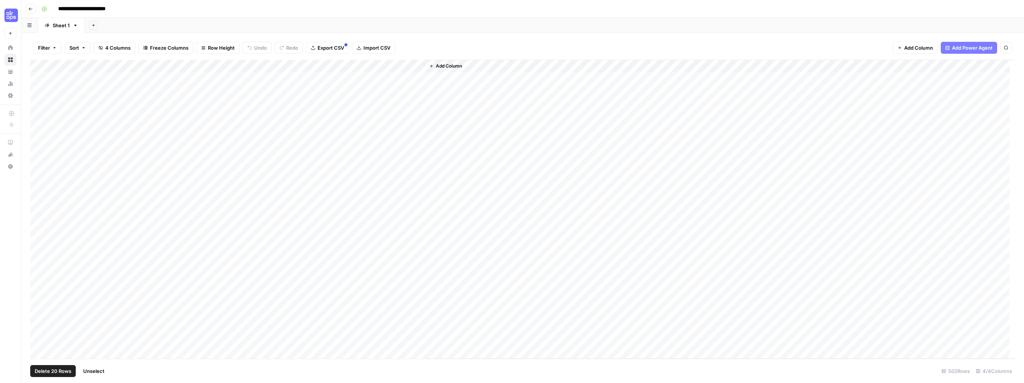
click at [37, 78] on div "Add Column" at bounding box center [522, 209] width 985 height 299
click at [49, 371] on span "Delete 21 Rows" at bounding box center [52, 370] width 35 height 7
click at [491, 85] on span "Delete" at bounding box center [485, 85] width 16 height 7
click at [243, 66] on div "Add Column" at bounding box center [522, 209] width 985 height 299
click at [269, 84] on span "All Rows" at bounding box center [270, 82] width 47 height 7
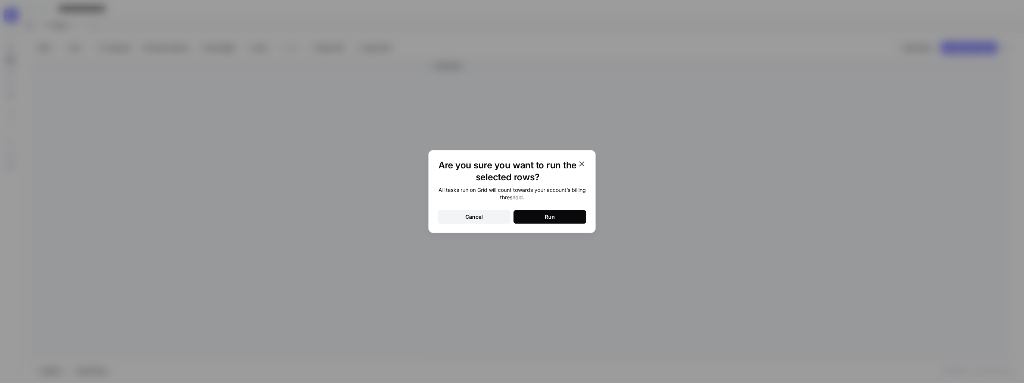
click at [558, 218] on button "Run" at bounding box center [549, 216] width 73 height 13
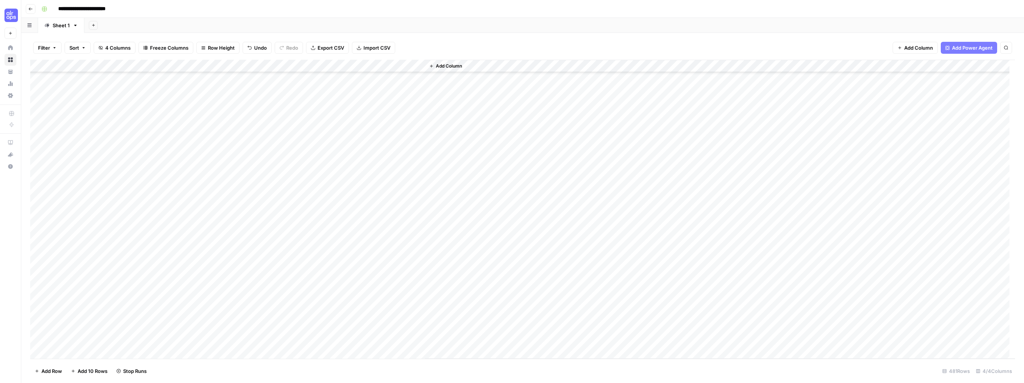
scroll to position [434, 0]
click at [275, 187] on div "Add Column" at bounding box center [522, 209] width 985 height 299
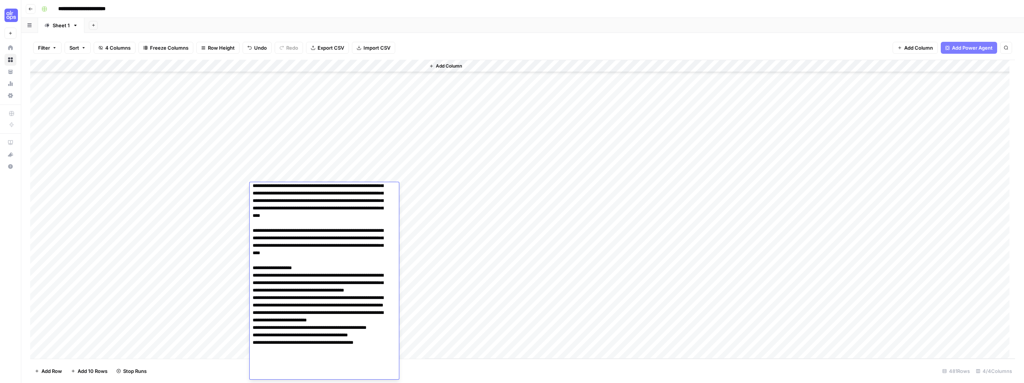
scroll to position [129, 0]
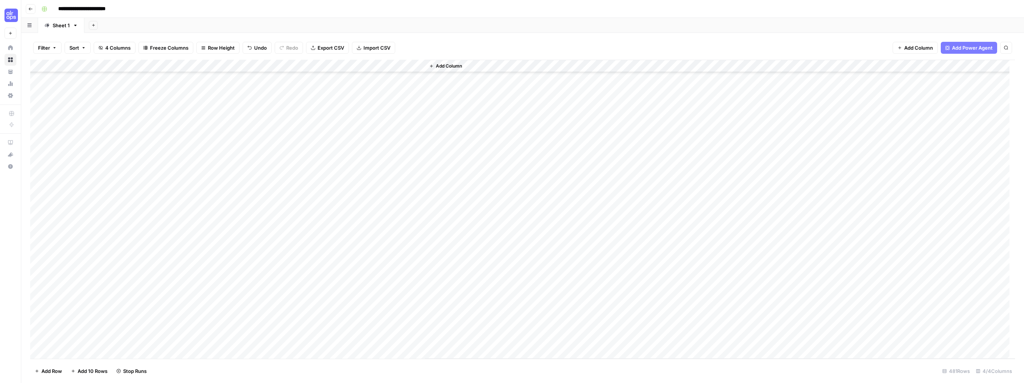
click at [265, 152] on div "Add Column" at bounding box center [522, 209] width 985 height 299
click at [266, 139] on div "Add Column" at bounding box center [522, 209] width 985 height 299
click at [266, 136] on div "Add Column" at bounding box center [522, 209] width 985 height 299
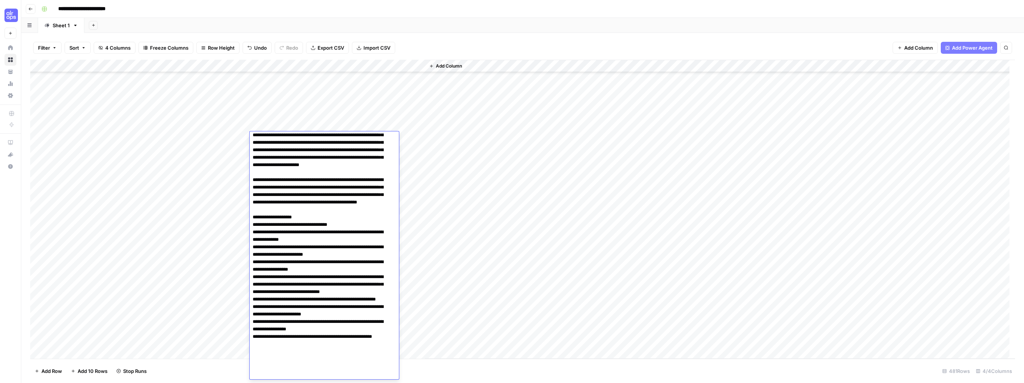
scroll to position [0, 0]
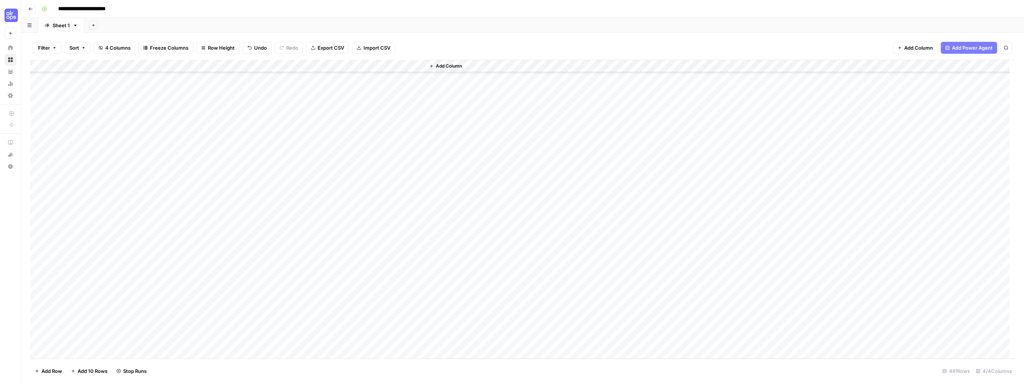
click at [281, 101] on div "Add Column" at bounding box center [522, 209] width 985 height 299
click at [280, 100] on div "Add Column" at bounding box center [522, 209] width 985 height 299
click at [285, 77] on div "Add Column" at bounding box center [522, 209] width 985 height 299
click at [279, 328] on div "Add Column" at bounding box center [522, 209] width 985 height 299
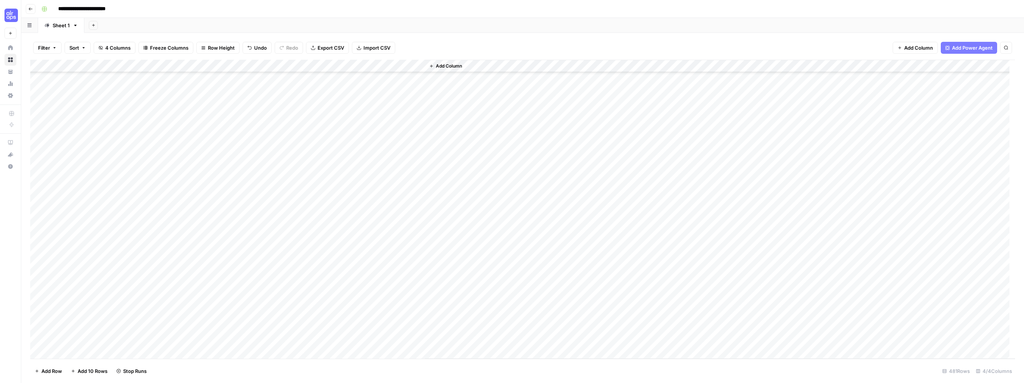
click at [279, 328] on div "Add Column" at bounding box center [522, 209] width 985 height 299
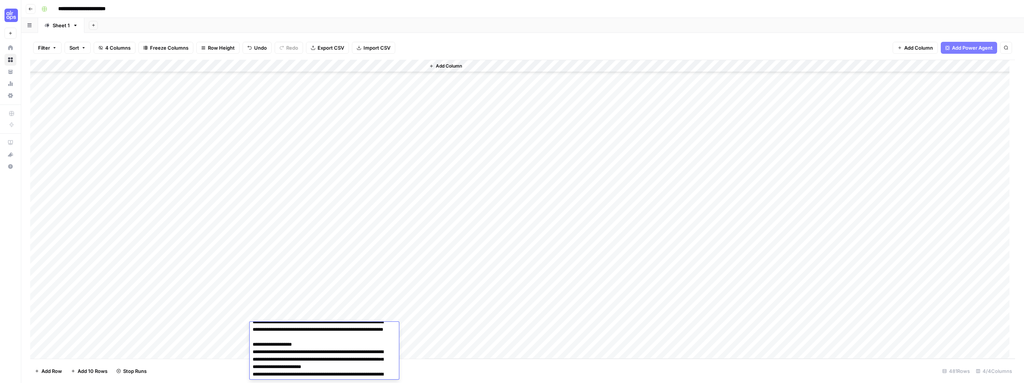
scroll to position [140, 0]
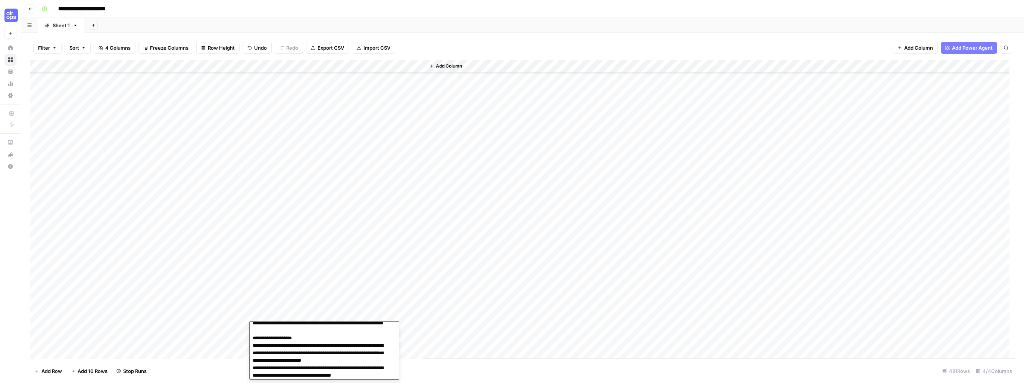
click at [287, 289] on div "Add Column" at bounding box center [522, 209] width 985 height 299
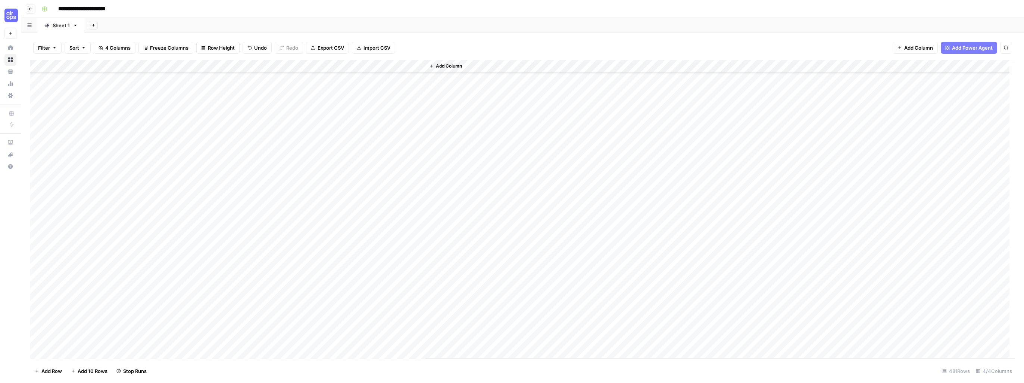
click at [277, 277] on div "Add Column" at bounding box center [522, 209] width 985 height 299
click at [276, 275] on div "Add Column" at bounding box center [522, 209] width 985 height 299
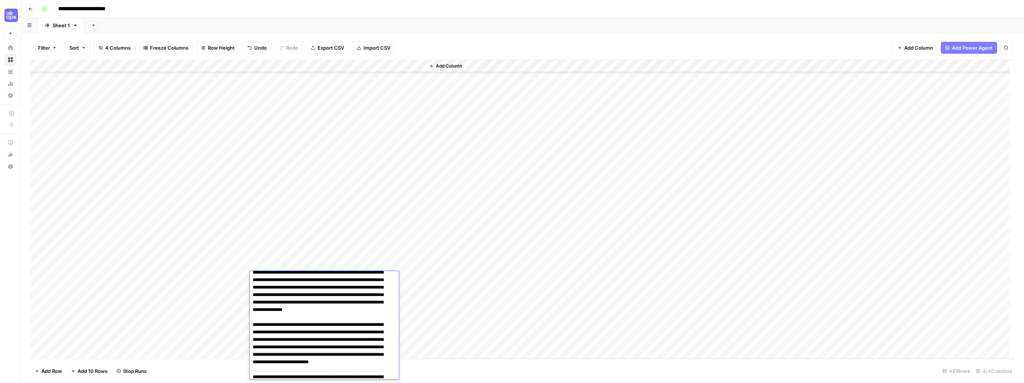
scroll to position [0, 0]
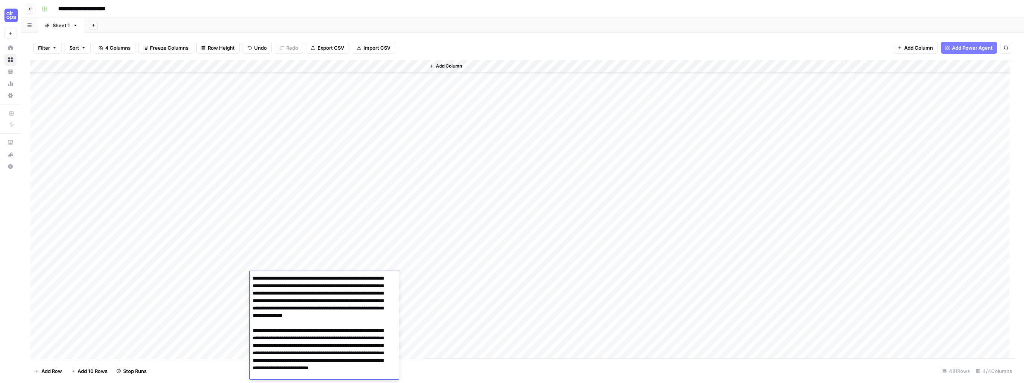
click at [291, 254] on div "Add Column" at bounding box center [522, 209] width 985 height 299
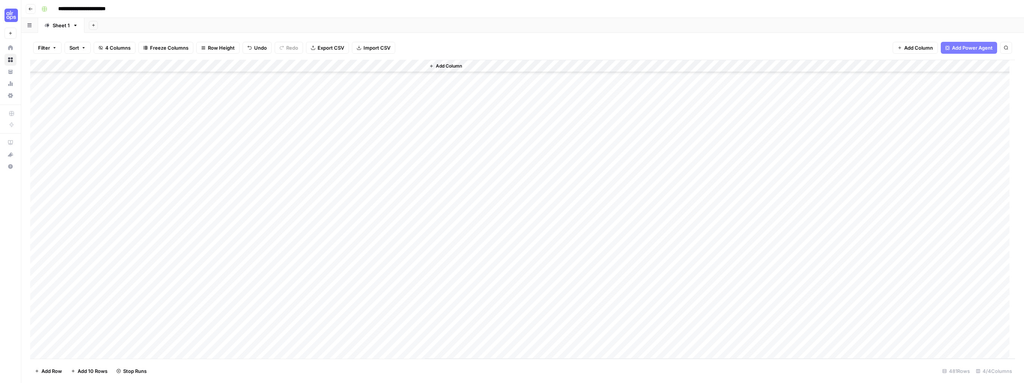
scroll to position [733, 0]
click at [270, 233] on div "Add Column" at bounding box center [522, 209] width 985 height 299
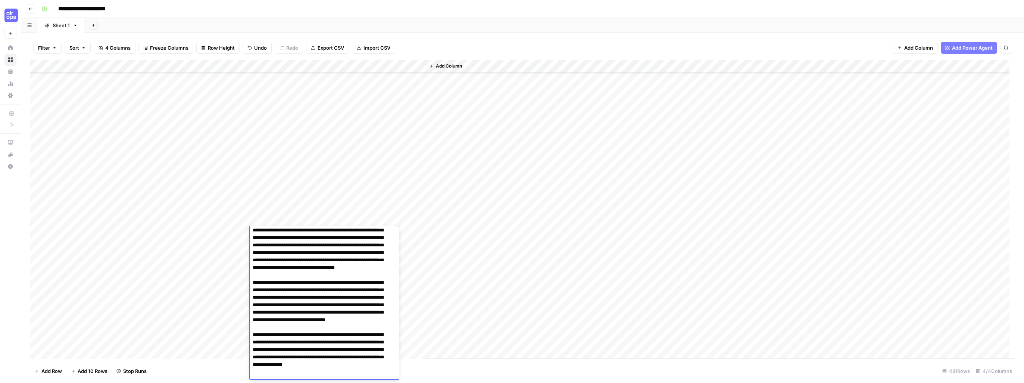
scroll to position [0, 0]
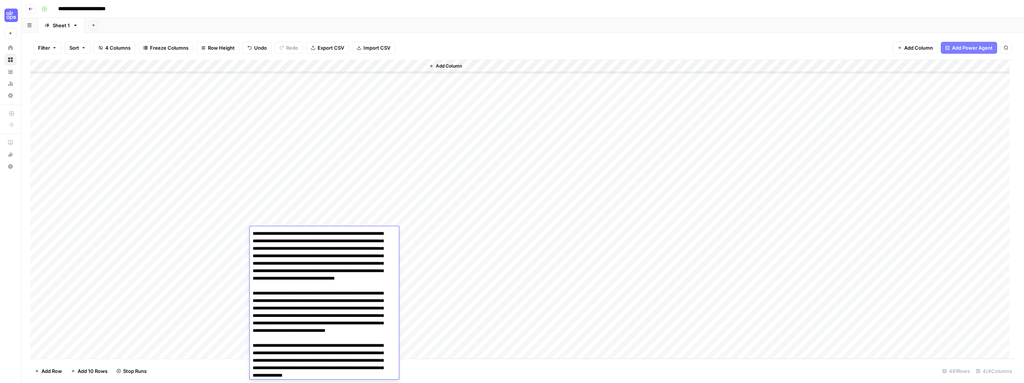
drag, startPoint x: 253, startPoint y: 234, endPoint x: 311, endPoint y: 290, distance: 81.3
click at [311, 290] on textarea at bounding box center [322, 319] width 144 height 182
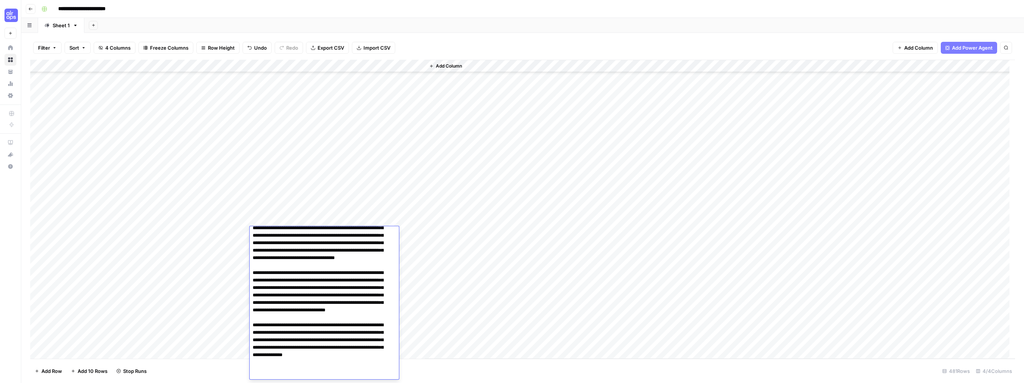
scroll to position [31, 0]
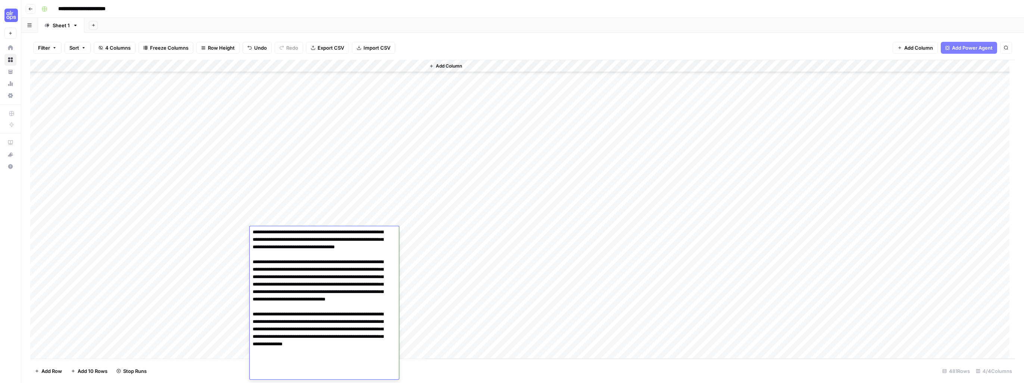
click at [389, 361] on textarea at bounding box center [322, 288] width 144 height 182
click at [406, 205] on div "Add Column" at bounding box center [522, 209] width 985 height 299
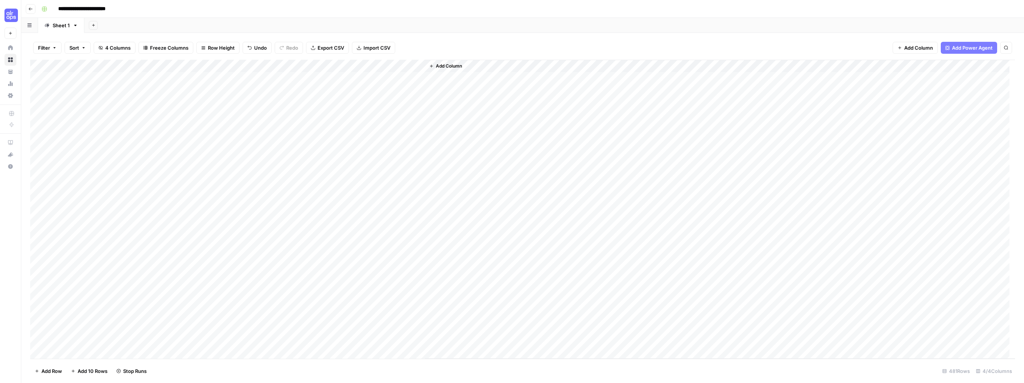
scroll to position [0, 0]
click at [272, 201] on div "Add Column" at bounding box center [522, 209] width 985 height 299
click at [272, 205] on div "Add Column" at bounding box center [522, 209] width 985 height 299
click at [468, 239] on div "Add Column" at bounding box center [720, 209] width 590 height 299
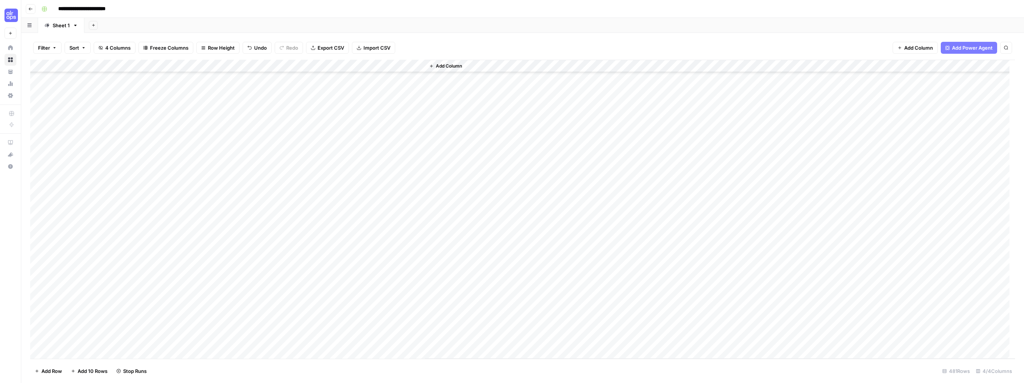
click at [273, 169] on div "Add Column" at bounding box center [522, 209] width 985 height 299
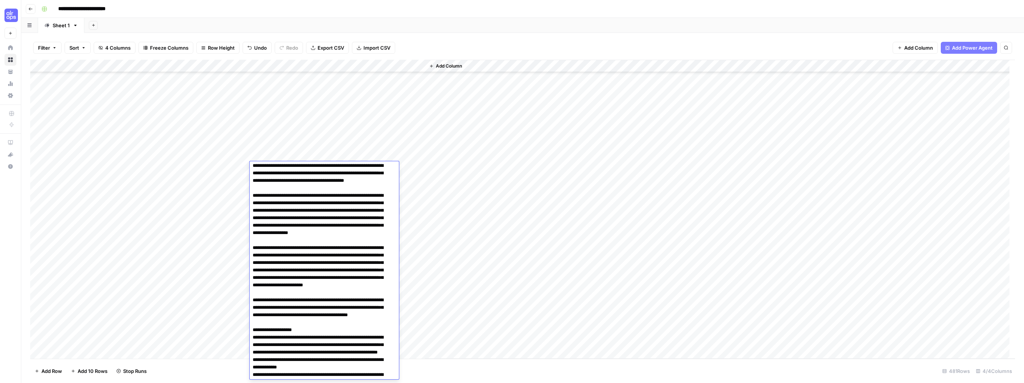
scroll to position [0, 0]
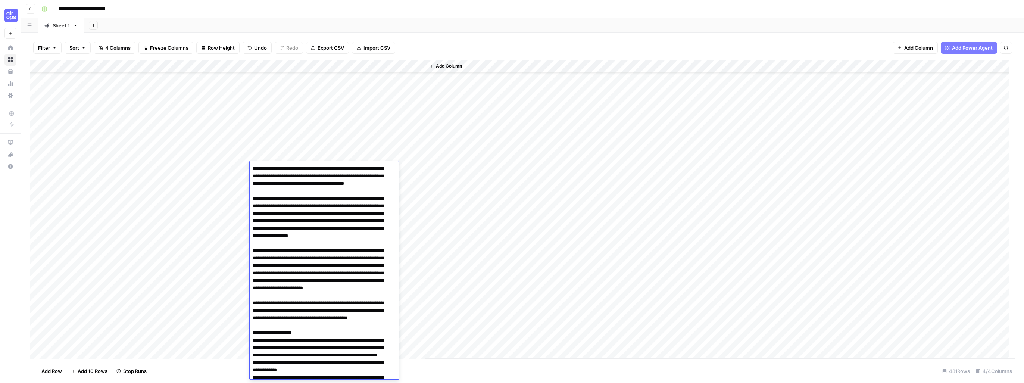
drag, startPoint x: 252, startPoint y: 167, endPoint x: 320, endPoint y: 188, distance: 71.3
click at [320, 188] on textarea at bounding box center [322, 321] width 144 height 316
click at [252, 207] on textarea at bounding box center [322, 321] width 144 height 316
drag, startPoint x: 252, startPoint y: 362, endPoint x: 314, endPoint y: 360, distance: 62.0
click at [314, 360] on textarea at bounding box center [322, 321] width 144 height 316
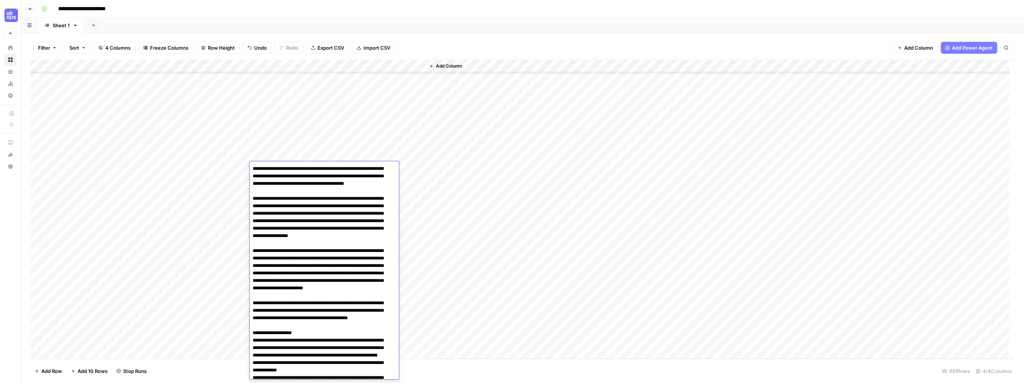
click at [313, 191] on textarea at bounding box center [322, 321] width 144 height 316
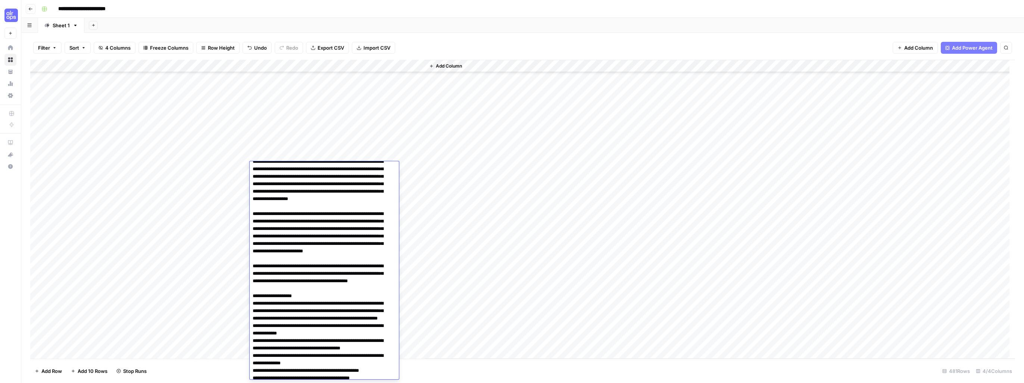
scroll to position [37, 0]
click at [460, 250] on div "Add Column" at bounding box center [720, 209] width 590 height 299
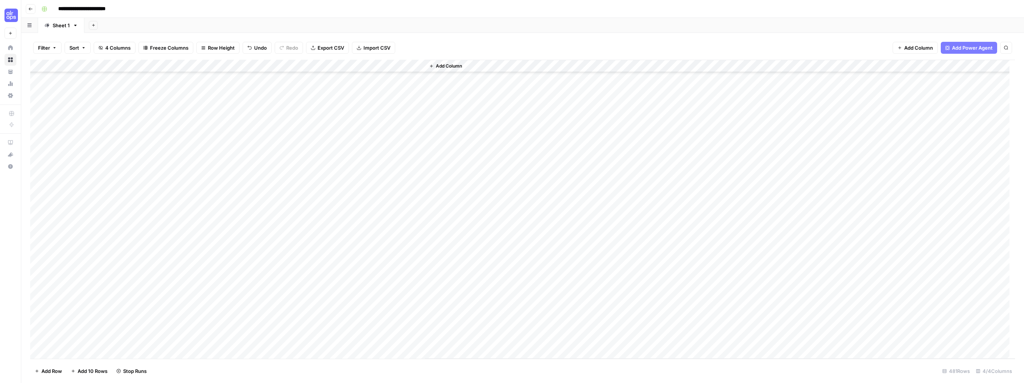
click at [278, 267] on div "Add Column" at bounding box center [522, 209] width 985 height 299
click at [279, 257] on div "Add Column" at bounding box center [522, 209] width 985 height 299
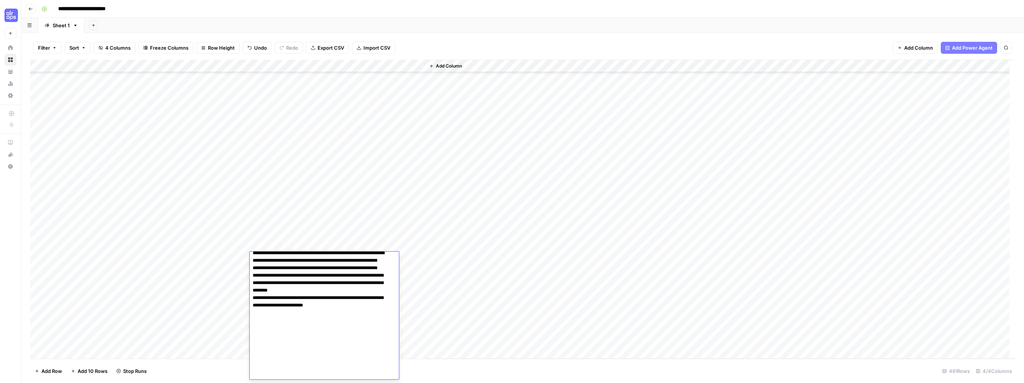
scroll to position [228, 0]
drag, startPoint x: 264, startPoint y: 266, endPoint x: 320, endPoint y: 325, distance: 80.8
click at [320, 325] on textarea at bounding box center [322, 209] width 144 height 369
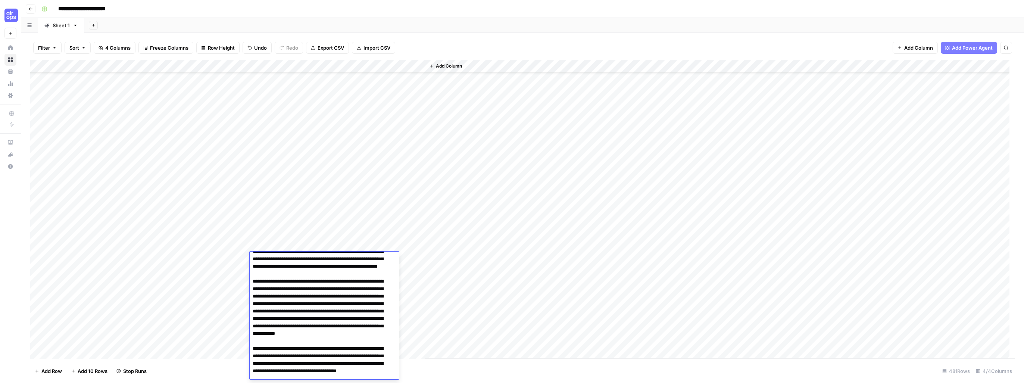
scroll to position [75, 0]
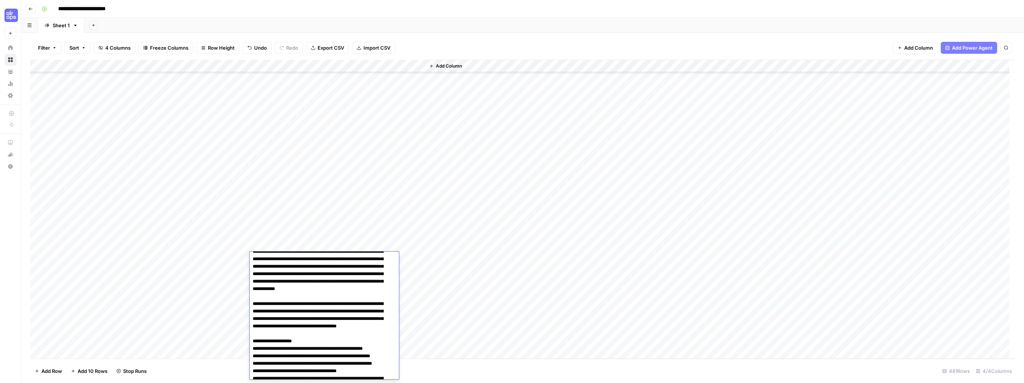
drag, startPoint x: 392, startPoint y: 209, endPoint x: 364, endPoint y: 206, distance: 28.5
click at [392, 208] on div "Add Column" at bounding box center [522, 209] width 985 height 299
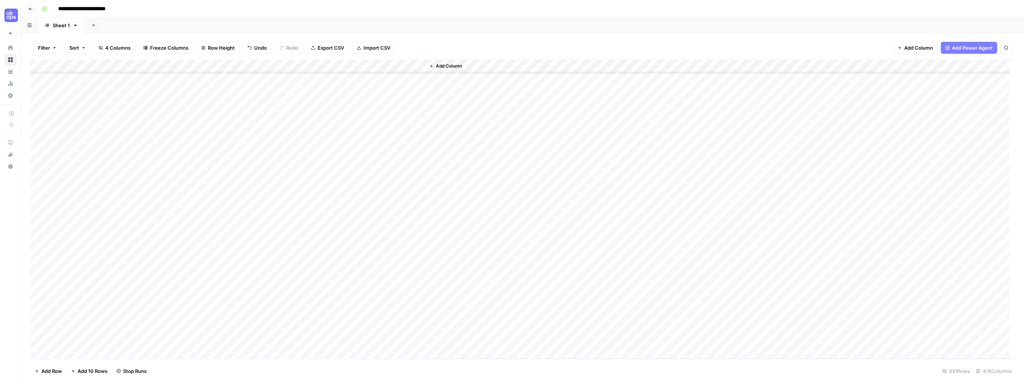
scroll to position [451, 0]
click at [279, 106] on div "Add Column" at bounding box center [522, 209] width 985 height 299
click at [279, 107] on div "Add Column" at bounding box center [522, 209] width 985 height 299
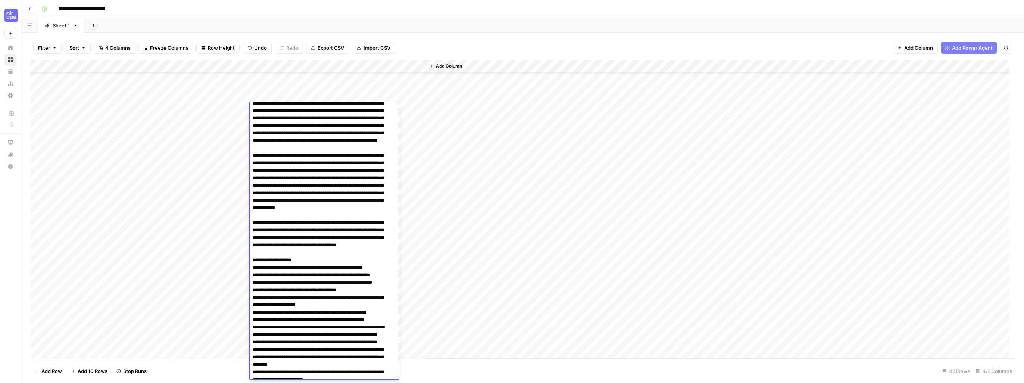
scroll to position [0, 0]
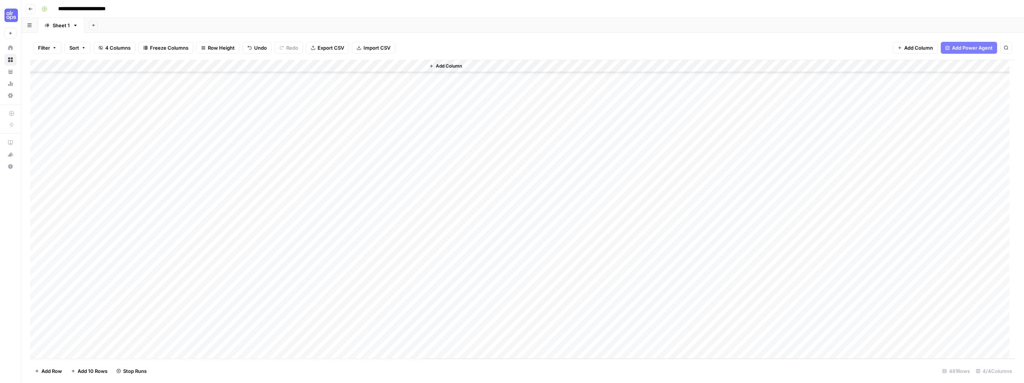
click at [455, 145] on div "Add Column" at bounding box center [720, 209] width 590 height 299
click at [282, 150] on div "Add Column" at bounding box center [522, 209] width 985 height 299
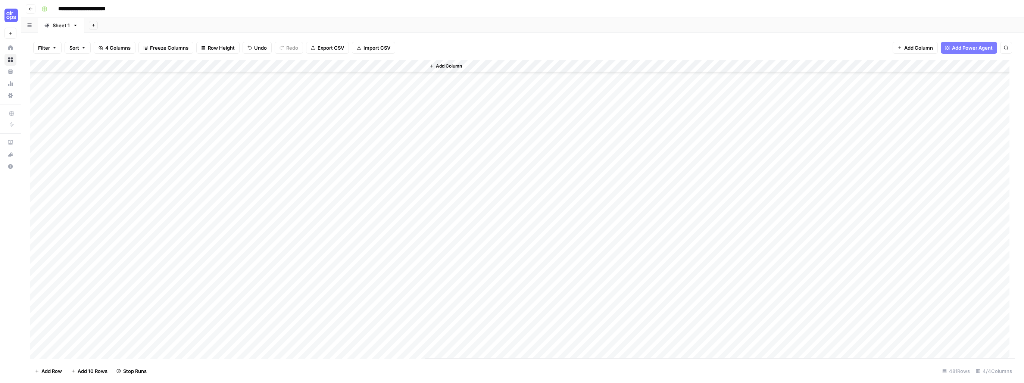
click at [535, 254] on div "Add Column" at bounding box center [720, 209] width 590 height 299
click at [288, 342] on div "Add Column" at bounding box center [522, 209] width 985 height 299
click at [285, 346] on div "Add Column" at bounding box center [522, 209] width 985 height 299
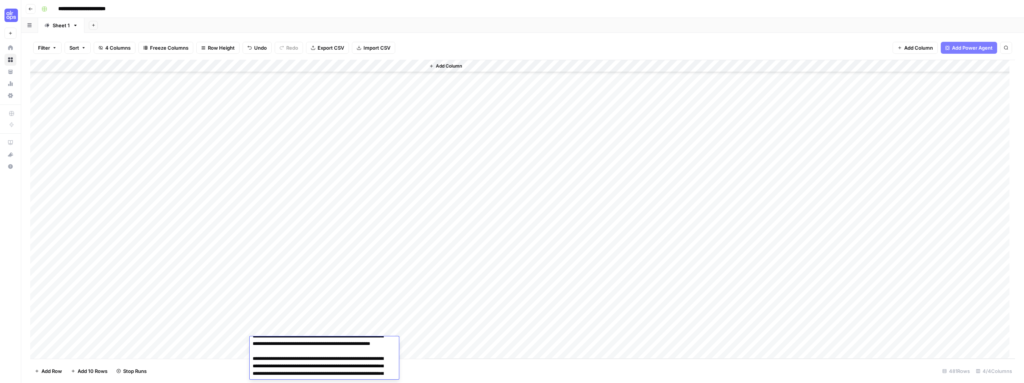
scroll to position [75, 0]
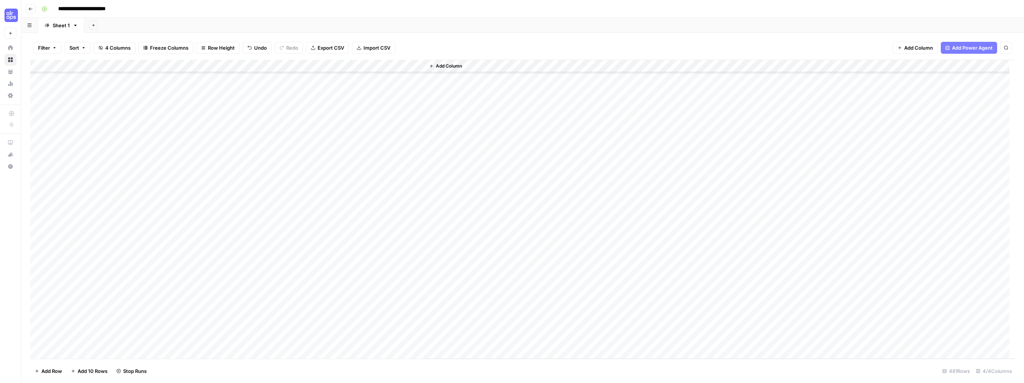
click at [444, 303] on div "Add Column" at bounding box center [720, 209] width 590 height 299
